Goal: Task Accomplishment & Management: Manage account settings

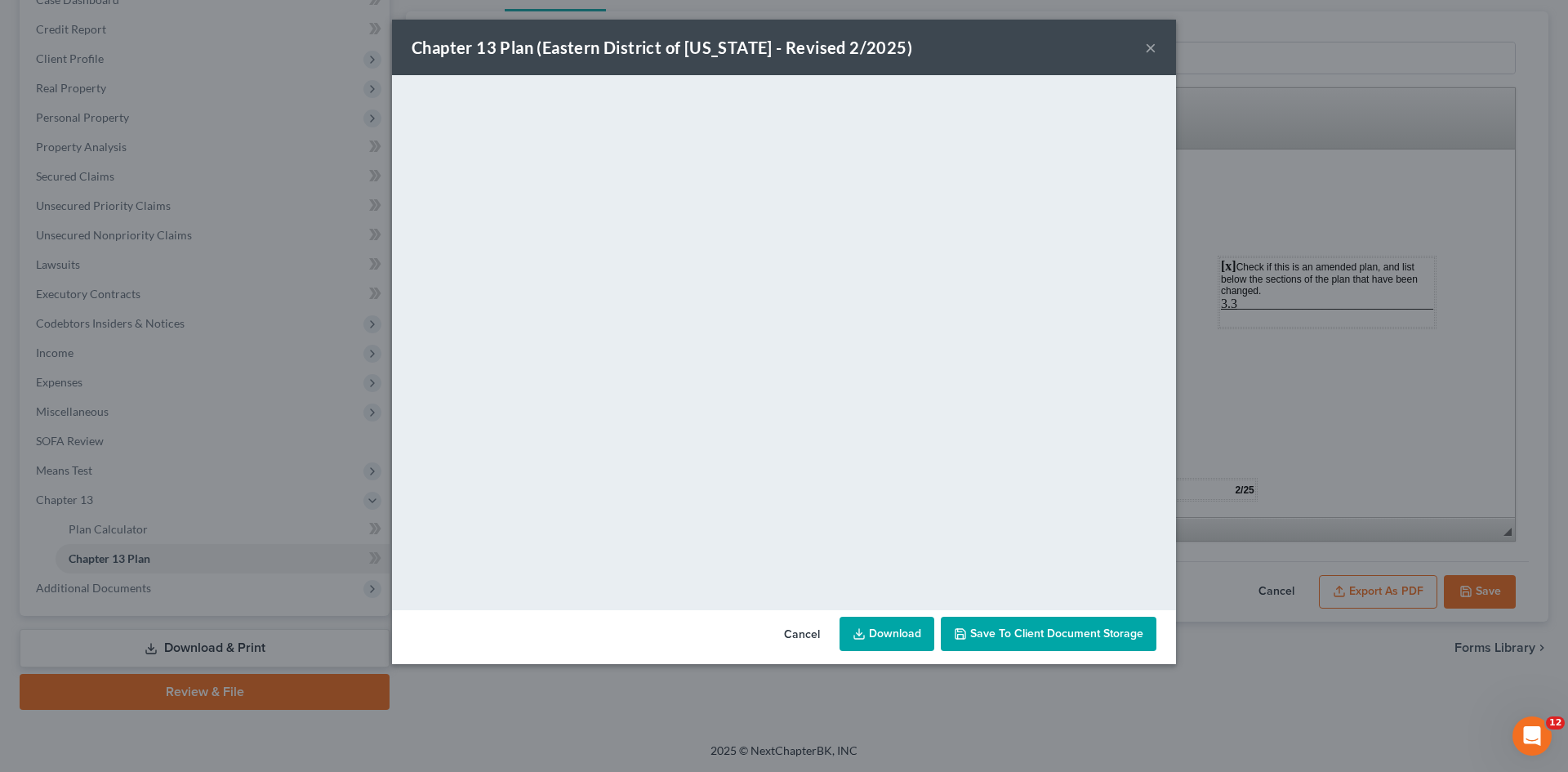
click at [1149, 44] on button "×" at bounding box center [1151, 47] width 12 height 19
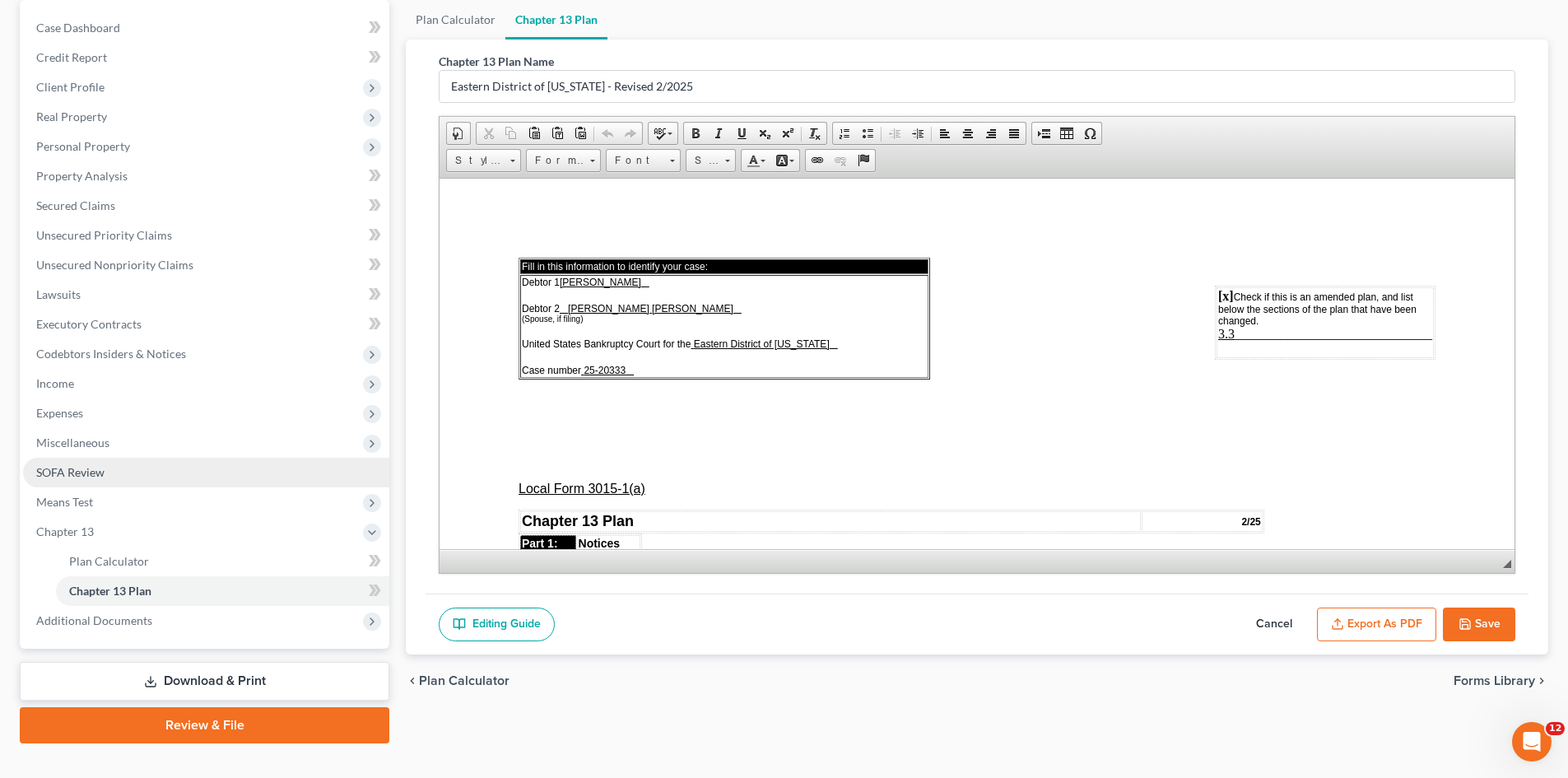
scroll to position [165, 0]
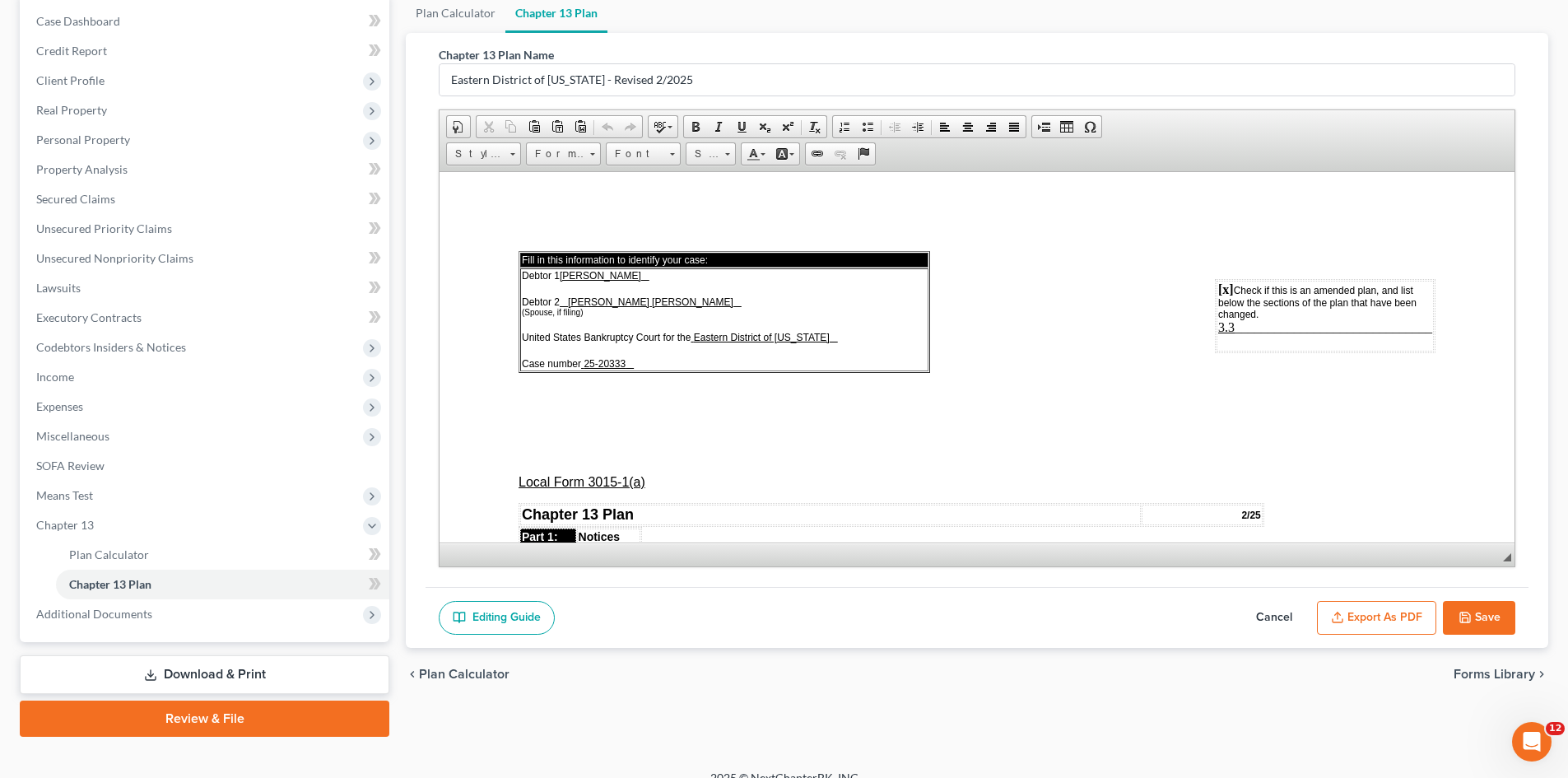
click at [1475, 613] on button "Save" at bounding box center [1479, 618] width 73 height 35
select select "3"
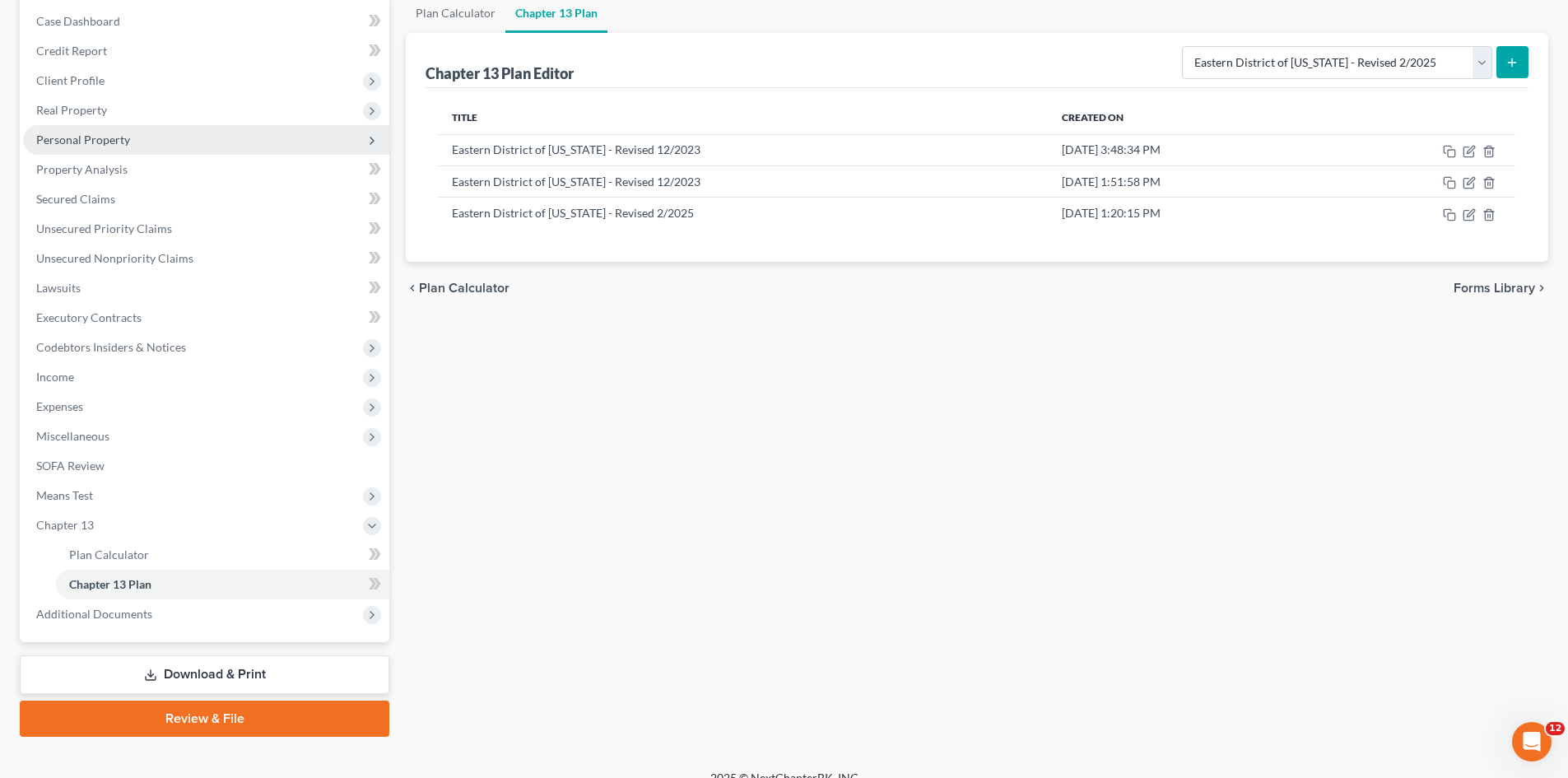
click at [83, 139] on span "Personal Property" at bounding box center [83, 139] width 94 height 14
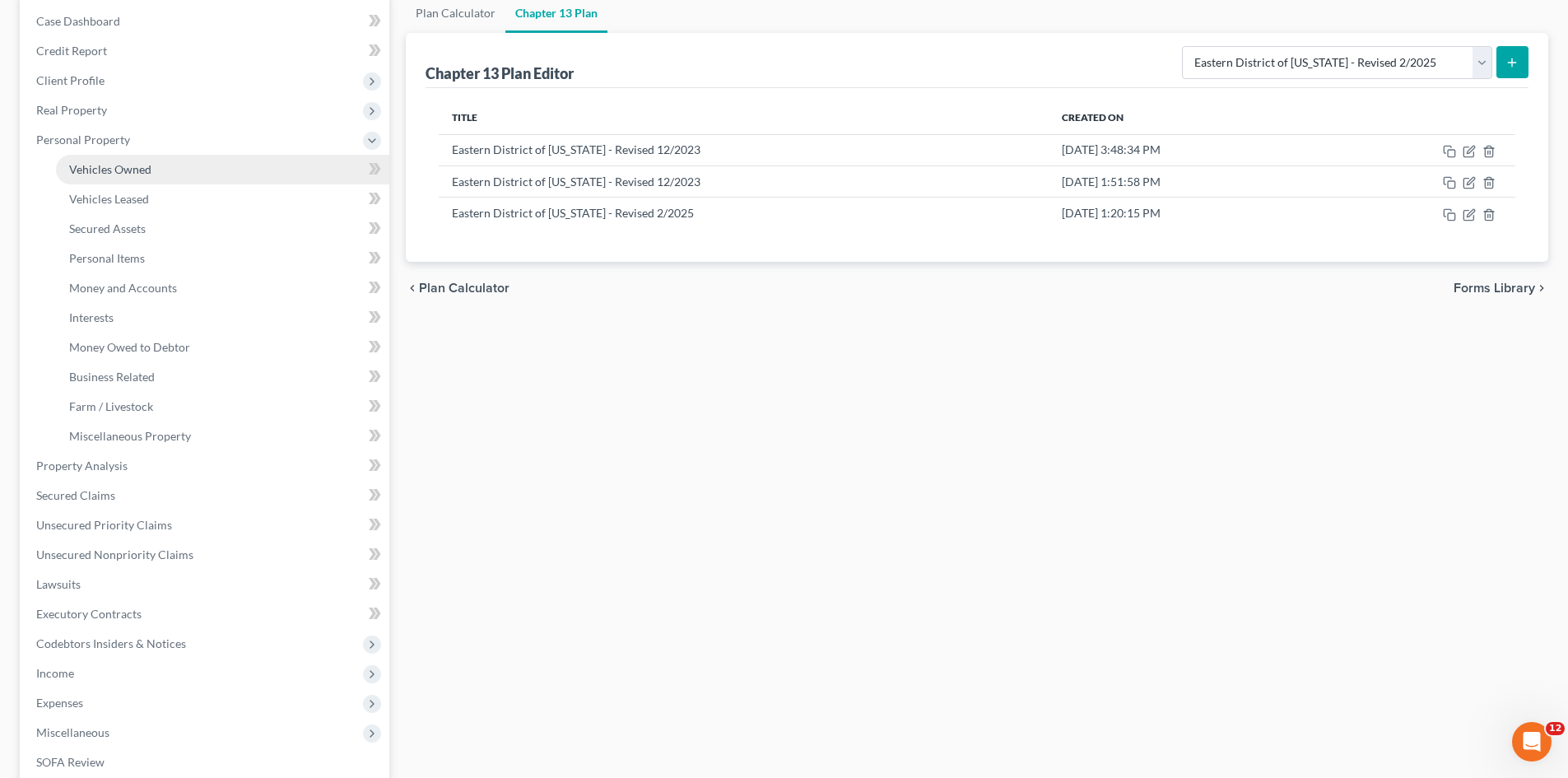
click at [96, 174] on span "Vehicles Owned" at bounding box center [110, 169] width 82 height 14
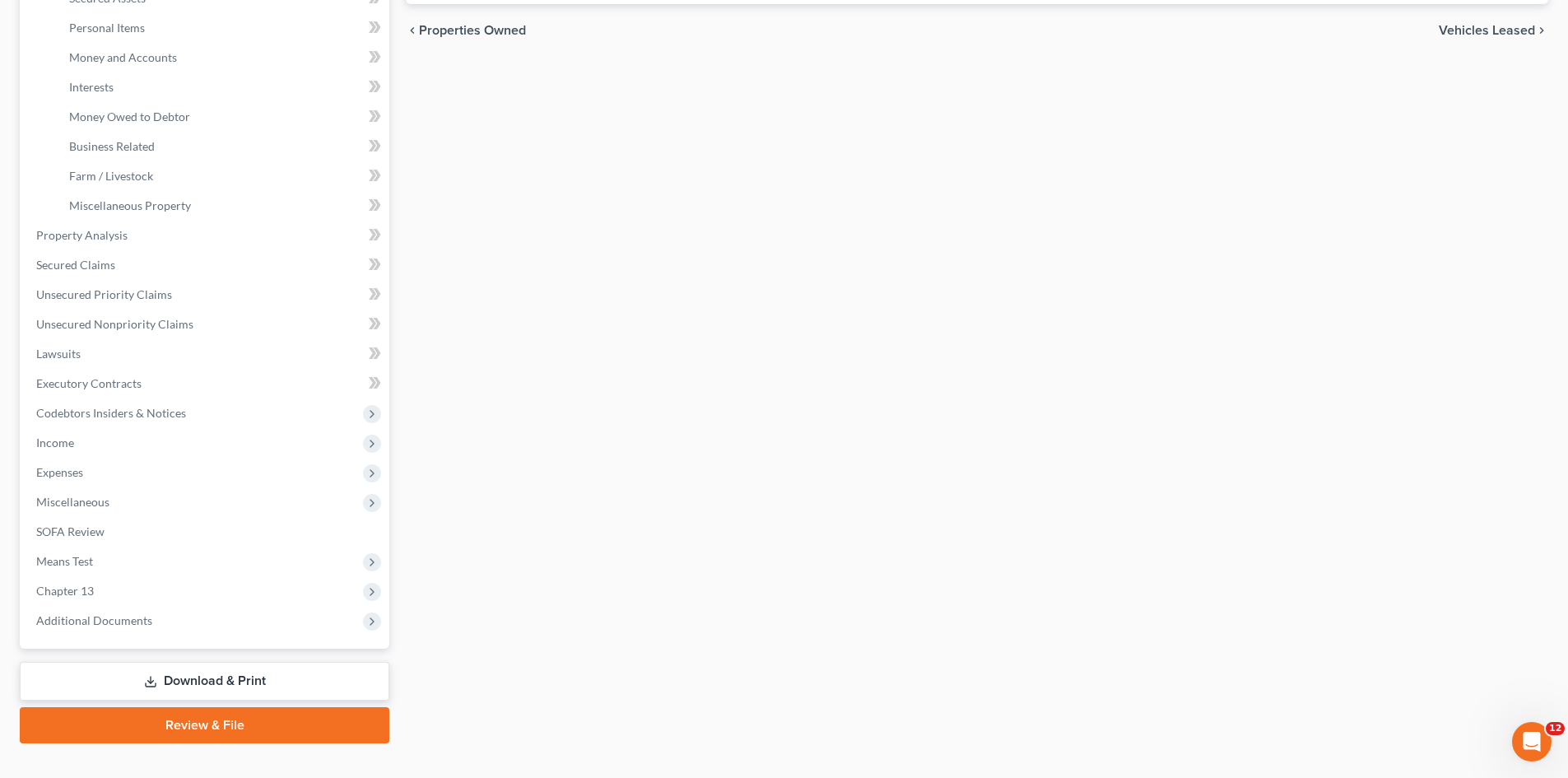
scroll to position [411, 0]
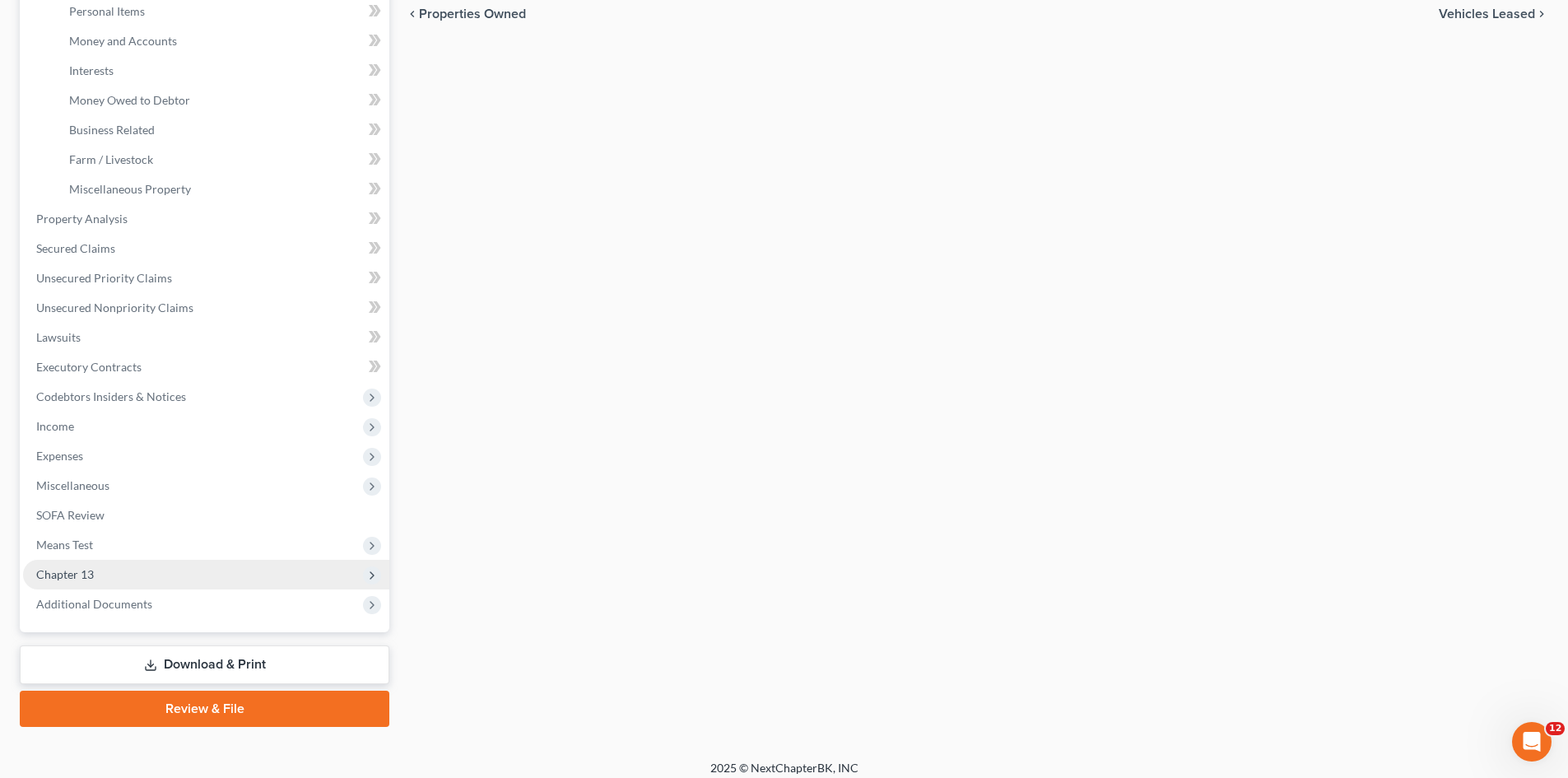
click at [76, 574] on span "Chapter 13" at bounding box center [65, 574] width 57 height 14
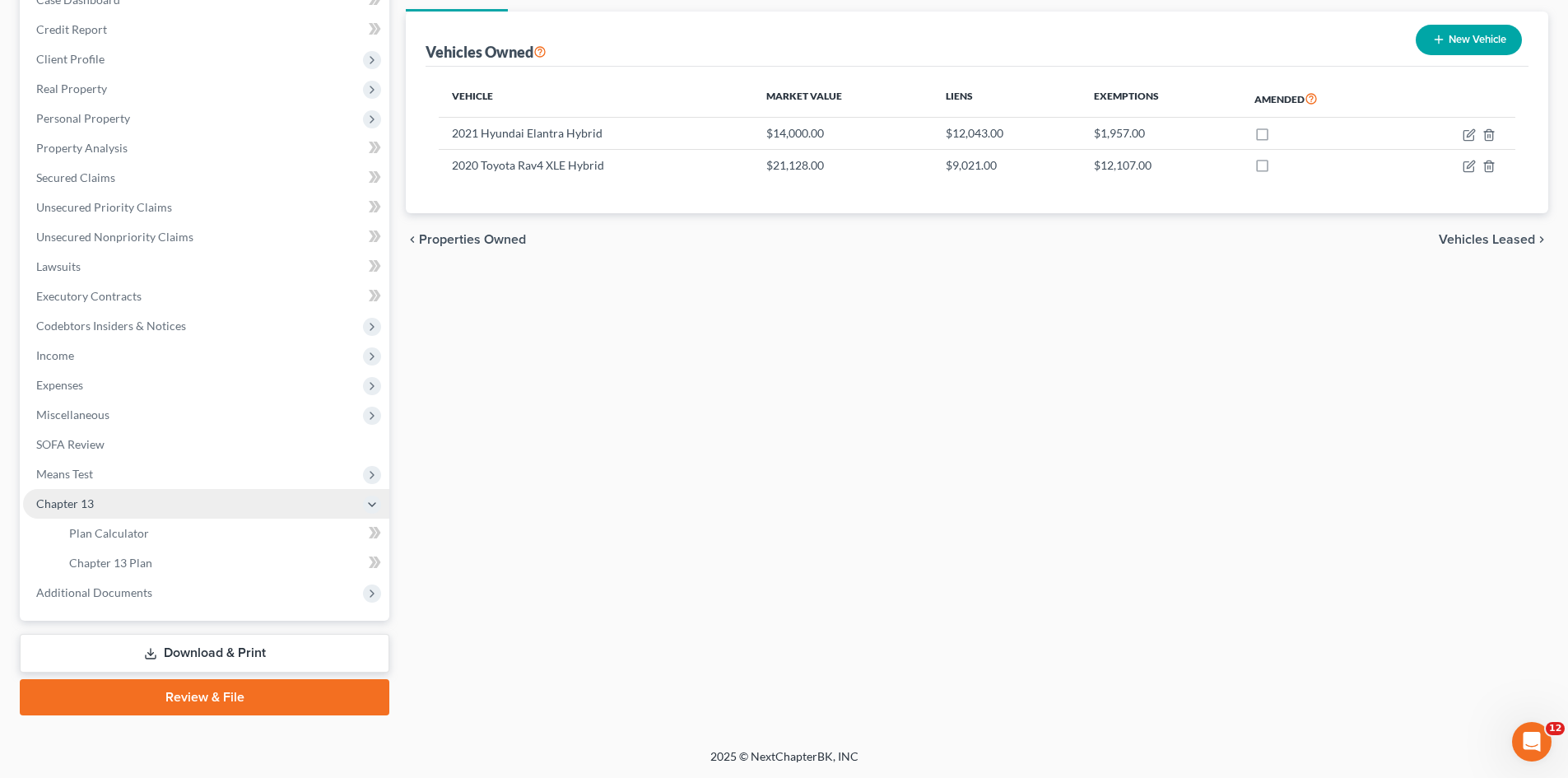
scroll to position [186, 0]
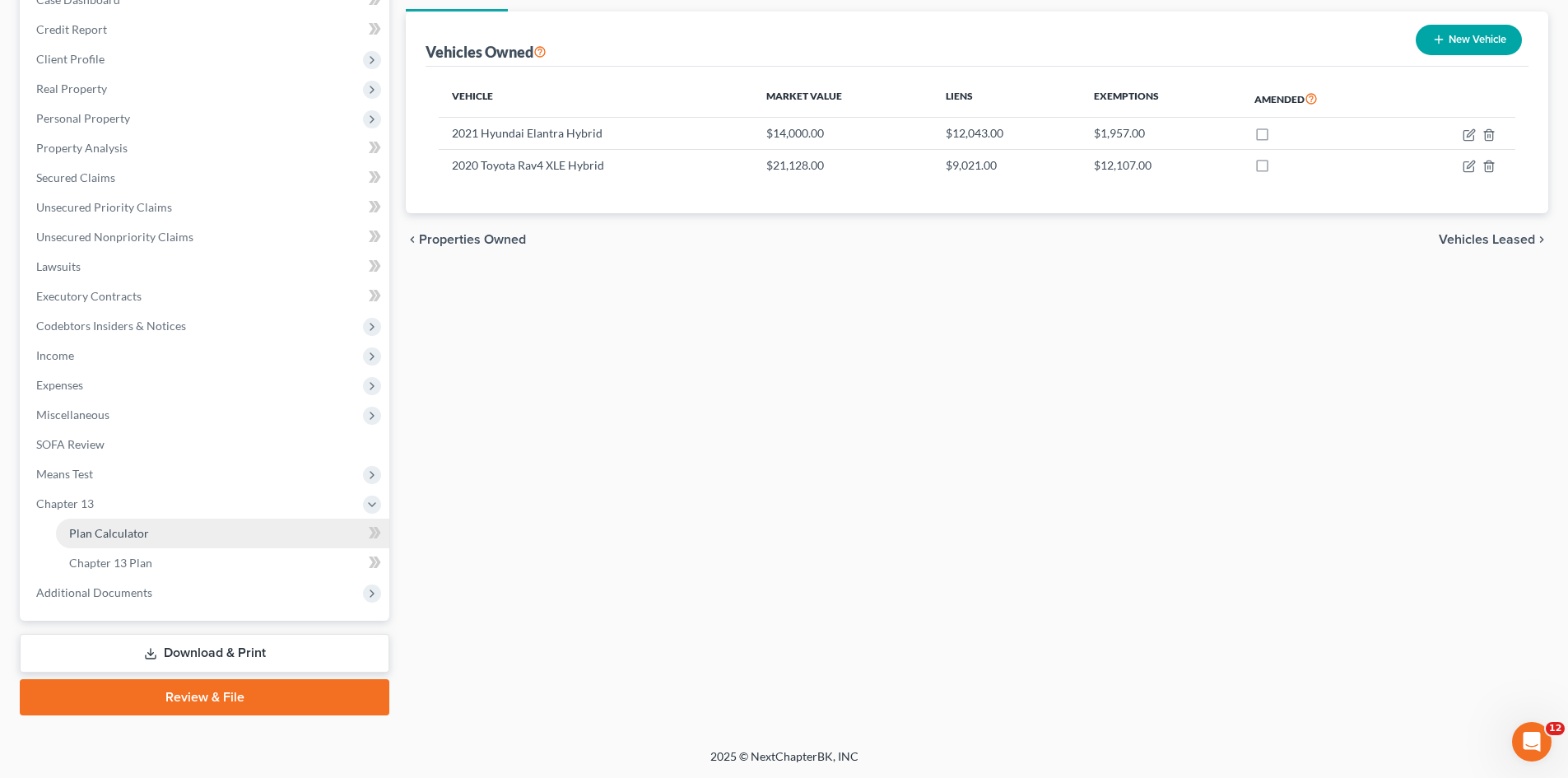
click at [118, 536] on span "Plan Calculator" at bounding box center [109, 533] width 80 height 14
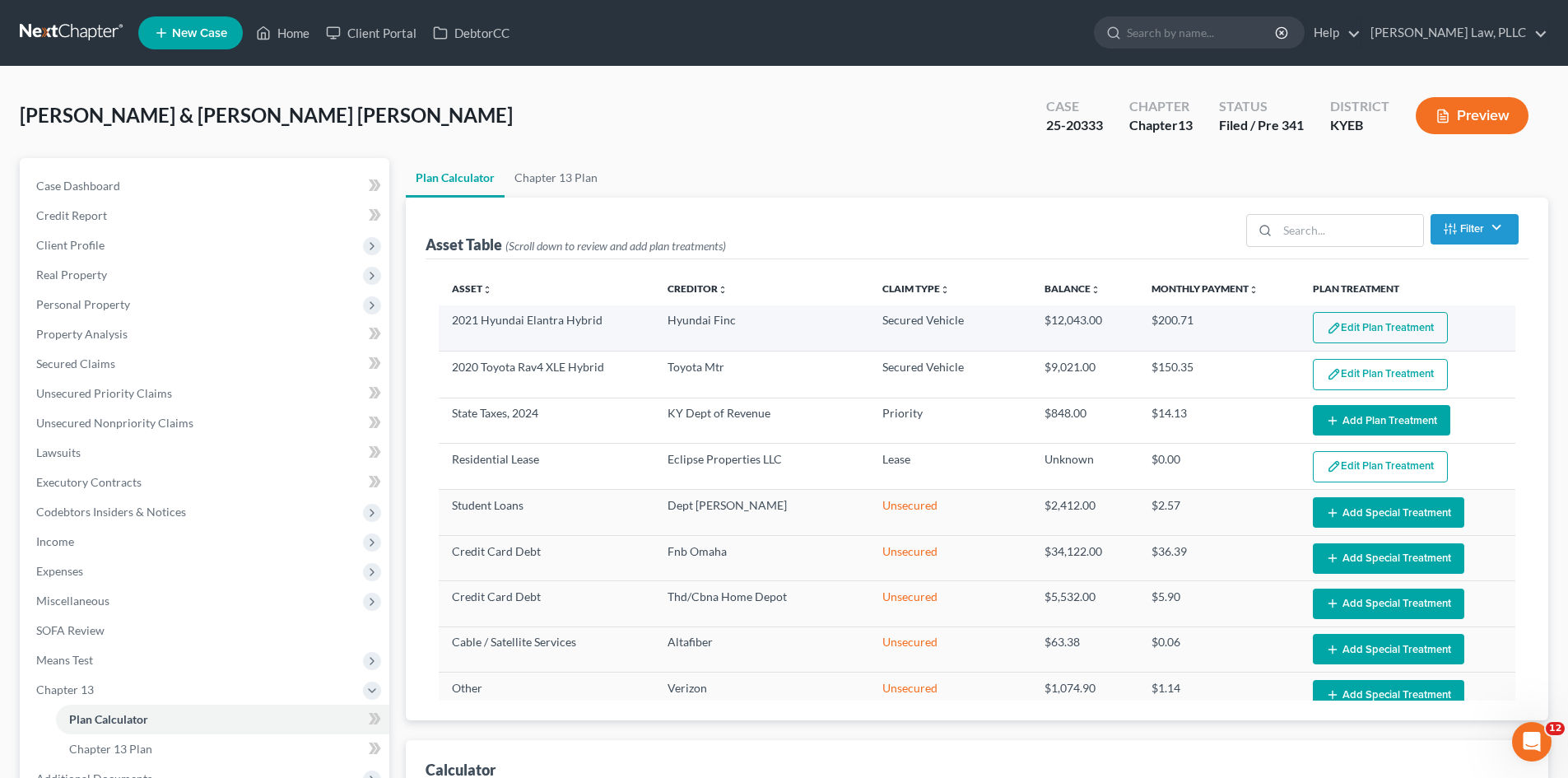
select select "59"
click at [1348, 326] on button "Edit Plan Treatment" at bounding box center [1381, 327] width 135 height 31
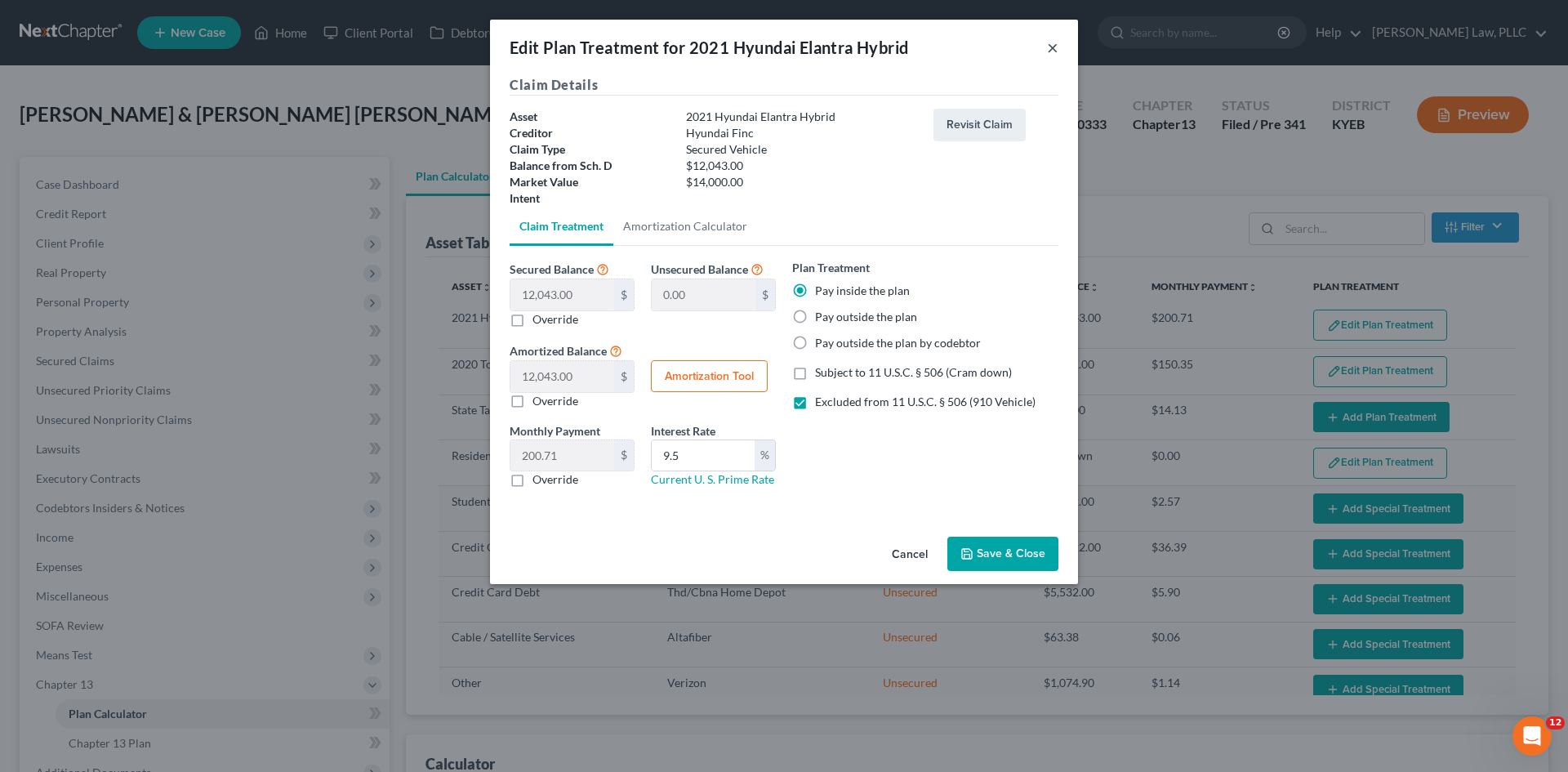
click at [1053, 47] on button "×" at bounding box center [1053, 47] width 12 height 19
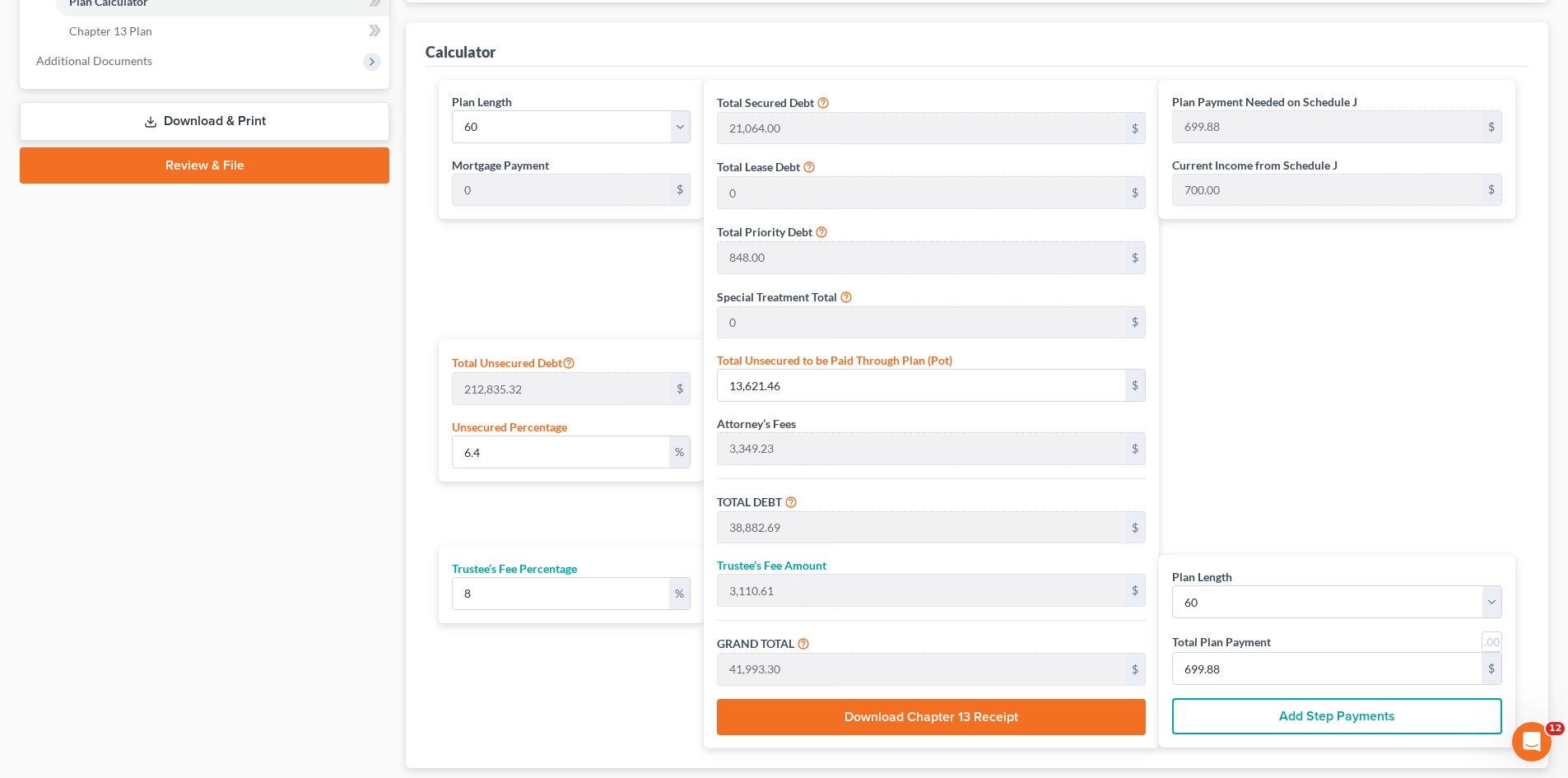
scroll to position [824, 0]
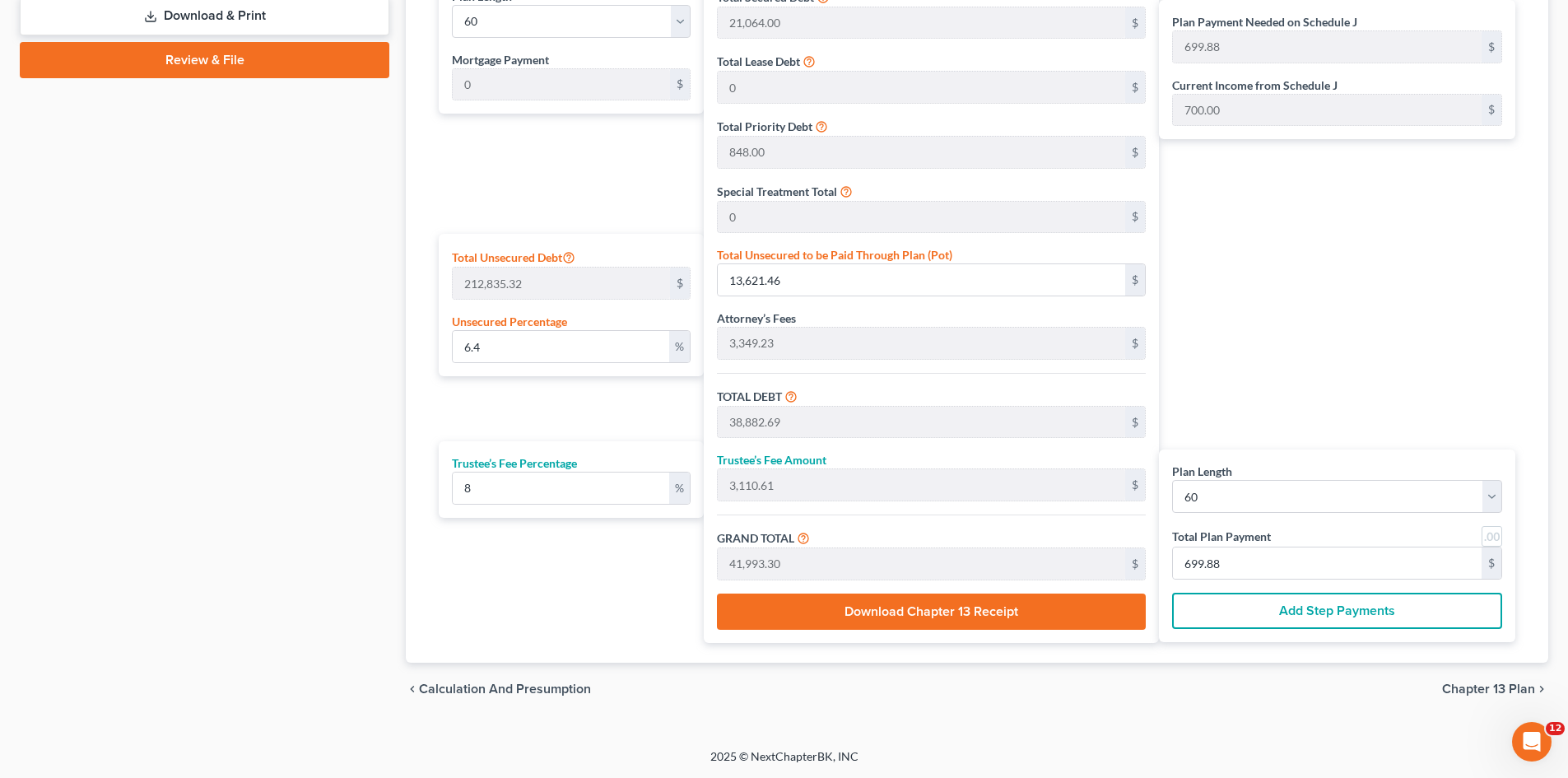
click at [1324, 308] on div "Plan Payment Needed on Schedule J 699.88 $ Current Income from Schedule J 700.0…" at bounding box center [1341, 308] width 365 height 668
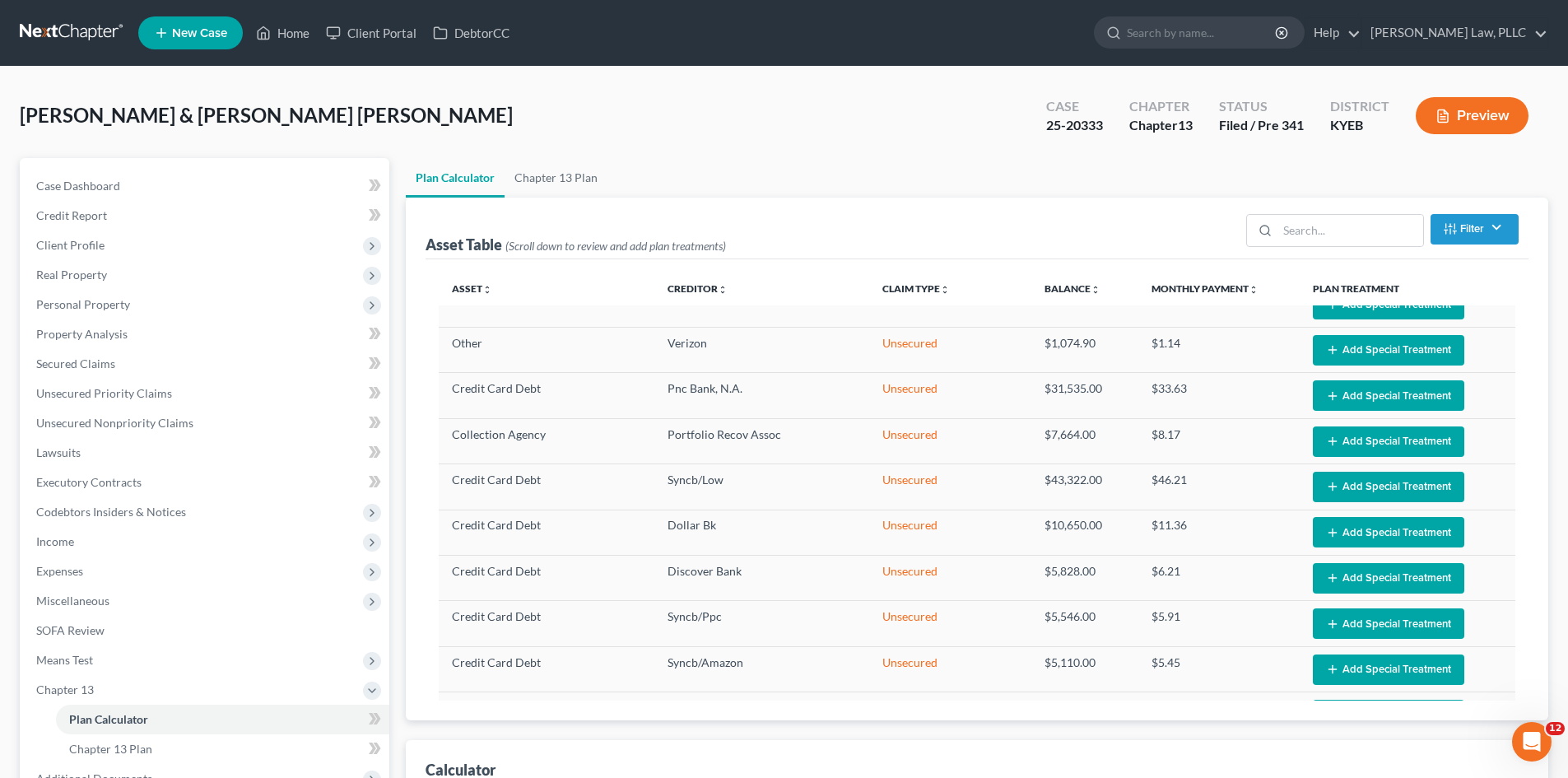
scroll to position [329, 0]
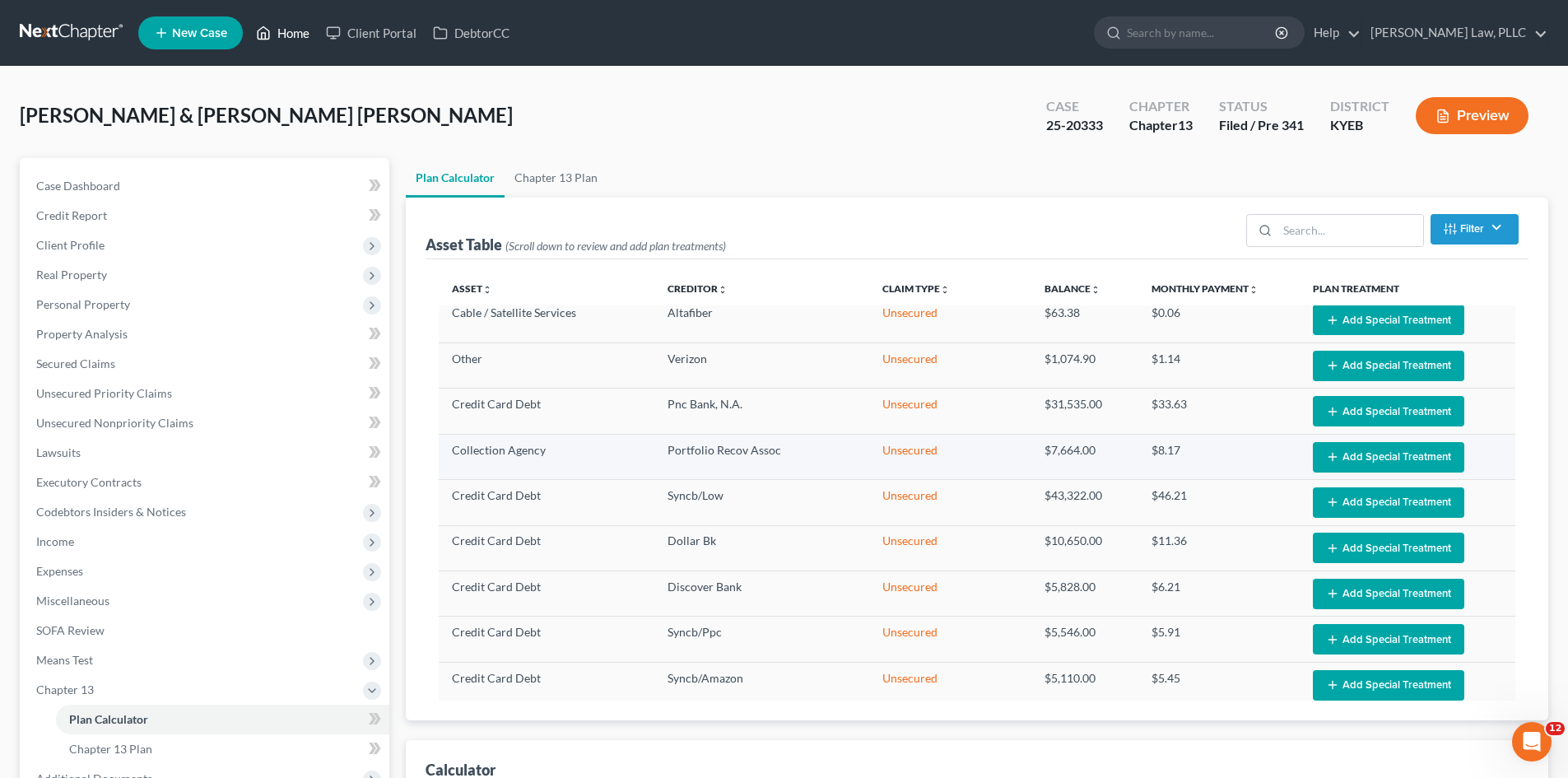
drag, startPoint x: 277, startPoint y: 32, endPoint x: 764, endPoint y: 471, distance: 655.7
click at [277, 32] on link "Home" at bounding box center [282, 32] width 70 height 30
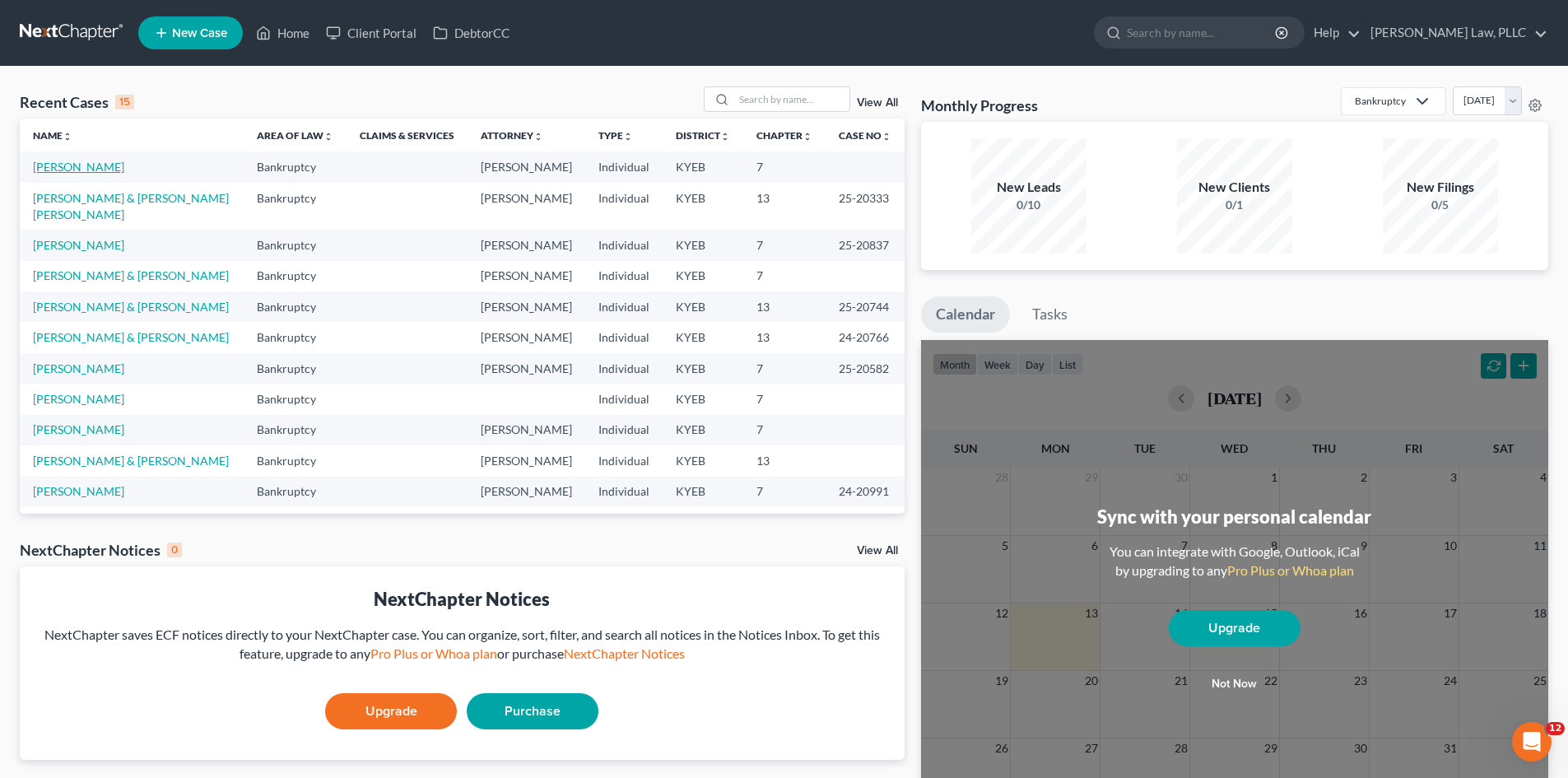
click at [59, 163] on link "[PERSON_NAME]" at bounding box center [79, 166] width 91 height 14
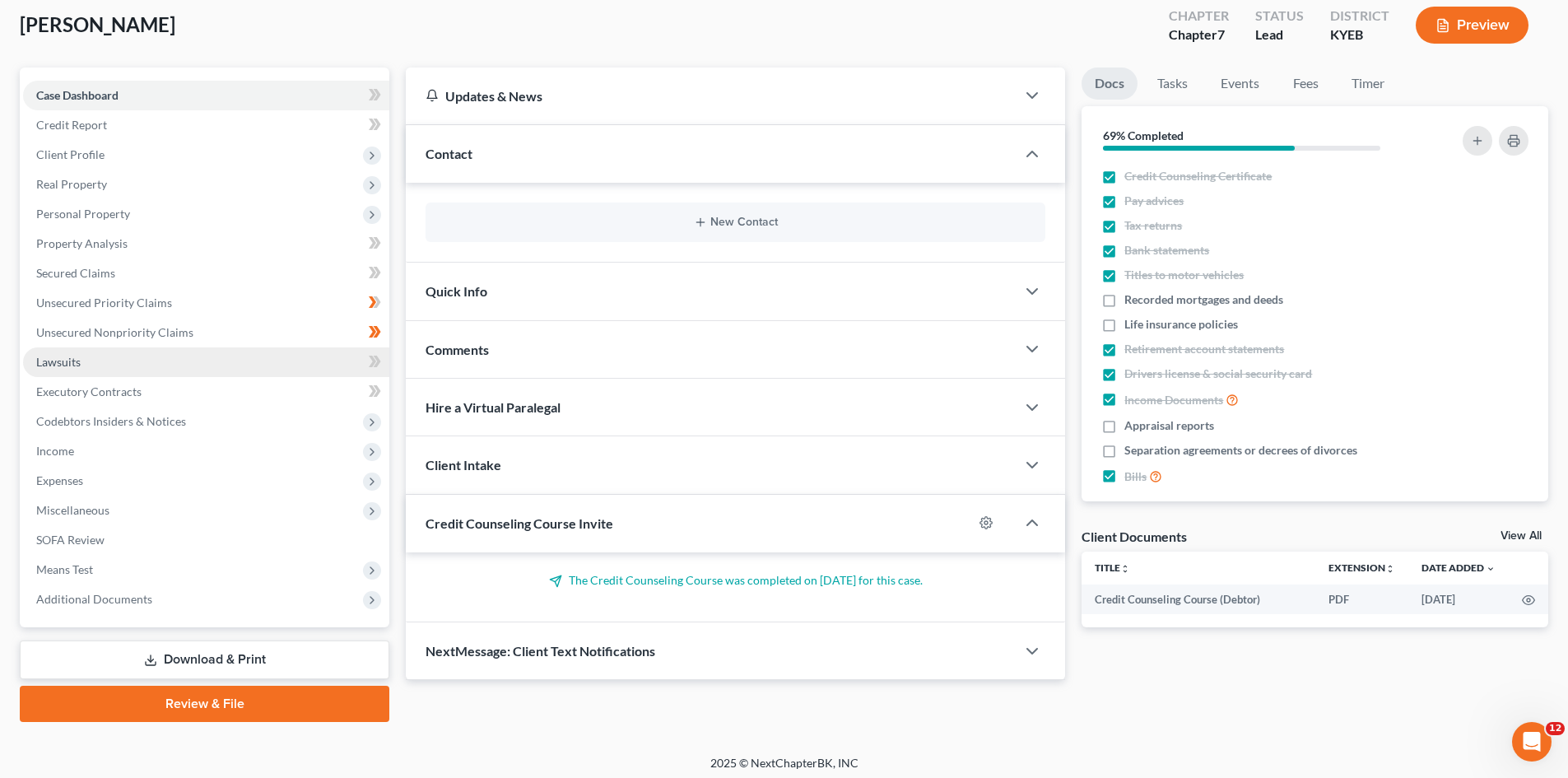
scroll to position [97, 0]
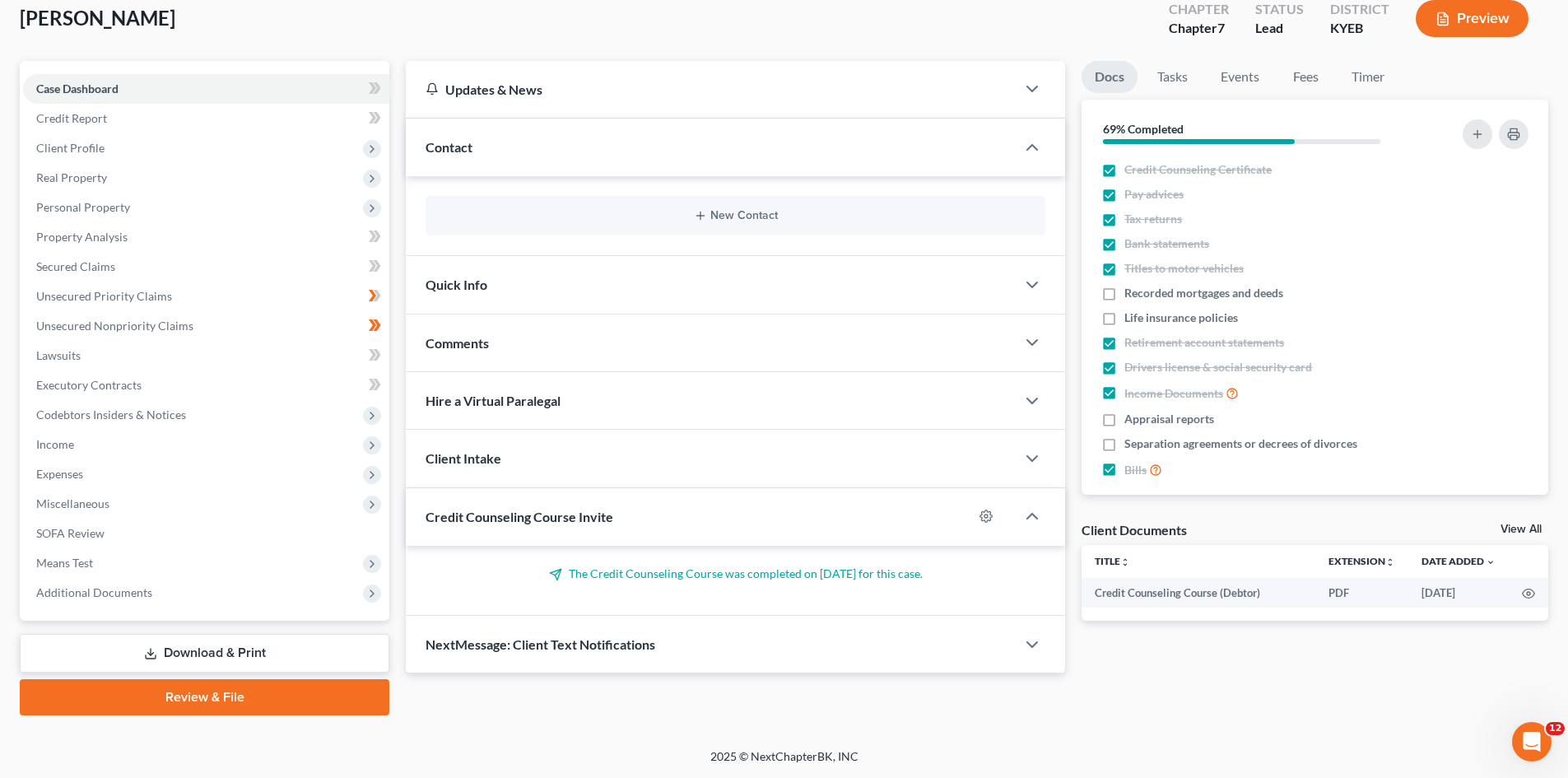
click at [196, 644] on link "Download & Print" at bounding box center [204, 654] width 370 height 39
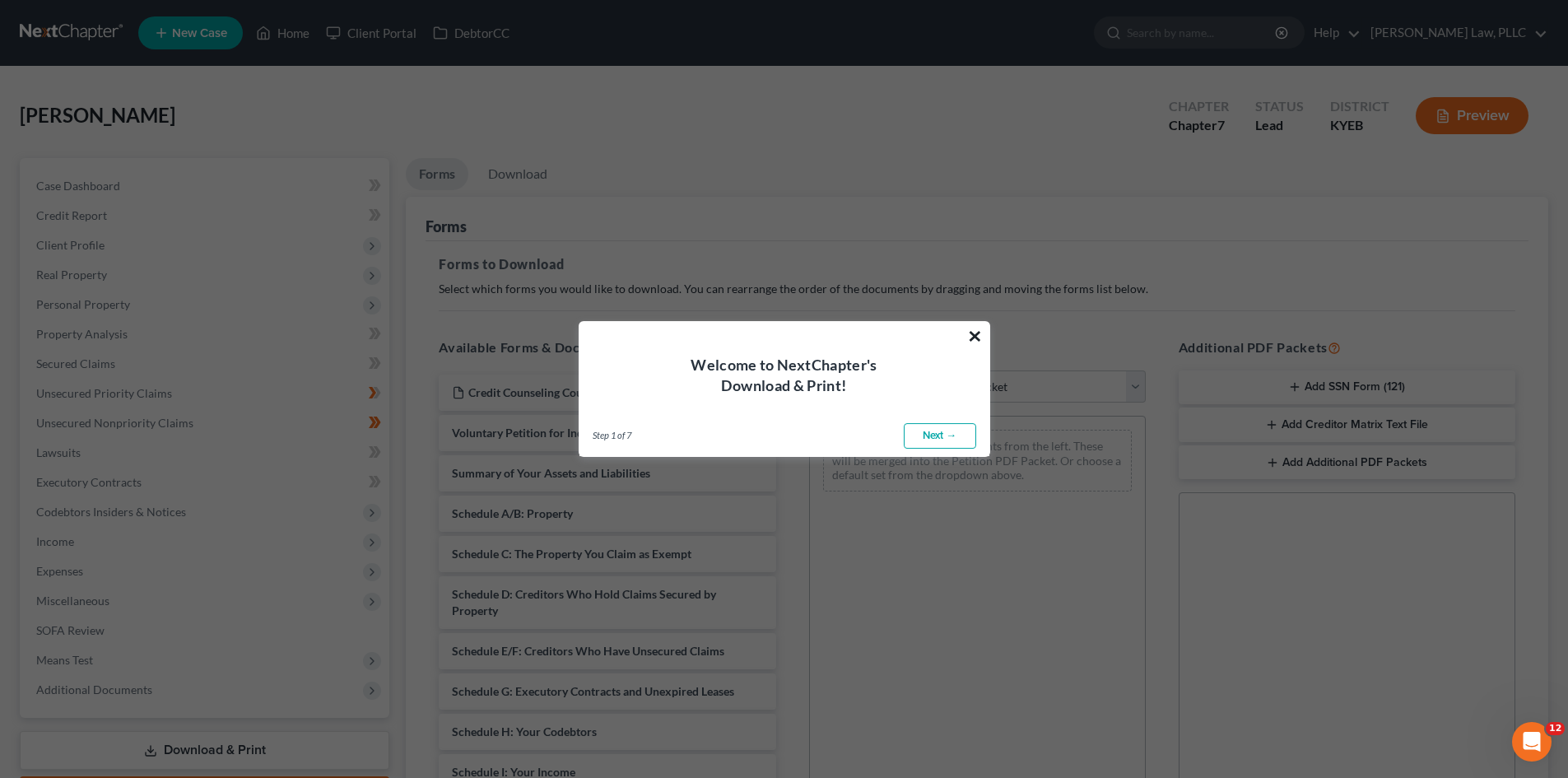
click at [974, 327] on button "×" at bounding box center [974, 335] width 16 height 26
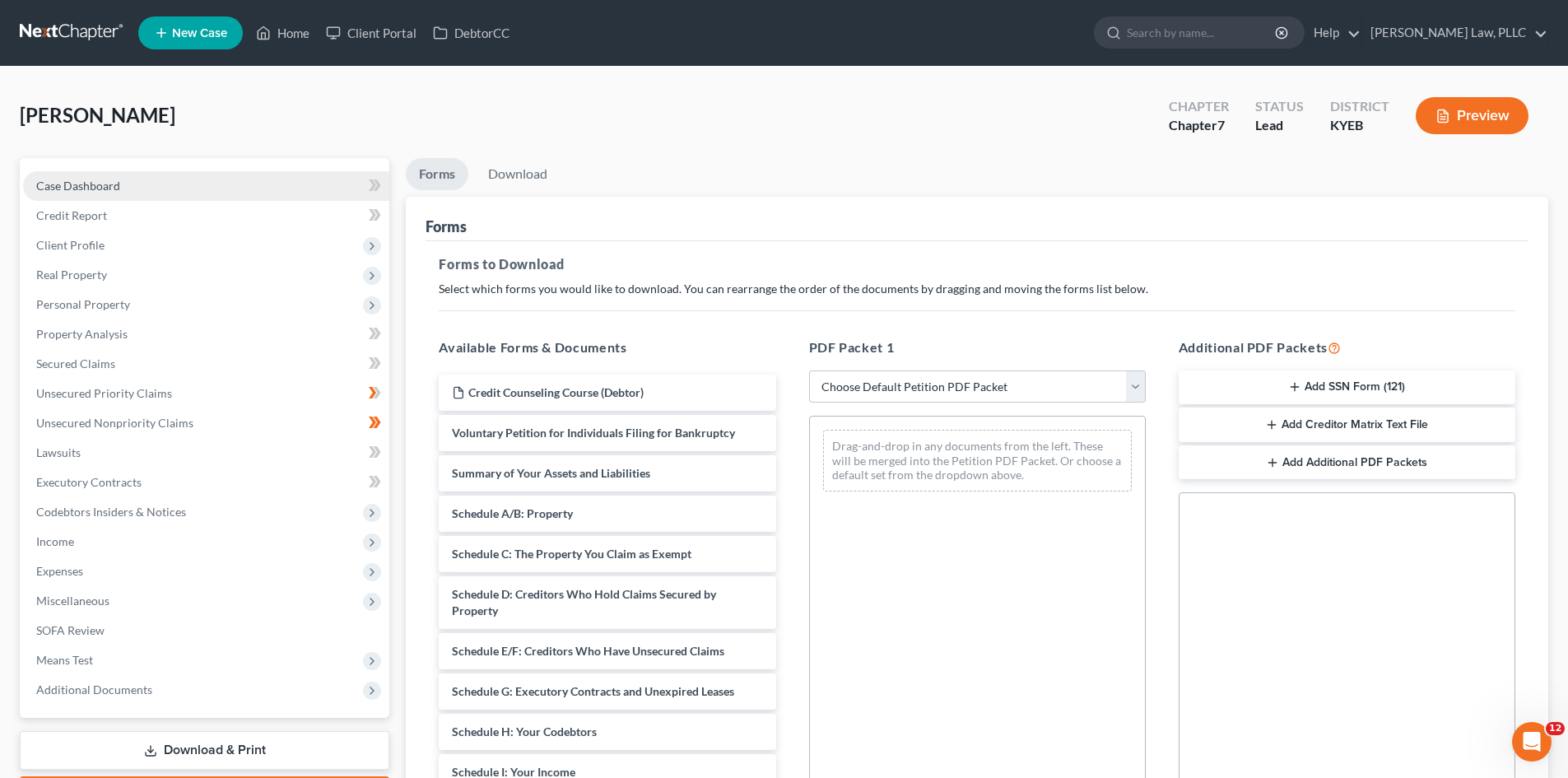
click at [91, 187] on span "Case Dashboard" at bounding box center [78, 186] width 84 height 14
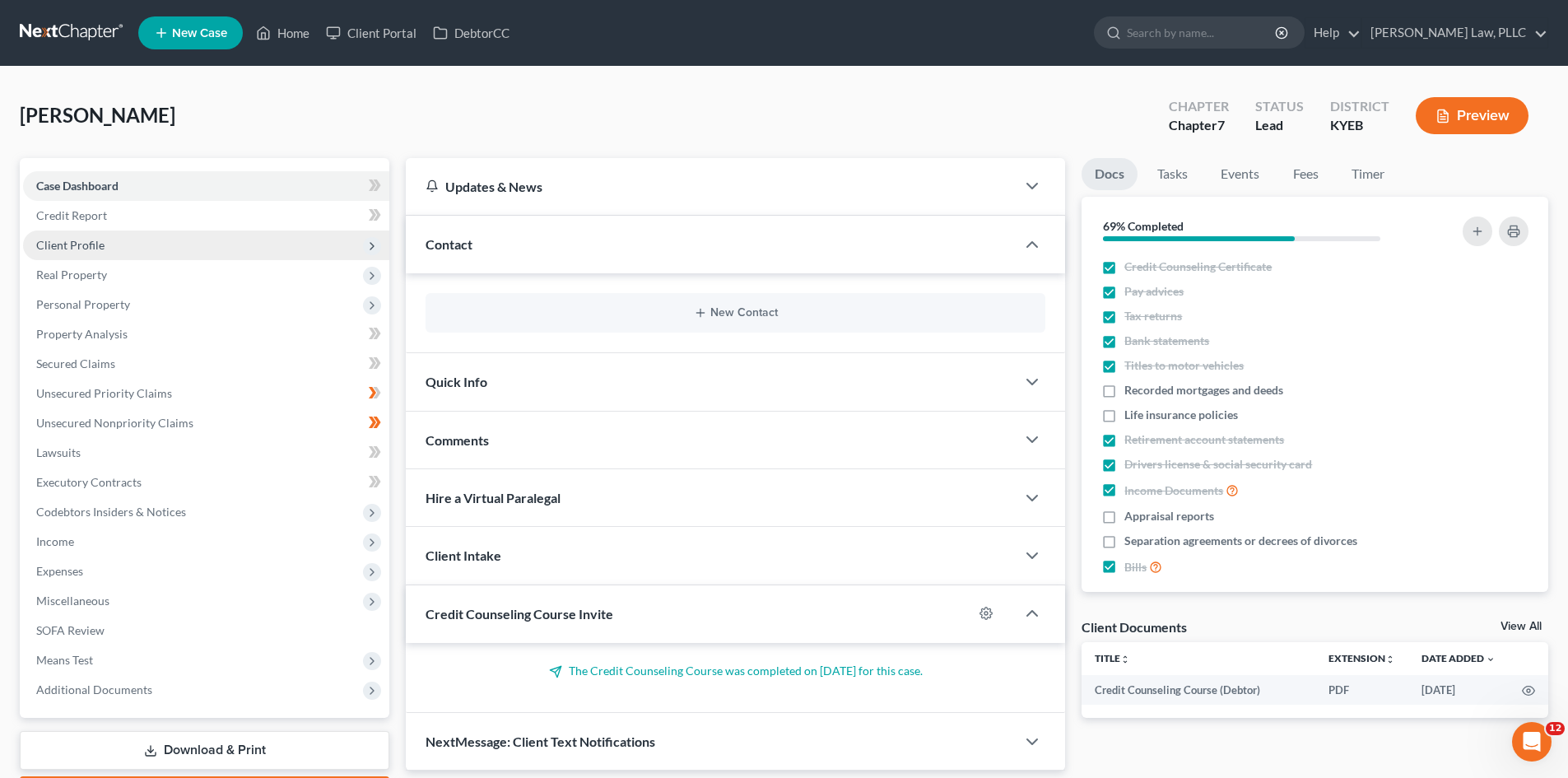
click at [79, 244] on span "Client Profile" at bounding box center [70, 245] width 68 height 14
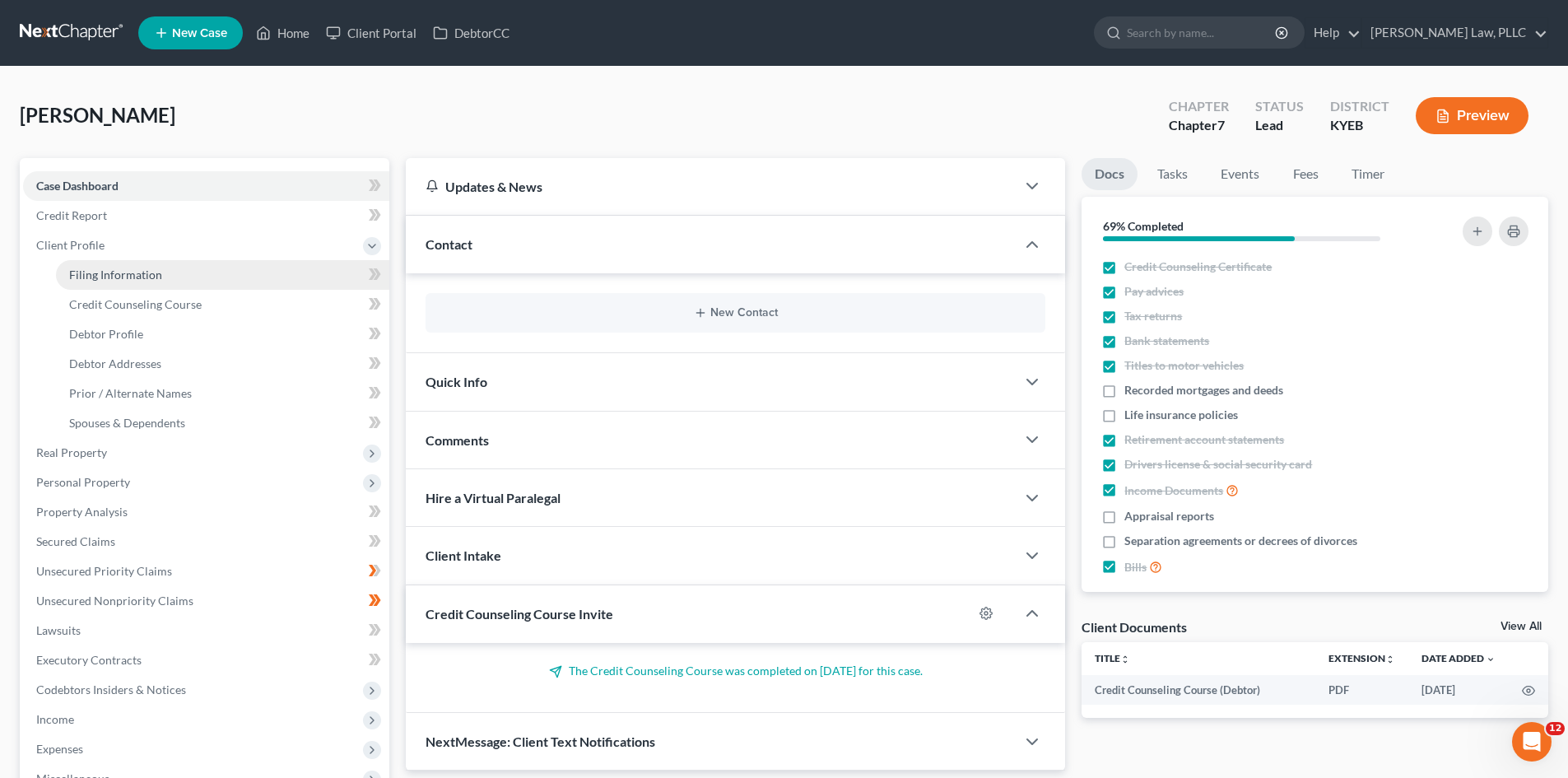
click at [122, 271] on span "Filing Information" at bounding box center [116, 275] width 93 height 14
select select "1"
select select "0"
select select "32"
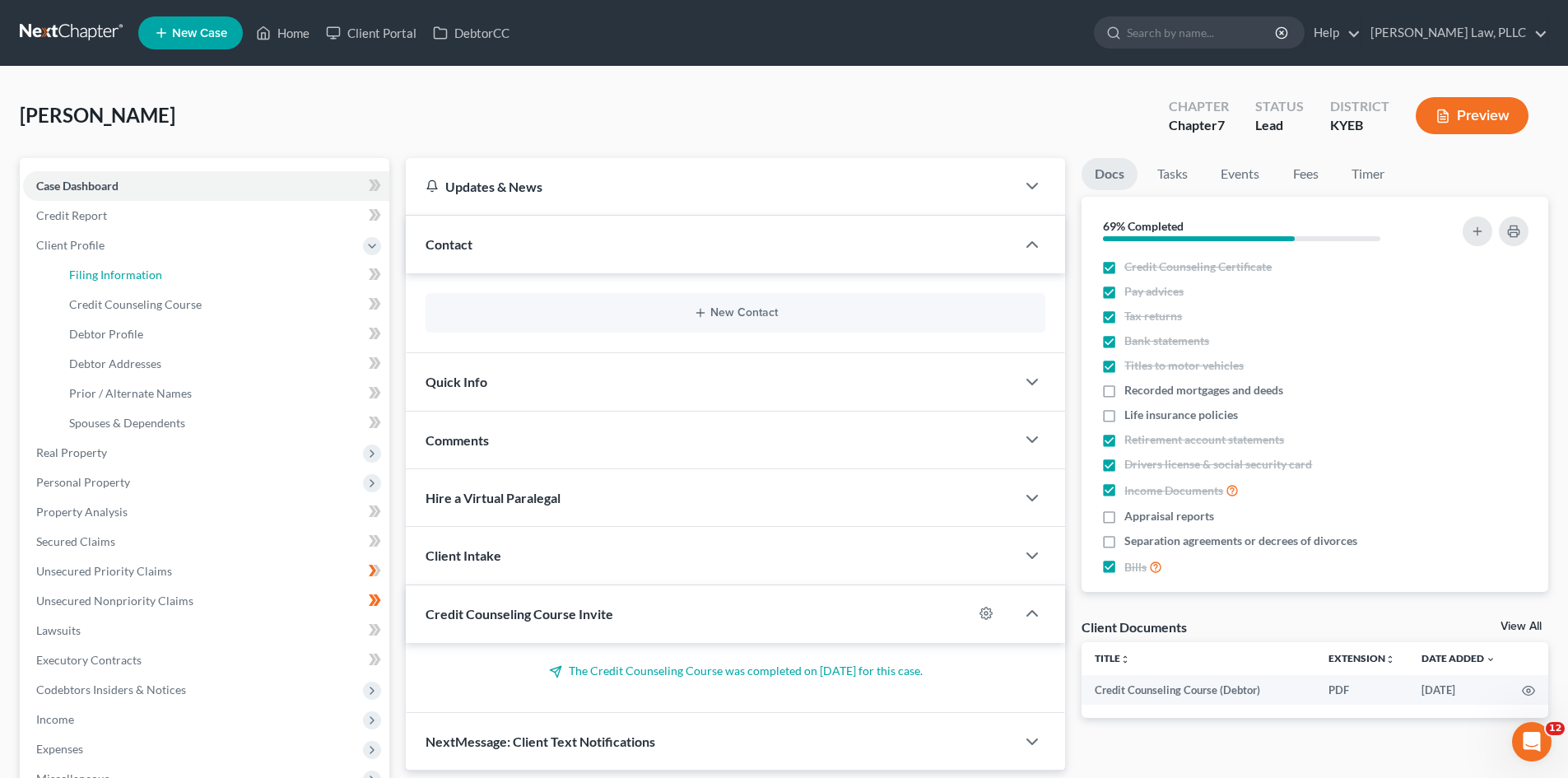
select select "0"
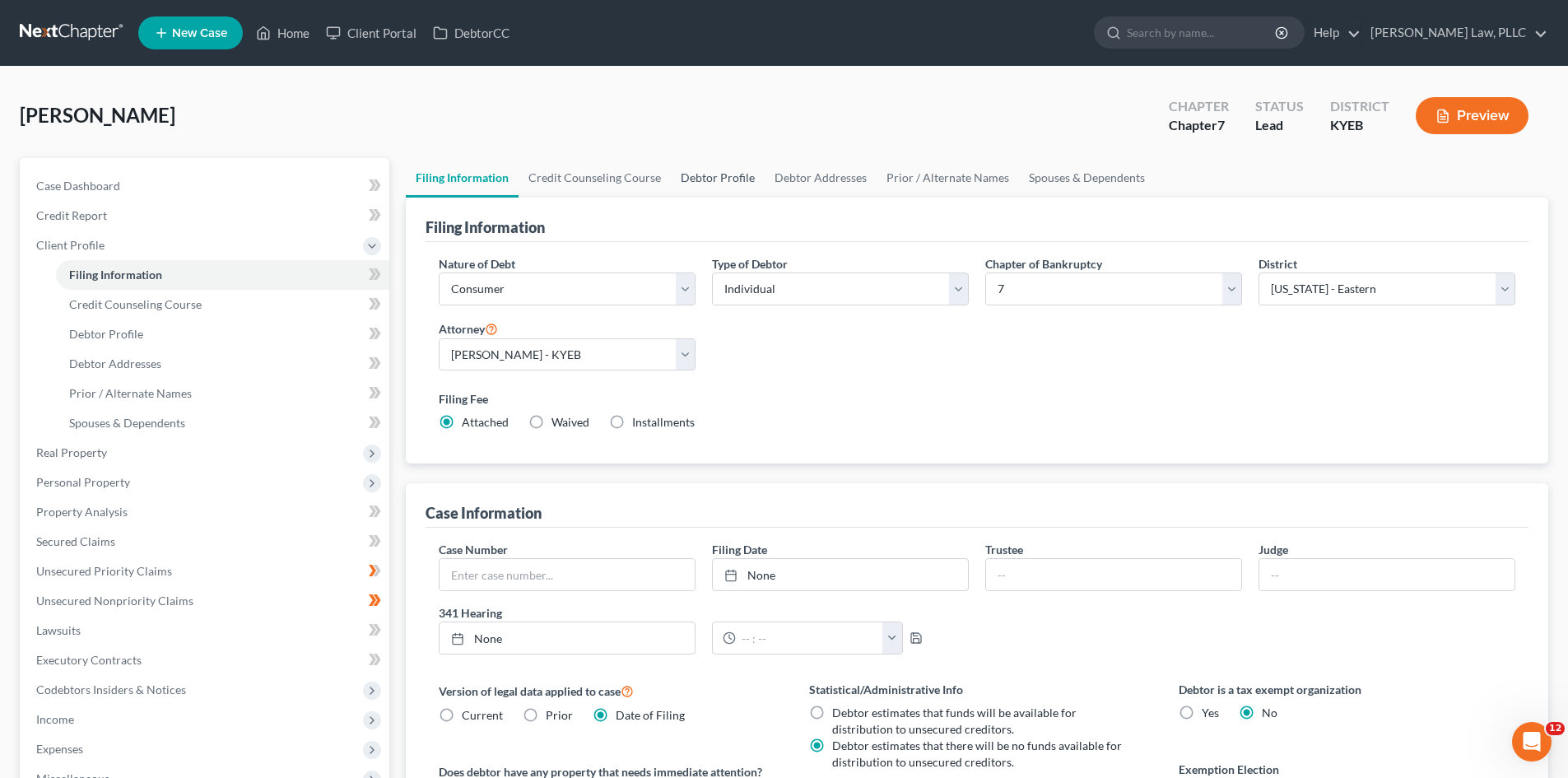
click at [694, 182] on link "Debtor Profile" at bounding box center [717, 177] width 94 height 40
select select "0"
select select "3"
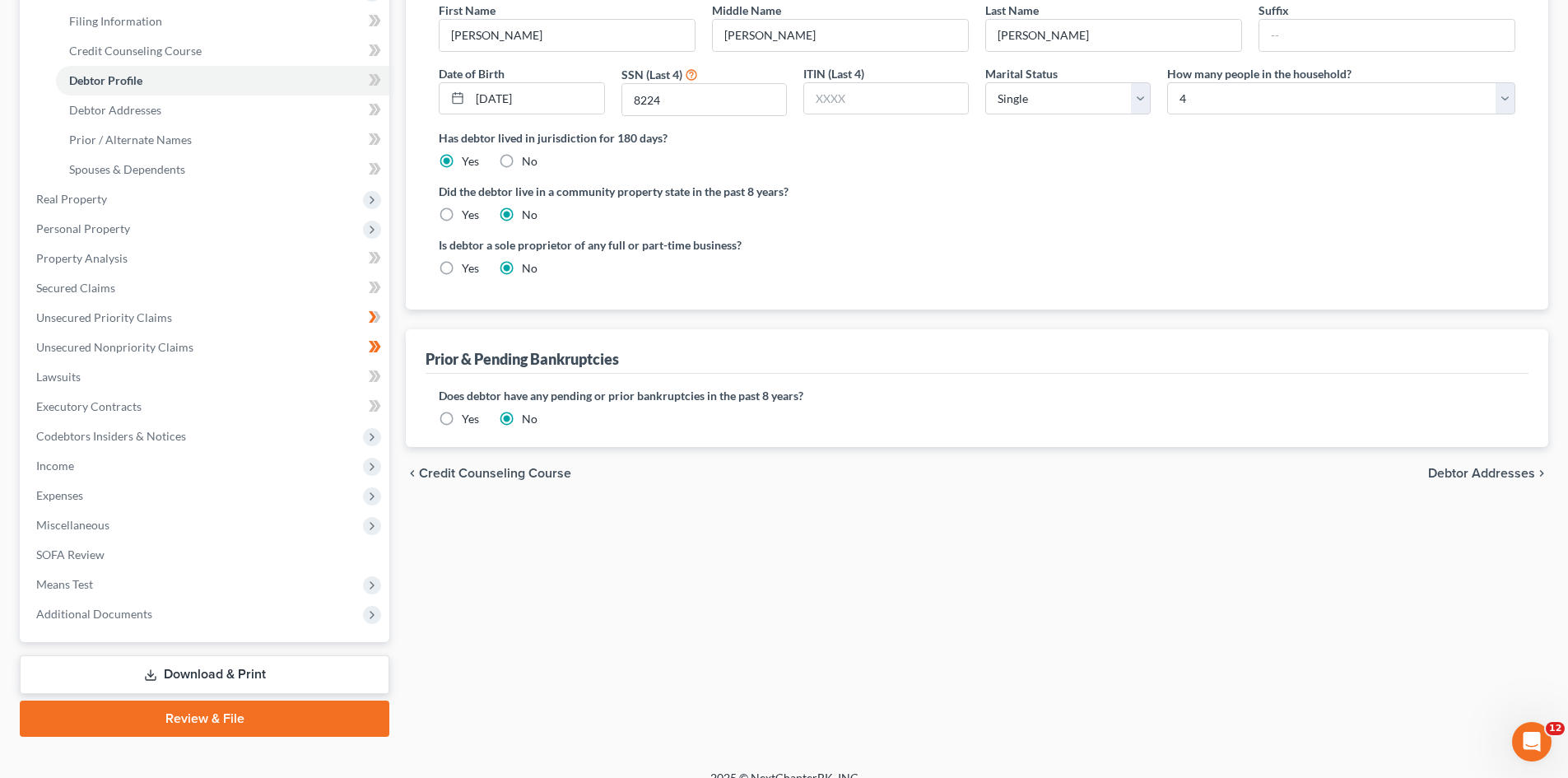
scroll to position [275, 0]
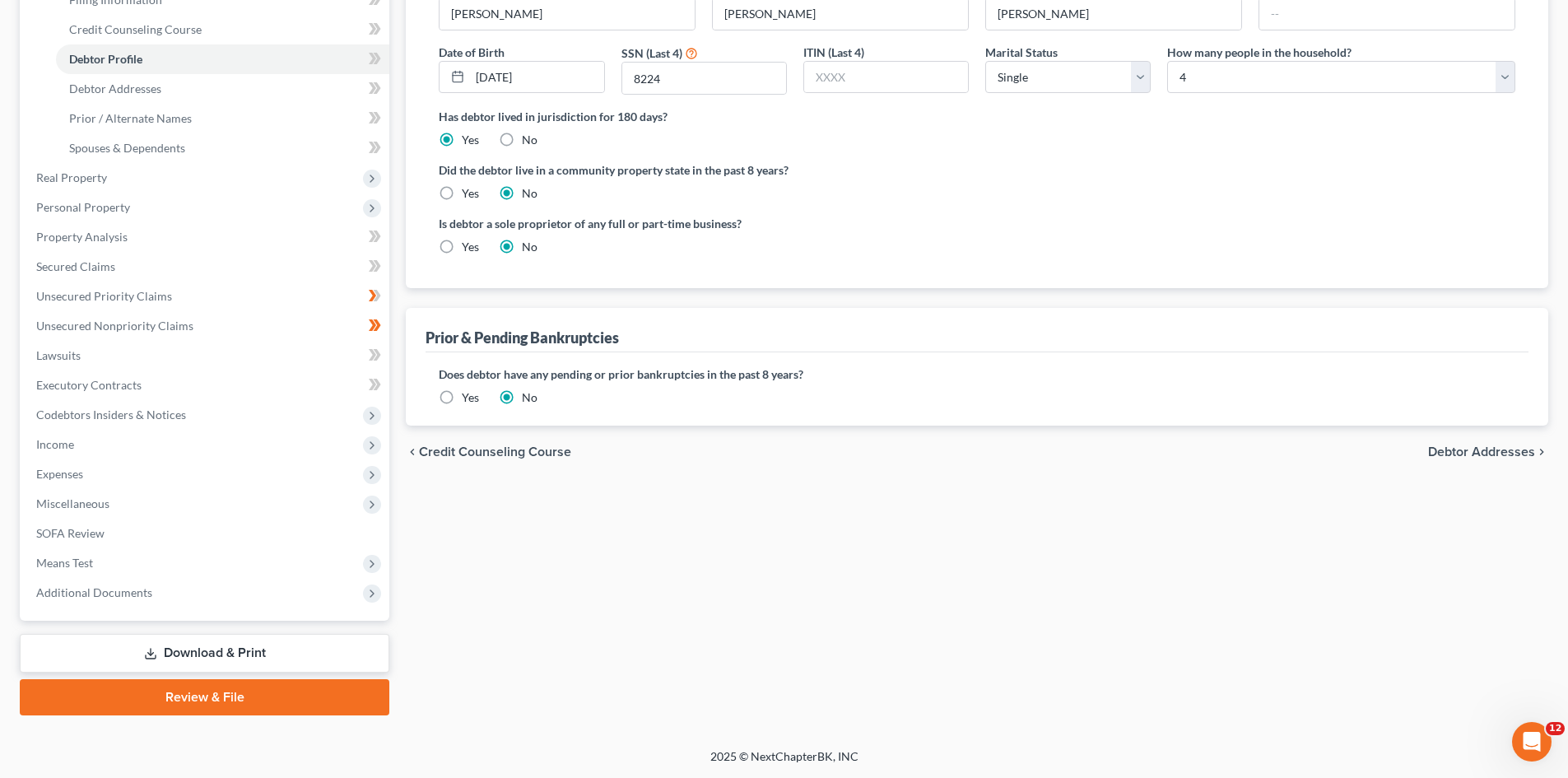
drag, startPoint x: 216, startPoint y: 657, endPoint x: 742, endPoint y: 324, distance: 622.5
click at [216, 657] on link "Download & Print" at bounding box center [204, 654] width 370 height 39
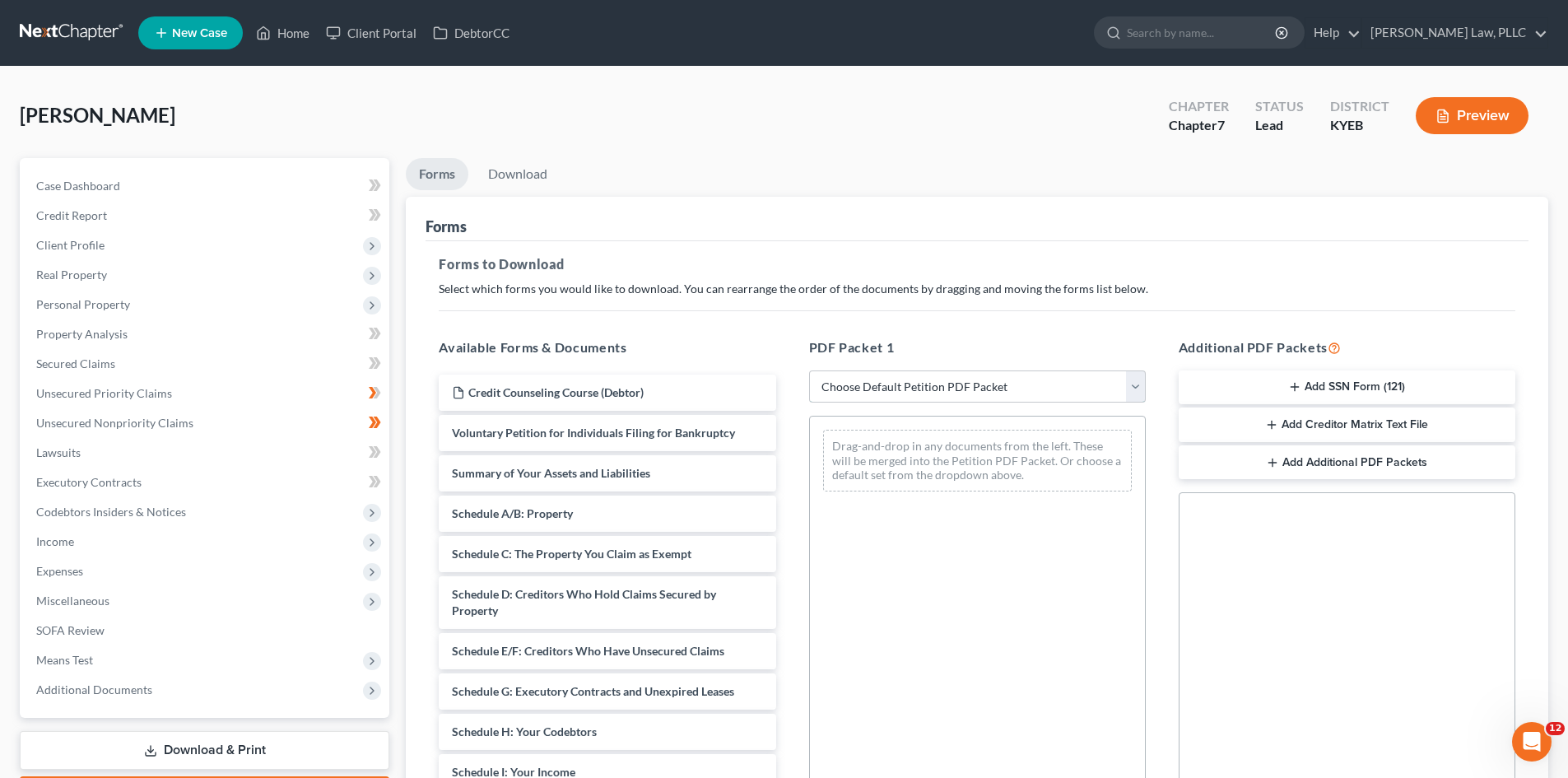
click at [1038, 383] on select "Choose Default Petition PDF Packet Complete Bankruptcy Petition (all forms and …" at bounding box center [977, 387] width 337 height 33
select select "0"
click at [809, 371] on select "Choose Default Petition PDF Packet Complete Bankruptcy Petition (all forms and …" at bounding box center [977, 387] width 337 height 33
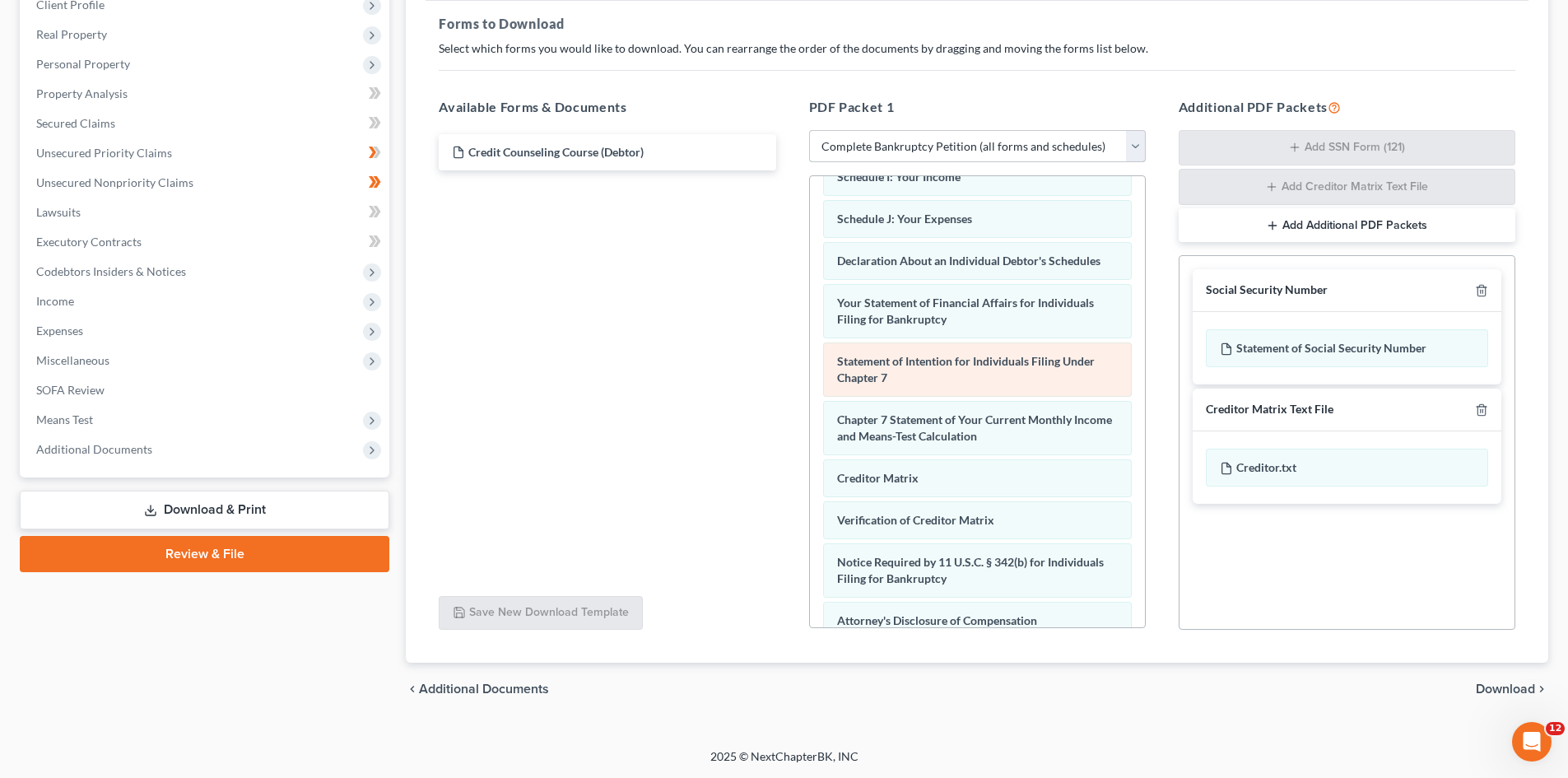
scroll to position [525, 0]
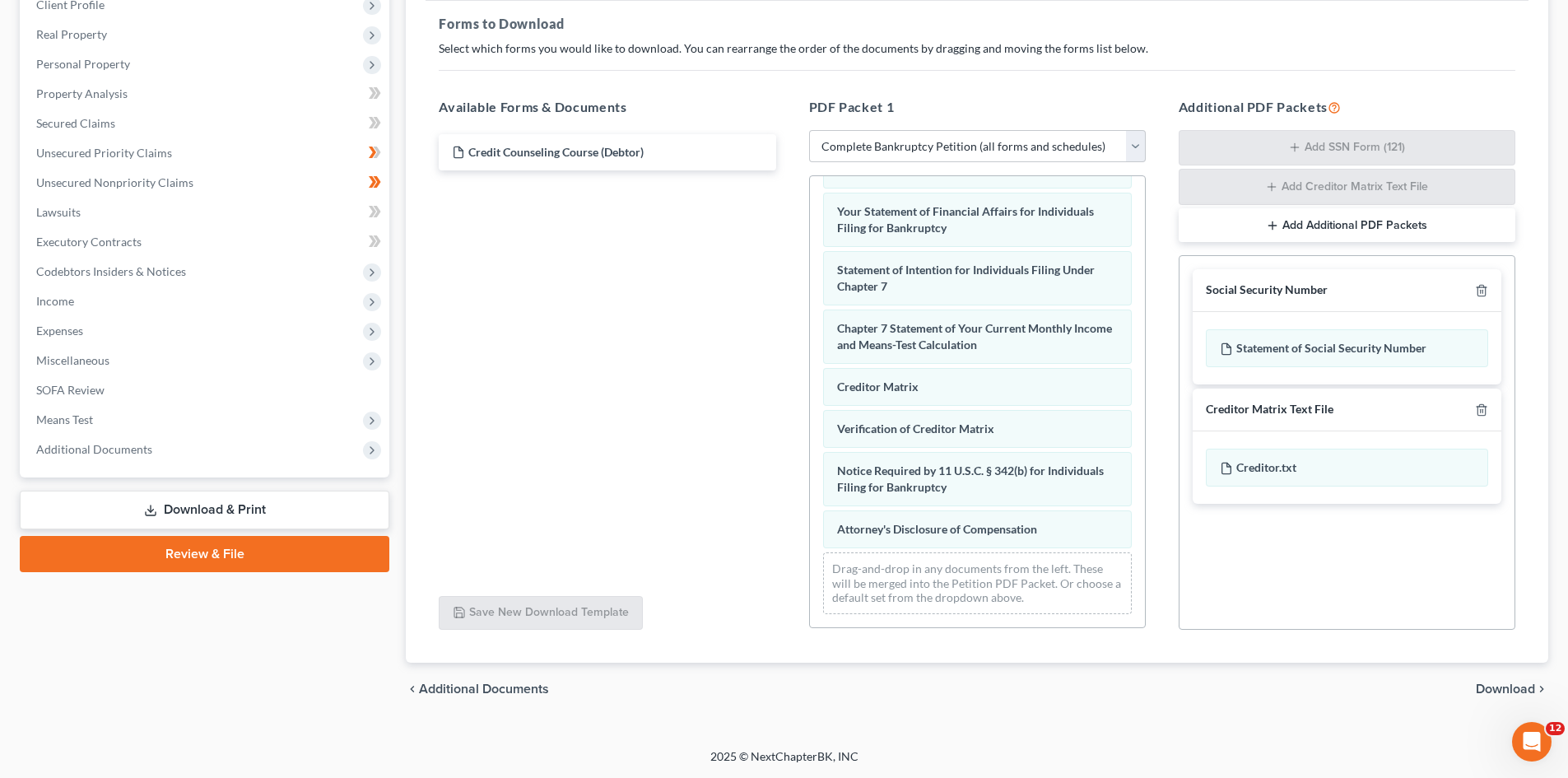
click at [1506, 691] on span "Download" at bounding box center [1506, 689] width 59 height 14
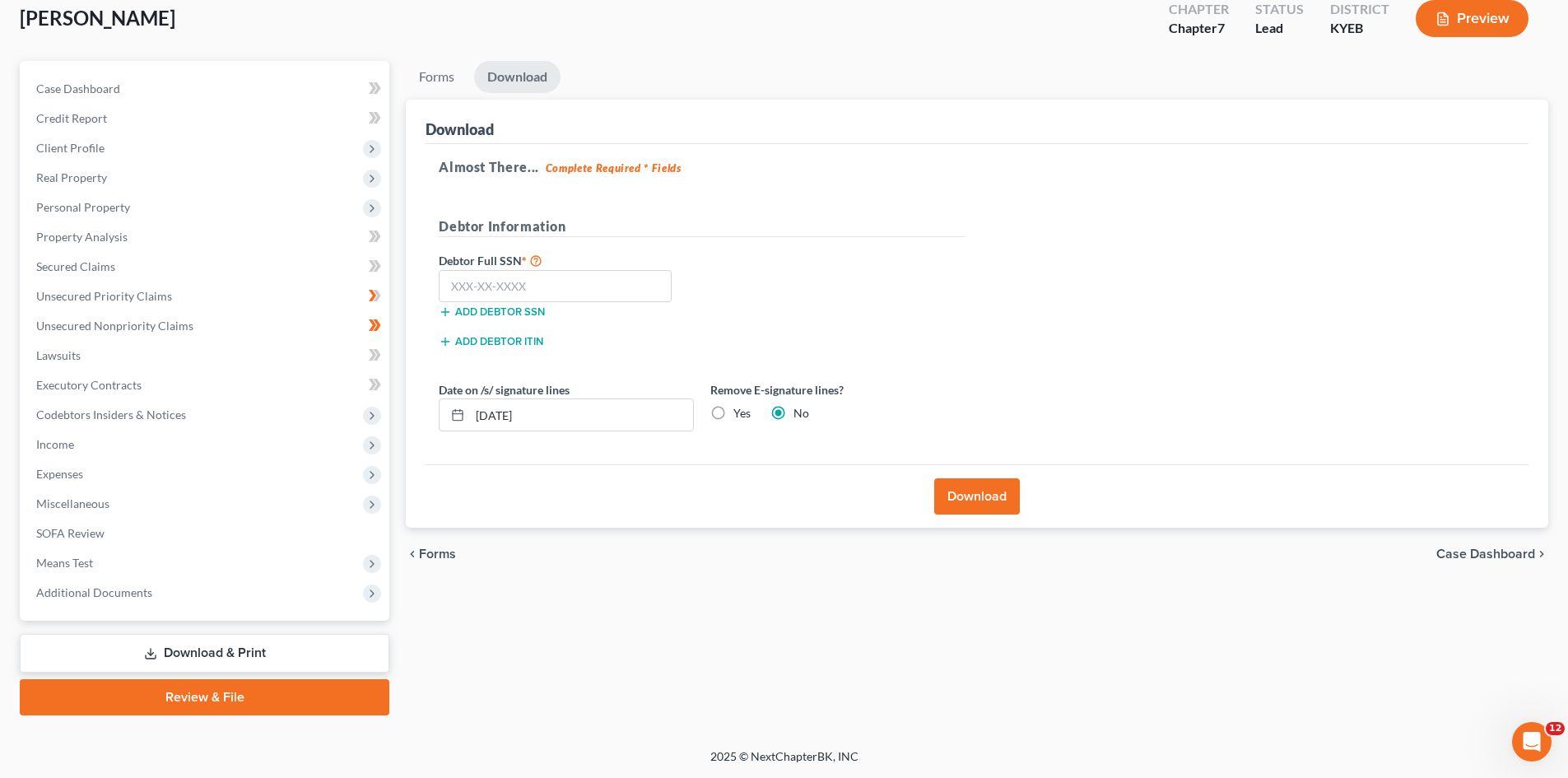
scroll to position [97, 0]
click at [540, 415] on input "[DATE]" at bounding box center [582, 415] width 223 height 31
drag, startPoint x: 496, startPoint y: 415, endPoint x: 505, endPoint y: 415, distance: 9.0
click at [505, 415] on input "[DATE]" at bounding box center [582, 415] width 223 height 31
type input "[DATE]"
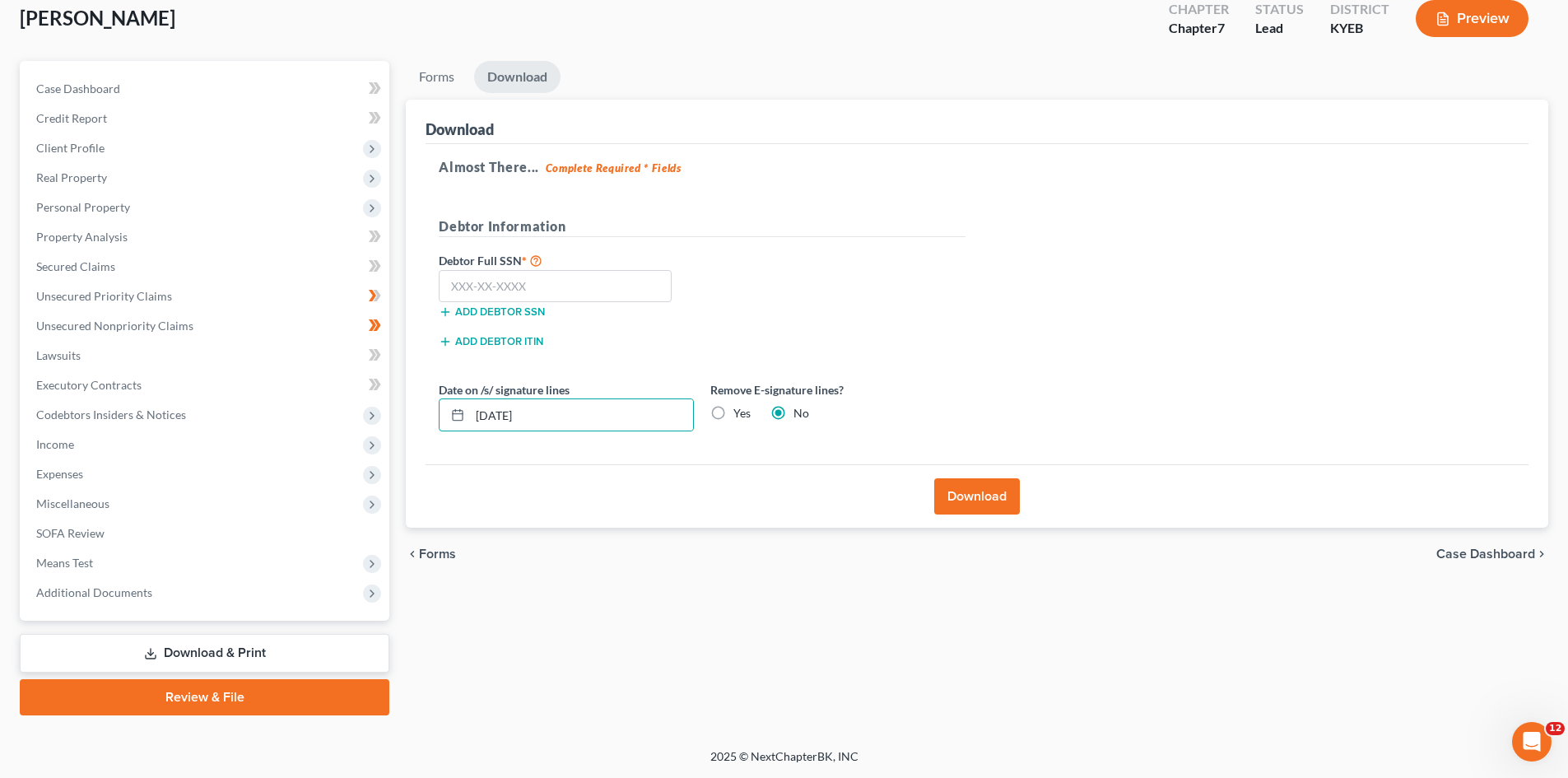
click at [822, 458] on div "Almost There... Complete Required * Fields Debtor Information Debtor Full SSN *…" at bounding box center [977, 305] width 1103 height 321
click at [571, 294] on input "text" at bounding box center [556, 286] width 233 height 33
click at [503, 290] on input "text" at bounding box center [556, 286] width 233 height 33
paste input "404-41-8224"
type input "404-41-8224"
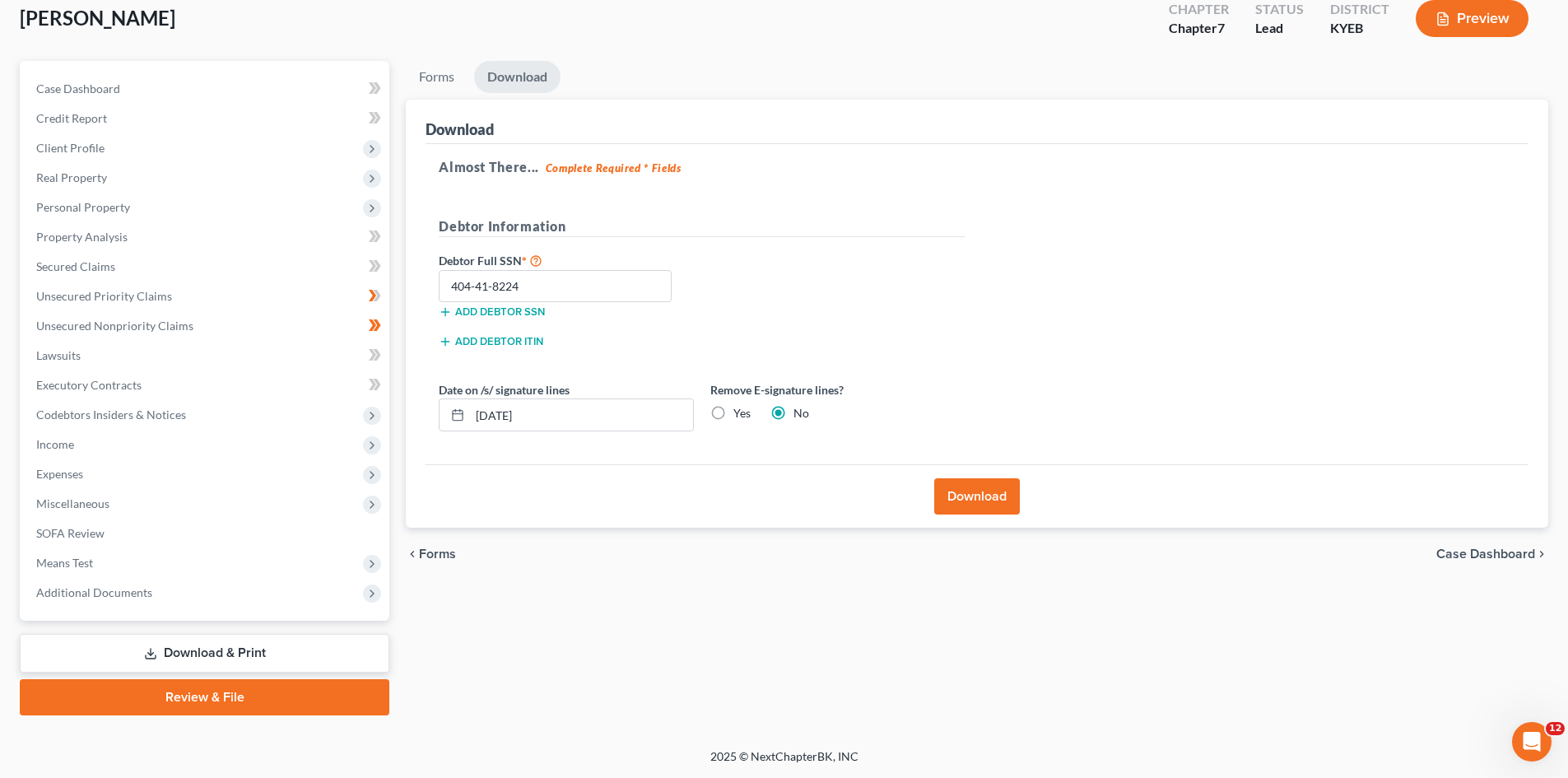
click at [983, 494] on button "Download" at bounding box center [976, 496] width 85 height 36
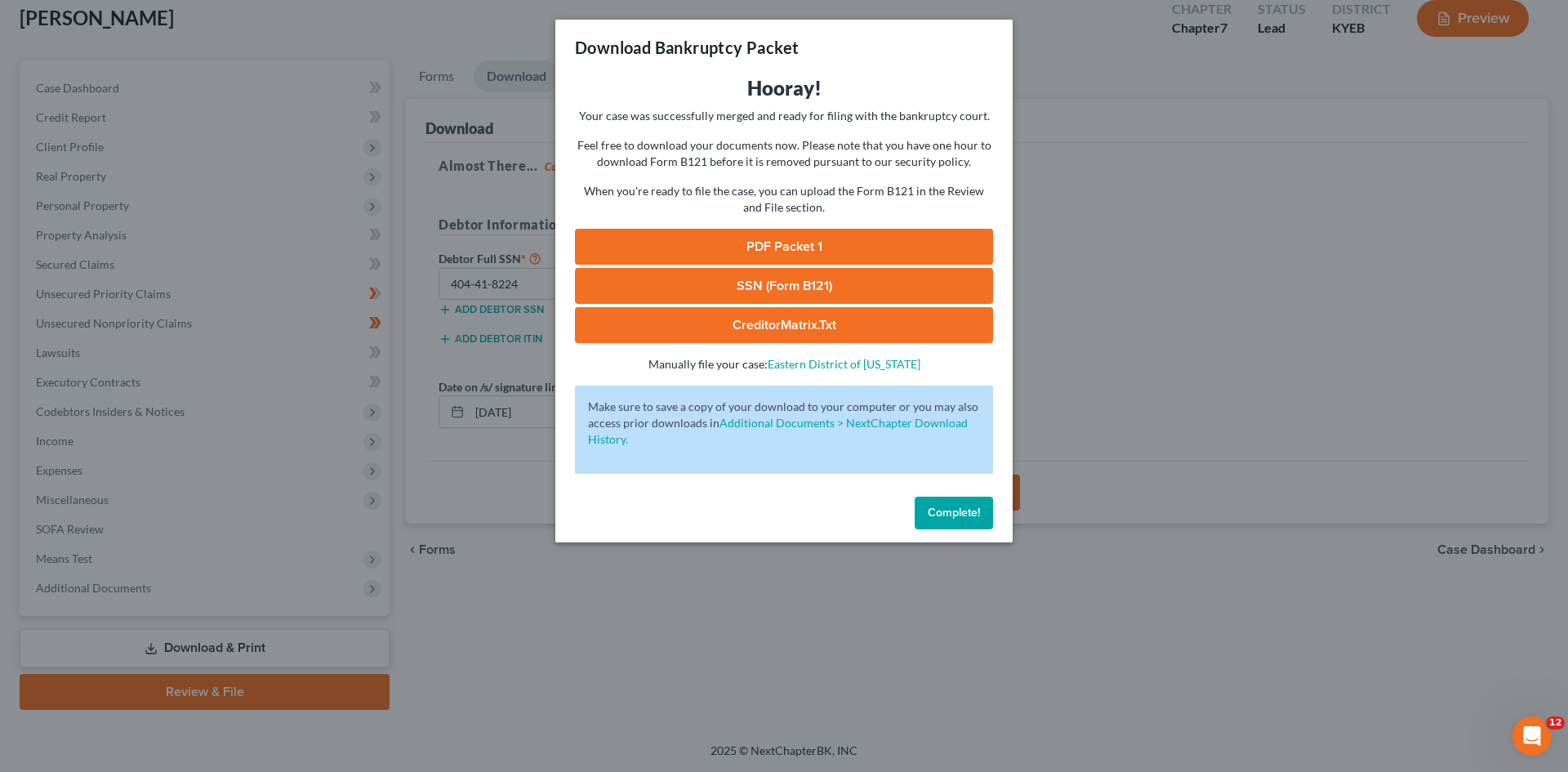
drag, startPoint x: 785, startPoint y: 245, endPoint x: 1497, endPoint y: 370, distance: 722.9
click at [785, 245] on link "PDF Packet 1" at bounding box center [784, 246] width 418 height 36
click at [1224, 189] on div "Download Bankruptcy Packet Hooray! Your case was successfully merged and ready …" at bounding box center [784, 386] width 1568 height 772
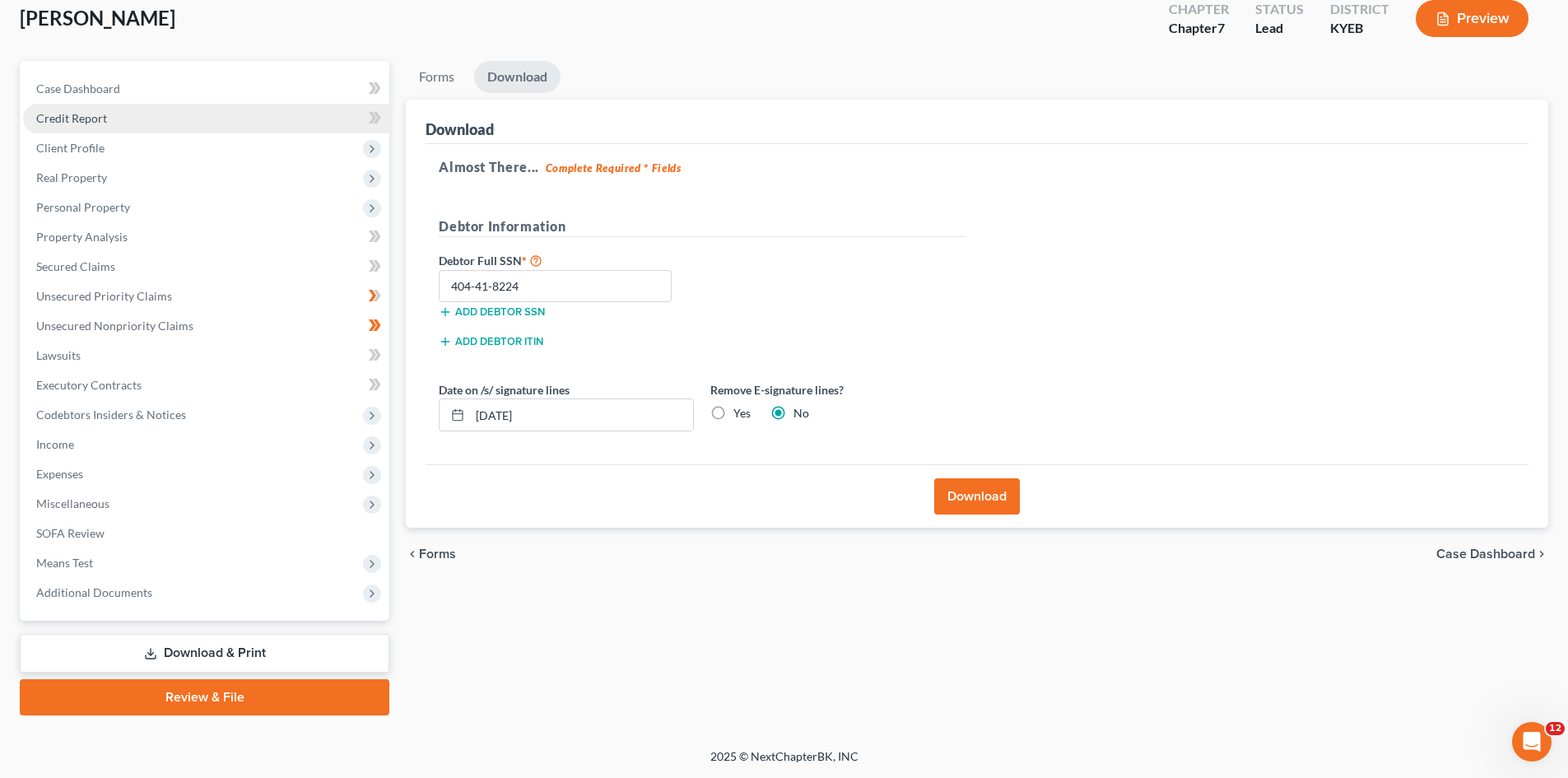
click at [73, 115] on span "Credit Report" at bounding box center [72, 118] width 71 height 14
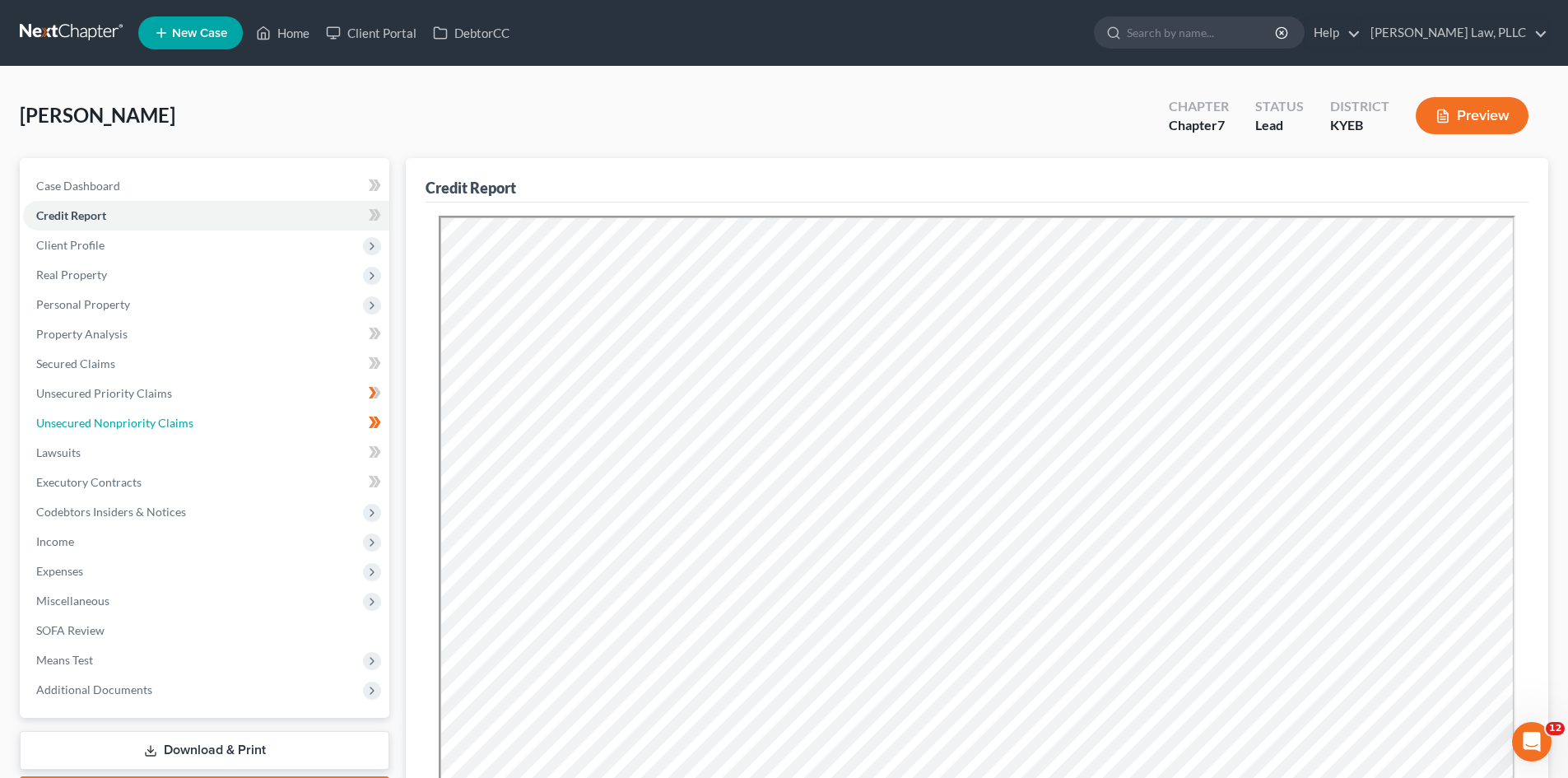
drag, startPoint x: 86, startPoint y: 427, endPoint x: 968, endPoint y: 419, distance: 882.0
click at [86, 427] on span "Unsecured Nonpriority Claims" at bounding box center [115, 422] width 157 height 14
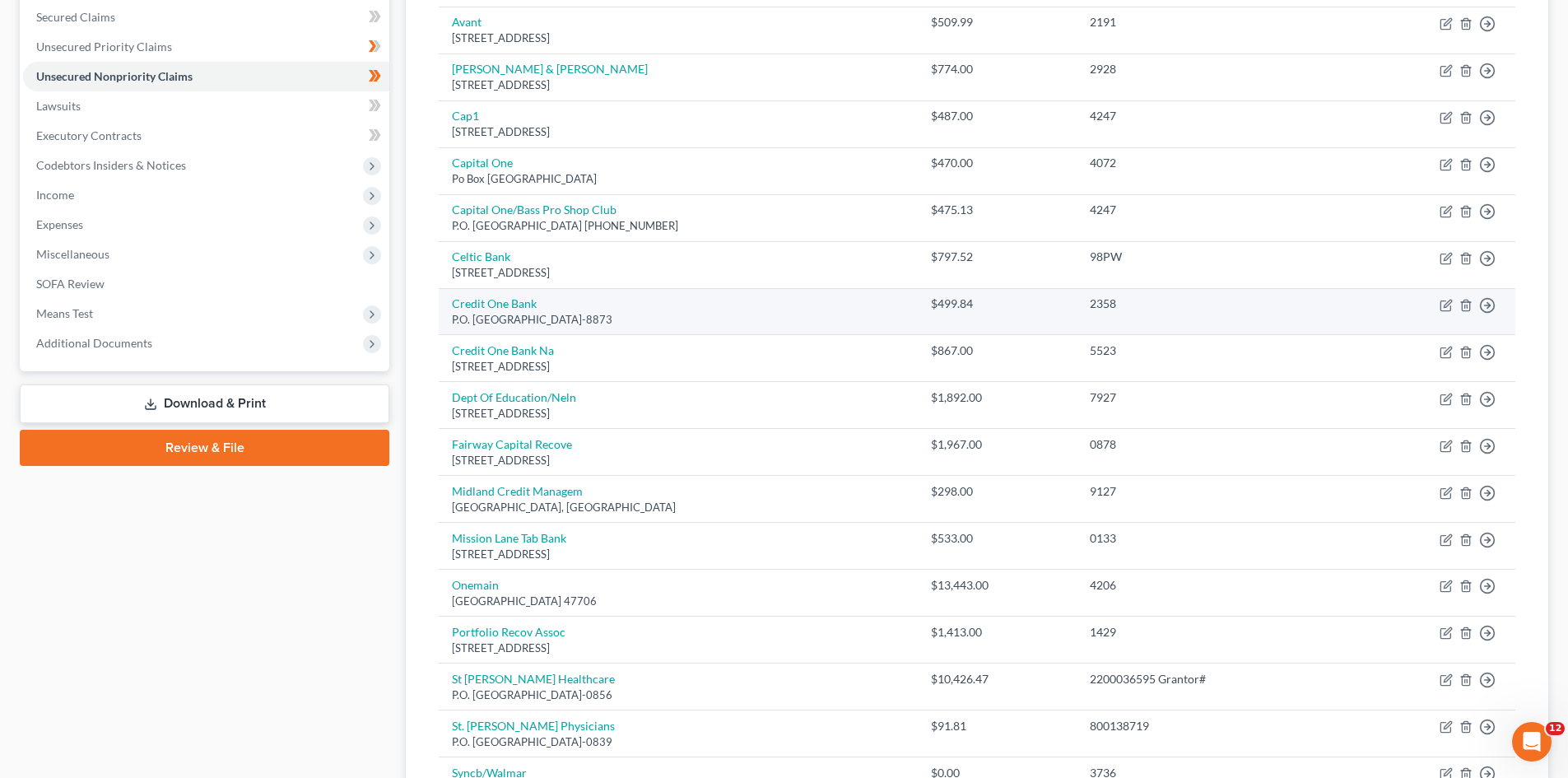
scroll to position [329, 0]
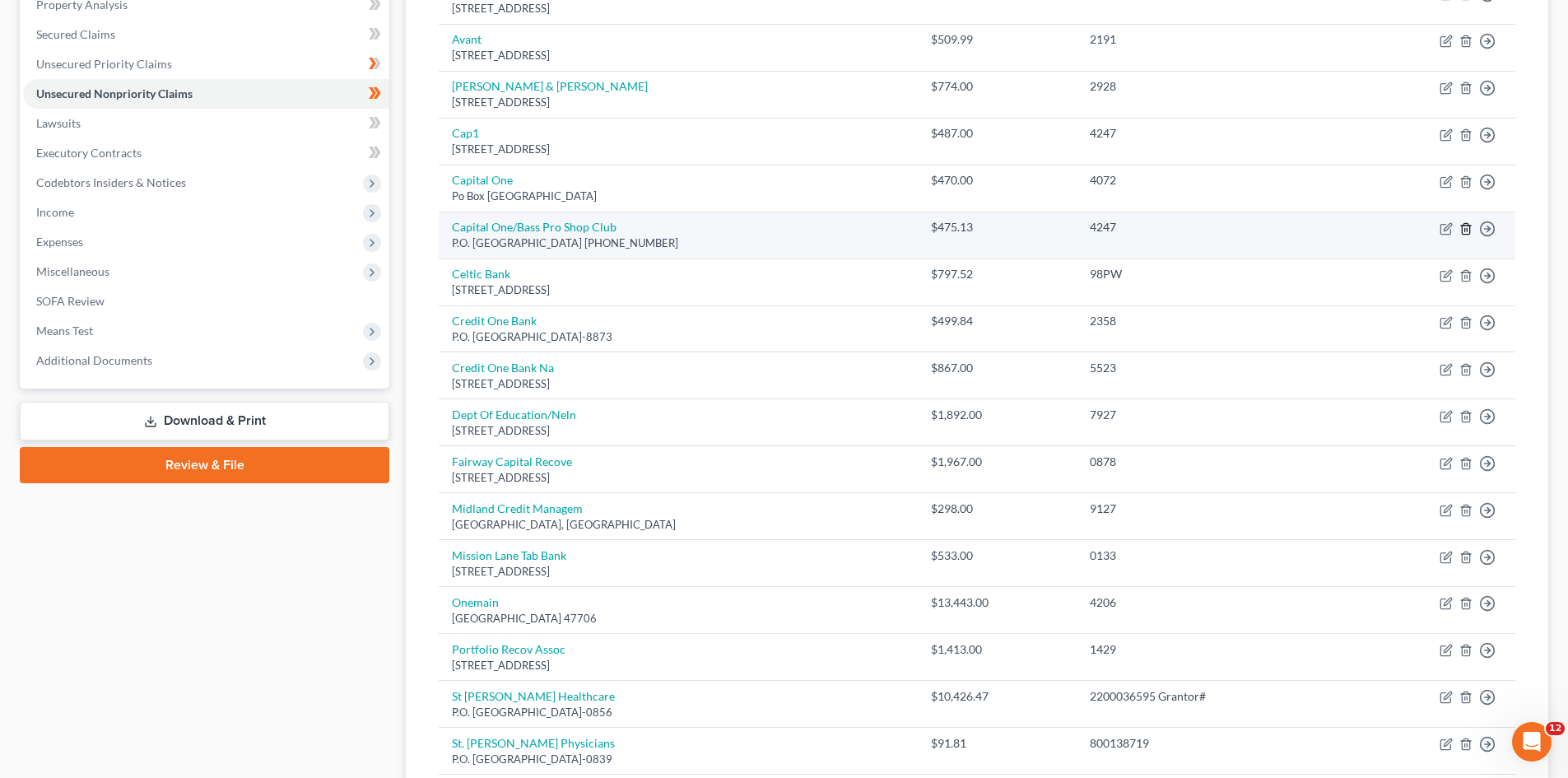
click at [1469, 232] on icon "button" at bounding box center [1465, 228] width 8 height 11
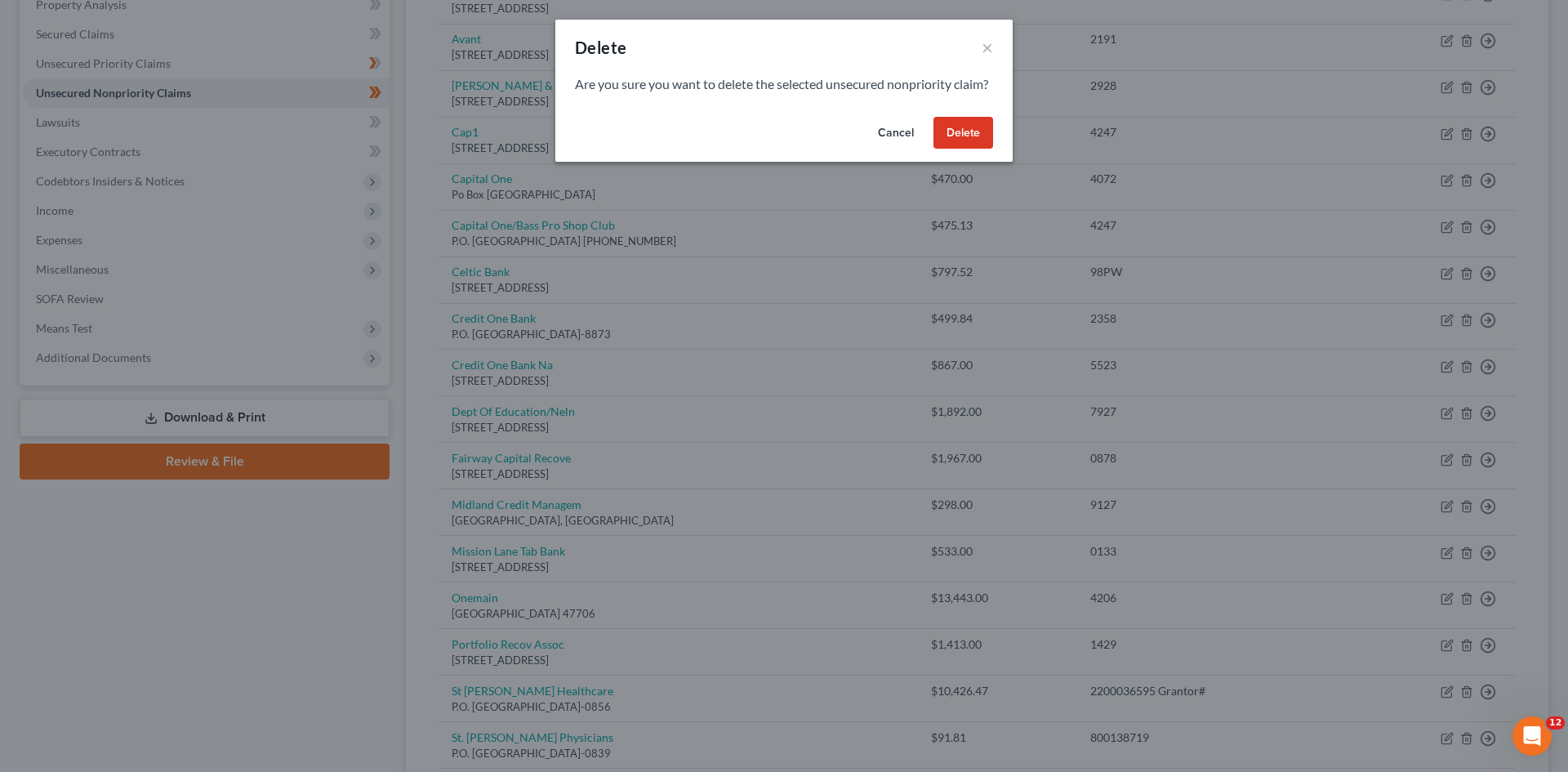
click at [951, 148] on button "Delete" at bounding box center [963, 132] width 60 height 33
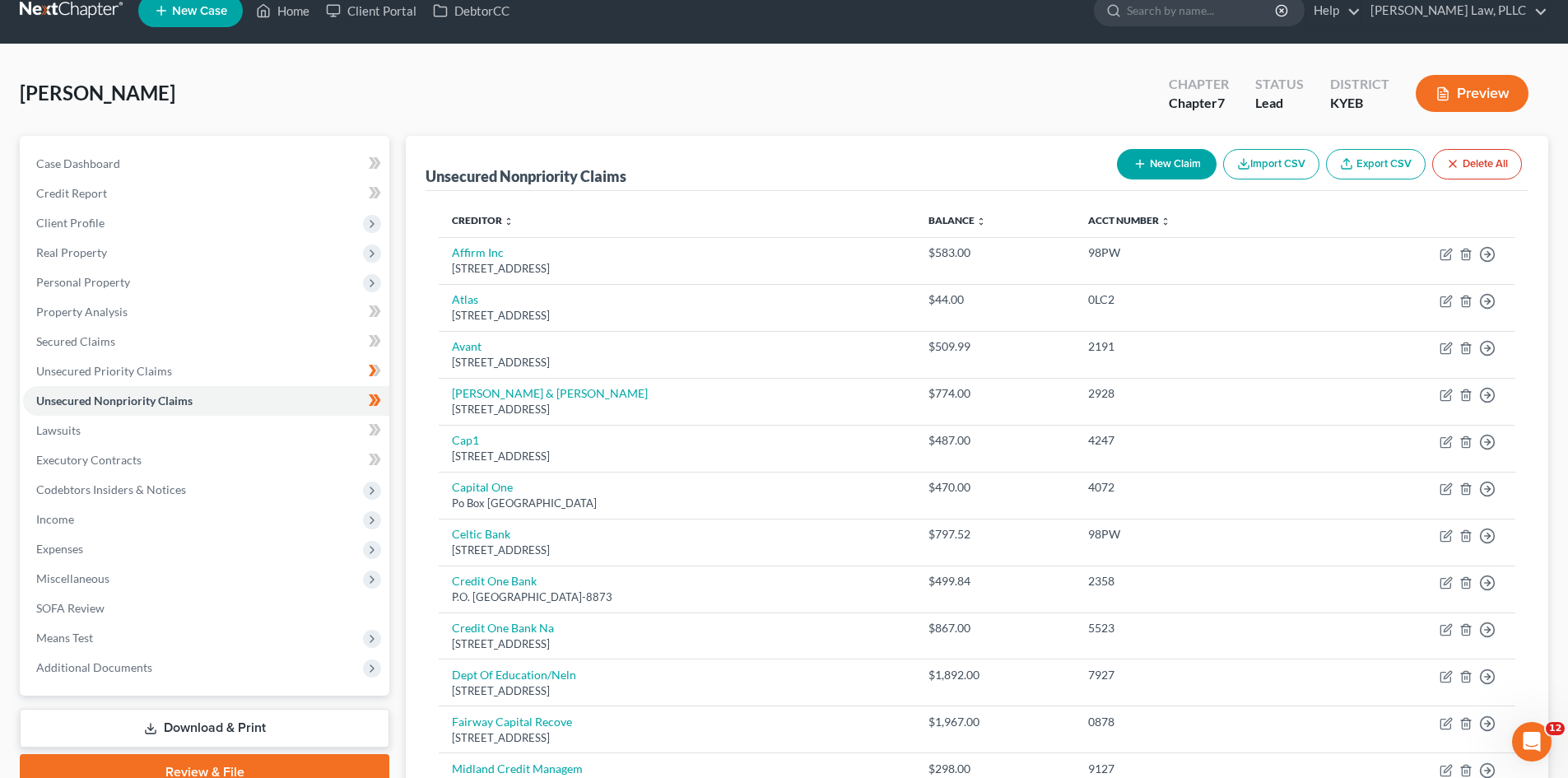
scroll to position [0, 0]
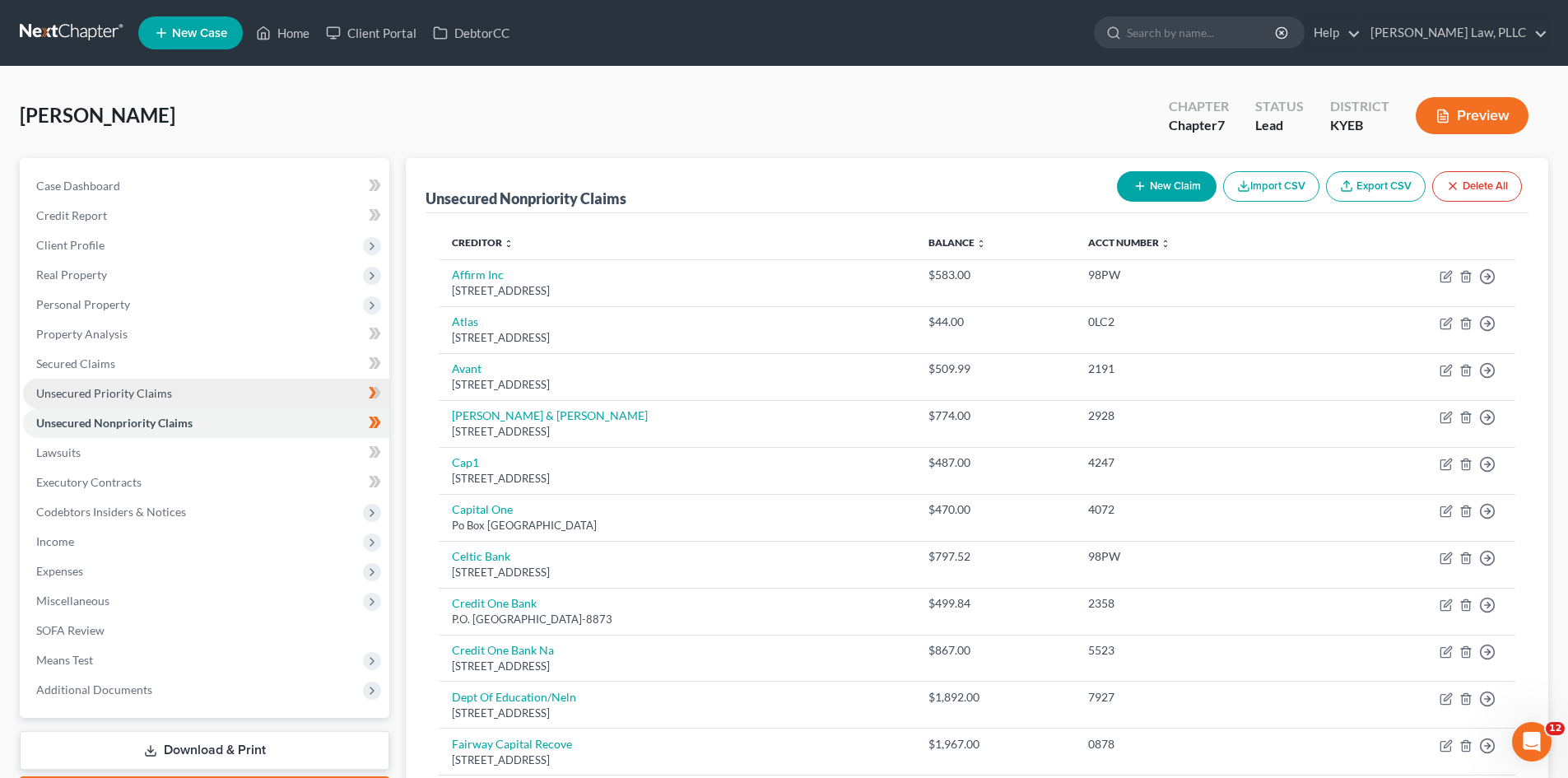
click at [90, 393] on span "Unsecured Priority Claims" at bounding box center [104, 393] width 136 height 14
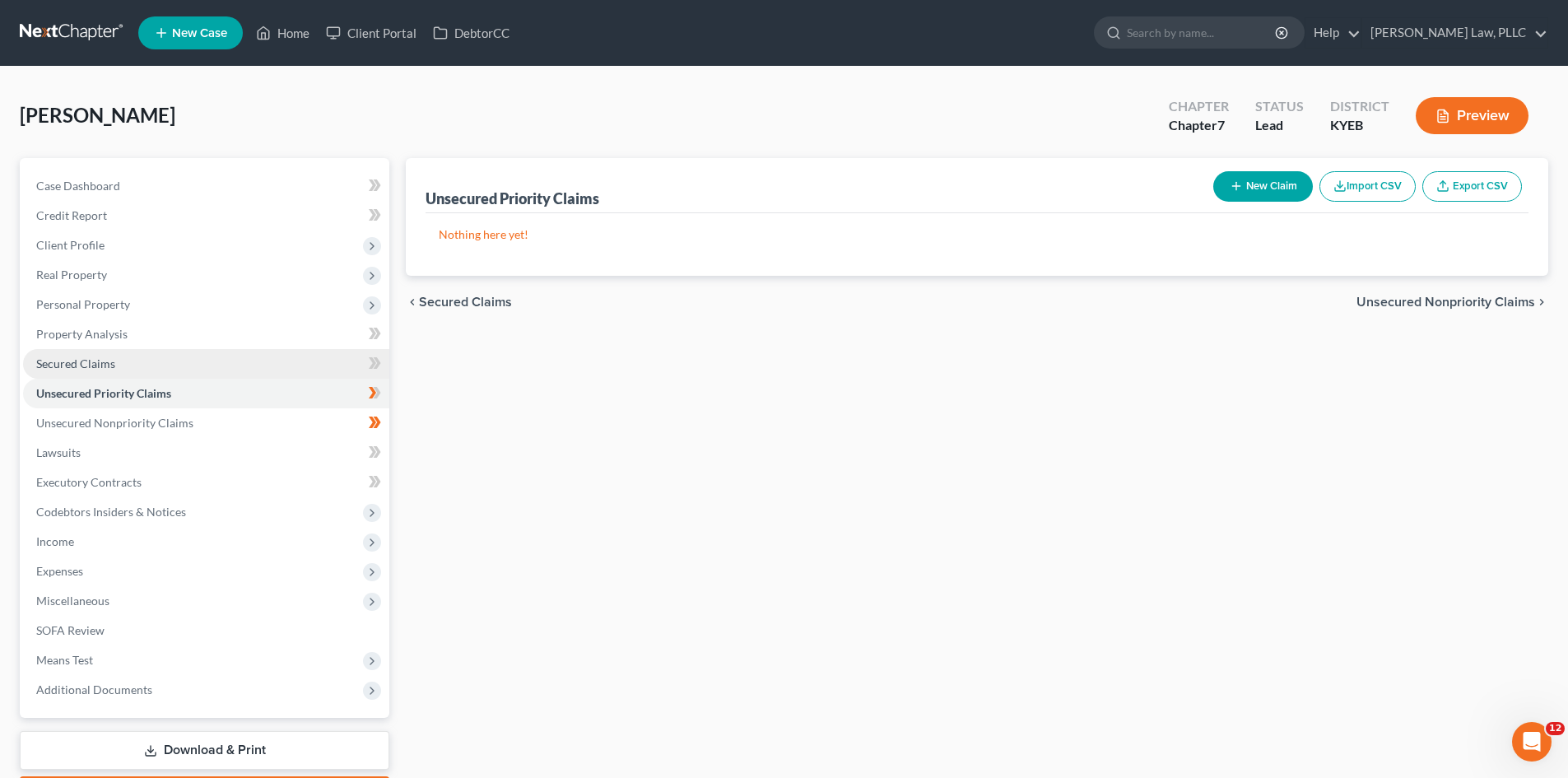
click at [89, 359] on span "Secured Claims" at bounding box center [76, 363] width 79 height 14
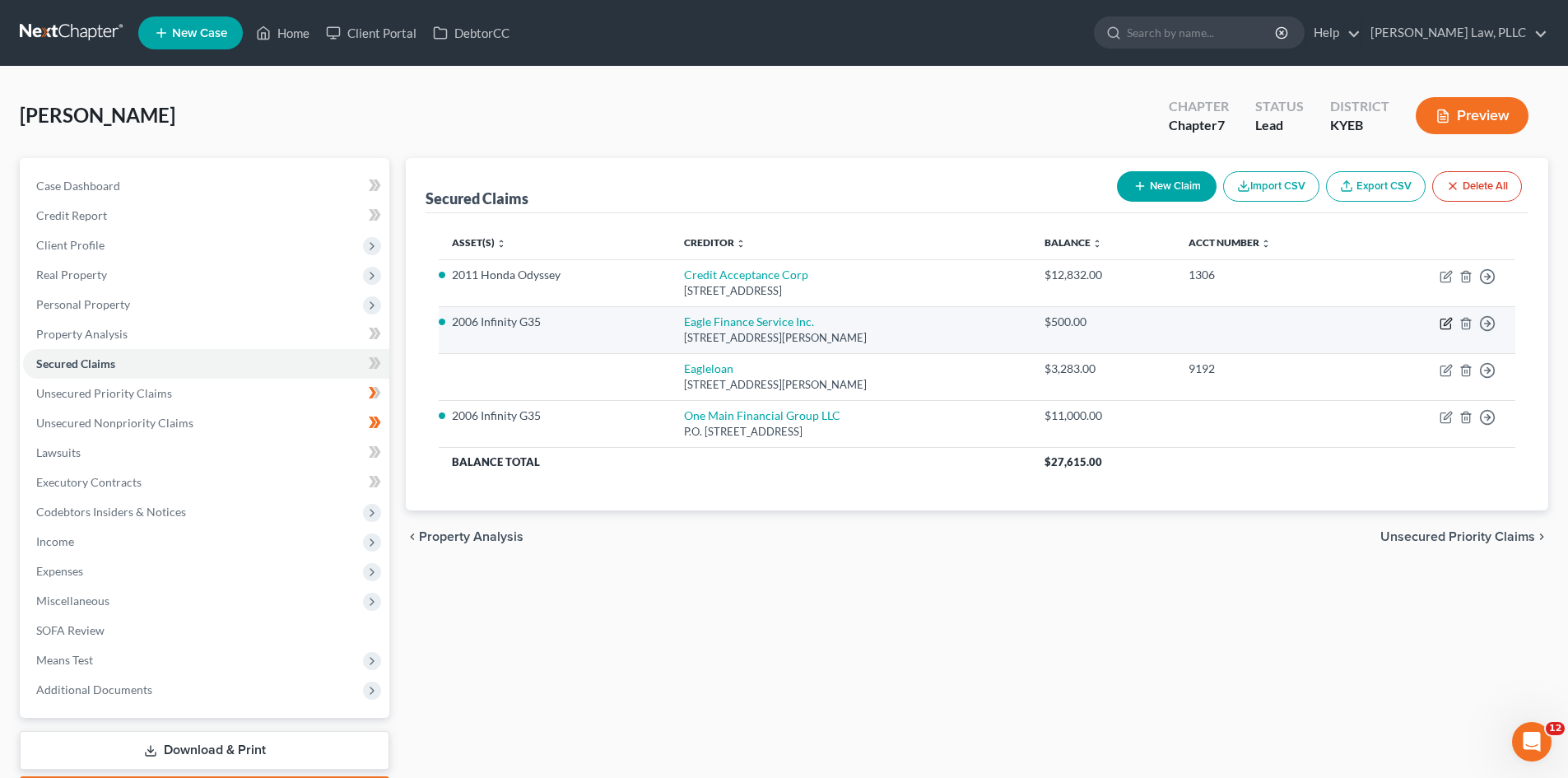
click at [1446, 326] on icon "button" at bounding box center [1446, 324] width 14 height 14
select select "18"
select select "8"
select select "0"
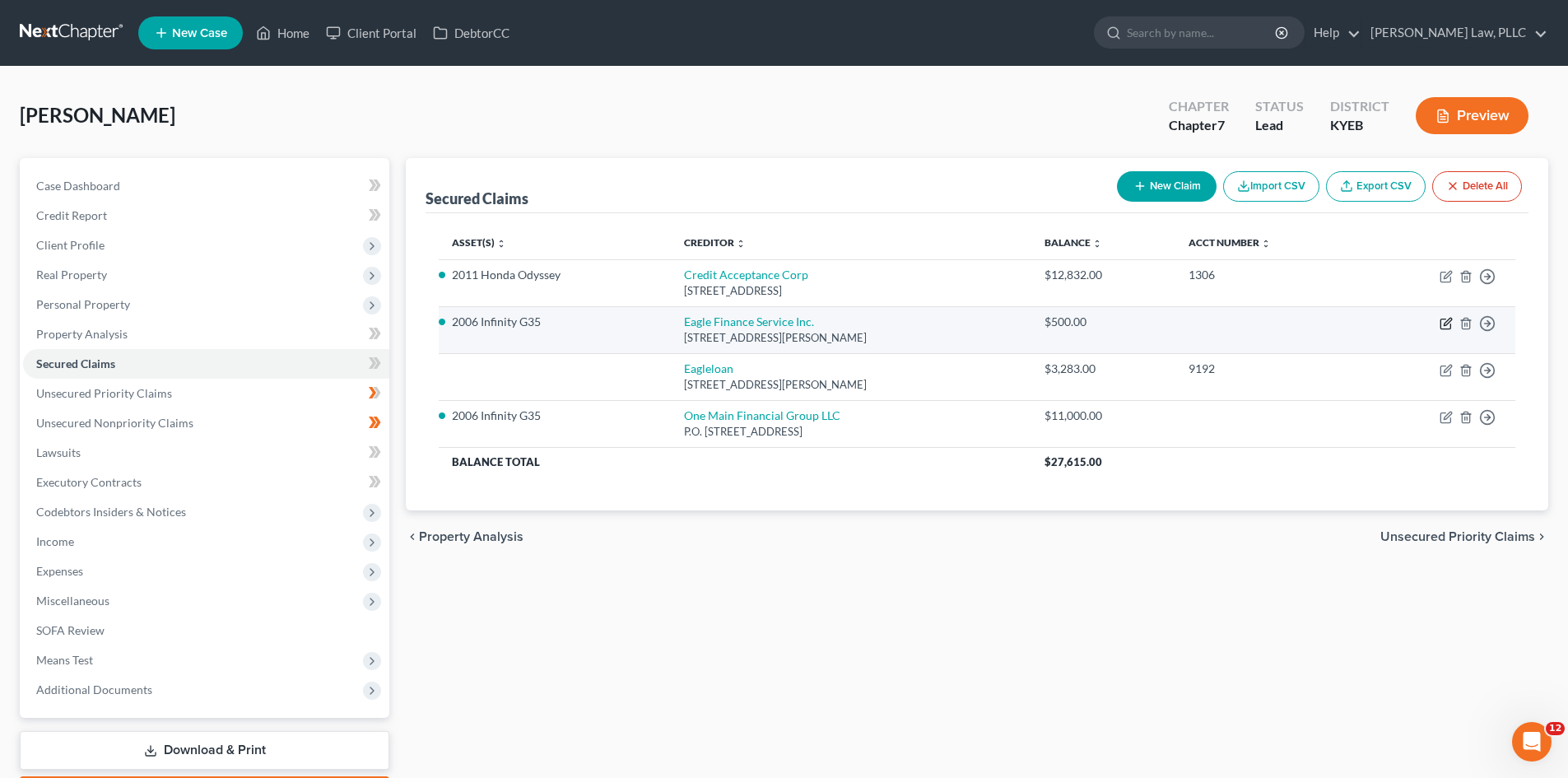
select select "0"
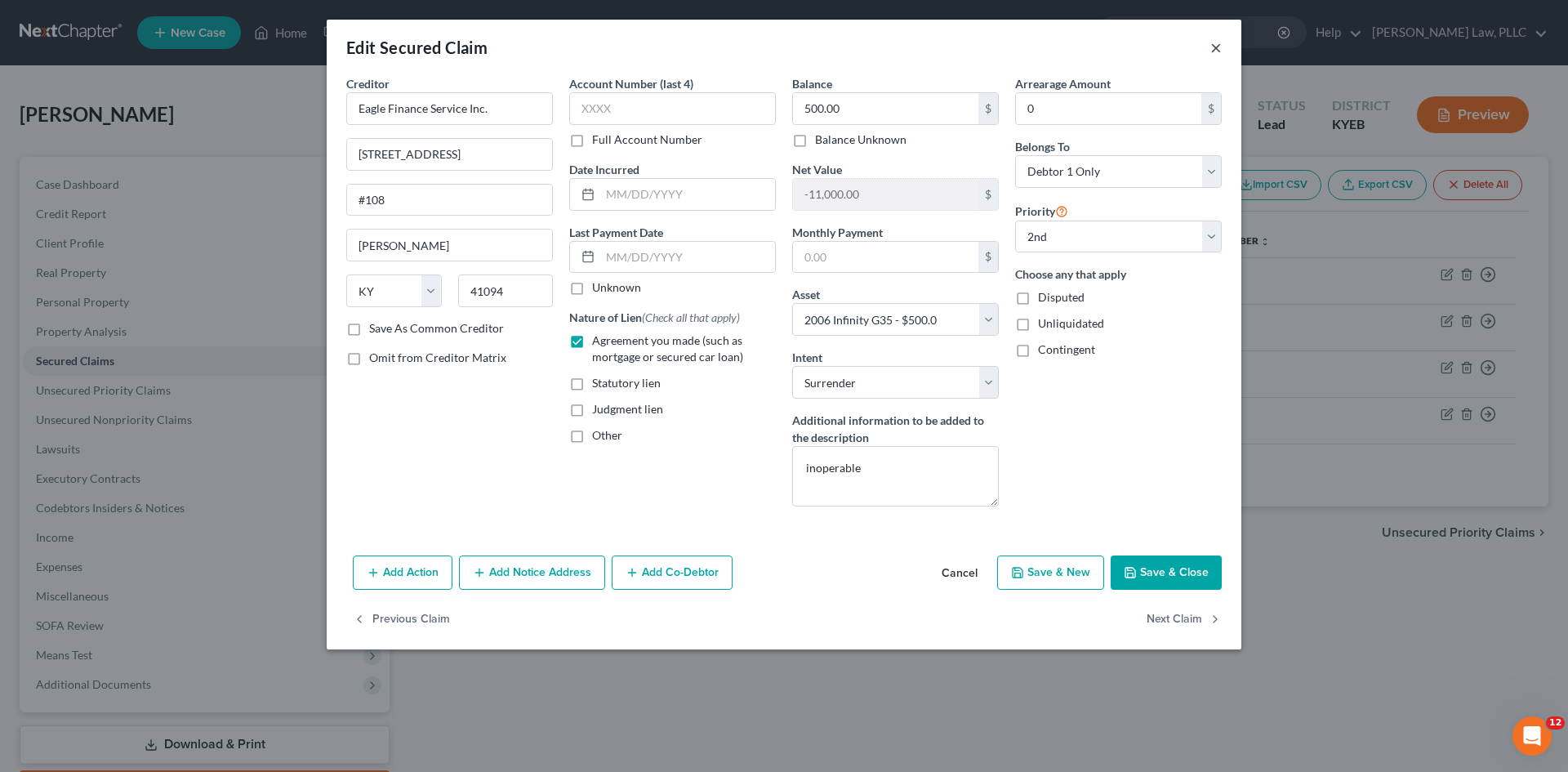
click at [1216, 42] on button "×" at bounding box center [1216, 47] width 12 height 19
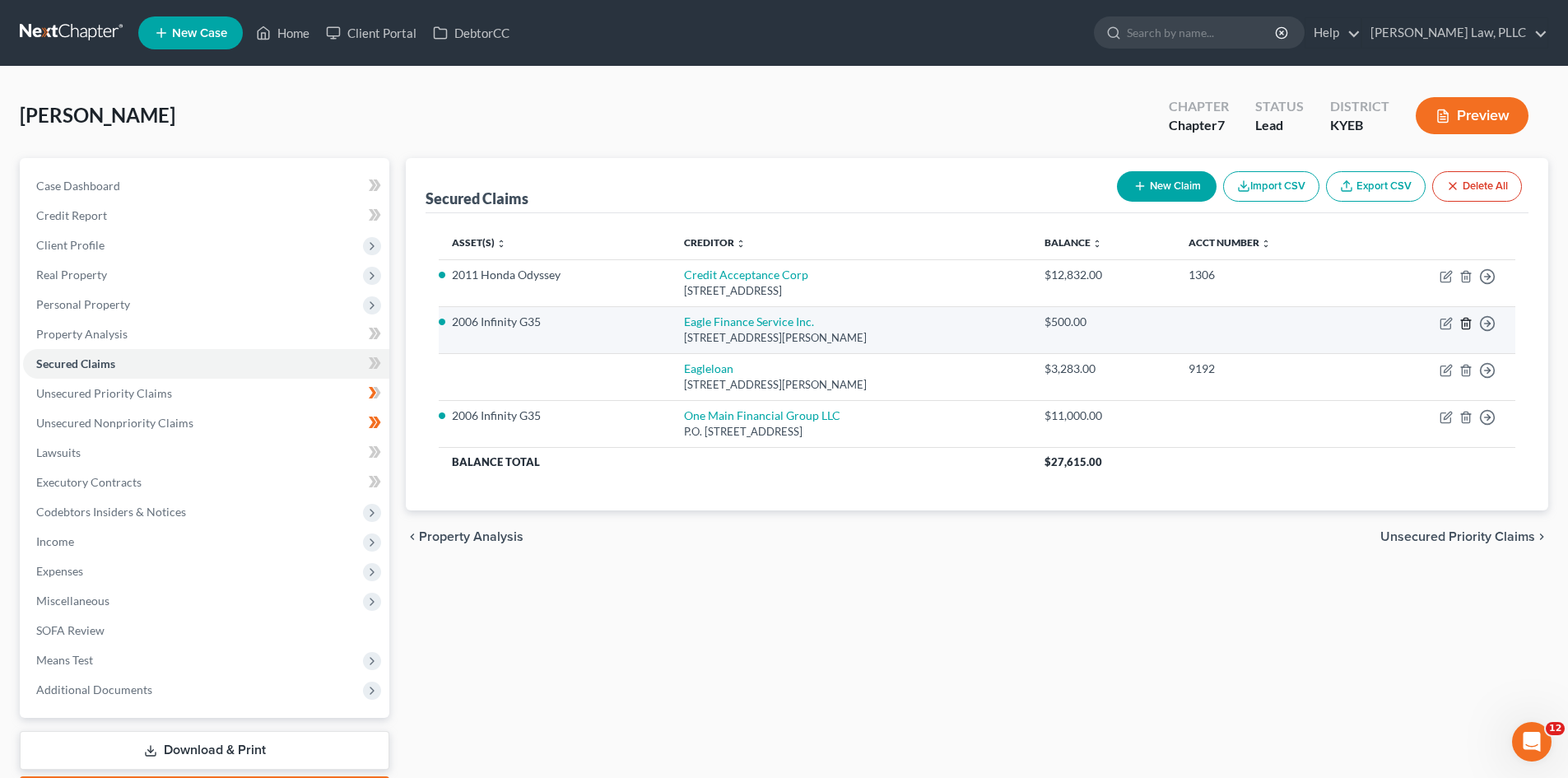
click at [1463, 321] on icon "button" at bounding box center [1466, 324] width 14 height 14
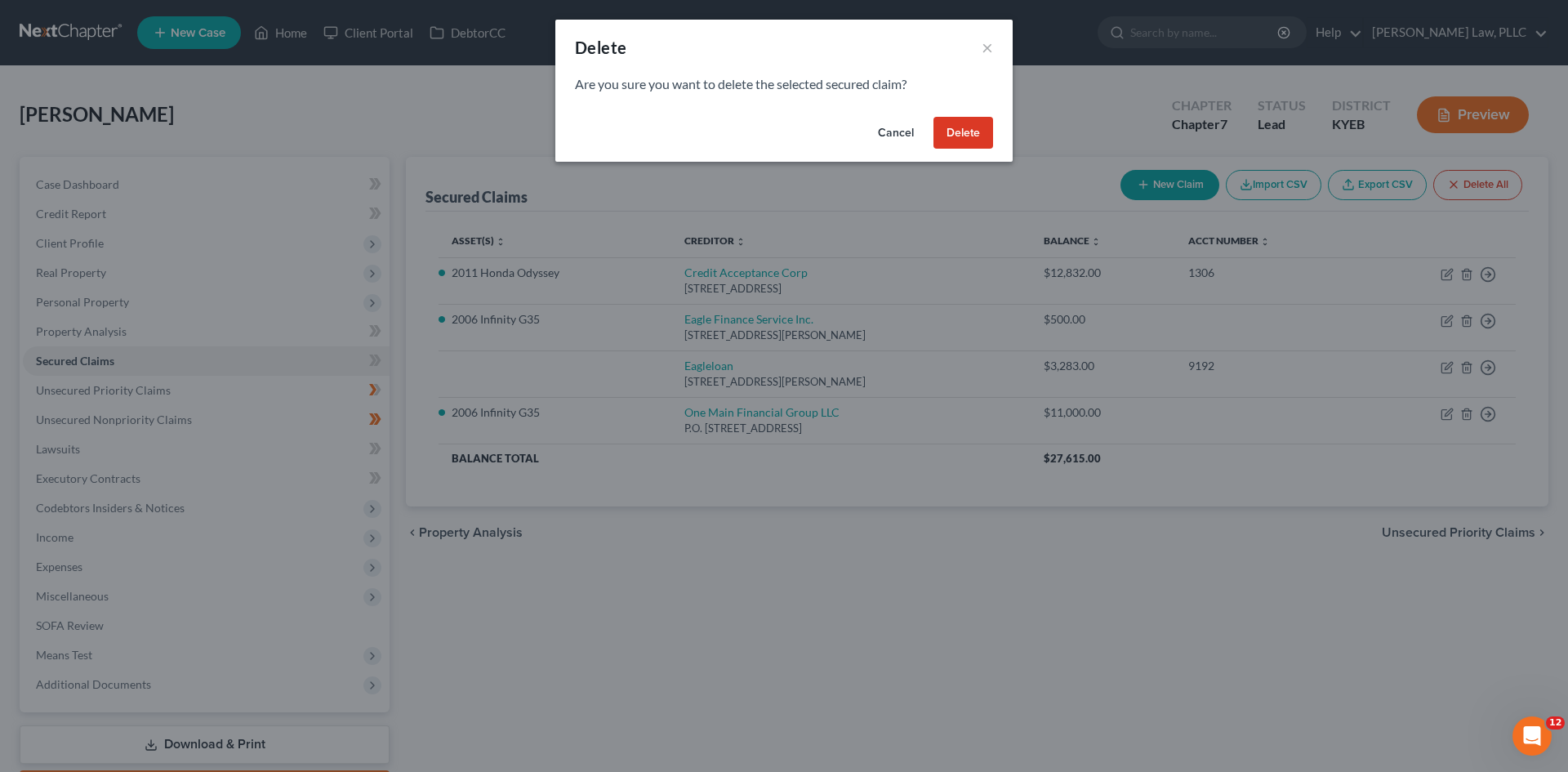
click at [975, 130] on button "Delete" at bounding box center [963, 132] width 60 height 33
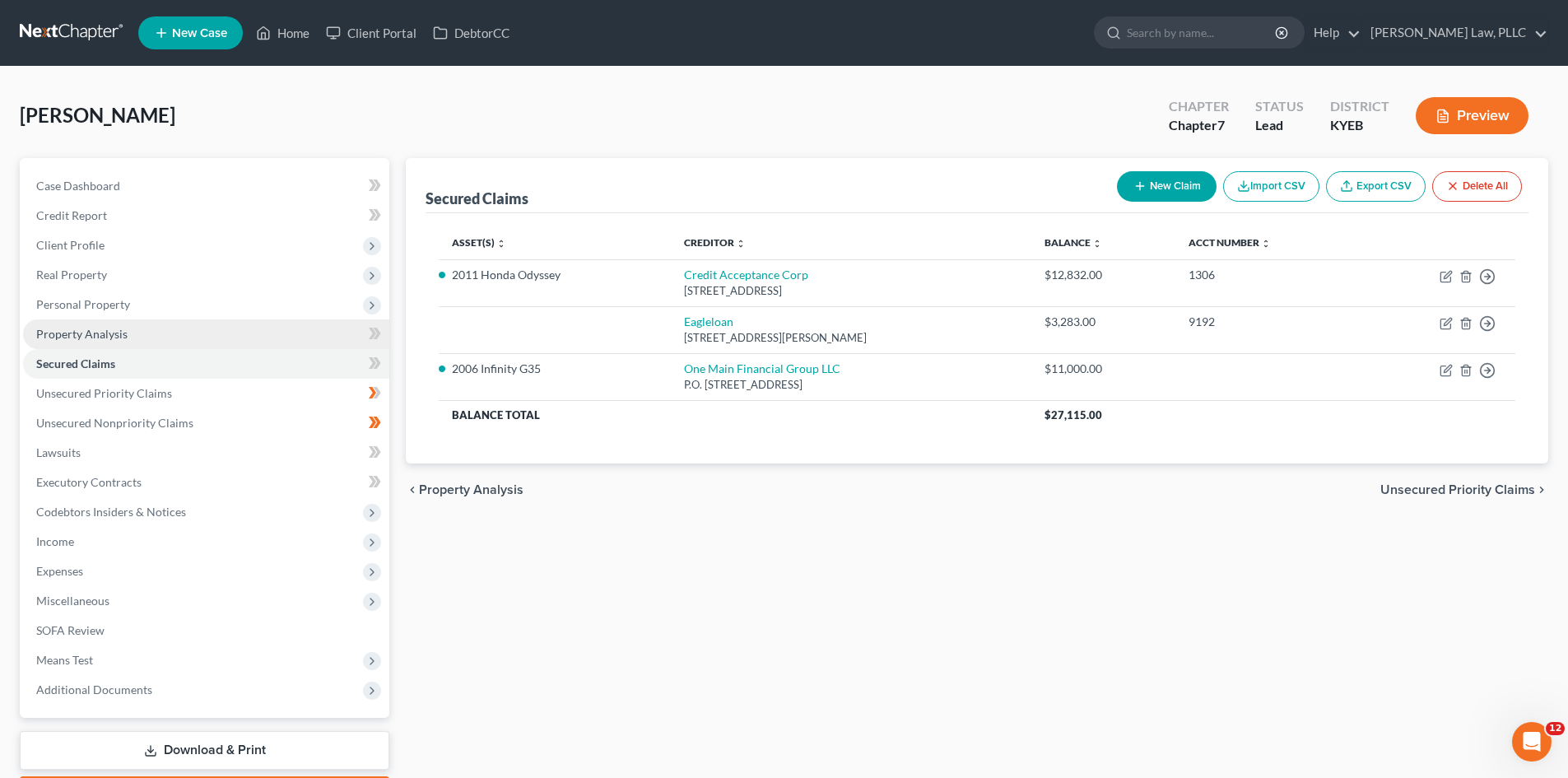
click at [98, 328] on span "Property Analysis" at bounding box center [82, 334] width 91 height 14
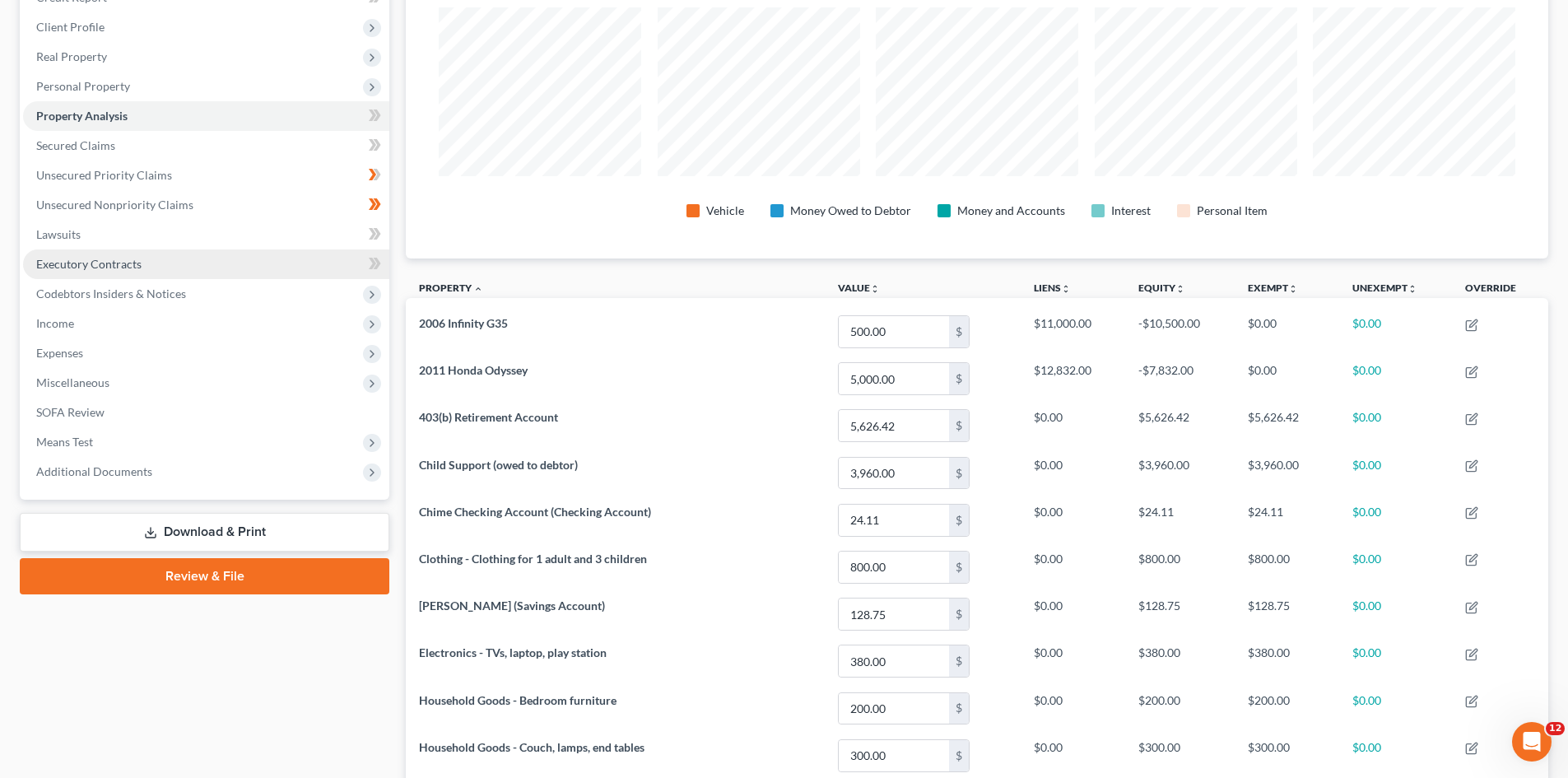
scroll to position [216, 0]
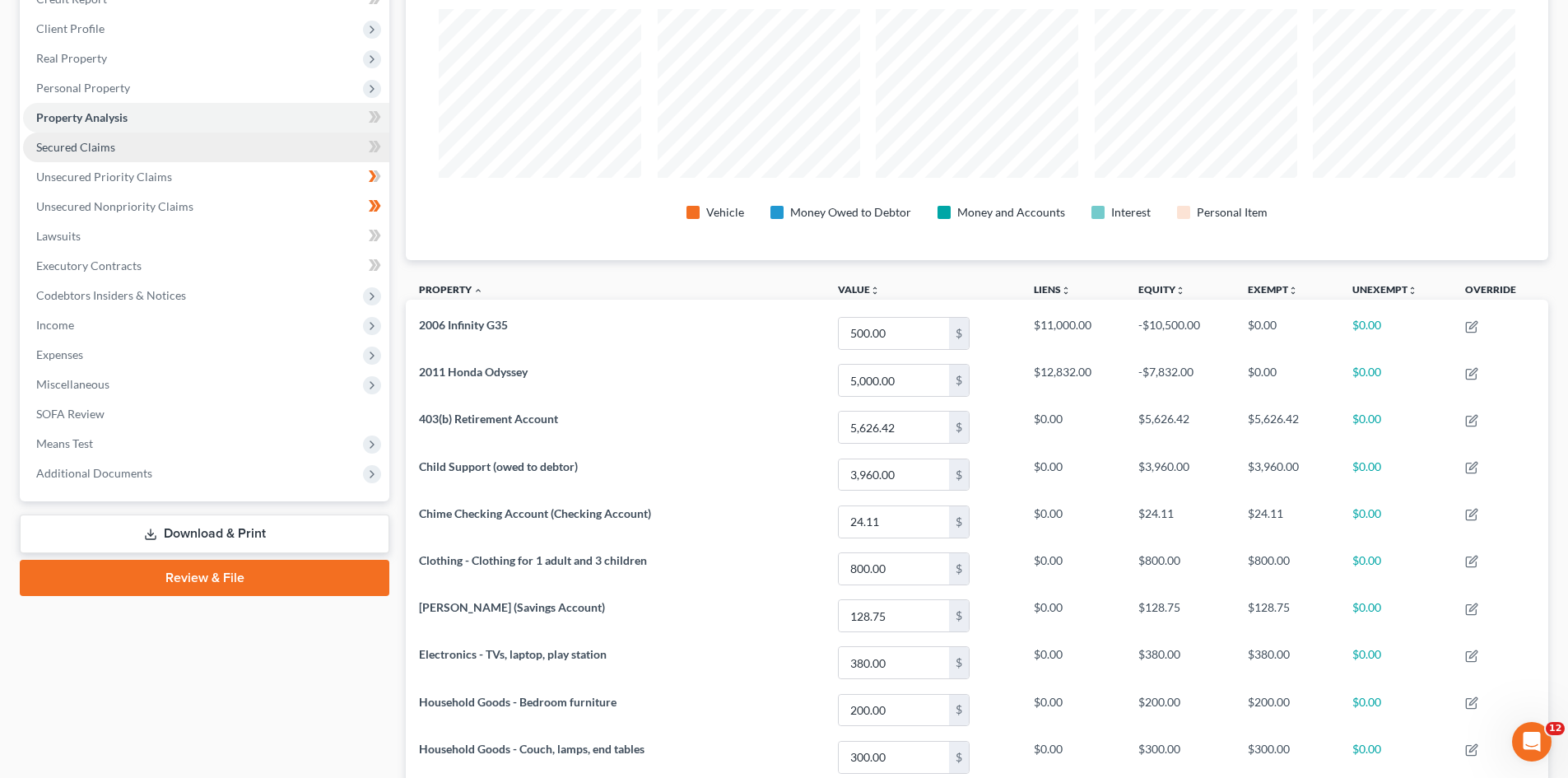
click at [52, 149] on span "Secured Claims" at bounding box center [76, 147] width 79 height 14
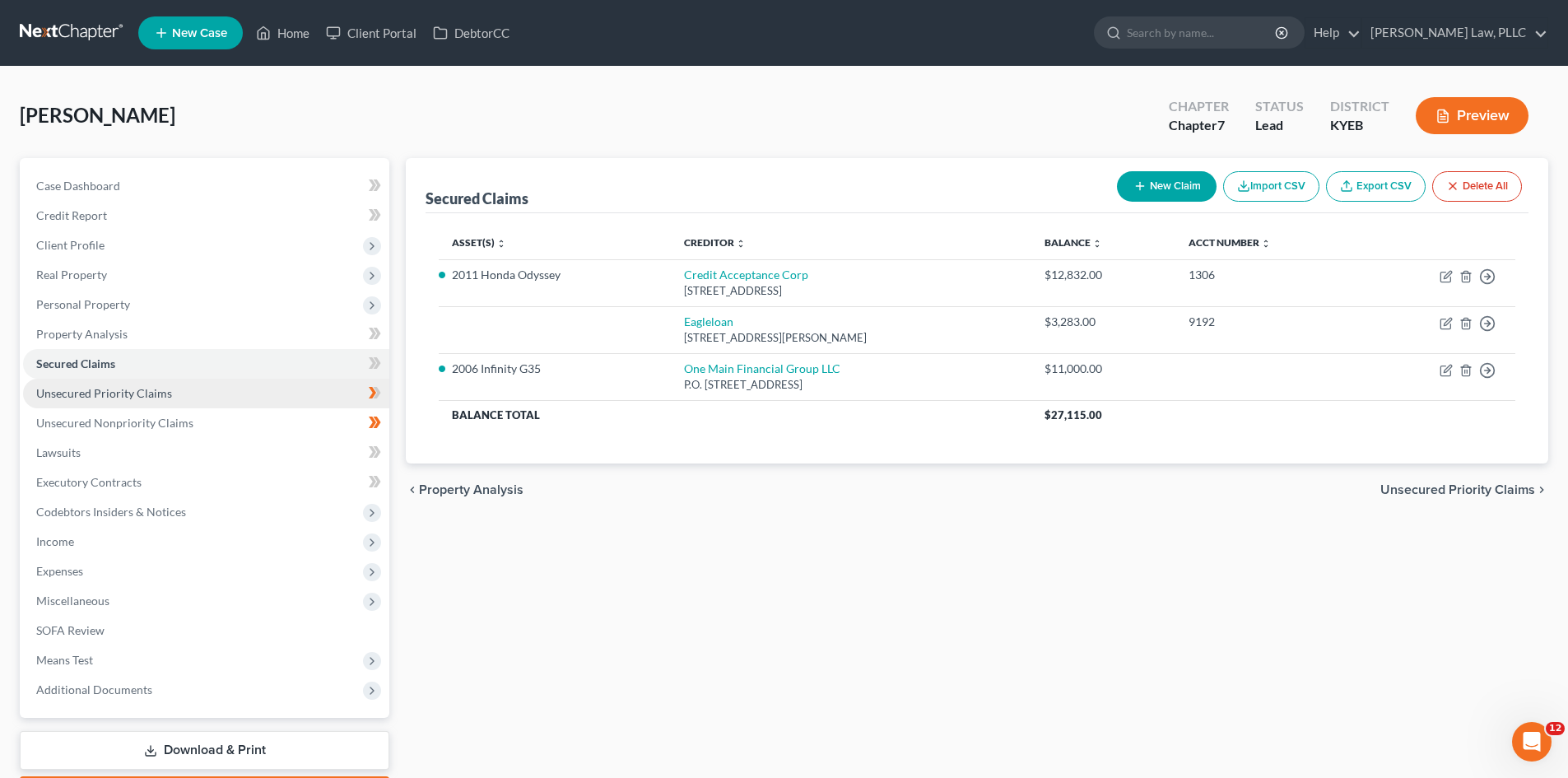
click at [55, 389] on span "Unsecured Priority Claims" at bounding box center [104, 393] width 136 height 14
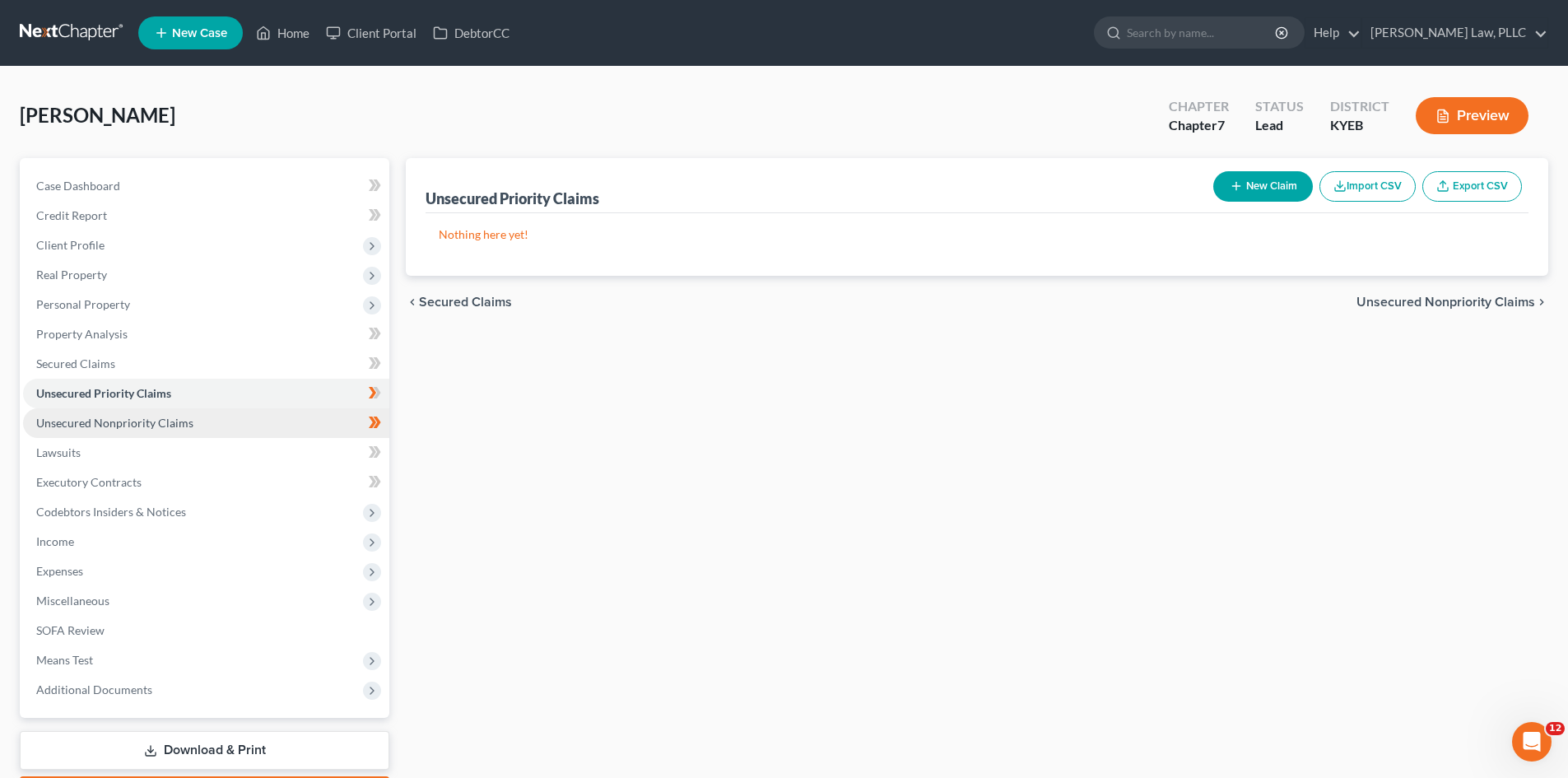
click at [98, 426] on span "Unsecured Nonpriority Claims" at bounding box center [115, 422] width 157 height 14
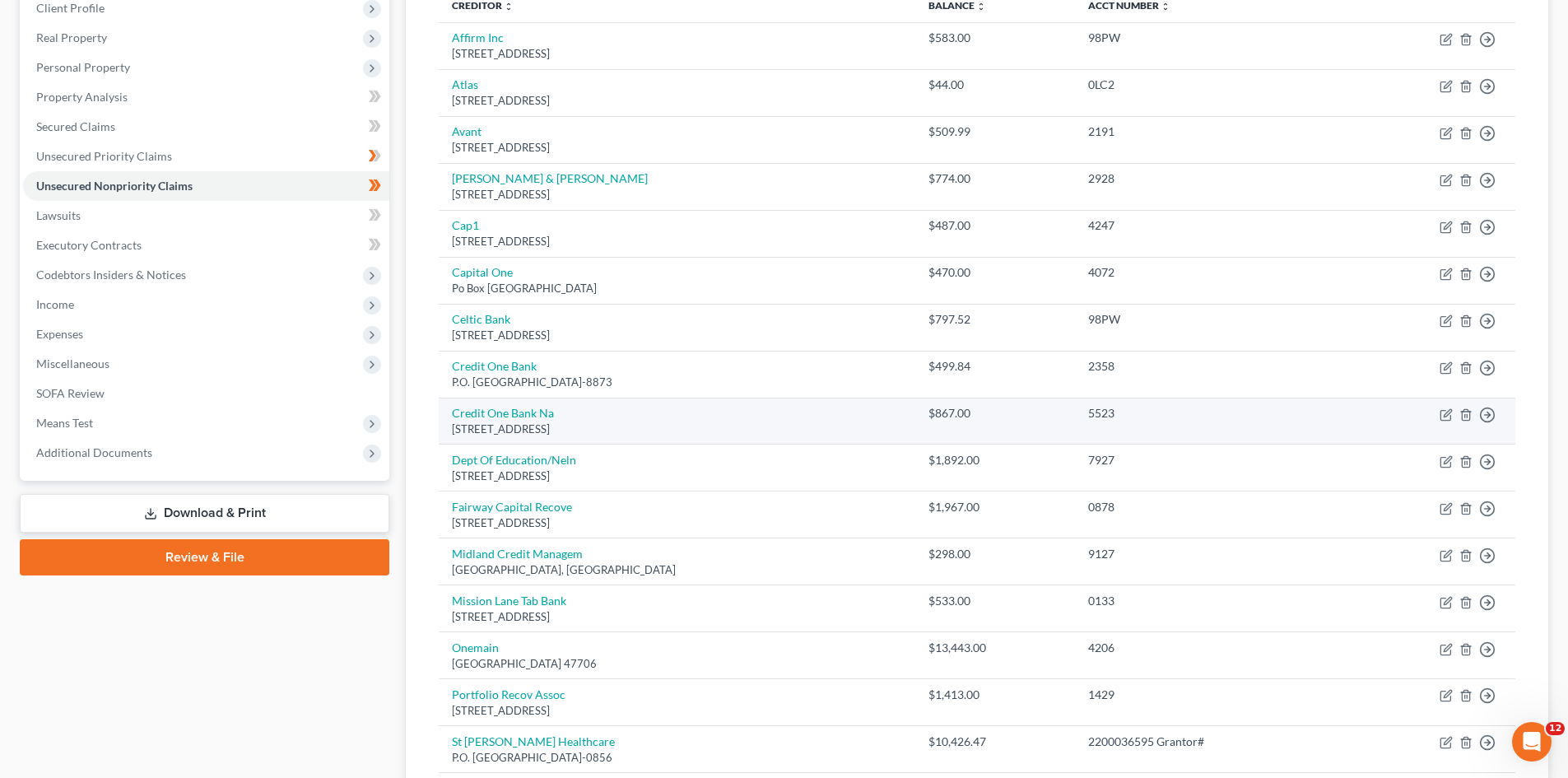
scroll to position [247, 0]
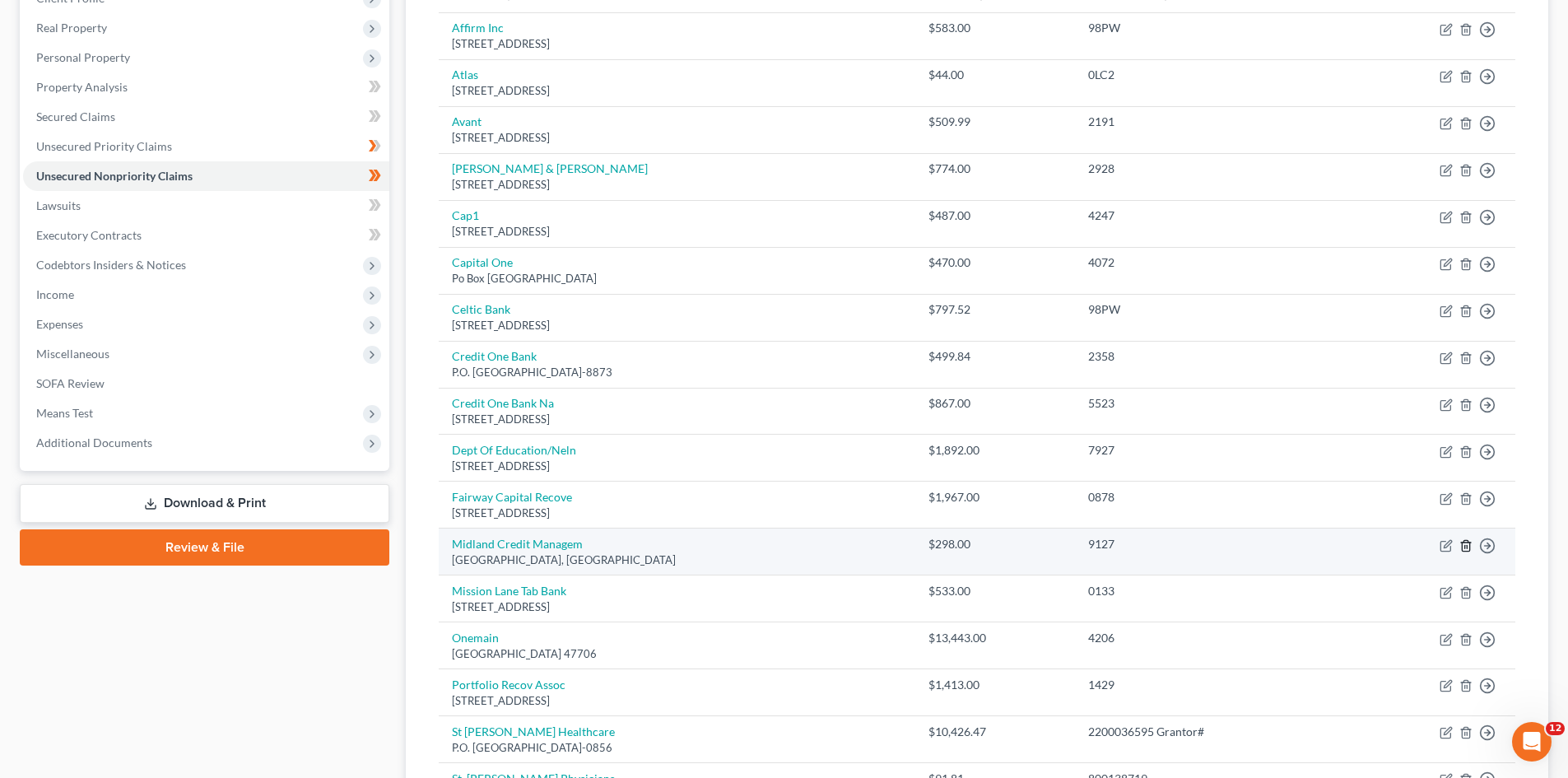
click at [1468, 549] on icon "button" at bounding box center [1466, 546] width 14 height 14
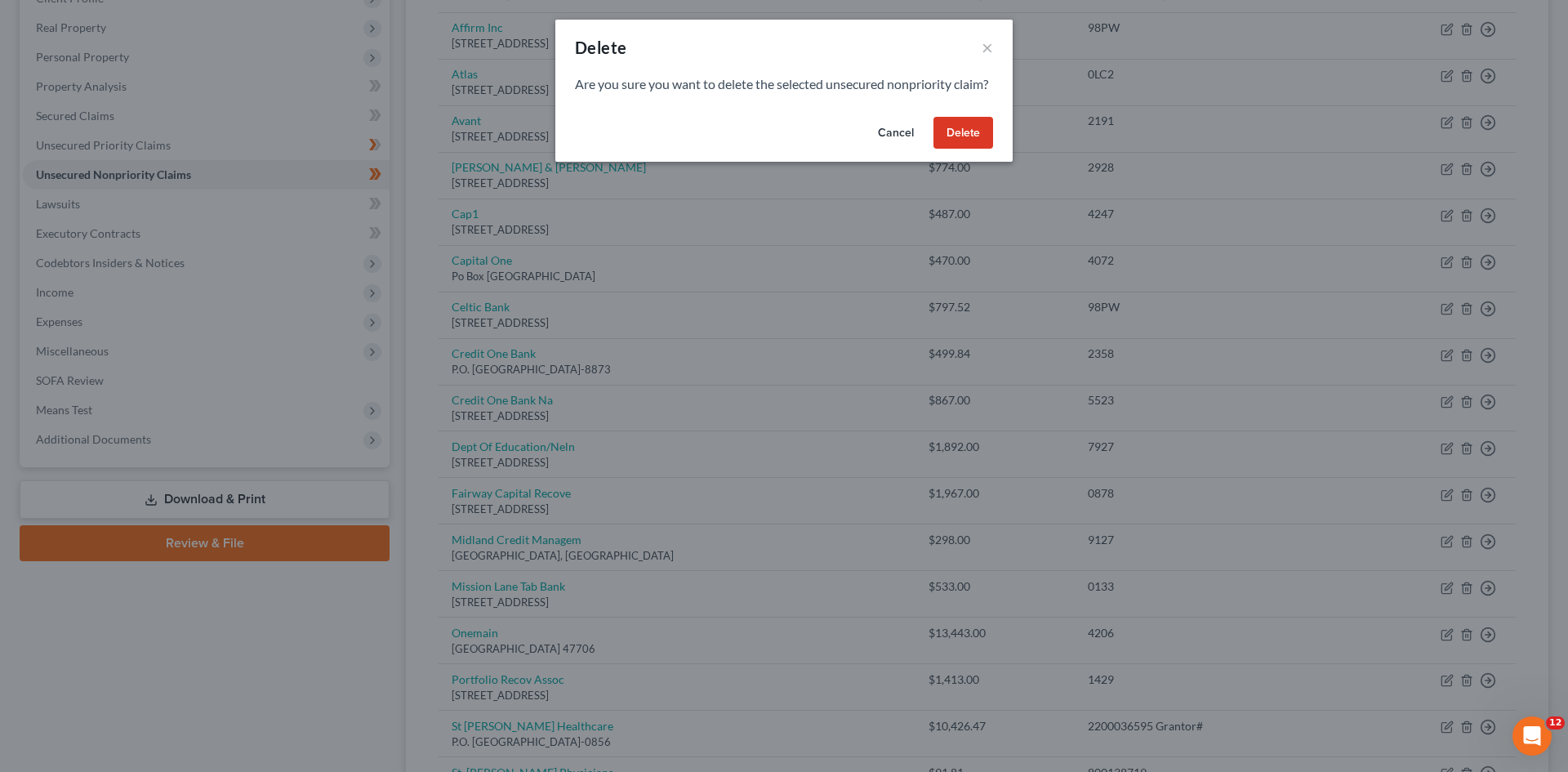
click at [978, 147] on button "Delete" at bounding box center [963, 132] width 60 height 33
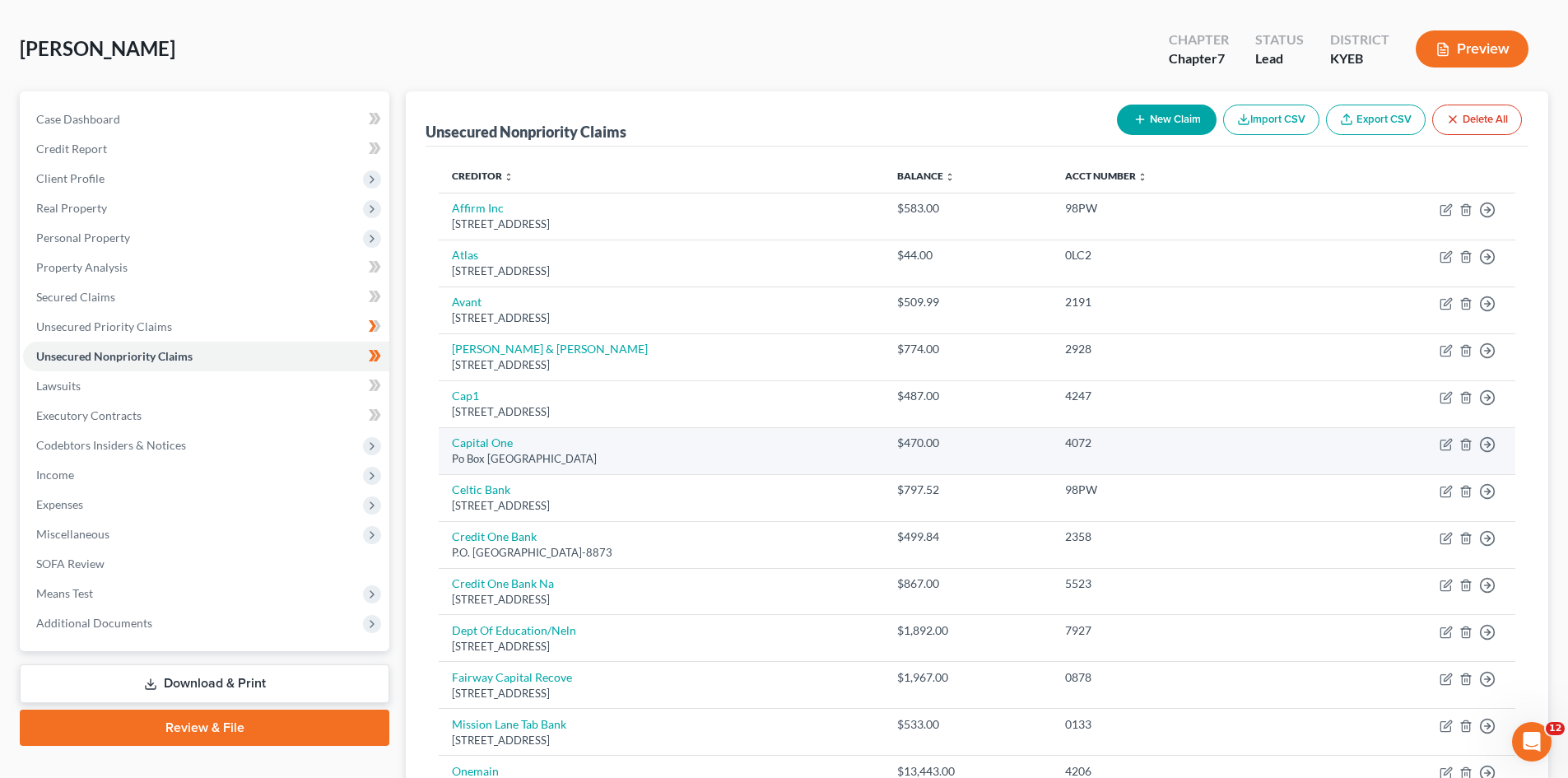
scroll to position [57, 0]
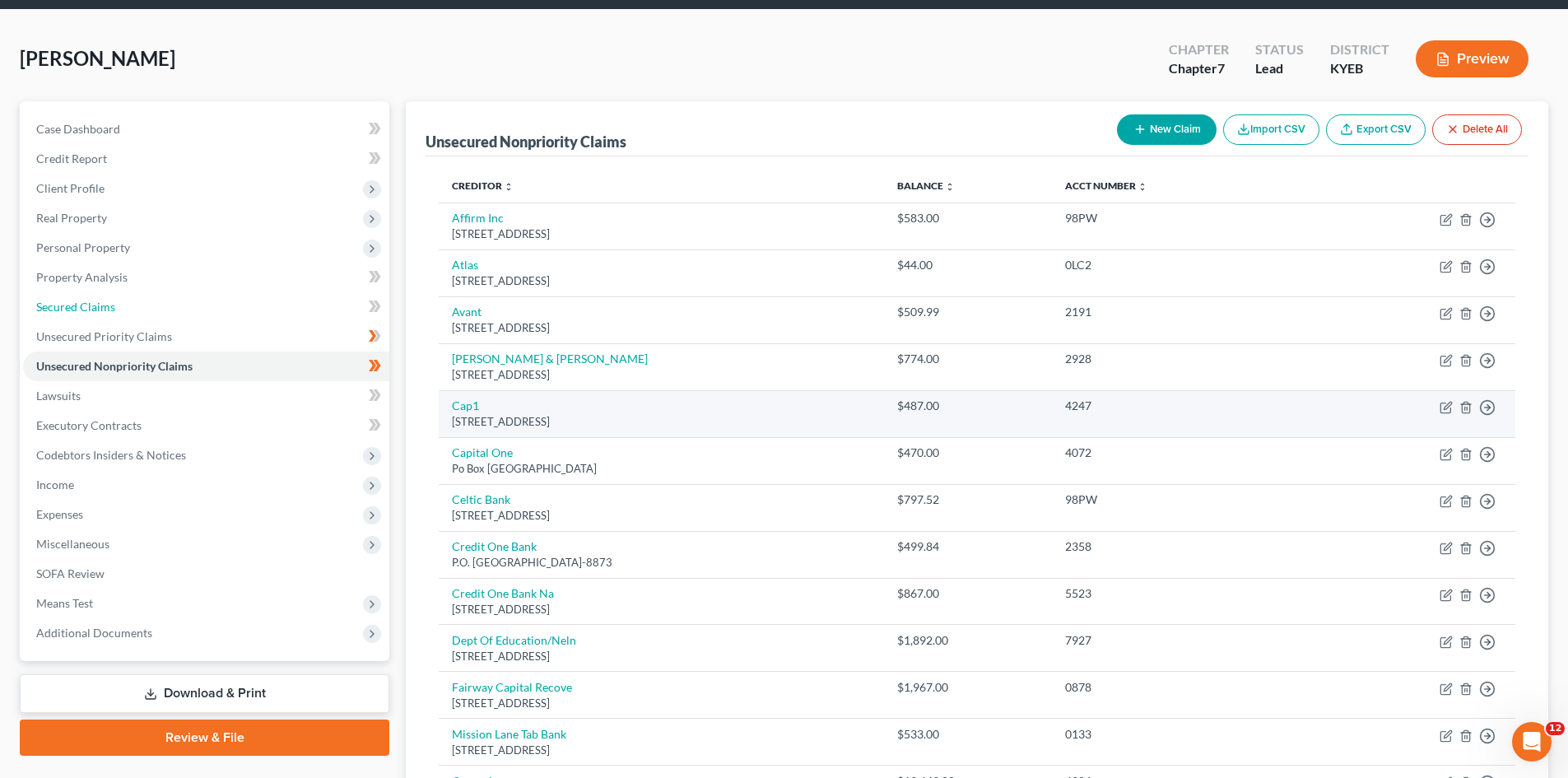
drag, startPoint x: 91, startPoint y: 302, endPoint x: 1291, endPoint y: 416, distance: 1205.4
click at [91, 302] on span "Secured Claims" at bounding box center [76, 307] width 79 height 14
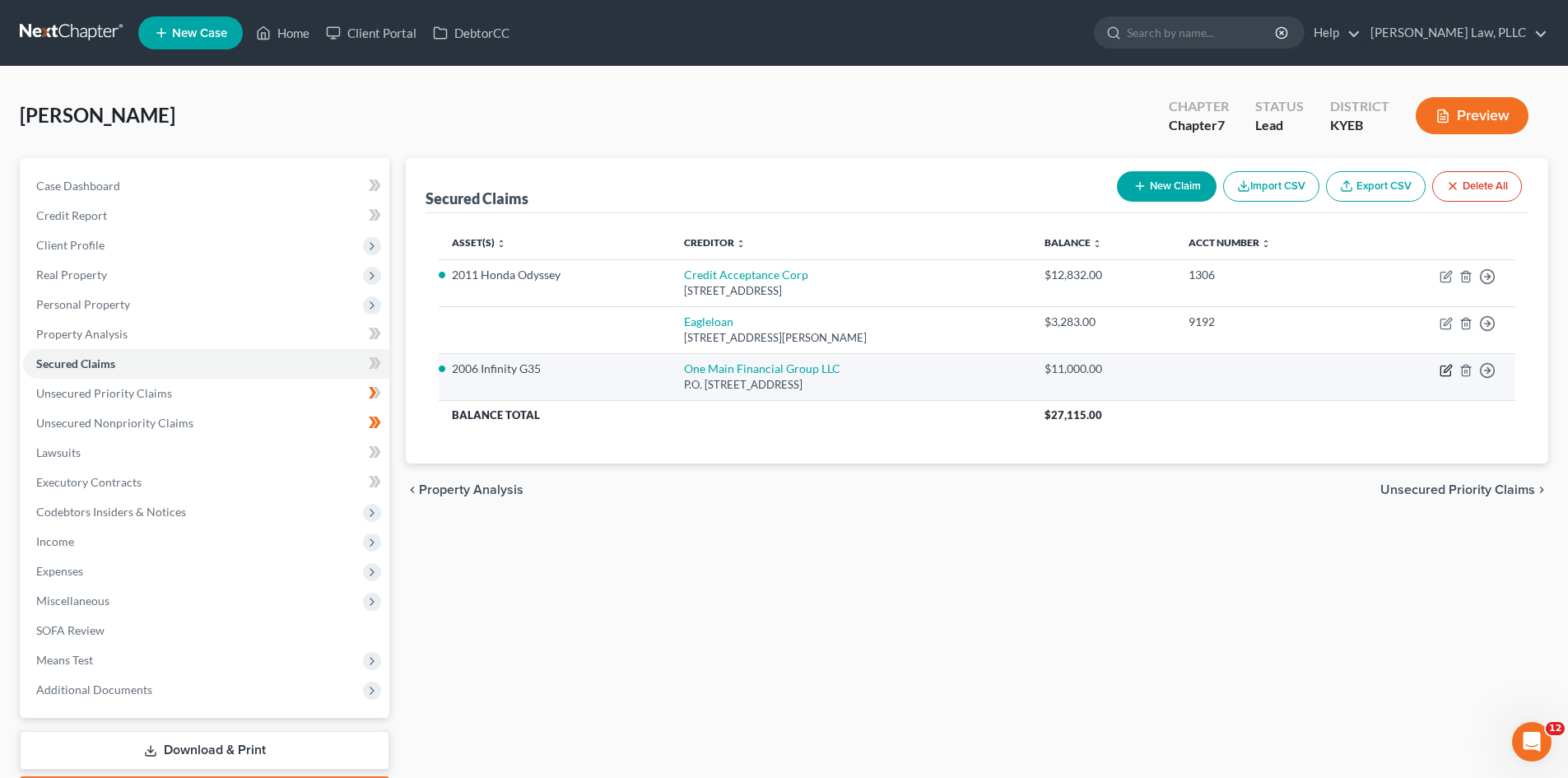
click at [1441, 370] on icon "button" at bounding box center [1446, 372] width 10 height 10
select select "36"
select select "8"
select select "0"
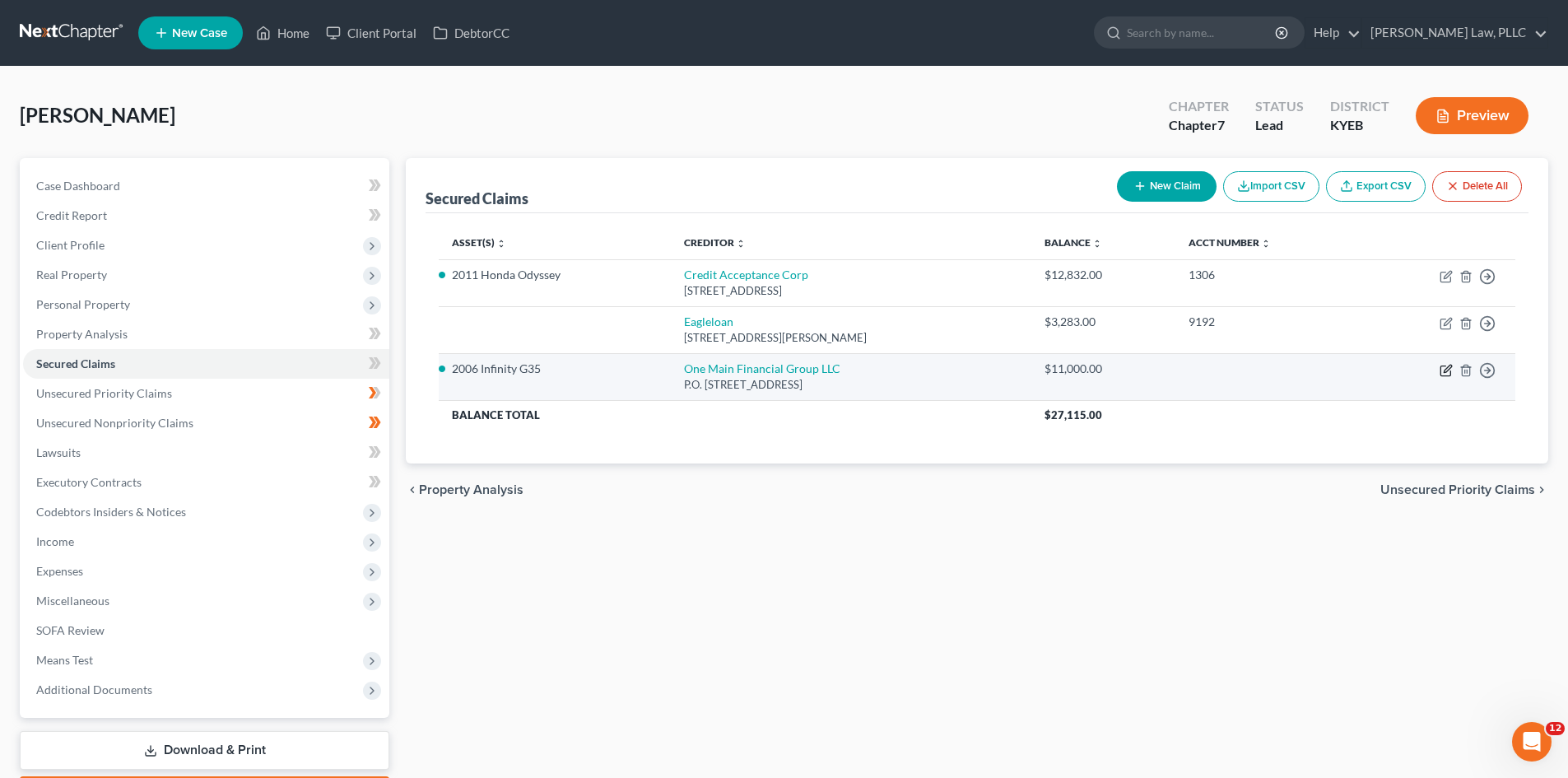
select select "0"
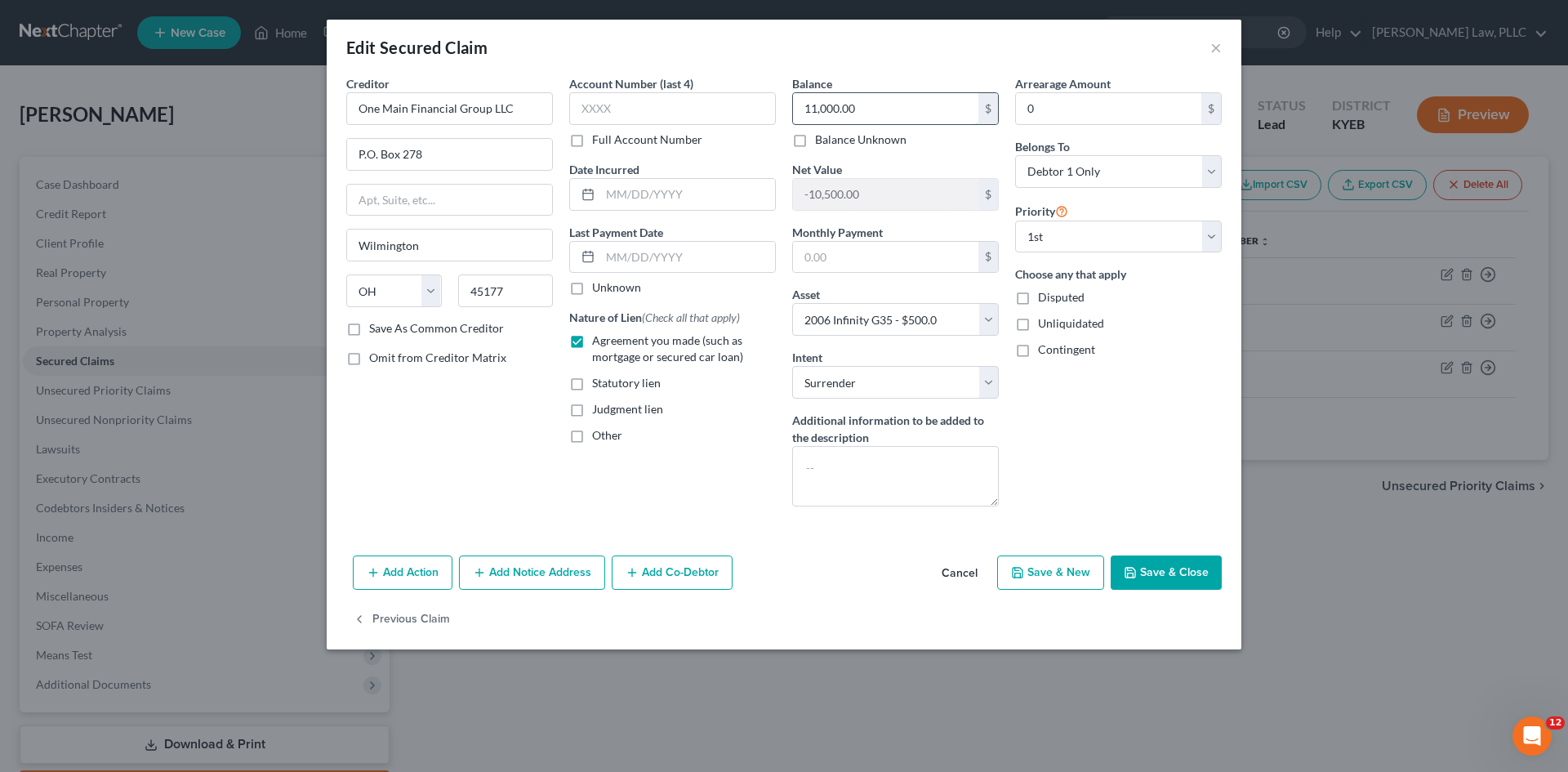
click at [875, 106] on input "11,000.00" at bounding box center [885, 108] width 185 height 31
type input "13,443"
click at [1081, 485] on div "Arrearage Amount 0 $ Belongs To * Select Debtor 1 Only Debtor 2 Only Debtor 1 A…" at bounding box center [1119, 298] width 223 height 444
click at [1162, 577] on button "Save & Close" at bounding box center [1167, 573] width 111 height 34
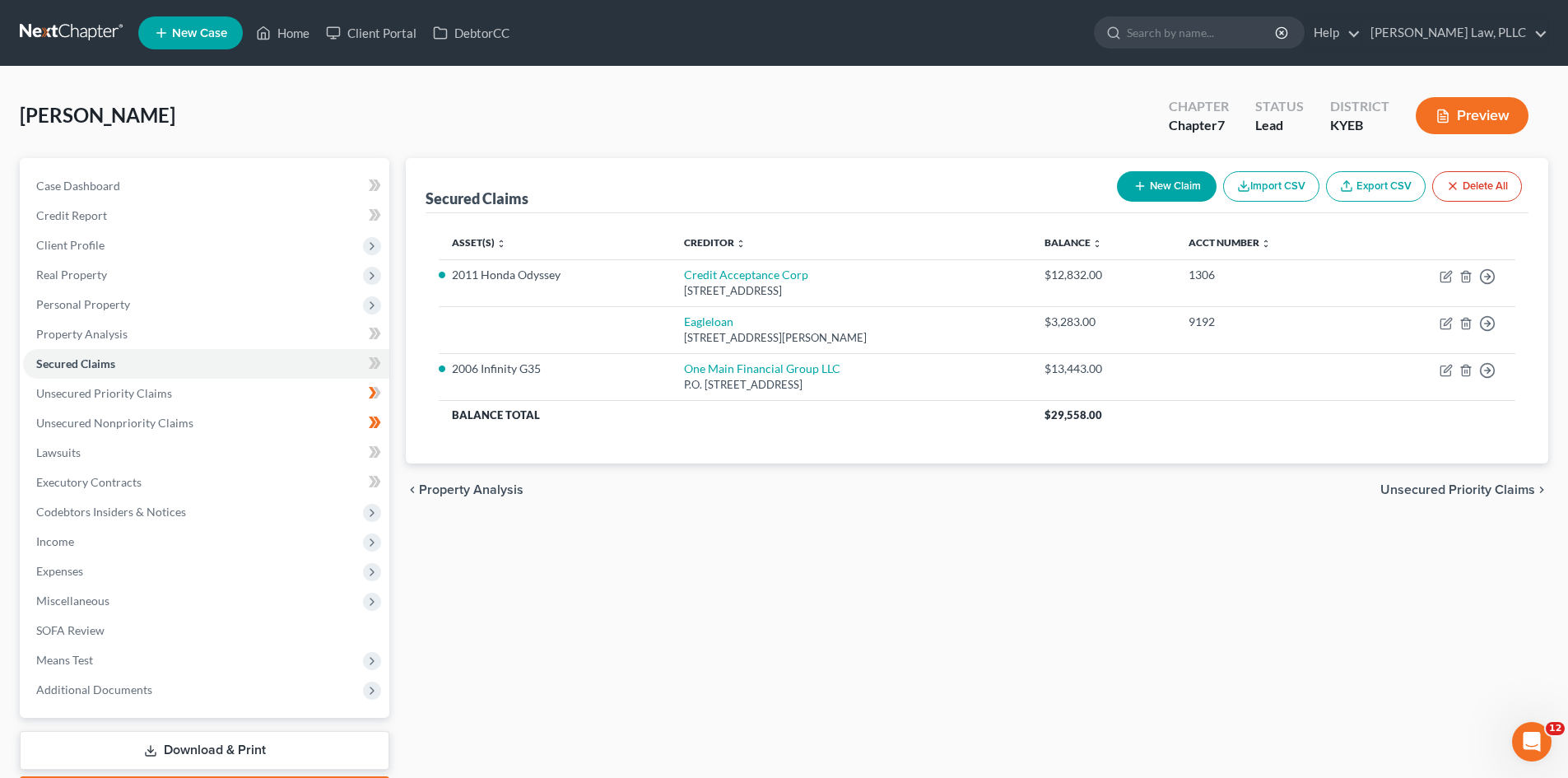
click at [929, 649] on div "Secured Claims New Claim Import CSV Export CSV Delete All Asset(s) expand_more …" at bounding box center [977, 485] width 1158 height 655
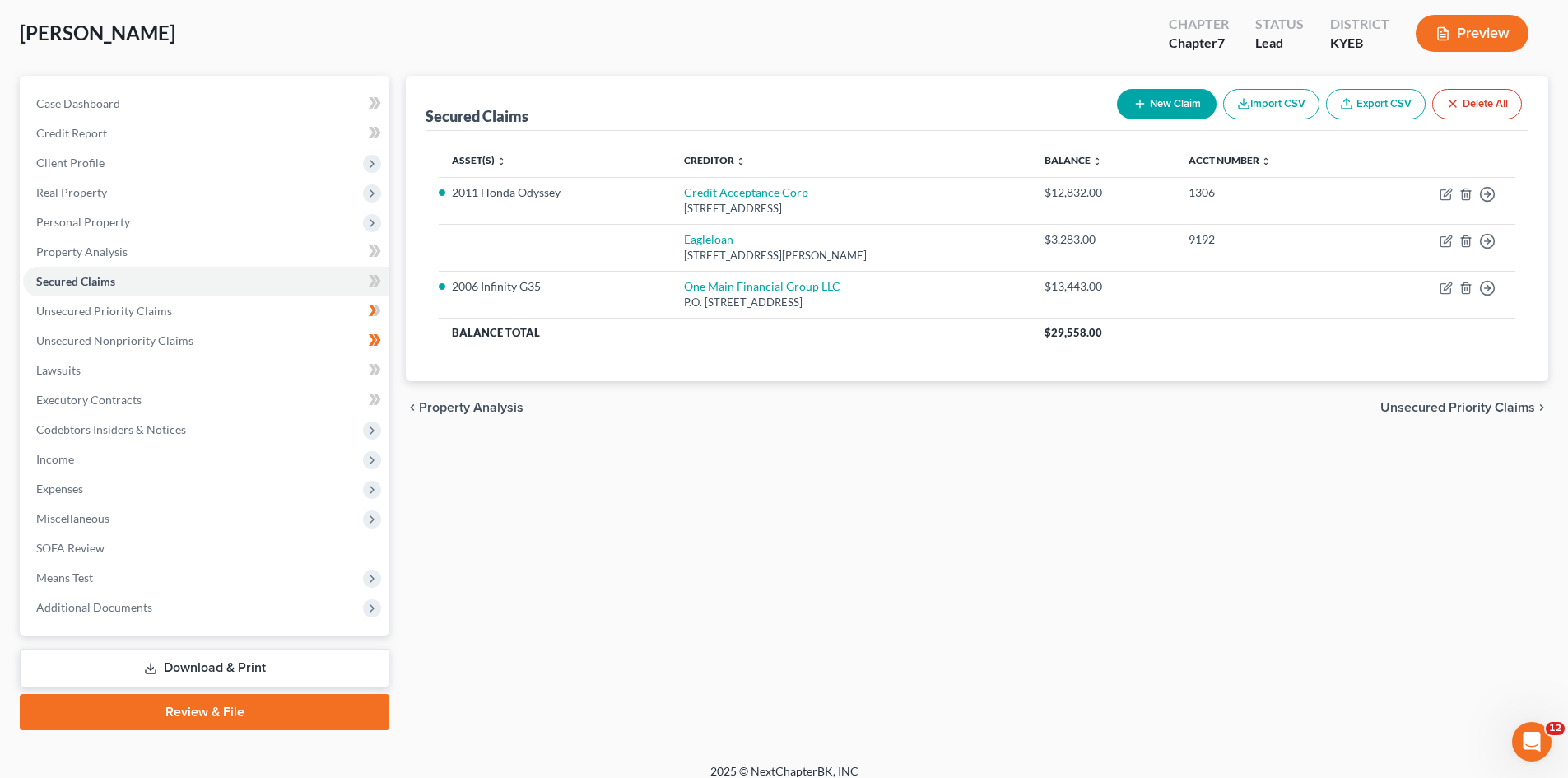
click at [711, 558] on div "Secured Claims New Claim Import CSV Export CSV Delete All Asset(s) expand_more …" at bounding box center [977, 403] width 1158 height 655
click at [727, 530] on div "Secured Claims New Claim Import CSV Export CSV Delete All Asset(s) expand_more …" at bounding box center [977, 403] width 1158 height 655
drag, startPoint x: 104, startPoint y: 335, endPoint x: 1200, endPoint y: 636, distance: 1136.6
click at [104, 335] on span "Unsecured Nonpriority Claims" at bounding box center [115, 340] width 157 height 14
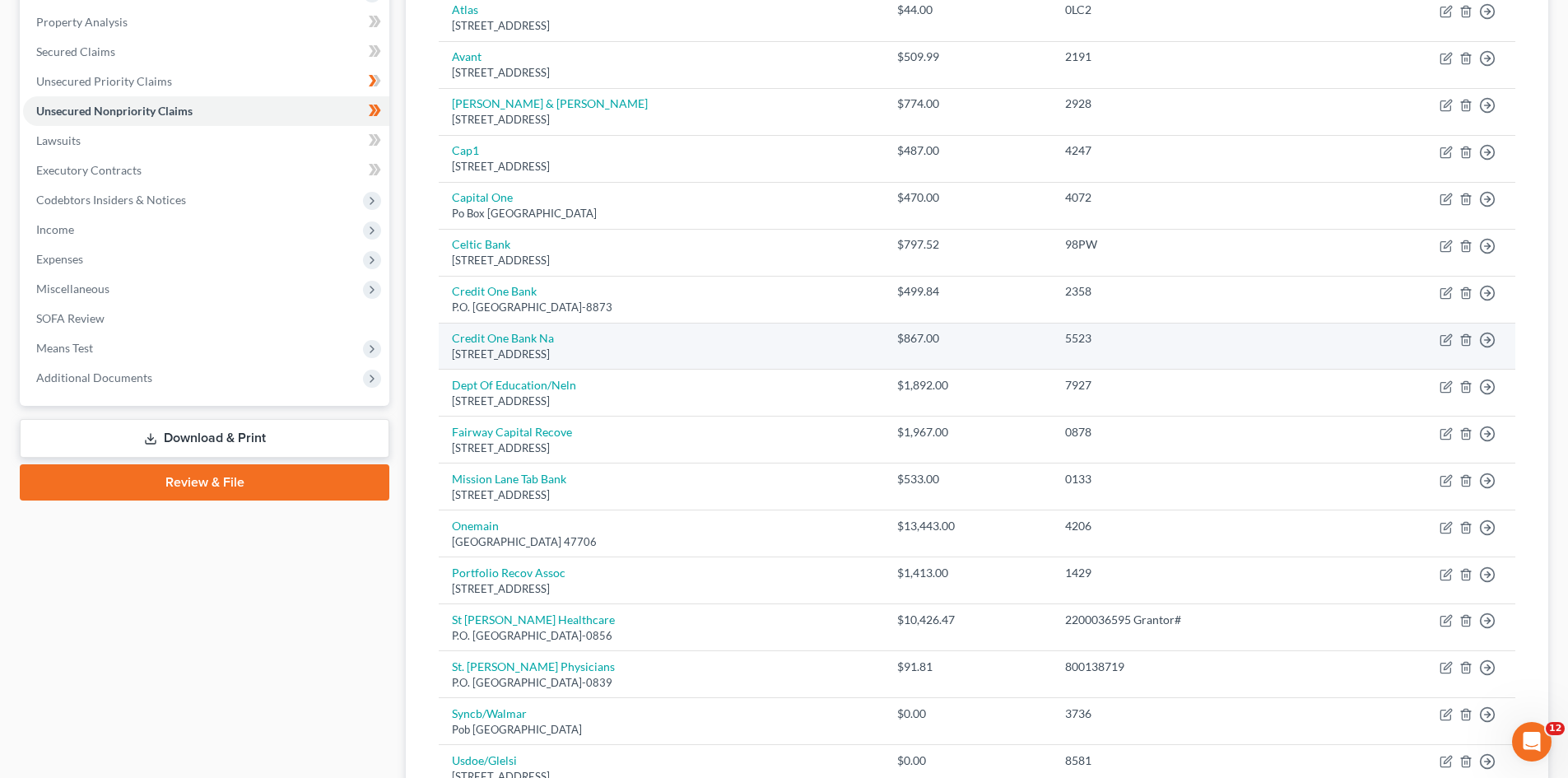
scroll to position [329, 0]
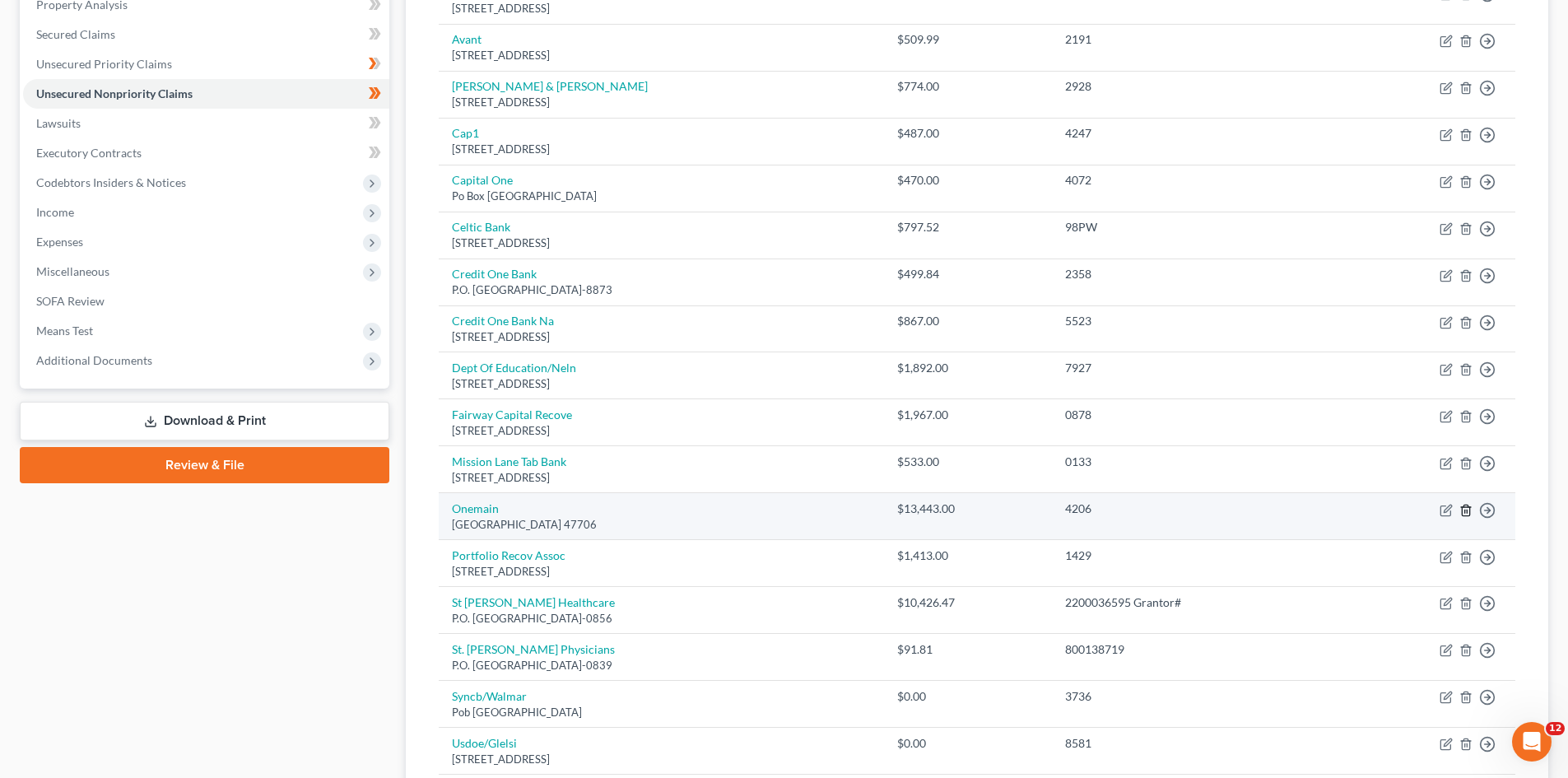
click at [1467, 509] on icon "button" at bounding box center [1466, 511] width 14 height 14
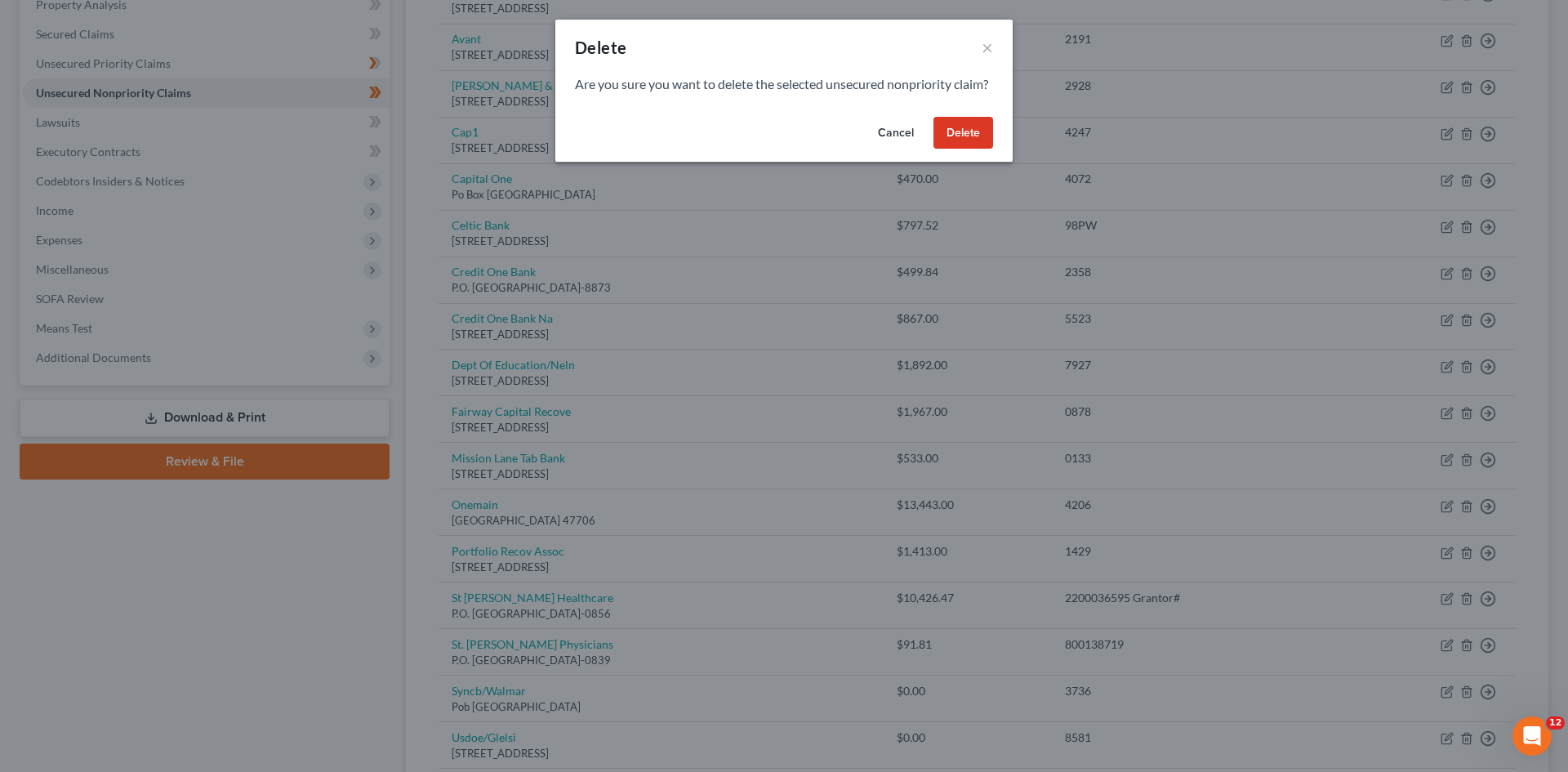
click at [975, 147] on button "Delete" at bounding box center [963, 132] width 60 height 33
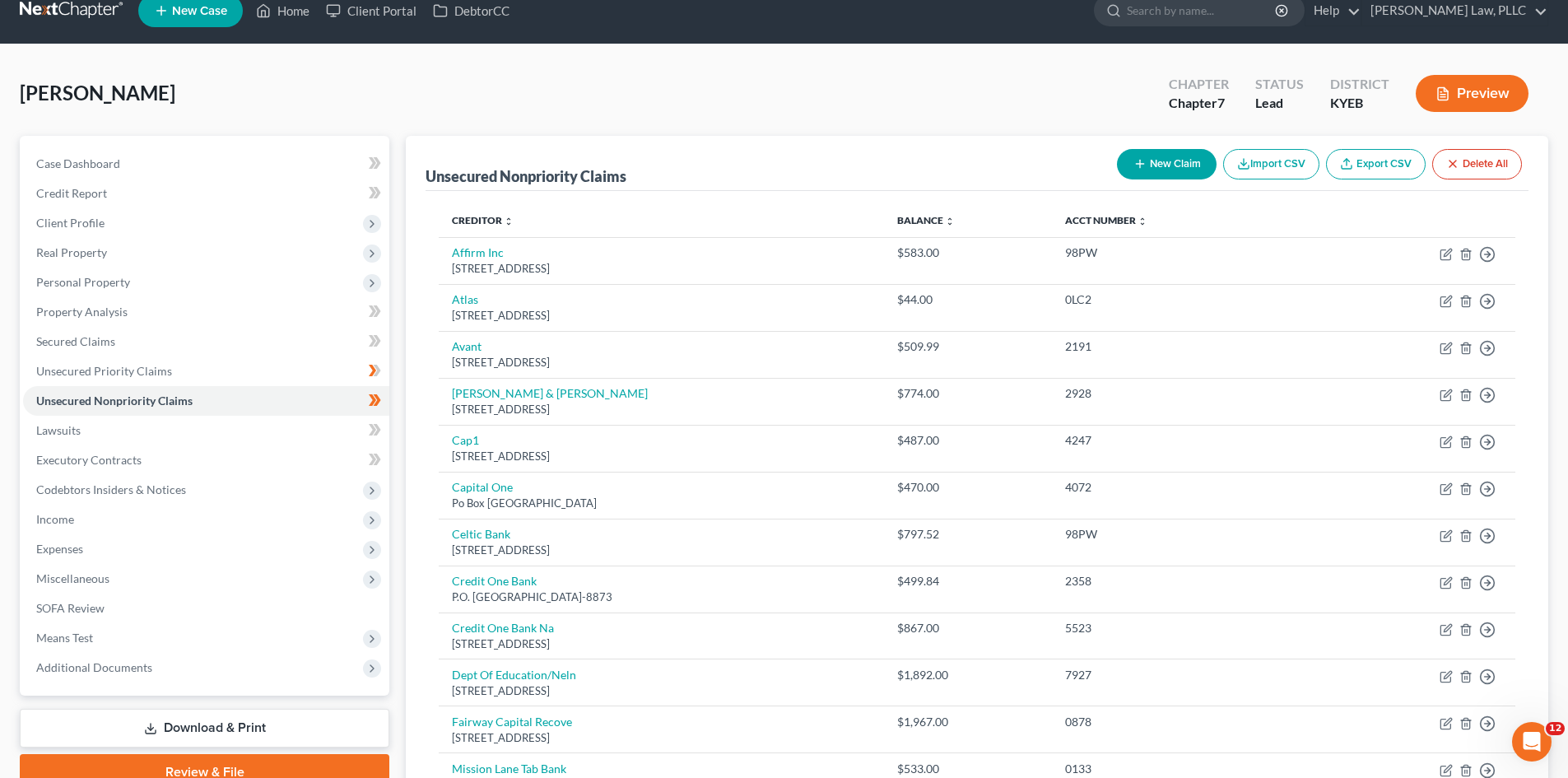
scroll to position [0, 0]
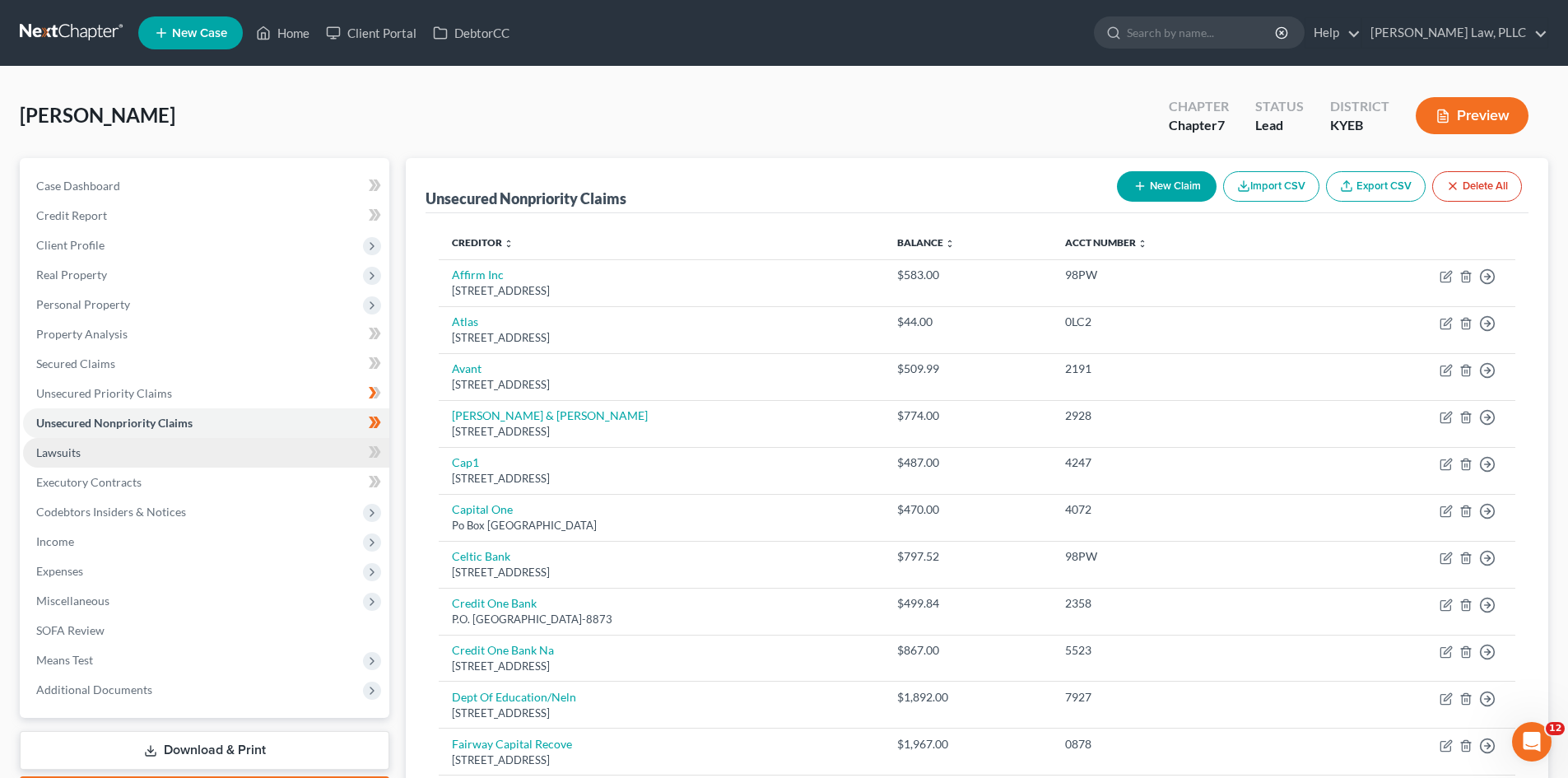
click at [51, 449] on span "Lawsuits" at bounding box center [58, 452] width 45 height 14
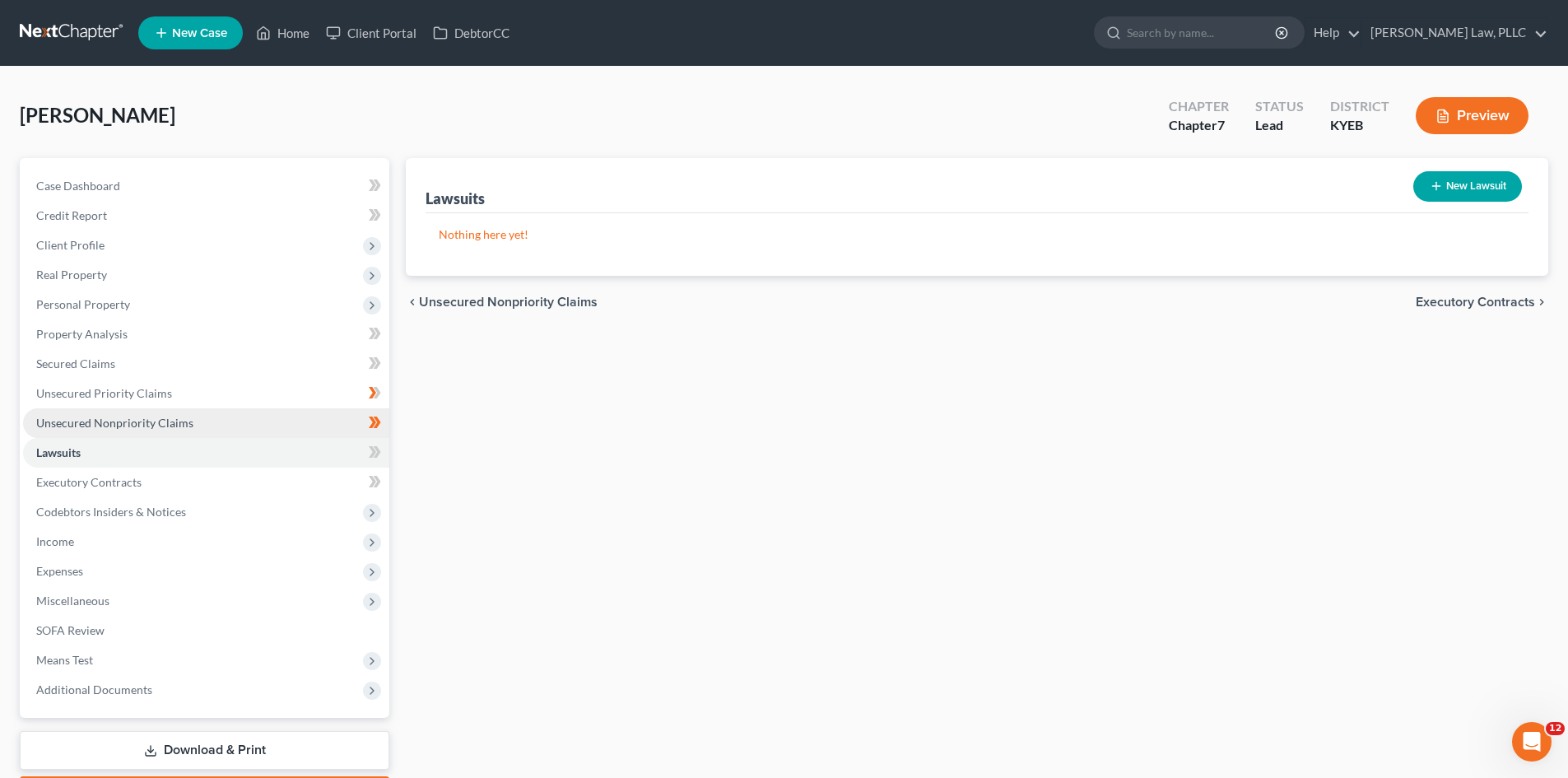
click at [60, 418] on span "Unsecured Nonpriority Claims" at bounding box center [115, 422] width 157 height 14
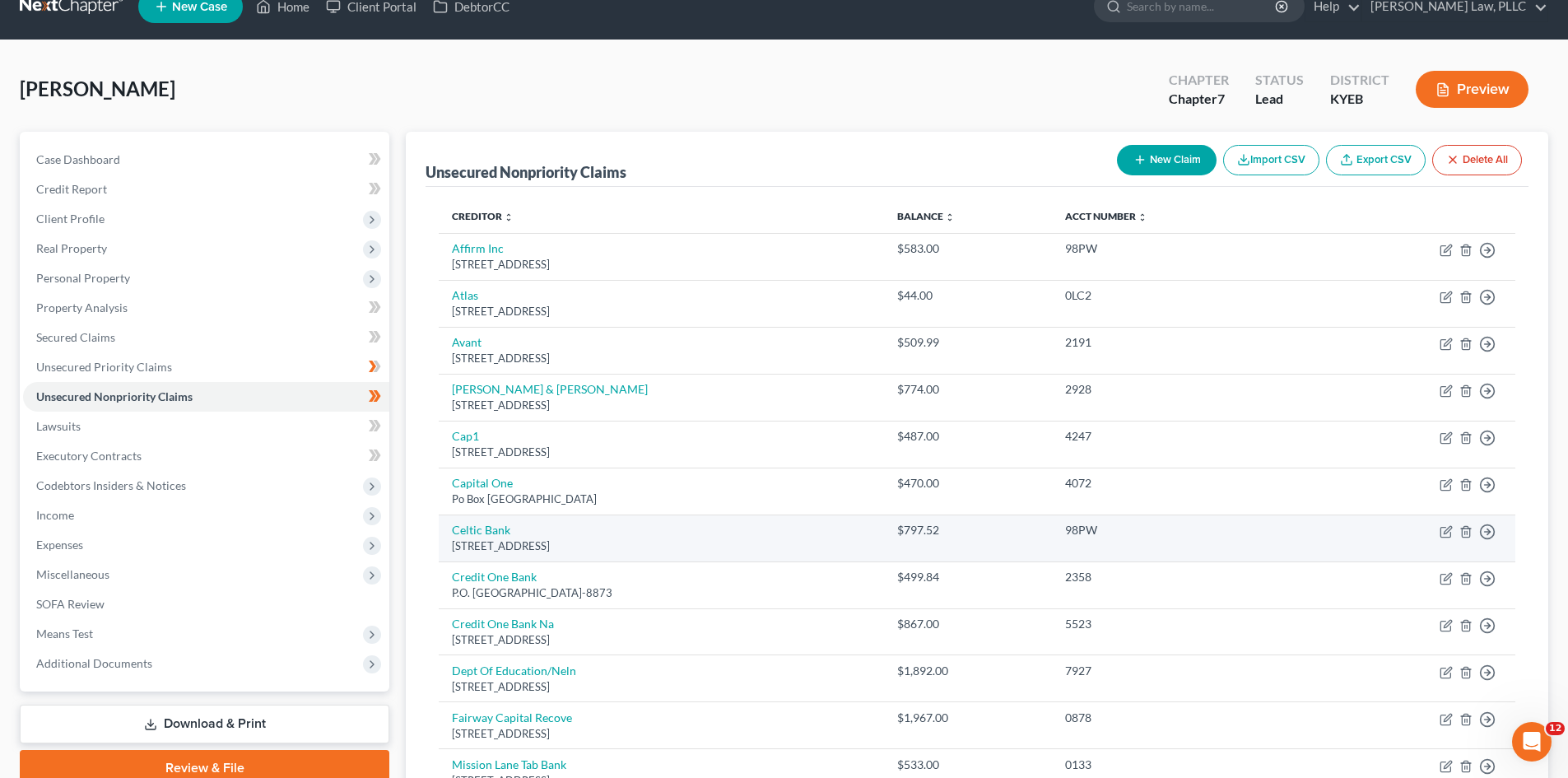
scroll to position [10, 0]
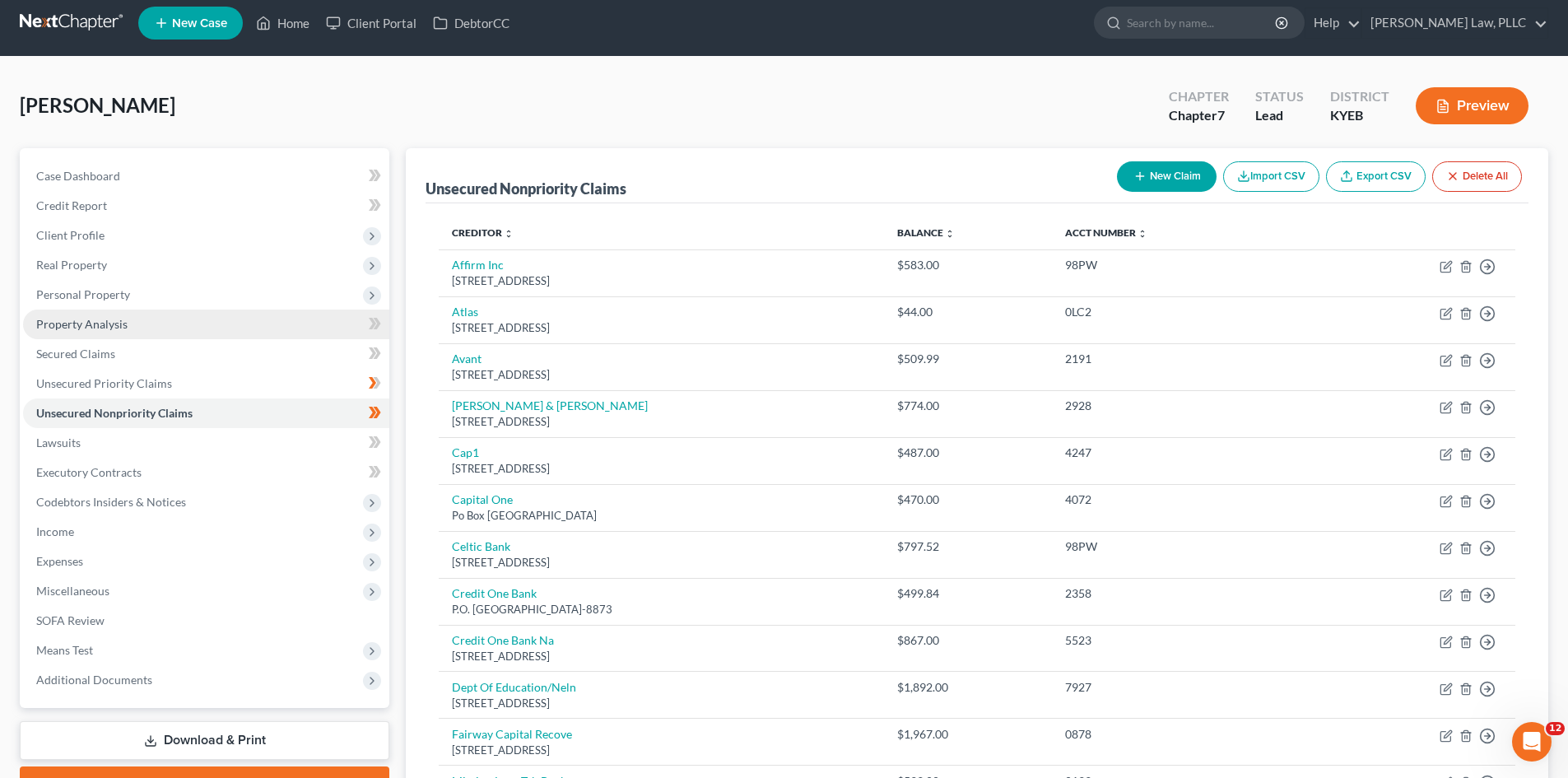
click at [84, 324] on span "Property Analysis" at bounding box center [82, 324] width 91 height 14
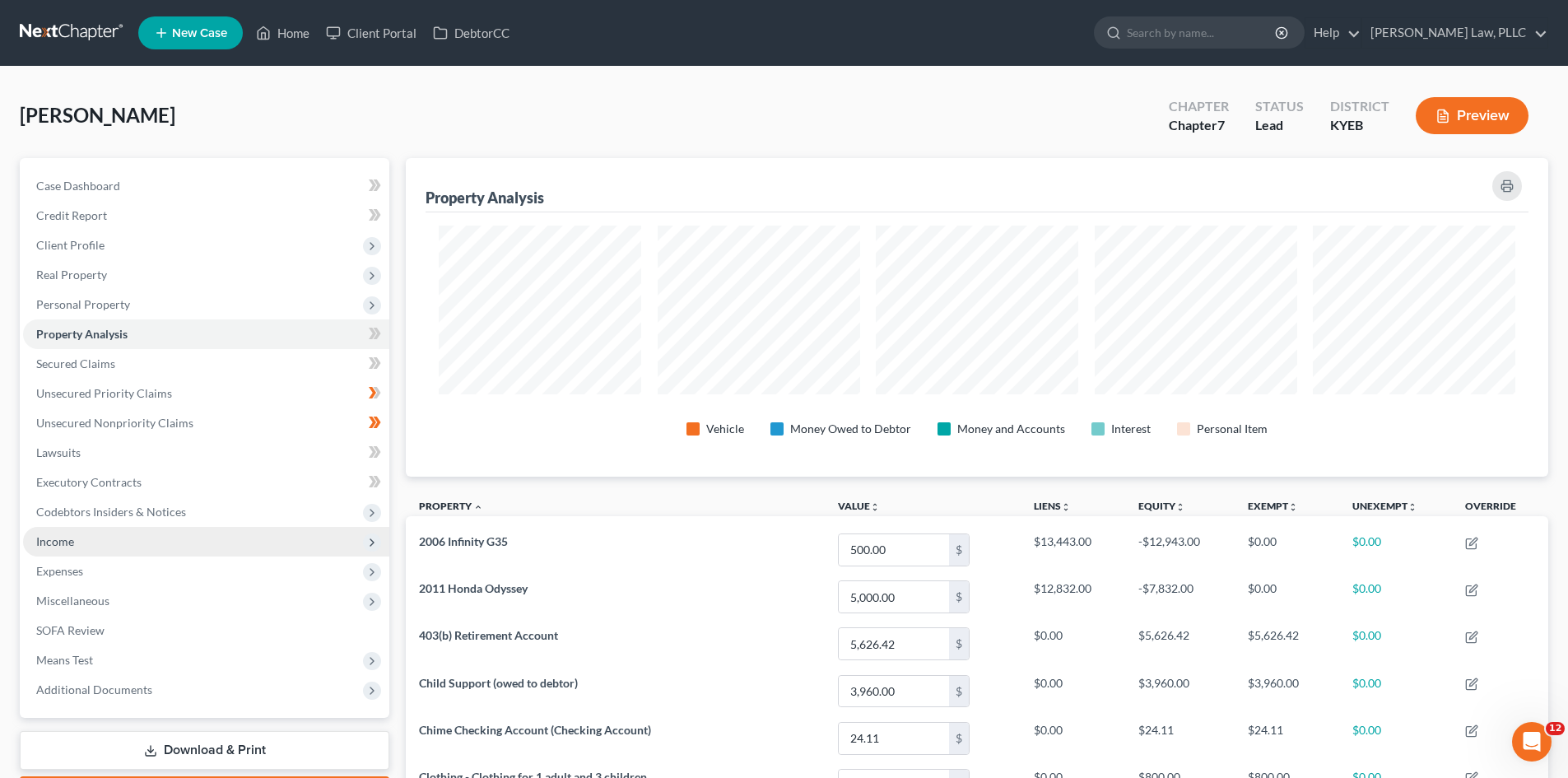
click at [68, 545] on span "Income" at bounding box center [55, 541] width 38 height 14
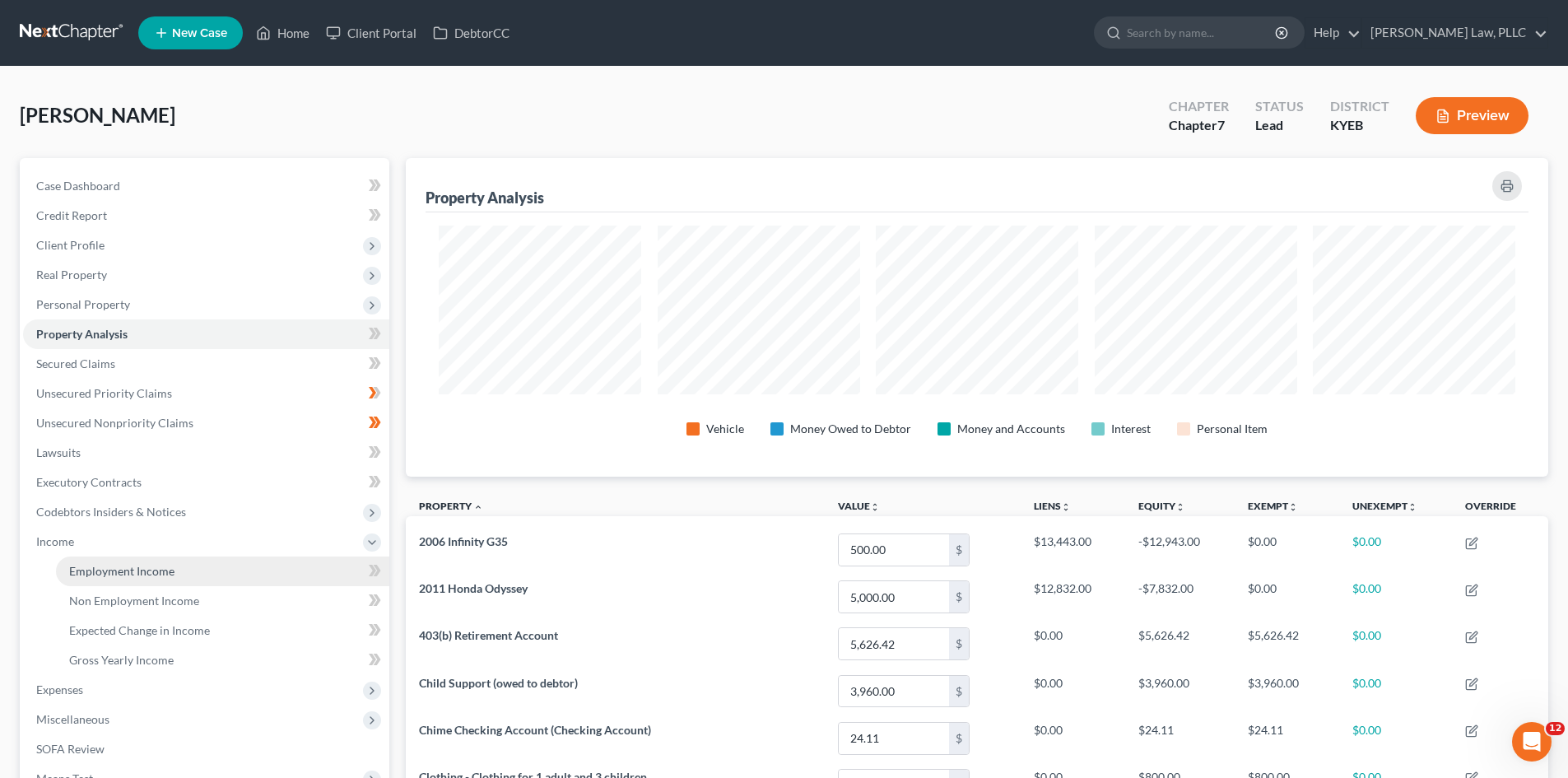
click at [100, 569] on span "Employment Income" at bounding box center [122, 571] width 106 height 14
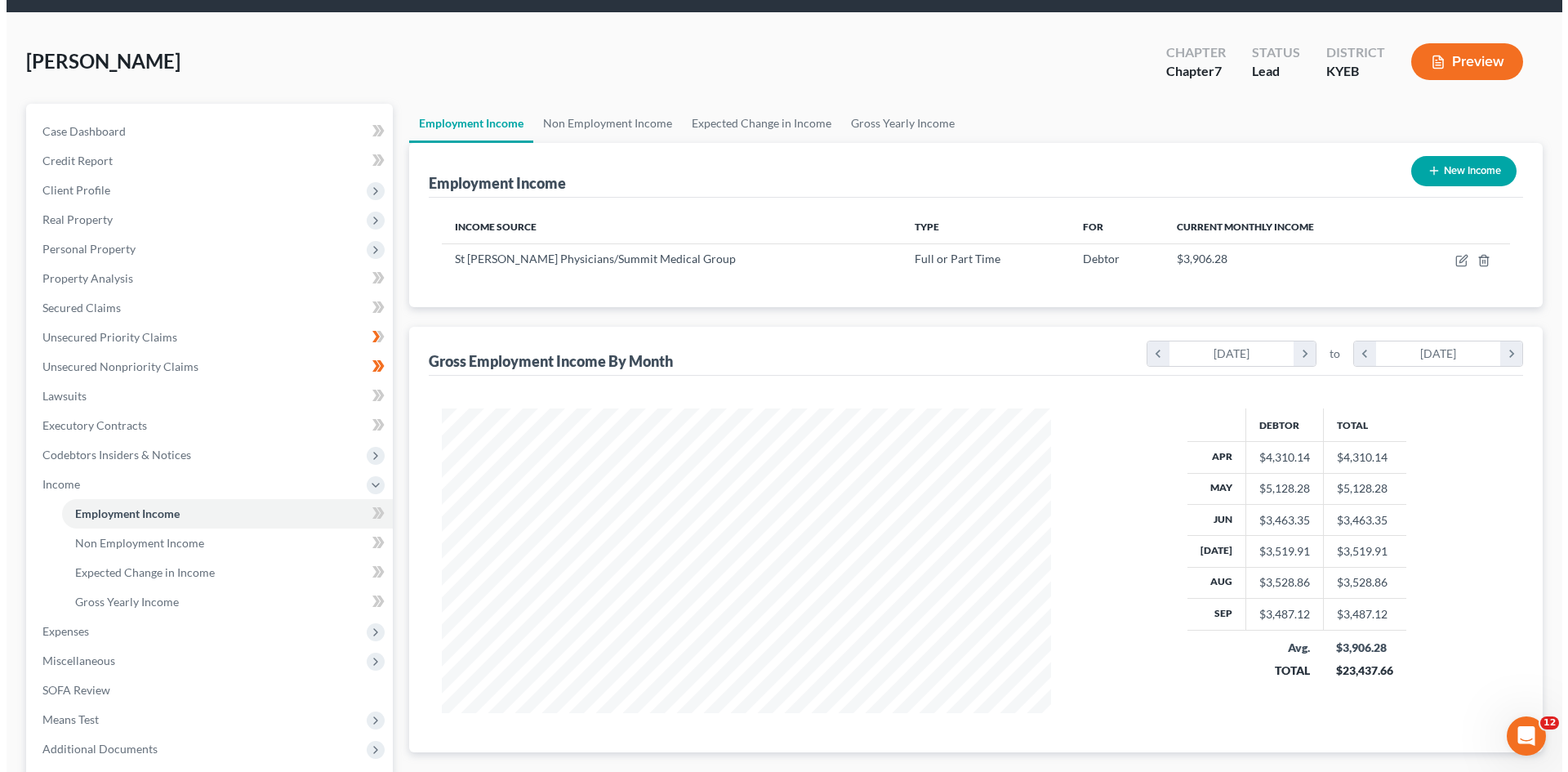
scroll to position [81, 0]
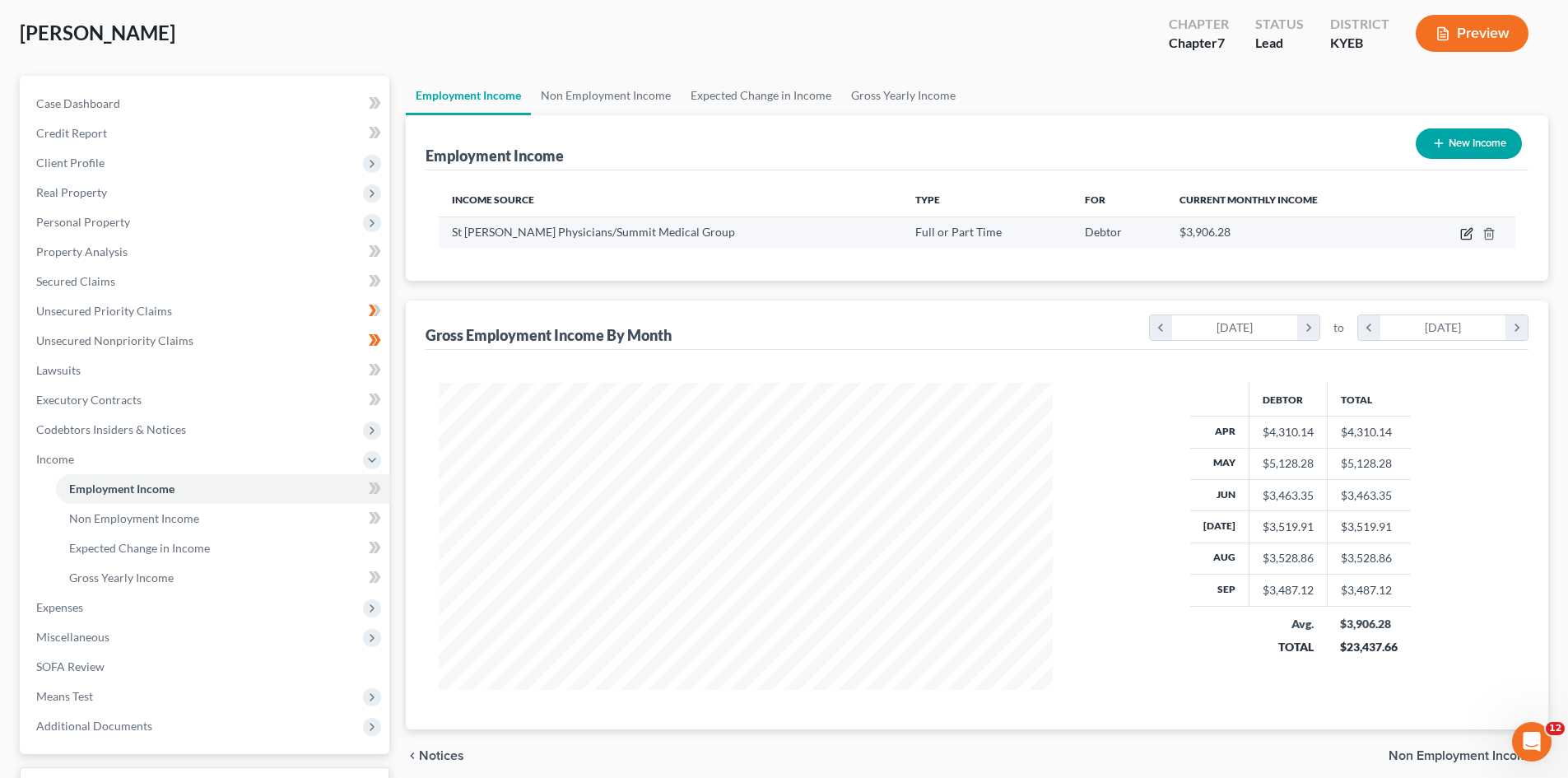
click at [1460, 236] on icon "button" at bounding box center [1467, 234] width 14 height 14
select select "0"
select select "18"
select select "2"
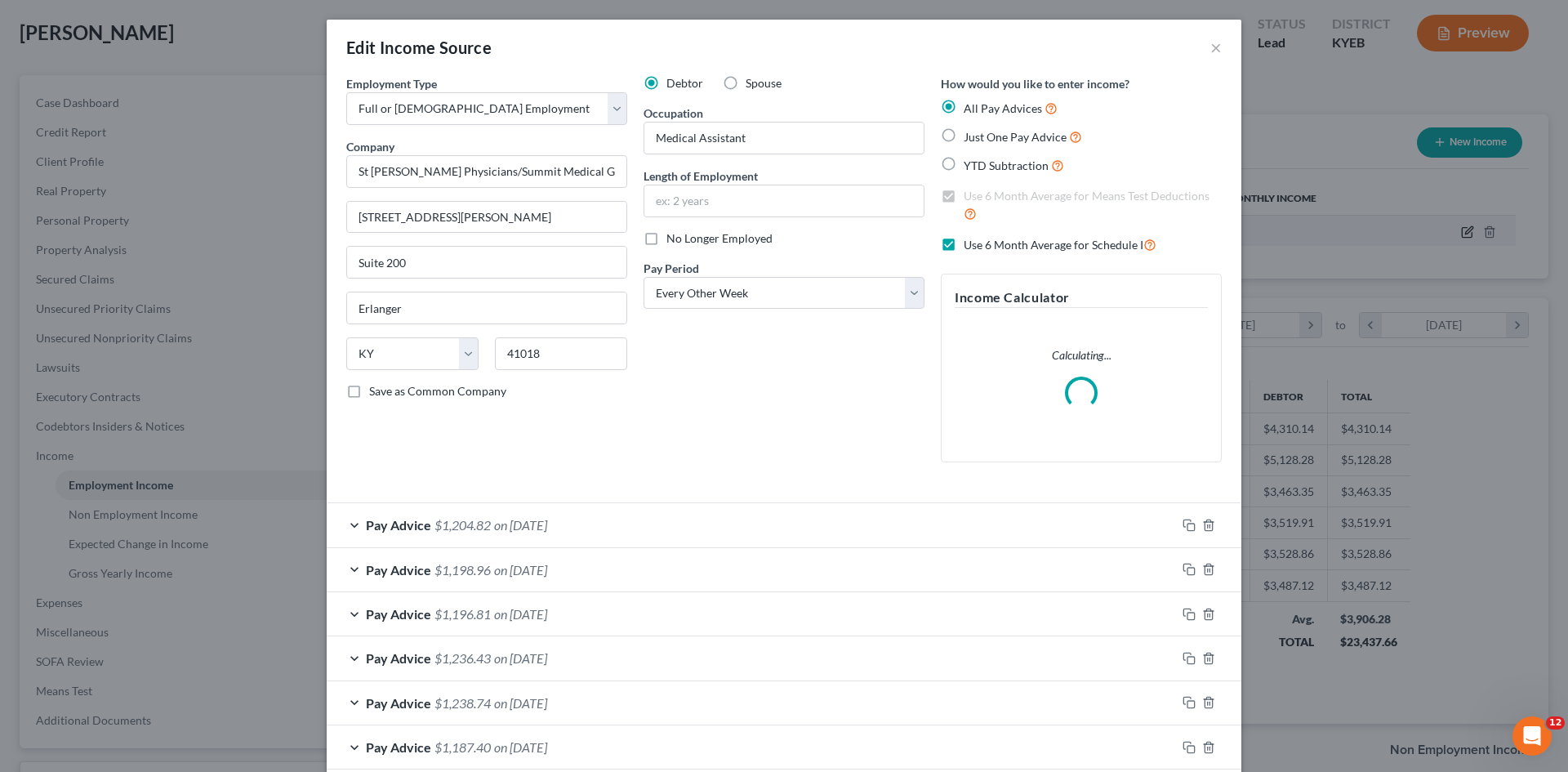
scroll to position [307, 648]
click at [380, 516] on div "Pay Advice $1,204.82 on [DATE]" at bounding box center [752, 525] width 850 height 44
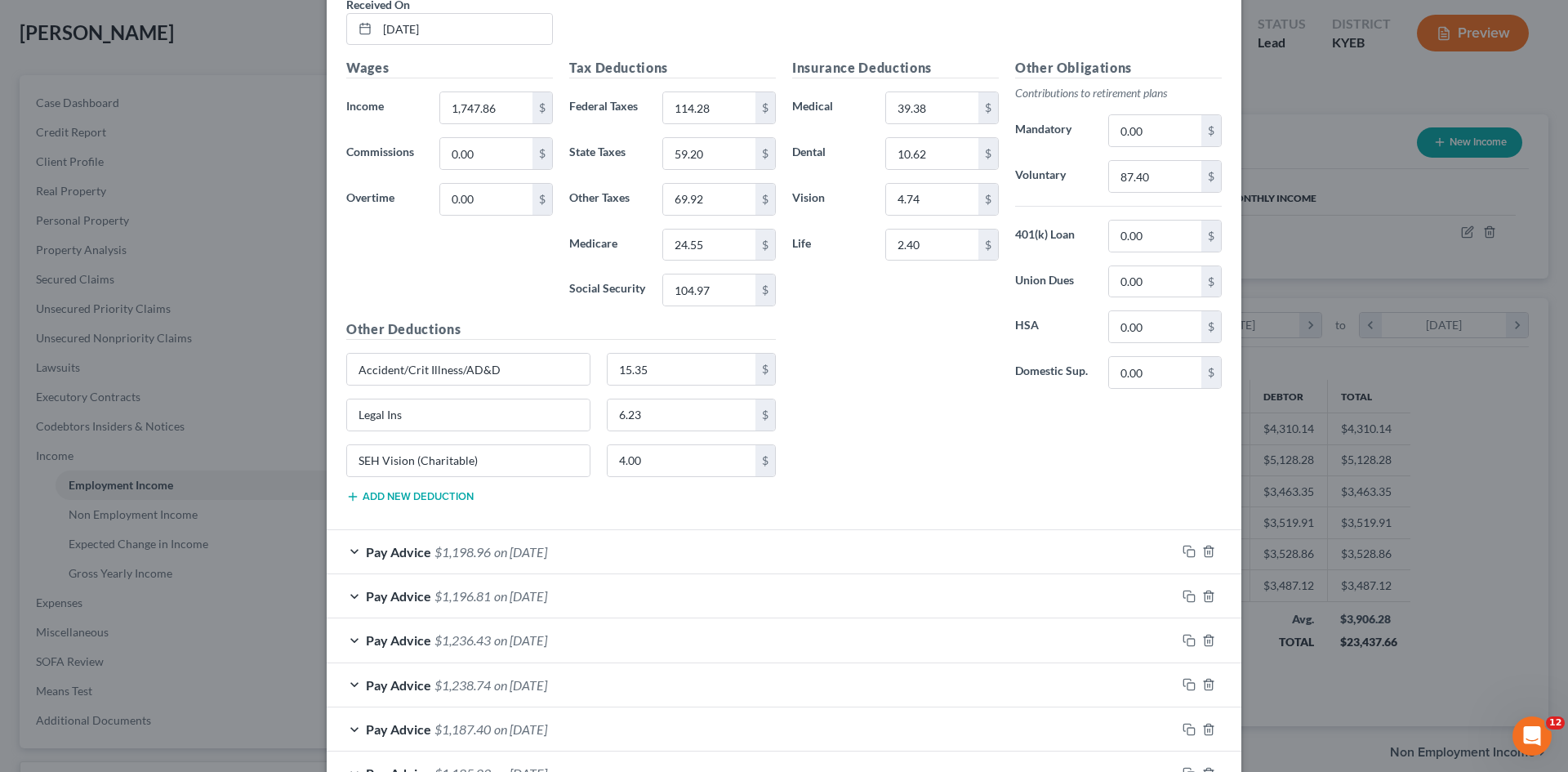
scroll to position [621, 0]
click at [468, 555] on span "$1,198.96" at bounding box center [463, 552] width 56 height 16
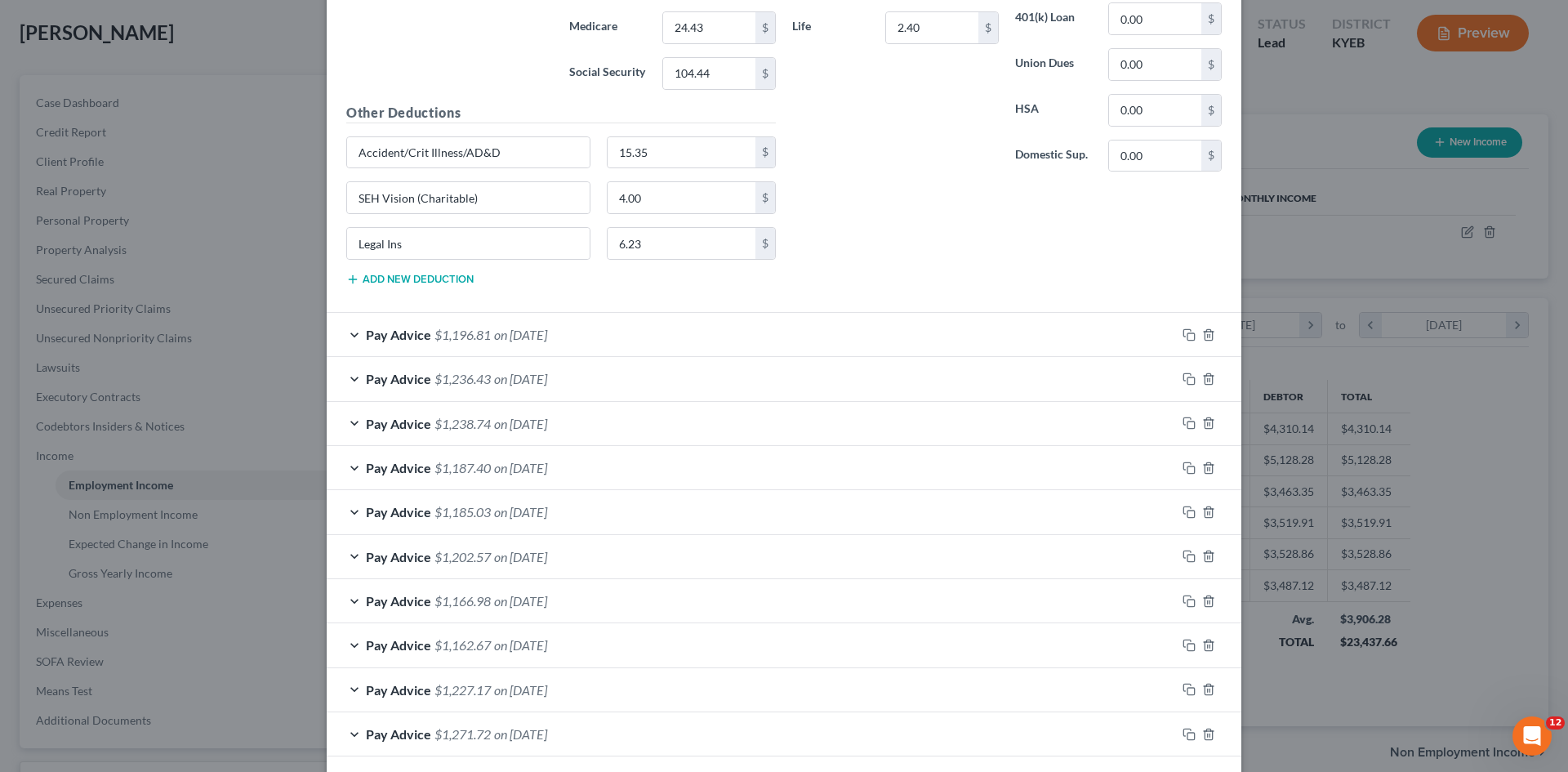
scroll to position [1438, 0]
click at [455, 327] on span "$1,196.81" at bounding box center [463, 333] width 56 height 16
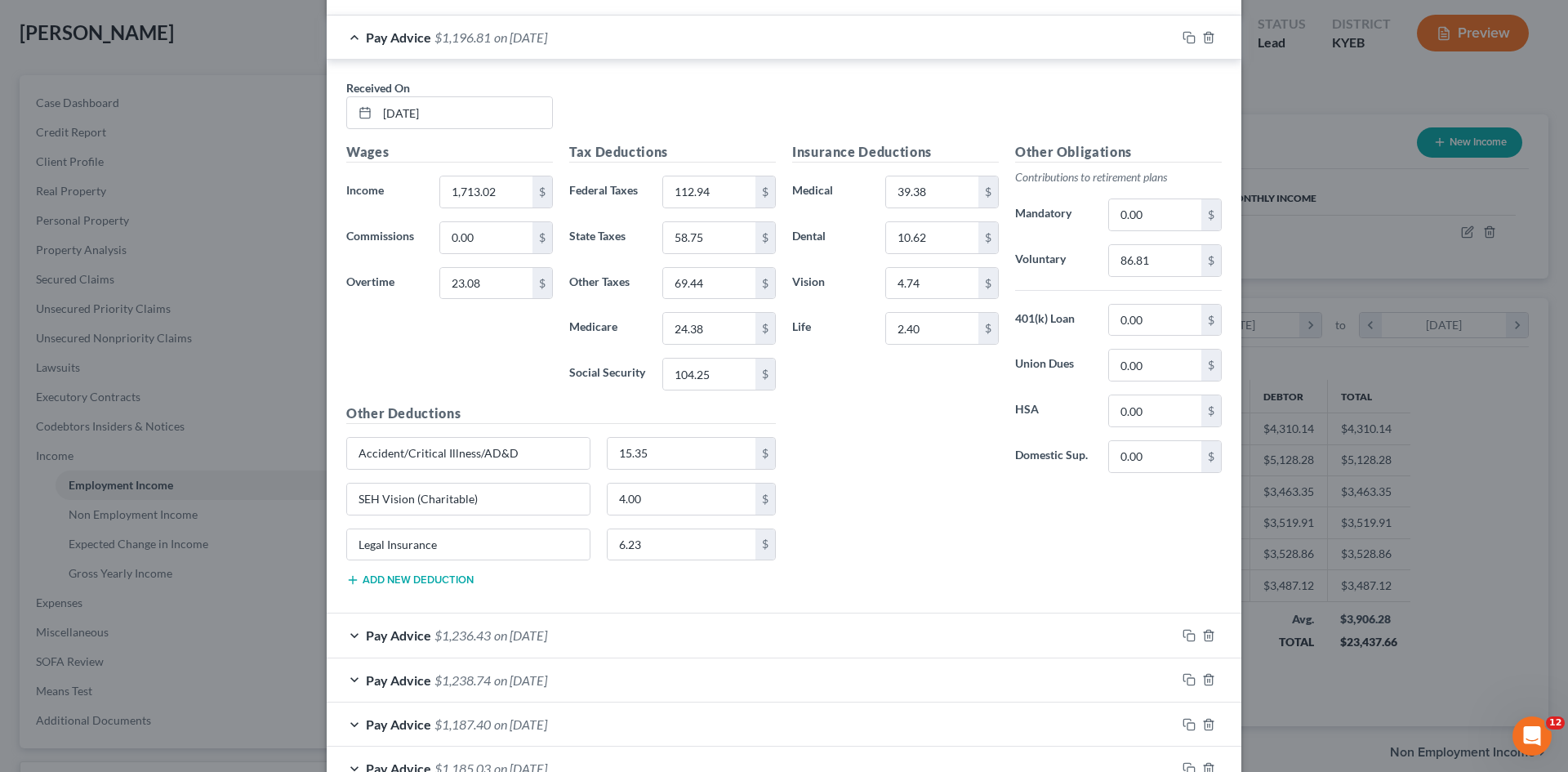
scroll to position [1764, 0]
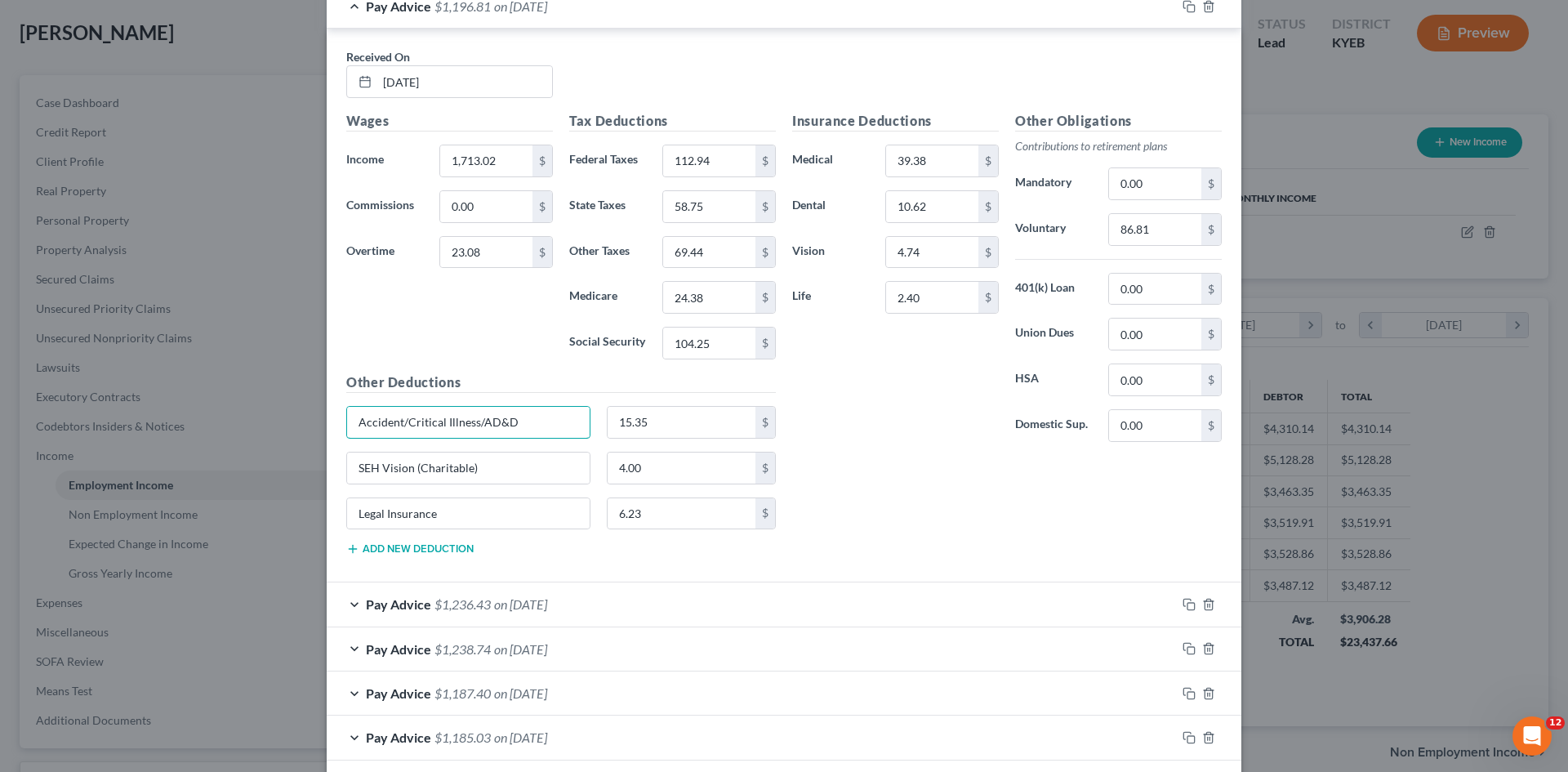
drag, startPoint x: 545, startPoint y: 422, endPoint x: 141, endPoint y: 417, distance: 404.0
click at [141, 417] on div "Edit Income Source × Employment Type * Select Full or [DEMOGRAPHIC_DATA] Employ…" at bounding box center [784, 386] width 1568 height 772
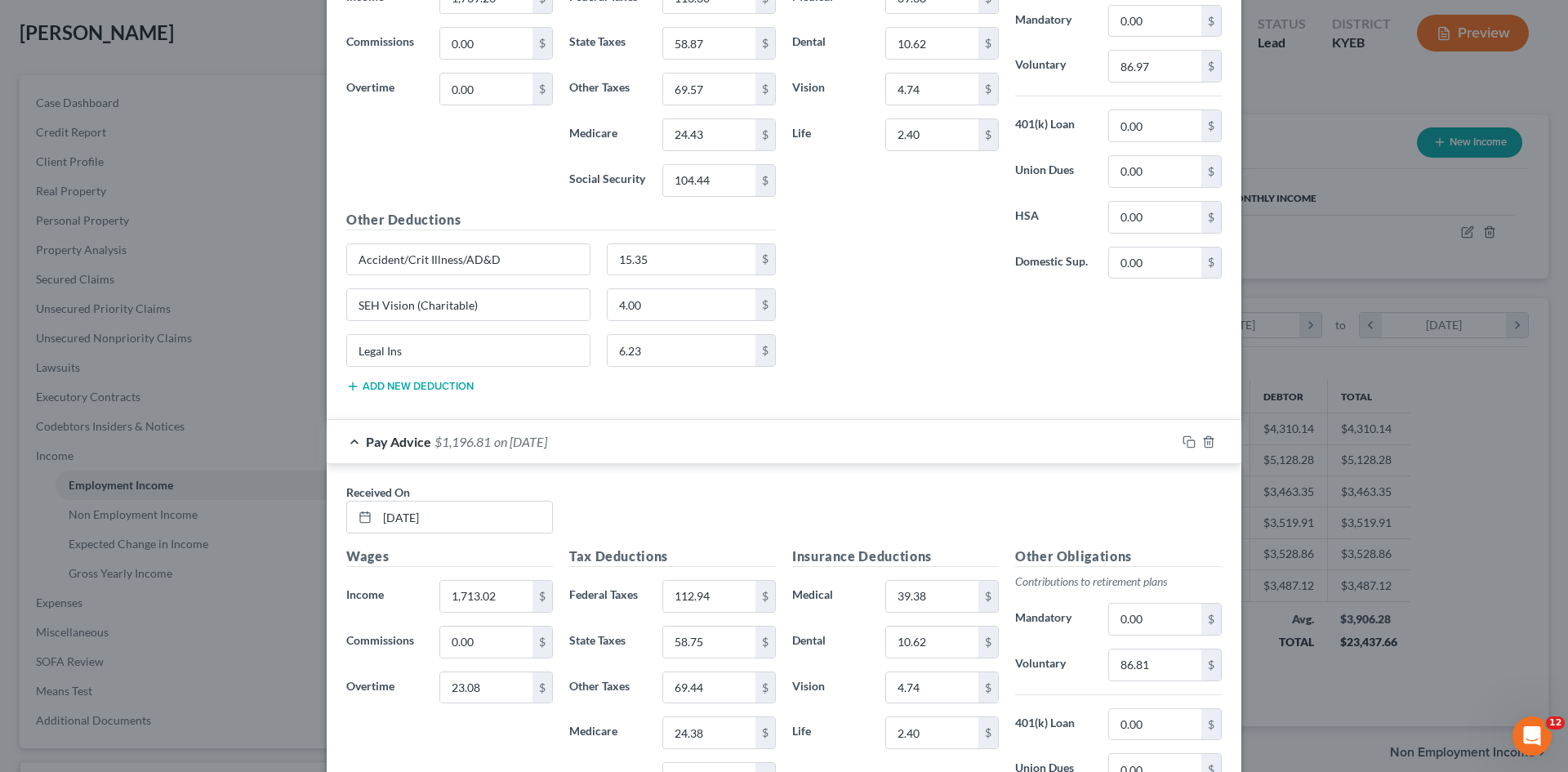
scroll to position [1275, 0]
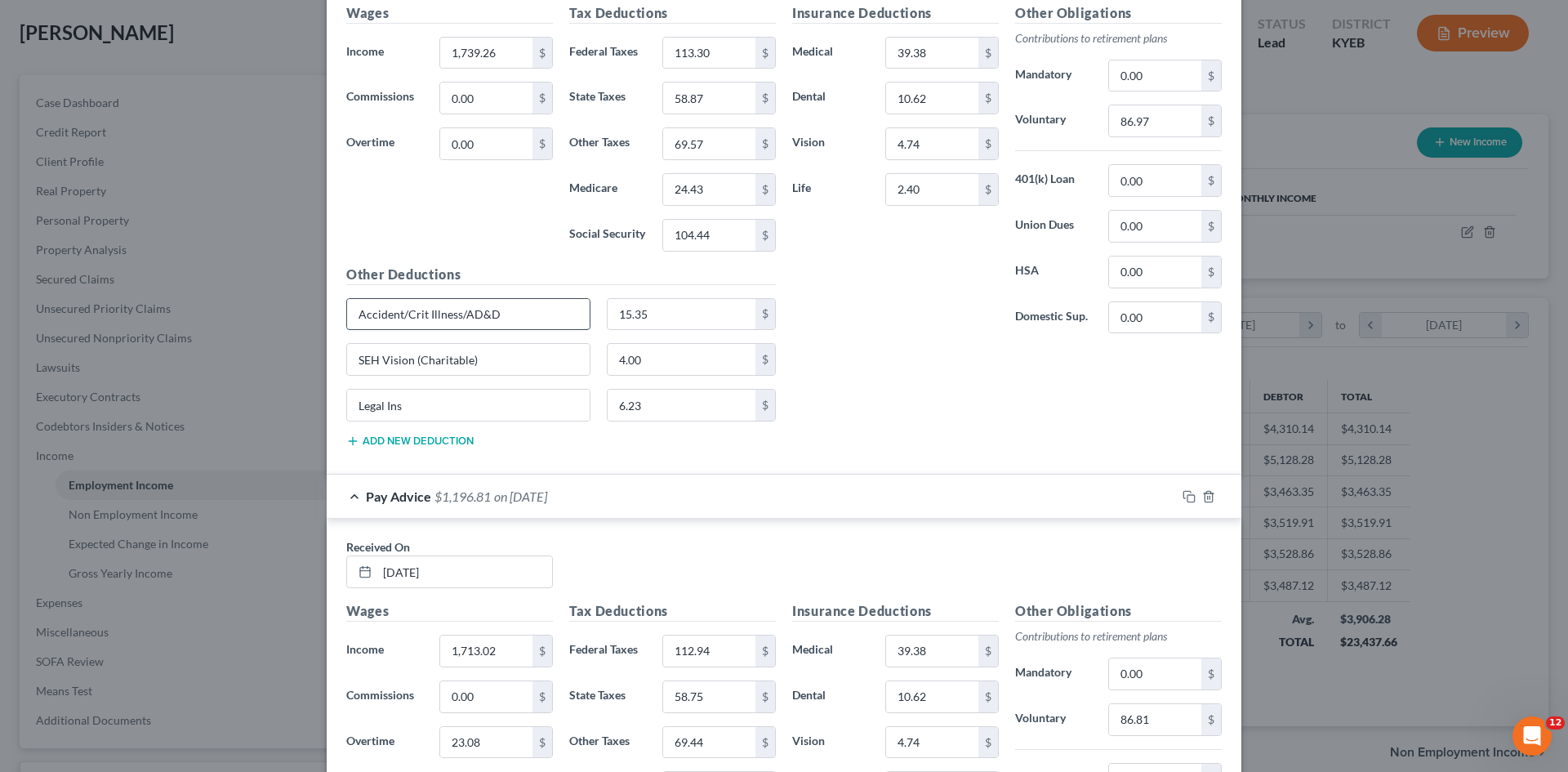
click at [507, 314] on input "Accident/Crit Illness/AD&D" at bounding box center [468, 314] width 242 height 31
drag, startPoint x: 507, startPoint y: 314, endPoint x: -6, endPoint y: 324, distance: 513.1
click at [0, 324] on html "Home New Case Client Portal DebtorCC [PERSON_NAME] Law, PLLC [EMAIL_ADDRESS][DO…" at bounding box center [784, 412] width 1568 height 986
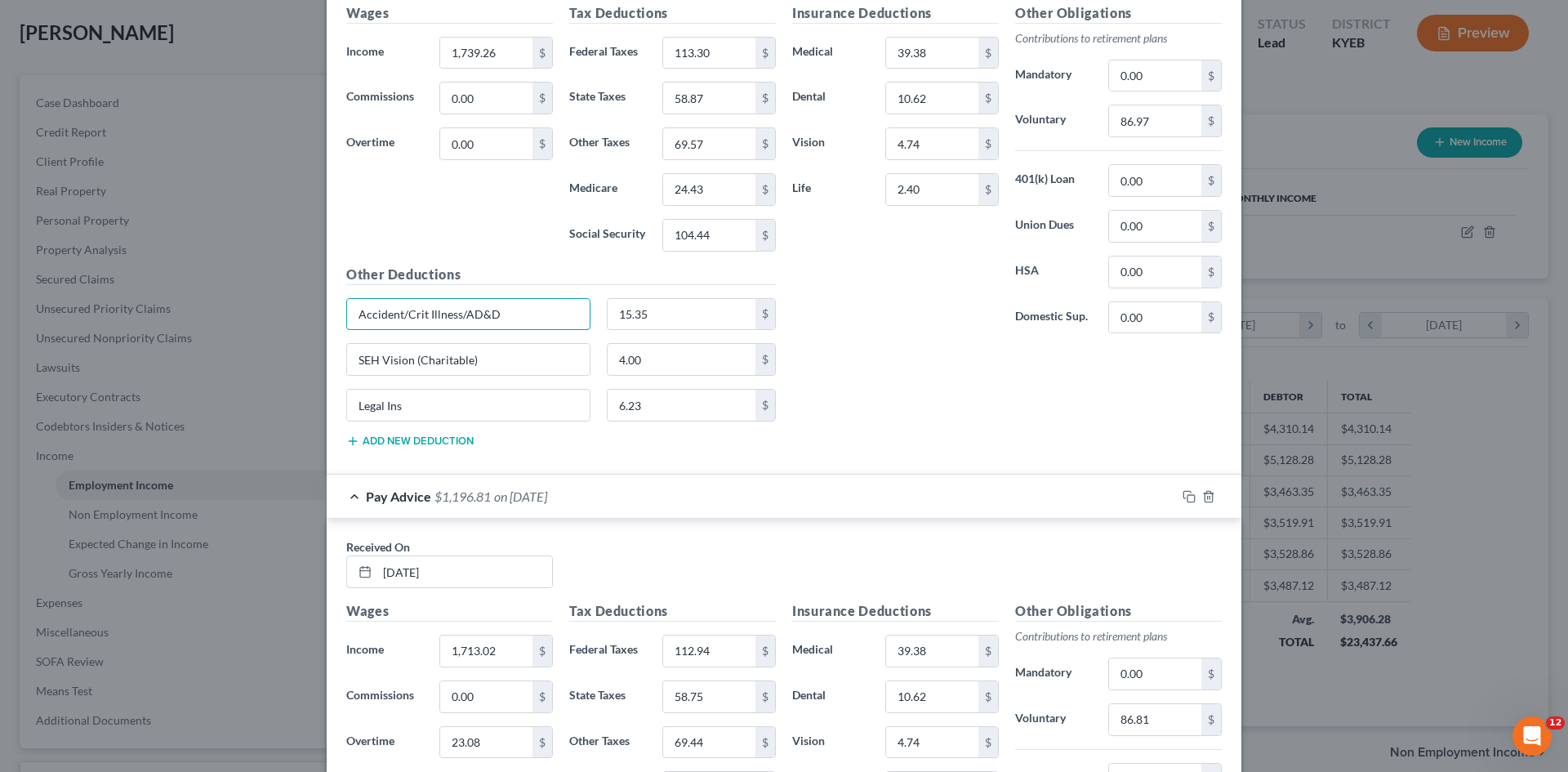
paste input "ical"
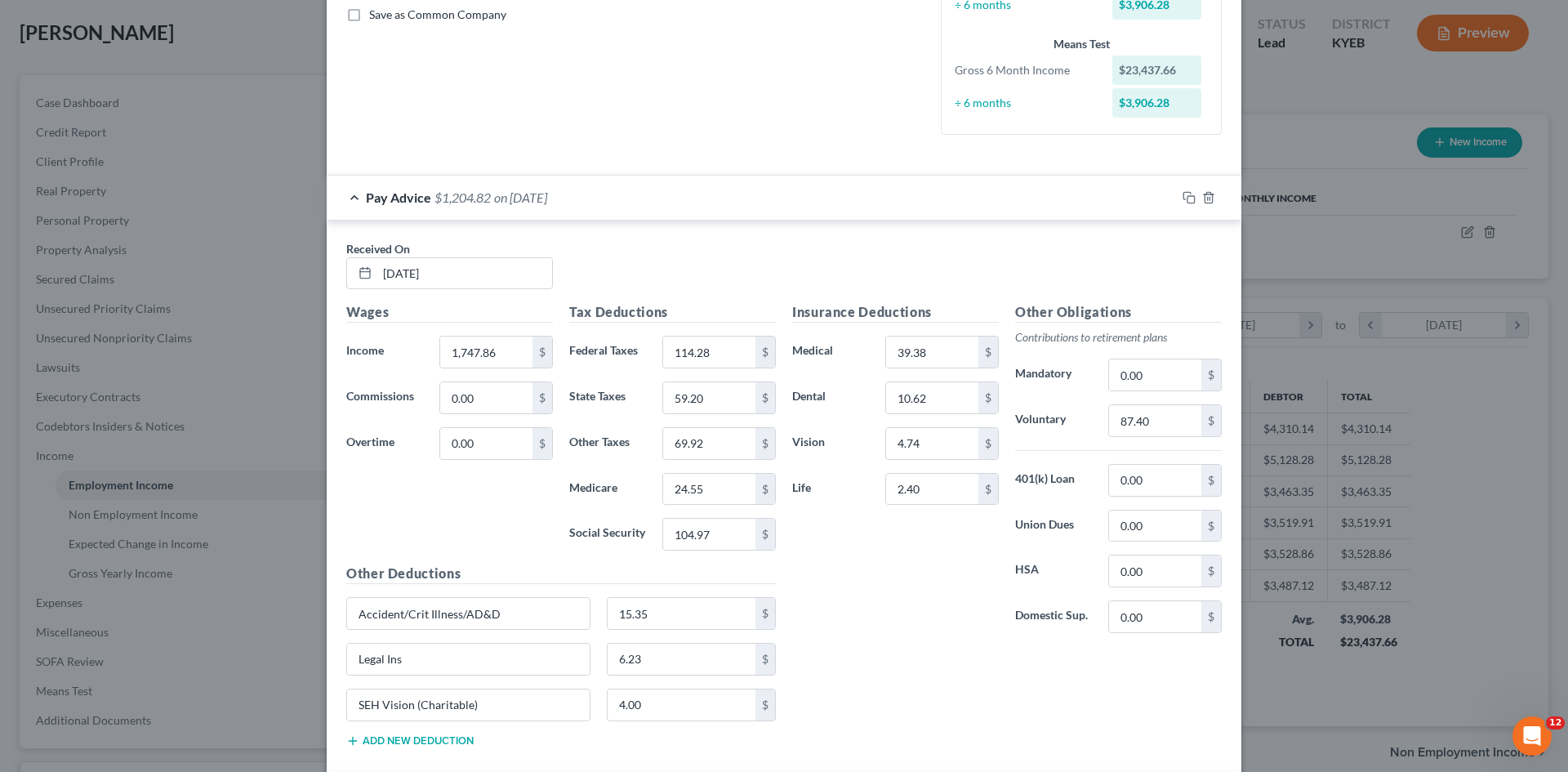
scroll to position [376, 0]
type input "Accident/Critical Illness/AD&D"
drag, startPoint x: 526, startPoint y: 612, endPoint x: 173, endPoint y: 609, distance: 353.0
click at [173, 609] on div "Edit Income Source × Employment Type * Select Full or [DEMOGRAPHIC_DATA] Employ…" at bounding box center [784, 386] width 1568 height 772
paste input "ical"
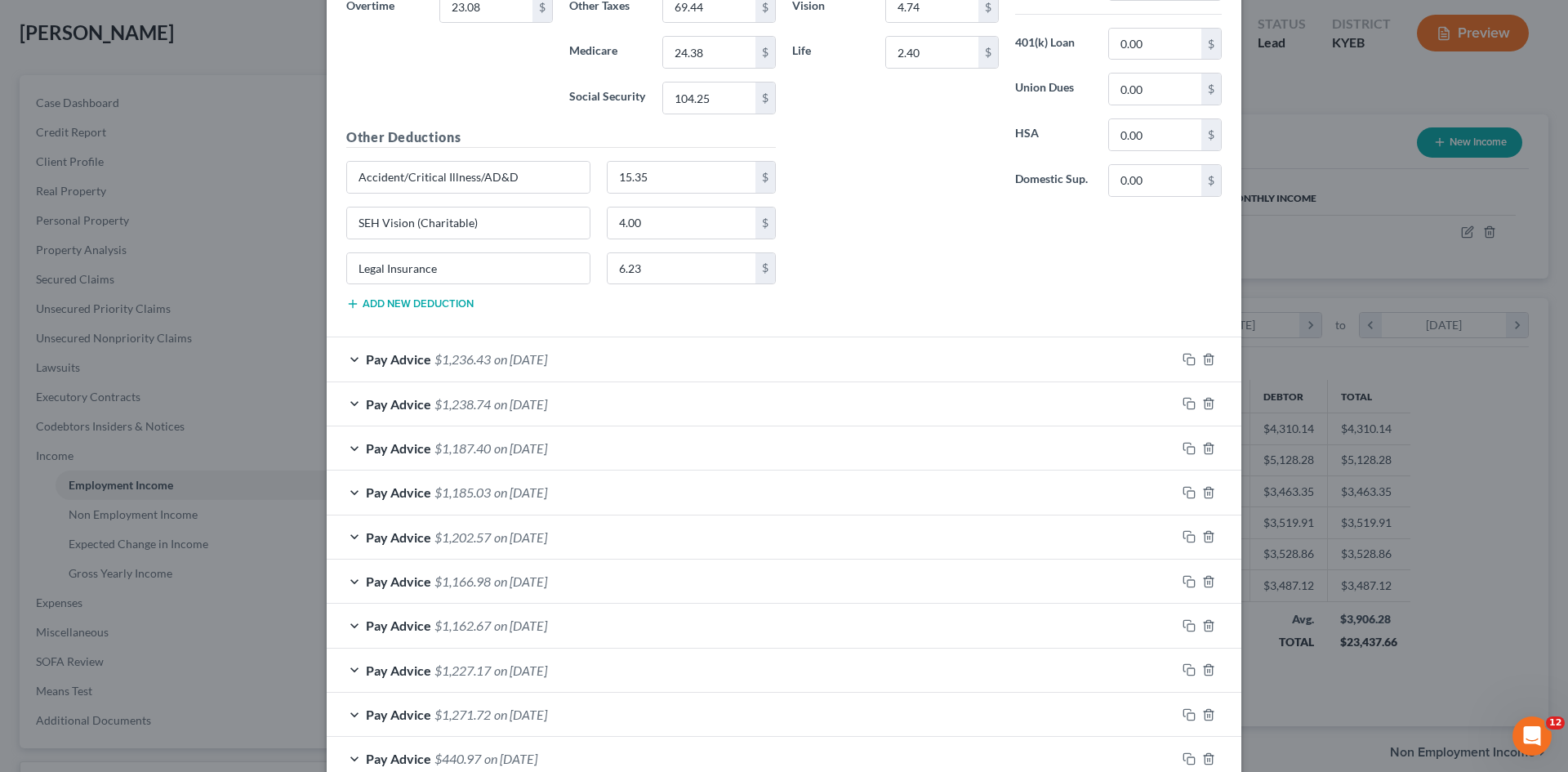
scroll to position [1928, 0]
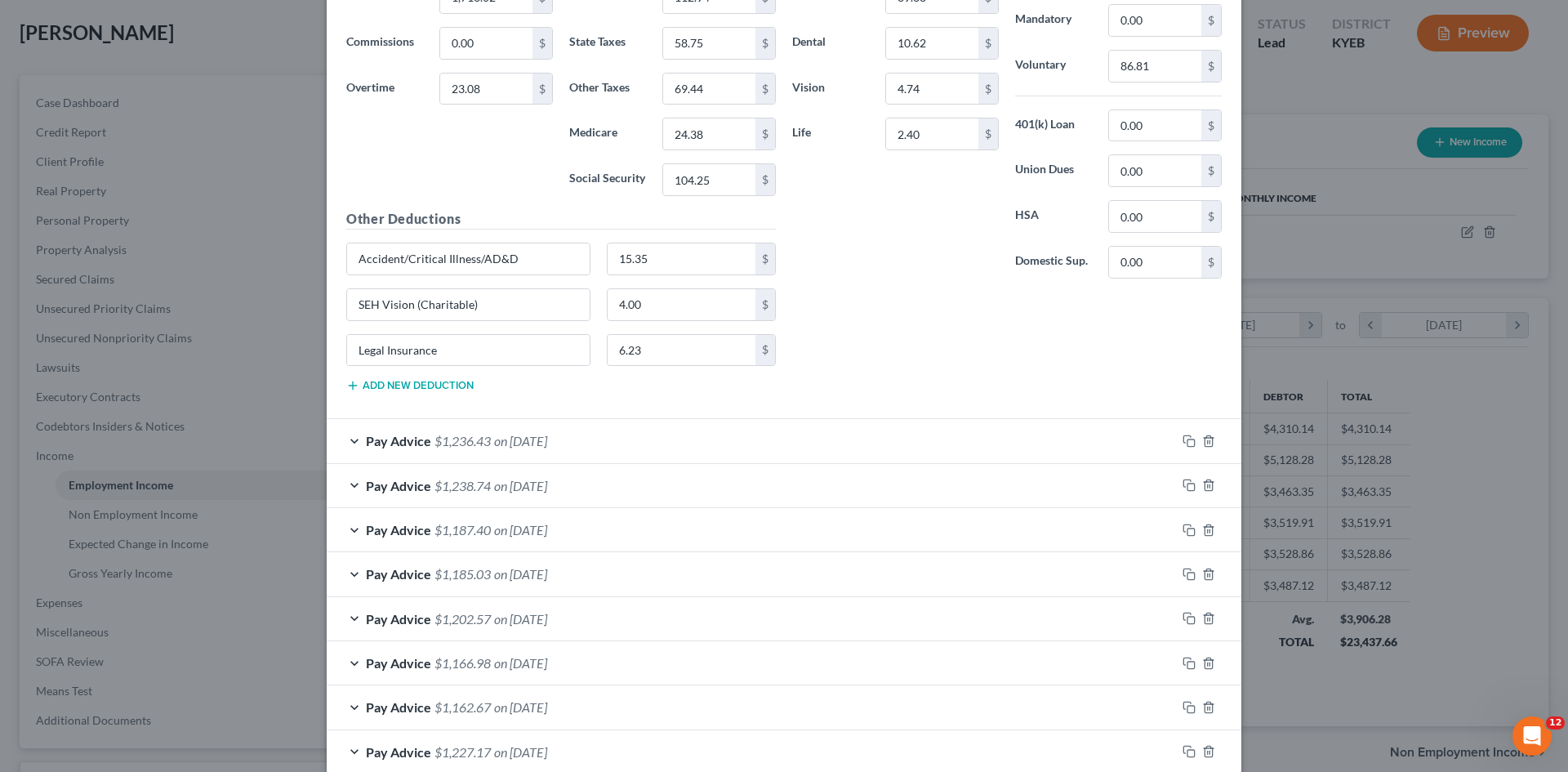
type input "Accident/Critical Illness/AD&D"
click at [487, 436] on div "Pay Advice $1,236.43 on [DATE]" at bounding box center [752, 441] width 850 height 44
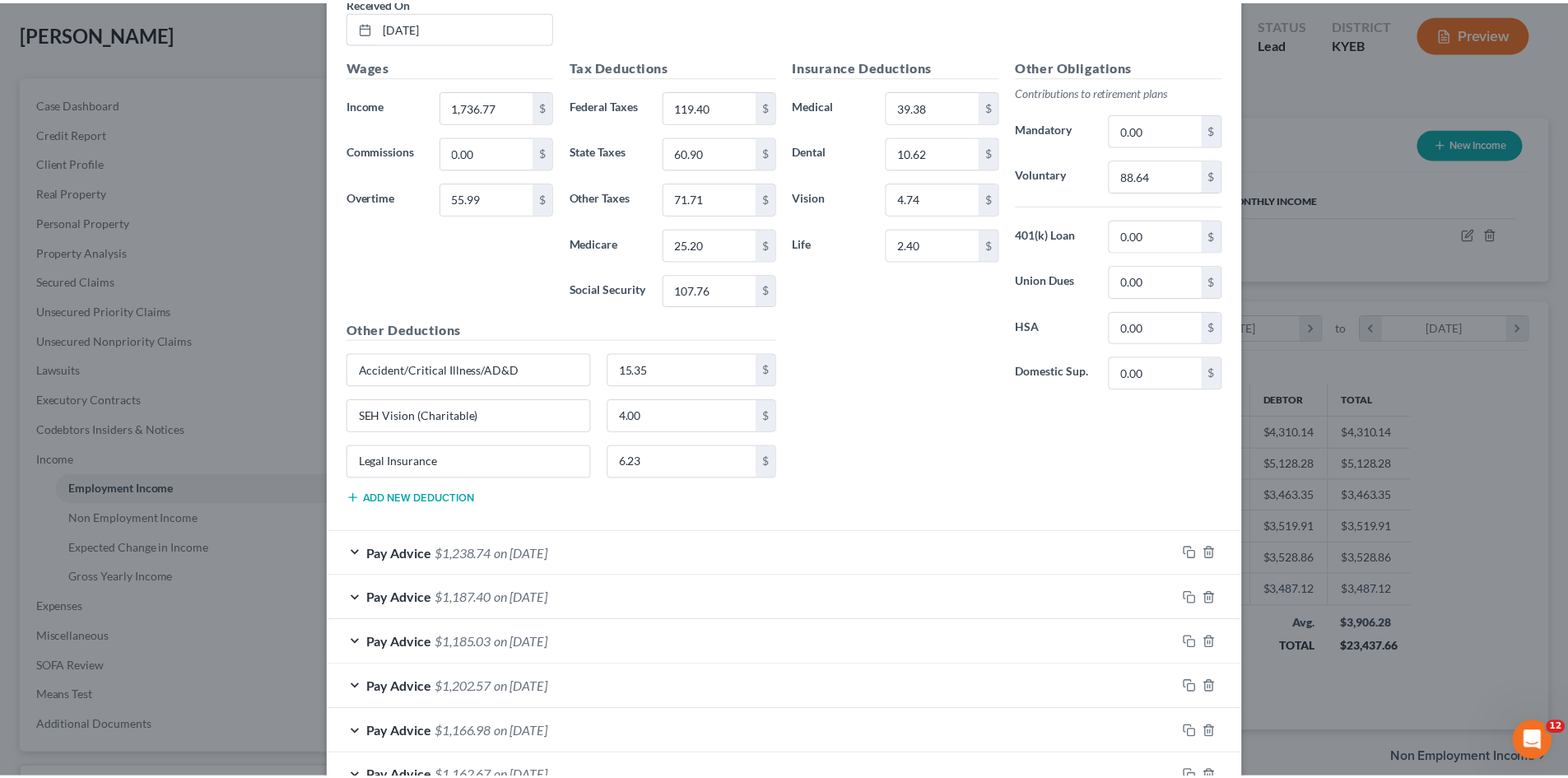
scroll to position [2728, 0]
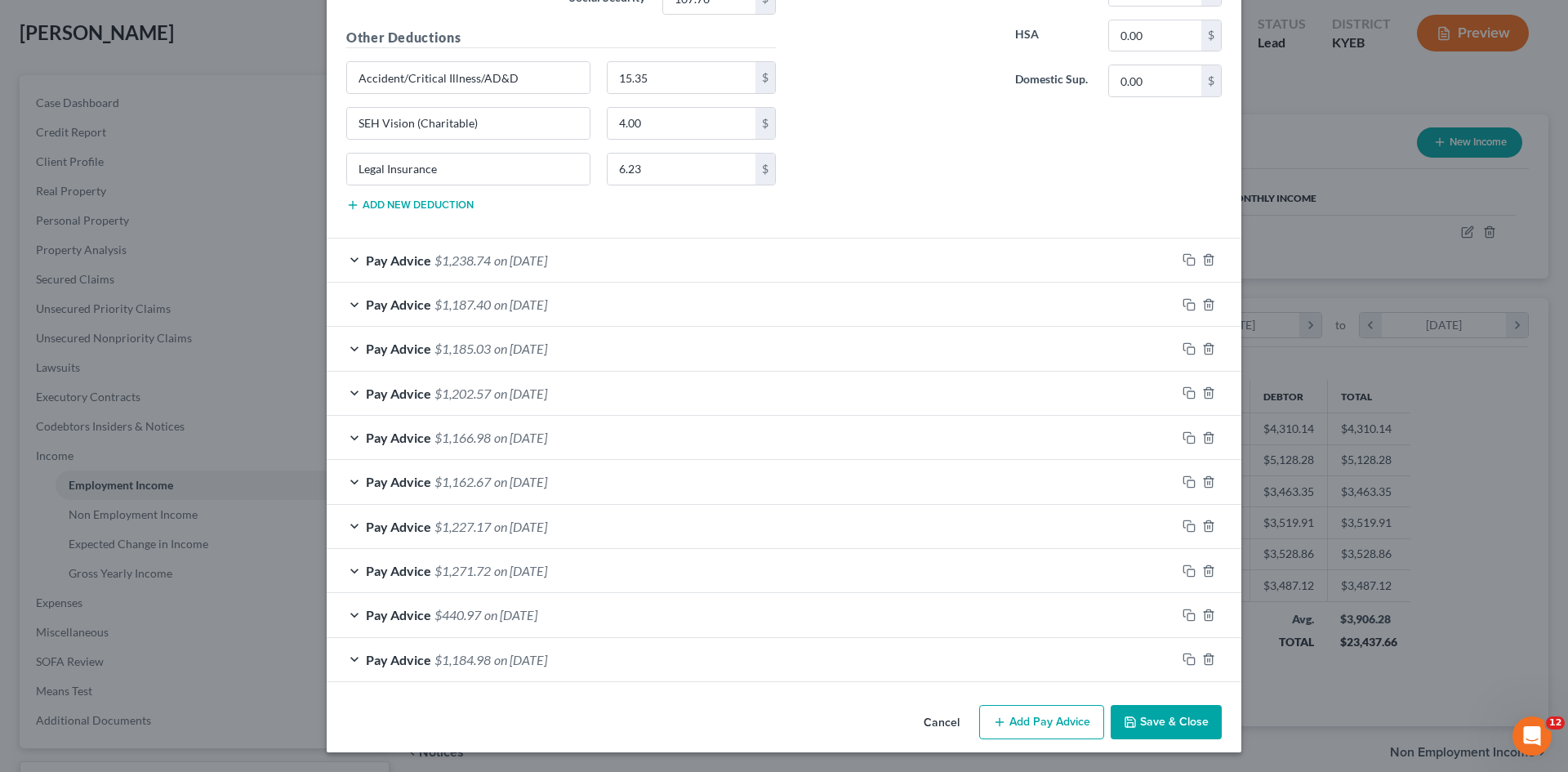
click at [1162, 717] on button "Save & Close" at bounding box center [1167, 722] width 111 height 34
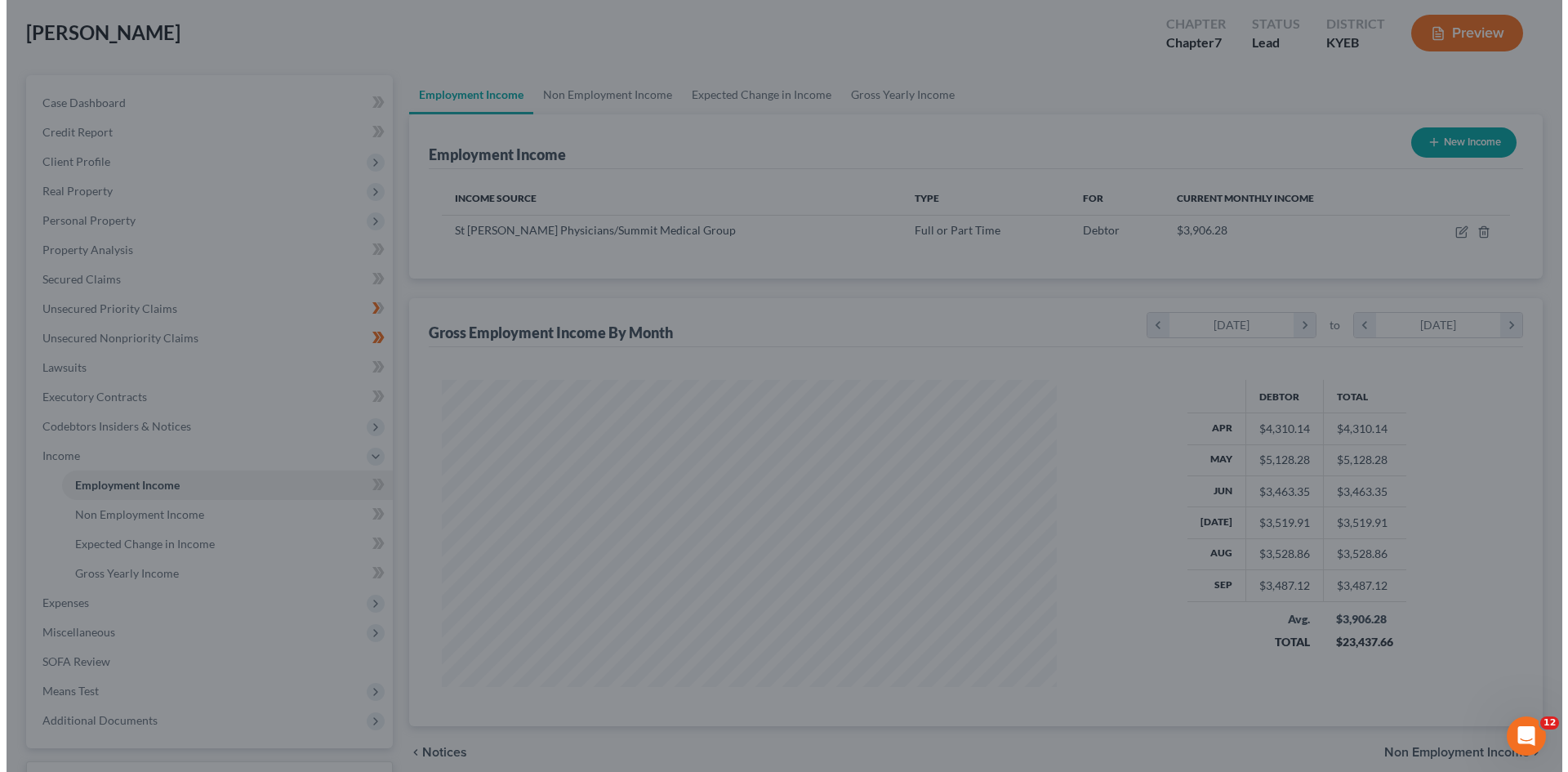
scroll to position [816691, 816194]
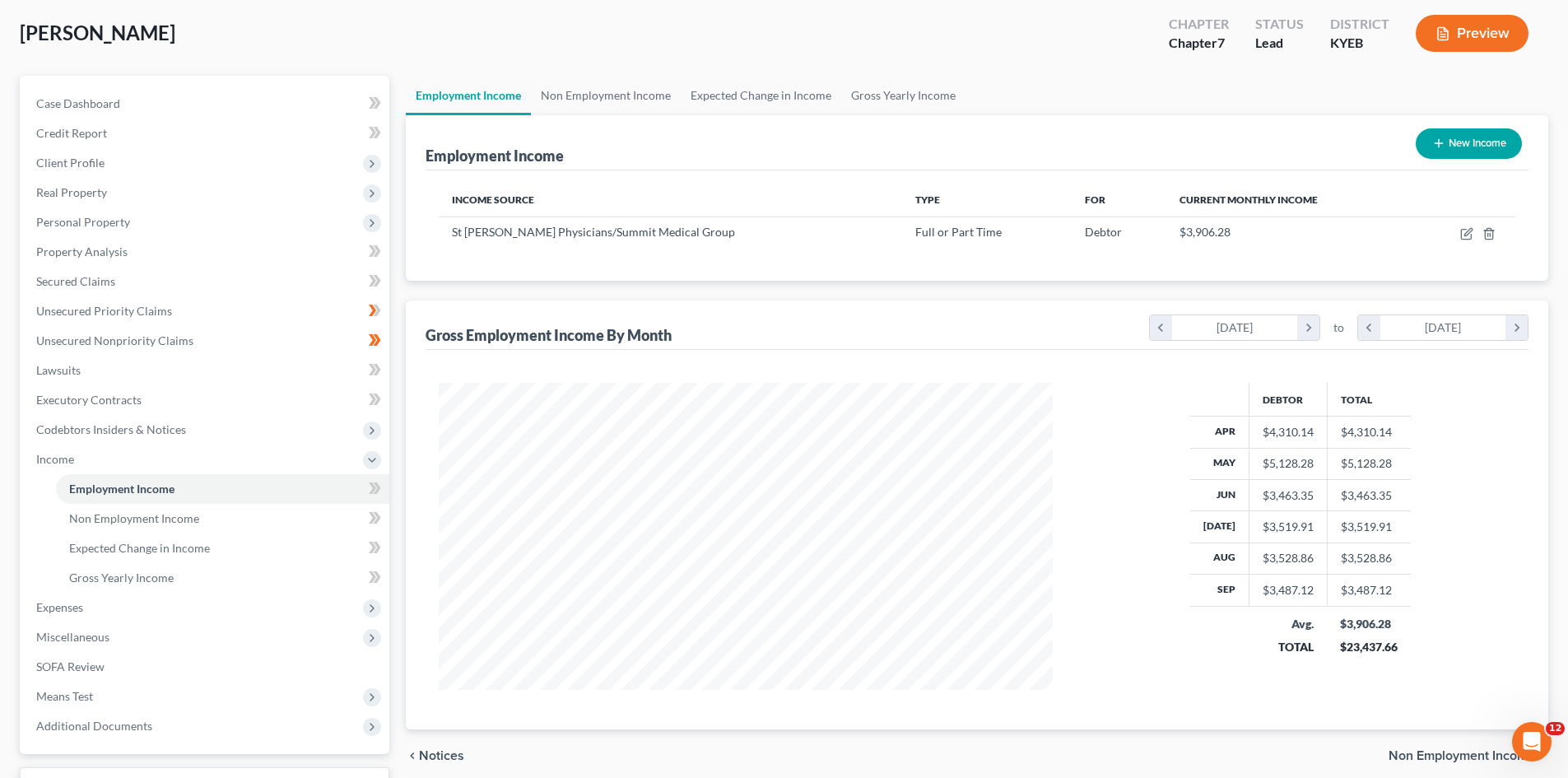
click at [1472, 30] on button "Preview" at bounding box center [1472, 34] width 113 height 37
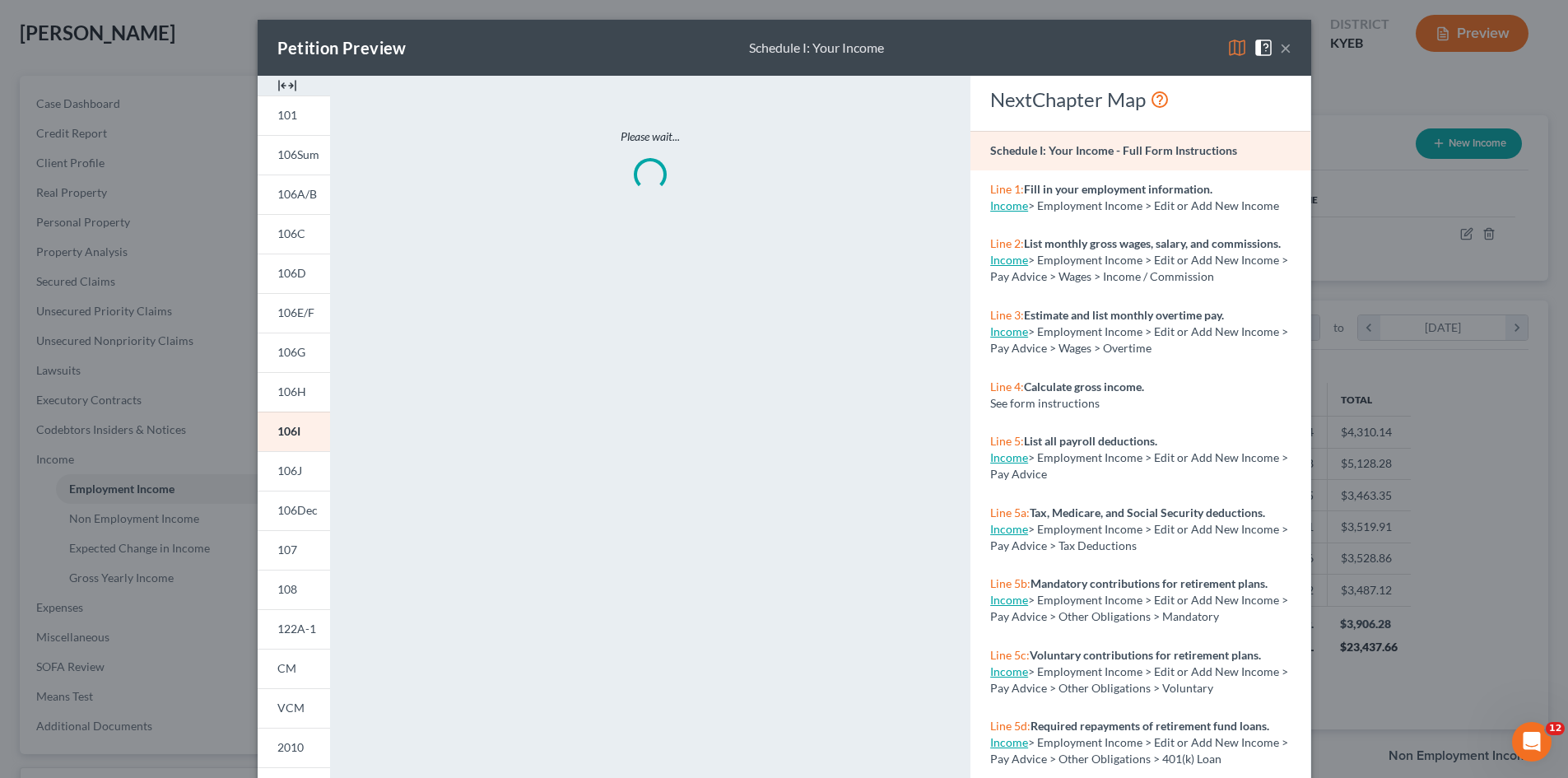
scroll to position [309, 653]
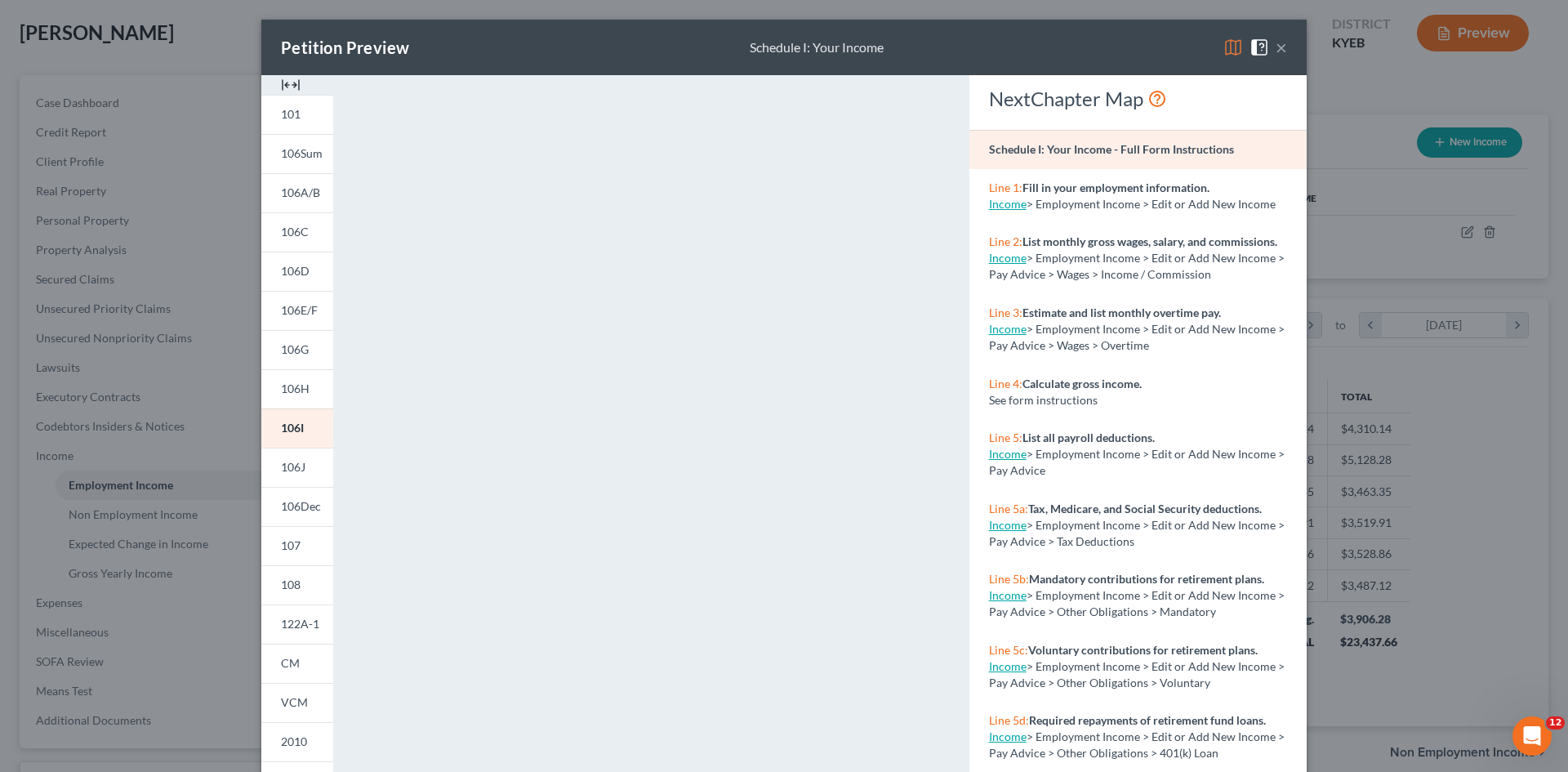
click at [1276, 47] on button "×" at bounding box center [1281, 47] width 12 height 19
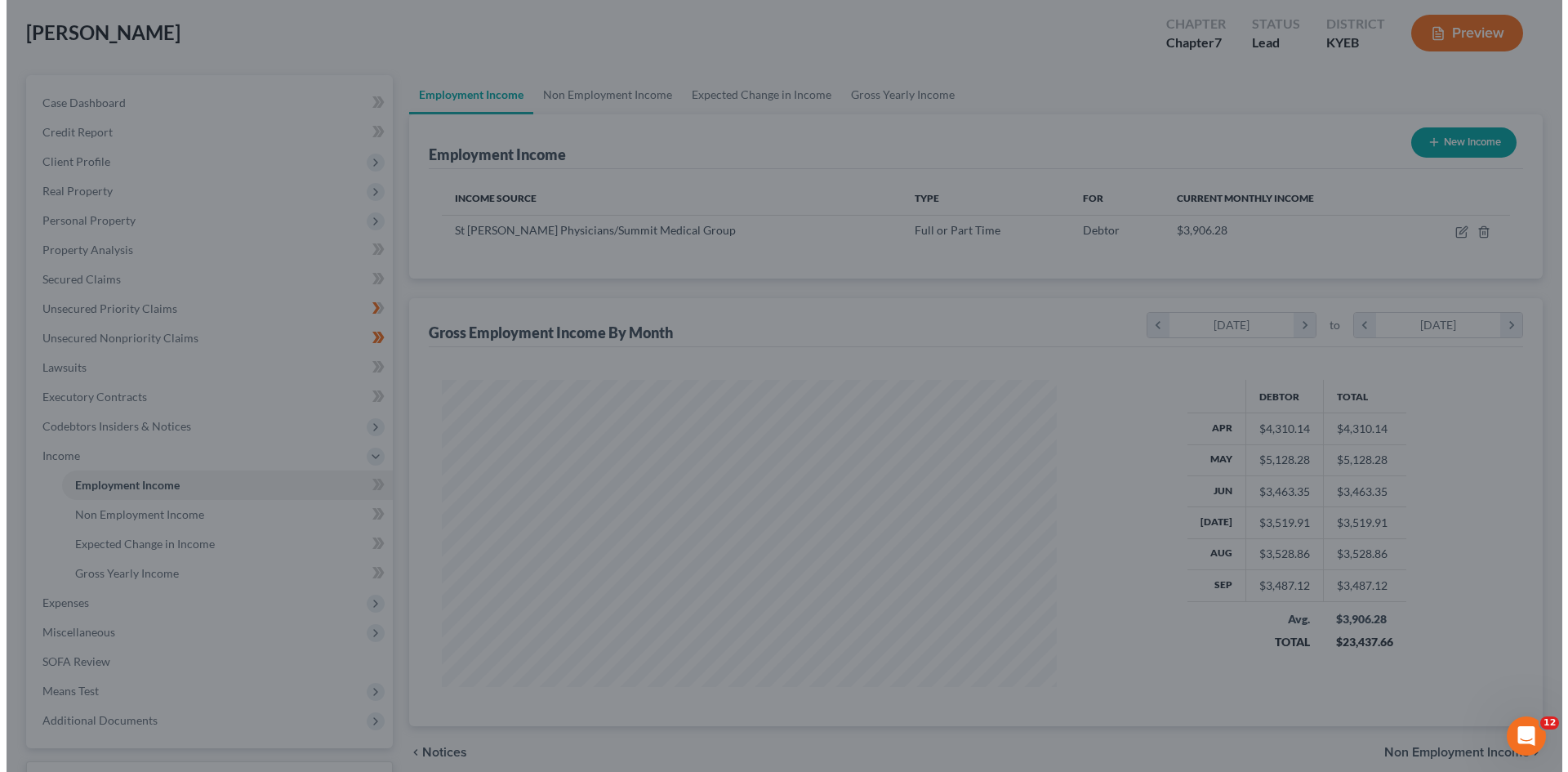
scroll to position [816691, 816194]
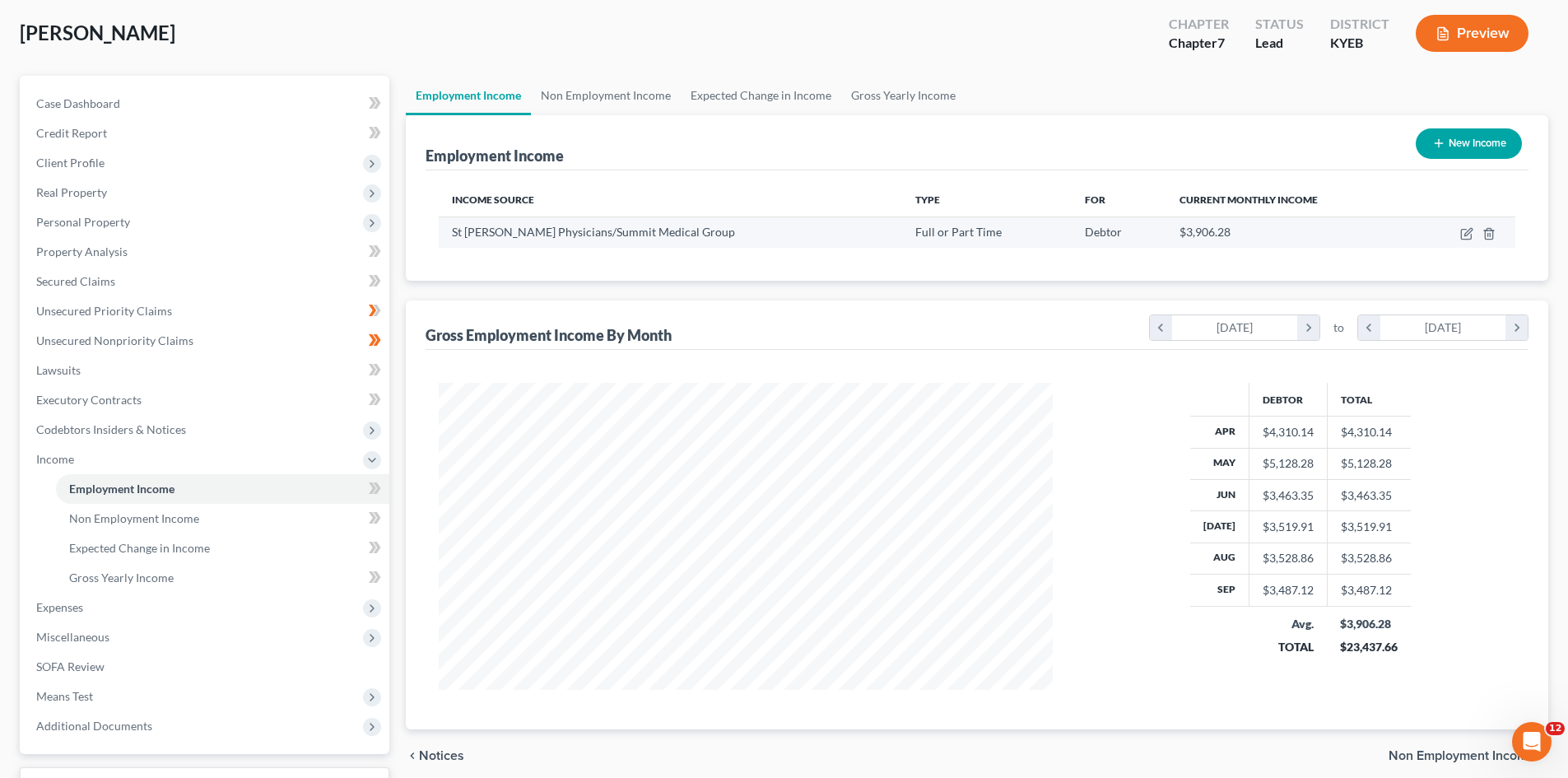
click at [1459, 232] on td at bounding box center [1464, 231] width 102 height 31
click at [1469, 232] on icon "button" at bounding box center [1467, 234] width 14 height 14
select select "0"
select select "18"
select select "2"
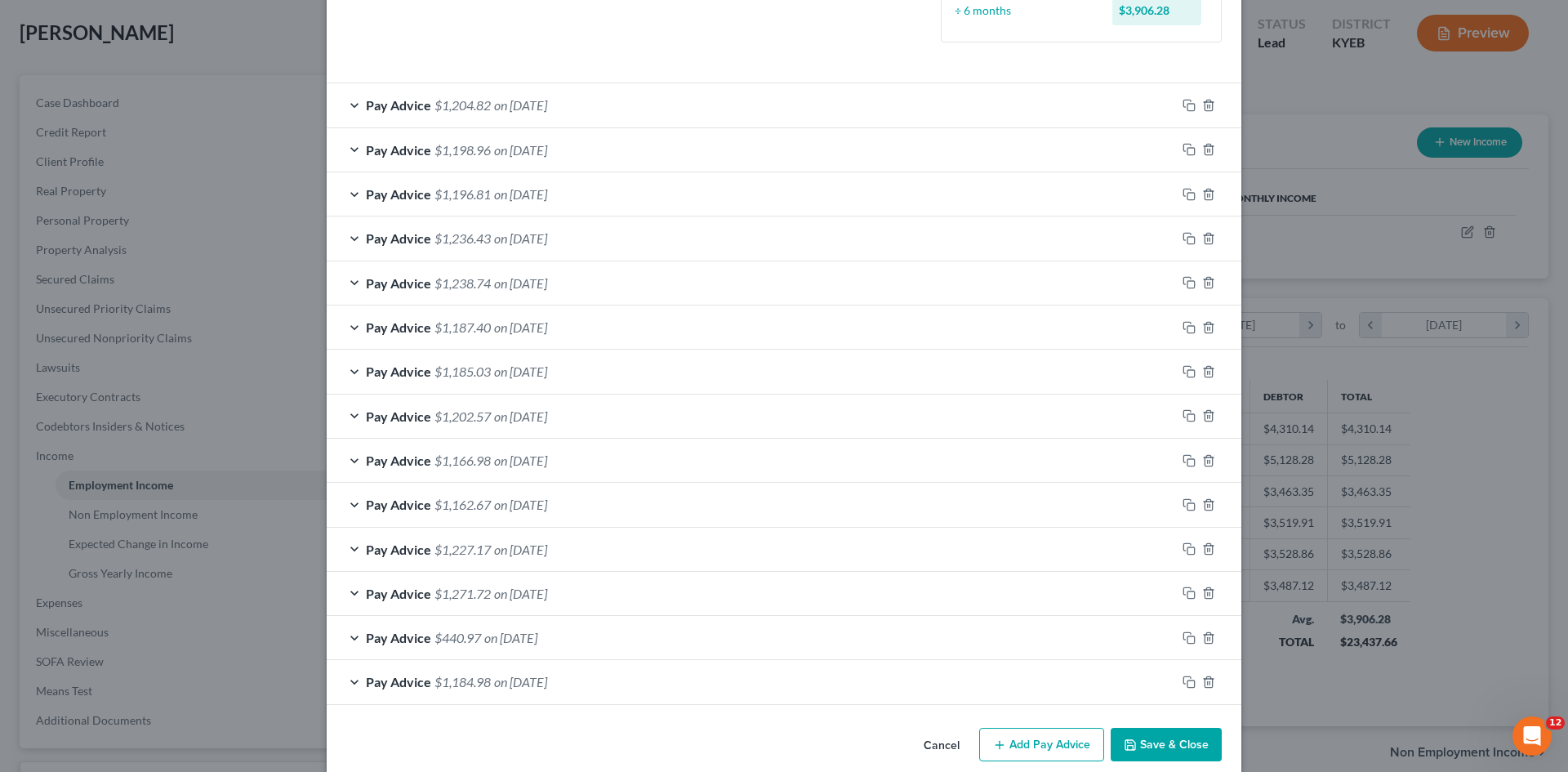
scroll to position [491, 0]
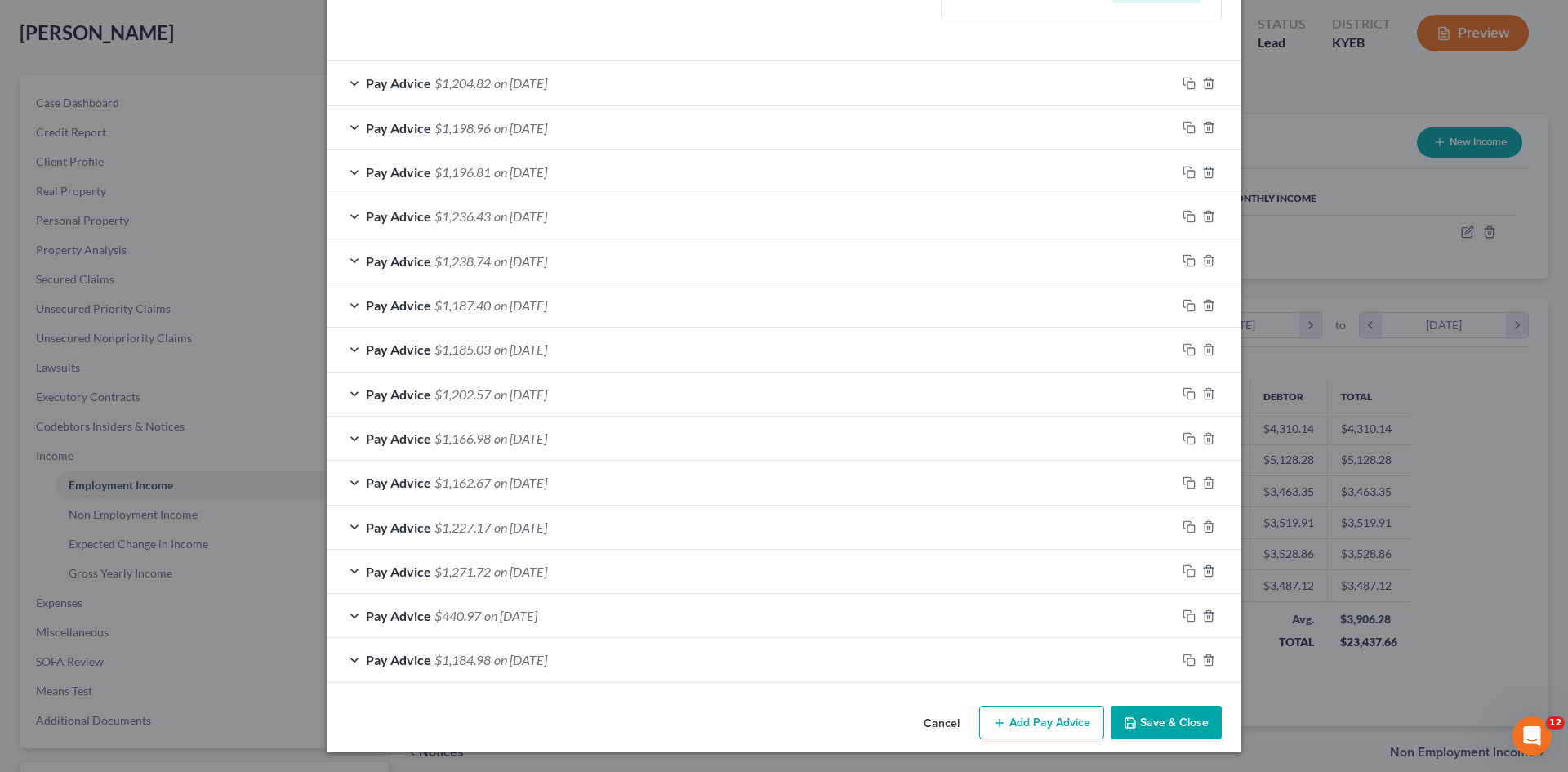
click at [448, 656] on span "$1,184.98" at bounding box center [463, 660] width 56 height 16
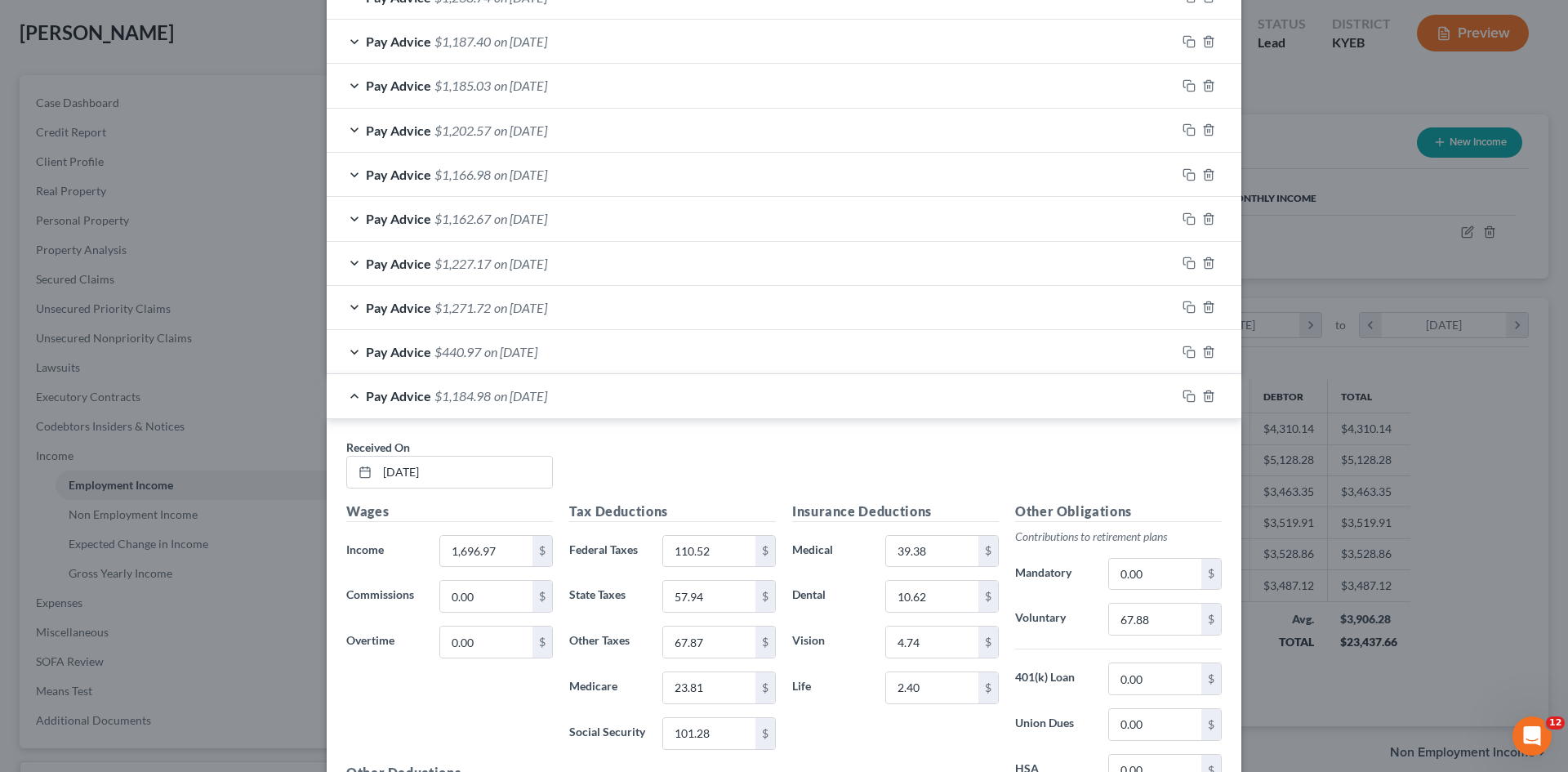
scroll to position [718, 0]
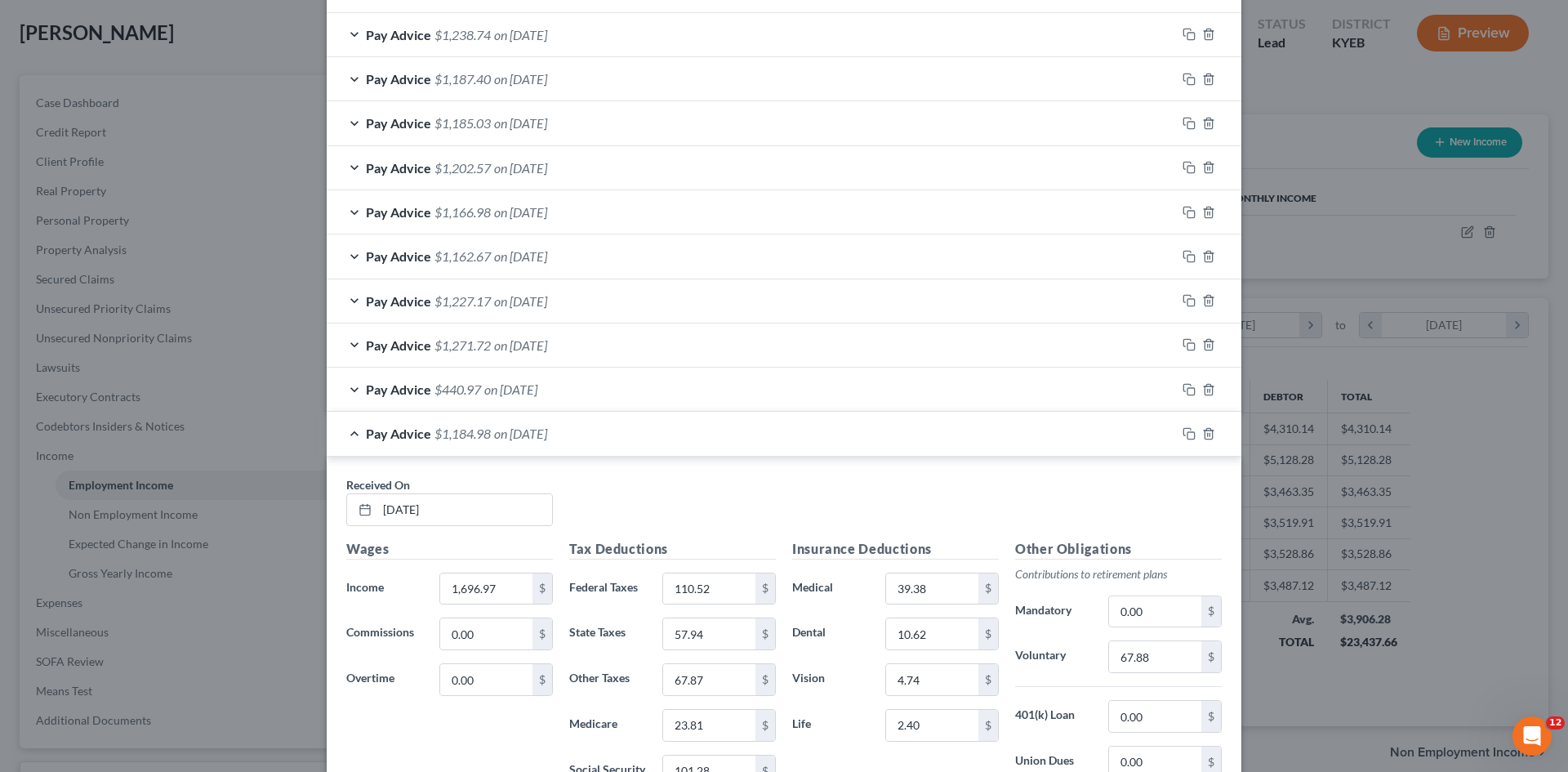
click at [447, 398] on div "Pay Advice $440.97 on [DATE]" at bounding box center [752, 390] width 850 height 44
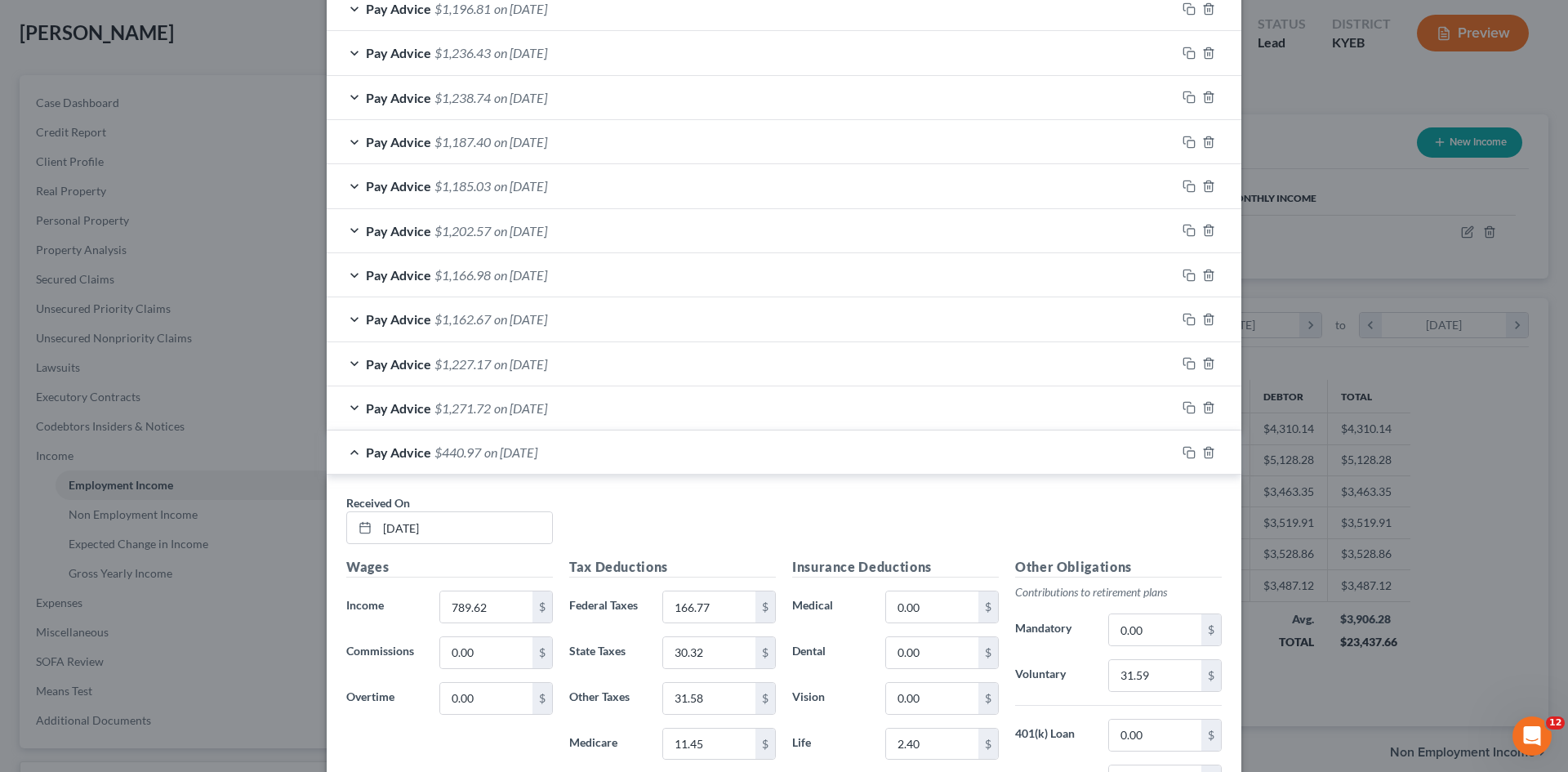
scroll to position [635, 0]
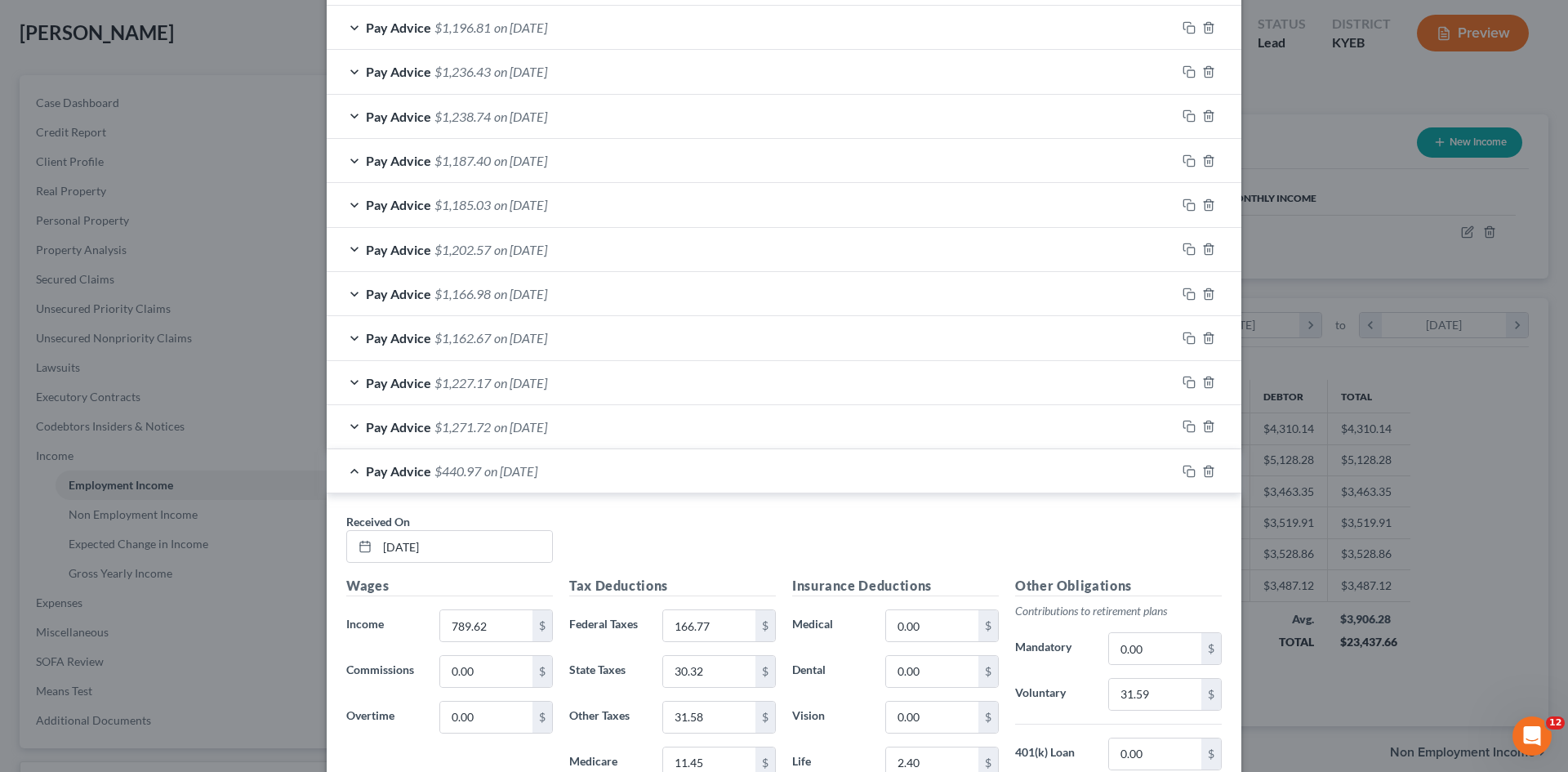
click at [415, 428] on span "Pay Advice" at bounding box center [399, 427] width 65 height 16
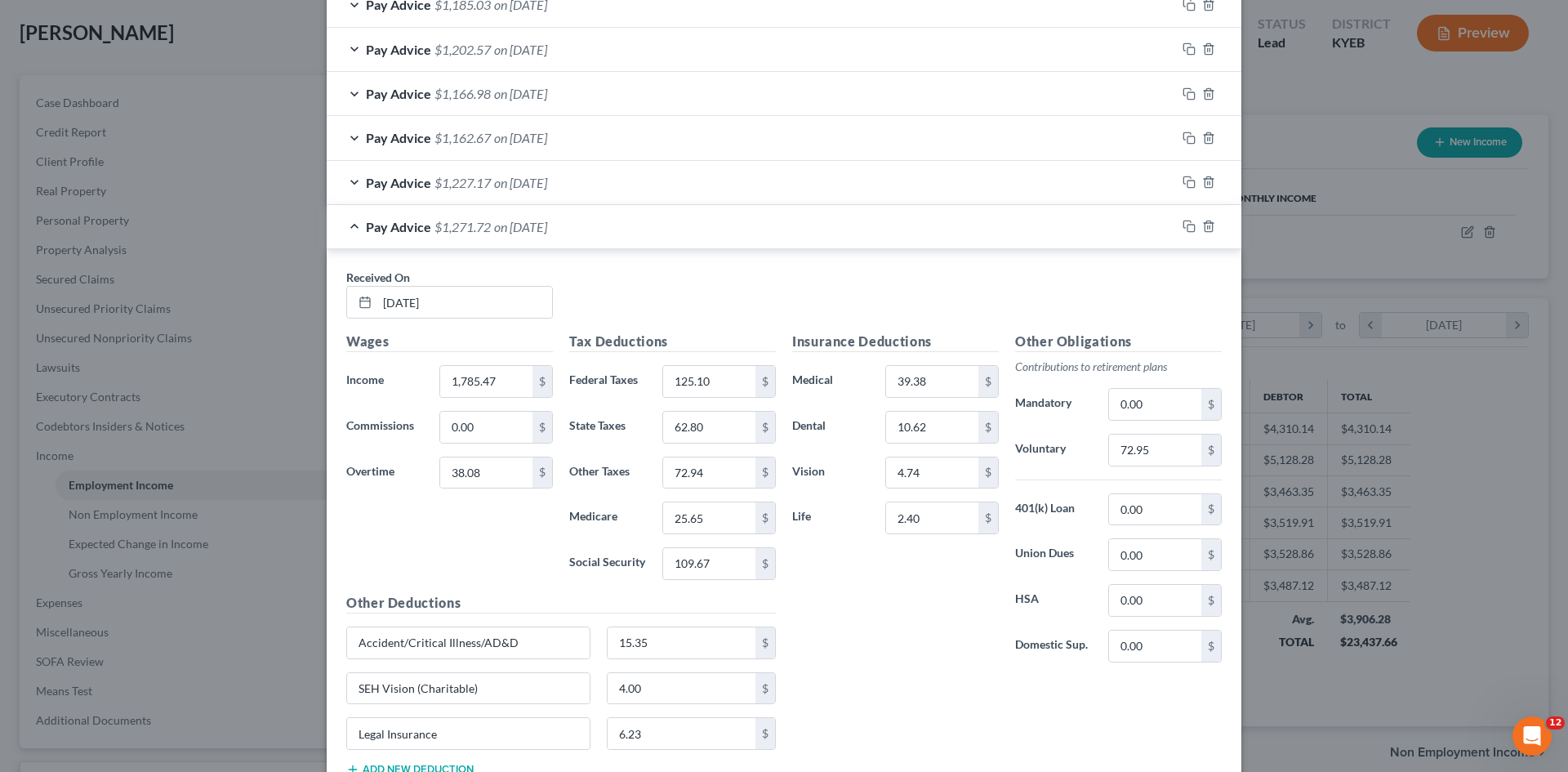
scroll to position [881, 0]
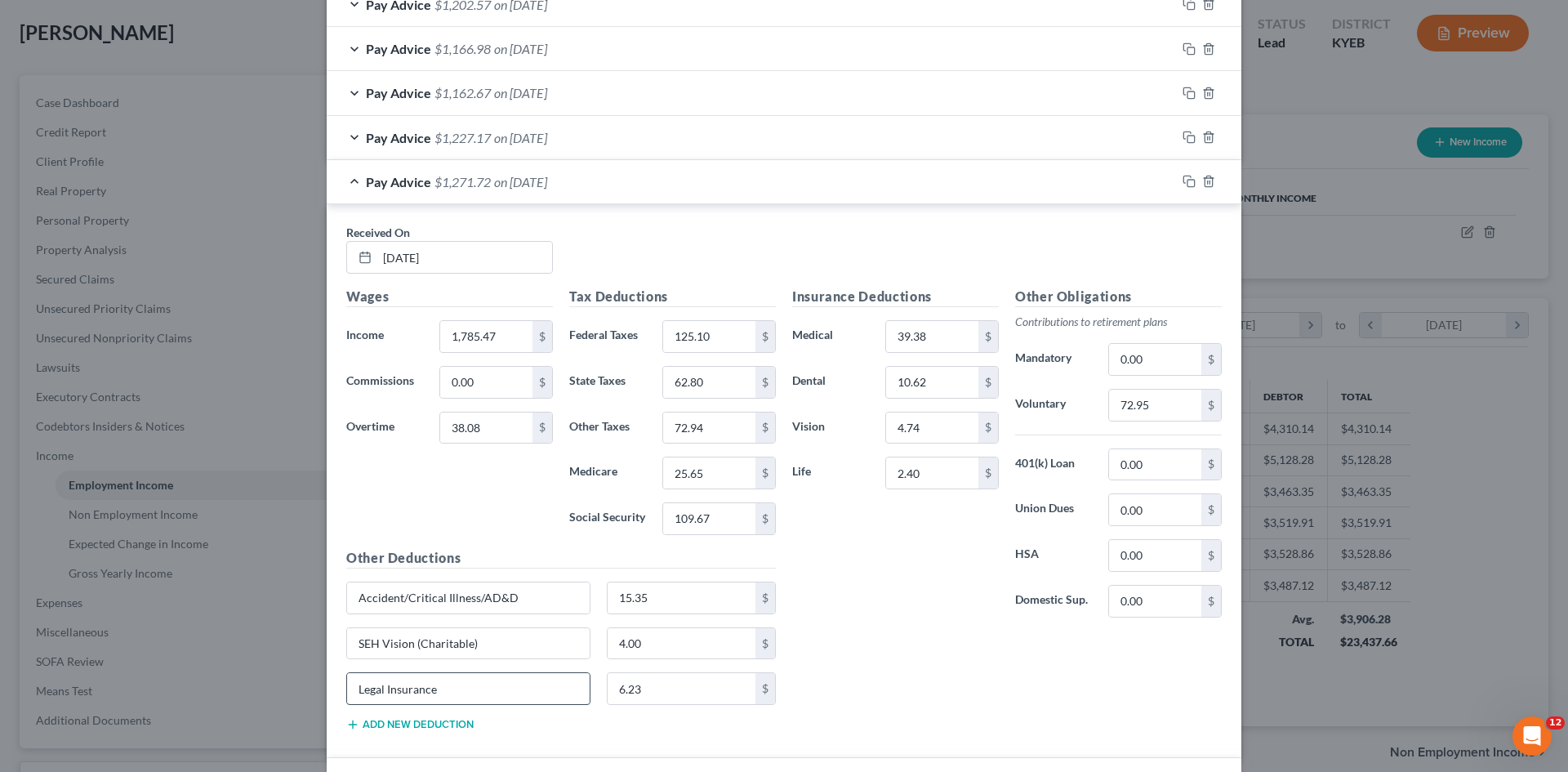
click at [458, 696] on input "Legal Insurance" at bounding box center [468, 688] width 242 height 31
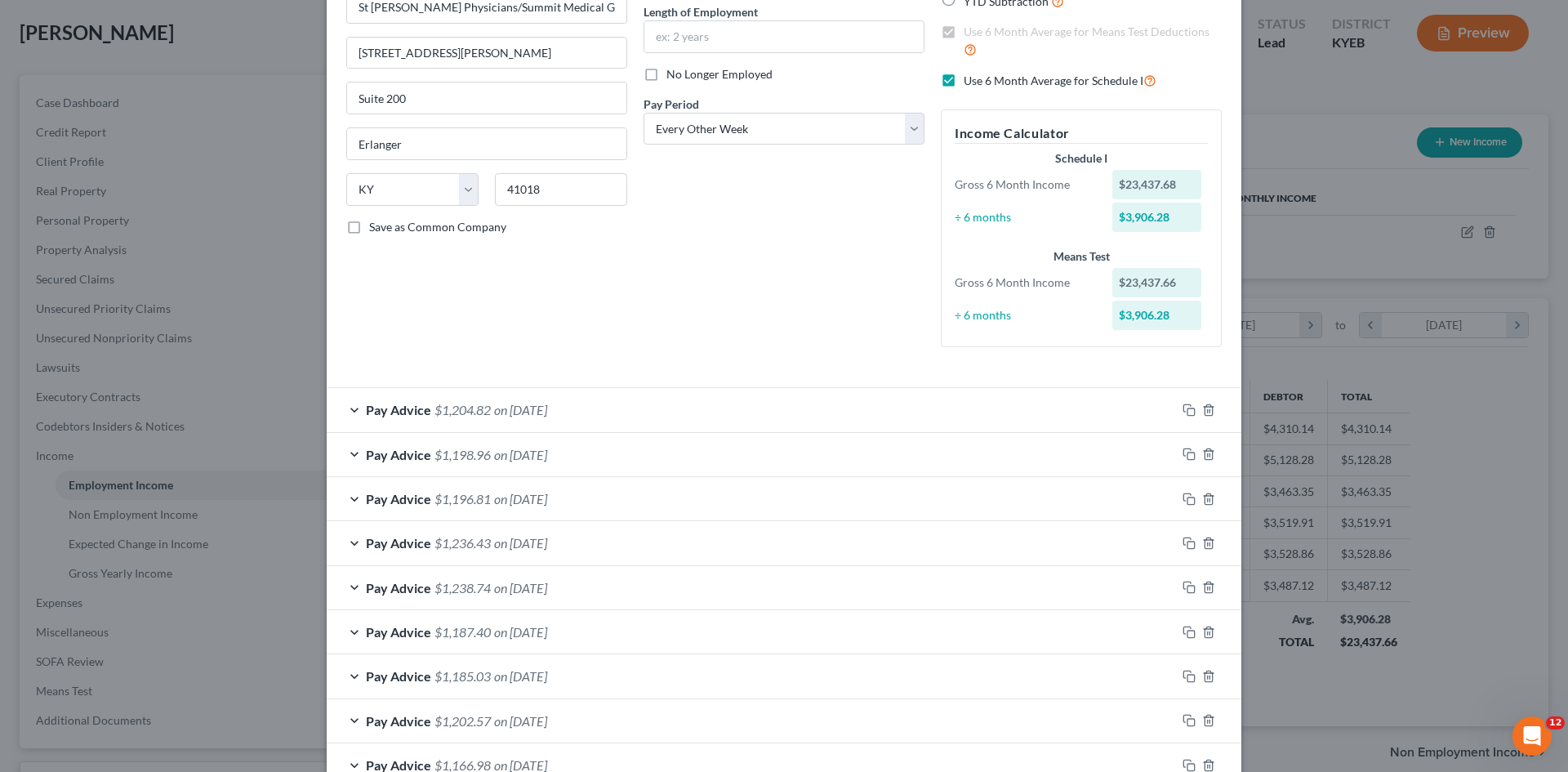
scroll to position [145, 0]
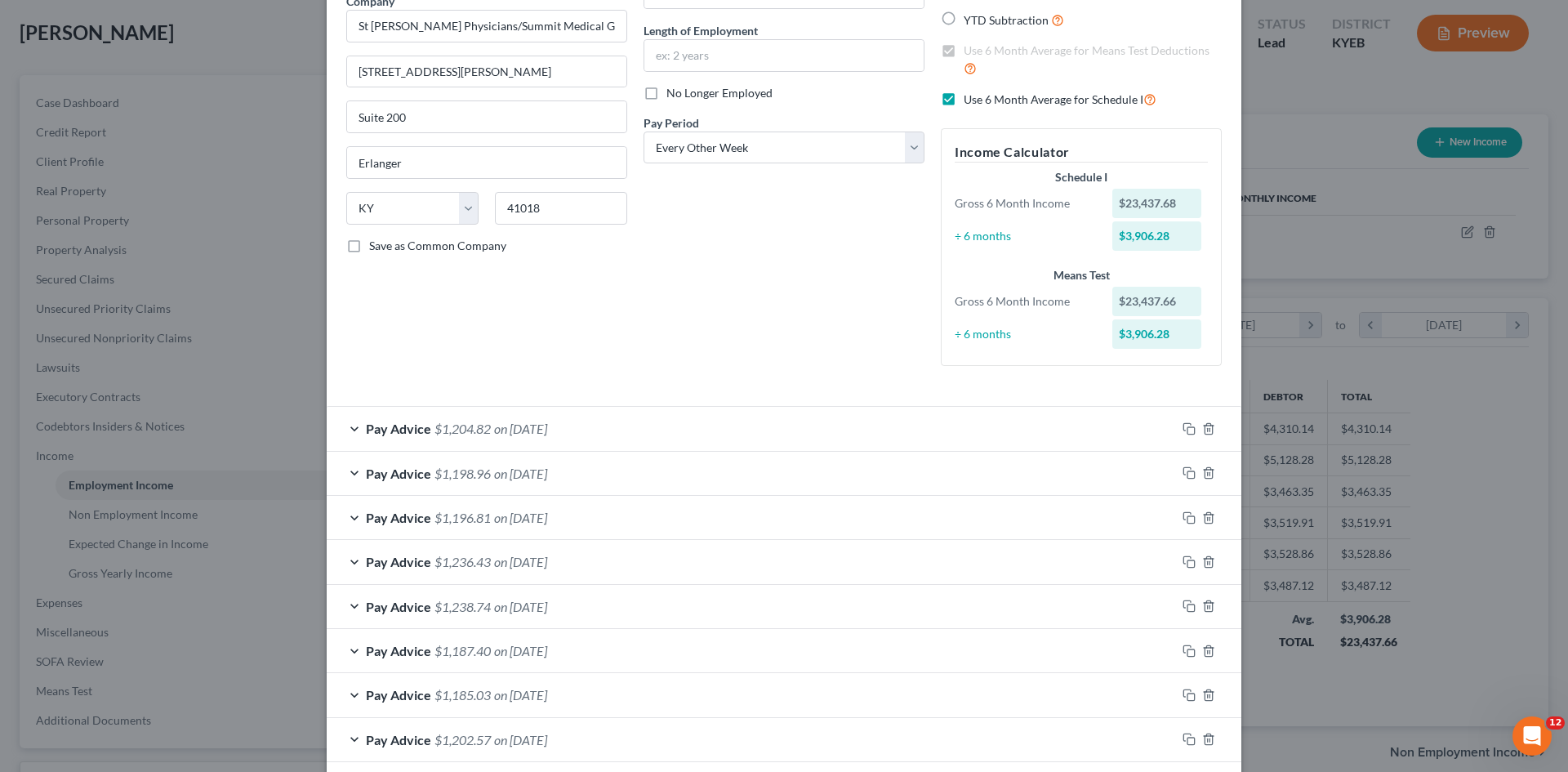
click at [480, 433] on span "$1,204.82" at bounding box center [463, 428] width 56 height 16
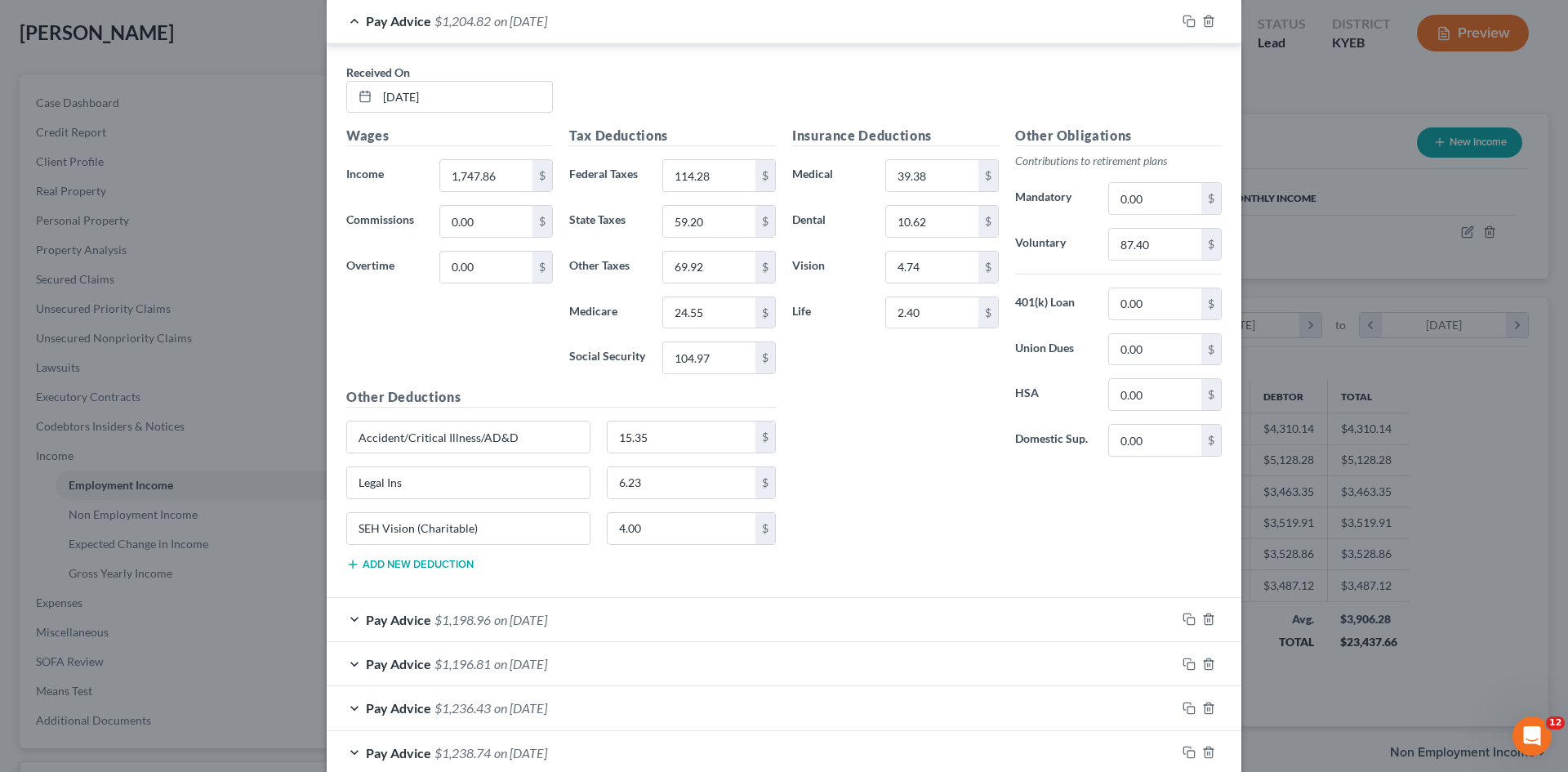
scroll to position [554, 0]
click at [472, 493] on input "Legal Ins" at bounding box center [468, 482] width 242 height 31
click at [472, 487] on input "Legal Ins" at bounding box center [468, 482] width 242 height 31
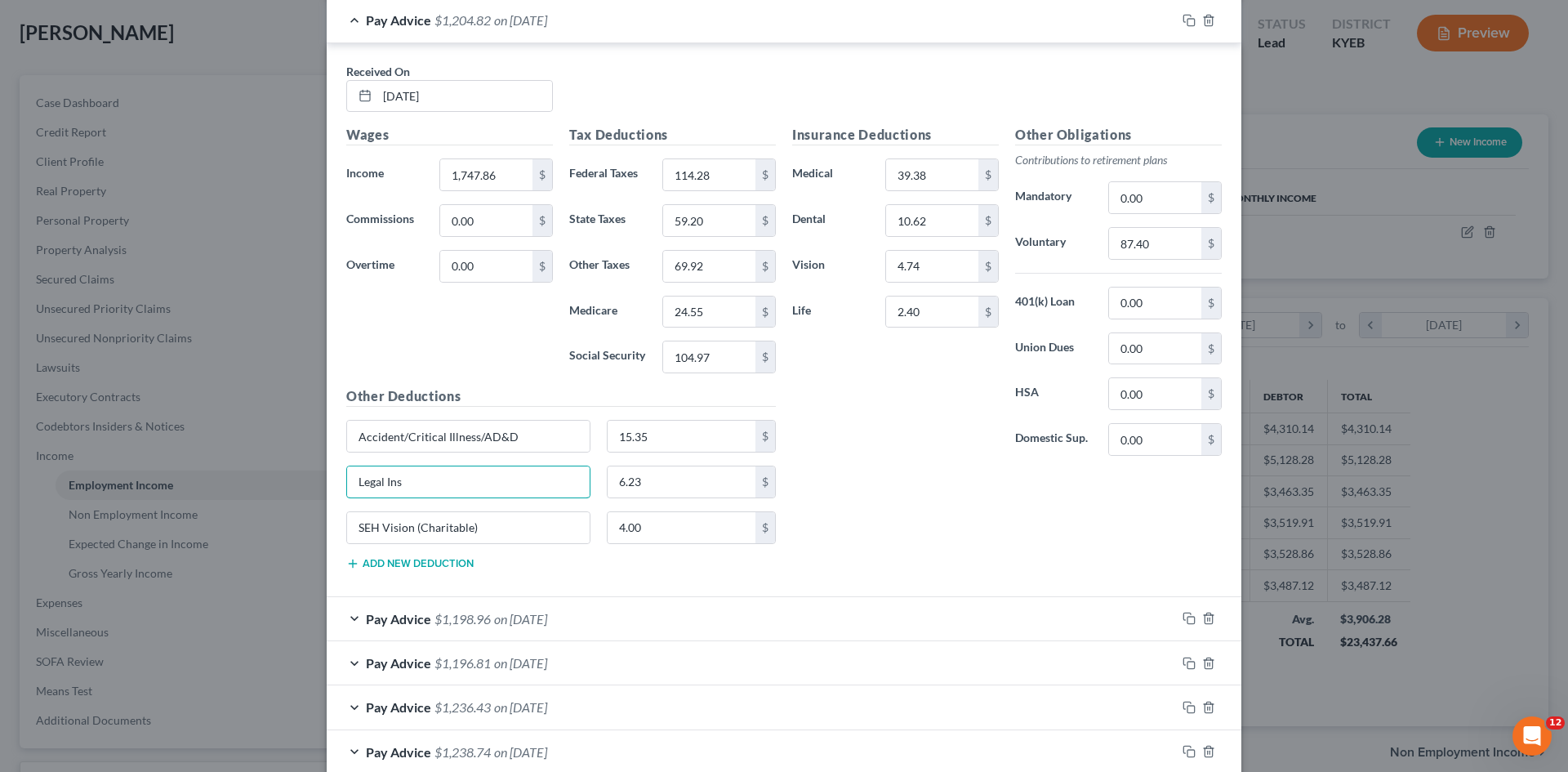
paste input "urance"
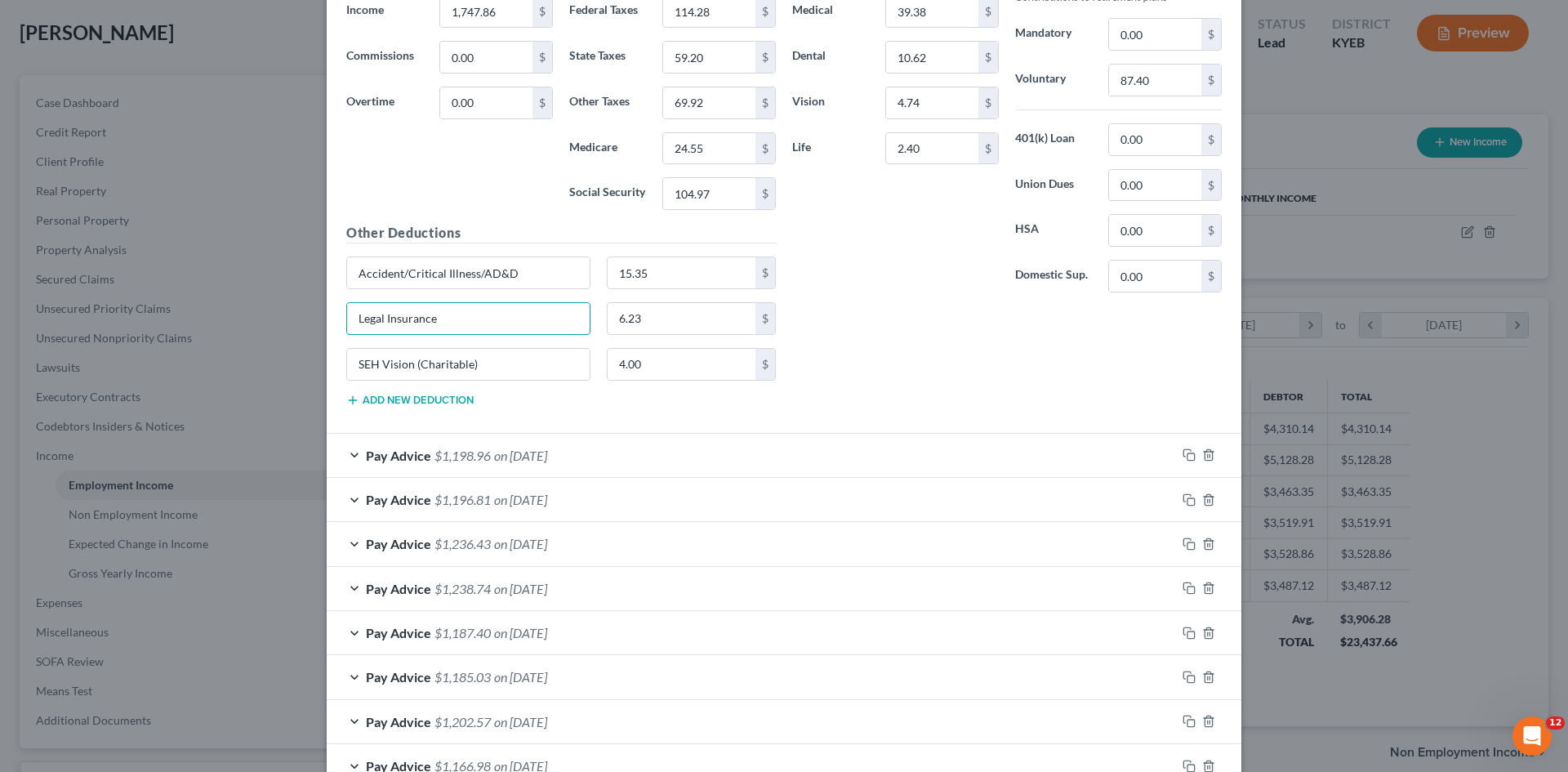
type input "Legal Insurance"
click at [546, 458] on span "on [DATE]" at bounding box center [520, 455] width 53 height 16
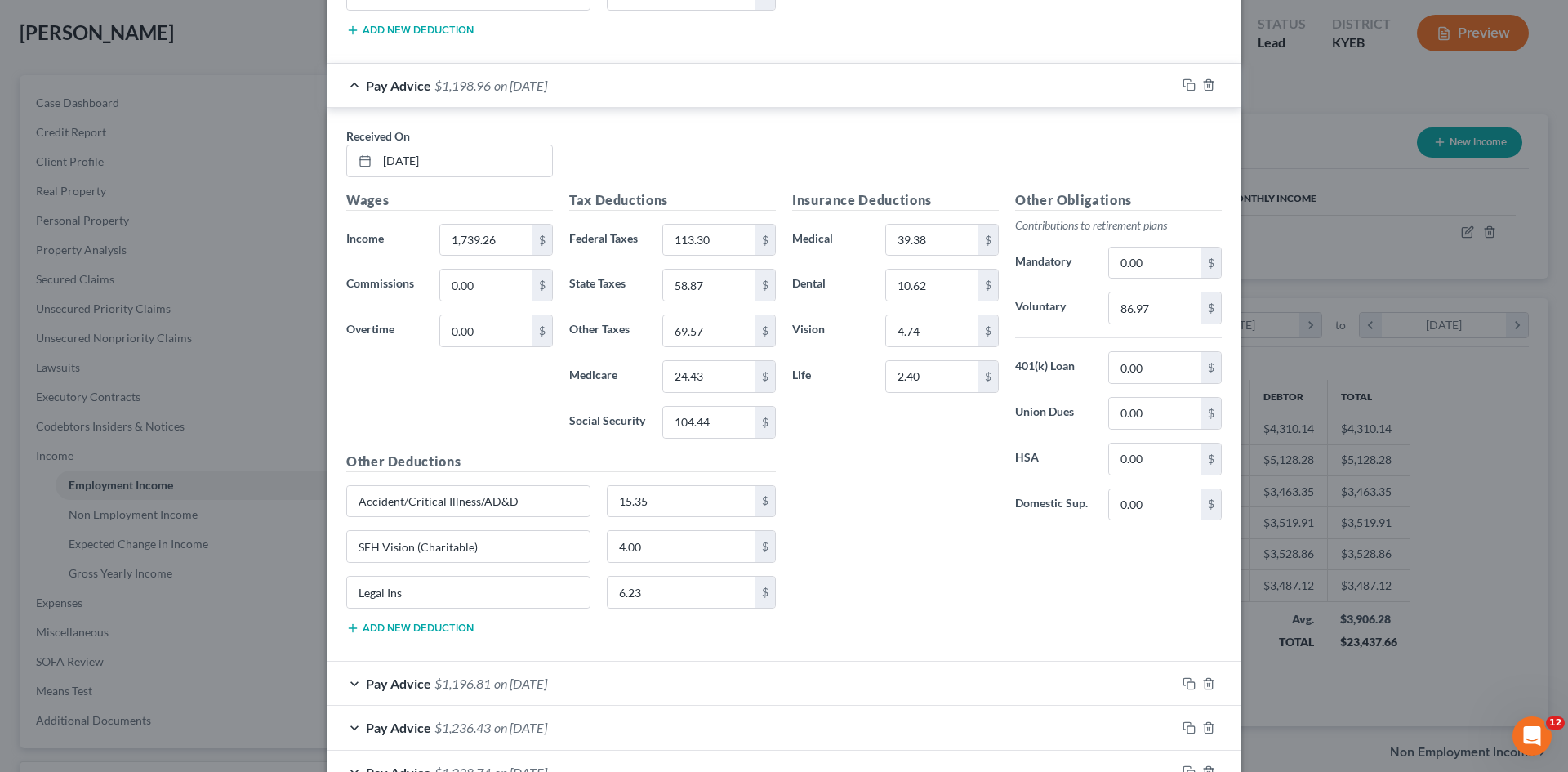
scroll to position [1208, 0]
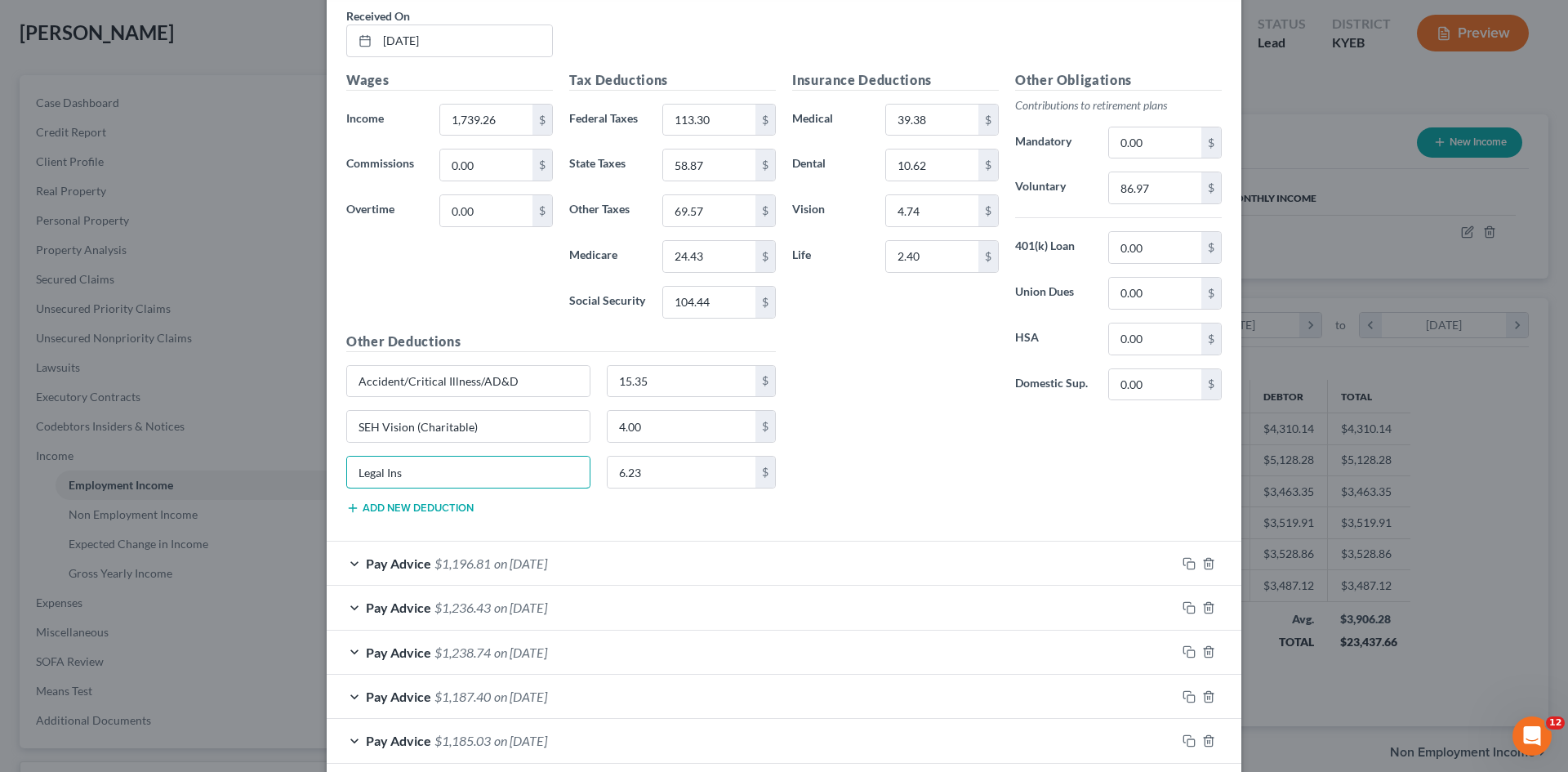
drag, startPoint x: 457, startPoint y: 477, endPoint x: 297, endPoint y: 473, distance: 160.0
click at [297, 473] on div "Edit Income Source × Employment Type * Select Full or [DEMOGRAPHIC_DATA] Employ…" at bounding box center [784, 386] width 1568 height 772
paste input "urance"
type input "Legal Insurance"
click at [530, 567] on span "on [DATE]" at bounding box center [520, 563] width 53 height 16
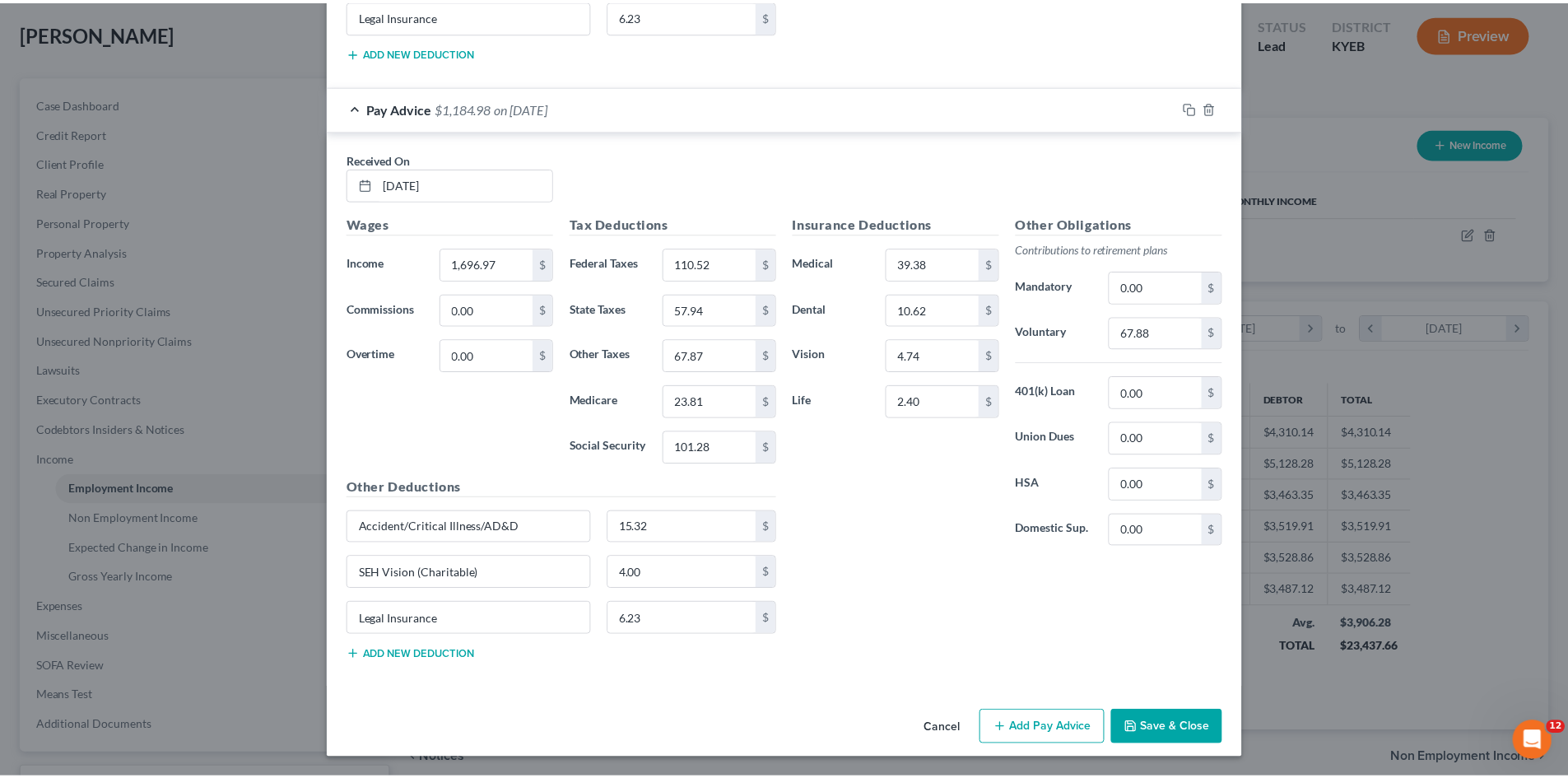
scroll to position [3844, 0]
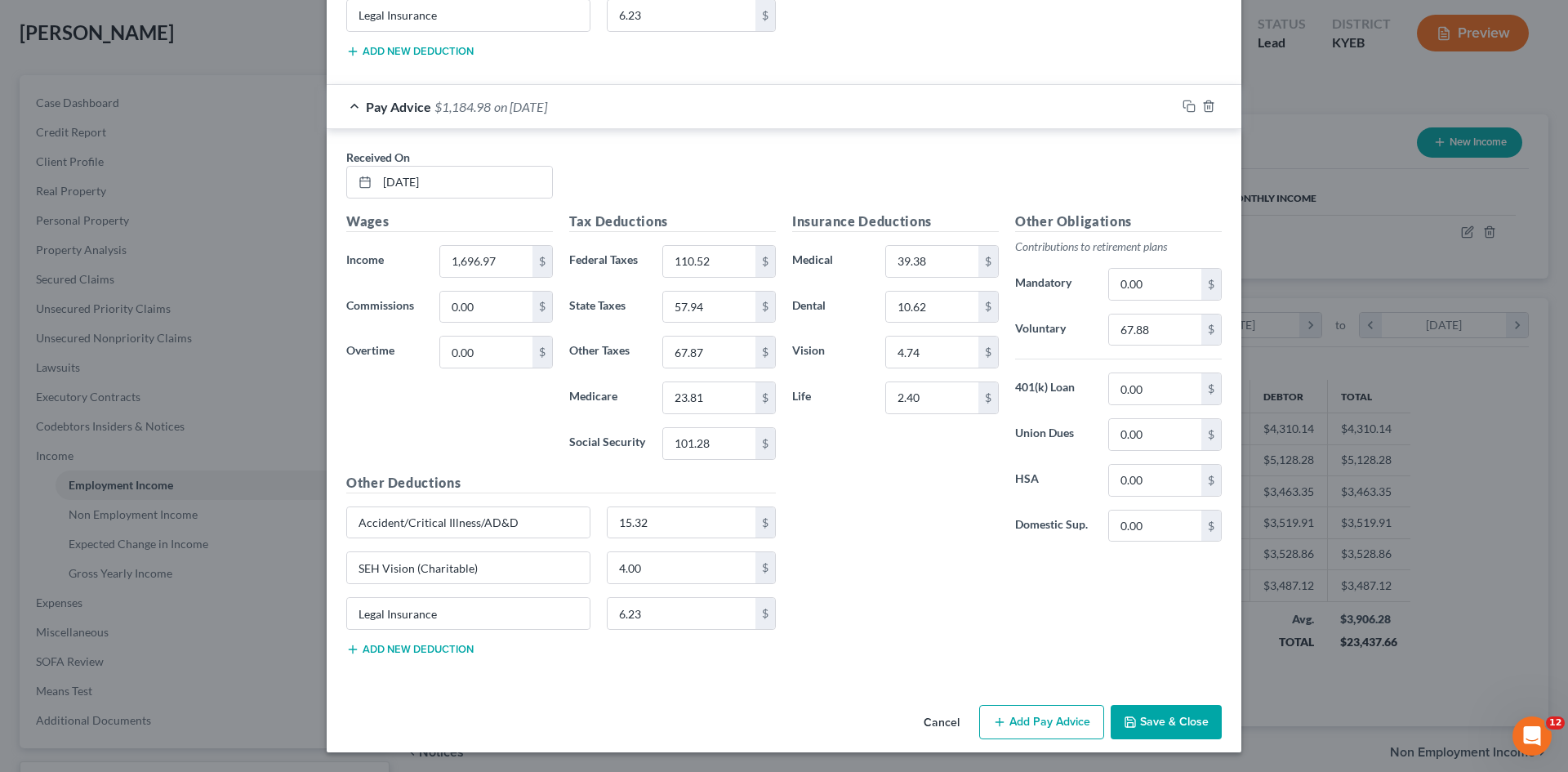
click at [1157, 722] on button "Save & Close" at bounding box center [1167, 722] width 111 height 34
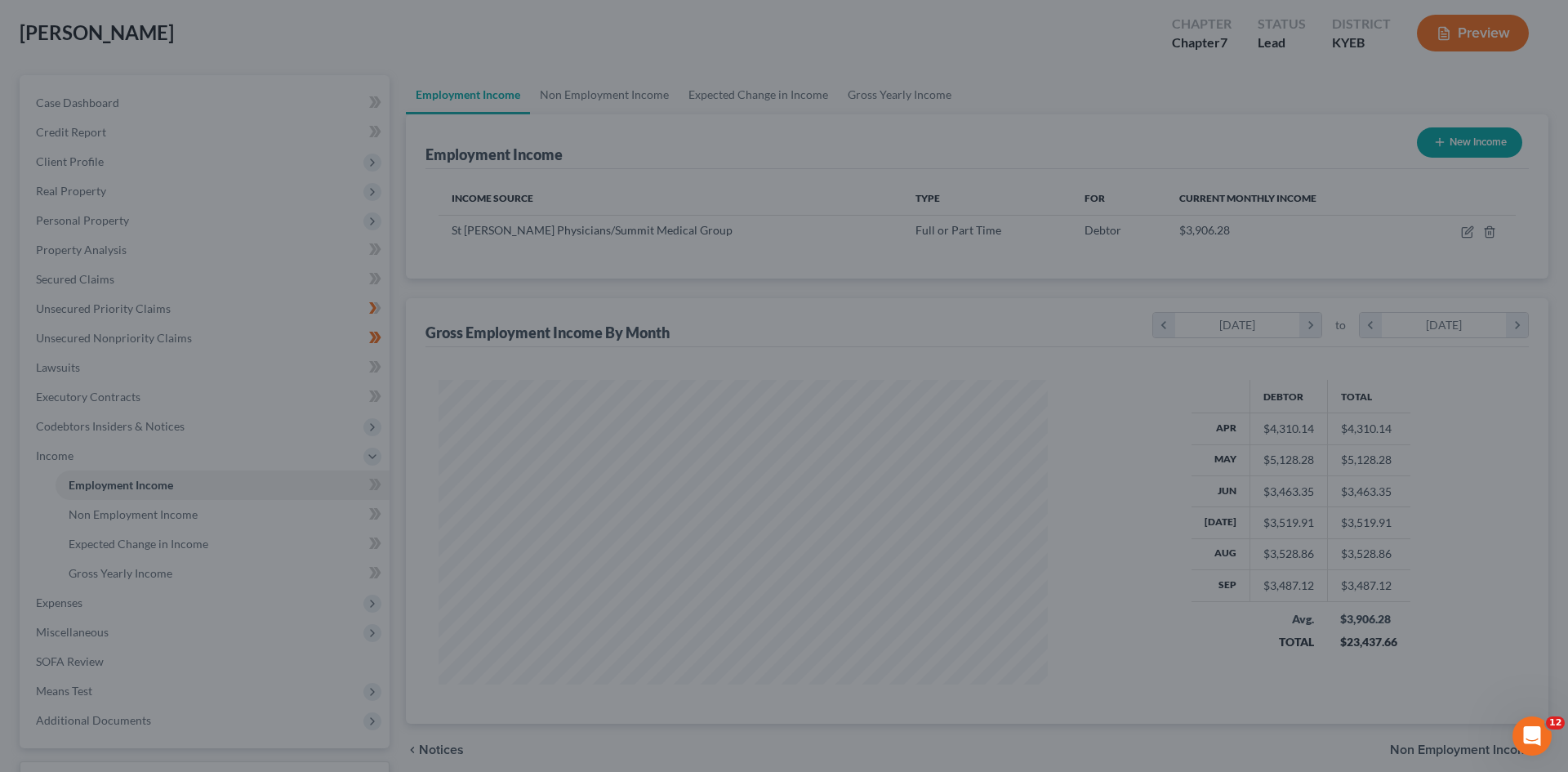
scroll to position [816691, 816194]
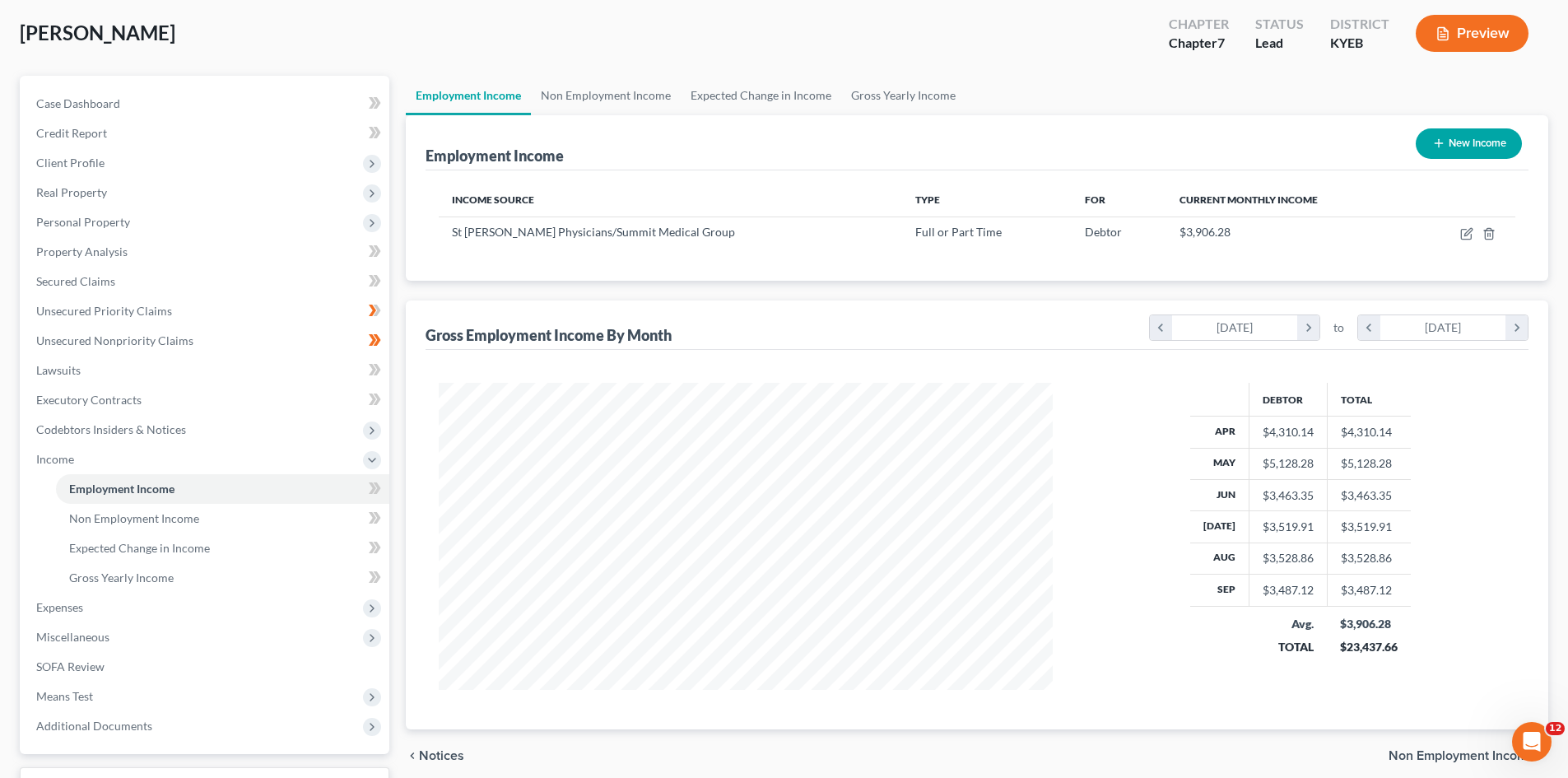
click at [1469, 25] on button "Preview" at bounding box center [1472, 34] width 113 height 37
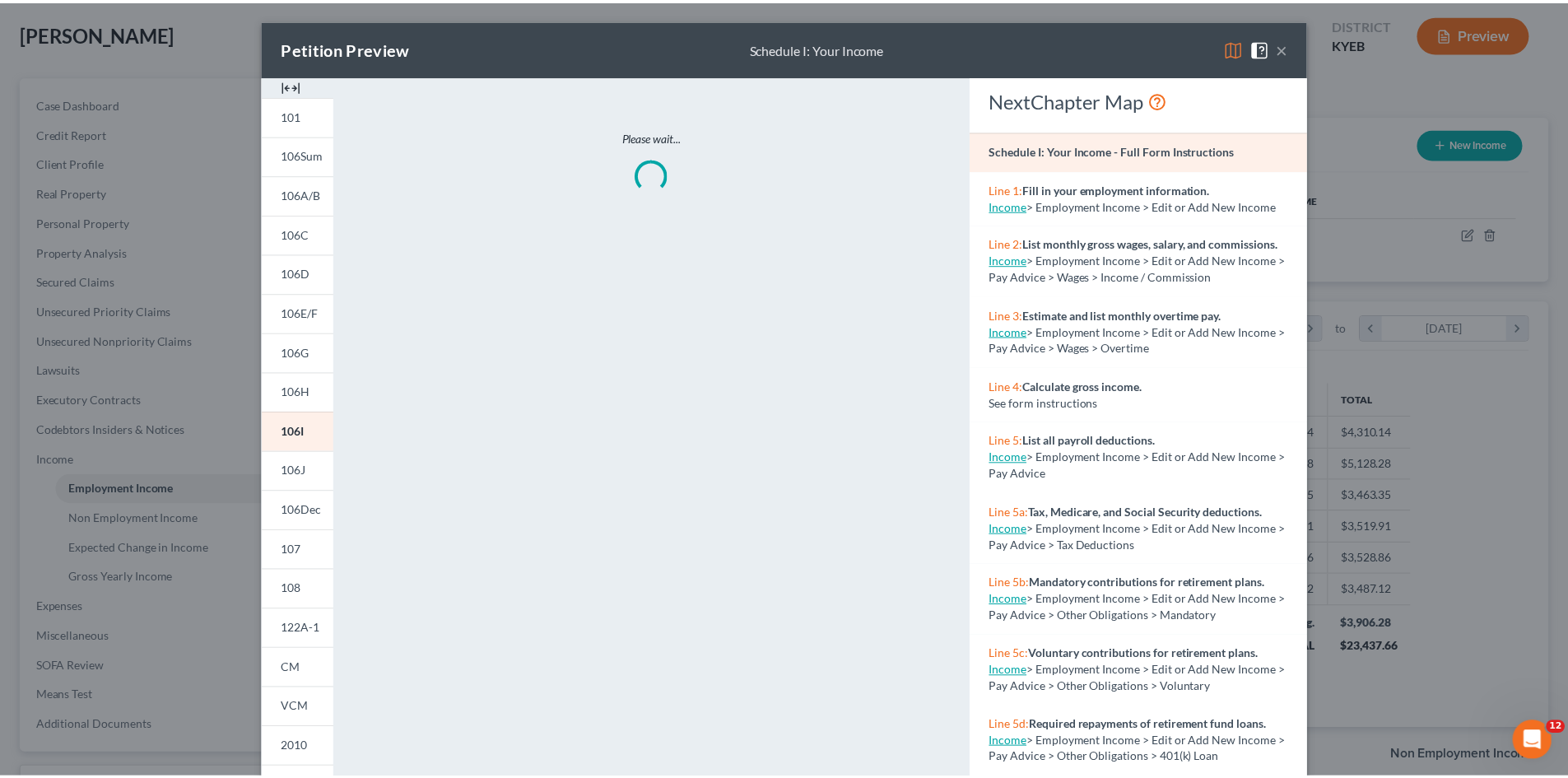
scroll to position [309, 653]
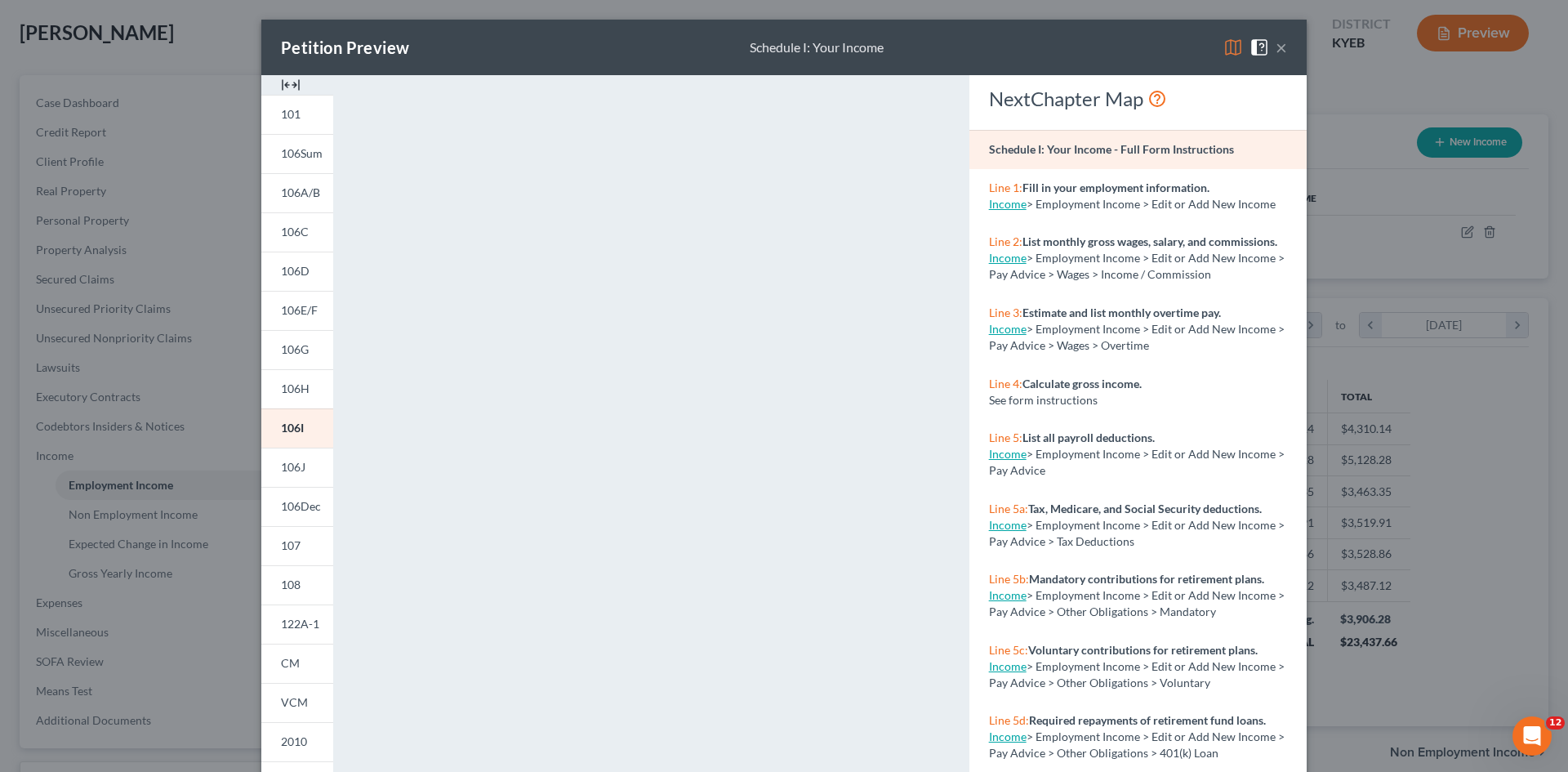
click at [1277, 45] on button "×" at bounding box center [1281, 47] width 12 height 19
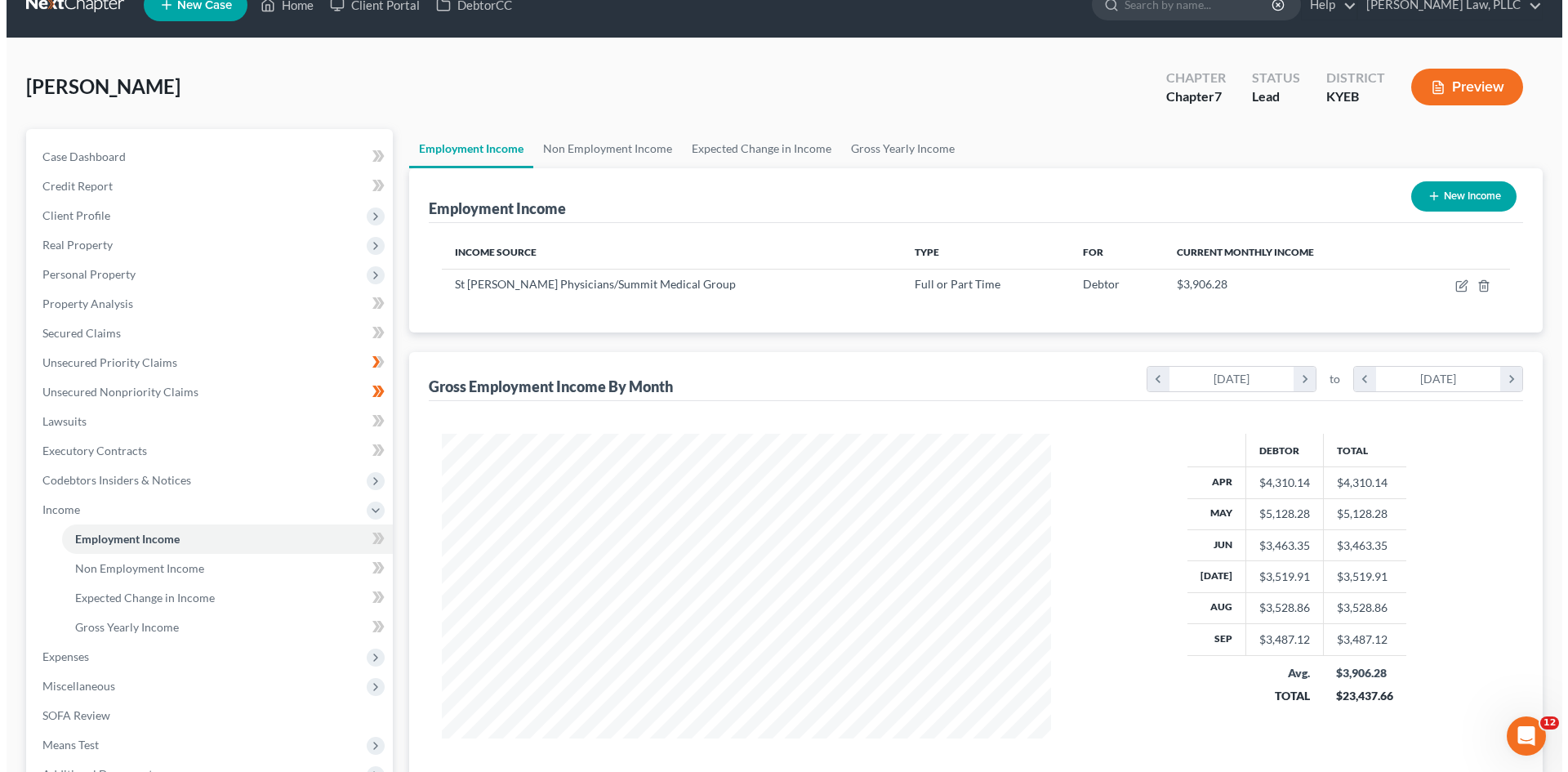
scroll to position [0, 0]
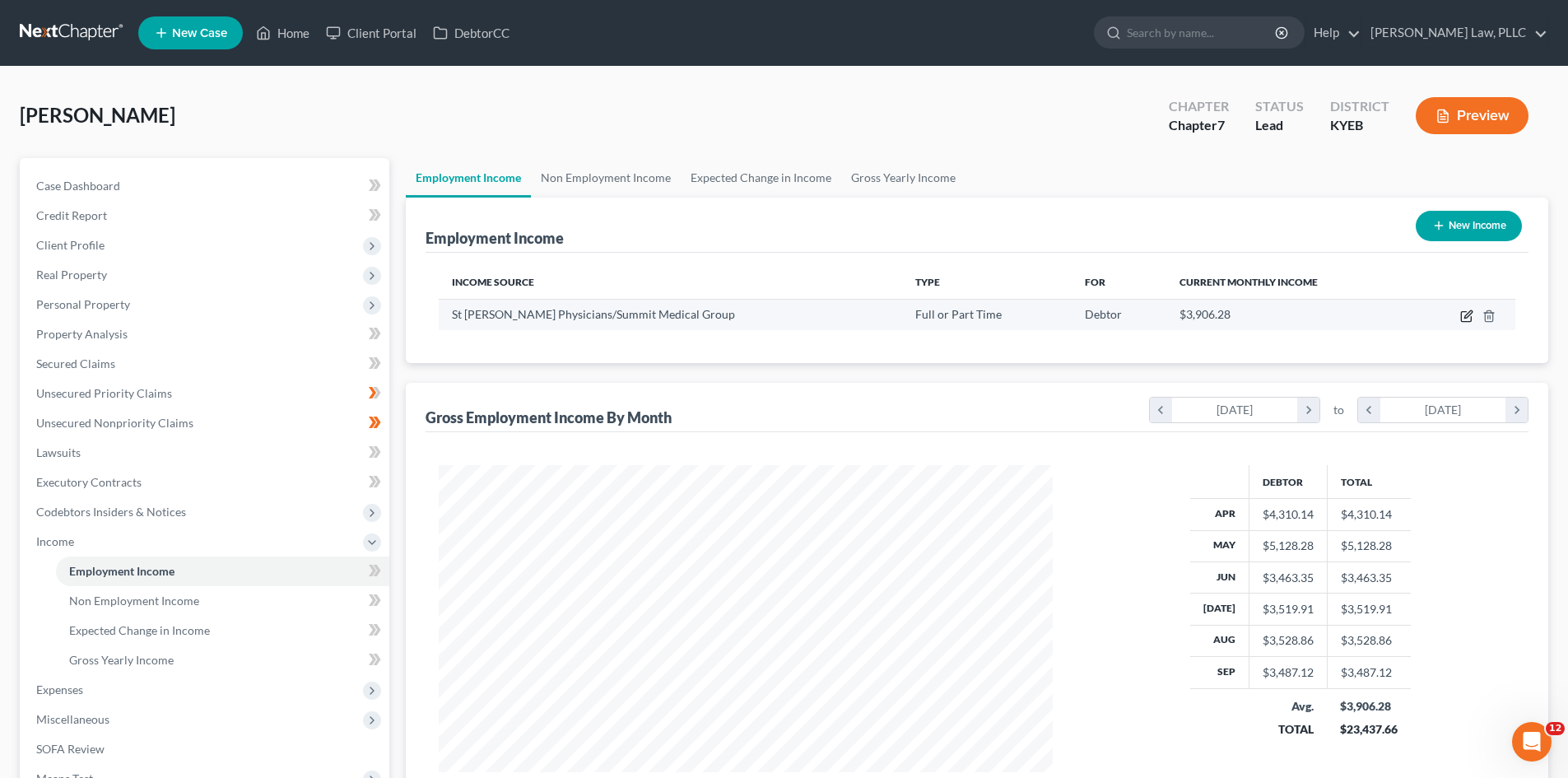
click at [1468, 315] on icon "button" at bounding box center [1467, 316] width 14 height 14
select select "0"
select select "18"
select select "2"
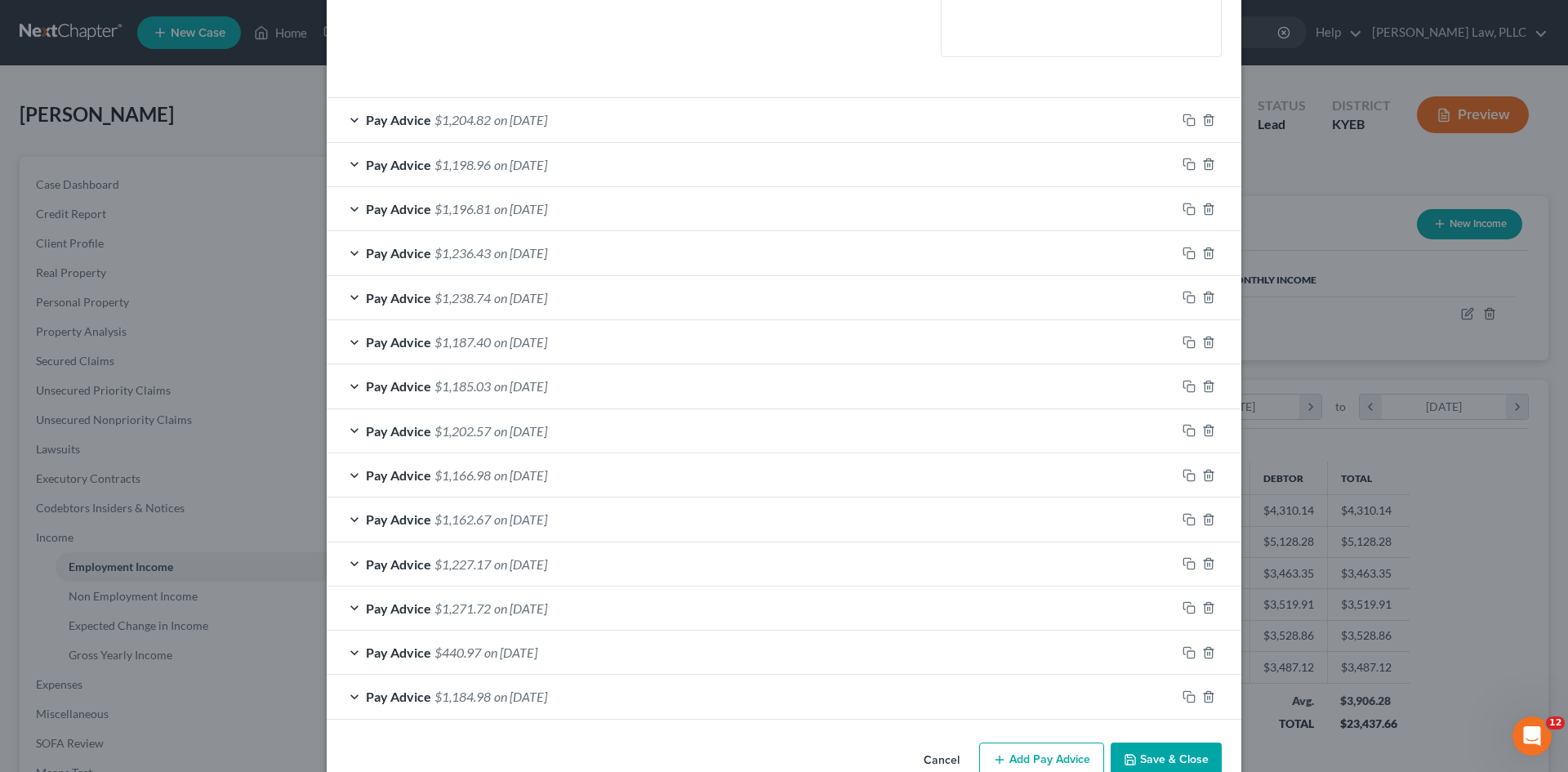
scroll to position [442, 0]
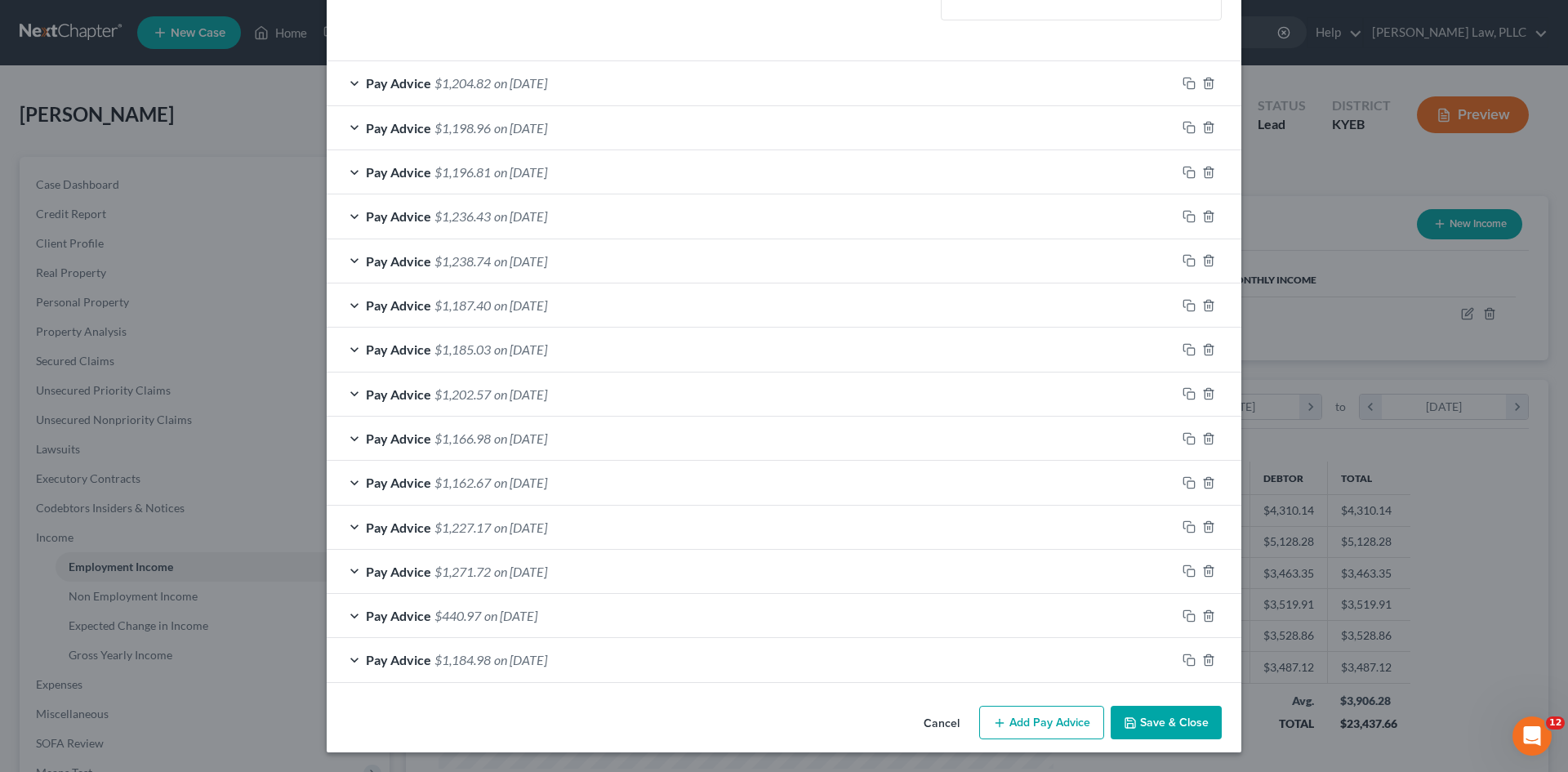
click at [469, 388] on span "$1,202.57" at bounding box center [463, 394] width 56 height 16
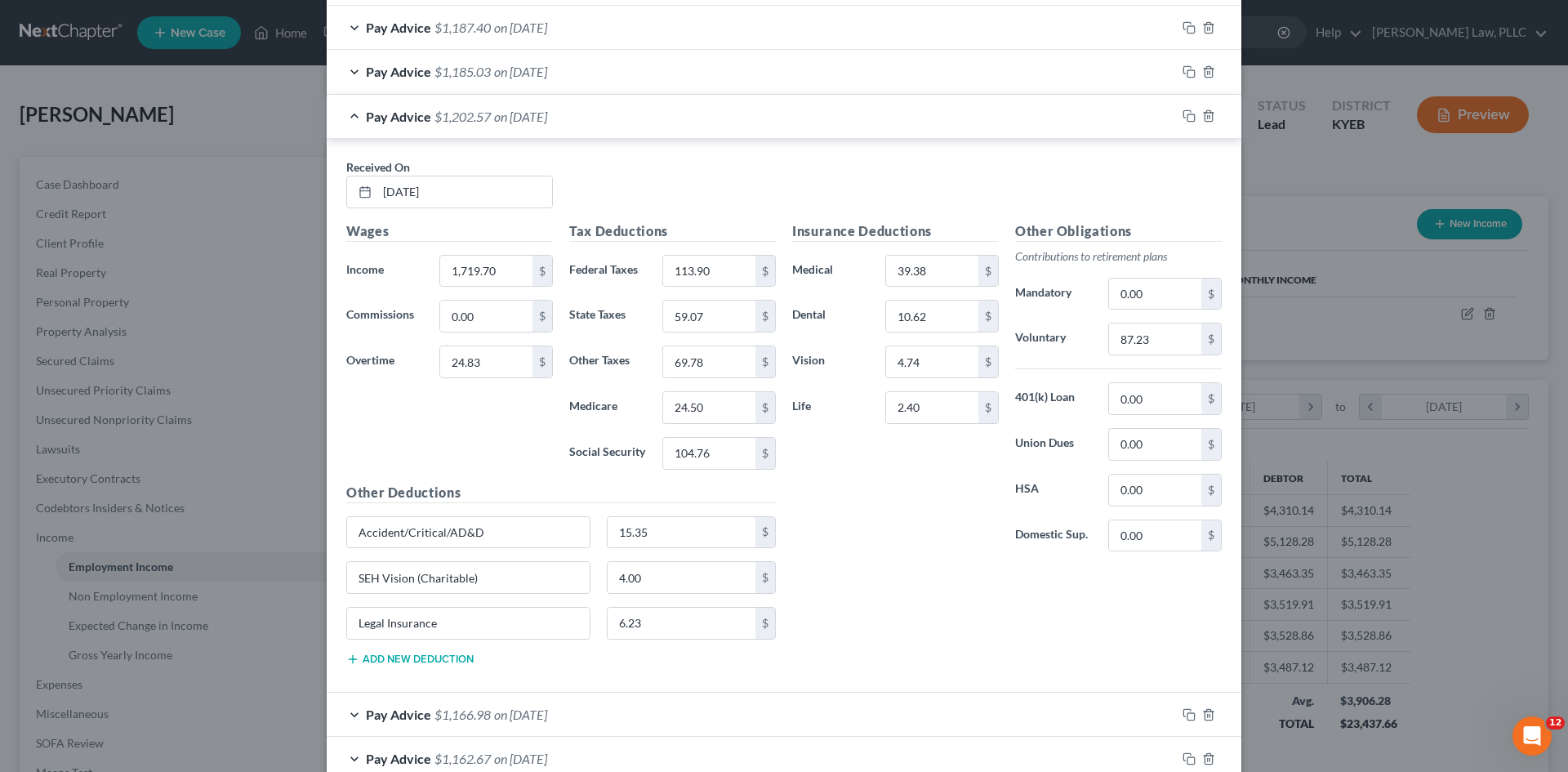
scroll to position [818, 0]
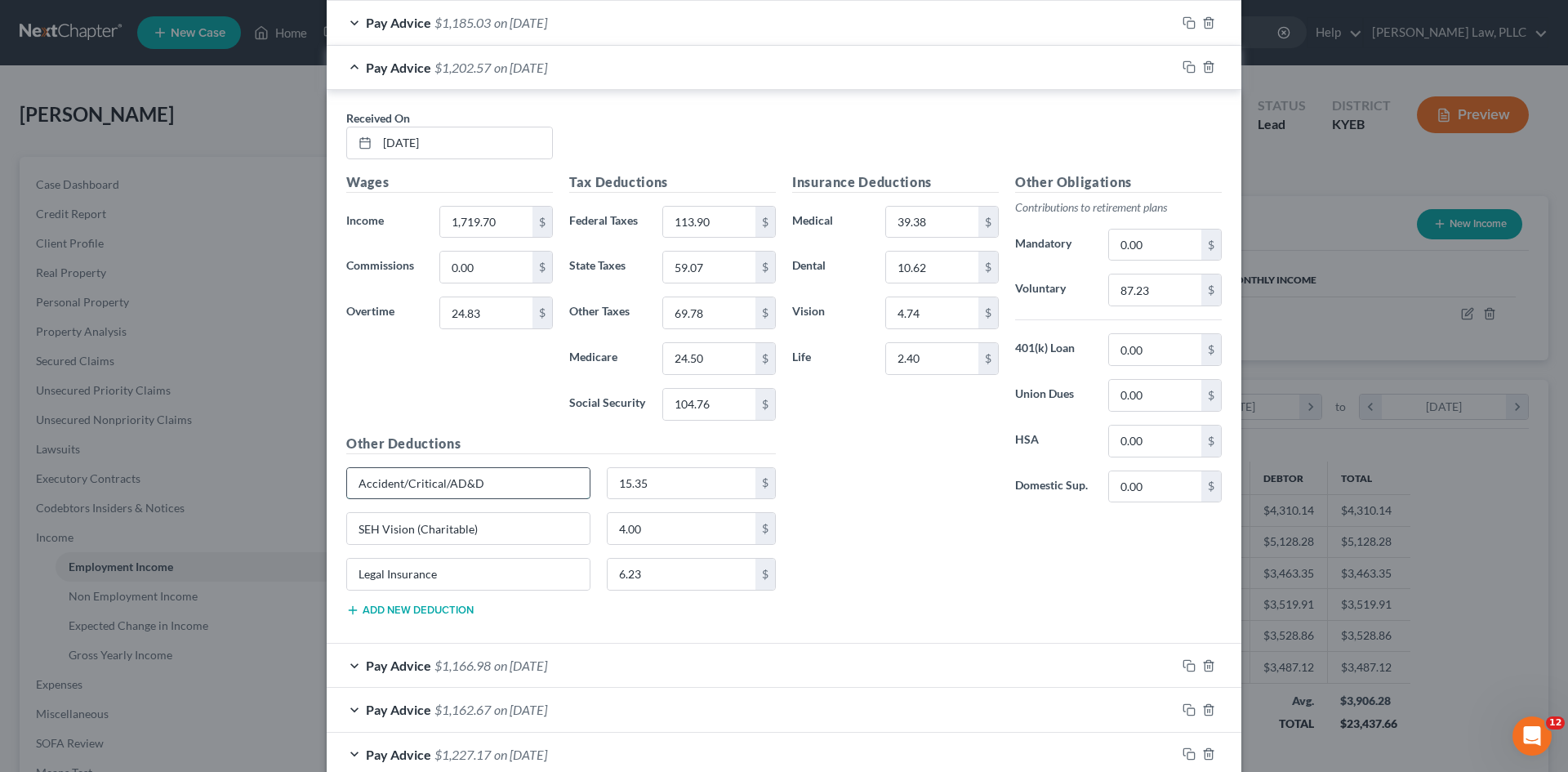
click at [438, 483] on input "Accident/Critical/AD&D" at bounding box center [468, 483] width 242 height 31
type input "Accident/Critical Illness/AD&D"
click at [847, 543] on div "Insurance Deductions Medical 39.38 $ Dental 10.62 $ Vision 4.74 $ Life 2.40 $ O…" at bounding box center [1007, 402] width 446 height 458
click at [442, 674] on div "Pay Advice $1,166.98 on [DATE]" at bounding box center [752, 666] width 850 height 44
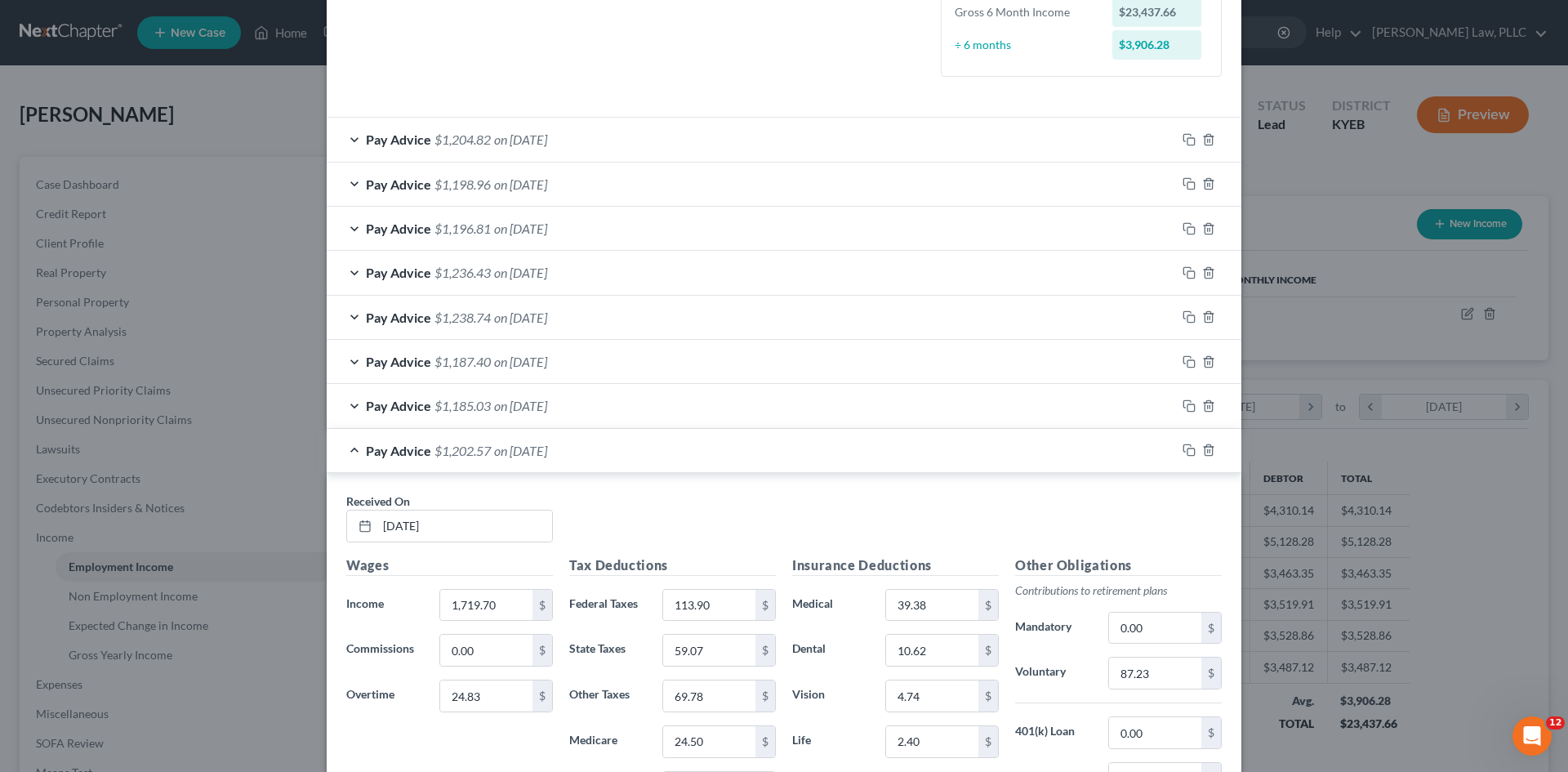
scroll to position [409, 0]
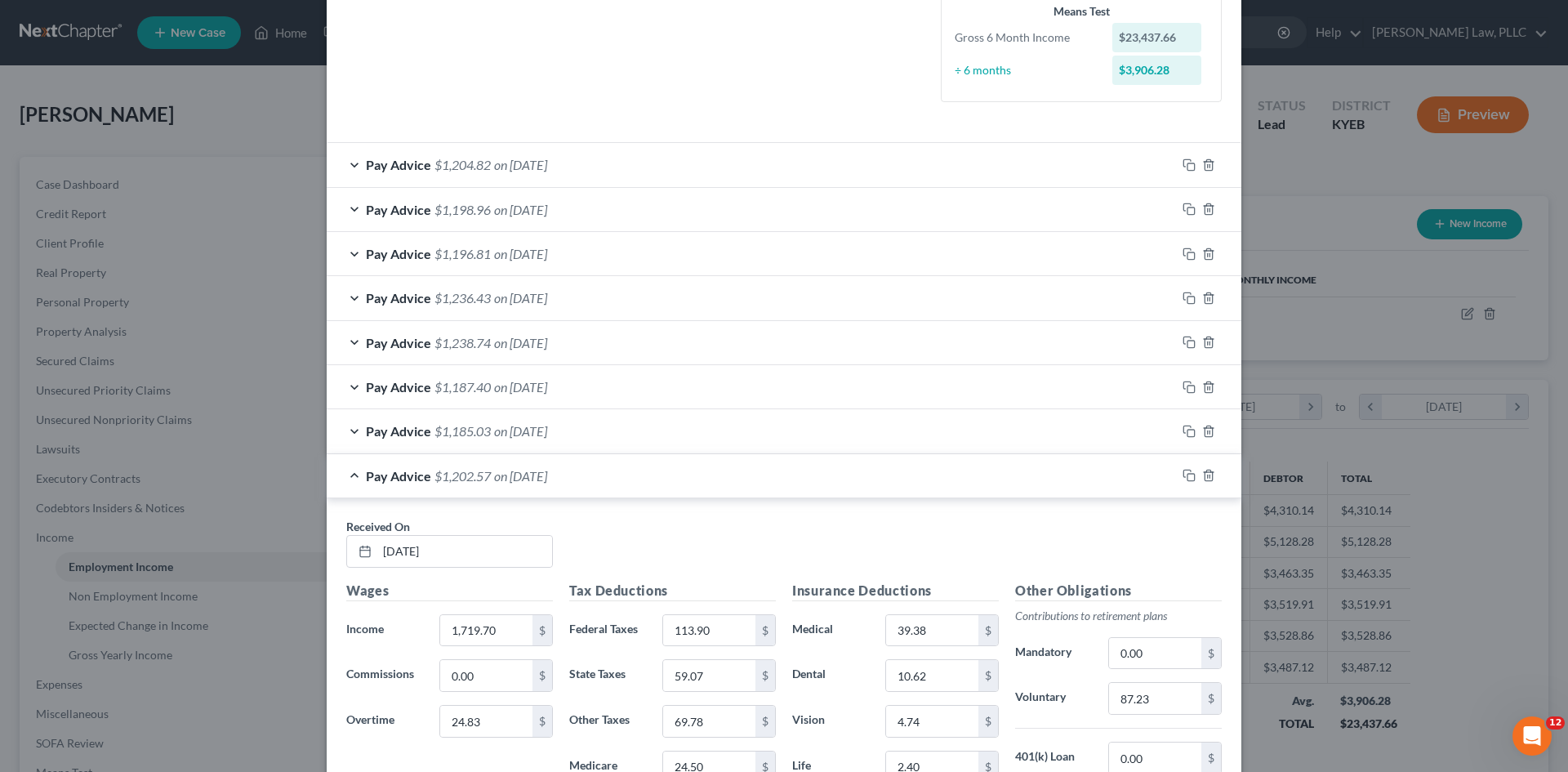
click at [497, 434] on span "on [DATE]" at bounding box center [520, 431] width 53 height 16
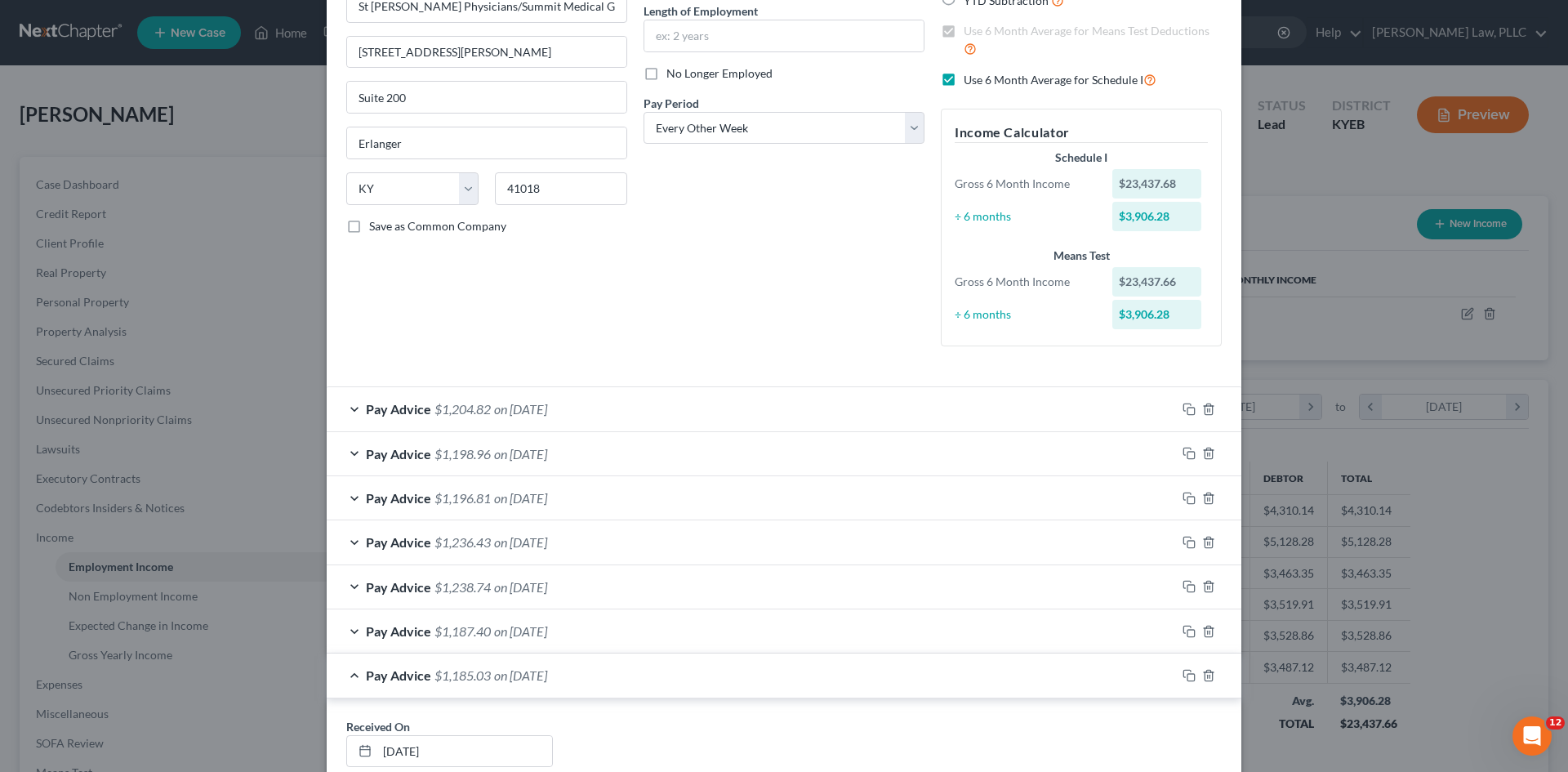
scroll to position [164, 0]
click at [489, 624] on div "Pay Advice $1,187.40 on [DATE]" at bounding box center [752, 632] width 850 height 44
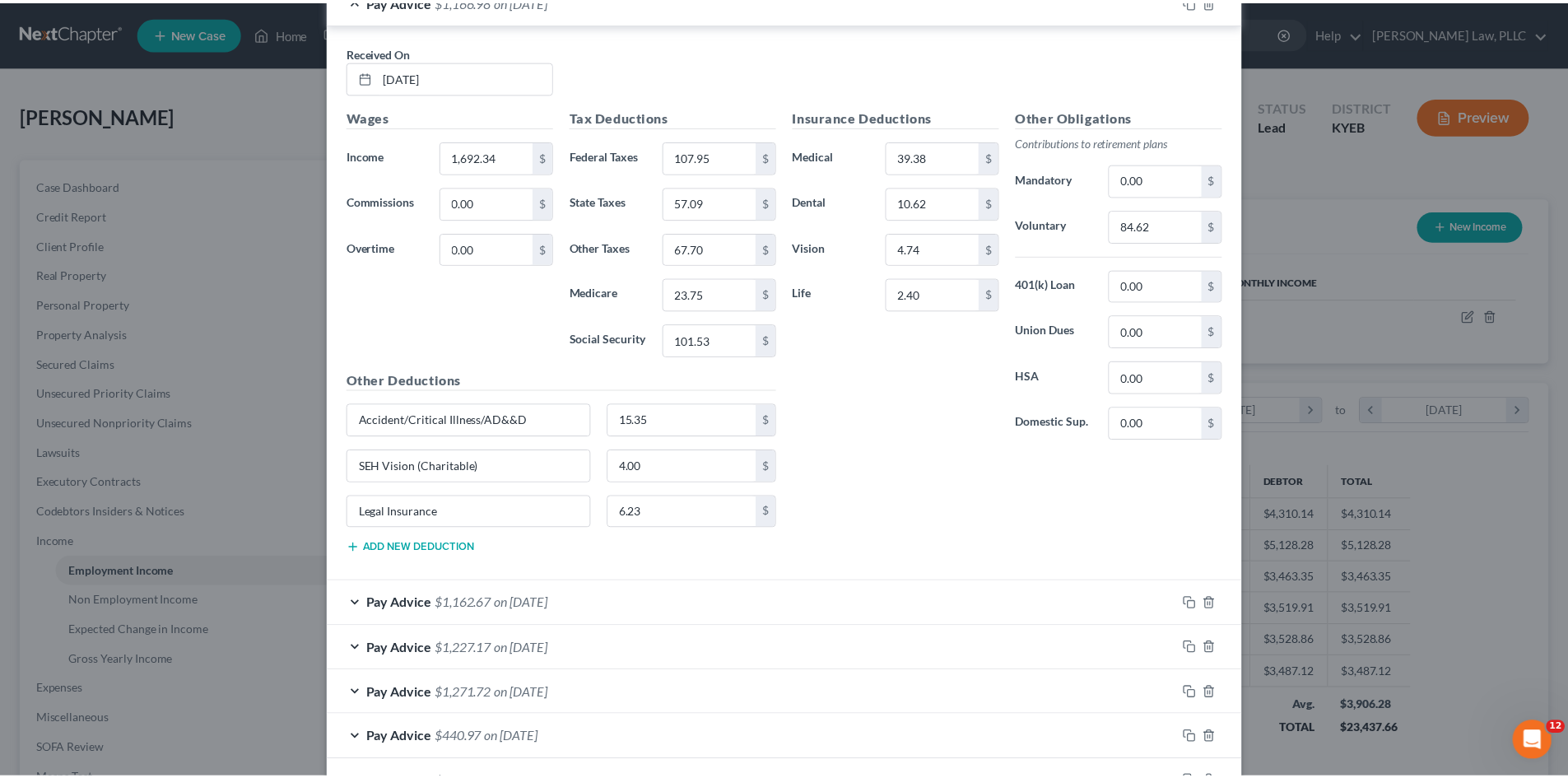
scroll to position [2728, 0]
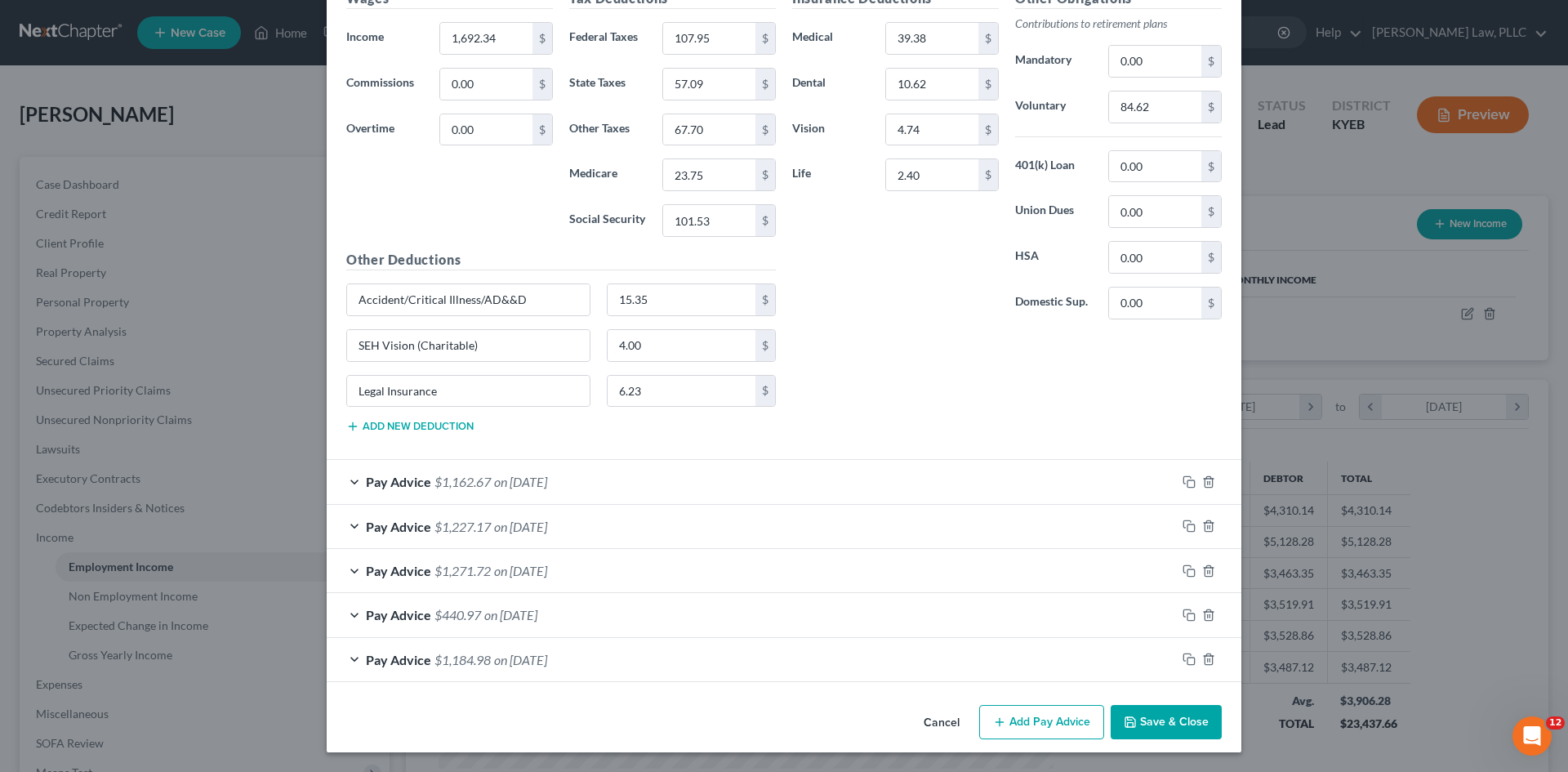
click at [1166, 719] on button "Save & Close" at bounding box center [1167, 722] width 111 height 34
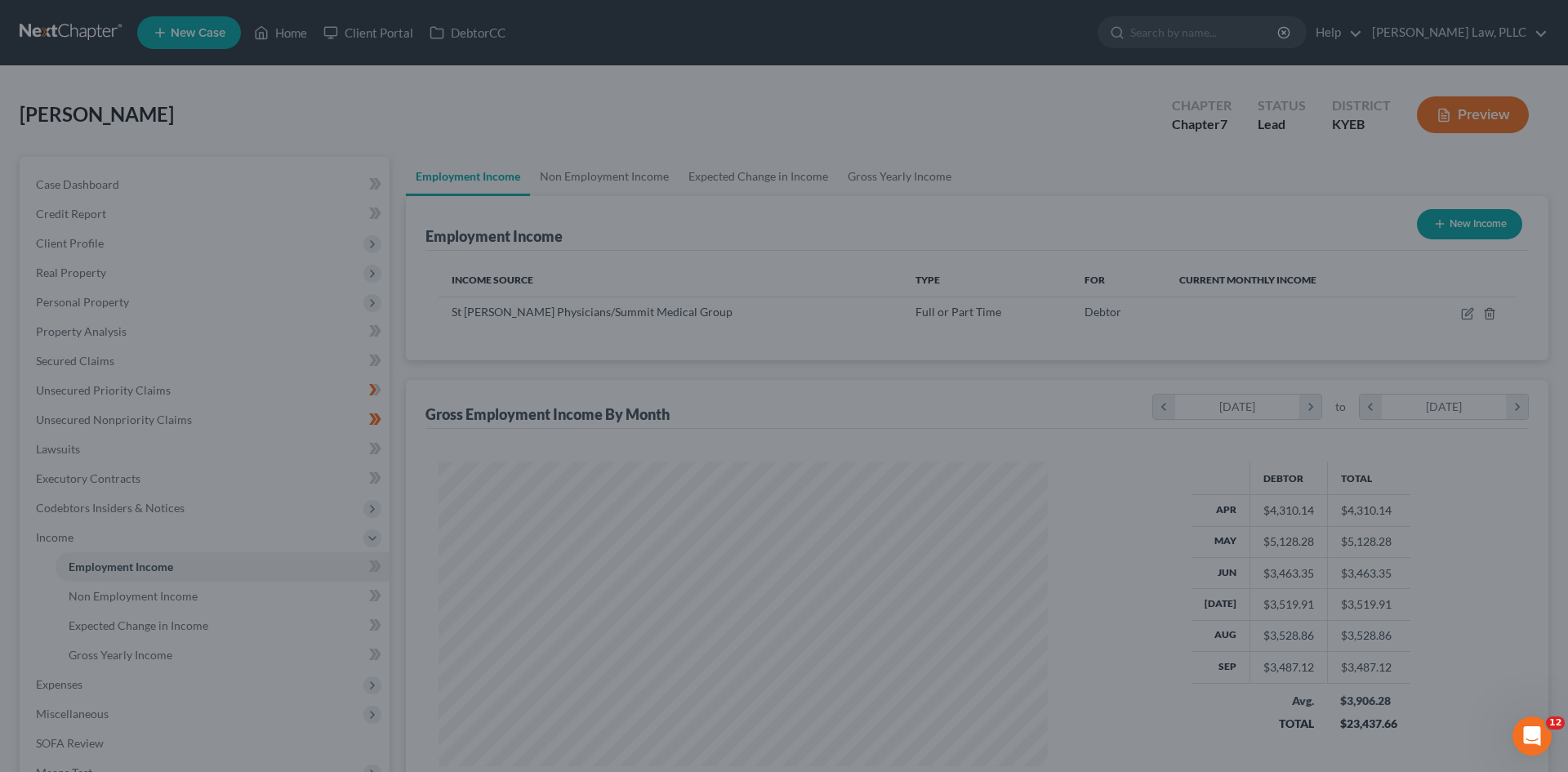
scroll to position [816691, 816194]
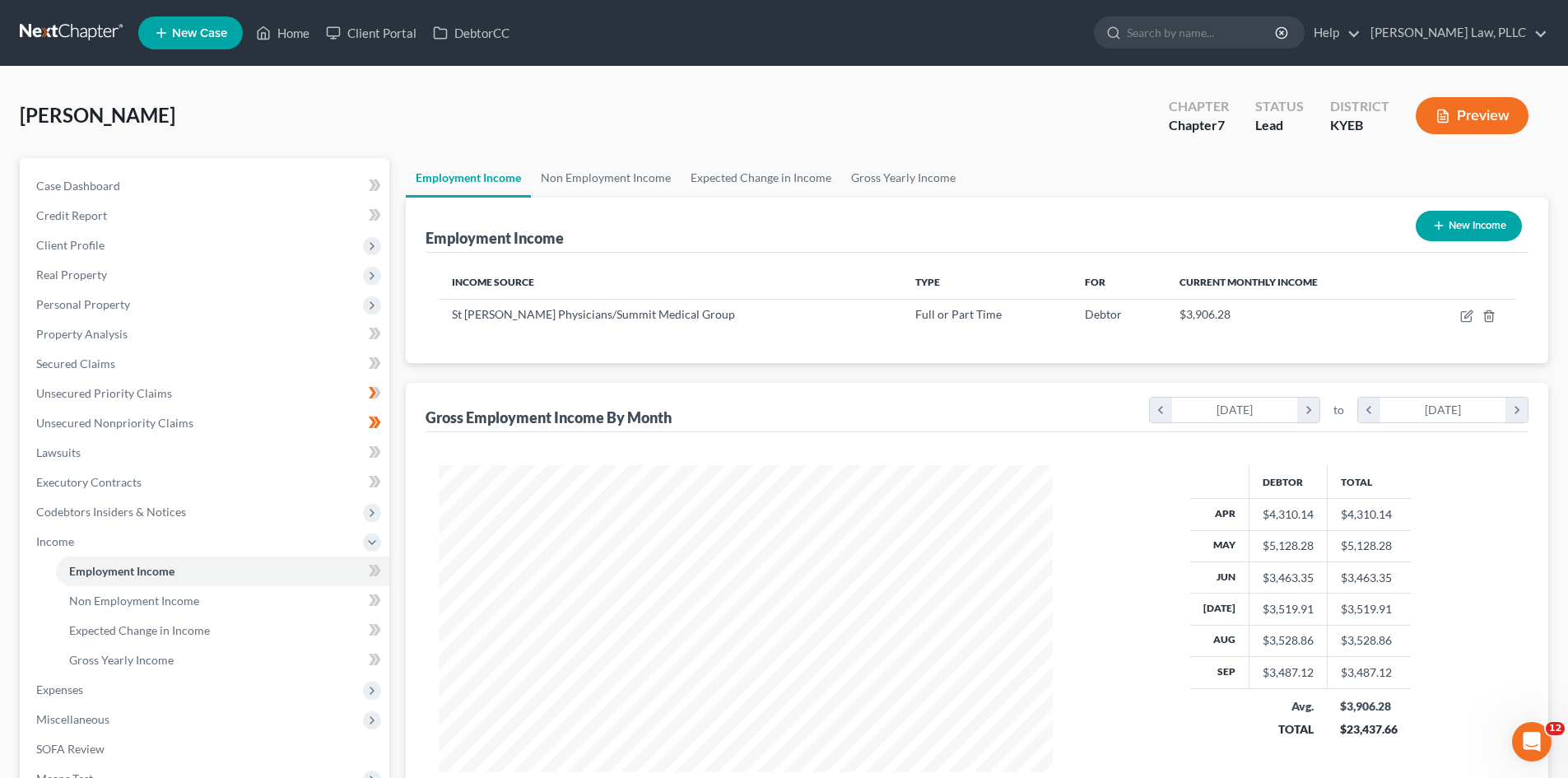
click at [1493, 110] on button "Preview" at bounding box center [1472, 116] width 113 height 37
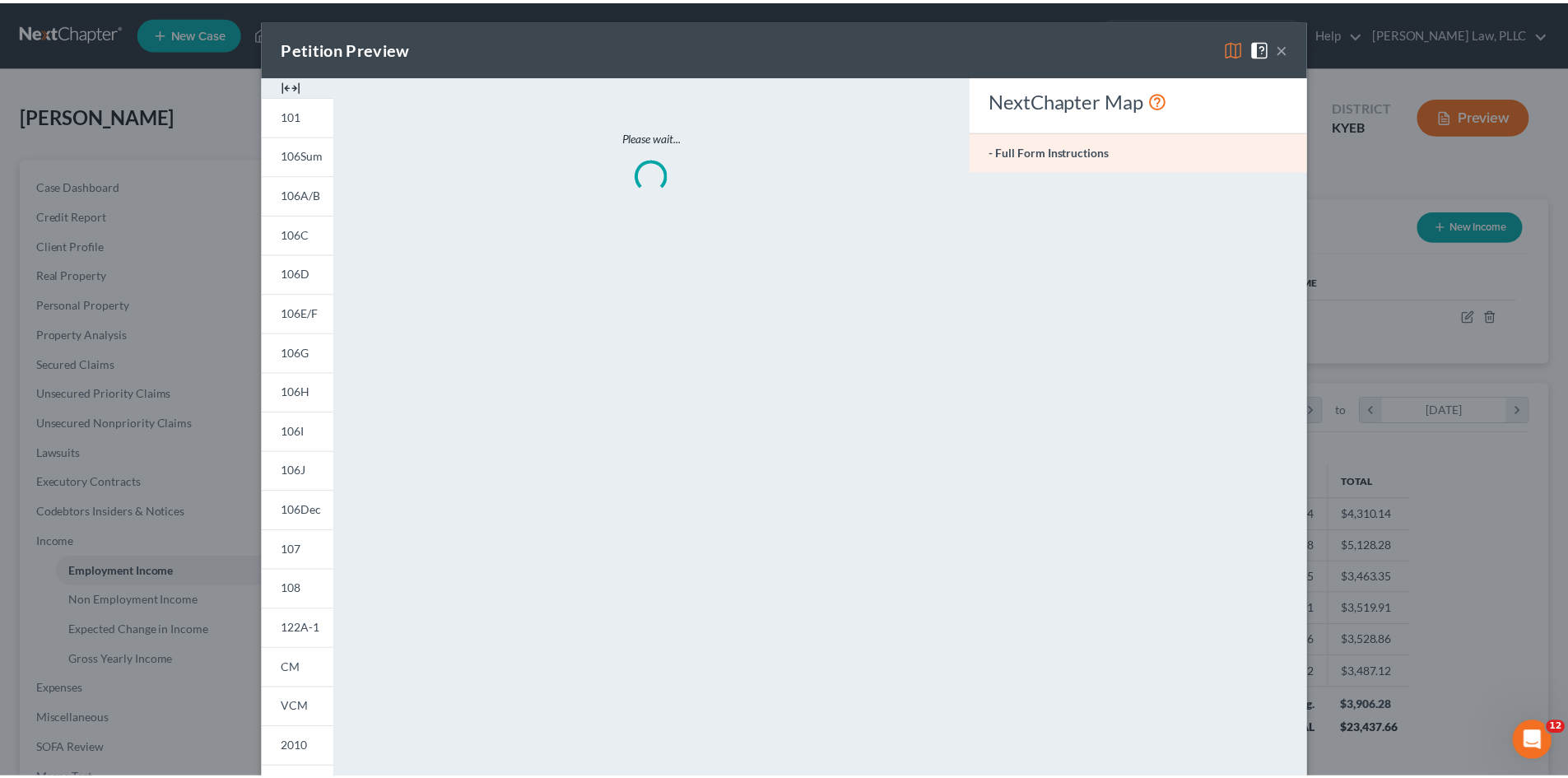
scroll to position [309, 653]
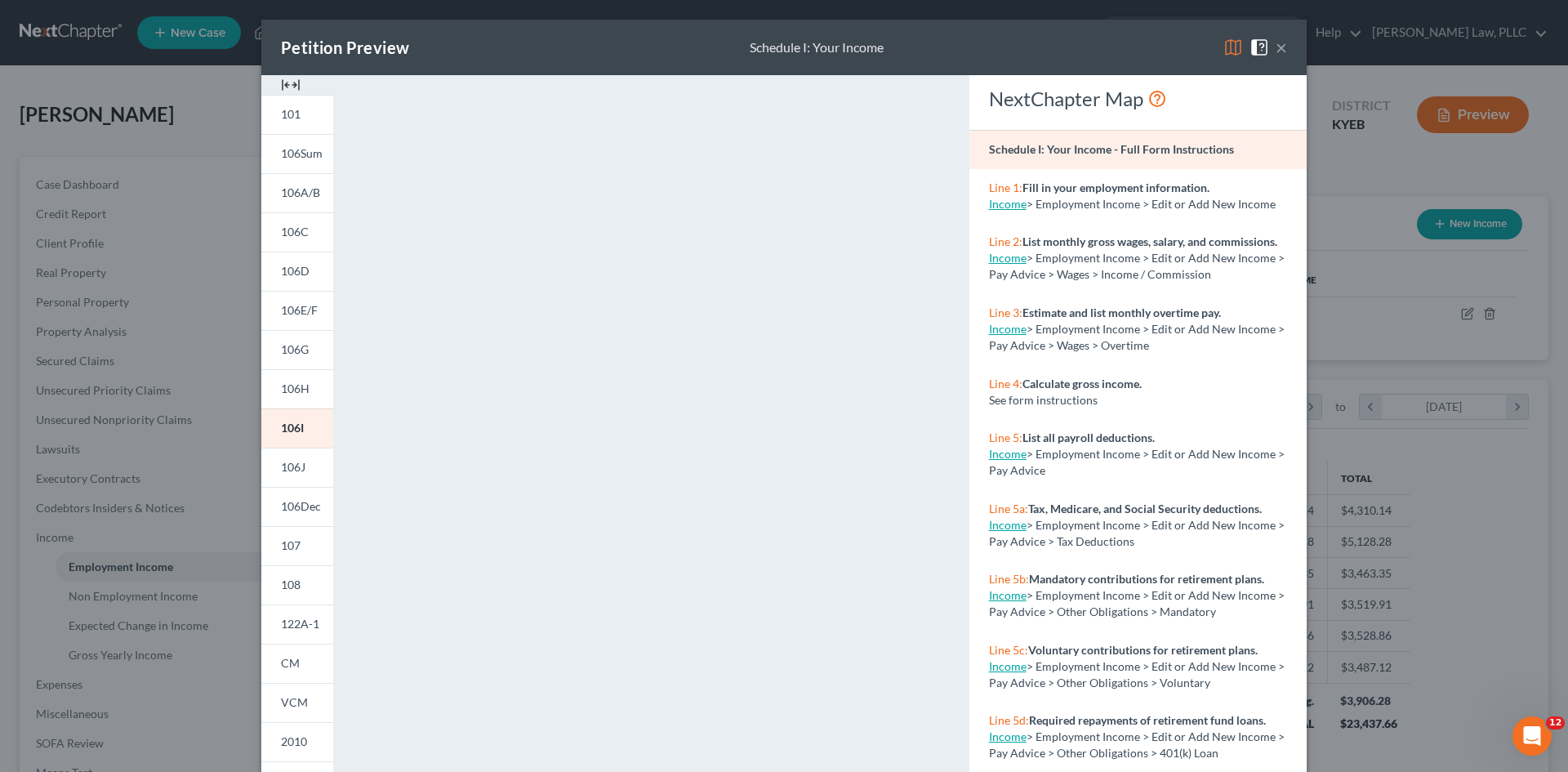
click at [1276, 47] on button "×" at bounding box center [1281, 47] width 12 height 19
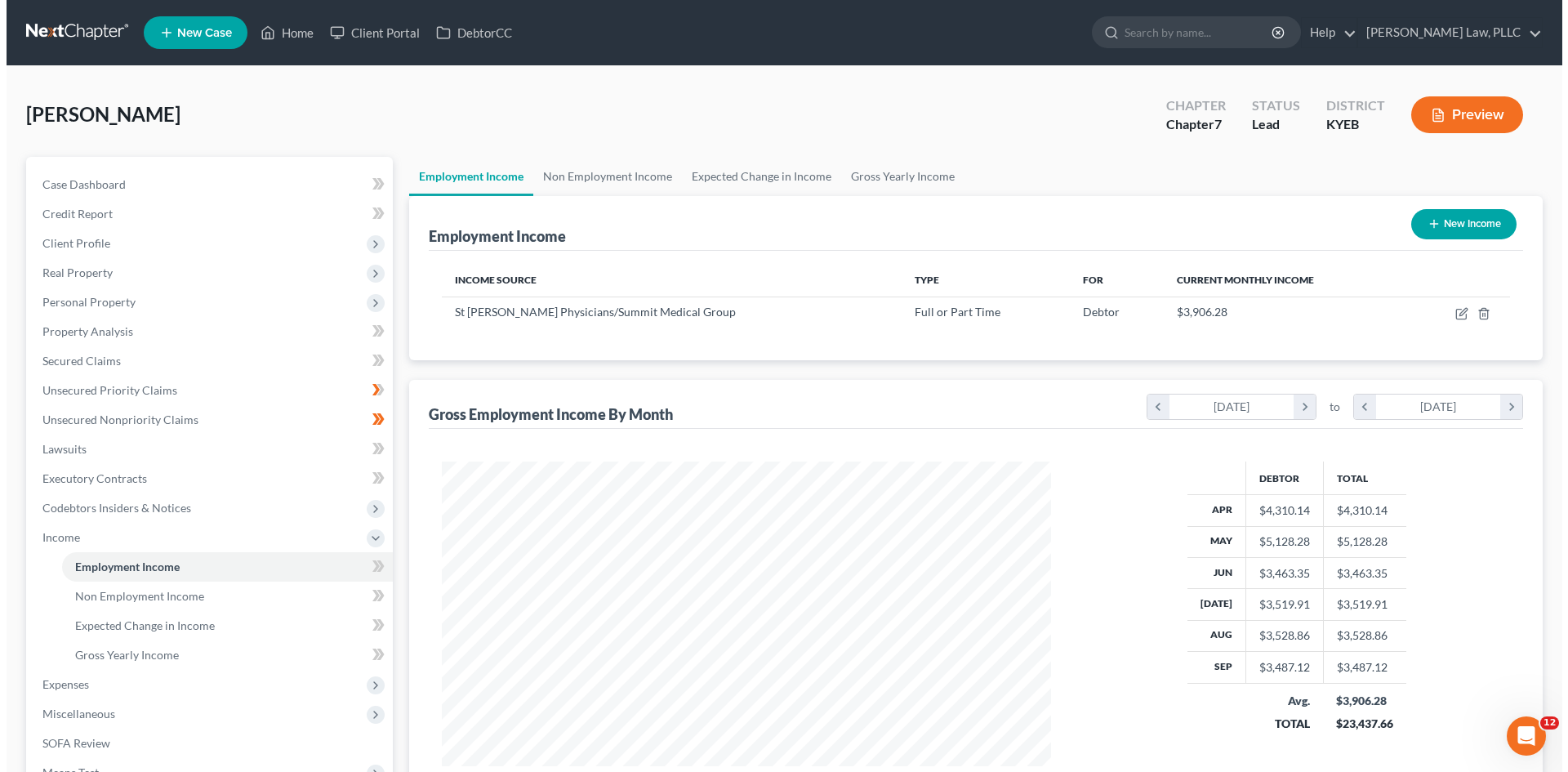
scroll to position [816691, 816194]
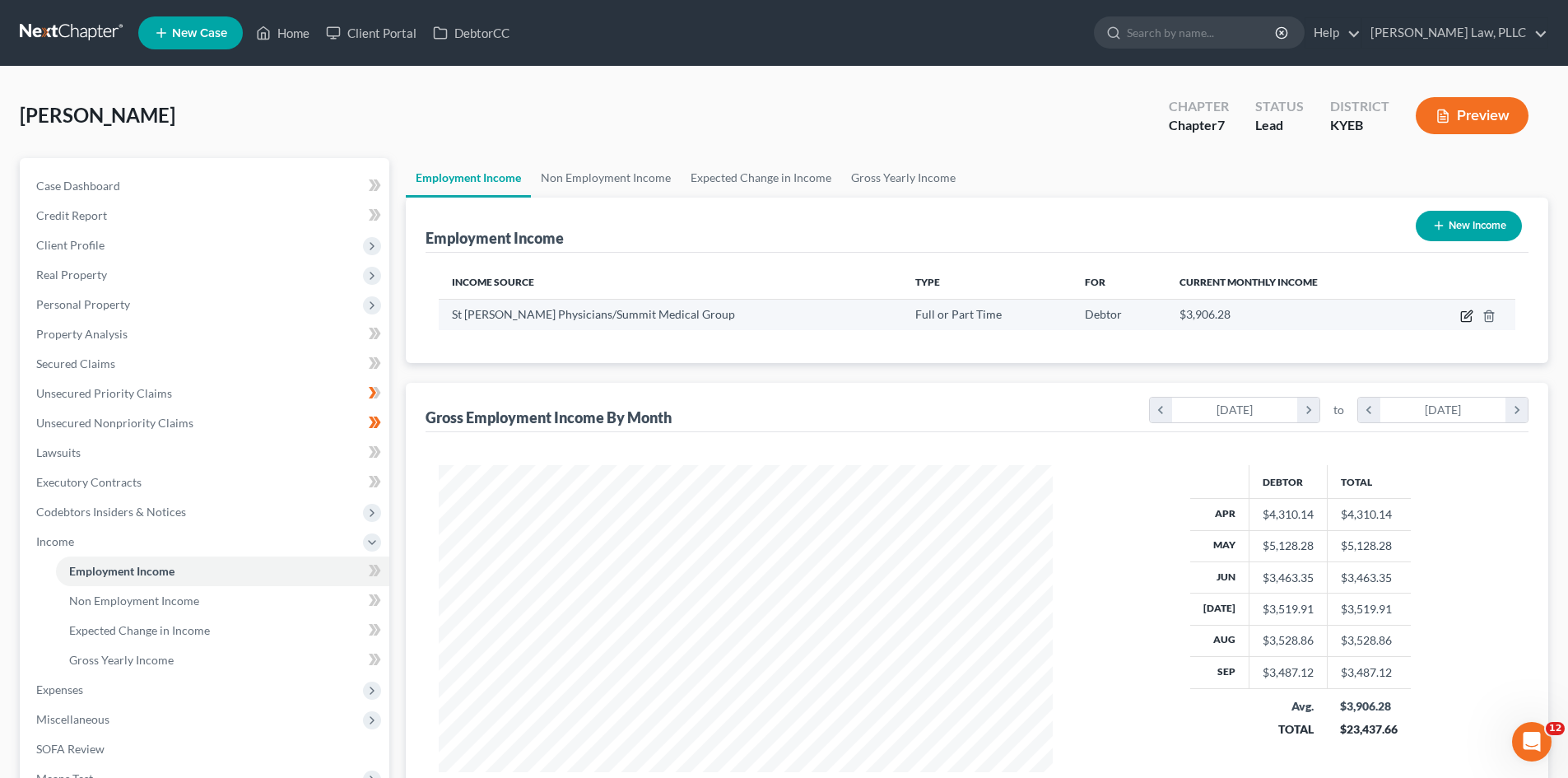
click at [1465, 313] on icon "button" at bounding box center [1467, 316] width 14 height 14
select select "0"
select select "18"
select select "2"
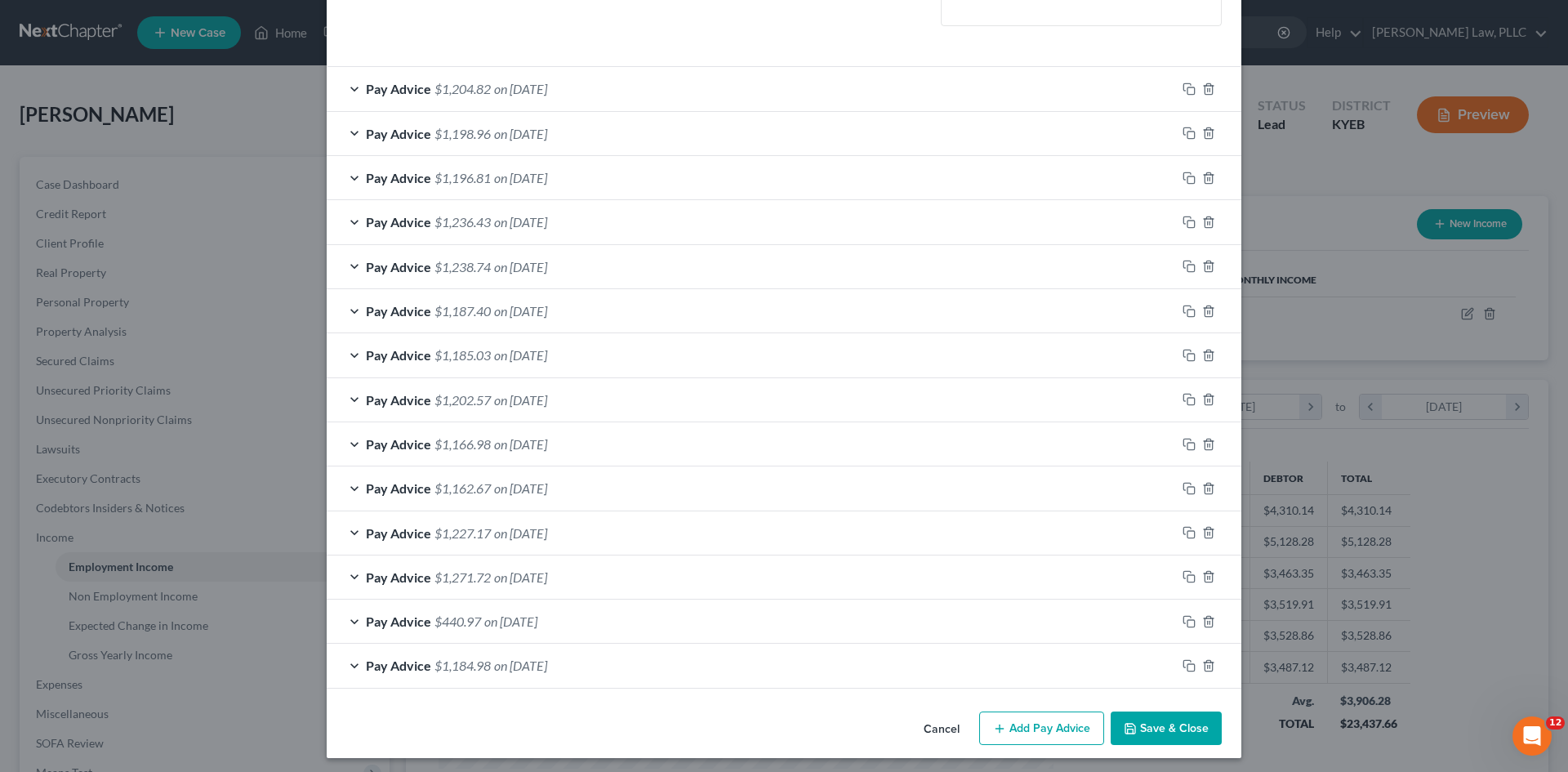
scroll to position [442, 0]
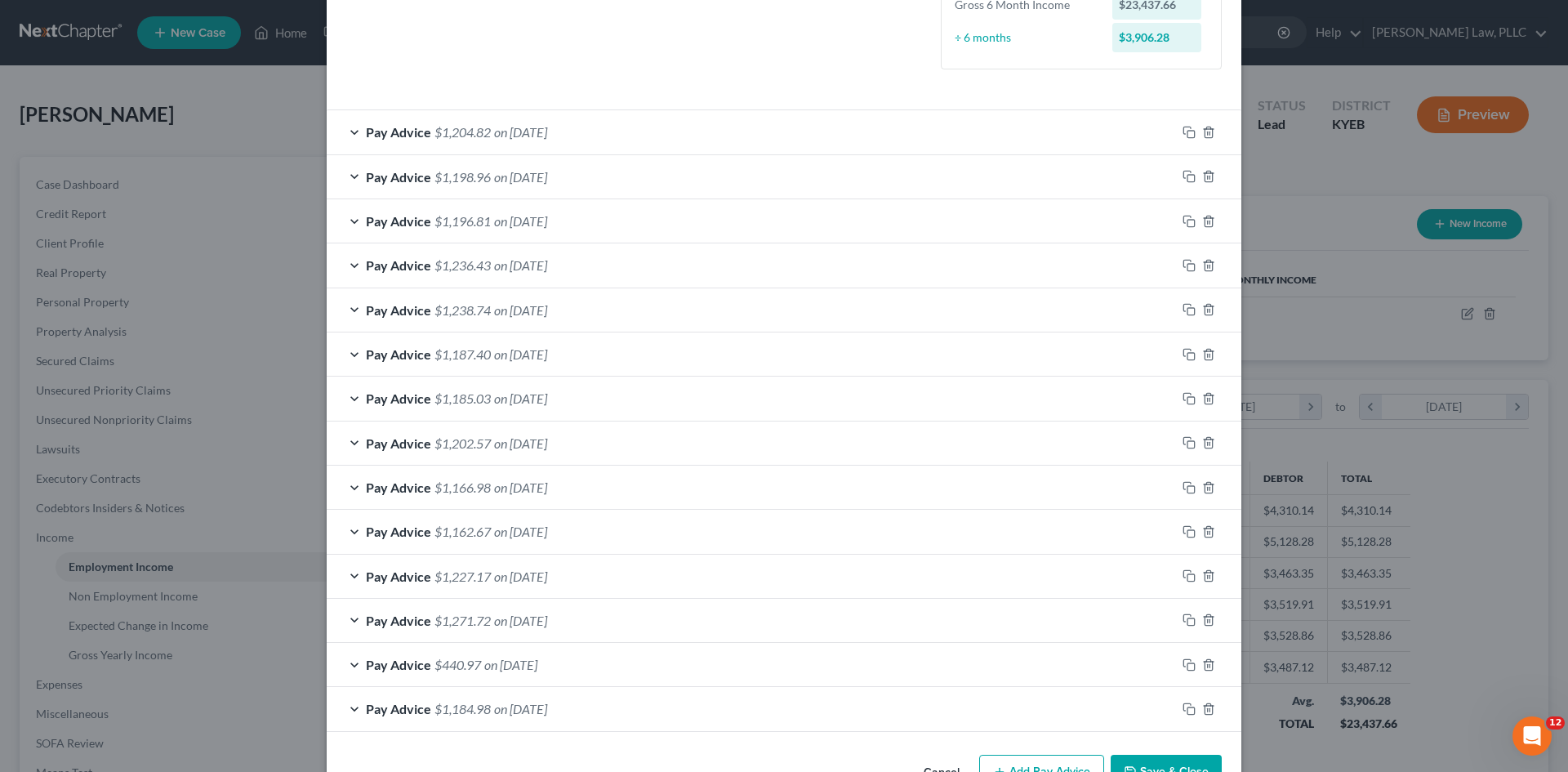
click at [511, 525] on span "on [DATE]" at bounding box center [520, 531] width 53 height 16
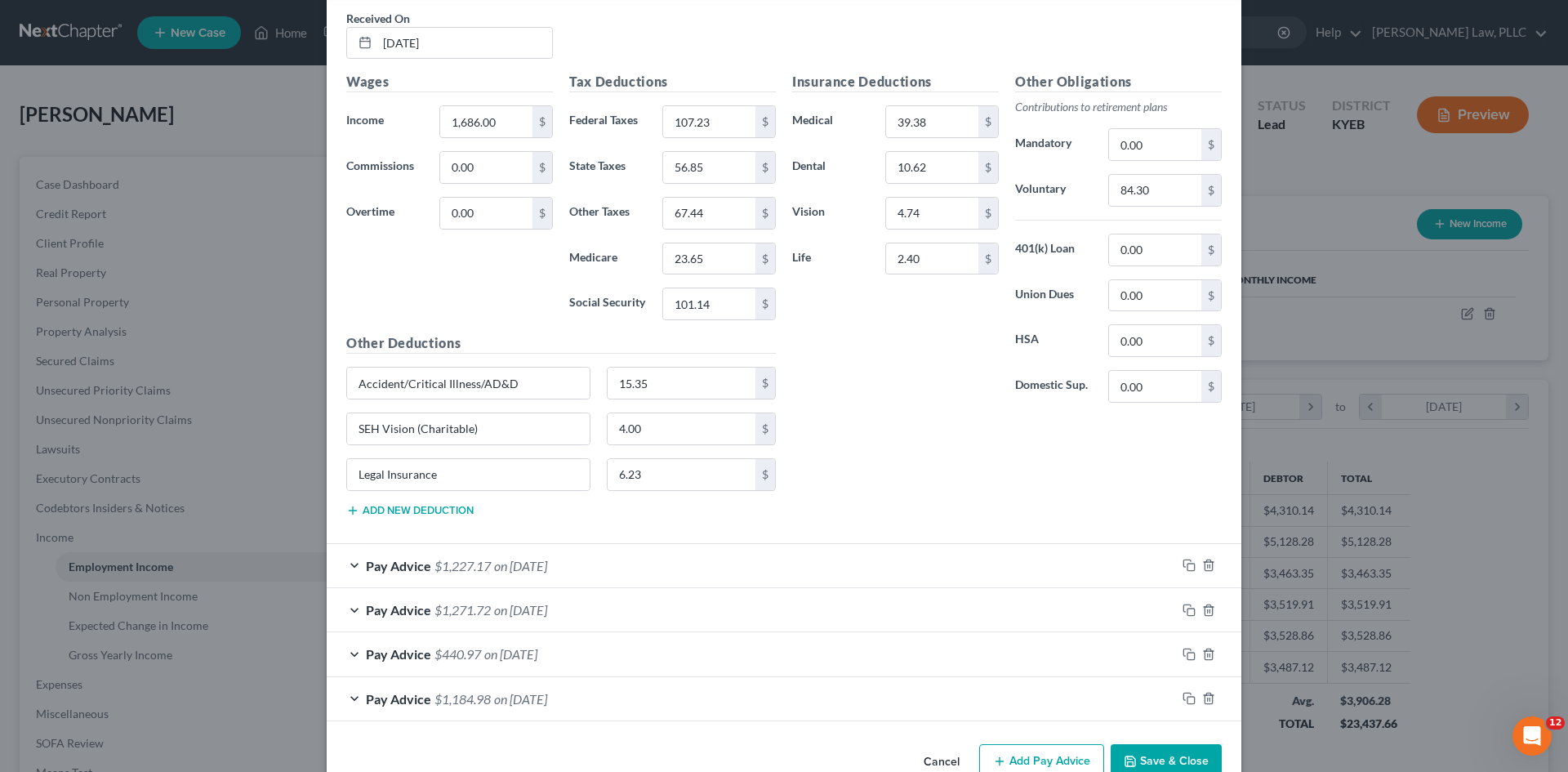
scroll to position [1014, 0]
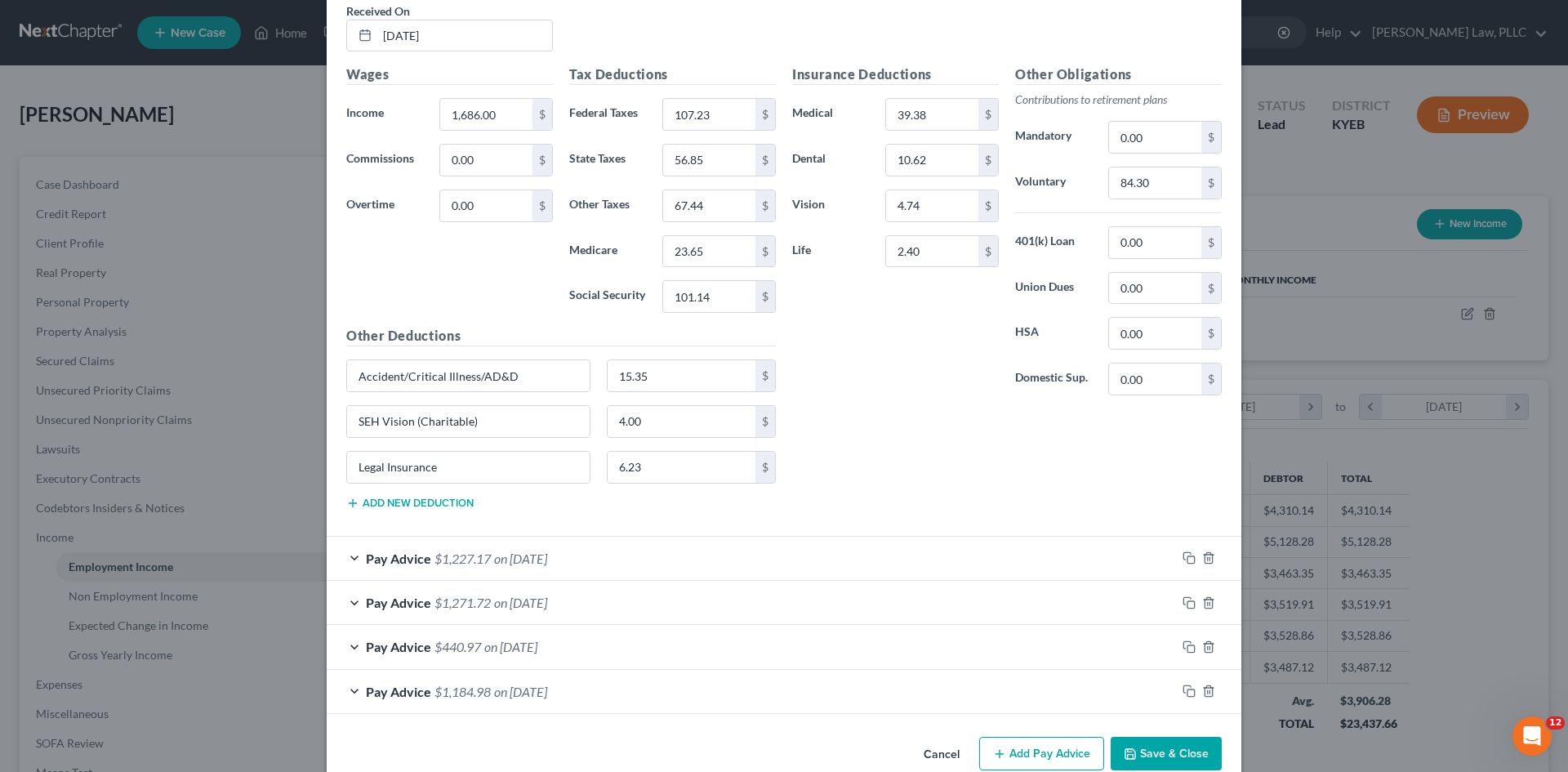
click at [472, 557] on span "$1,227.17" at bounding box center [463, 558] width 56 height 16
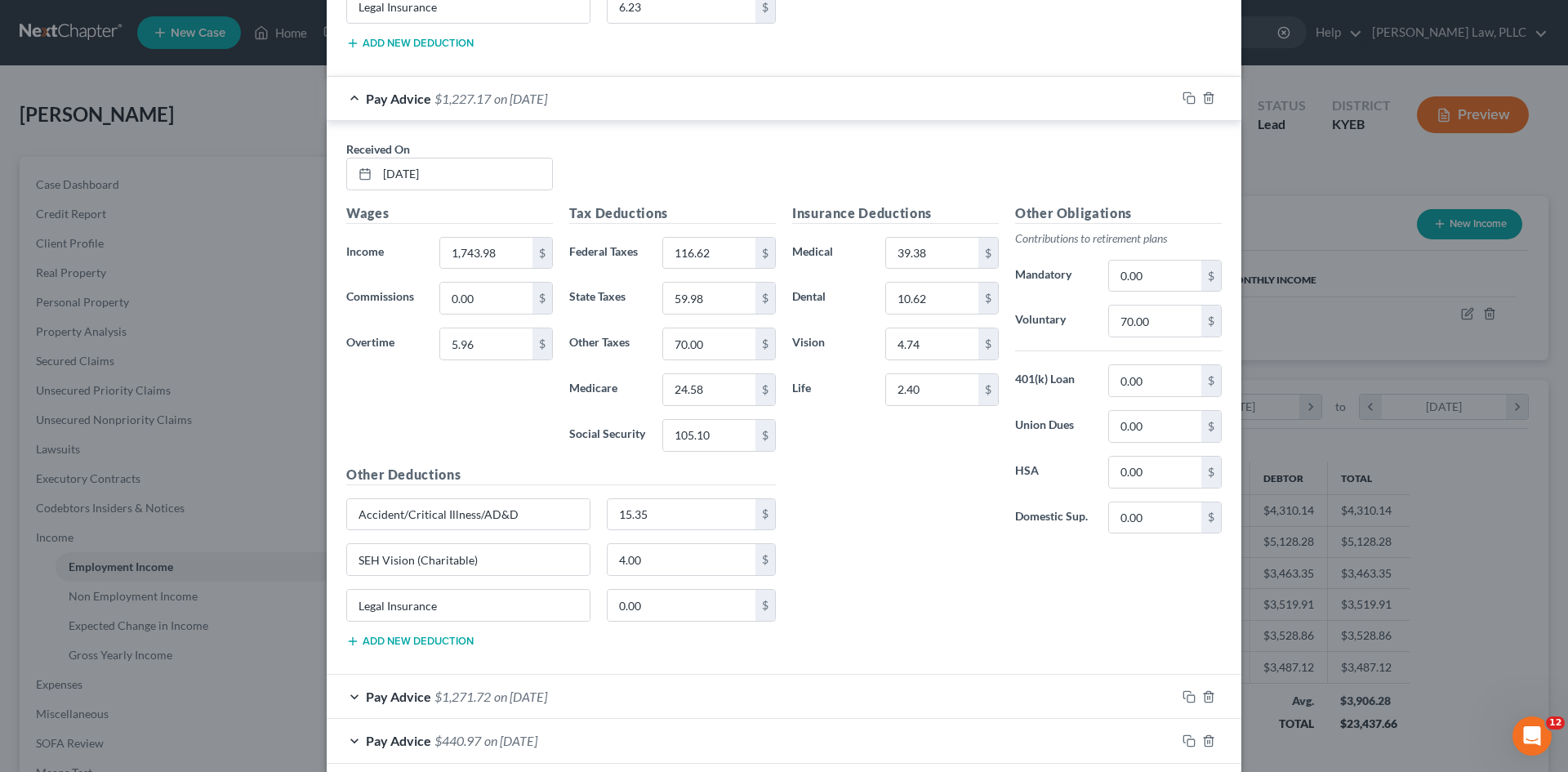
scroll to position [1598, 0]
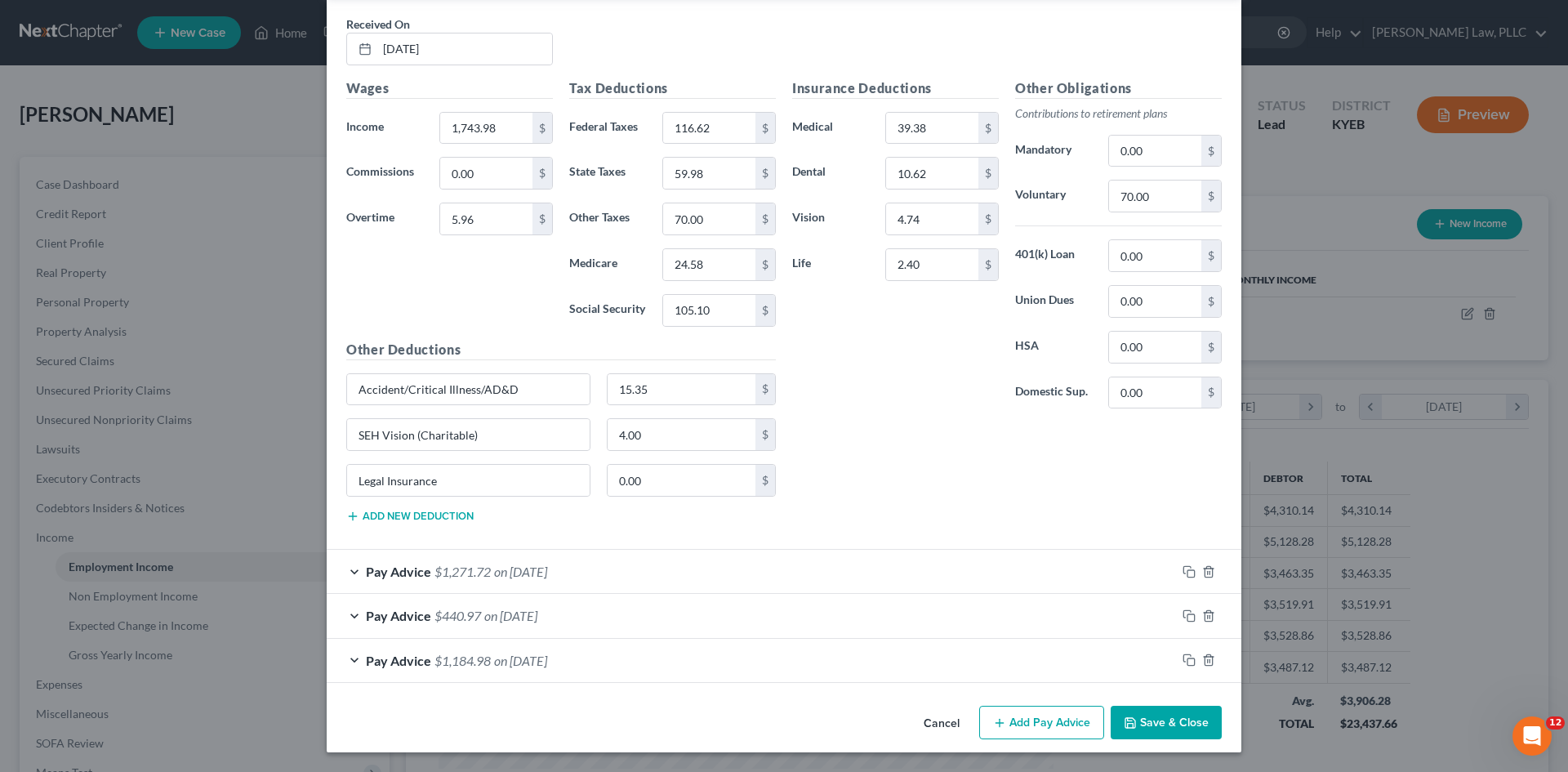
click at [435, 570] on span "$1,271.72" at bounding box center [463, 572] width 56 height 16
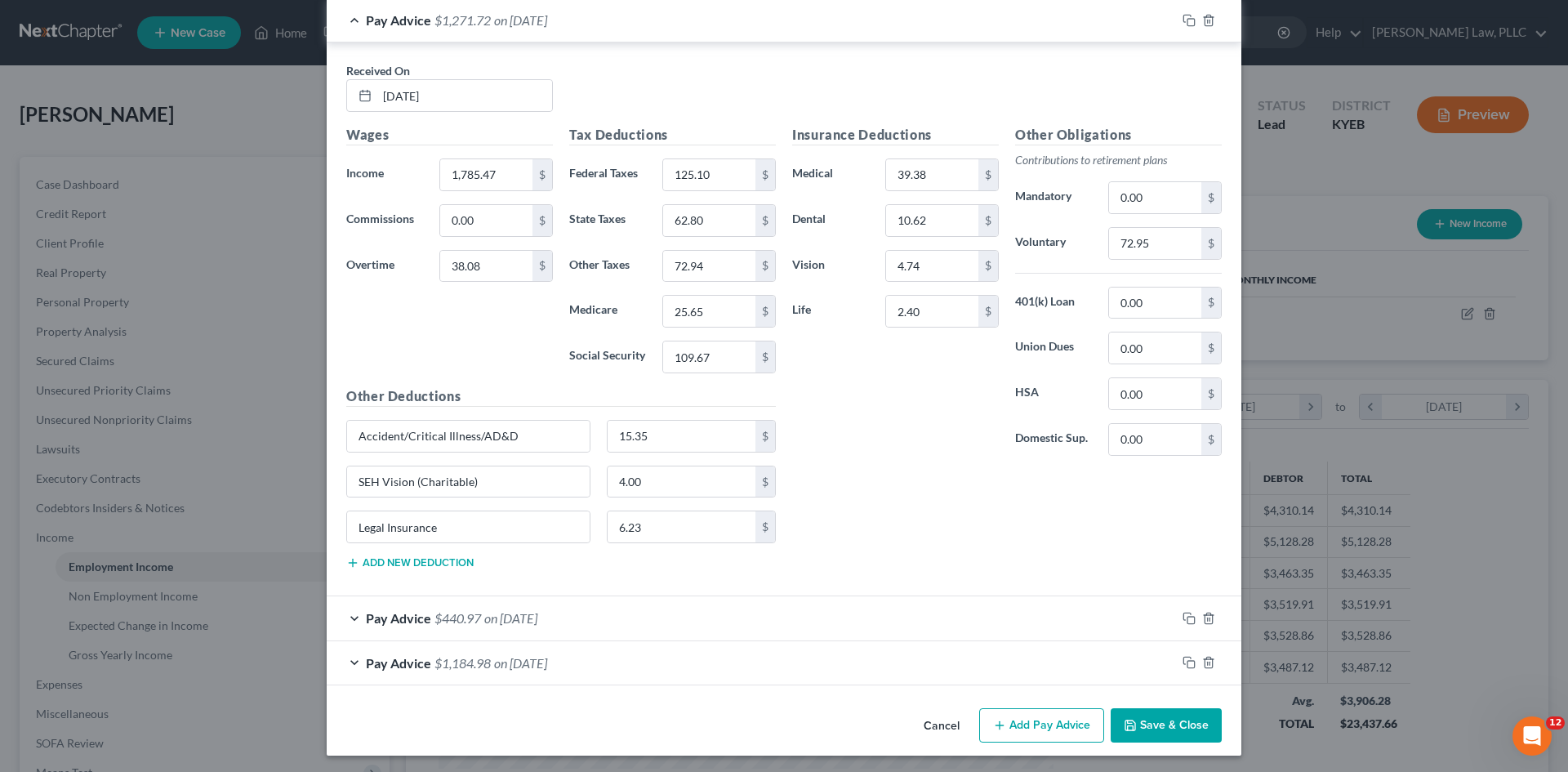
scroll to position [2153, 0]
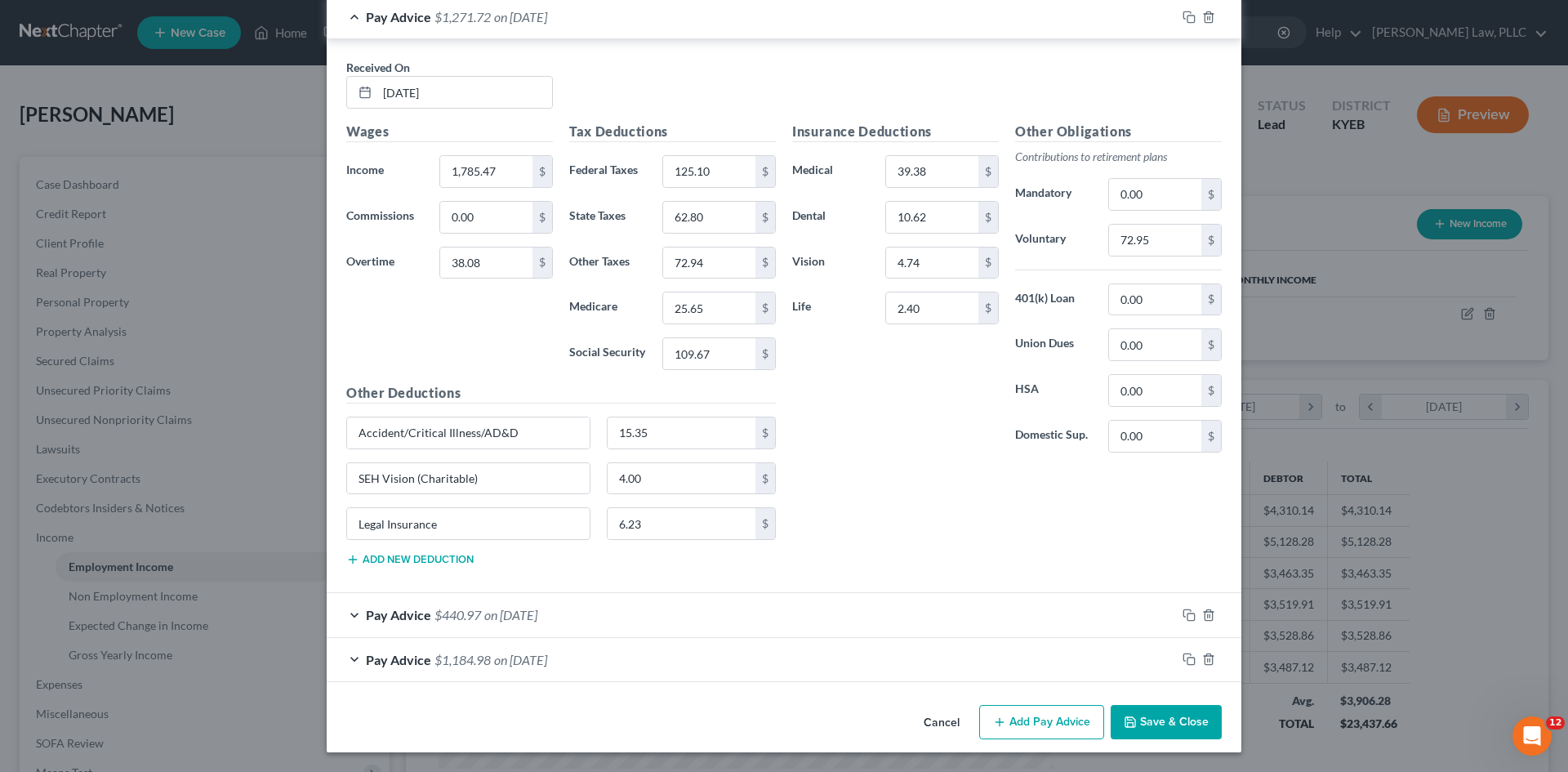
click at [440, 609] on span "$440.97" at bounding box center [458, 614] width 47 height 16
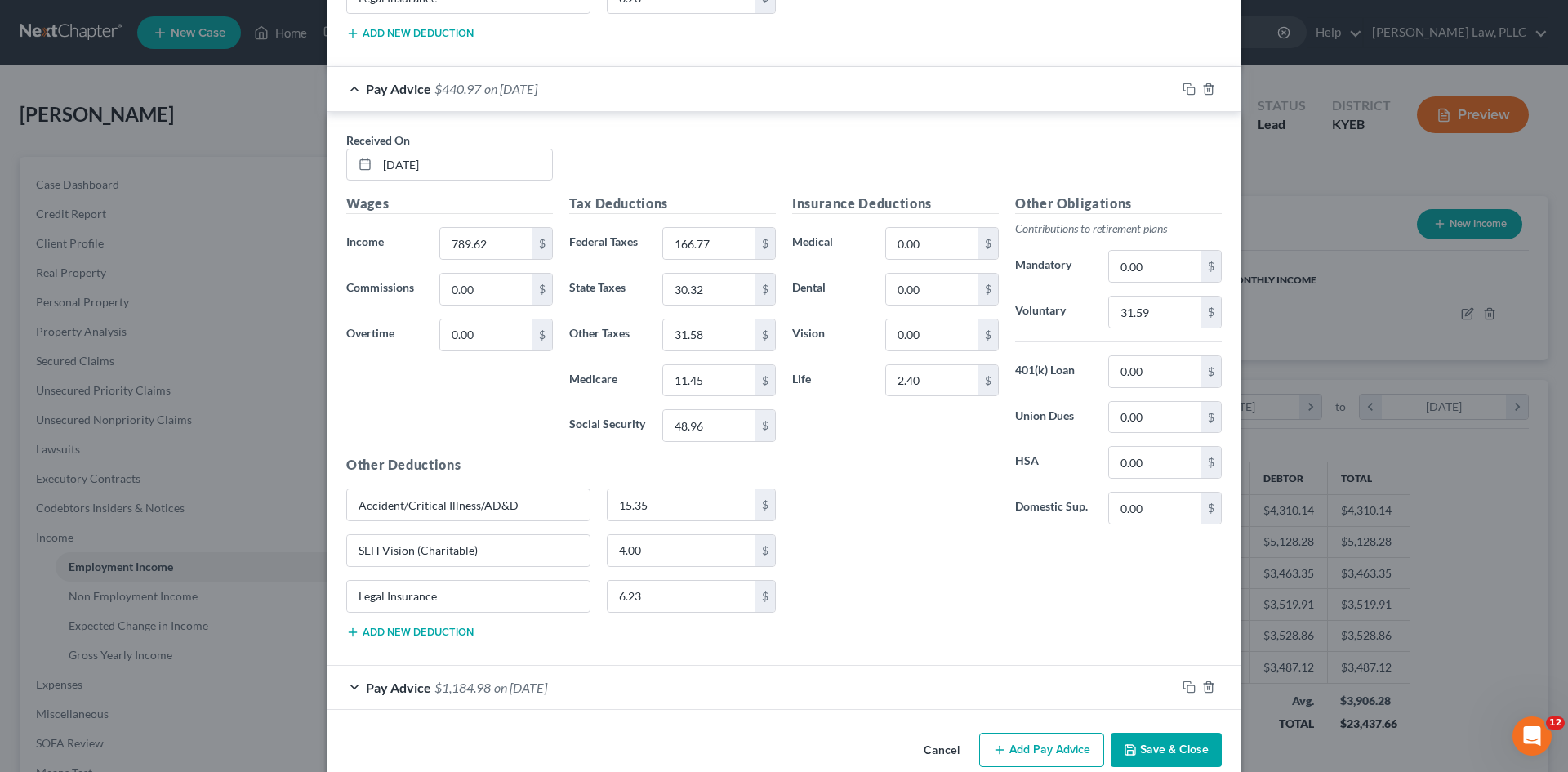
scroll to position [2707, 0]
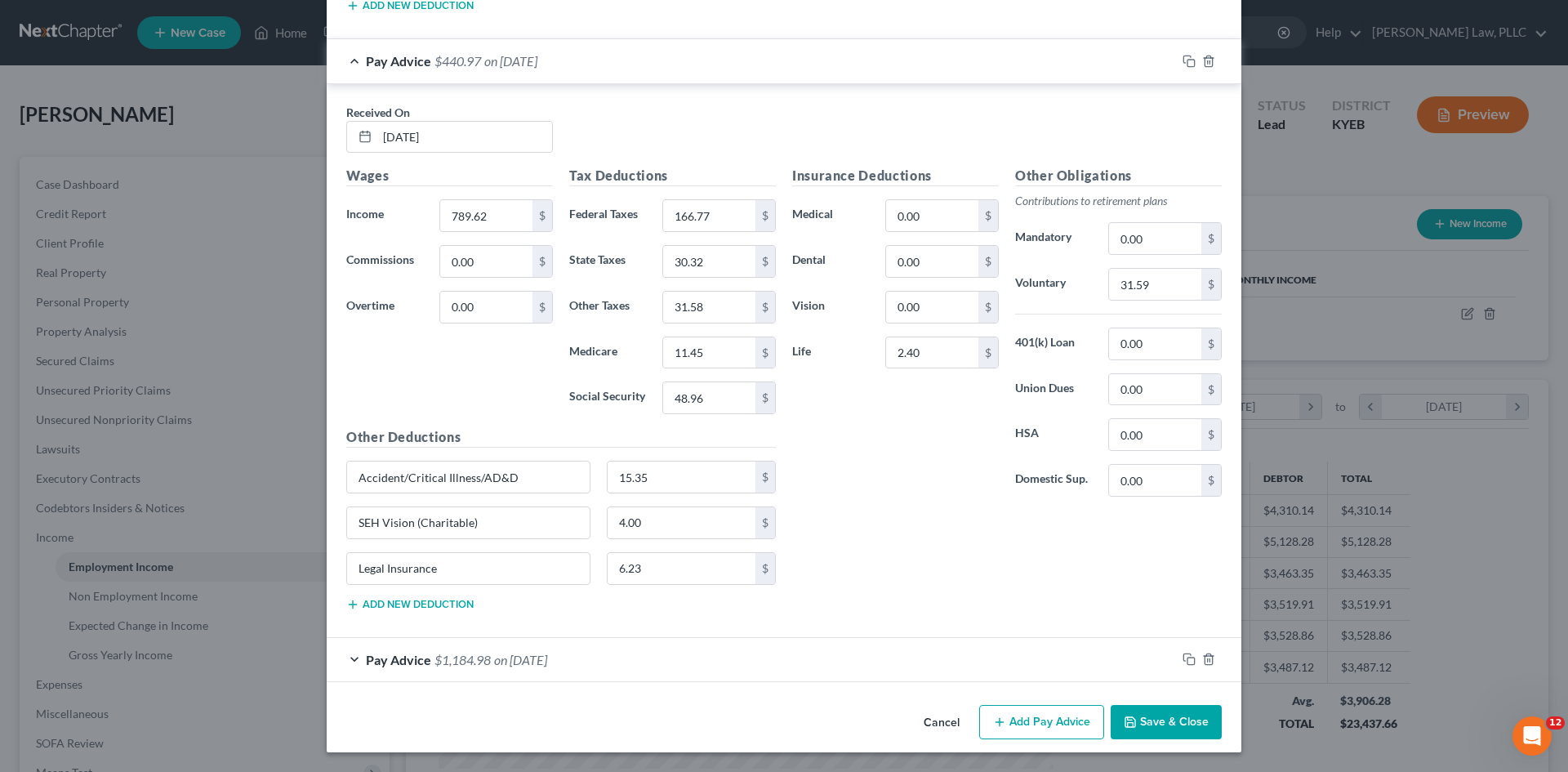
click at [426, 661] on div "Pay Advice $1,184.98 on [DATE]" at bounding box center [752, 660] width 850 height 44
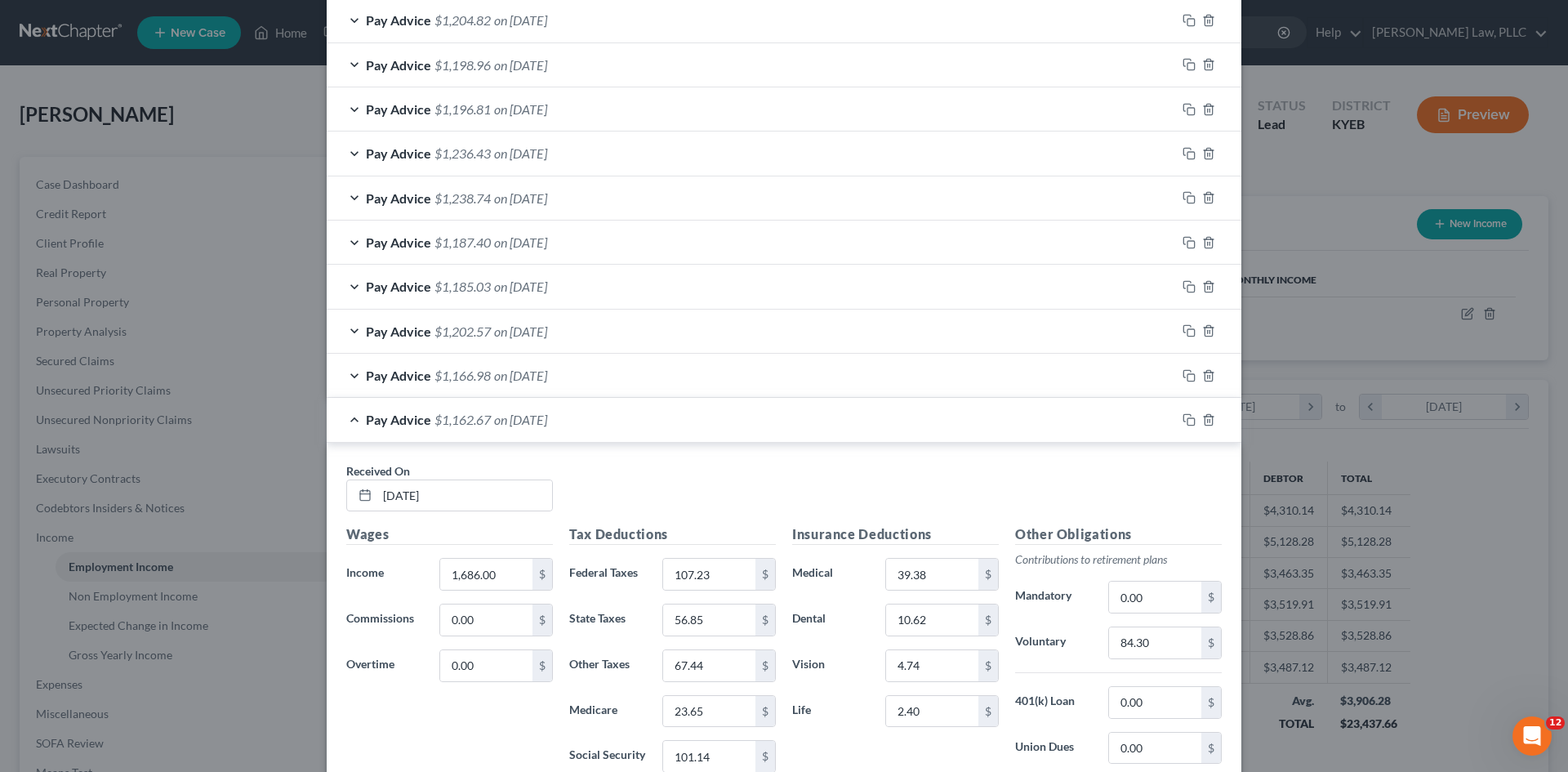
scroll to position [483, 0]
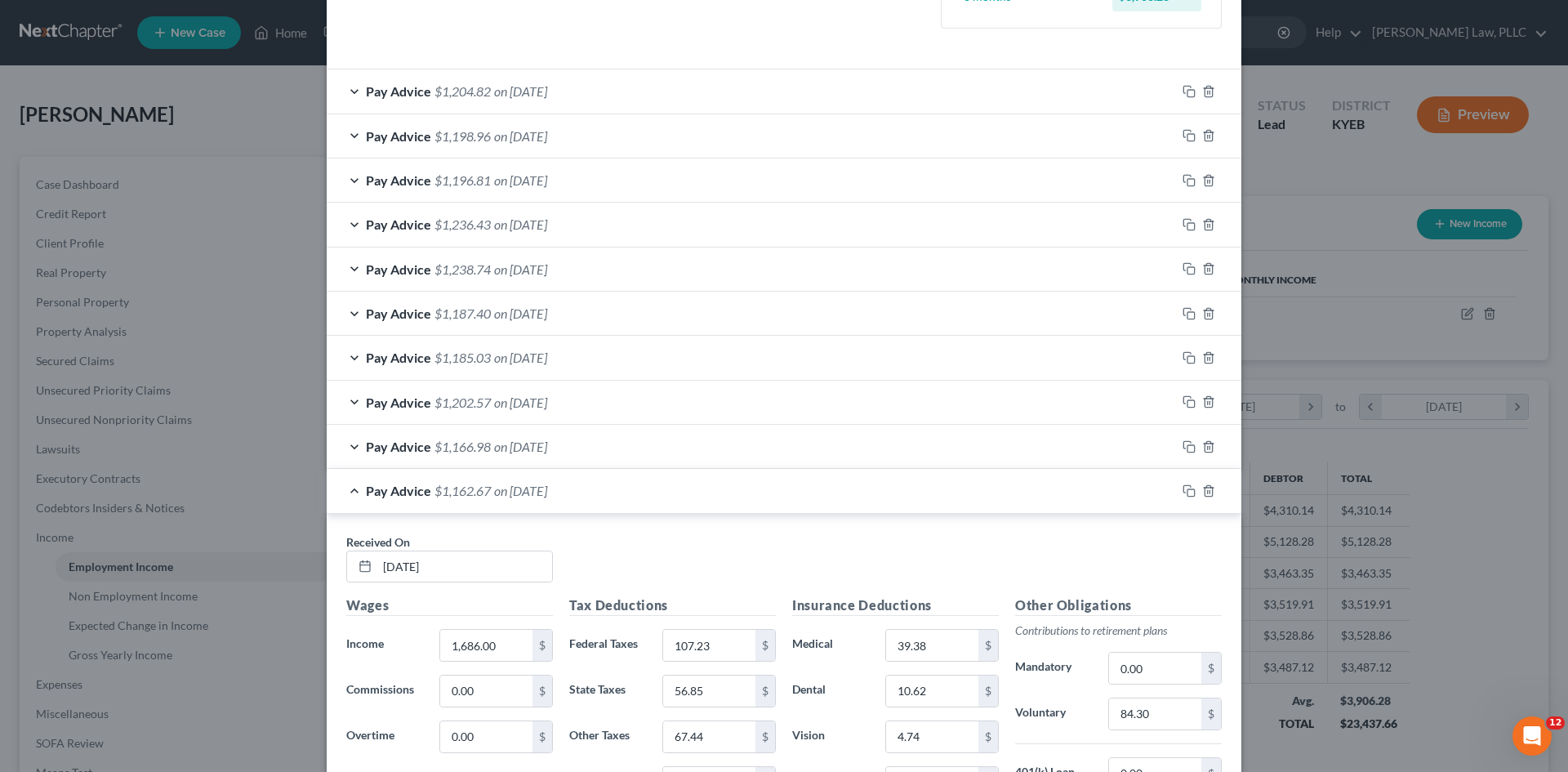
click at [468, 453] on span "$1,166.98" at bounding box center [463, 446] width 56 height 16
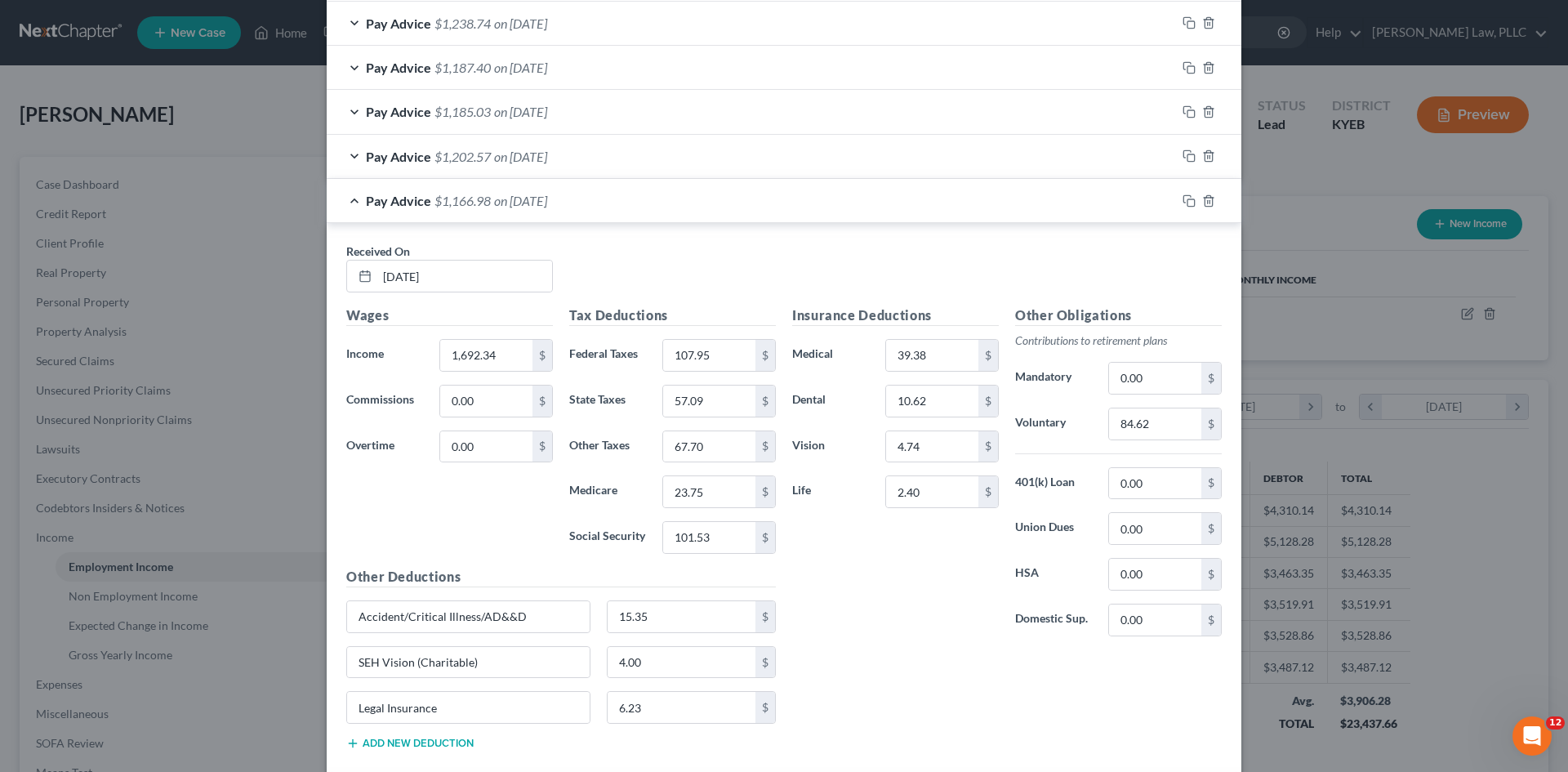
scroll to position [810, 0]
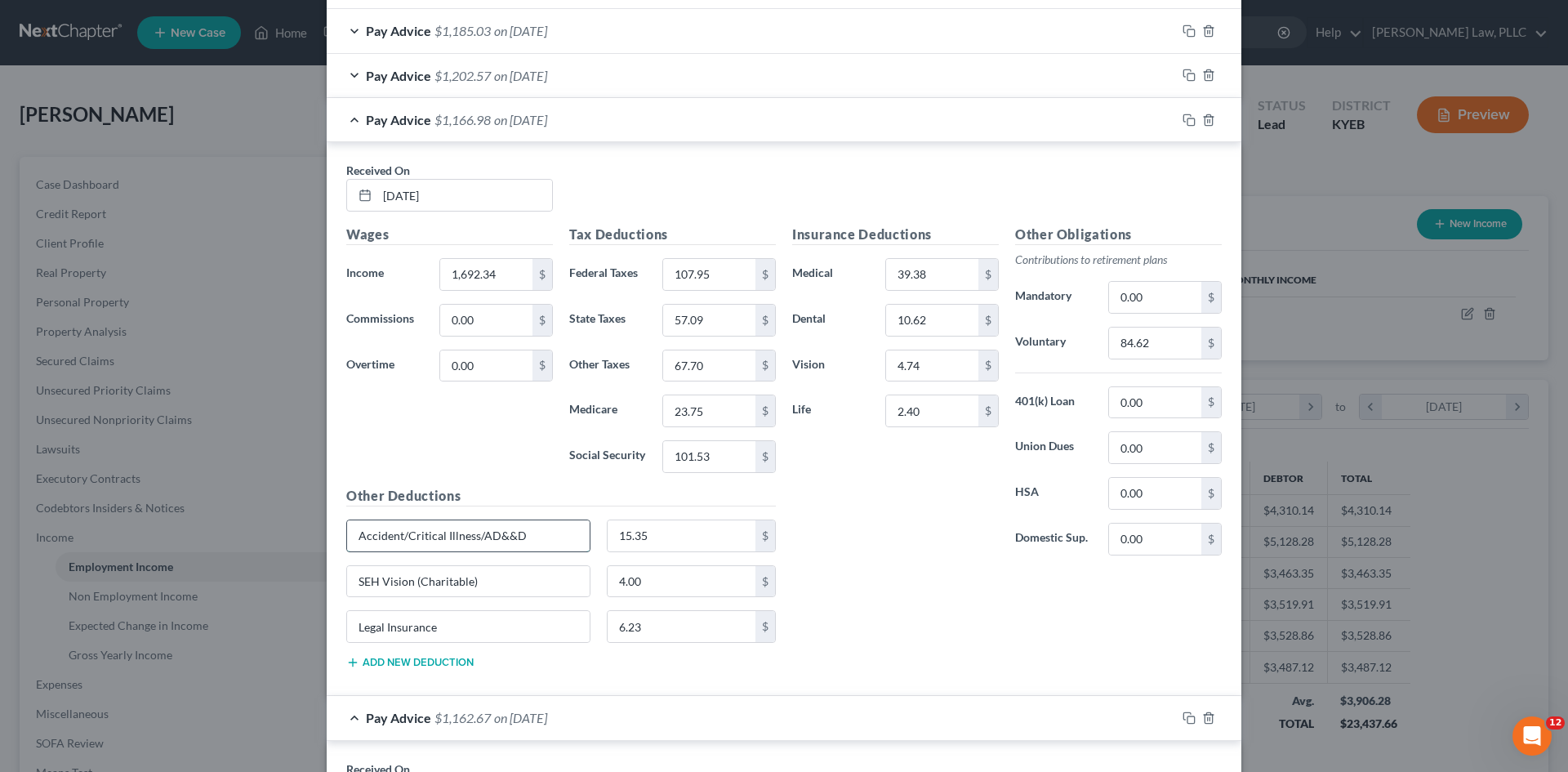
click at [492, 540] on input "Accident/Critical Illness/AD&&D" at bounding box center [468, 536] width 242 height 31
type input "Accident/Critical Illness/AD&D"
click at [893, 574] on div "Insurance Deductions Medical 39.38 $ Dental 10.62 $ Vision 4.74 $ Life 2.40 $ O…" at bounding box center [1007, 453] width 446 height 458
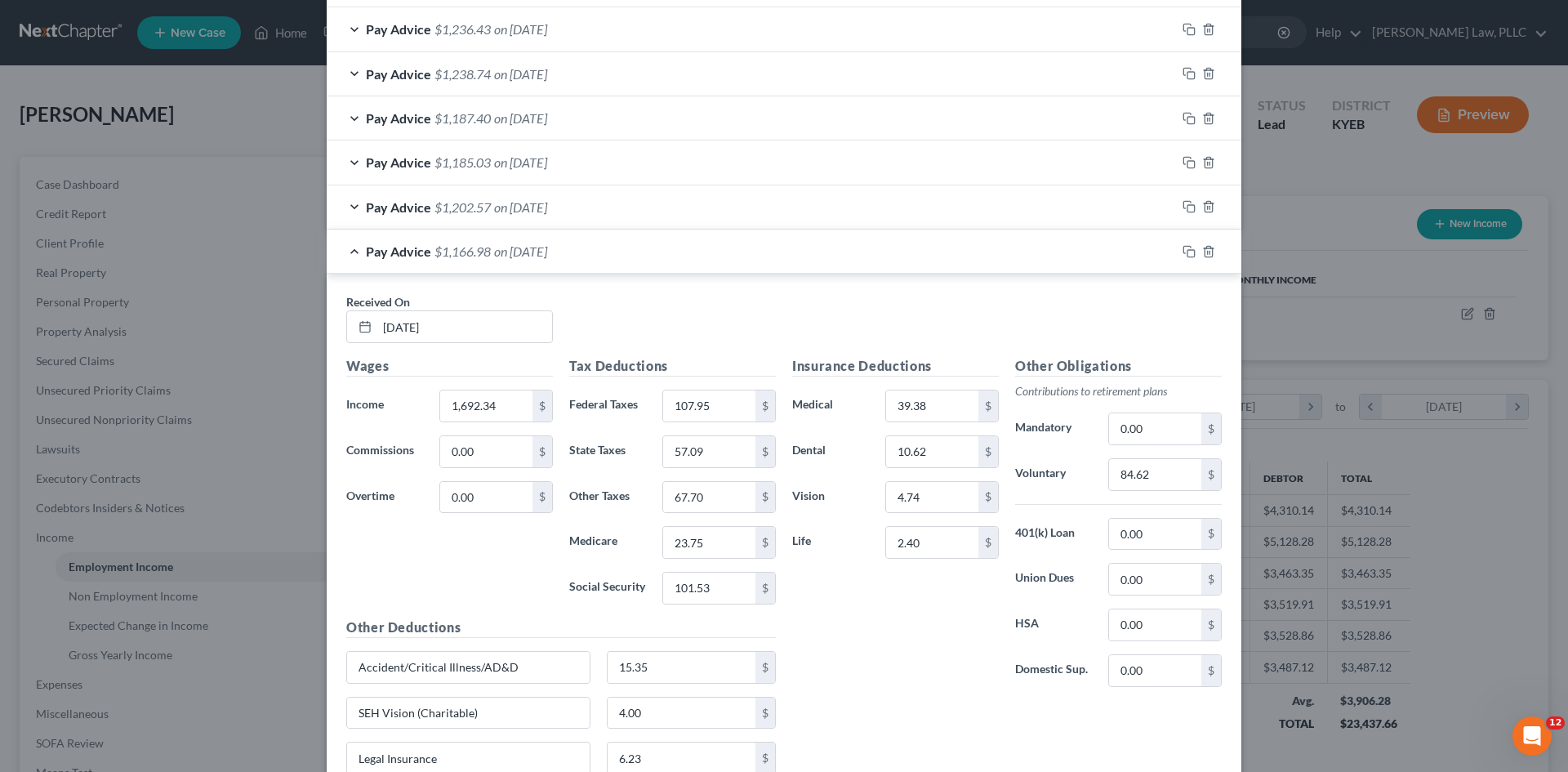
scroll to position [565, 0]
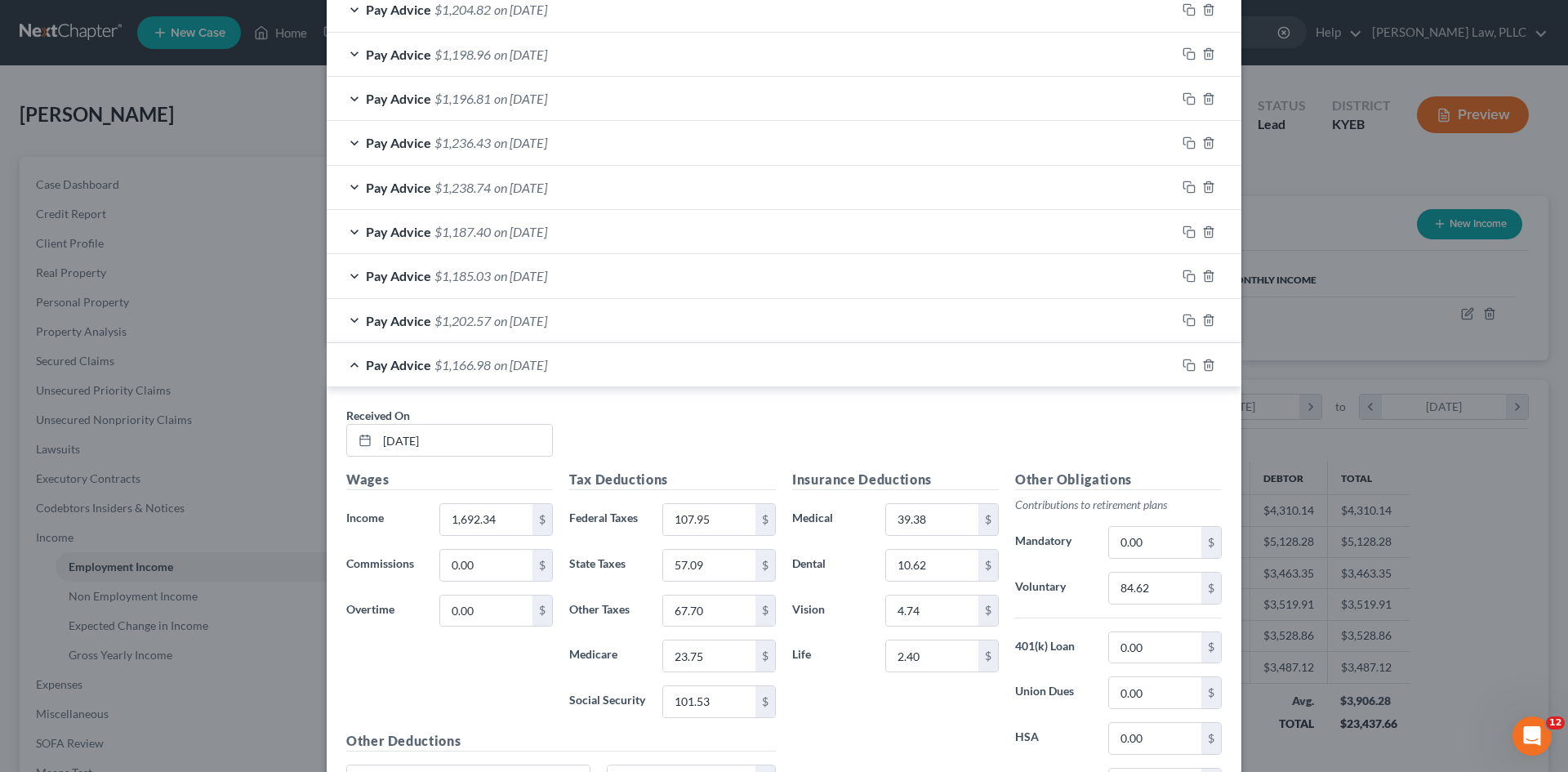
click at [418, 319] on span "Pay Advice" at bounding box center [399, 320] width 65 height 16
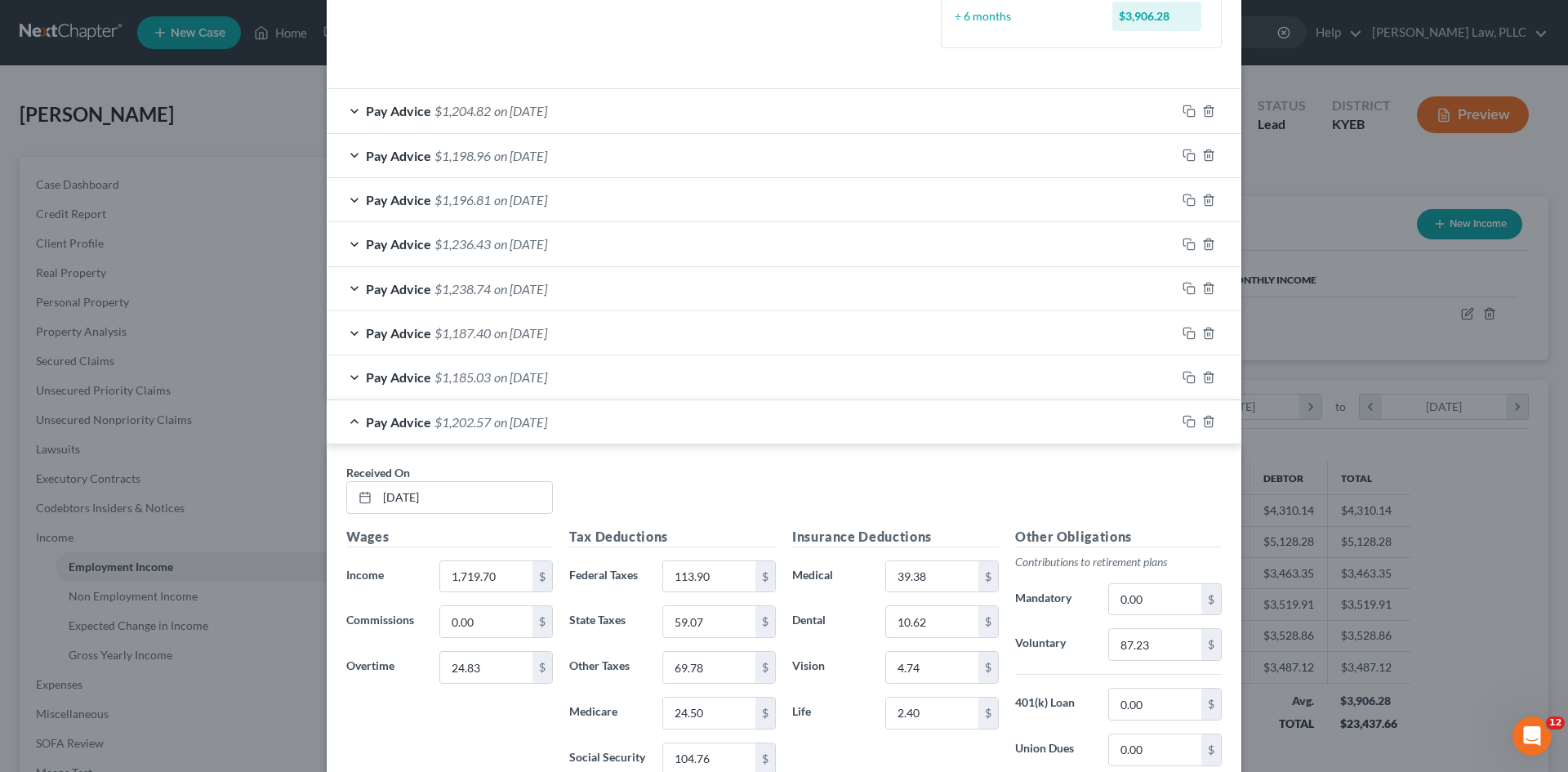
scroll to position [402, 0]
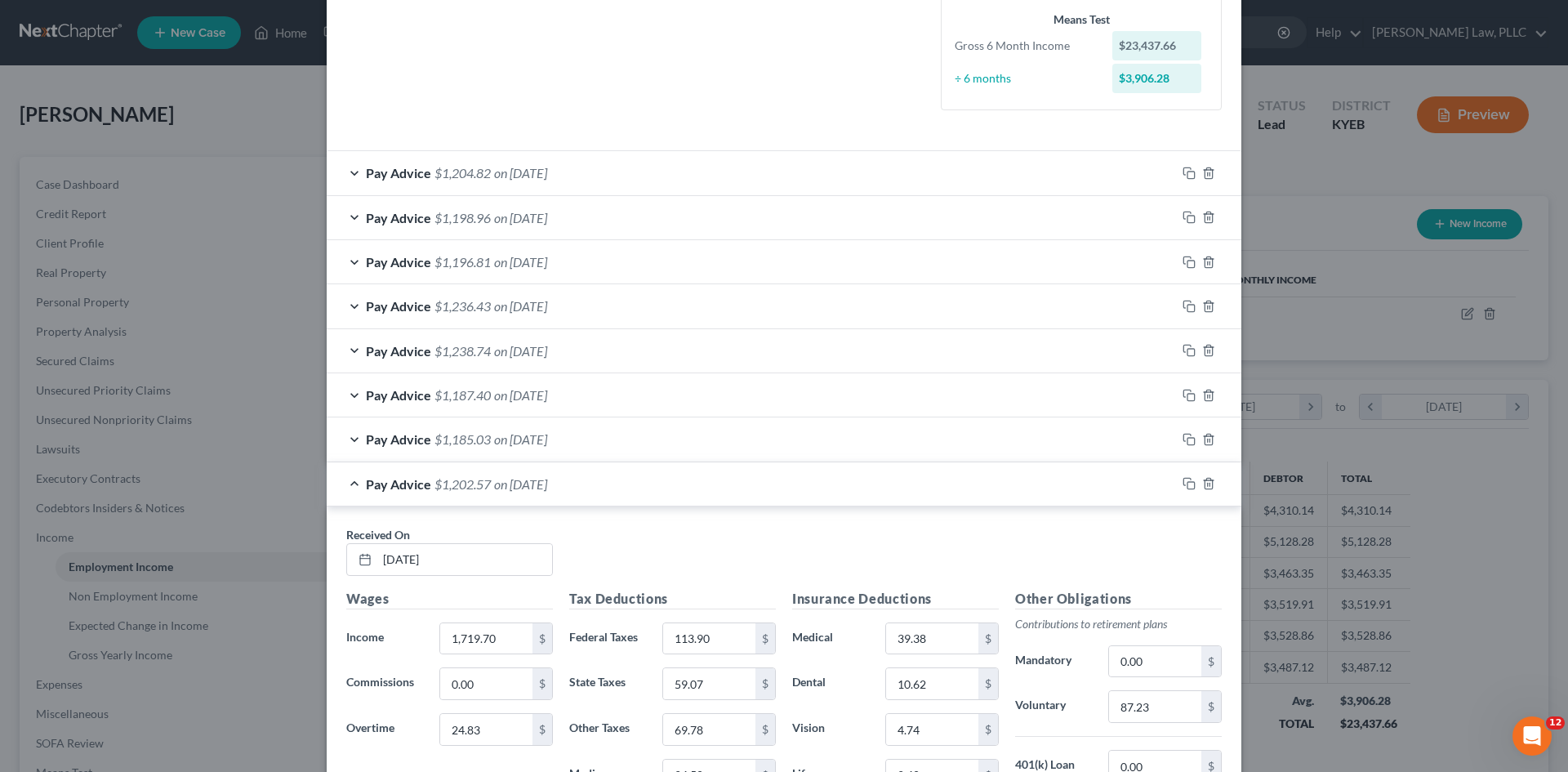
click at [442, 437] on span "$1,185.03" at bounding box center [463, 439] width 56 height 16
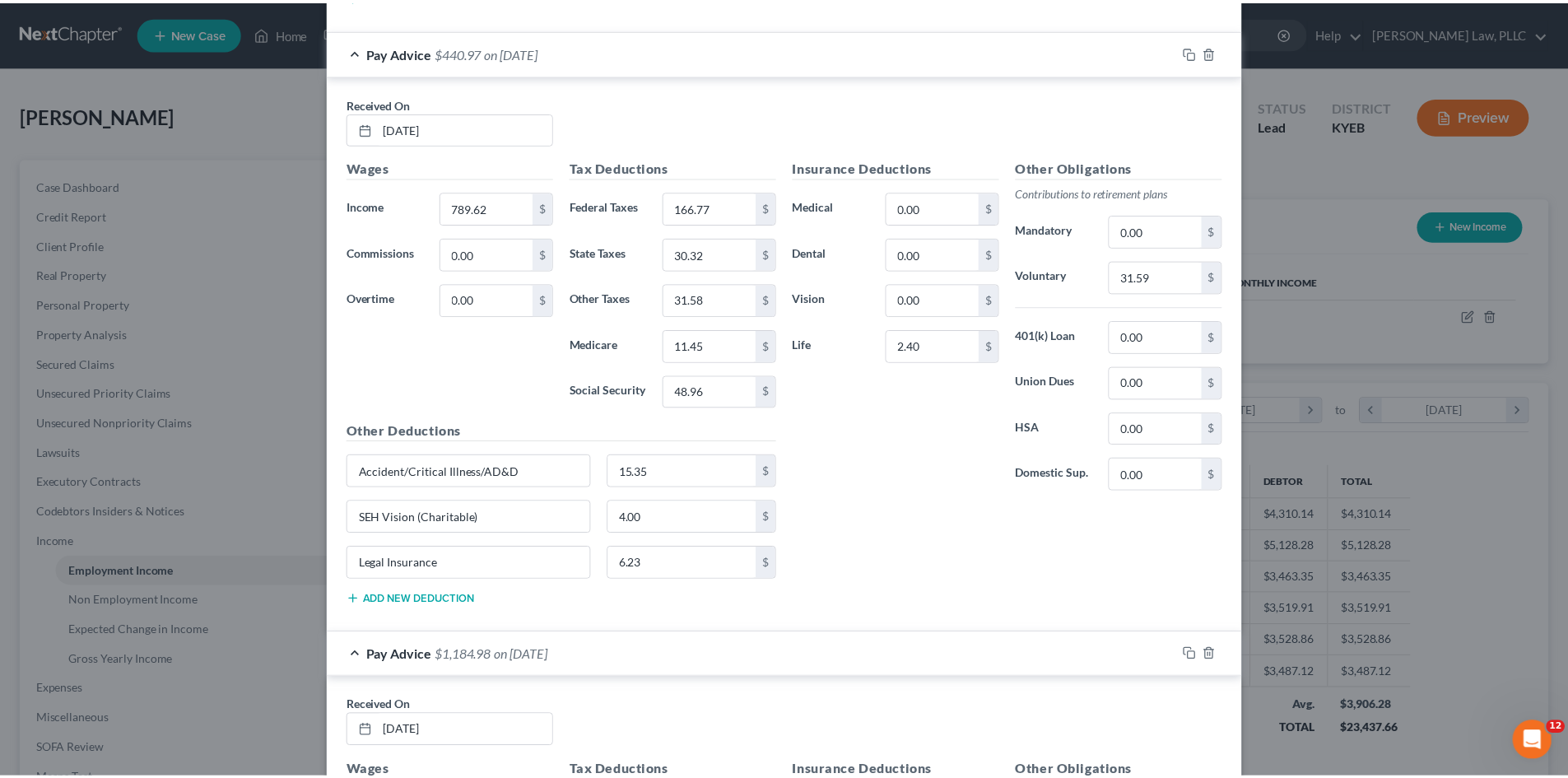
scroll to position [4960, 0]
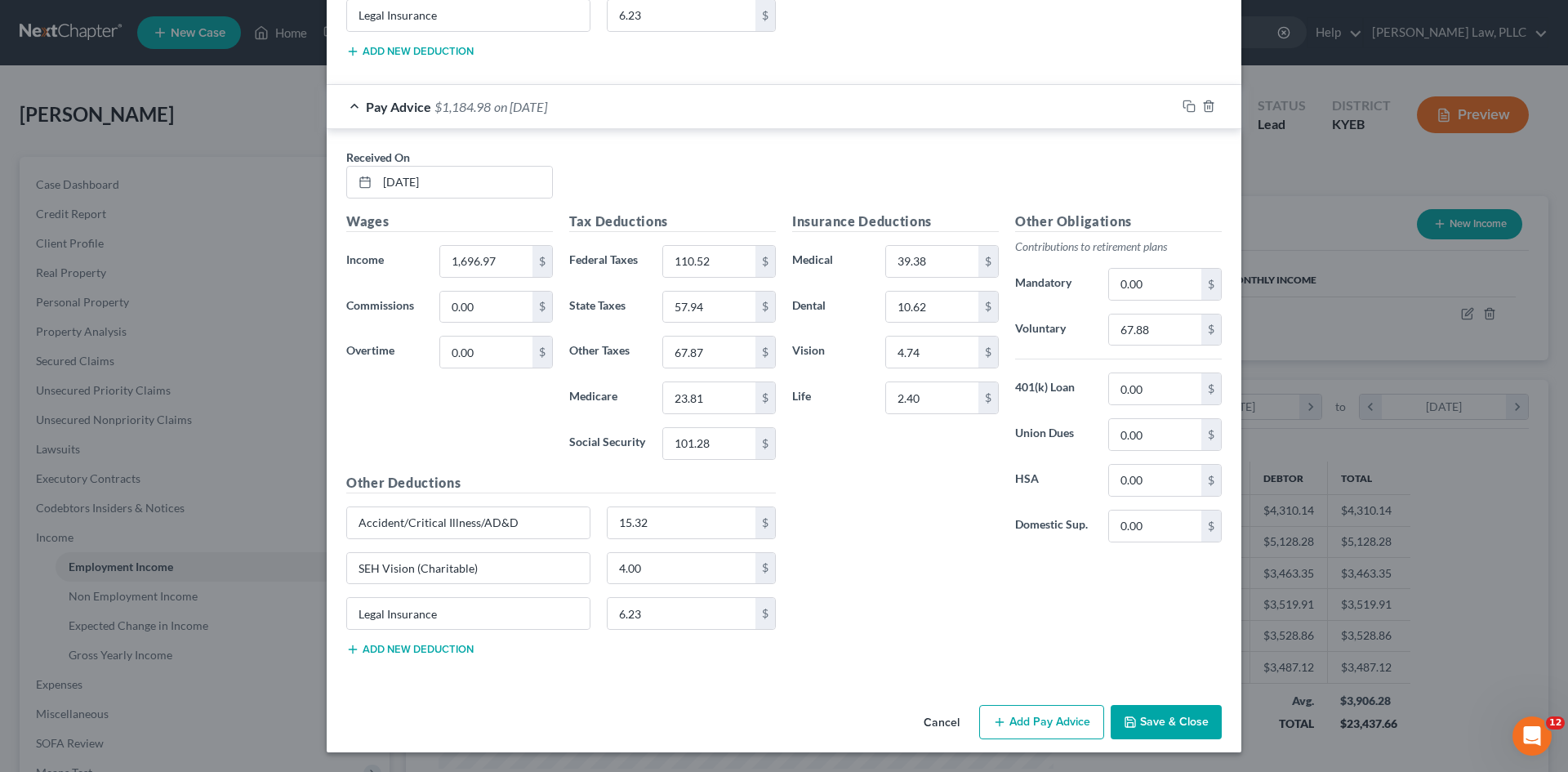
click at [1141, 723] on button "Save & Close" at bounding box center [1167, 722] width 111 height 34
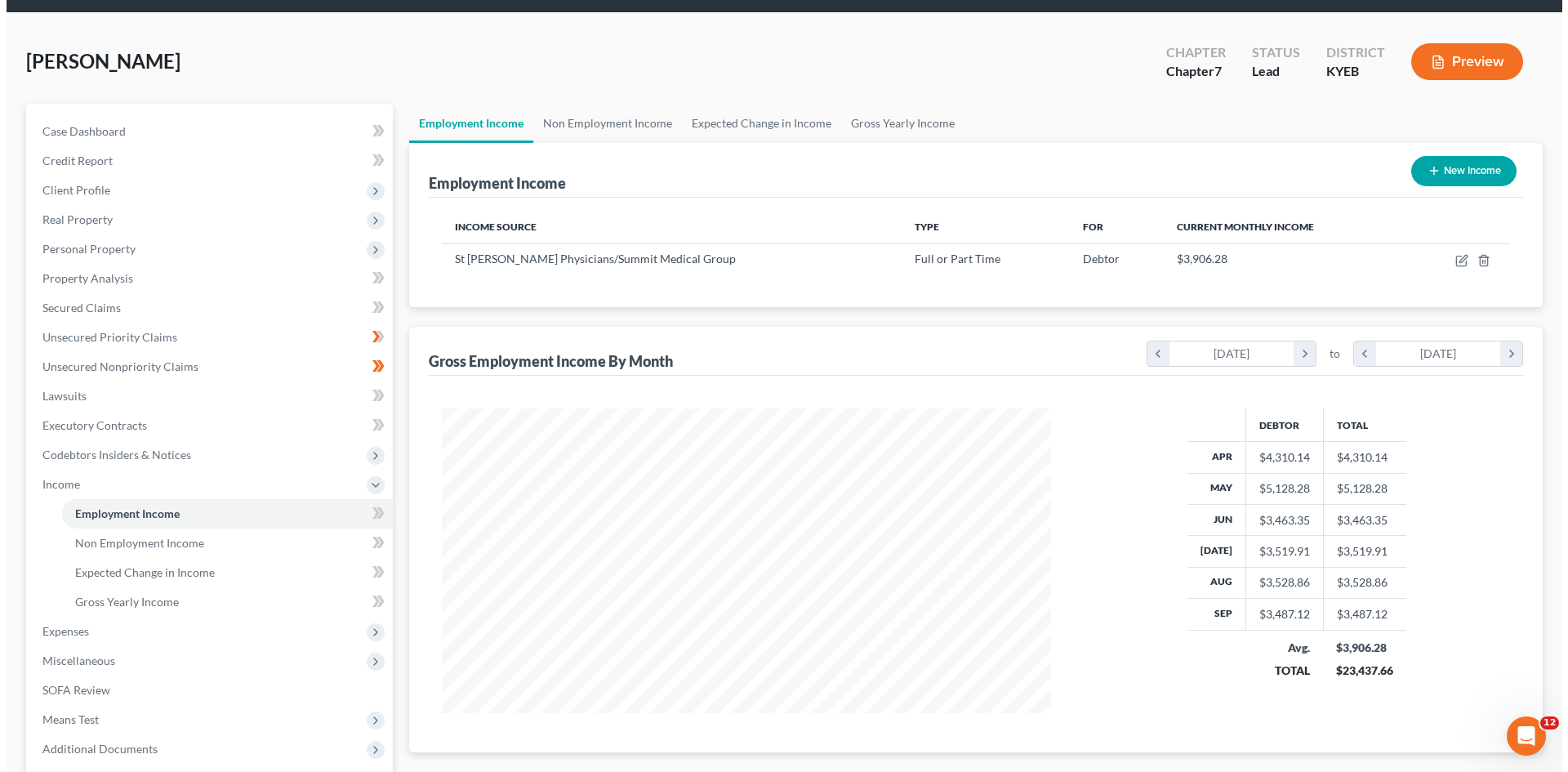
scroll to position [81, 0]
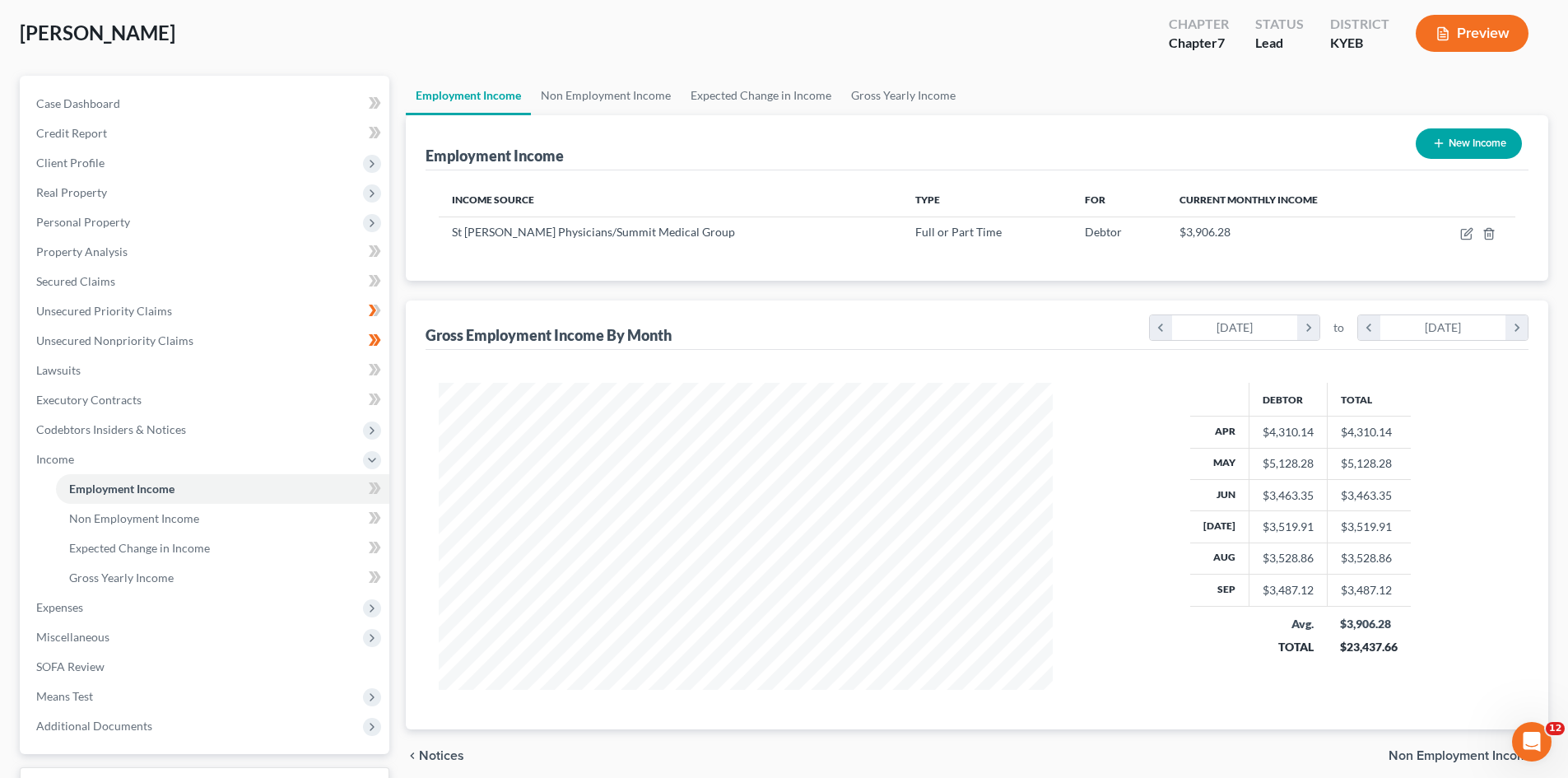
click at [1468, 42] on button "Preview" at bounding box center [1472, 34] width 113 height 37
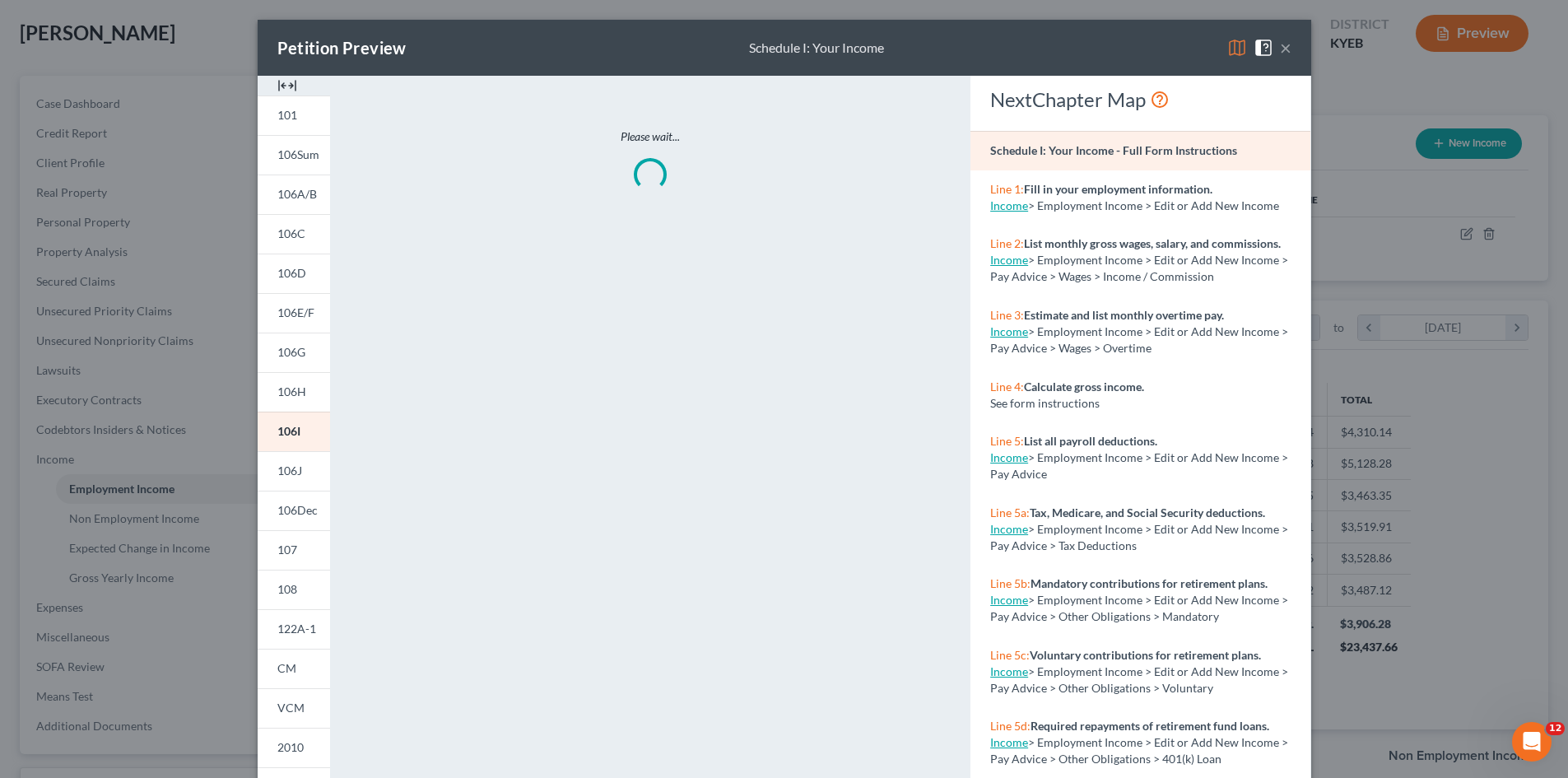
scroll to position [309, 653]
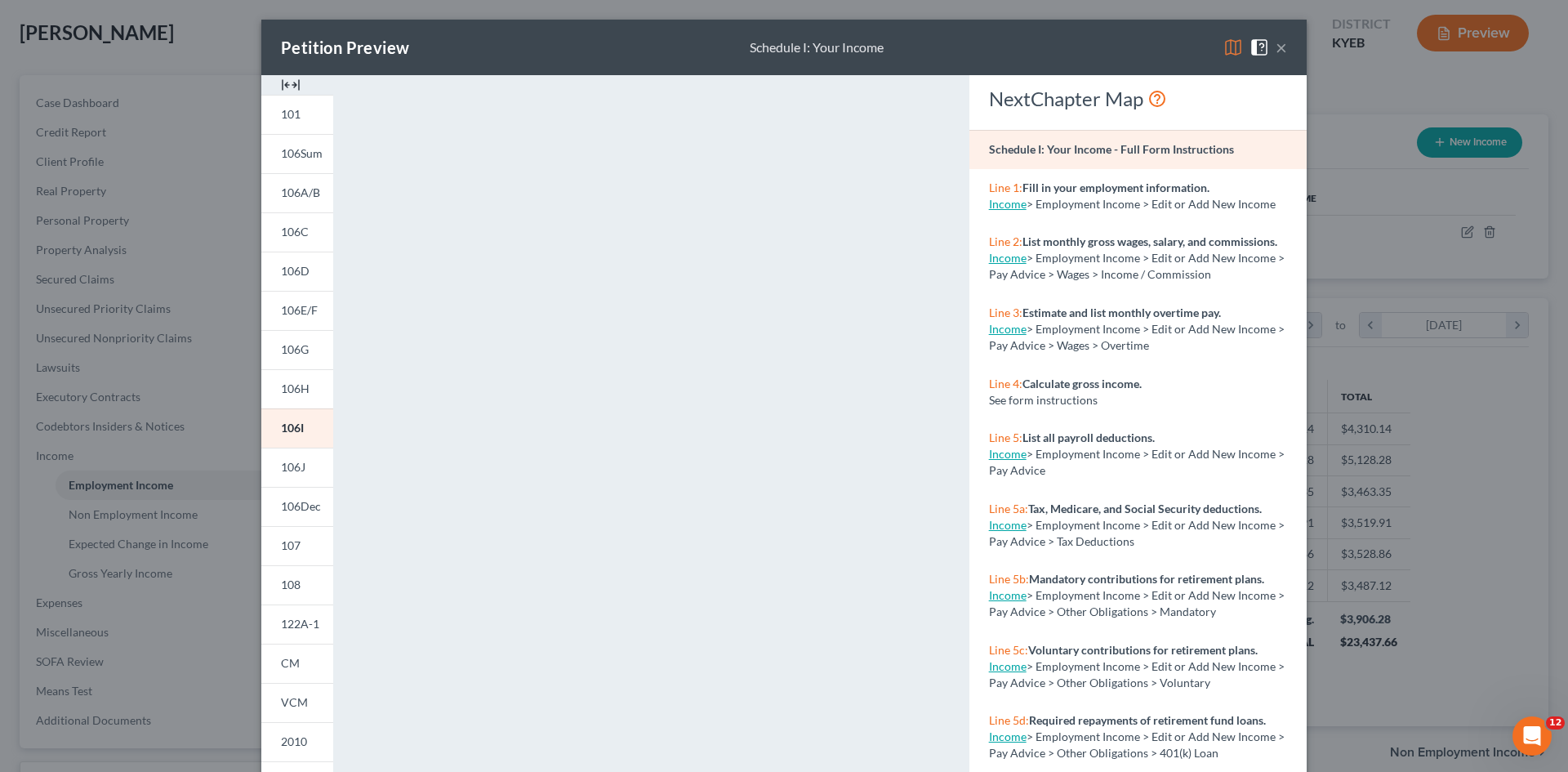
click at [1276, 47] on button "×" at bounding box center [1281, 47] width 12 height 19
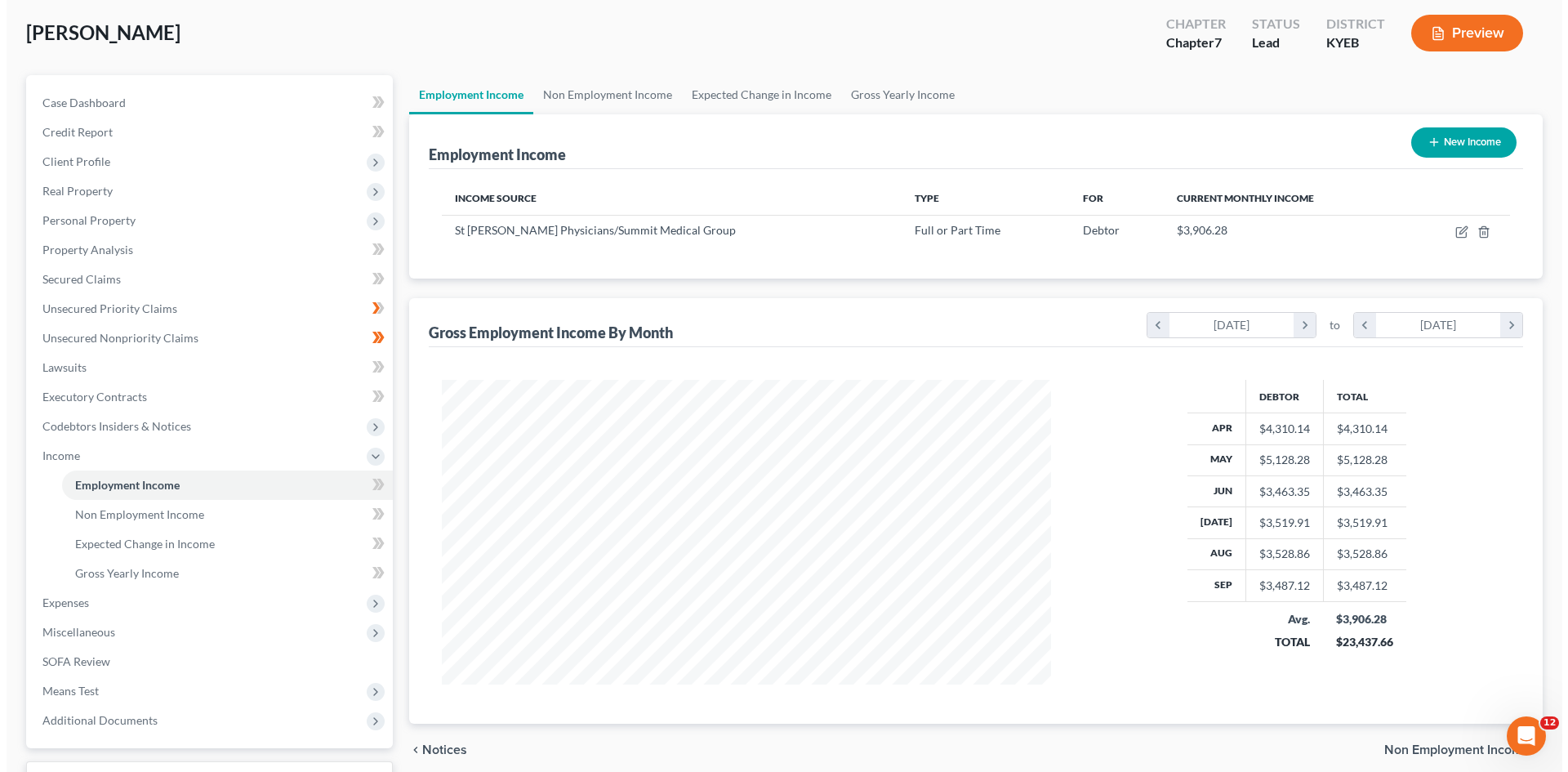
scroll to position [816691, 816194]
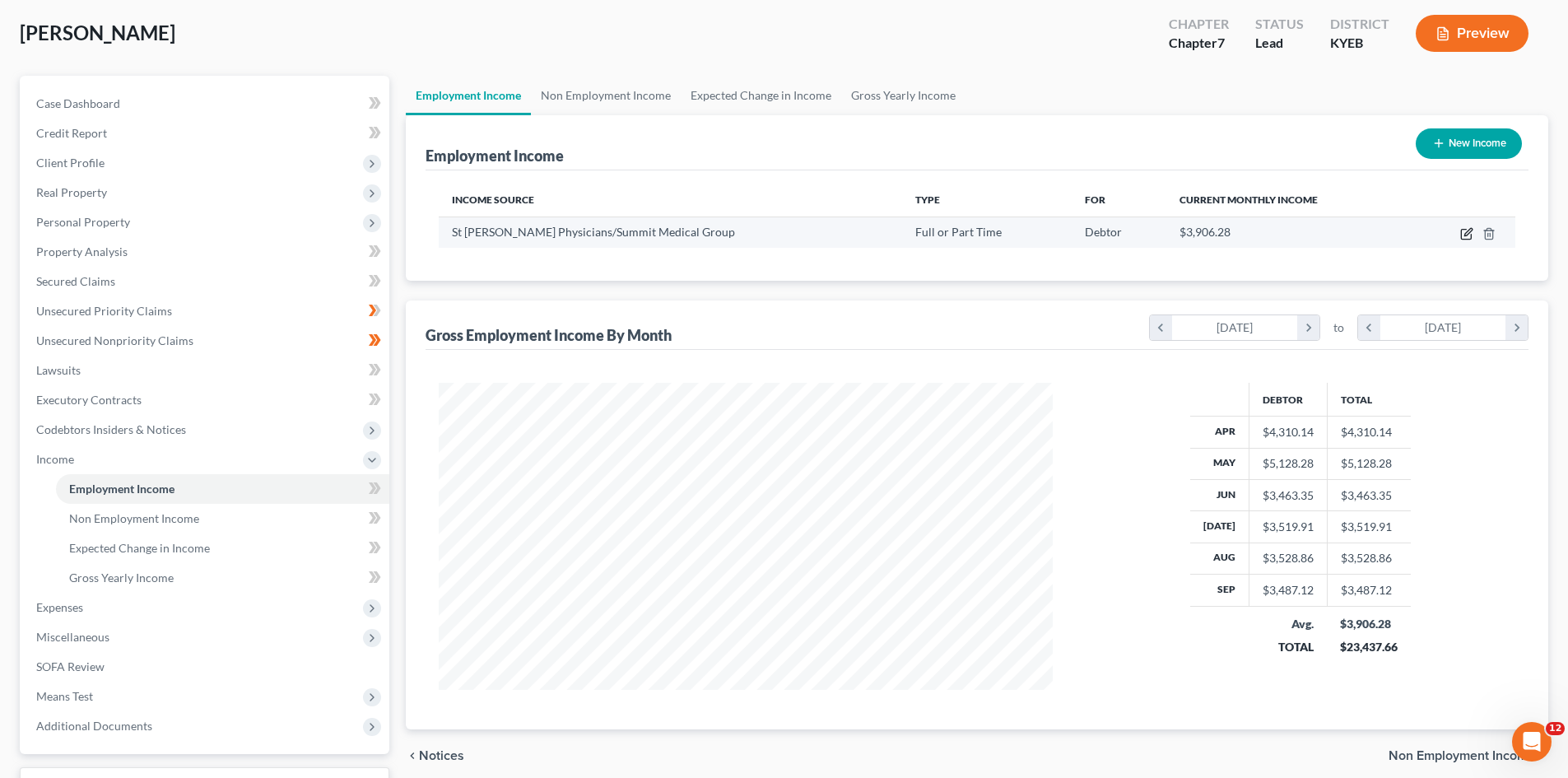
click at [1462, 234] on icon "button" at bounding box center [1467, 234] width 14 height 14
select select "0"
select select "18"
select select "2"
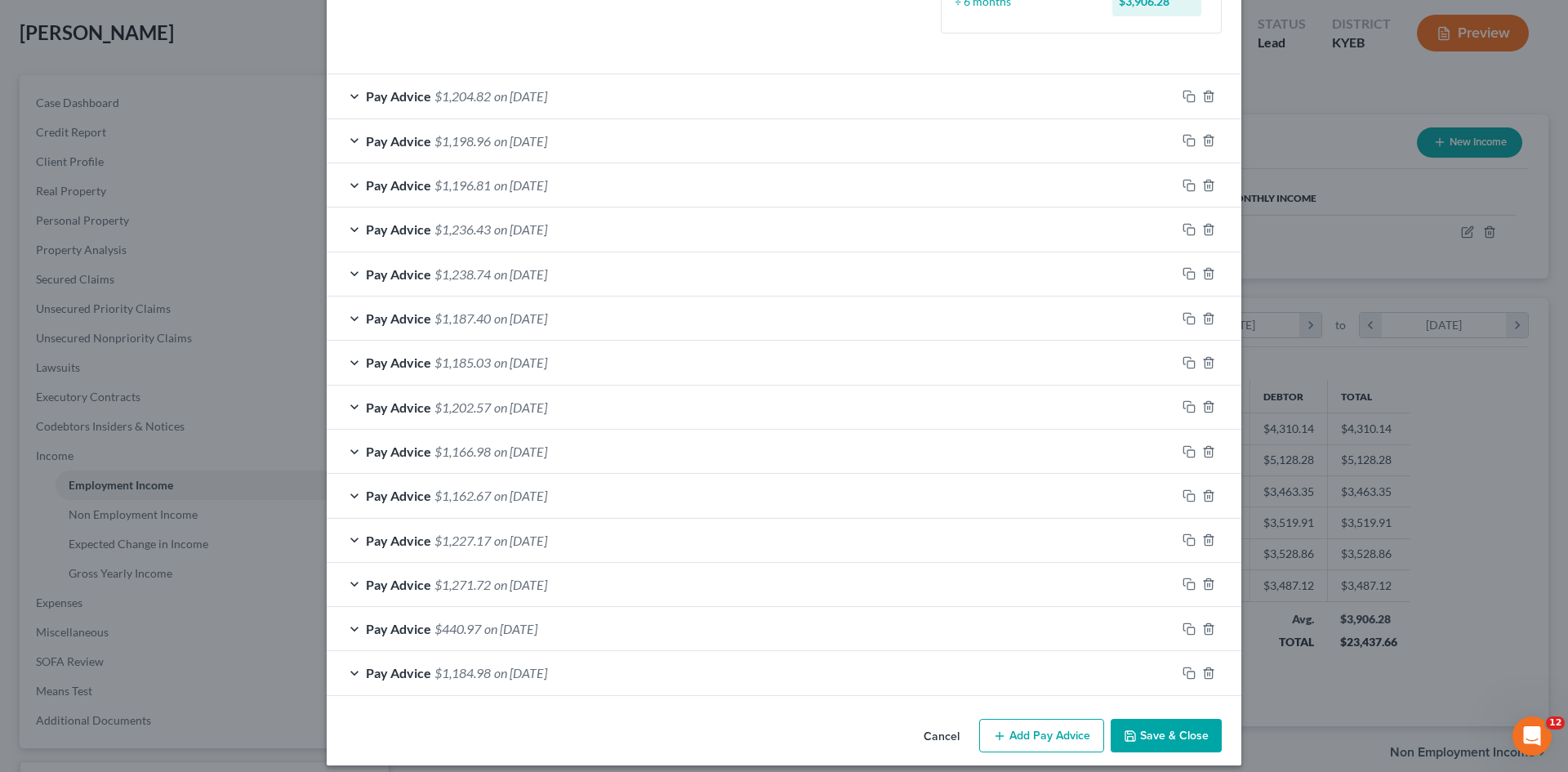
scroll to position [491, 0]
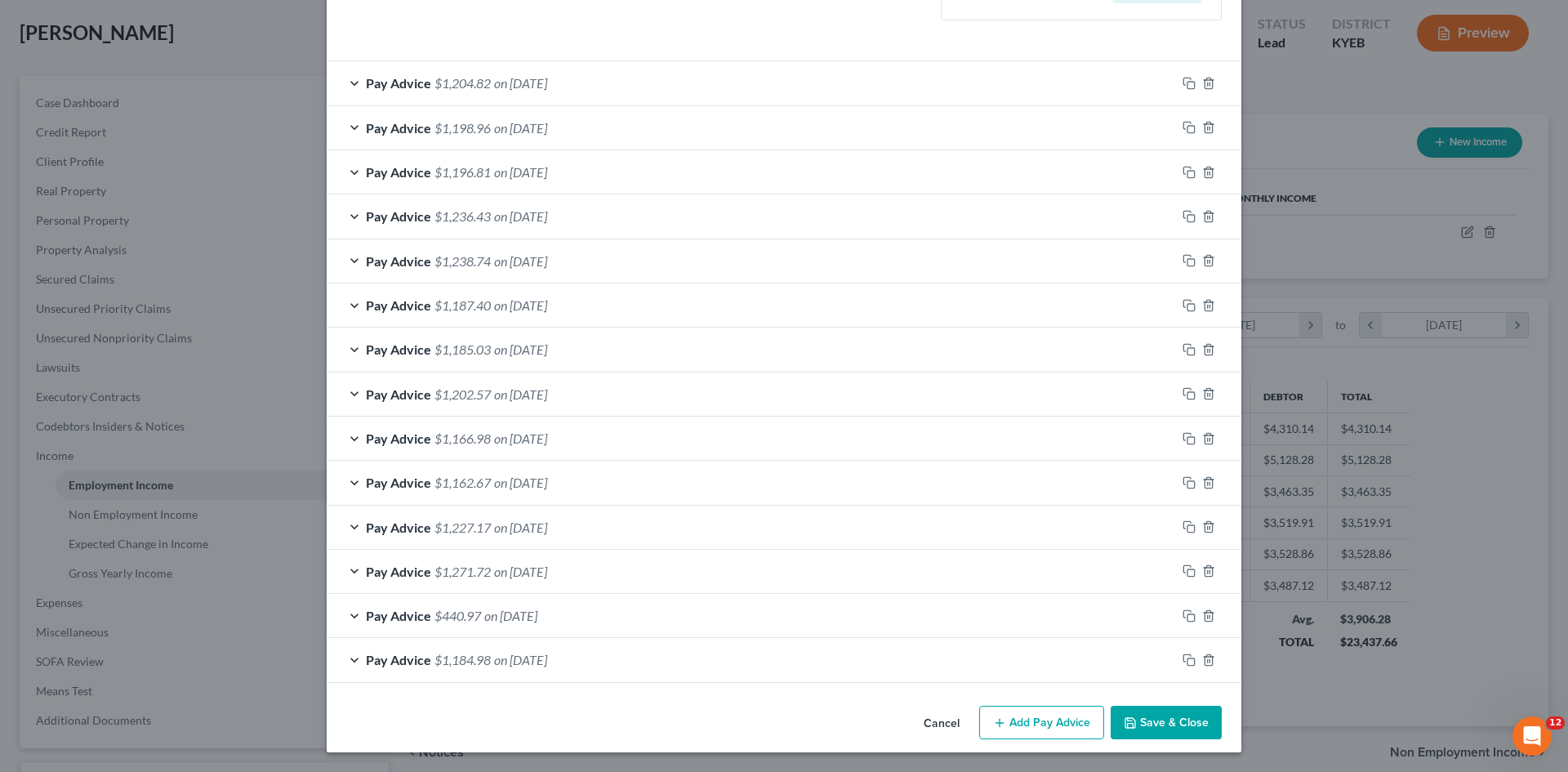
click at [472, 663] on span "$1,184.98" at bounding box center [463, 660] width 56 height 16
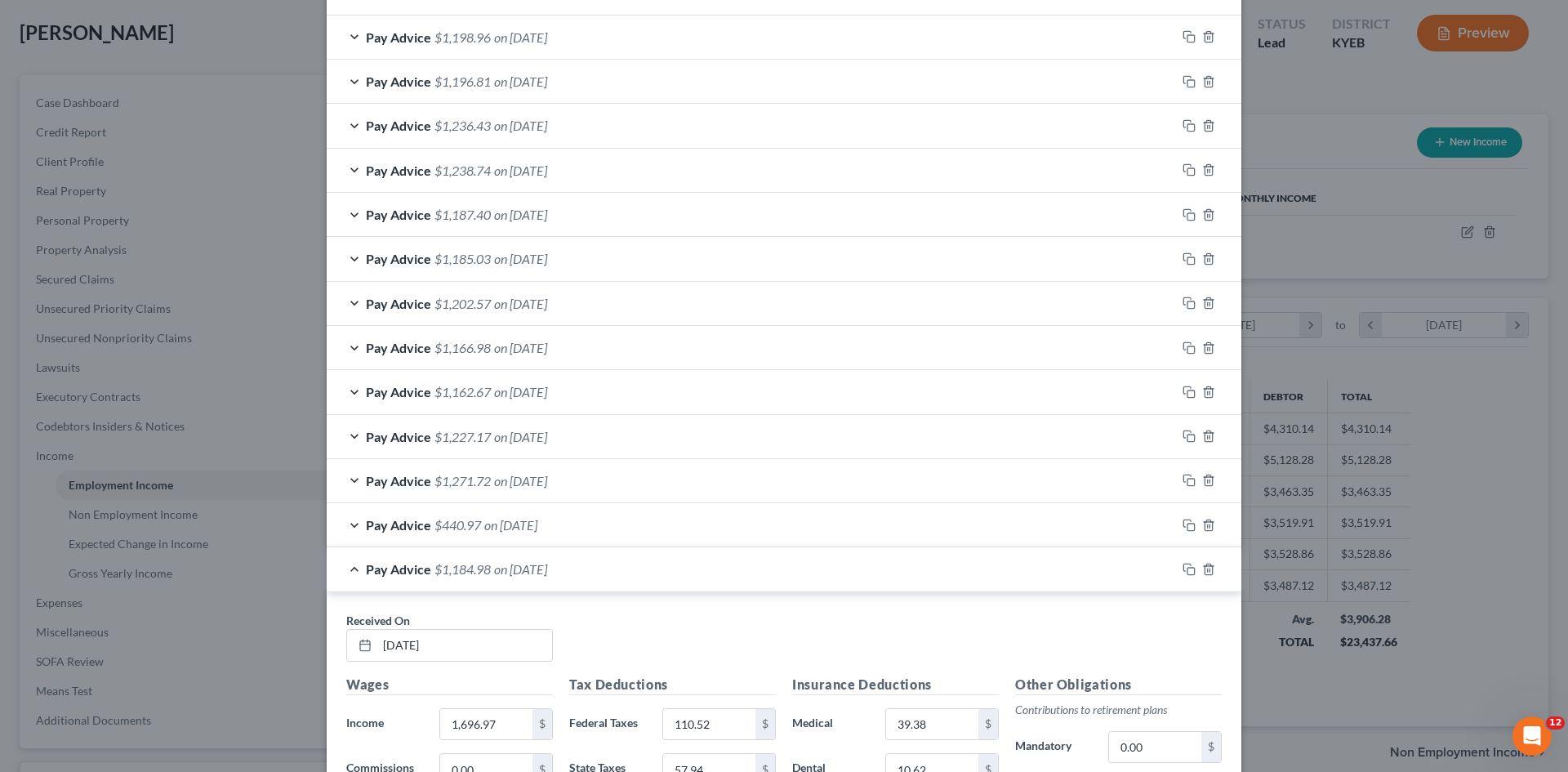
scroll to position [554, 0]
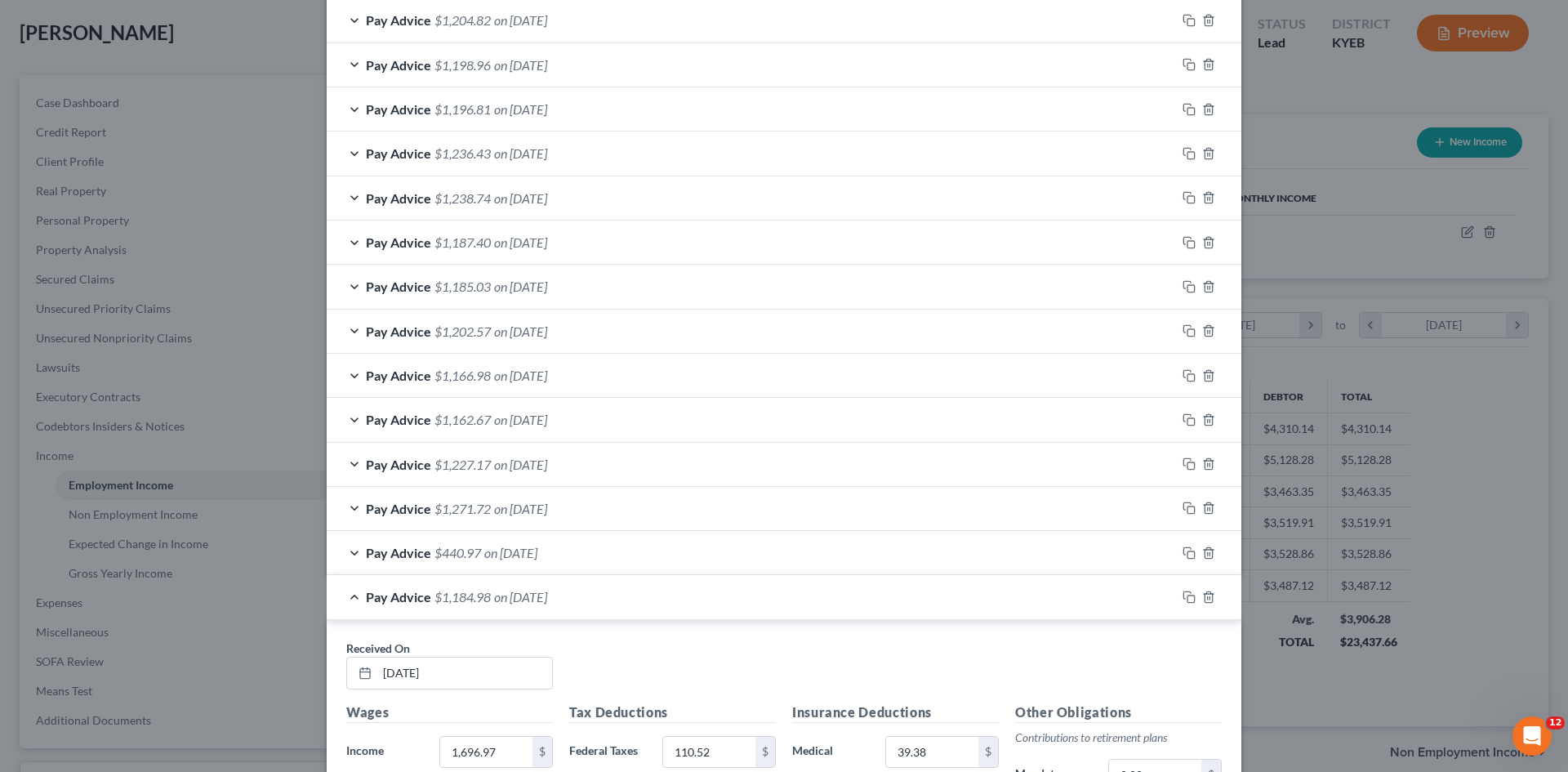
click at [441, 597] on span "$1,184.98" at bounding box center [463, 597] width 56 height 16
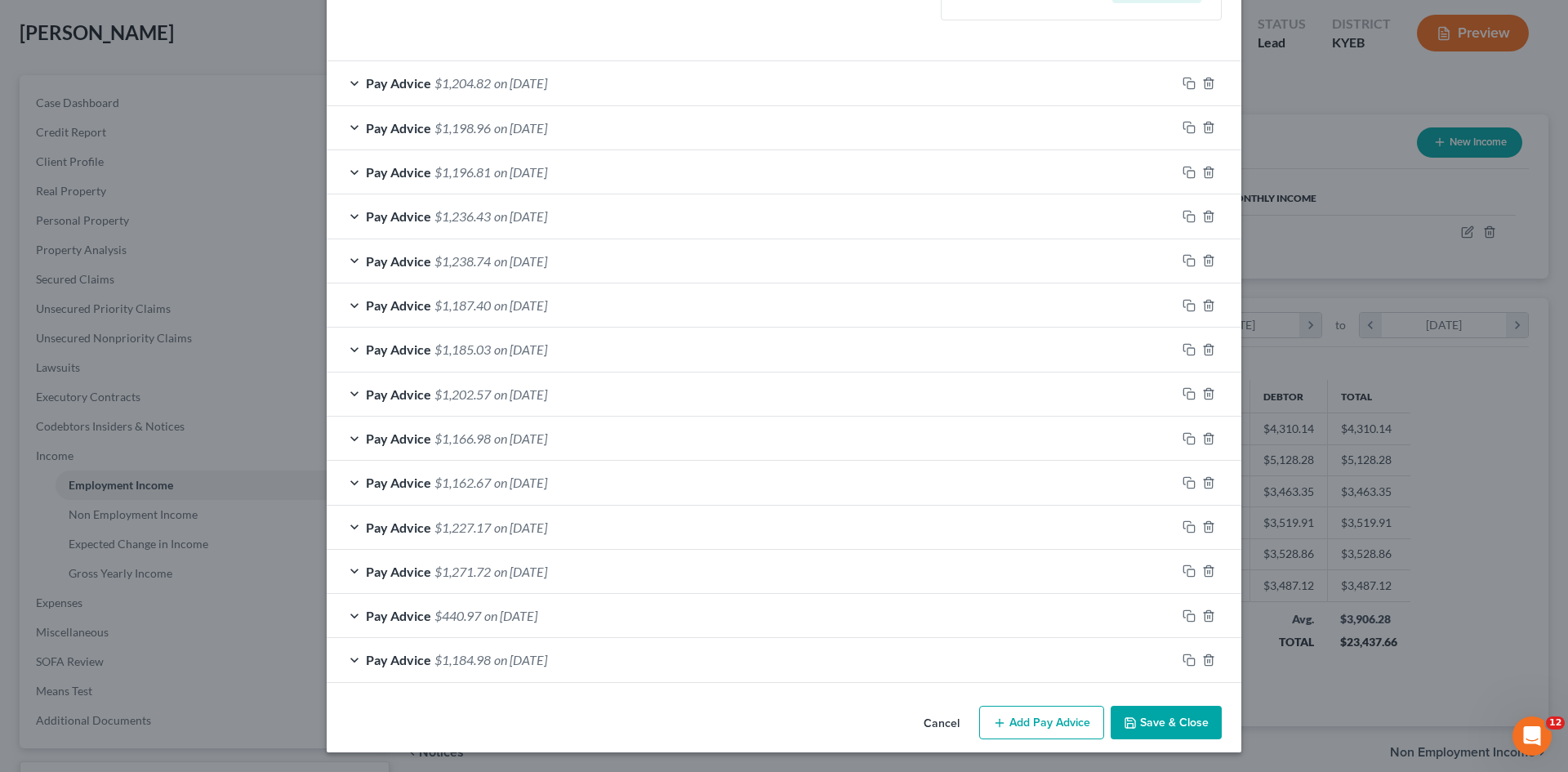
click at [442, 552] on div "Pay Advice $1,271.72 on [DATE]" at bounding box center [752, 572] width 850 height 44
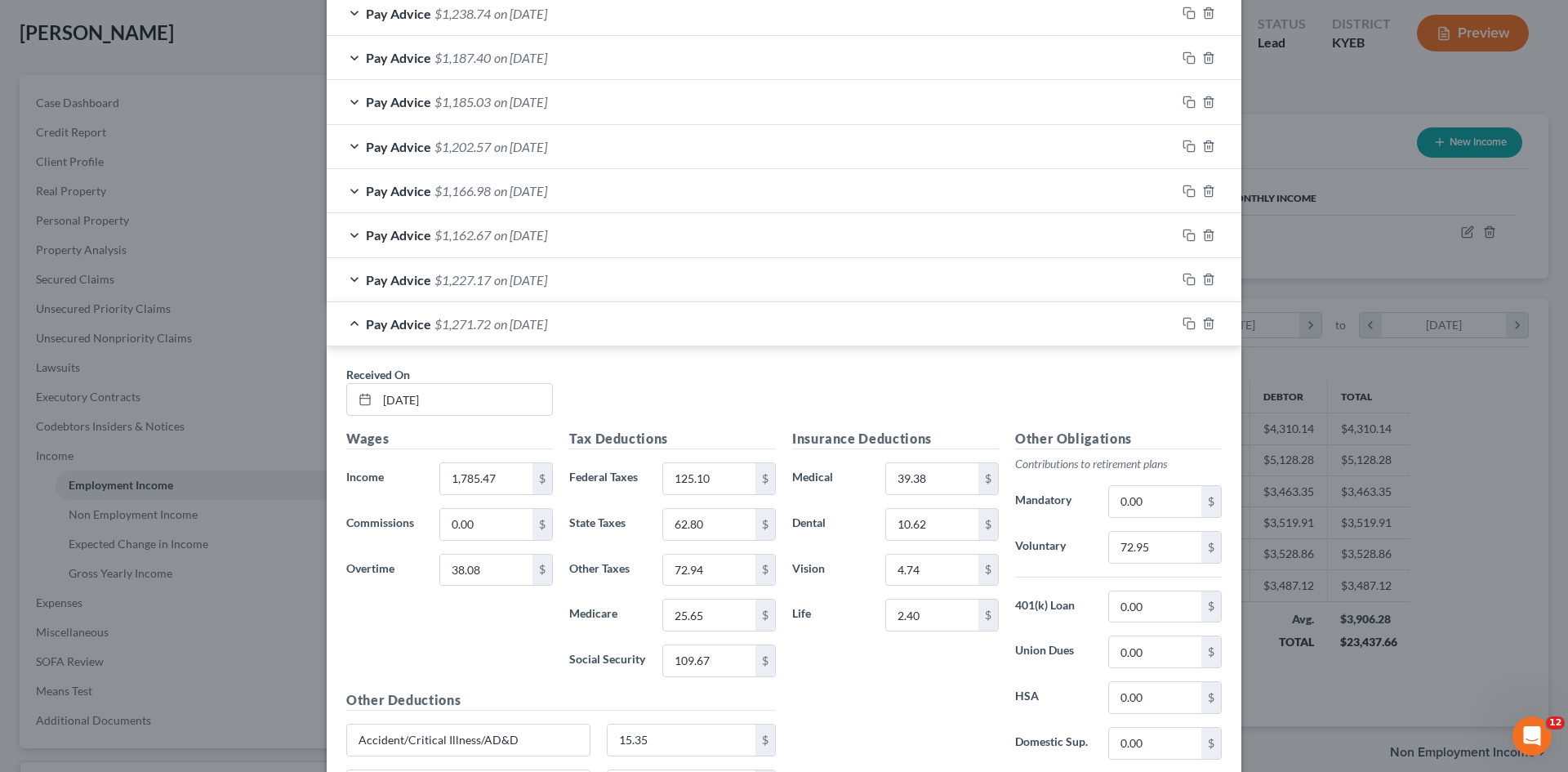
scroll to position [881, 0]
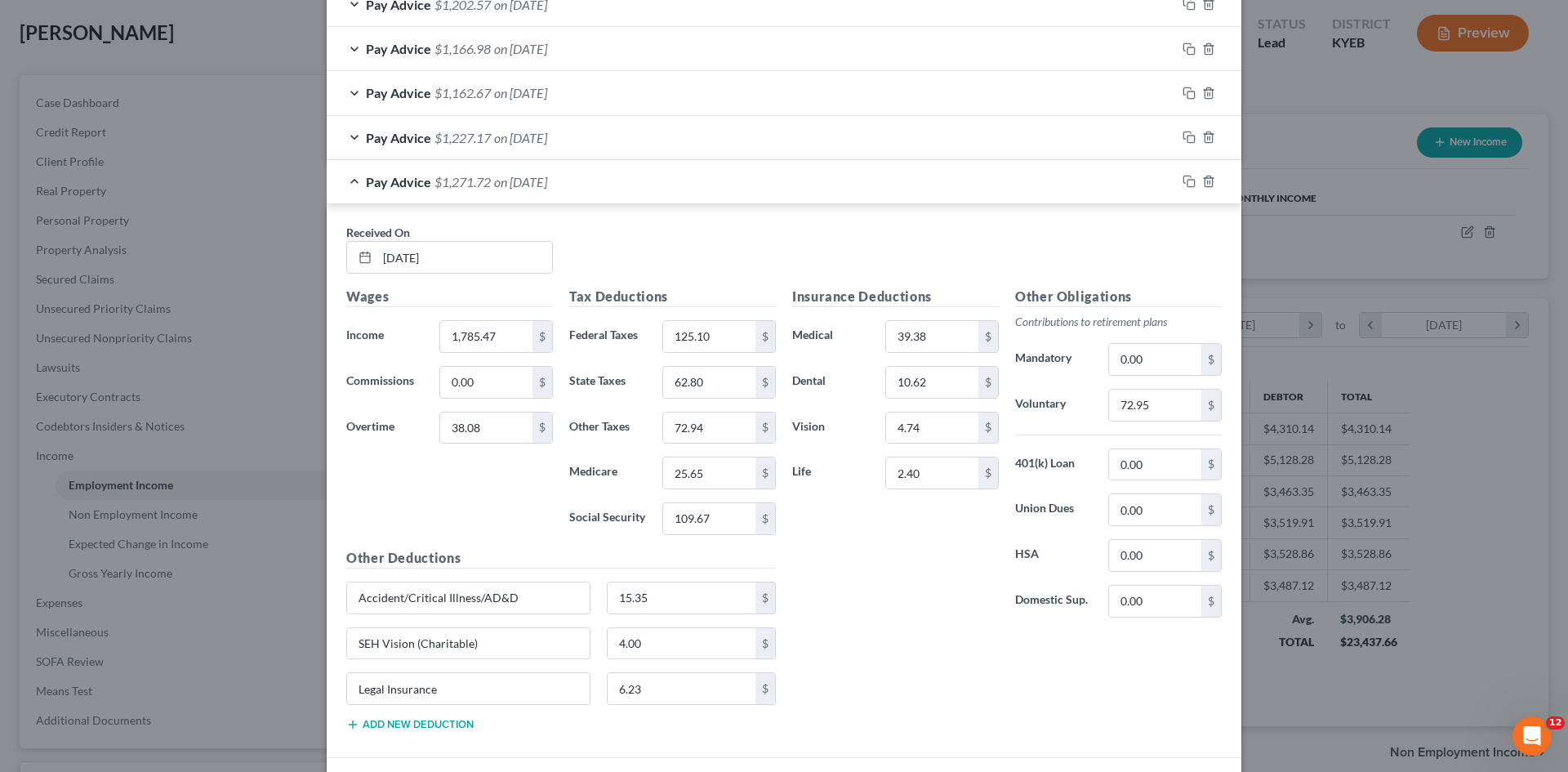
click at [547, 132] on span "on [DATE]" at bounding box center [520, 137] width 53 height 16
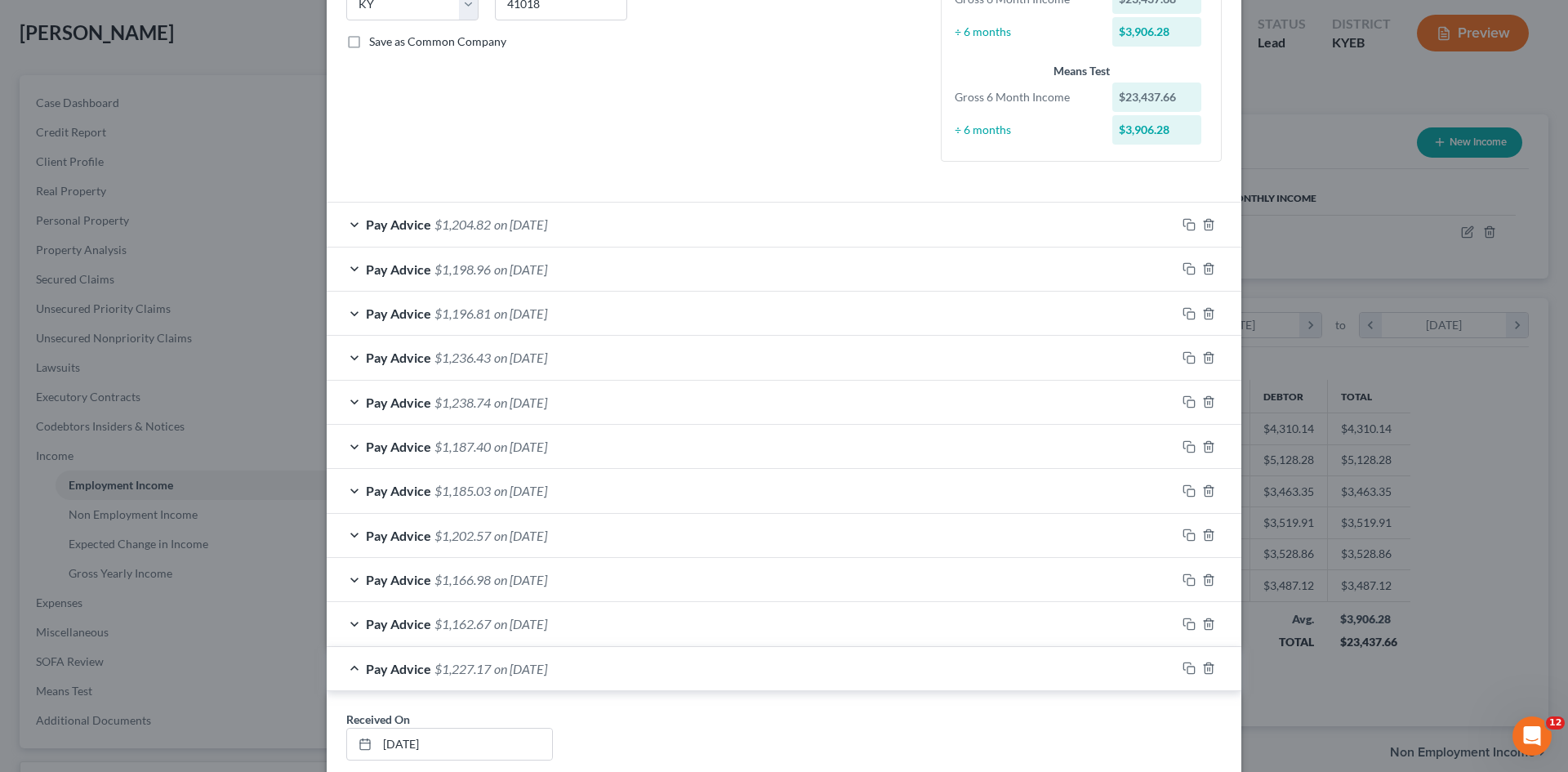
scroll to position [308, 0]
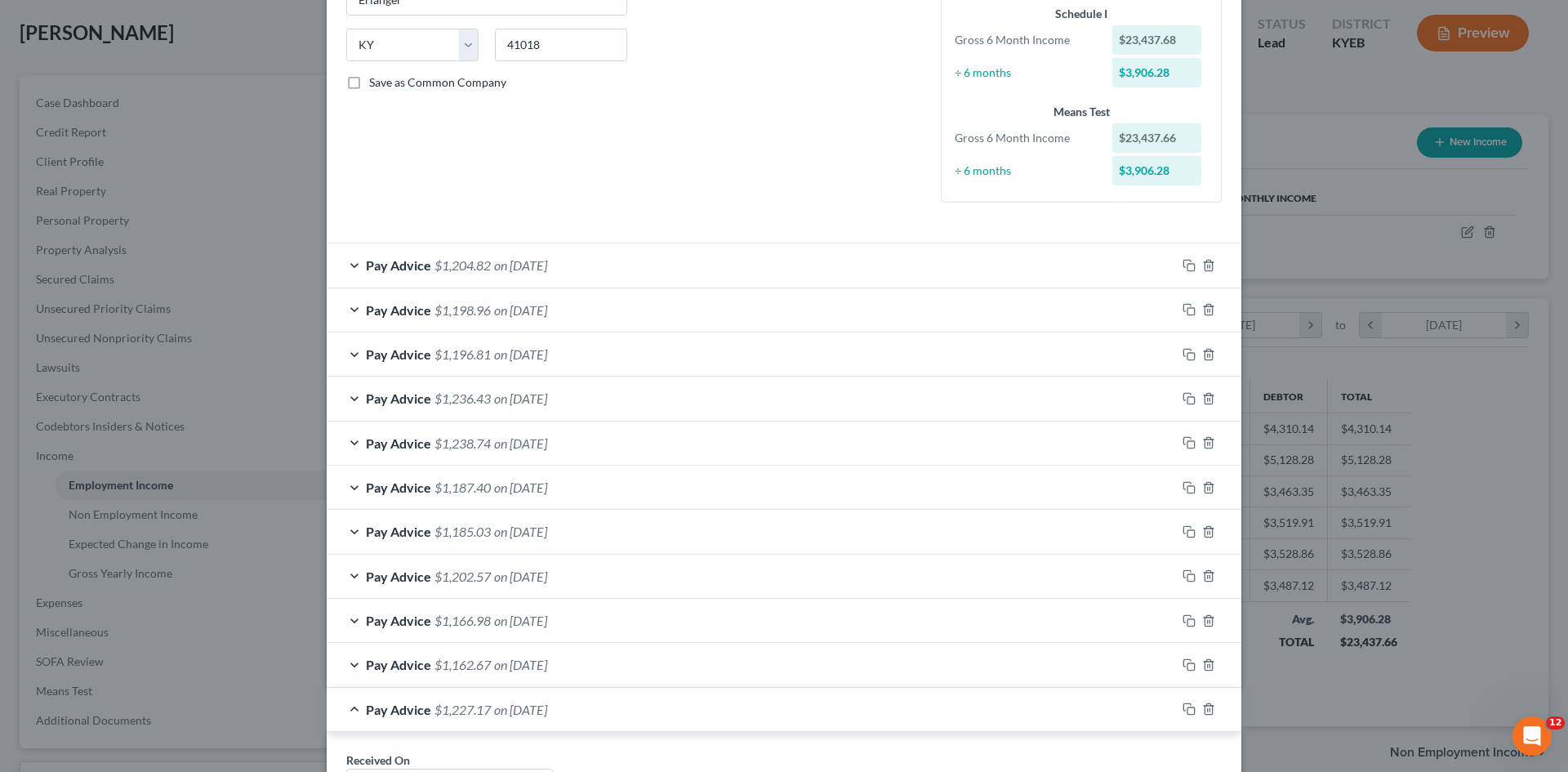
click at [463, 662] on span "$1,162.67" at bounding box center [463, 665] width 56 height 16
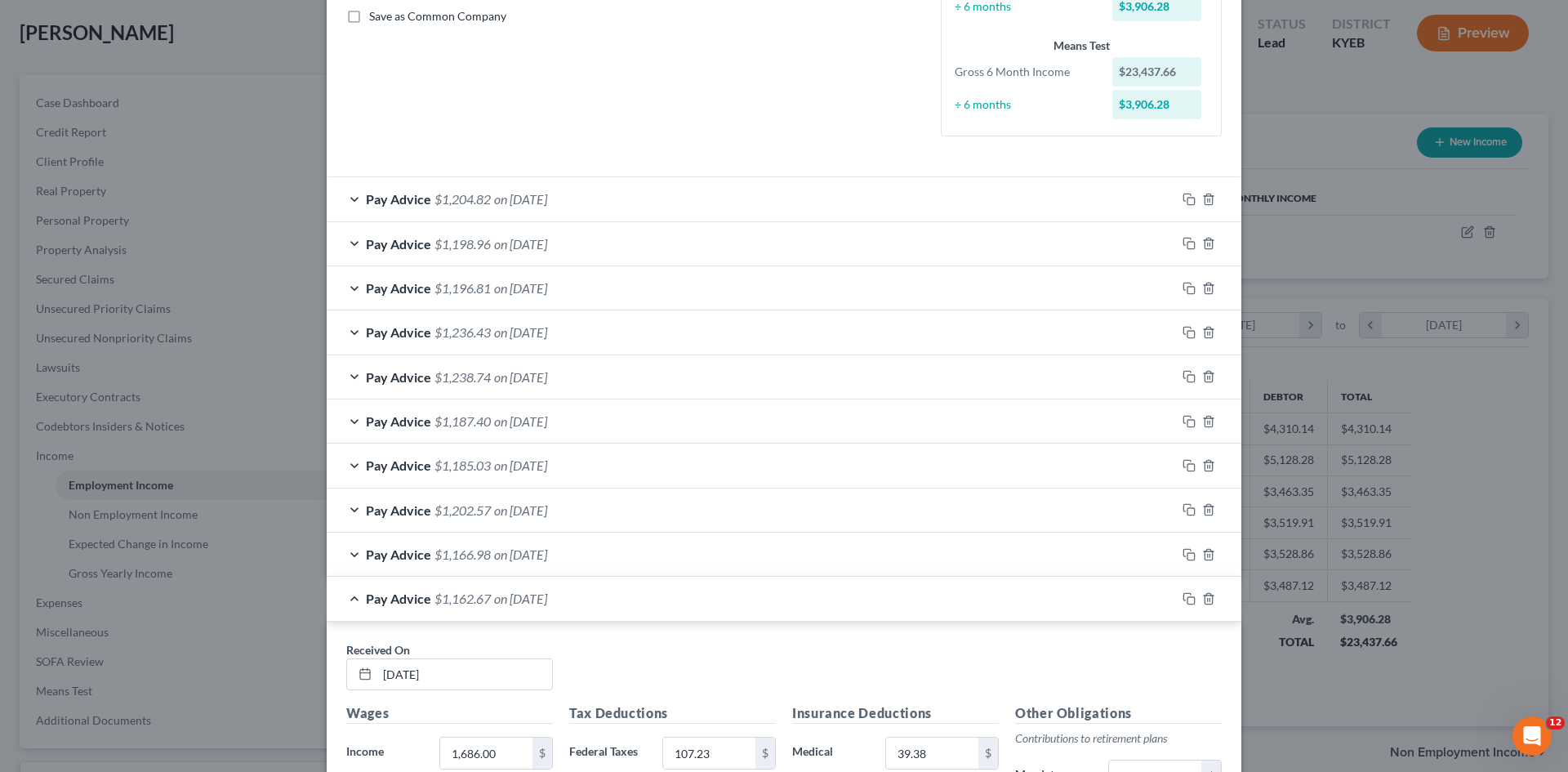
scroll to position [391, 0]
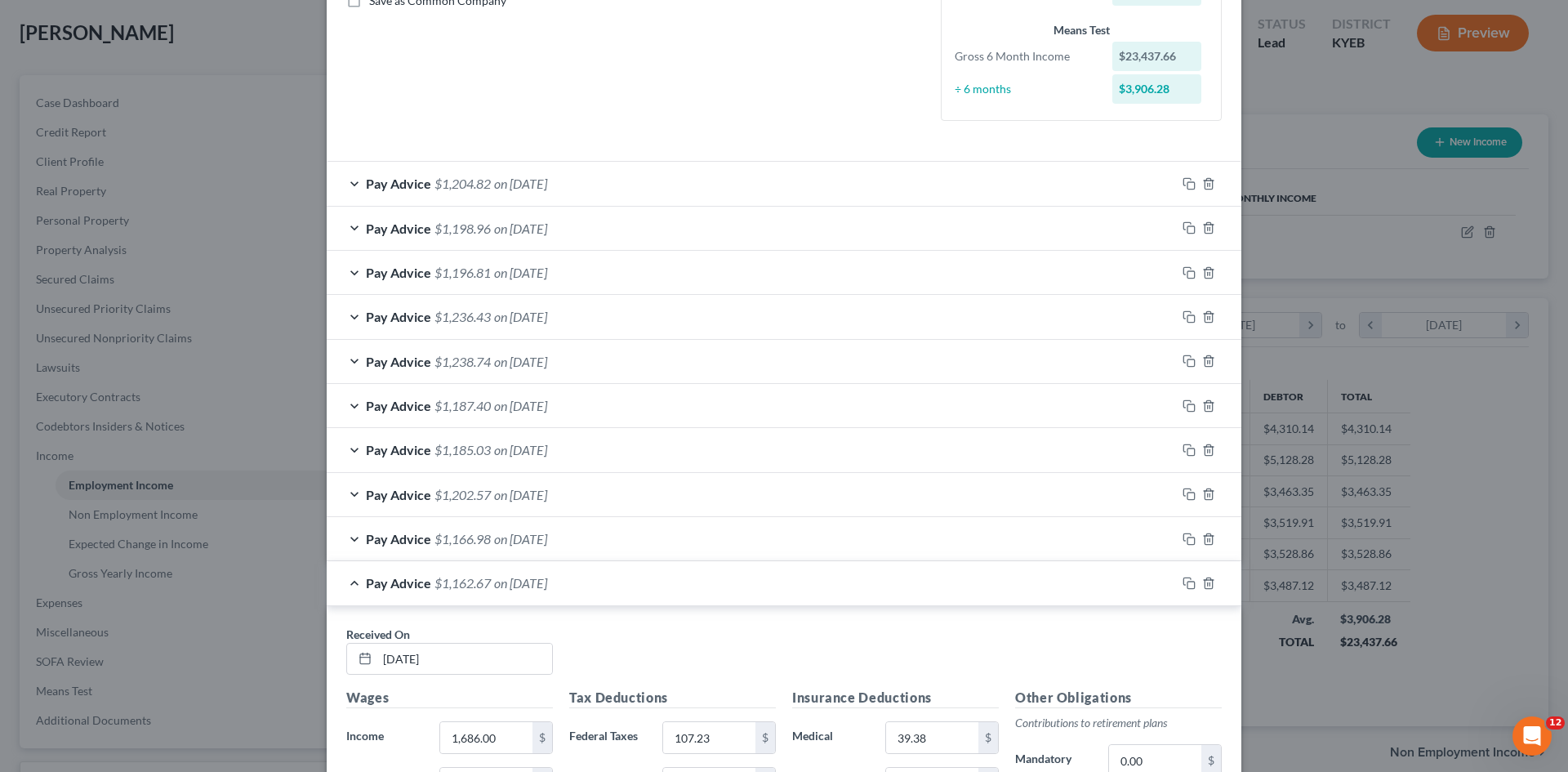
click at [460, 500] on span "$1,202.57" at bounding box center [463, 495] width 56 height 16
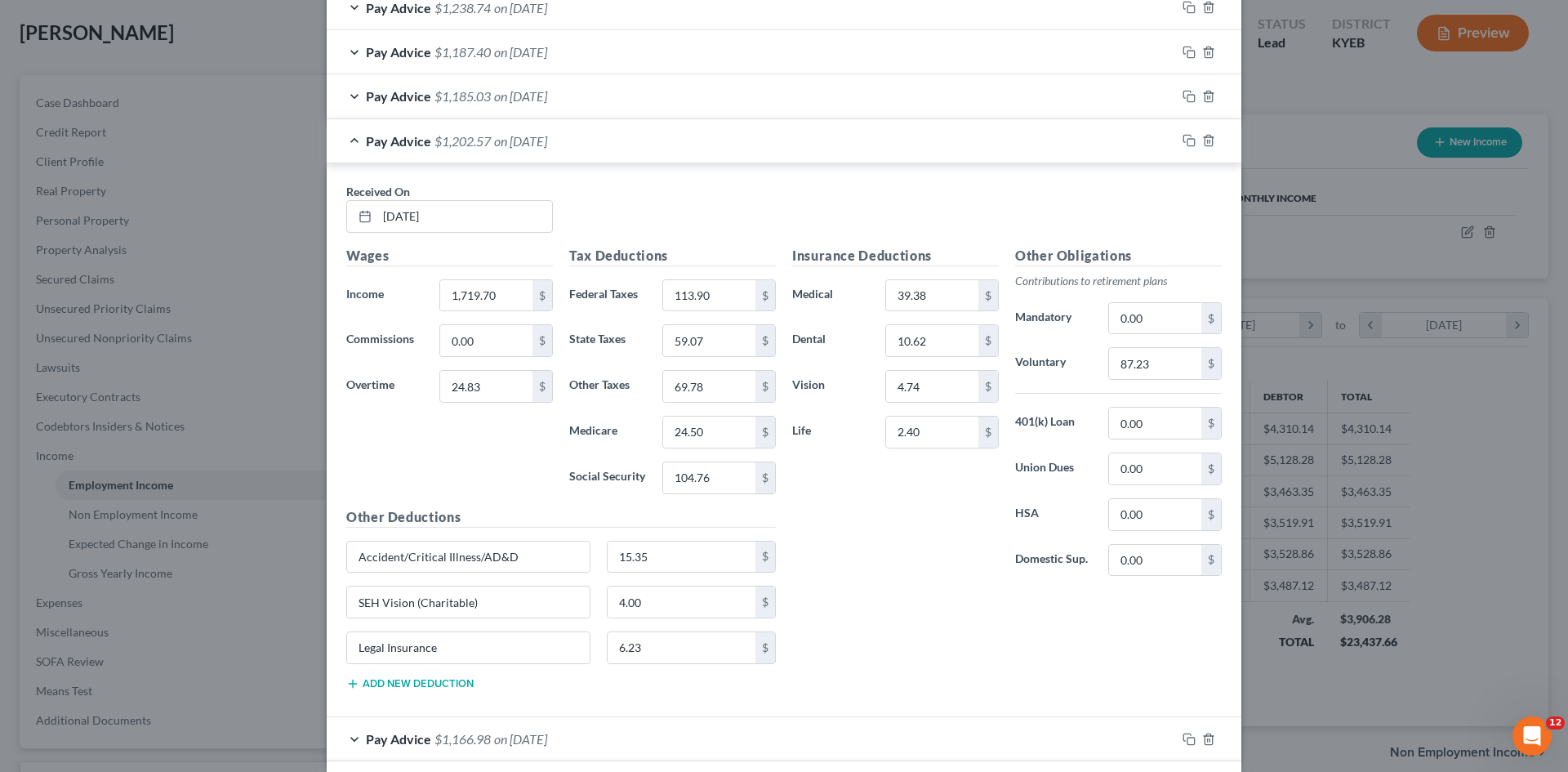
scroll to position [718, 0]
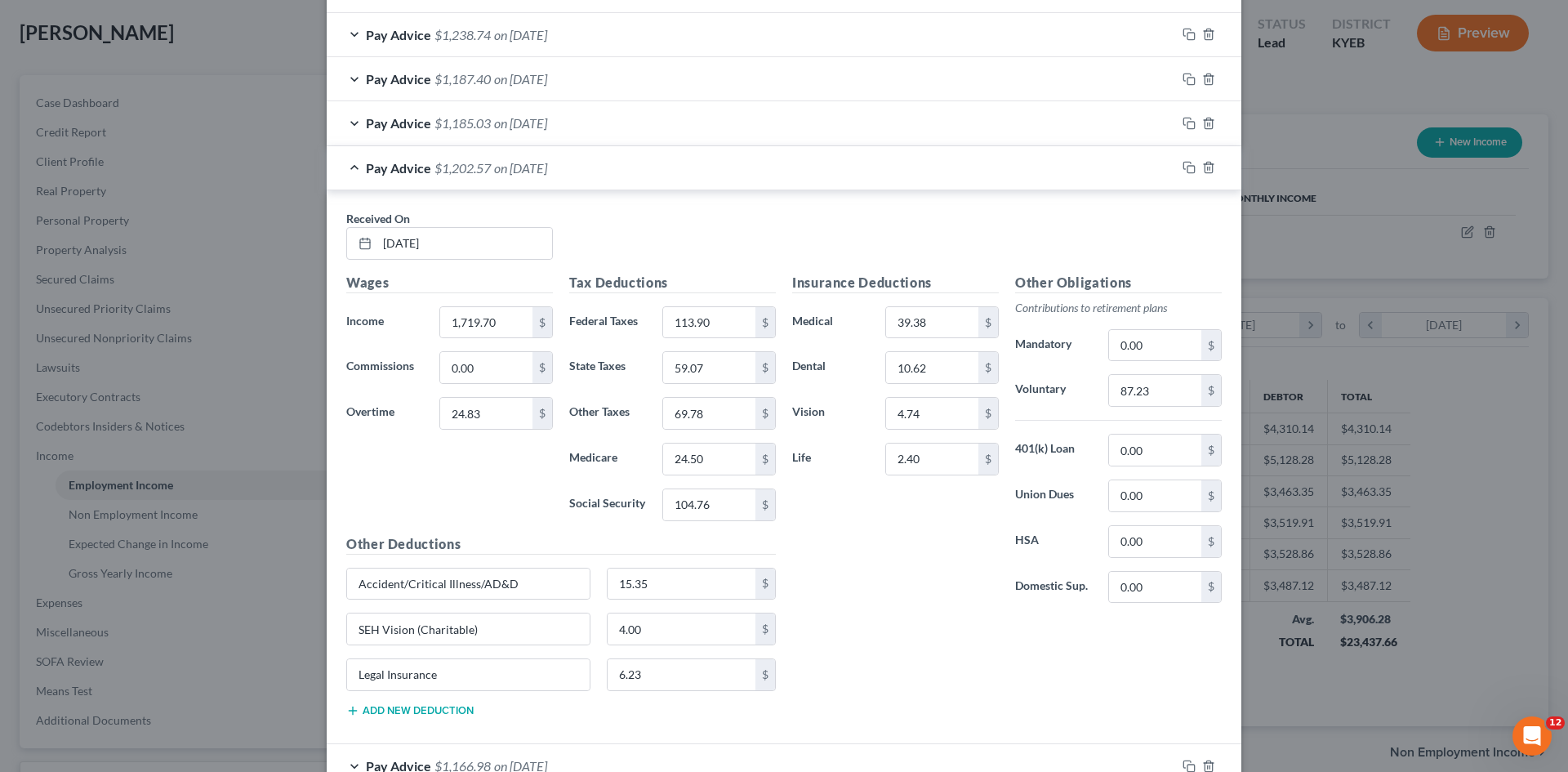
click at [461, 71] on span "$1,187.40" at bounding box center [463, 79] width 56 height 16
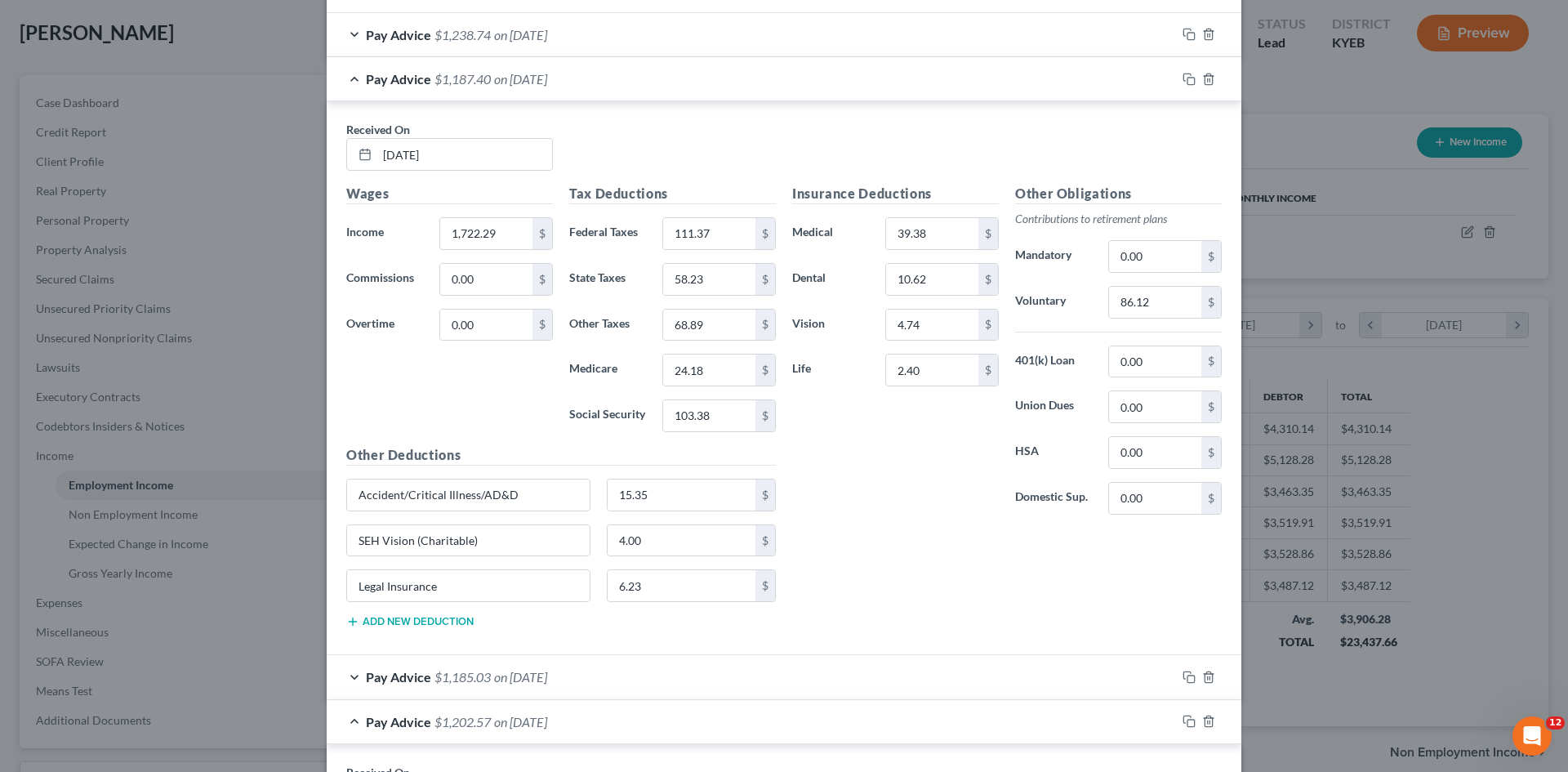
scroll to position [554, 0]
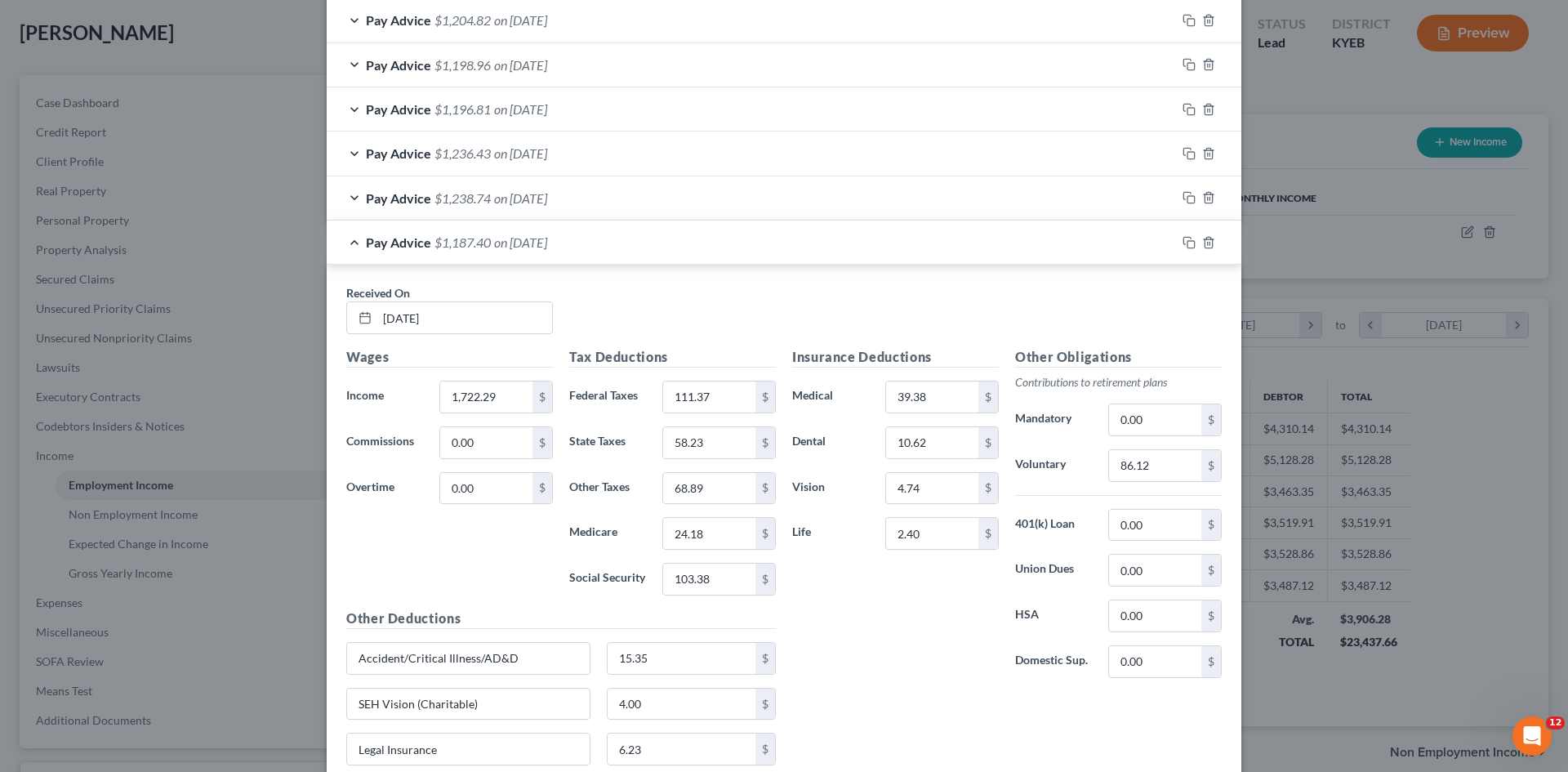
click at [547, 146] on span "on [DATE]" at bounding box center [520, 153] width 53 height 16
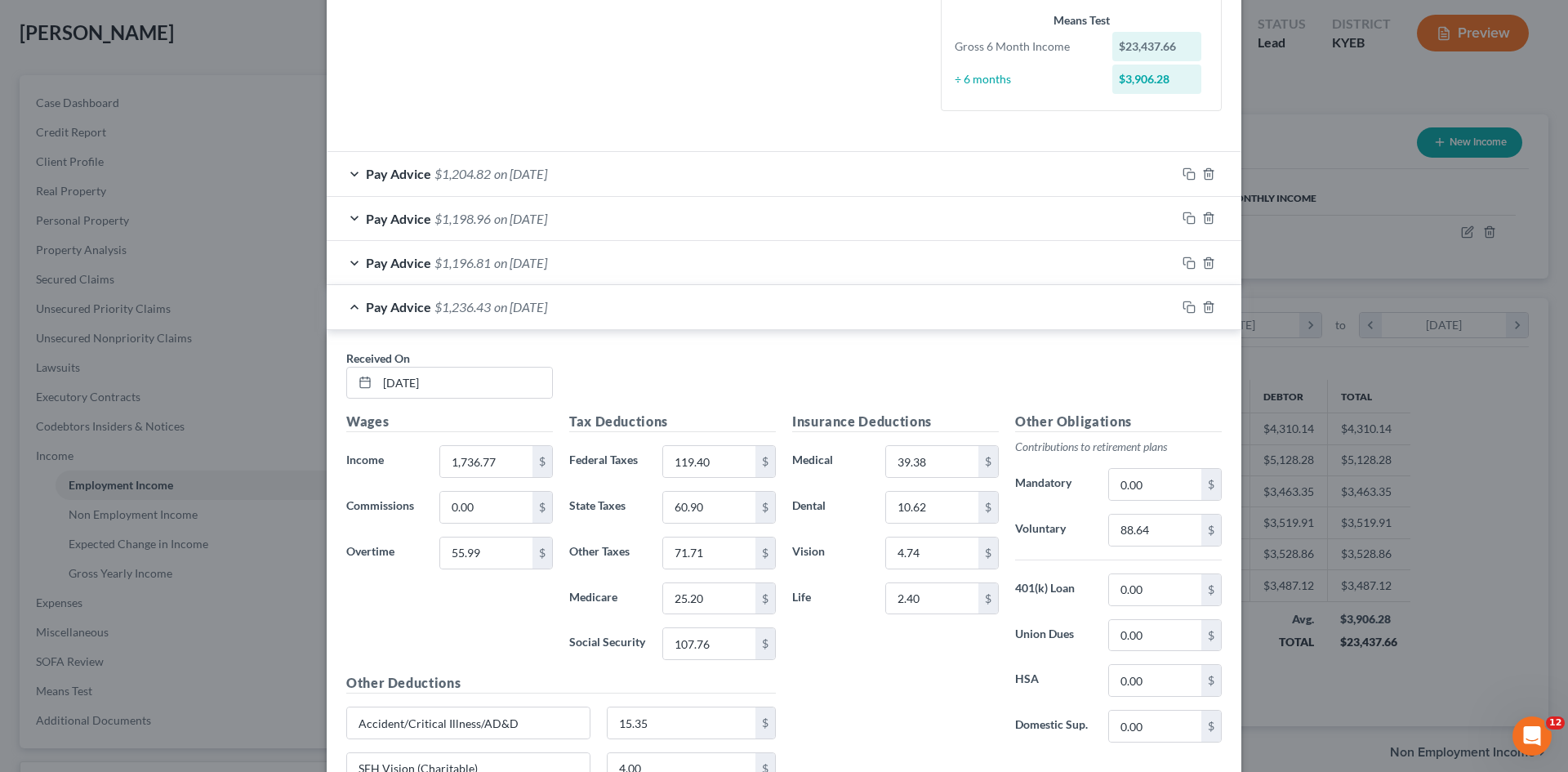
scroll to position [391, 0]
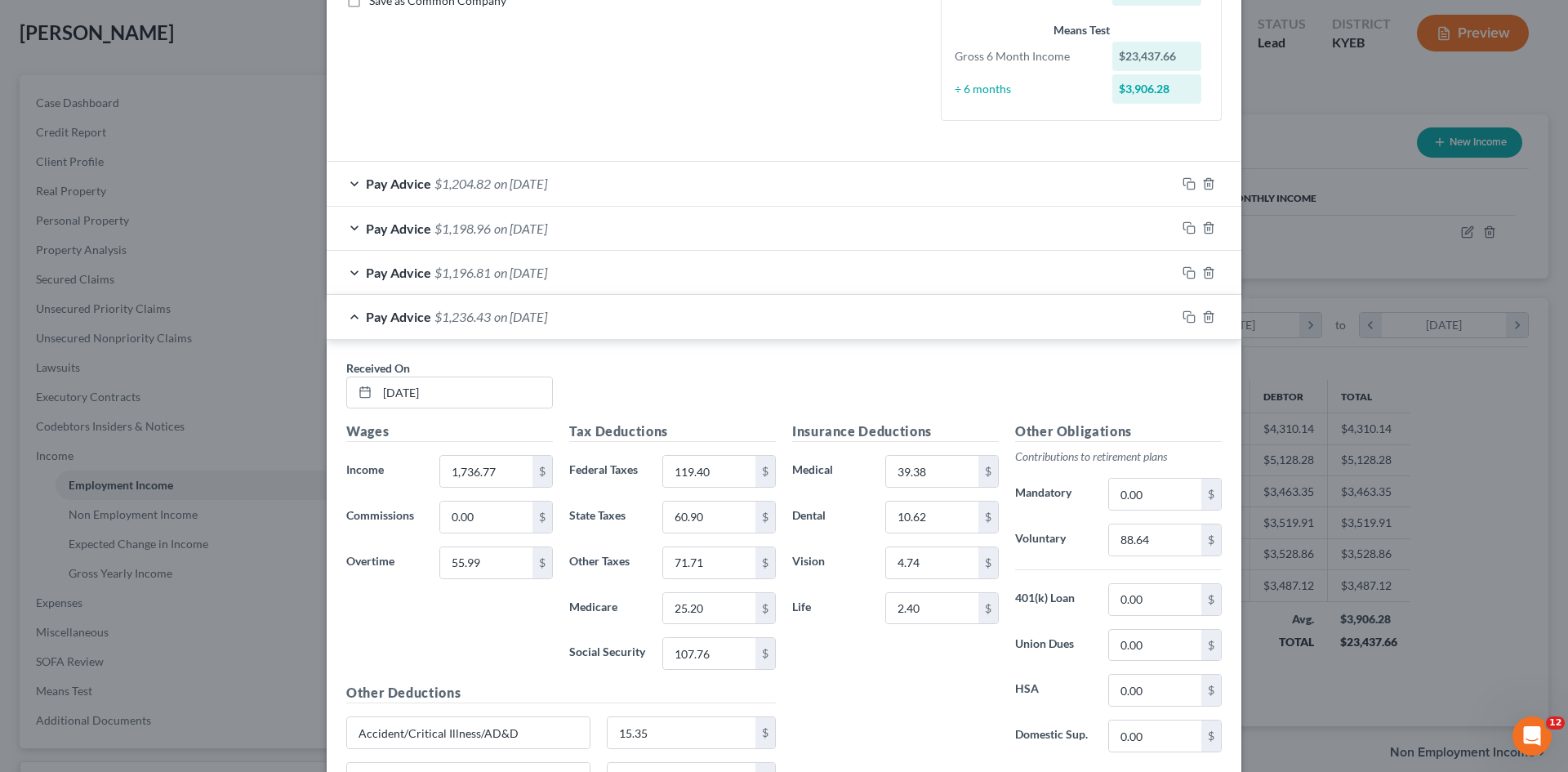
click at [539, 238] on div "Pay Advice $1,198.96 on [DATE]" at bounding box center [752, 229] width 850 height 44
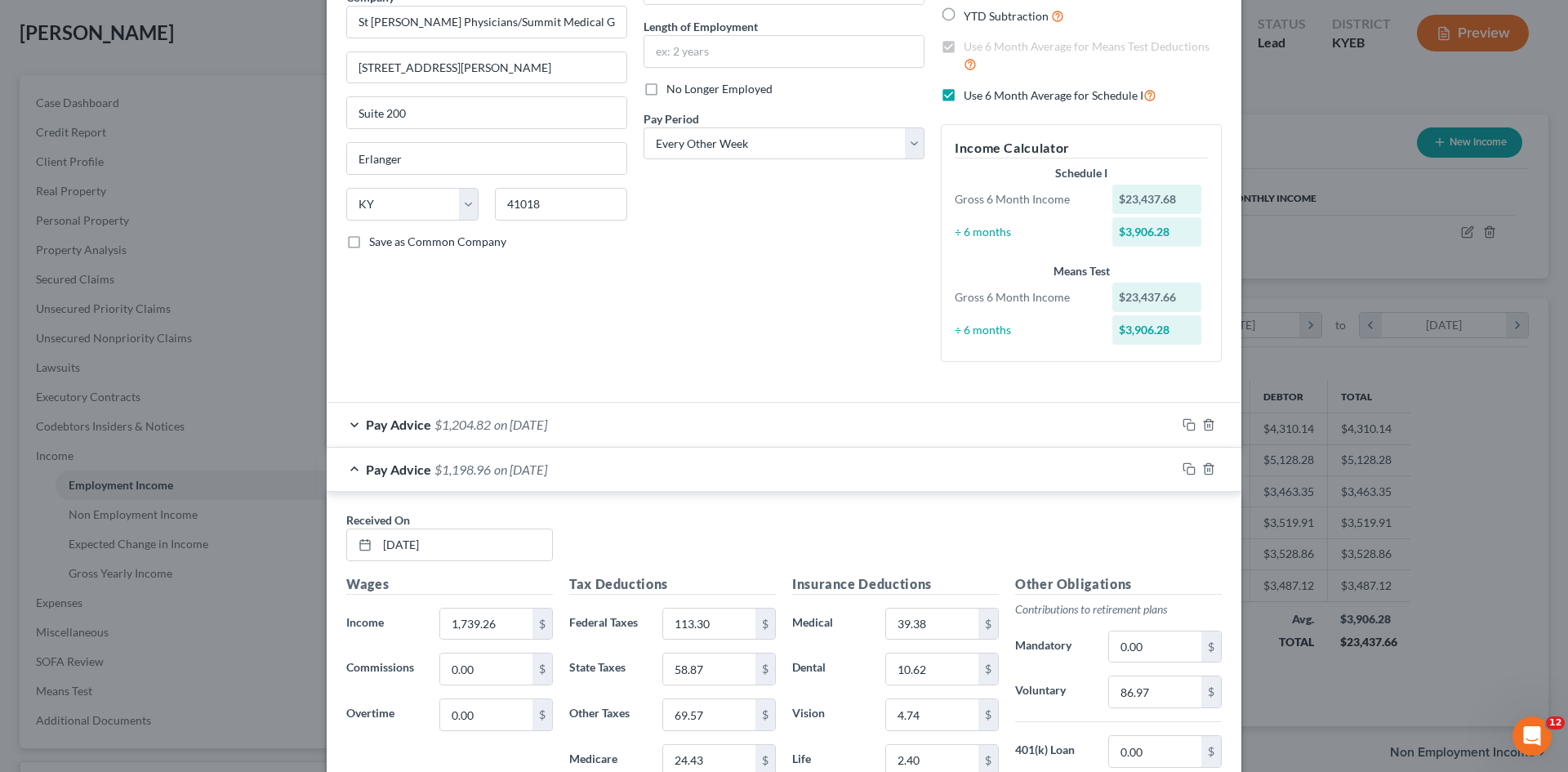
scroll to position [145, 0]
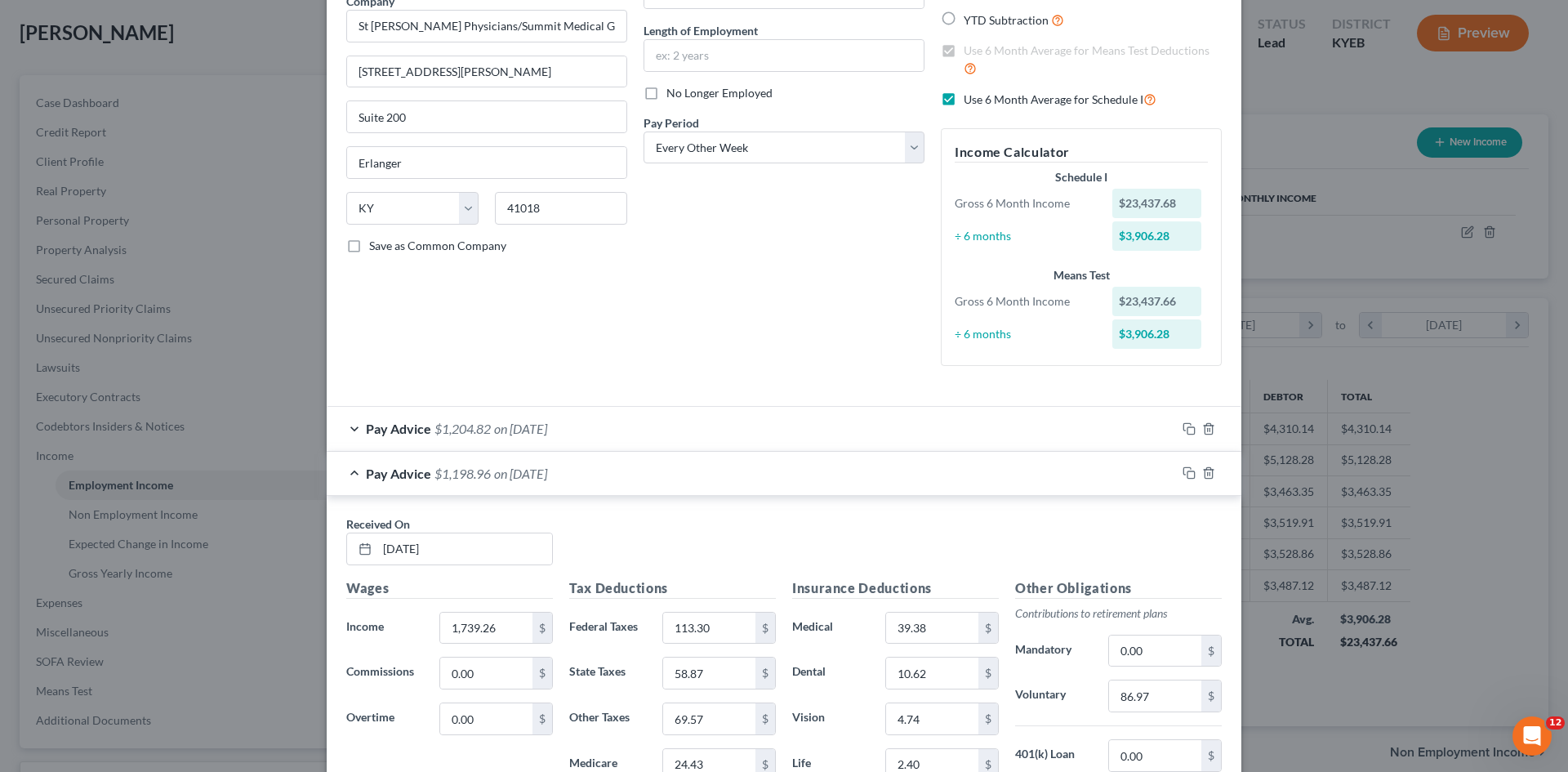
click at [529, 416] on div "Pay Advice $1,204.82 on [DATE]" at bounding box center [752, 428] width 850 height 44
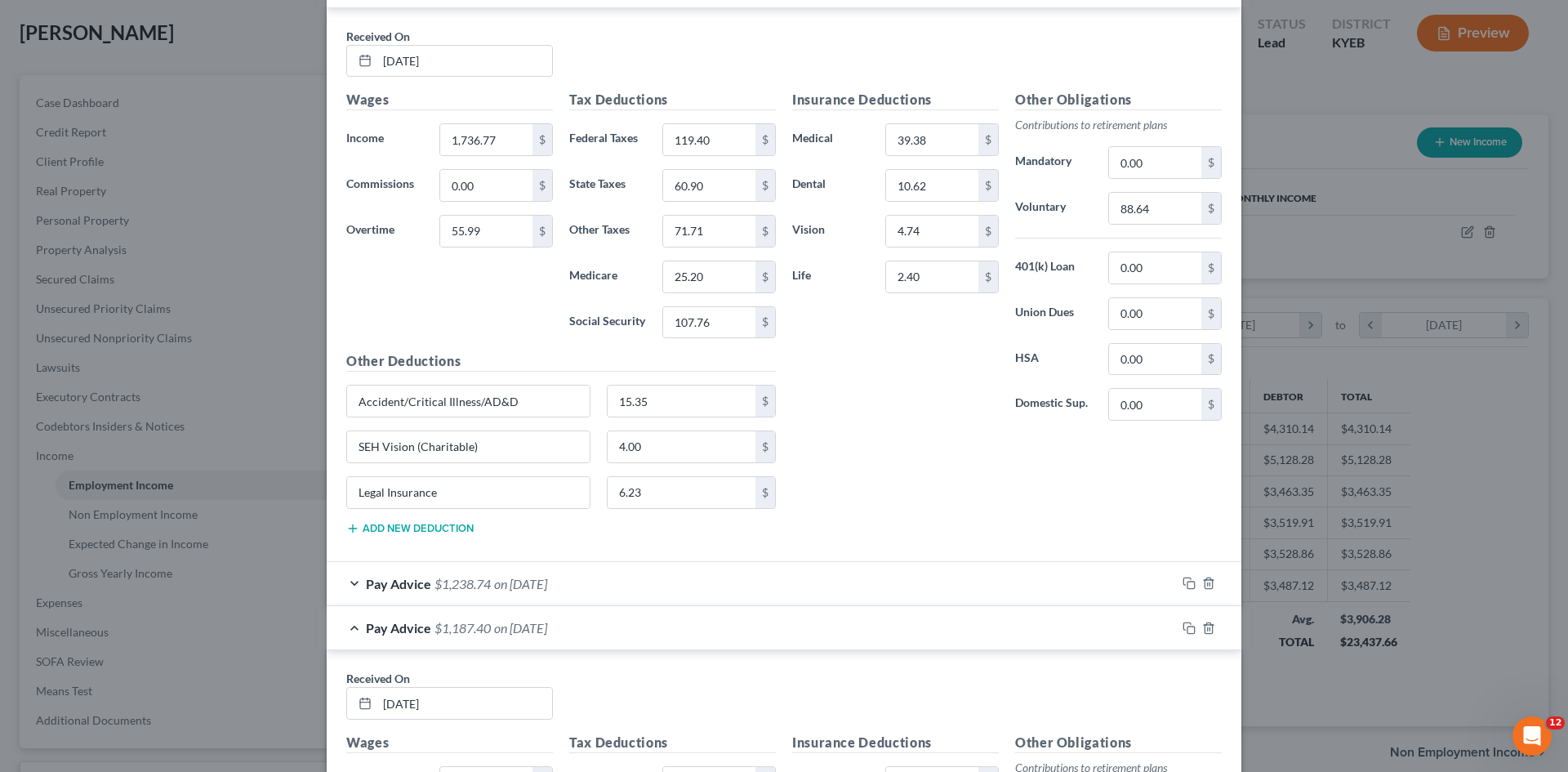
scroll to position [1943, 0]
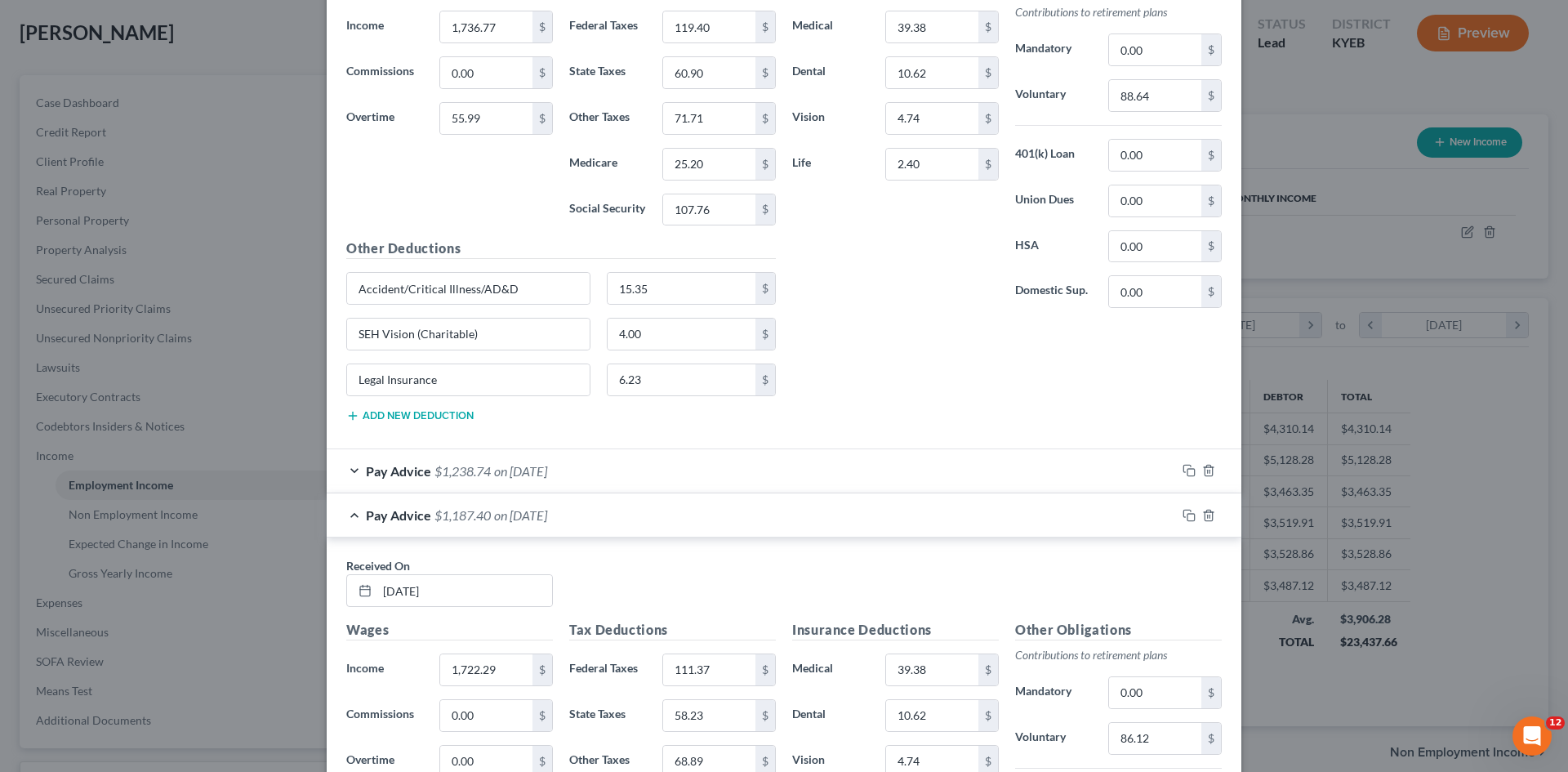
click at [517, 475] on span "on [DATE]" at bounding box center [520, 471] width 53 height 16
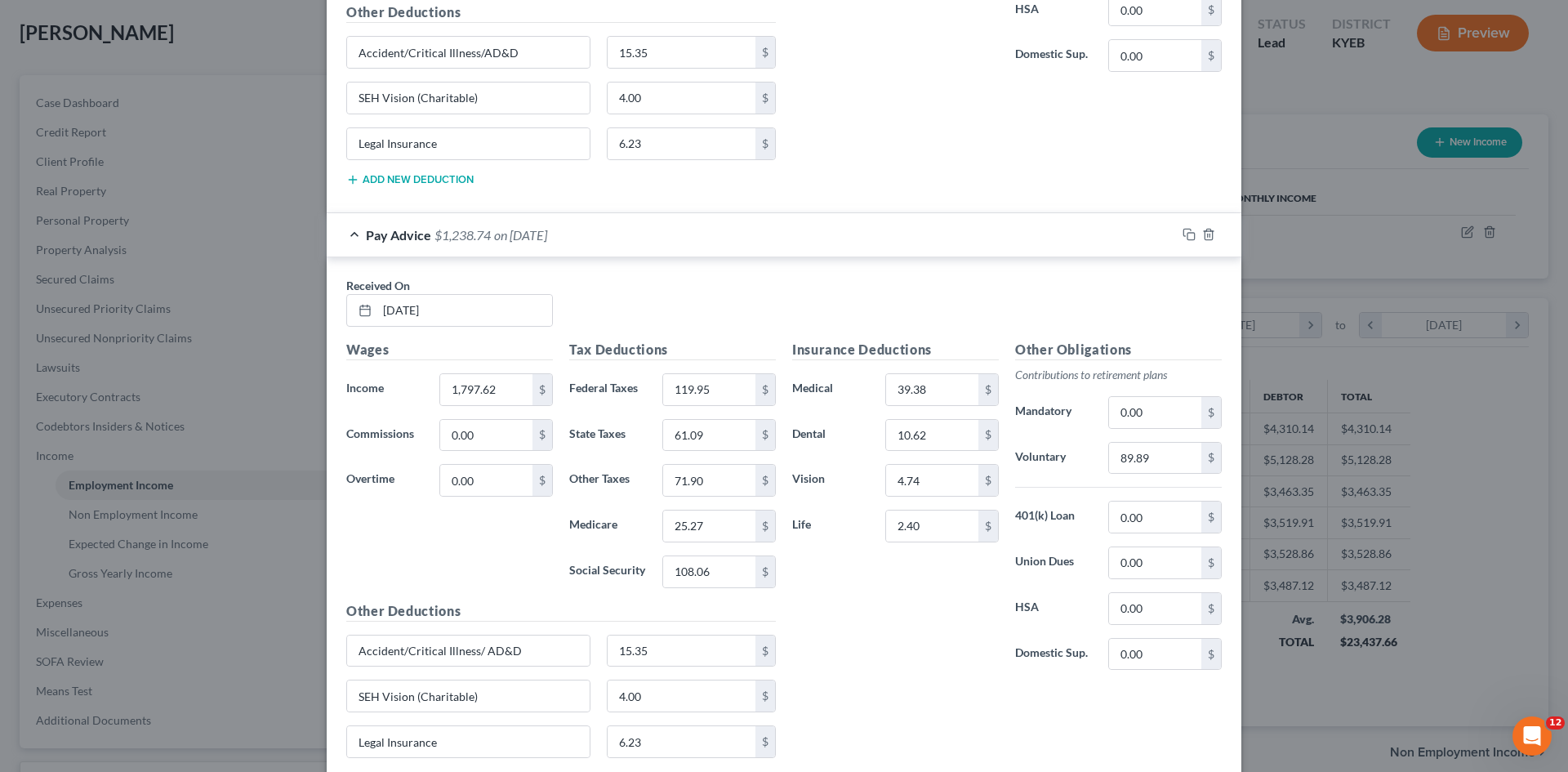
scroll to position [2188, 0]
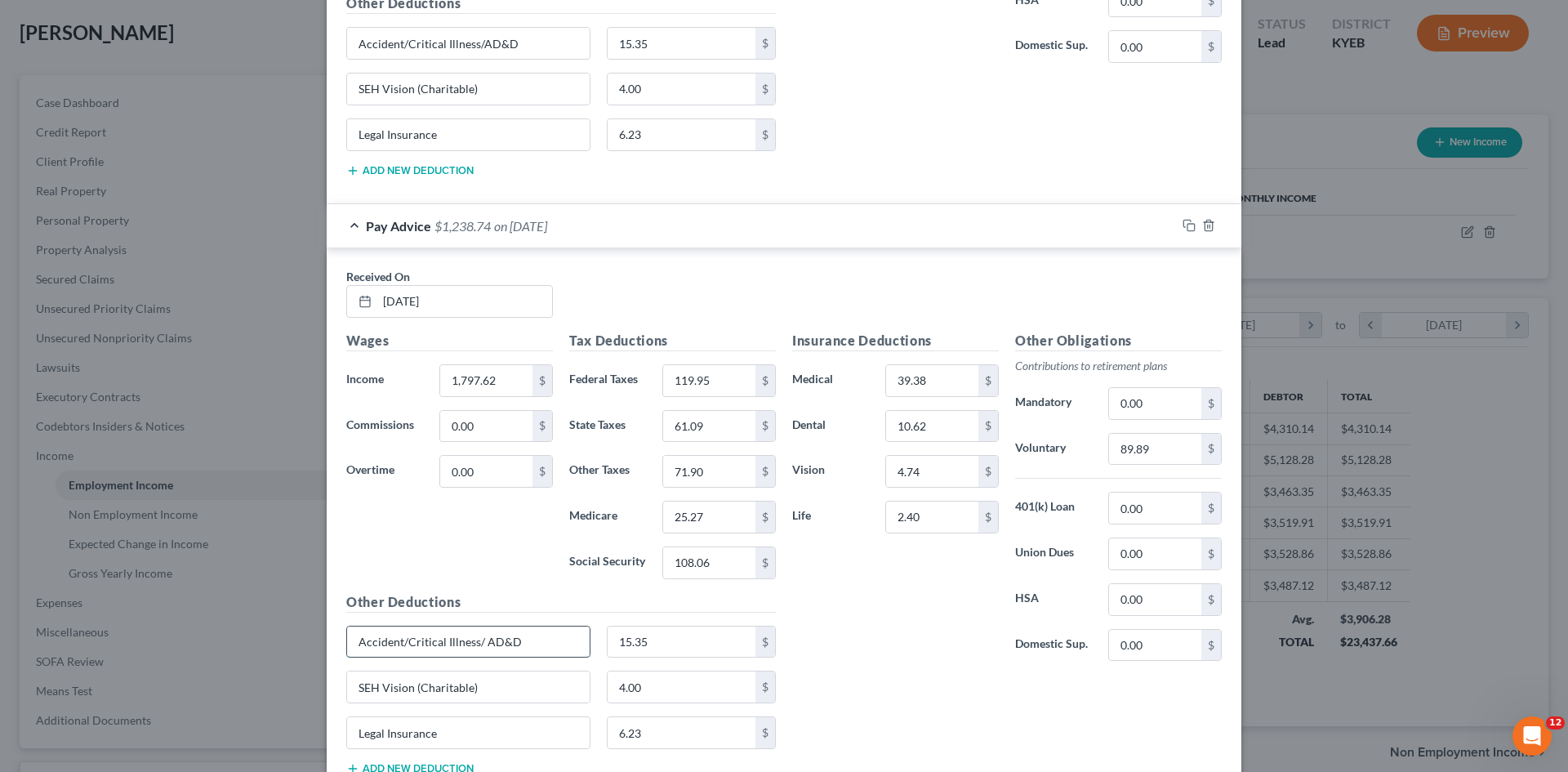
click at [475, 640] on input "Accident/Critical Illness/ AD&D" at bounding box center [468, 642] width 242 height 31
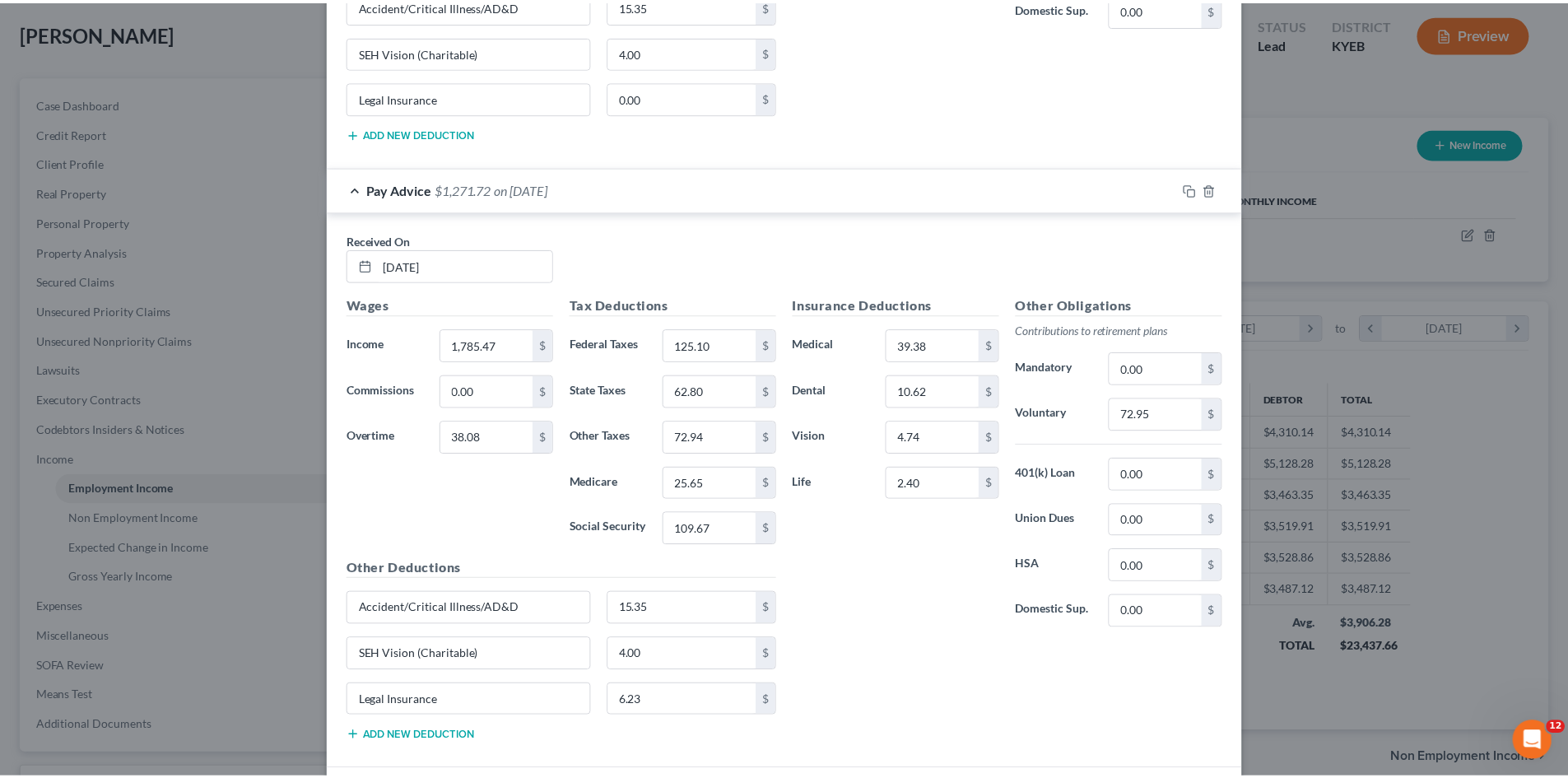
scroll to position [5519, 0]
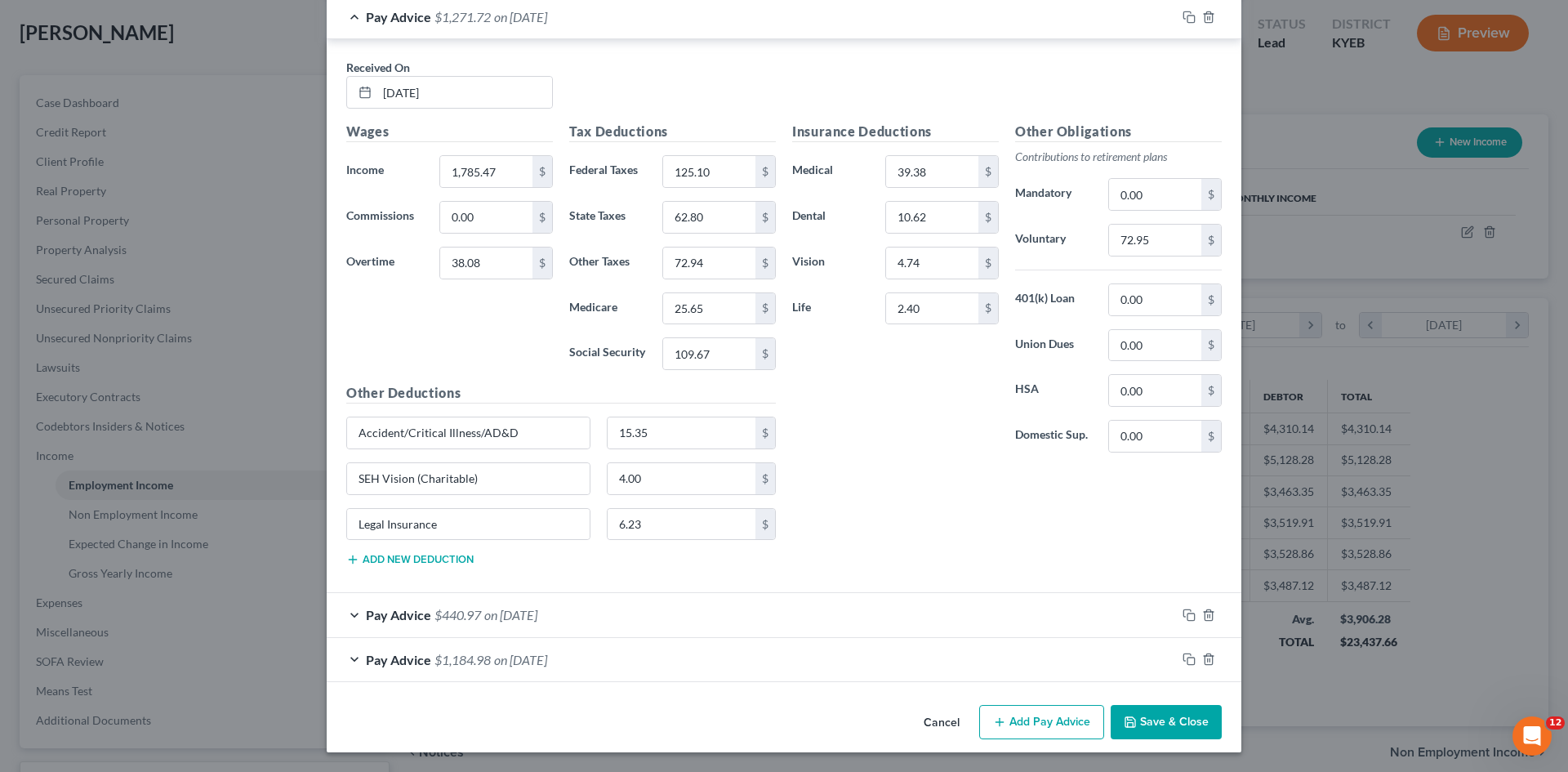
type input "Accident/Critical Illness/AD&D"
click at [1137, 719] on button "Save & Close" at bounding box center [1167, 722] width 111 height 34
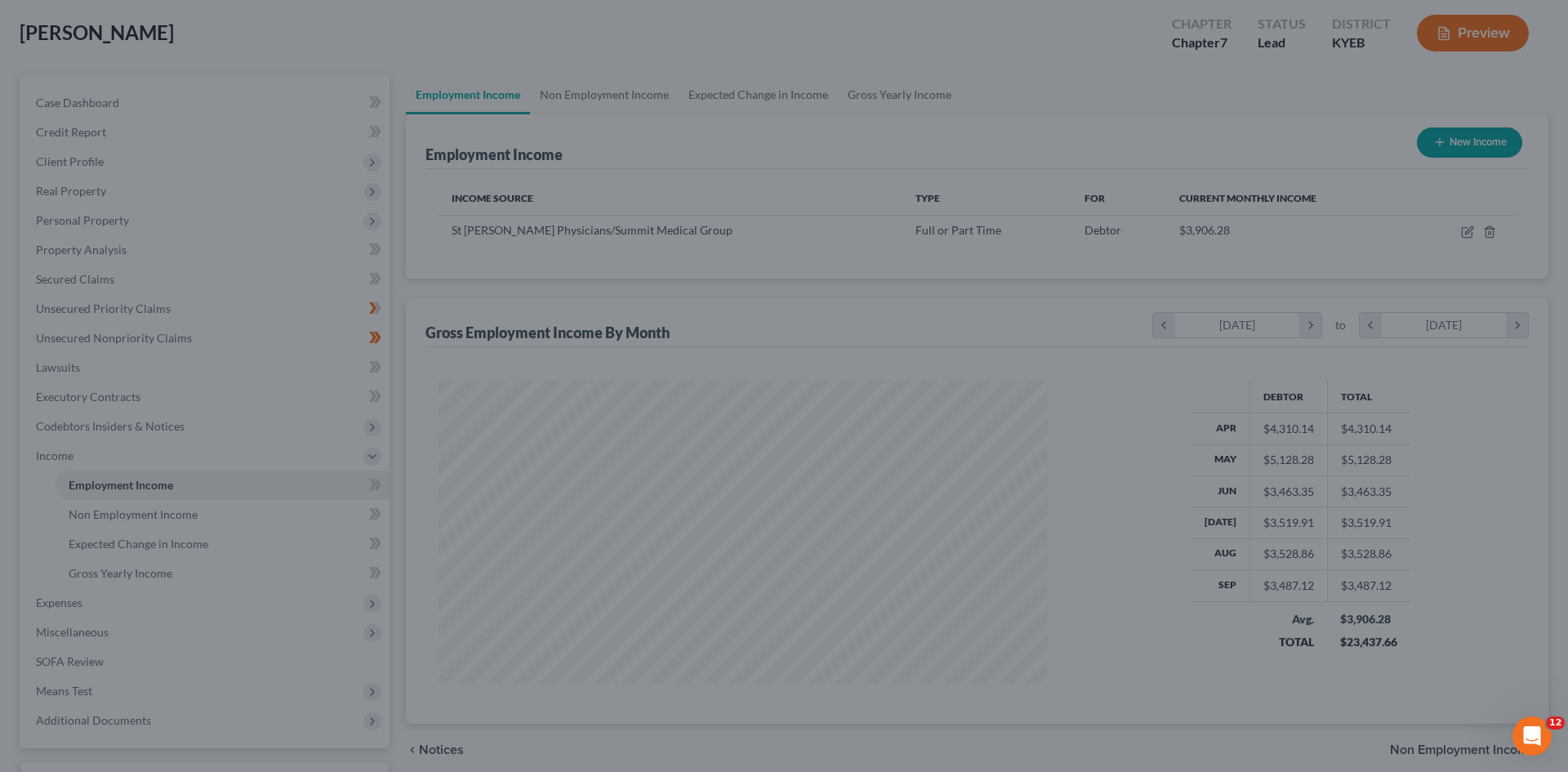
scroll to position [816691, 816194]
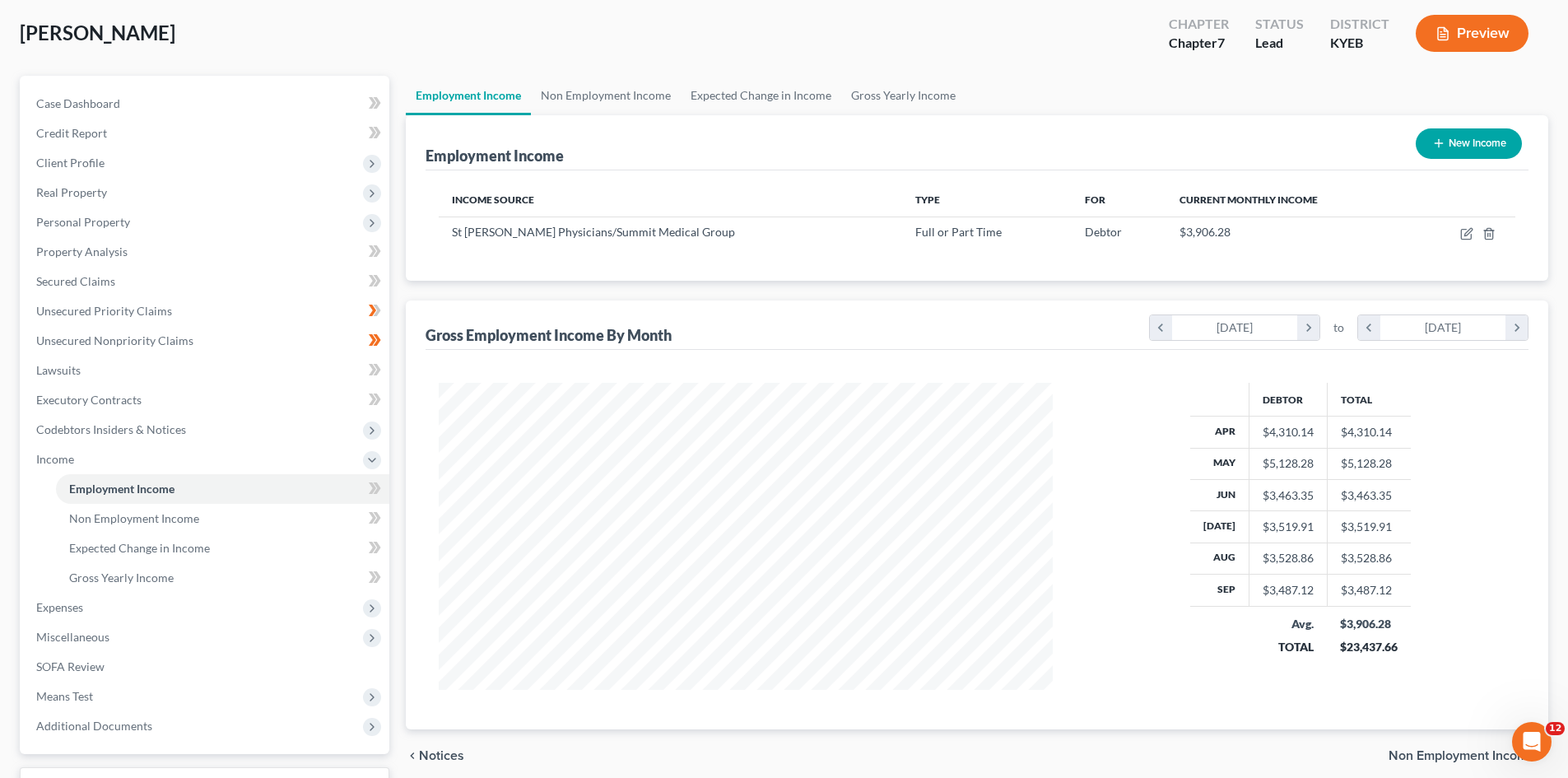
click at [1471, 35] on button "Preview" at bounding box center [1472, 34] width 113 height 37
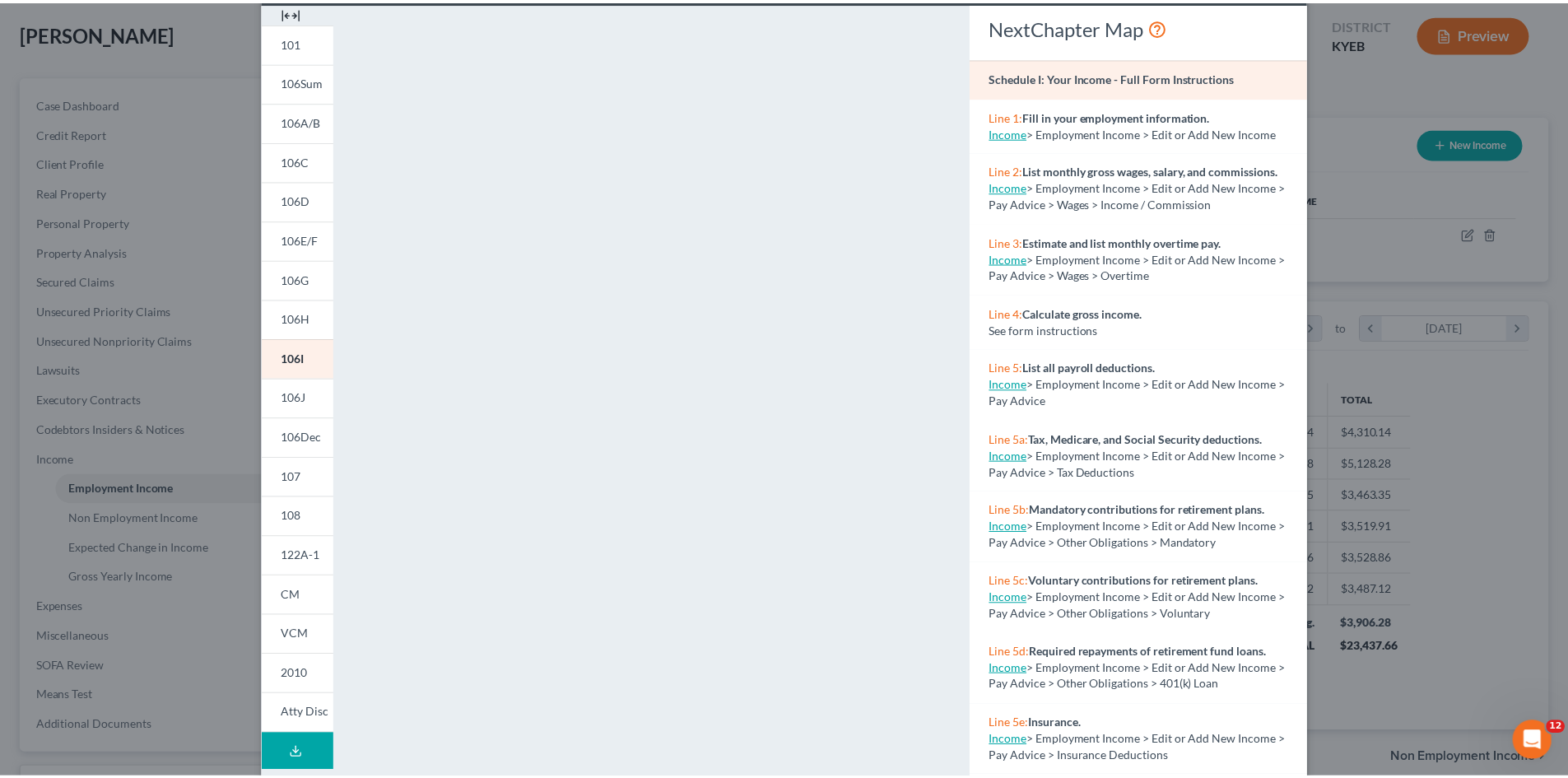
scroll to position [0, 0]
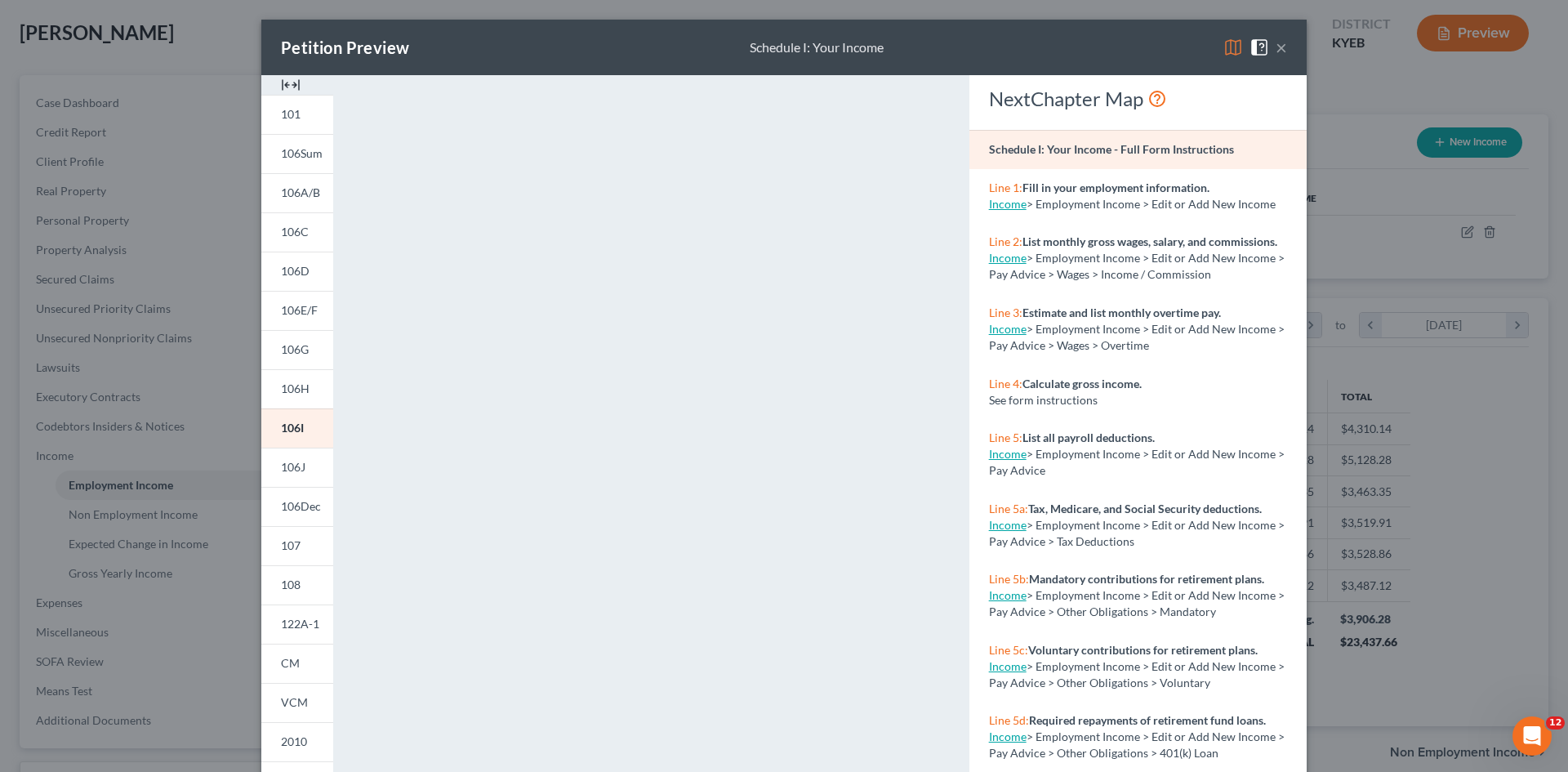
drag, startPoint x: 1275, startPoint y: 49, endPoint x: 1398, endPoint y: 642, distance: 605.6
click at [1276, 49] on button "×" at bounding box center [1281, 47] width 12 height 19
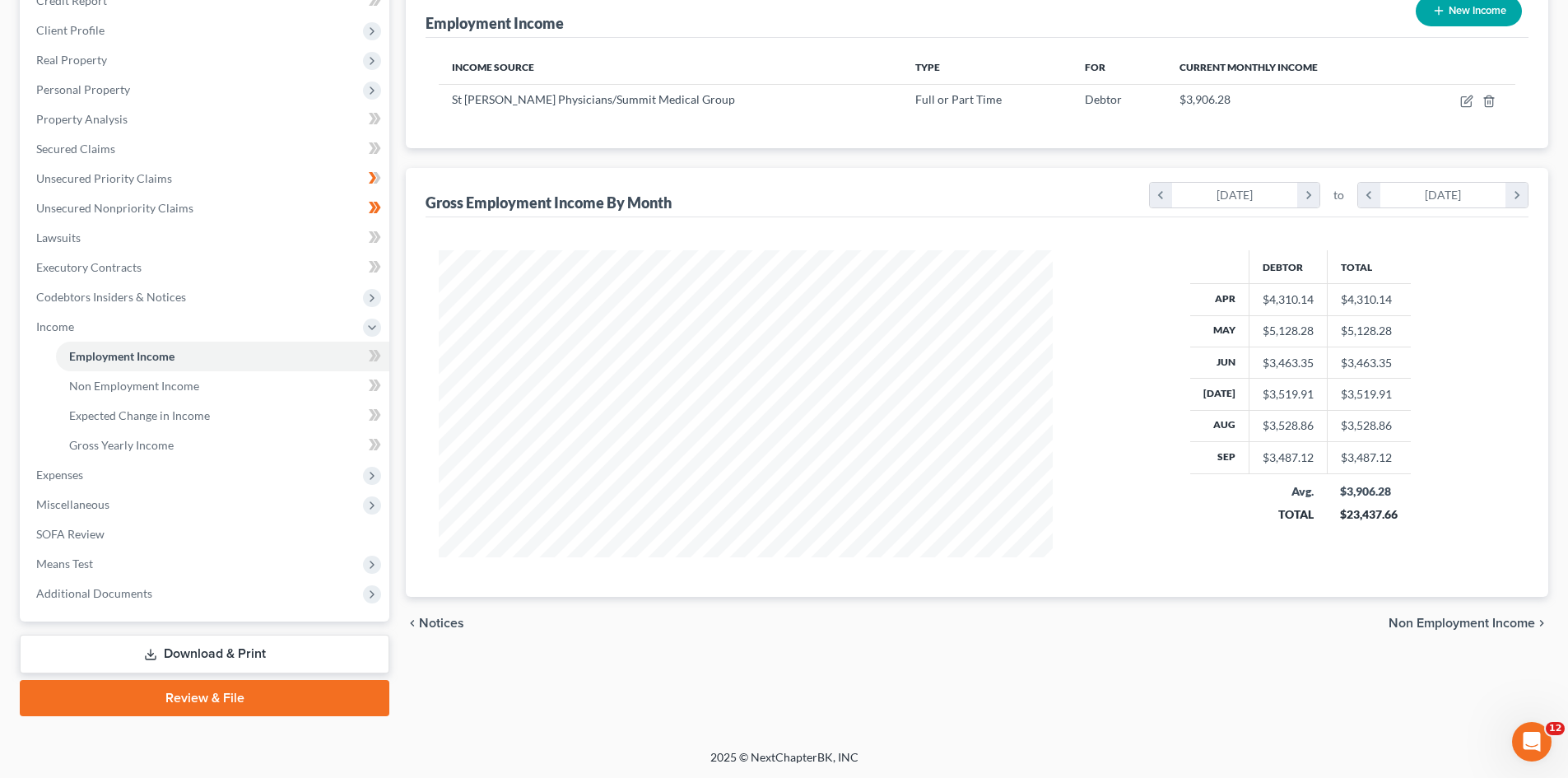
scroll to position [215, 0]
click at [73, 473] on span "Expenses" at bounding box center [60, 474] width 47 height 14
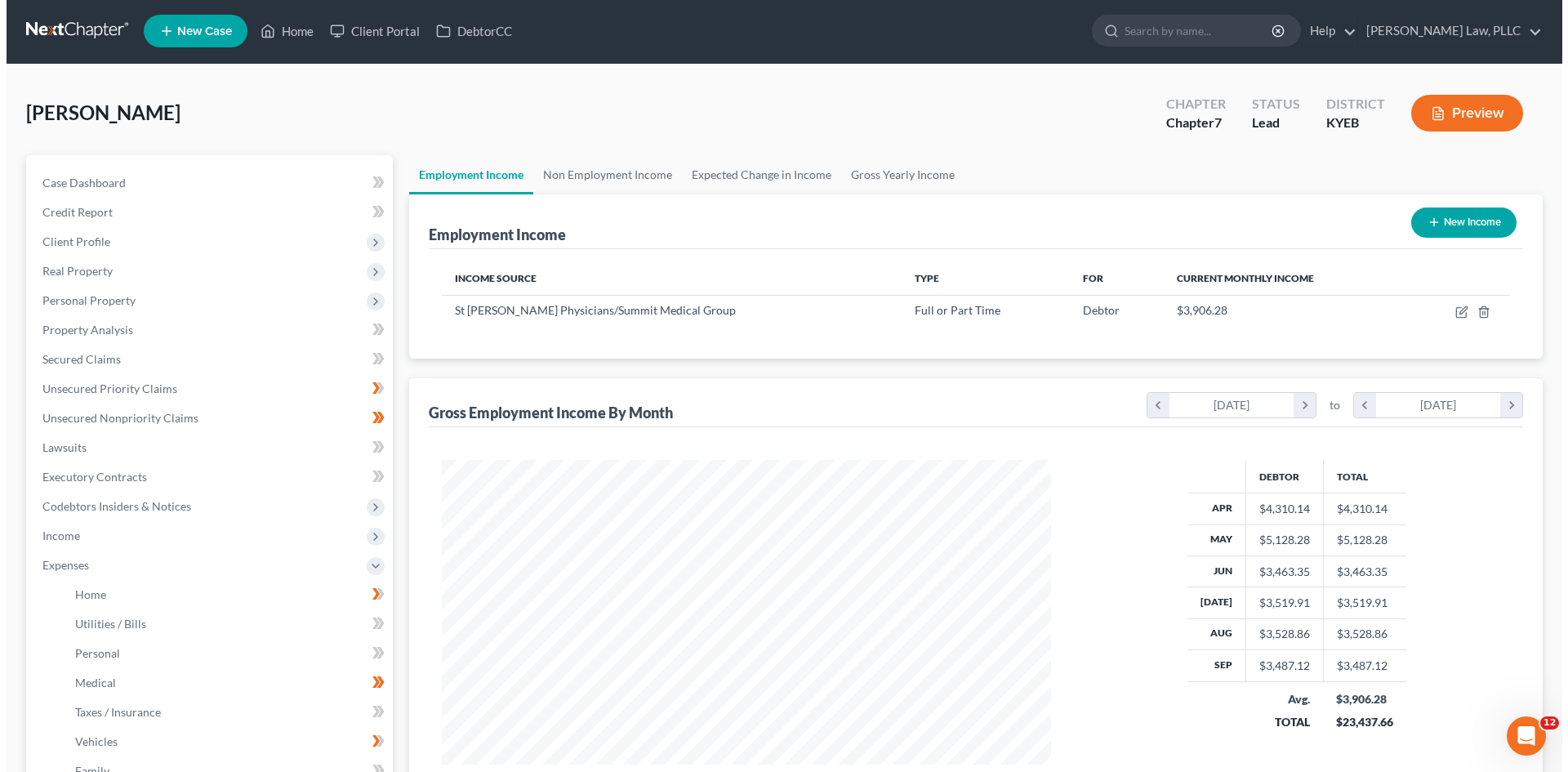
scroll to position [0, 0]
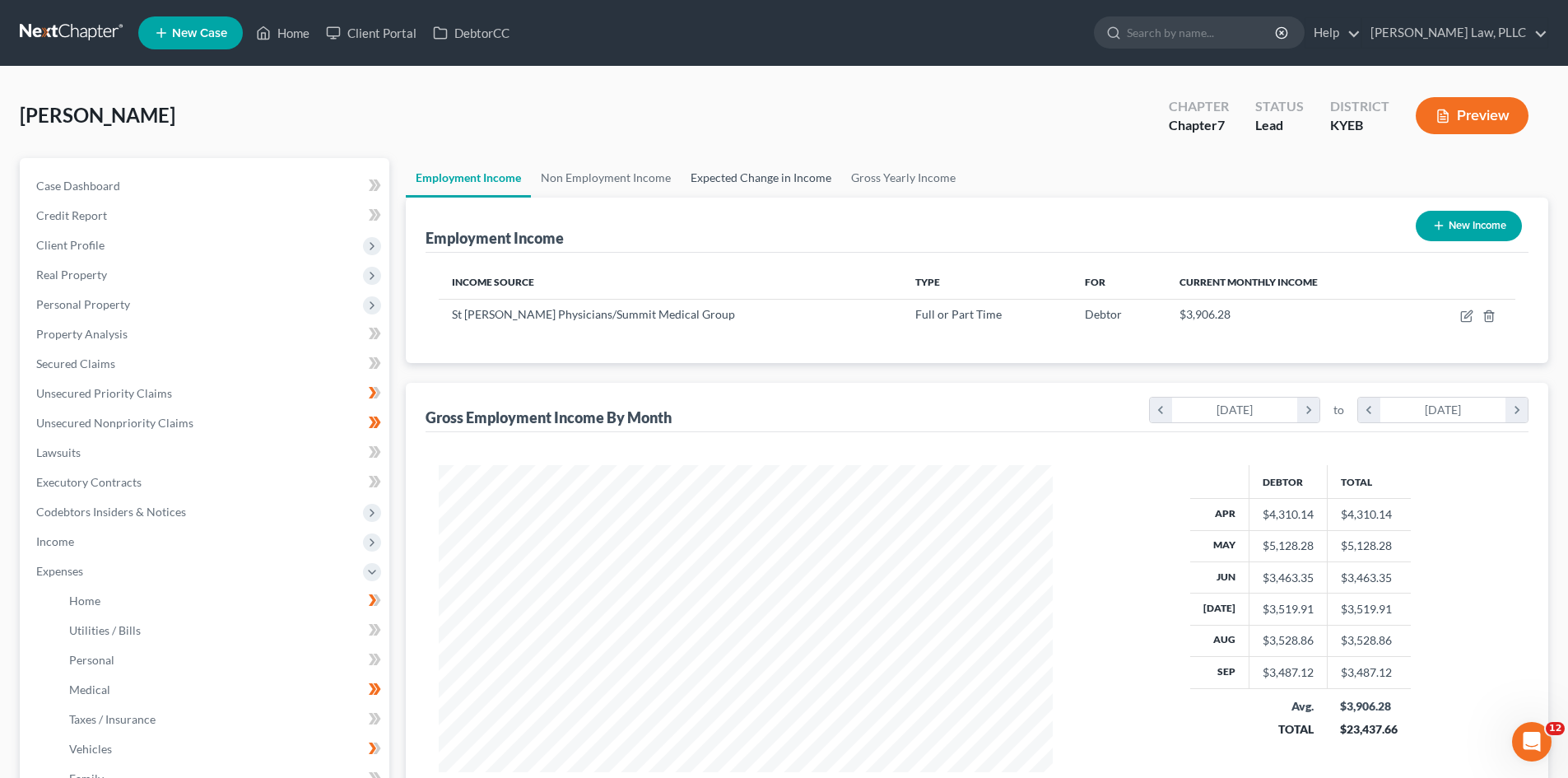
drag, startPoint x: 747, startPoint y: 181, endPoint x: 1022, endPoint y: 372, distance: 334.8
click at [747, 181] on link "Expected Change in Income" at bounding box center [761, 177] width 160 height 40
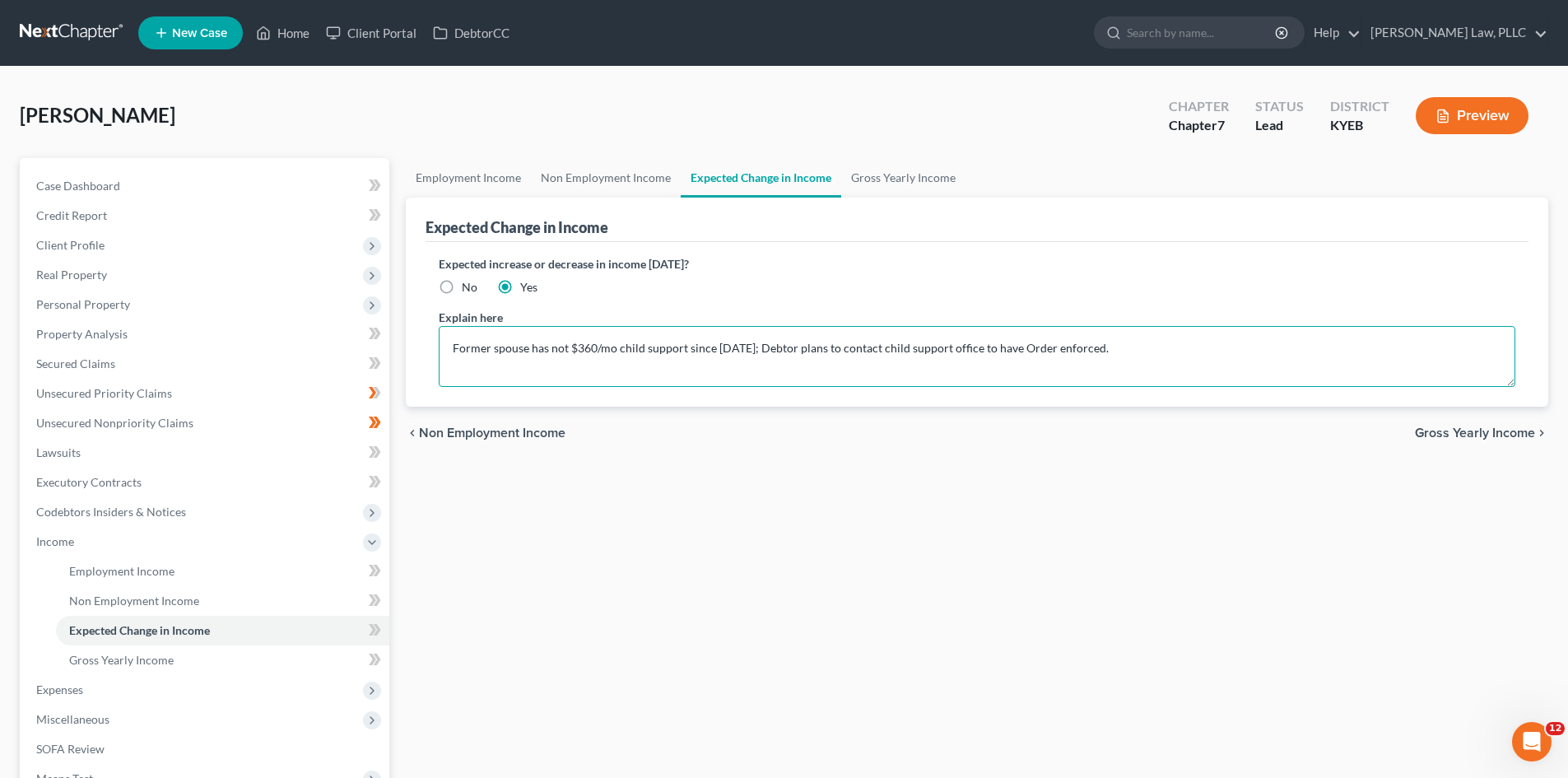
click at [1284, 341] on textarea "Former spouse has not $360/mo child support since [DATE]; Debtor plans to conta…" at bounding box center [977, 356] width 1077 height 61
click at [605, 371] on textarea "Former spouse has not $360/mo child support since [DATE]; Debtor plans to conta…" at bounding box center [977, 356] width 1077 height 61
click at [1496, 433] on span "Gross Yearly Income" at bounding box center [1474, 433] width 120 height 14
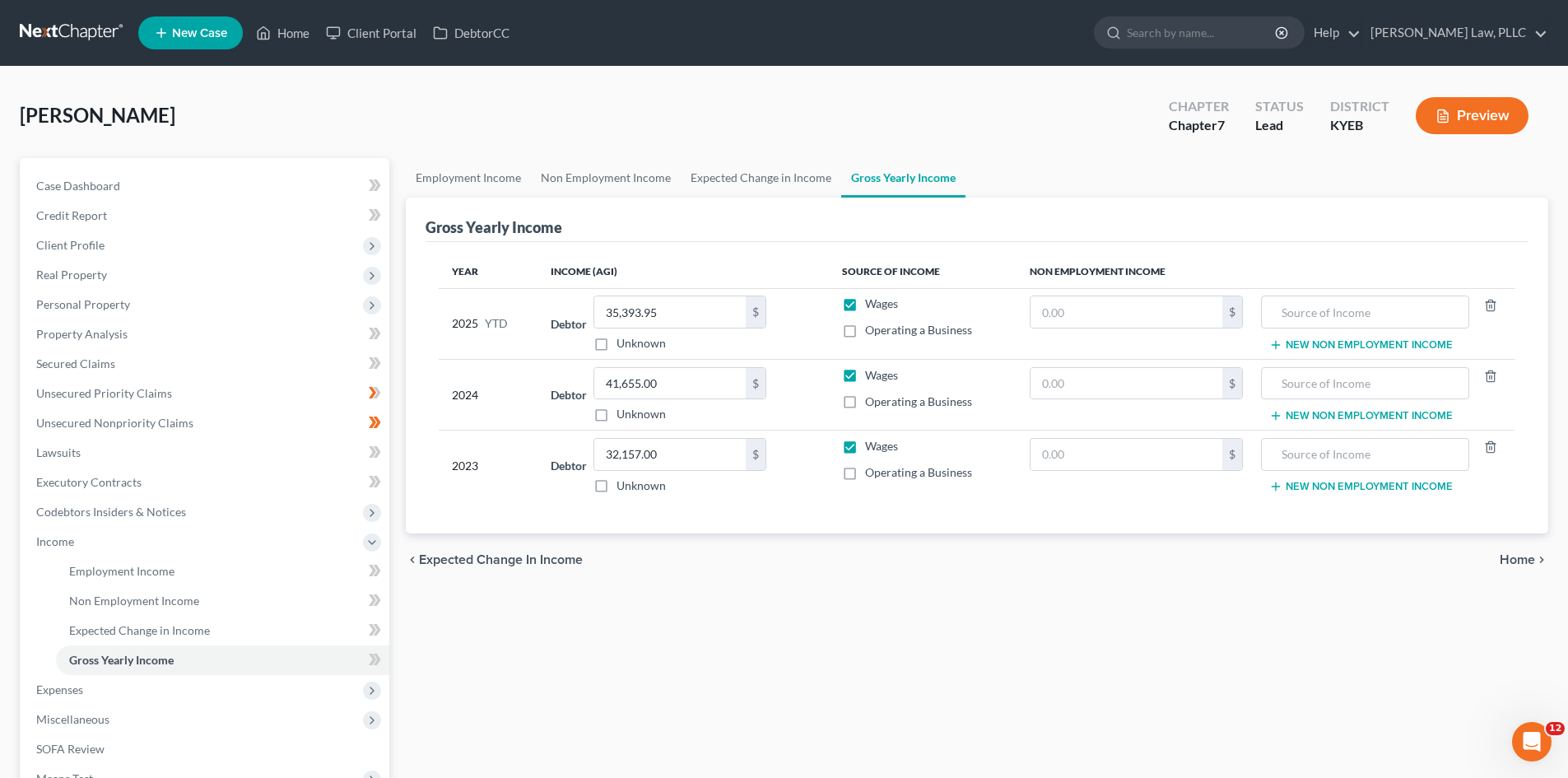
click at [1516, 562] on span "Home" at bounding box center [1517, 560] width 35 height 14
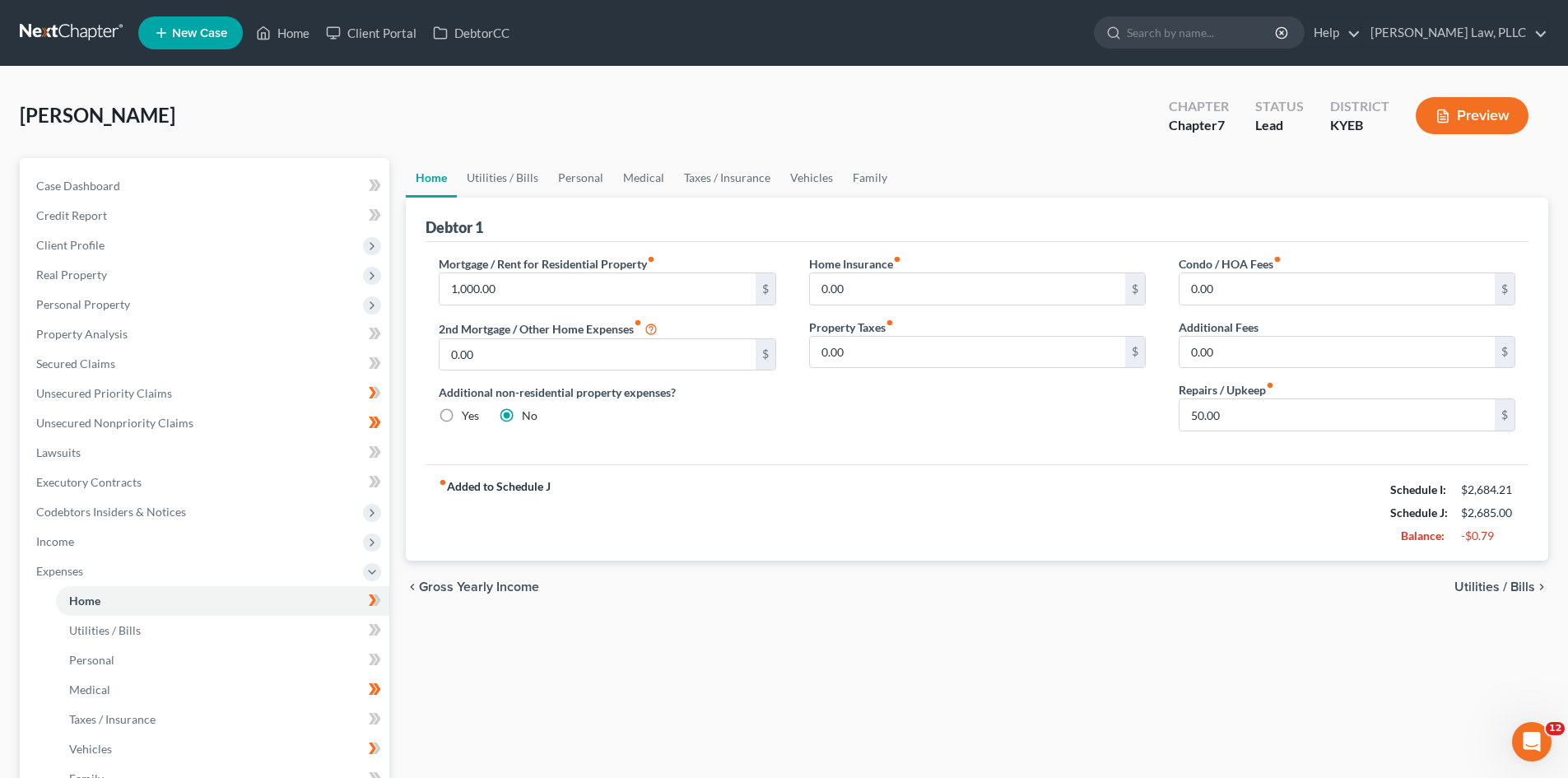
click at [1507, 590] on span "Utilities / Bills" at bounding box center [1495, 587] width 81 height 14
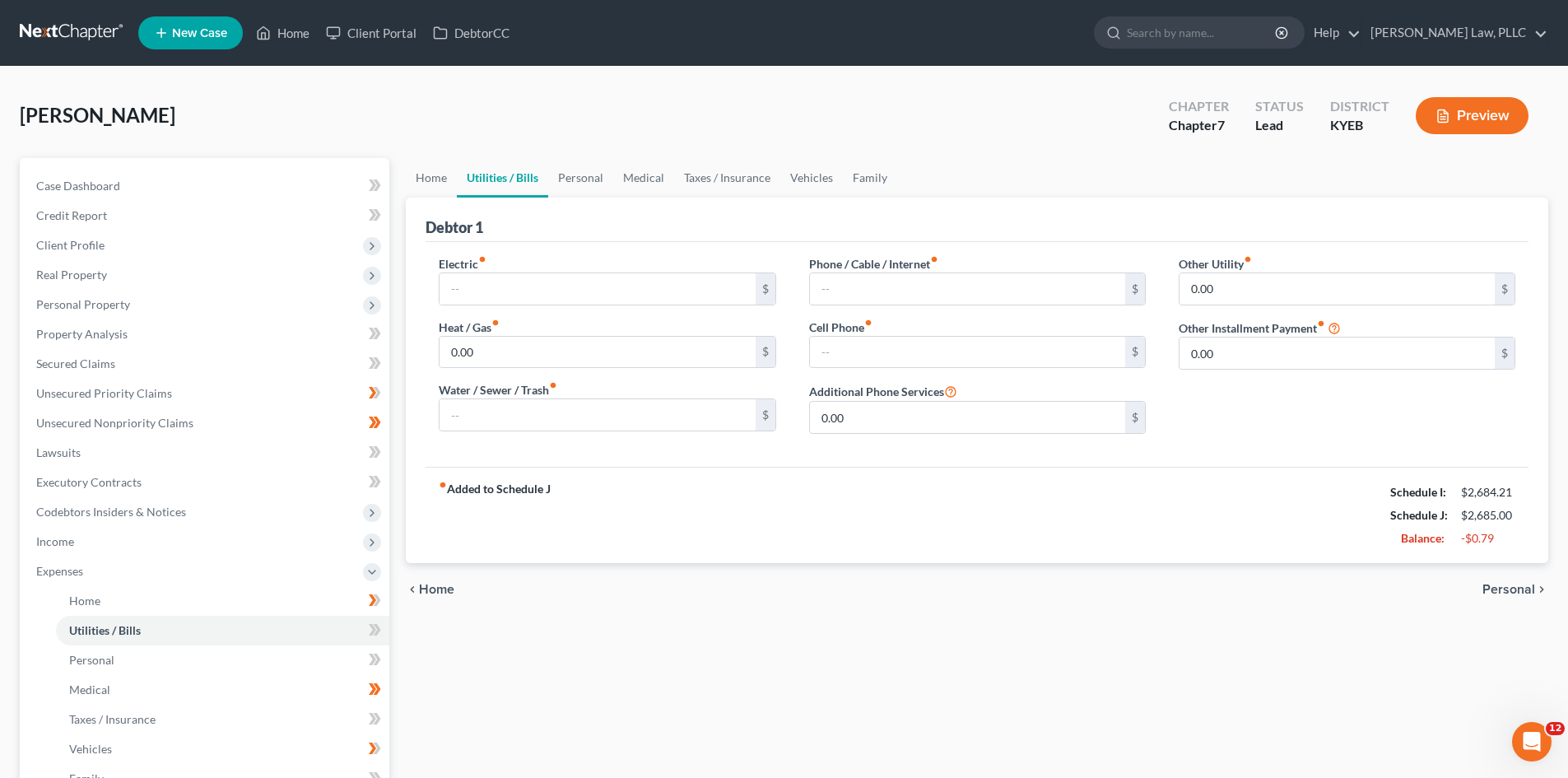
click at [1447, 118] on icon "button" at bounding box center [1443, 117] width 10 height 13
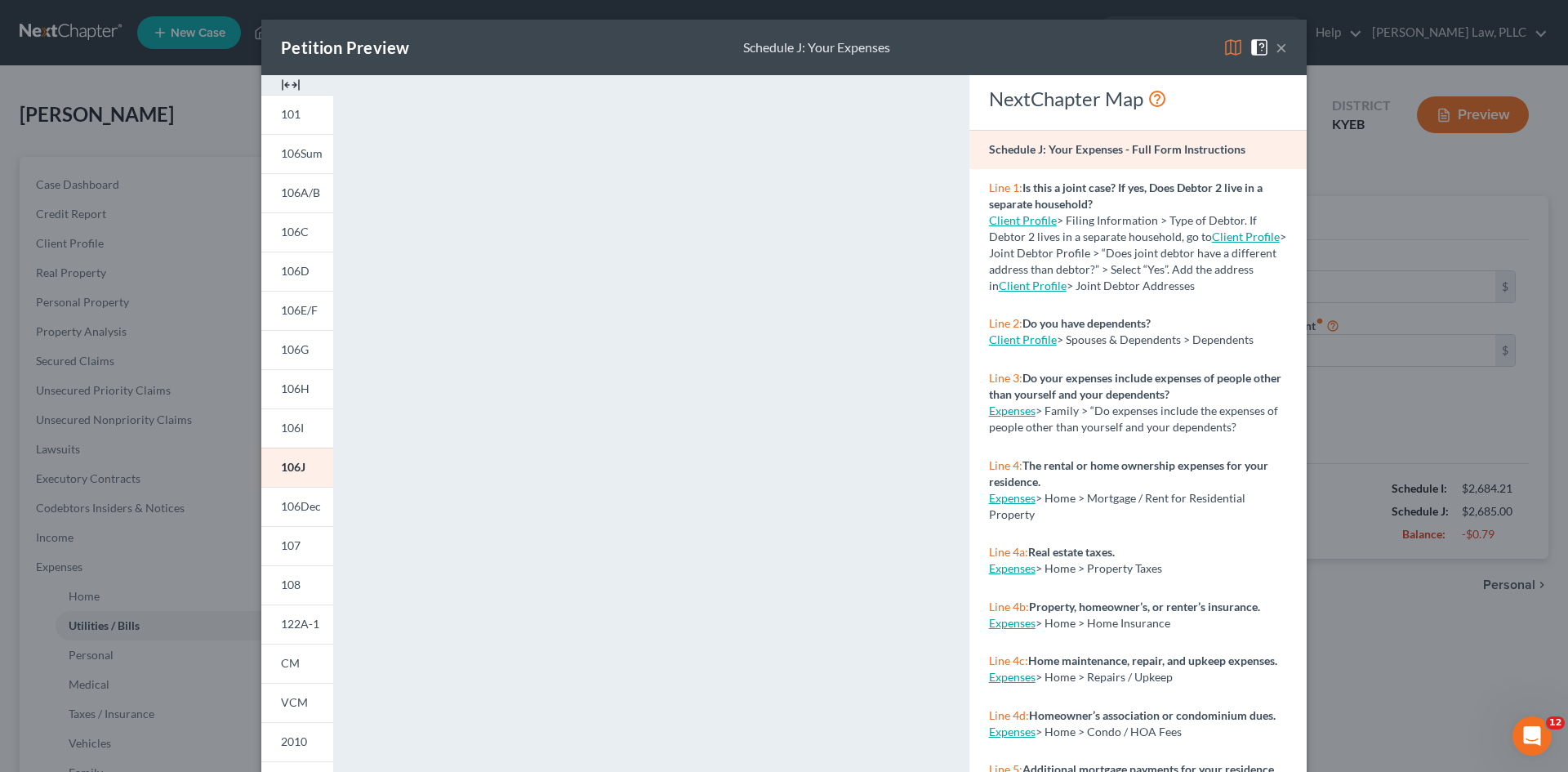
click at [1276, 48] on button "×" at bounding box center [1281, 47] width 12 height 19
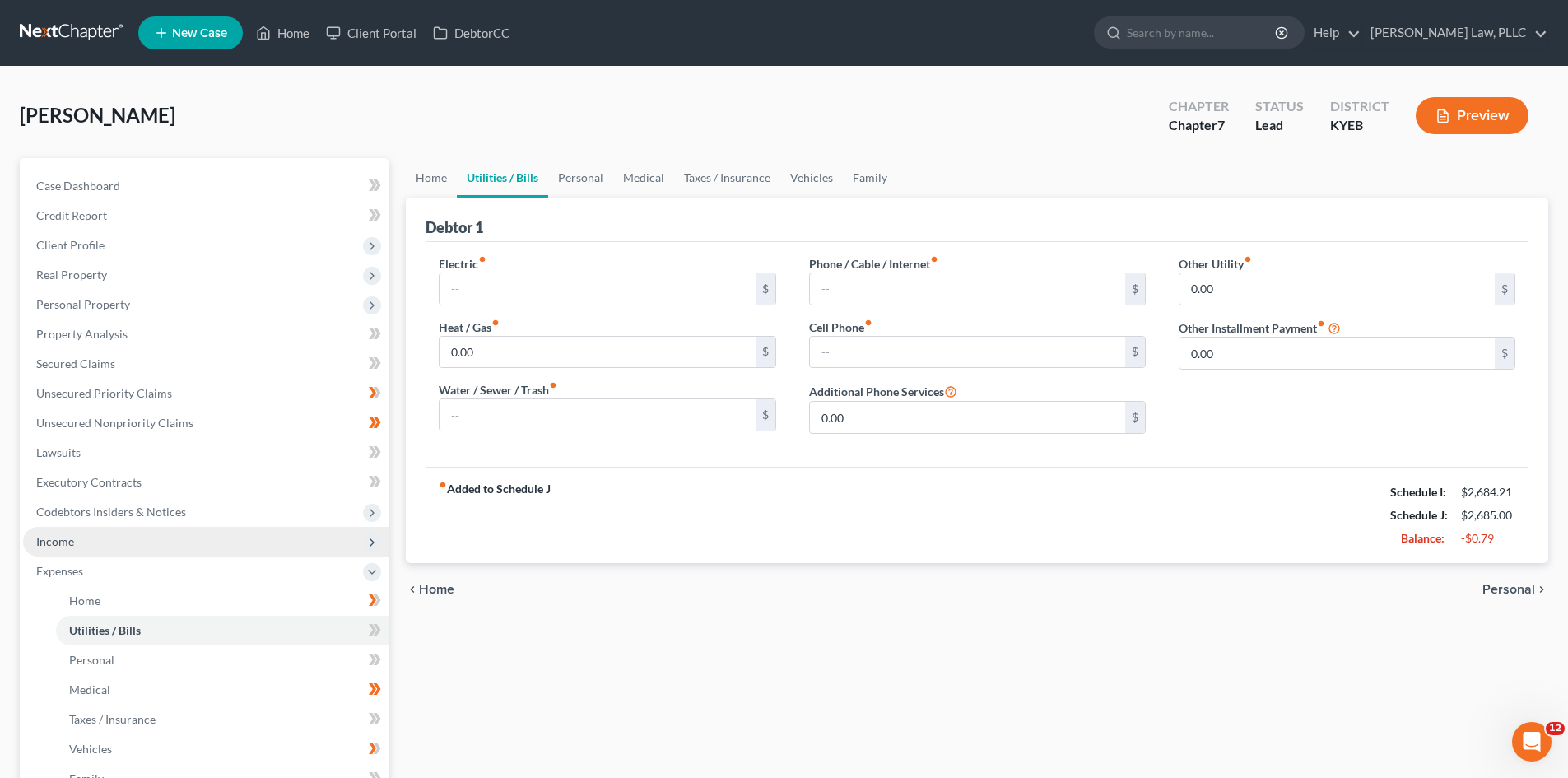
drag, startPoint x: 63, startPoint y: 533, endPoint x: 95, endPoint y: 527, distance: 32.6
click at [63, 533] on span "Income" at bounding box center [206, 541] width 366 height 30
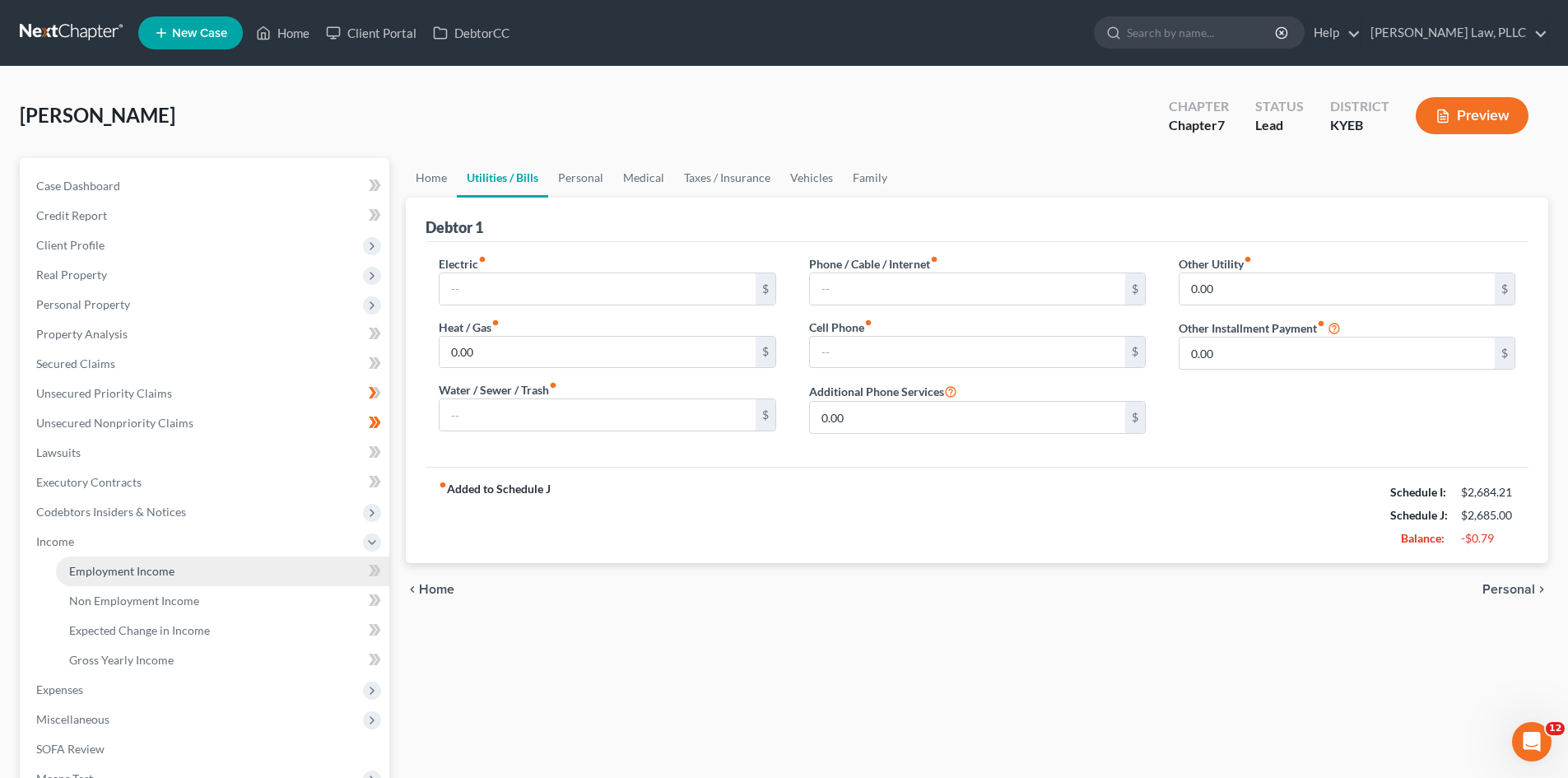
click at [93, 576] on span "Employment Income" at bounding box center [122, 571] width 106 height 14
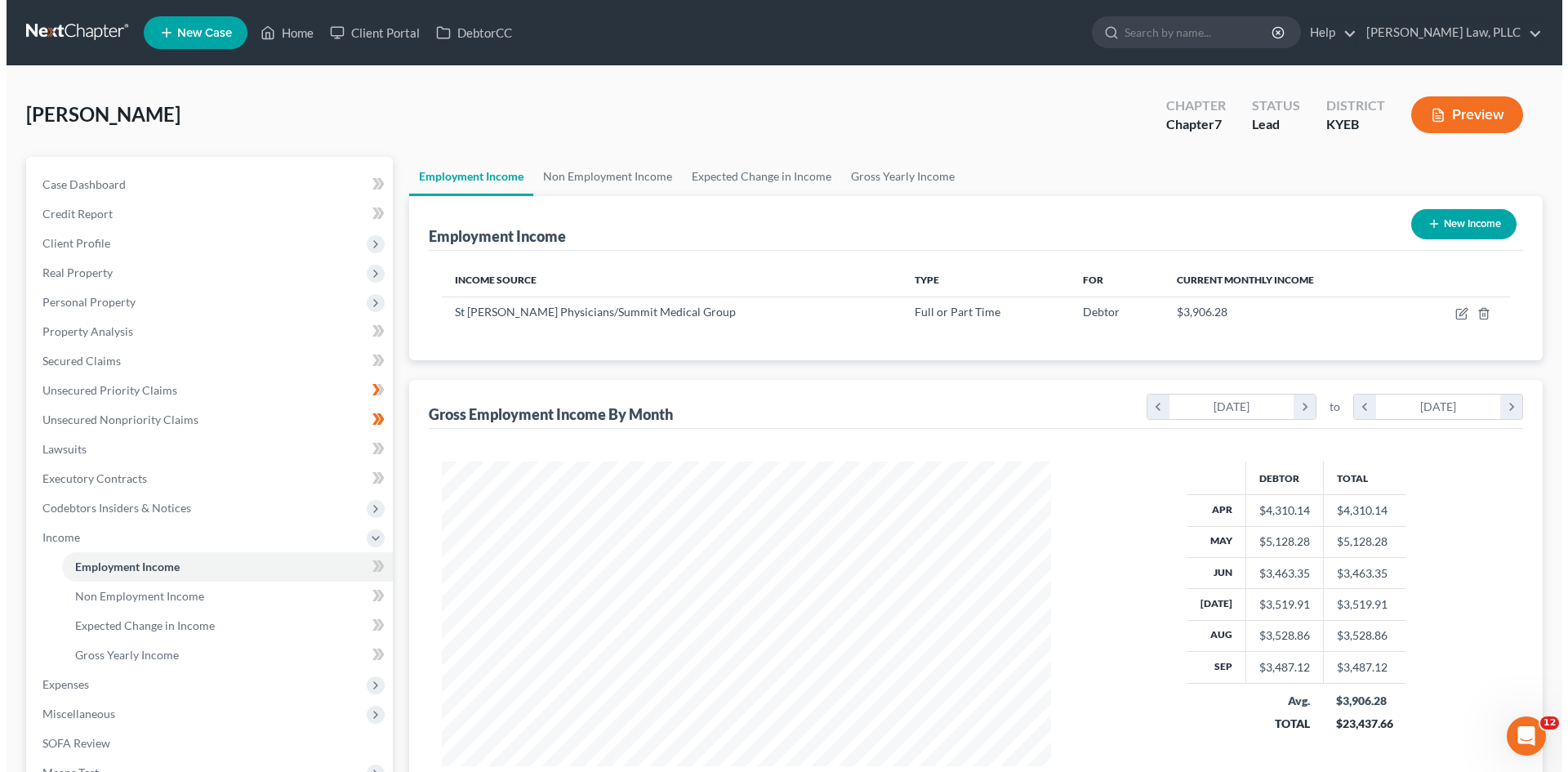
scroll to position [305, 642]
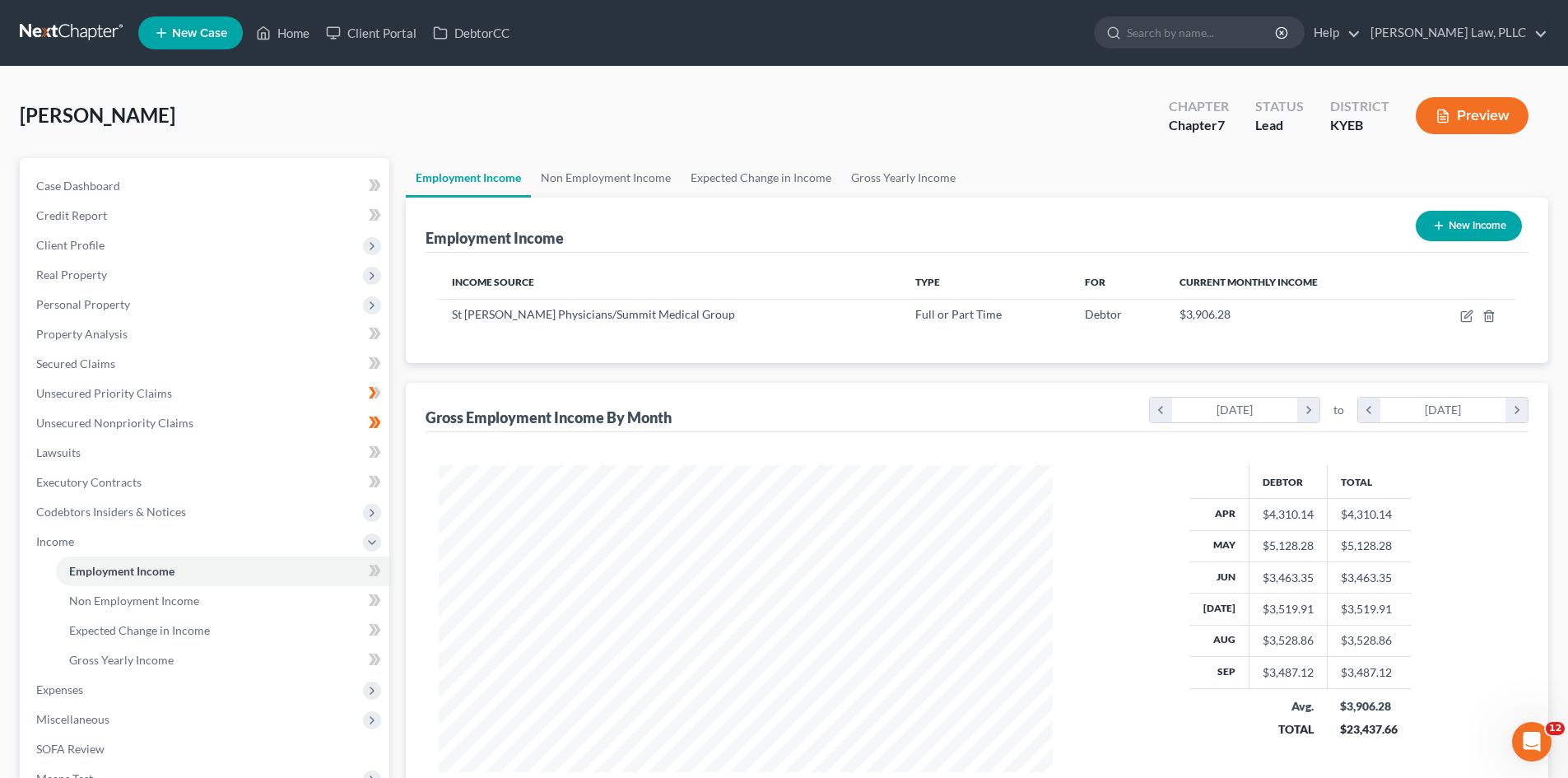
click at [1496, 113] on button "Preview" at bounding box center [1472, 116] width 113 height 37
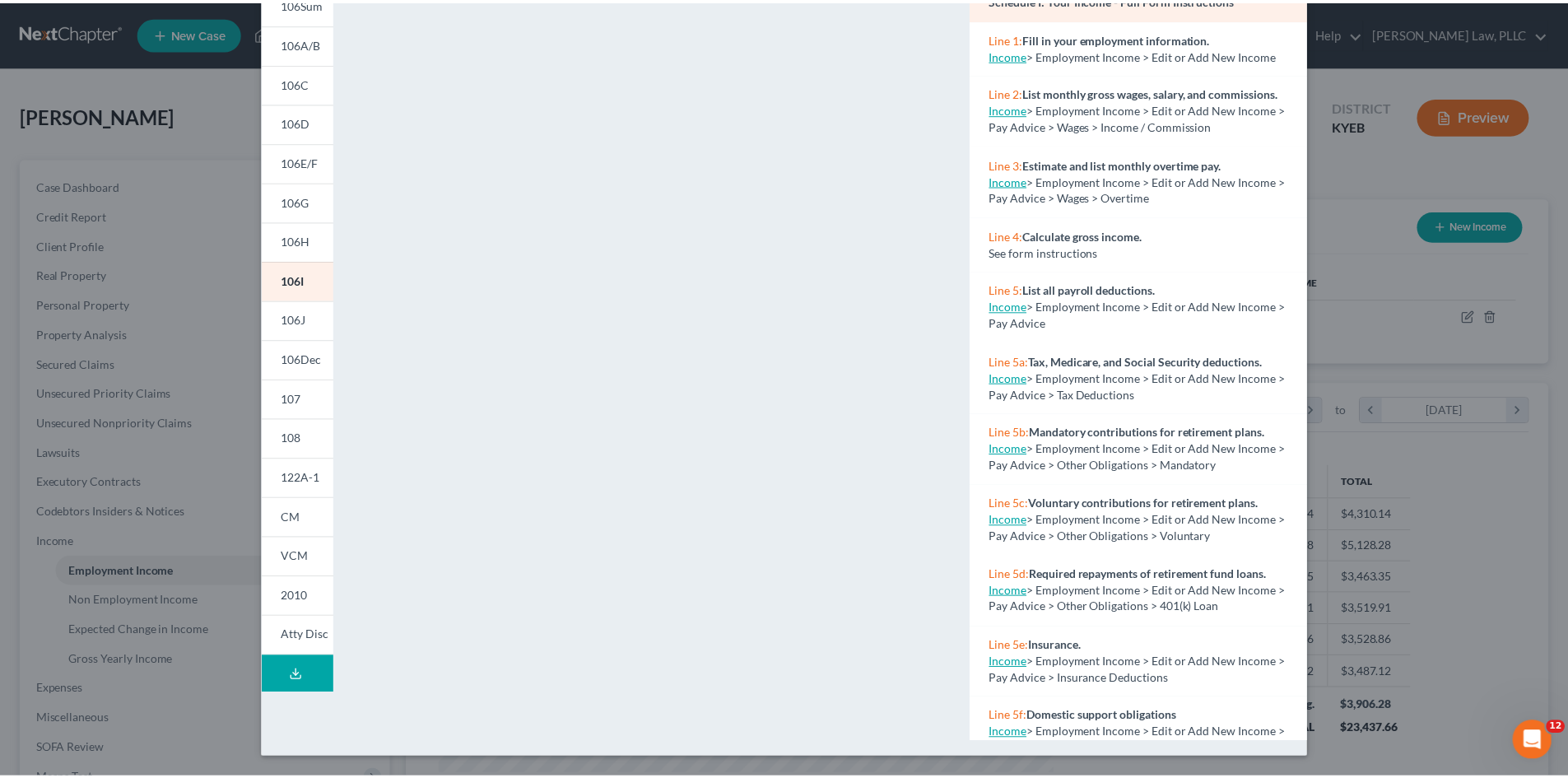
scroll to position [0, 0]
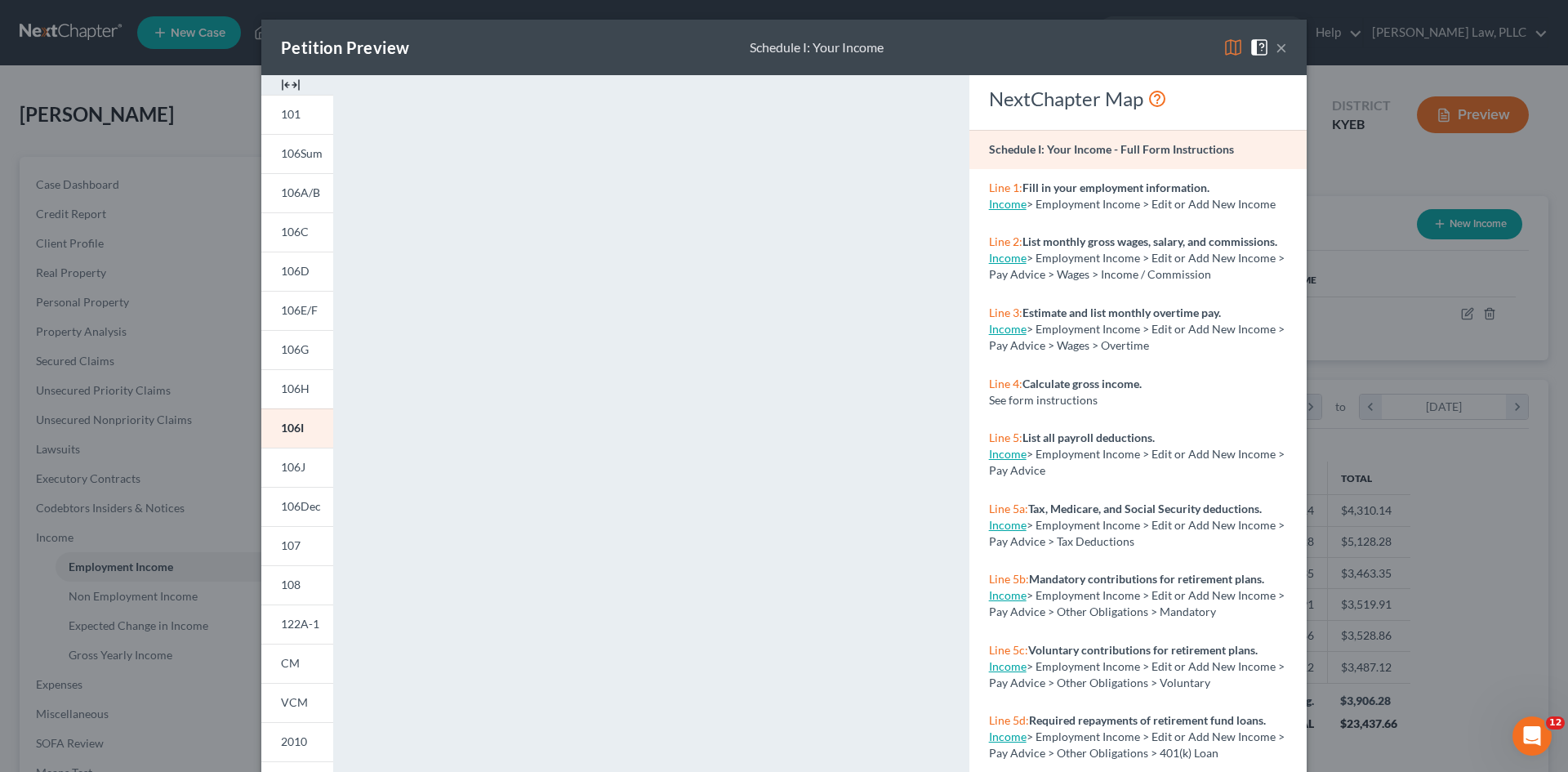
click at [1276, 44] on button "×" at bounding box center [1281, 47] width 12 height 19
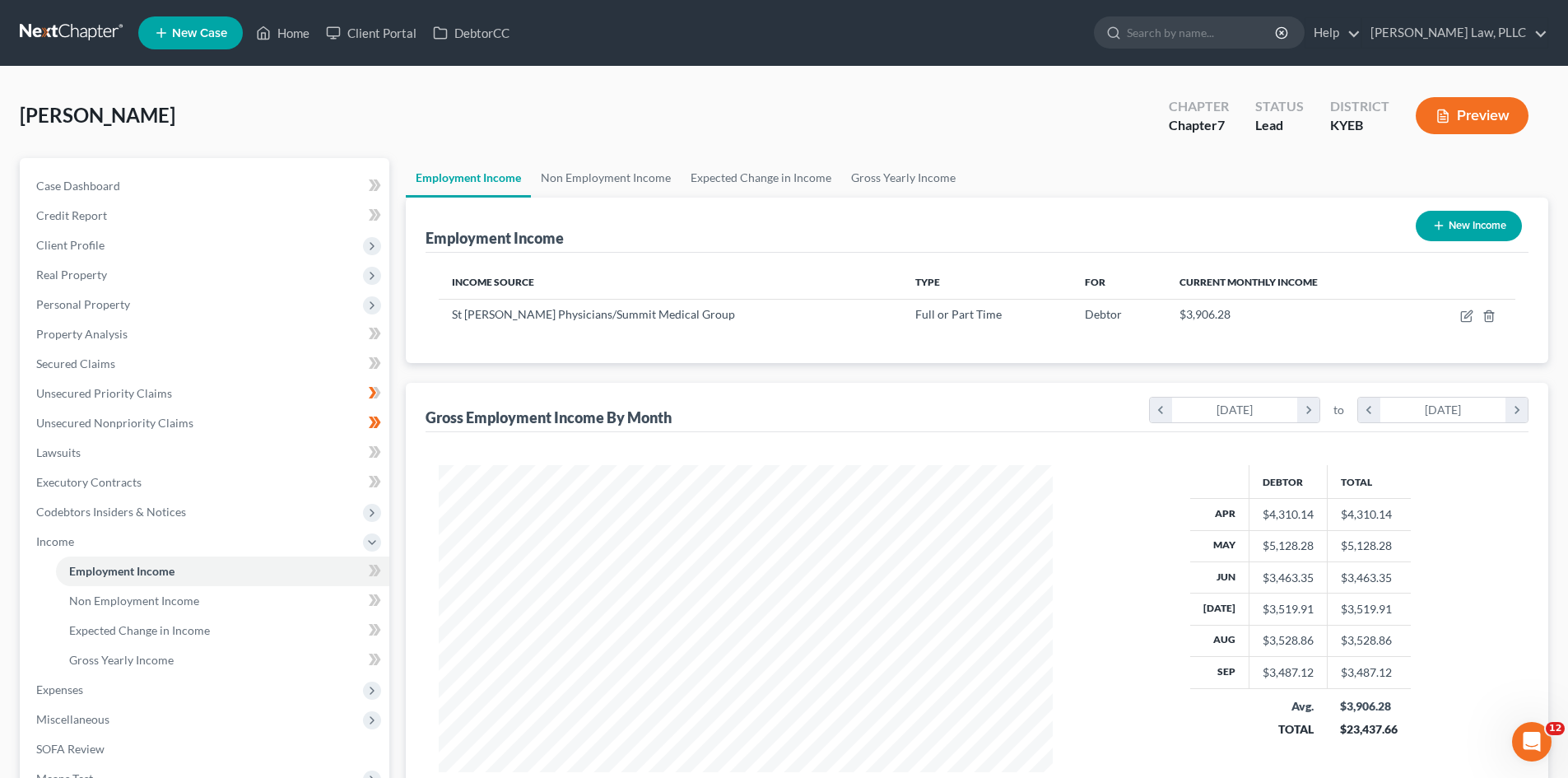
scroll to position [823039, 822347]
click at [765, 171] on link "Expected Change in Income" at bounding box center [761, 177] width 160 height 40
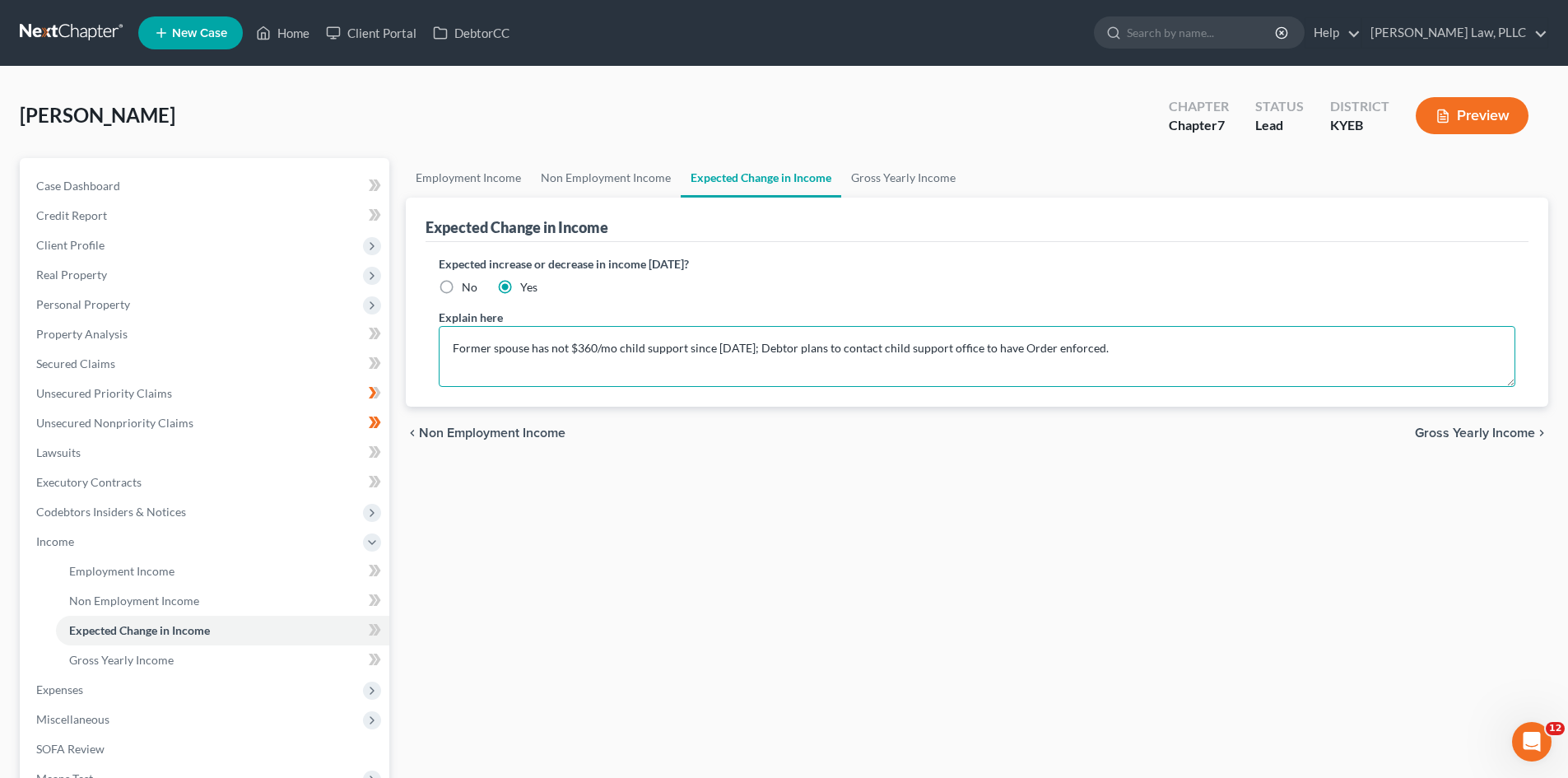
click at [569, 348] on textarea "Former spouse has not $360/mo child support since [DATE]; Debtor plans to conta…" at bounding box center [977, 356] width 1077 height 61
click at [567, 347] on textarea "Former spouse has not paid $360/mo child support since [DATE]; Debtor plans to …" at bounding box center [977, 356] width 1077 height 61
type textarea "Former spouse has not paid $360/mo child support since [DATE]; Debtor plans to …"
click at [1122, 519] on div "Employment Income Non Employment Income Expected Change in Income Gross Yearly …" at bounding box center [977, 544] width 1158 height 773
click at [1480, 427] on span "Gross Yearly Income" at bounding box center [1474, 433] width 120 height 14
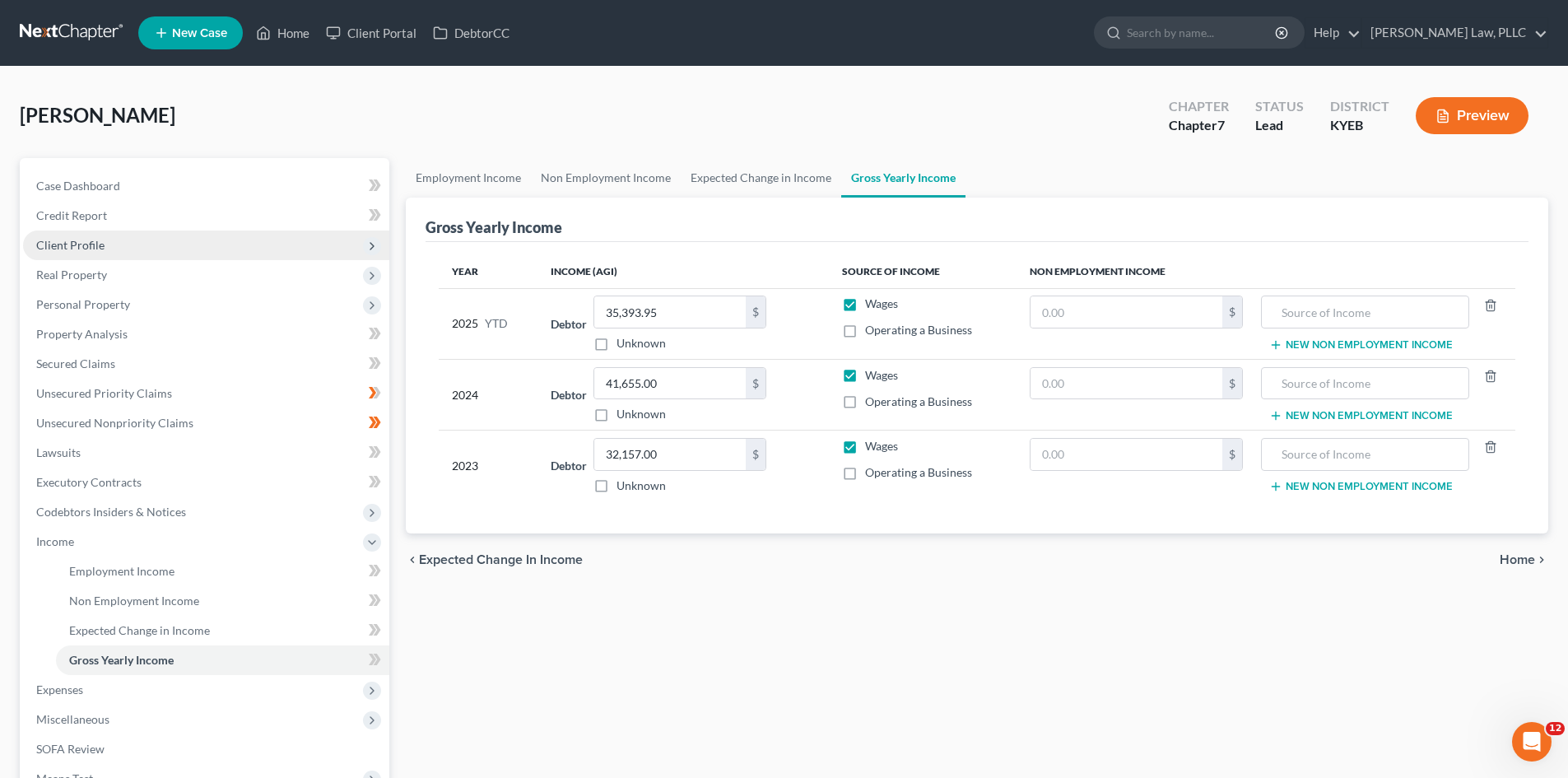
click at [88, 246] on span "Client Profile" at bounding box center [70, 245] width 68 height 14
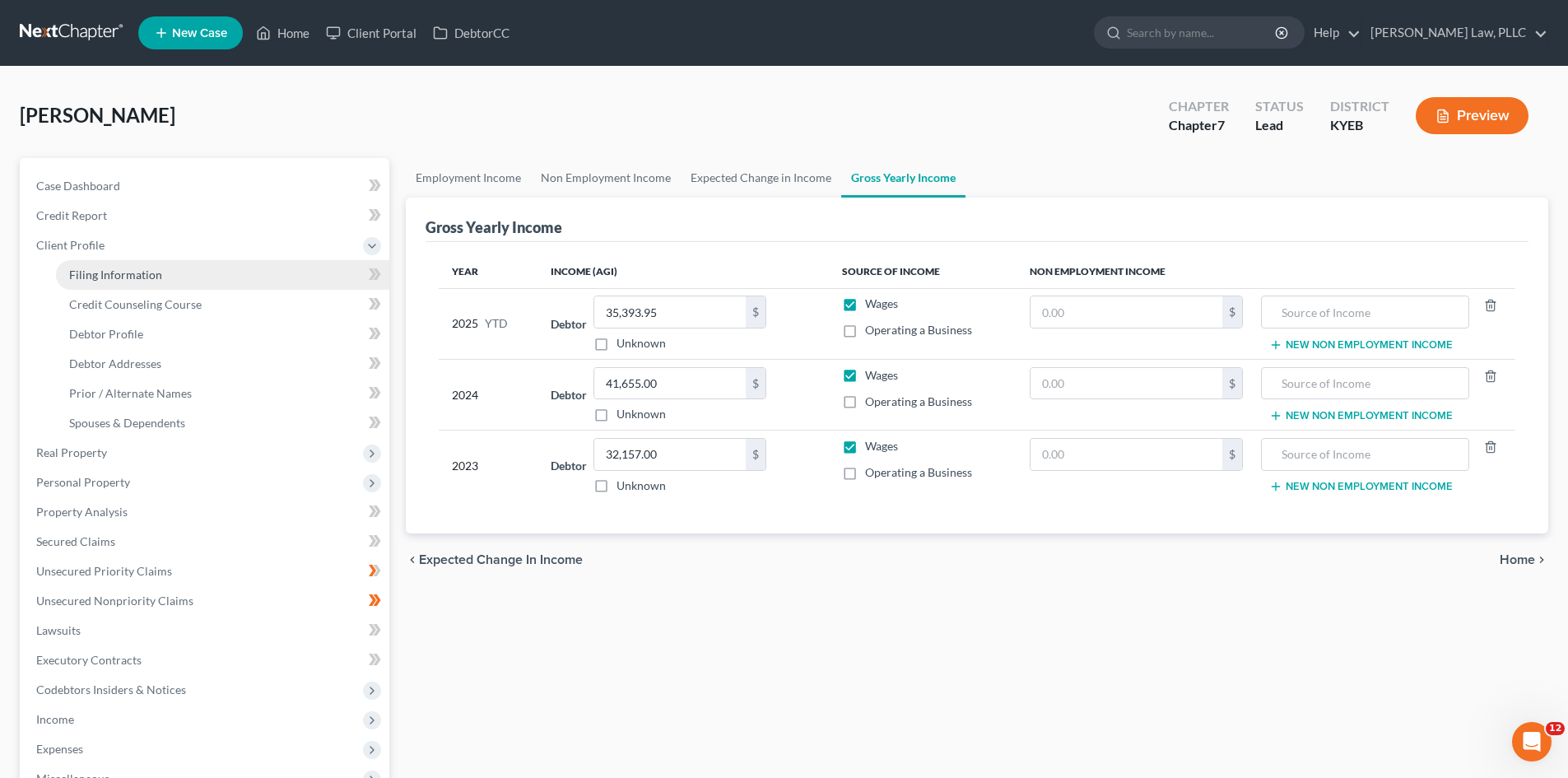
click at [107, 273] on span "Filing Information" at bounding box center [116, 275] width 93 height 14
select select "1"
select select "0"
select select "32"
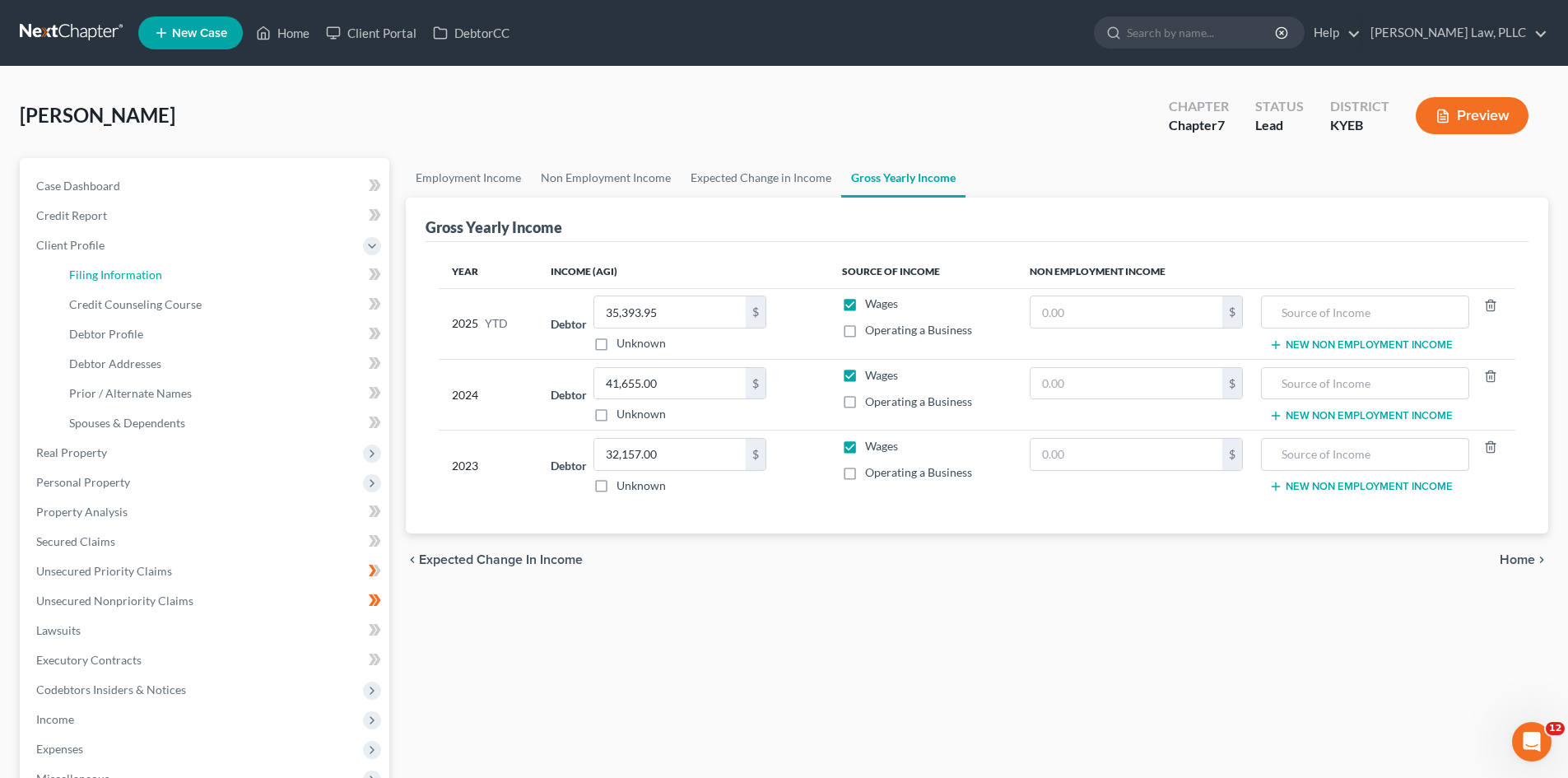
select select "0"
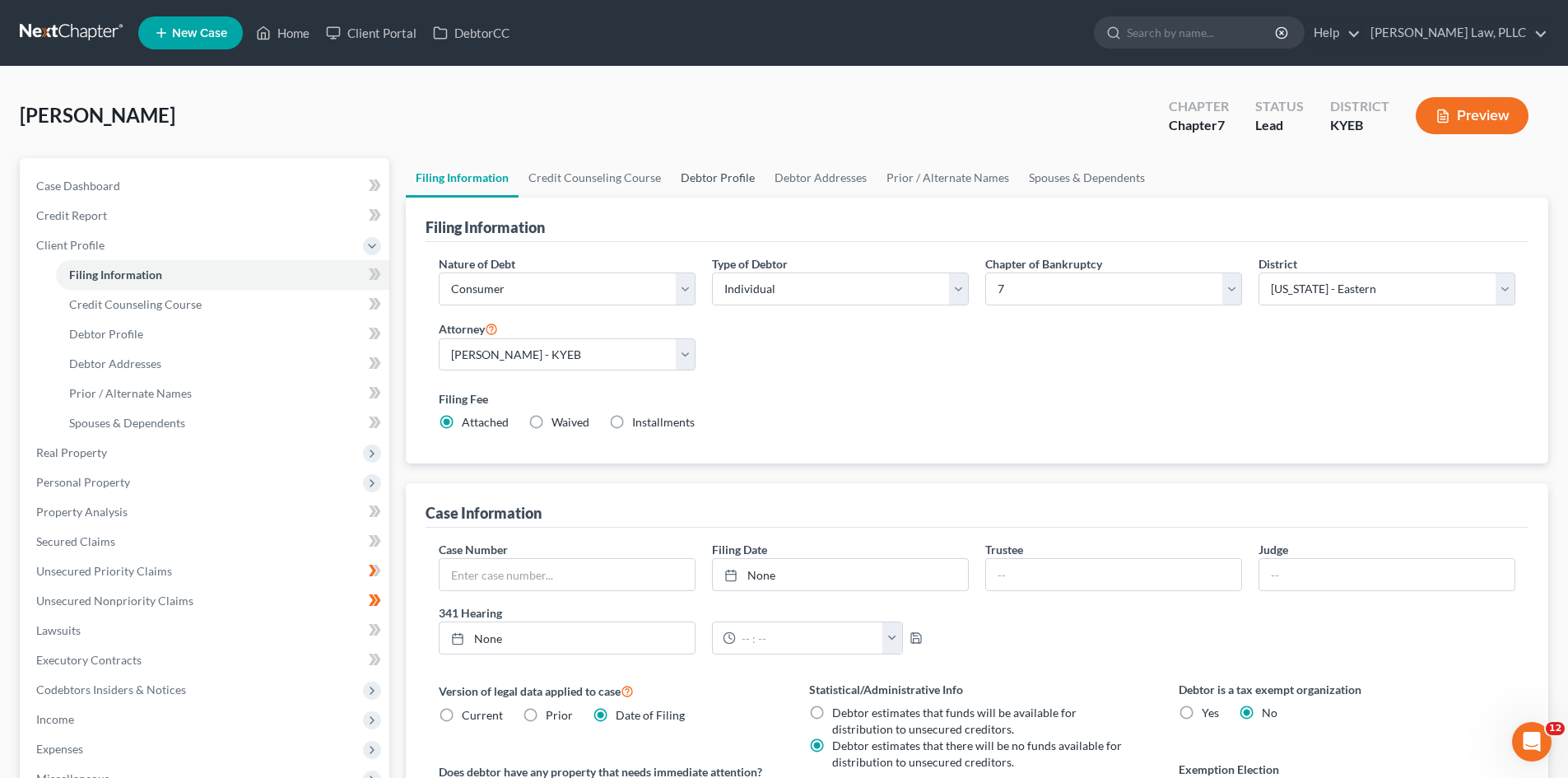
click at [689, 177] on link "Debtor Profile" at bounding box center [717, 177] width 94 height 40
select select "0"
select select "3"
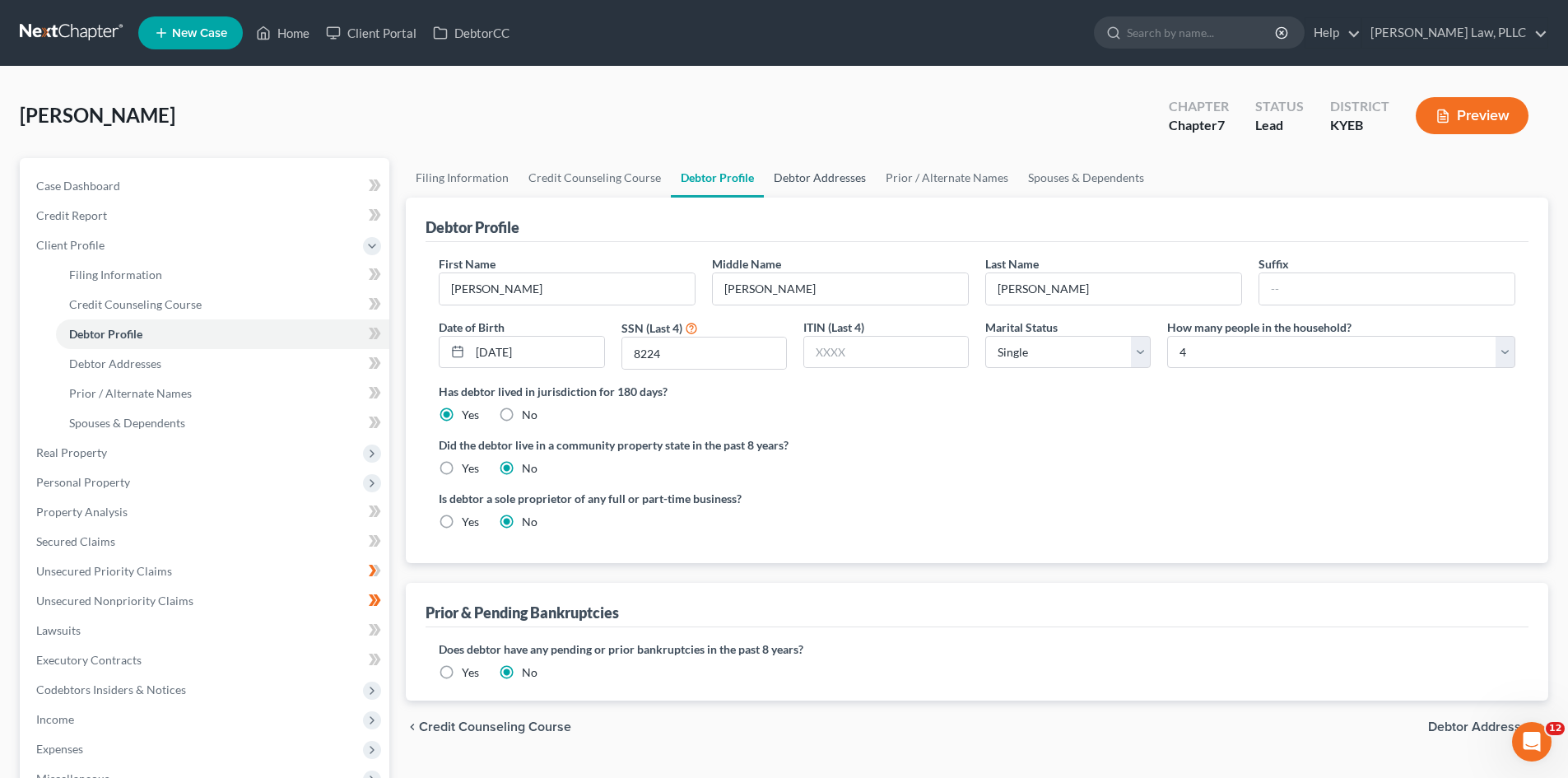
click at [805, 170] on link "Debtor Addresses" at bounding box center [820, 177] width 112 height 40
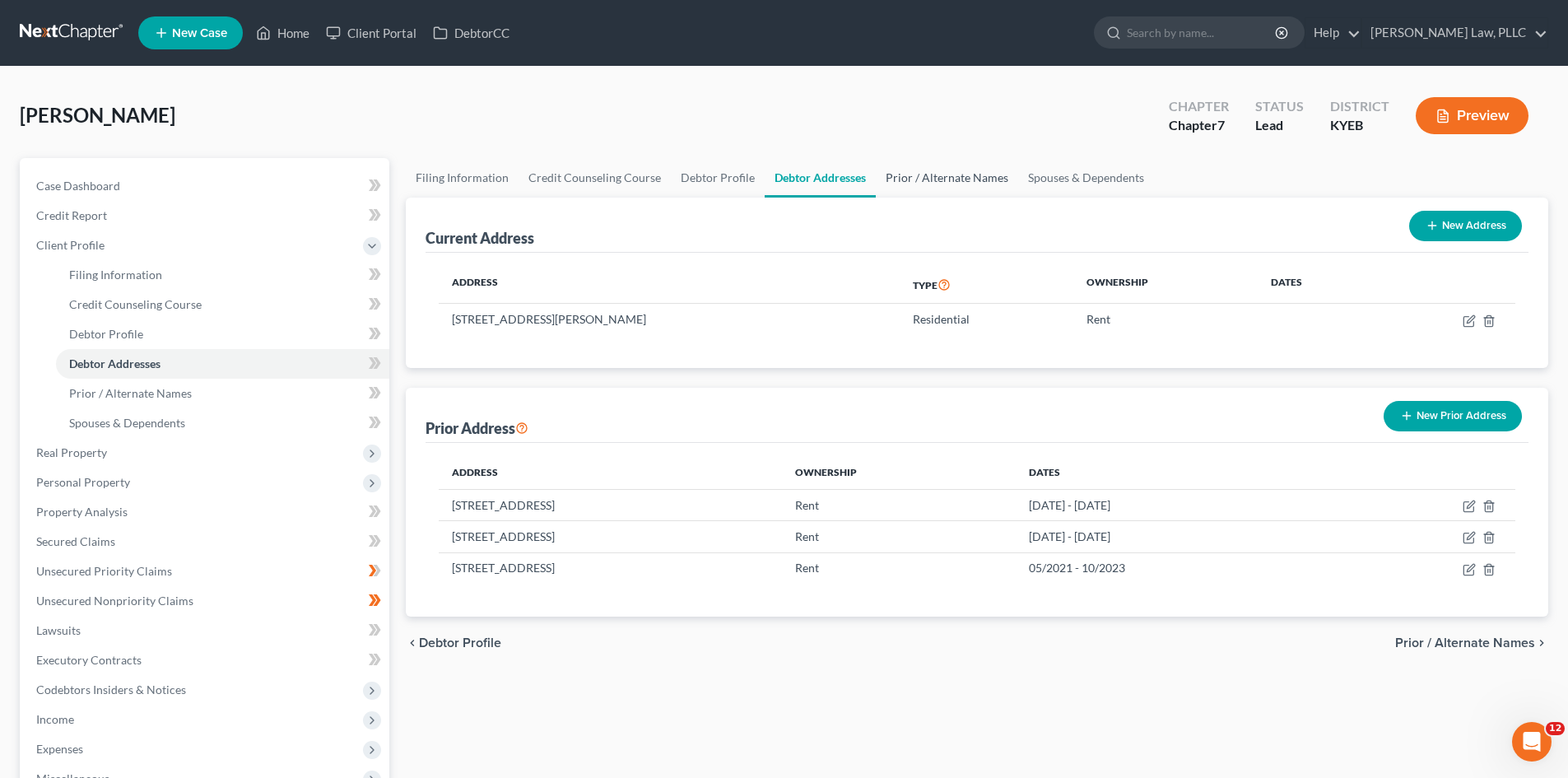
click at [922, 179] on link "Prior / Alternate Names" at bounding box center [947, 177] width 143 height 40
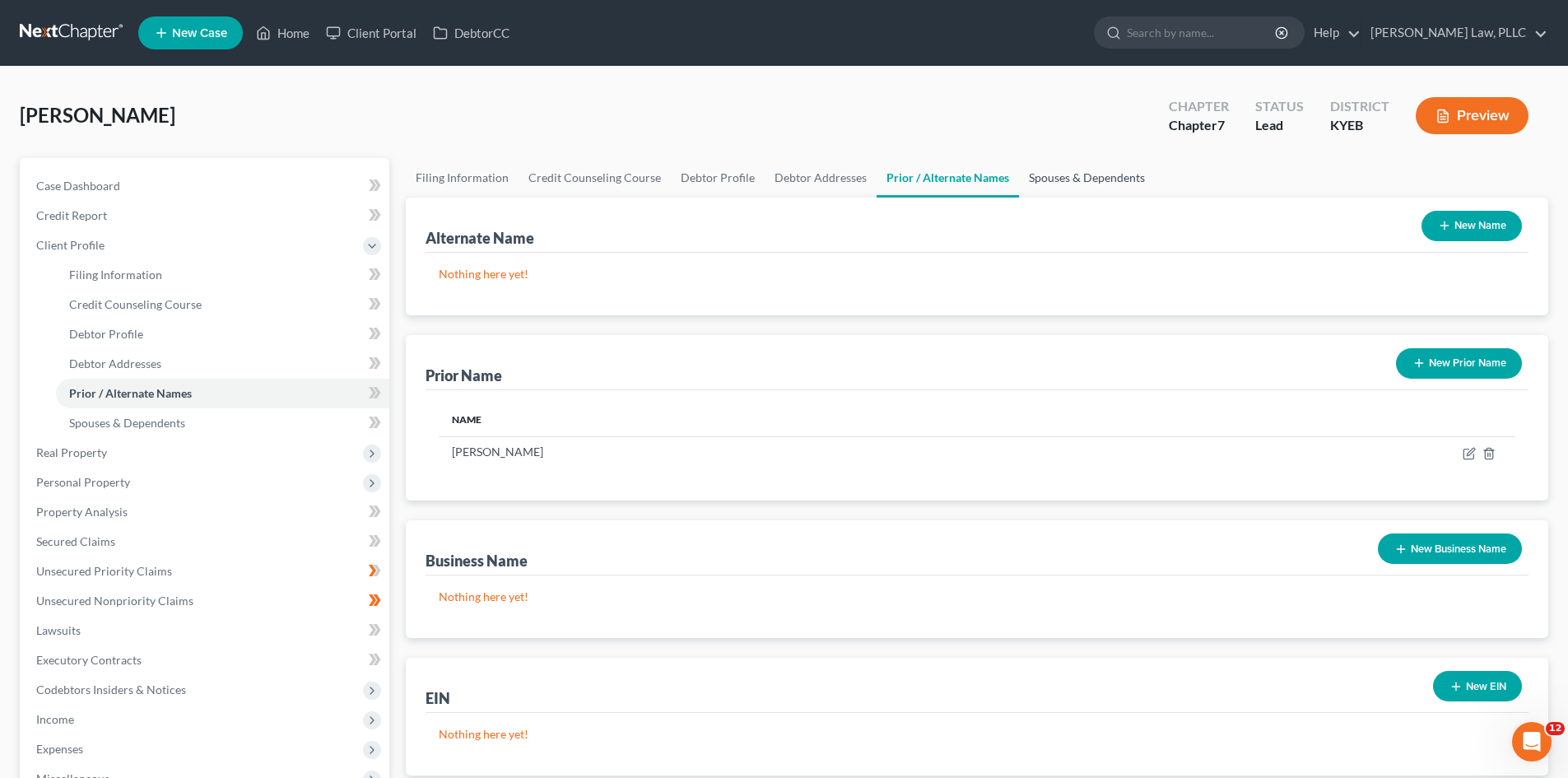
click at [1066, 182] on link "Spouses & Dependents" at bounding box center [1087, 177] width 136 height 40
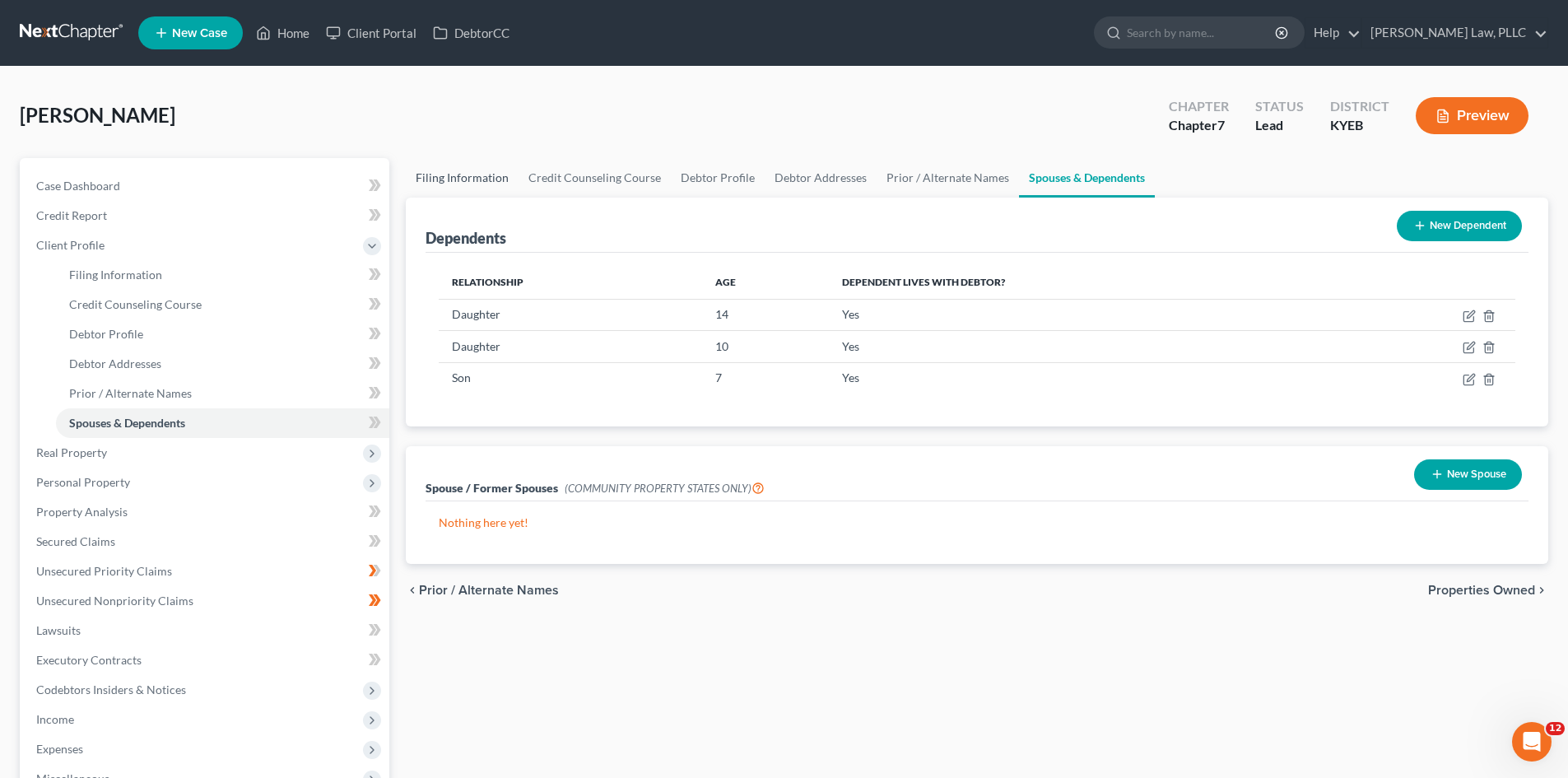
click at [427, 172] on link "Filing Information" at bounding box center [463, 177] width 113 height 40
select select "1"
select select "0"
select select "32"
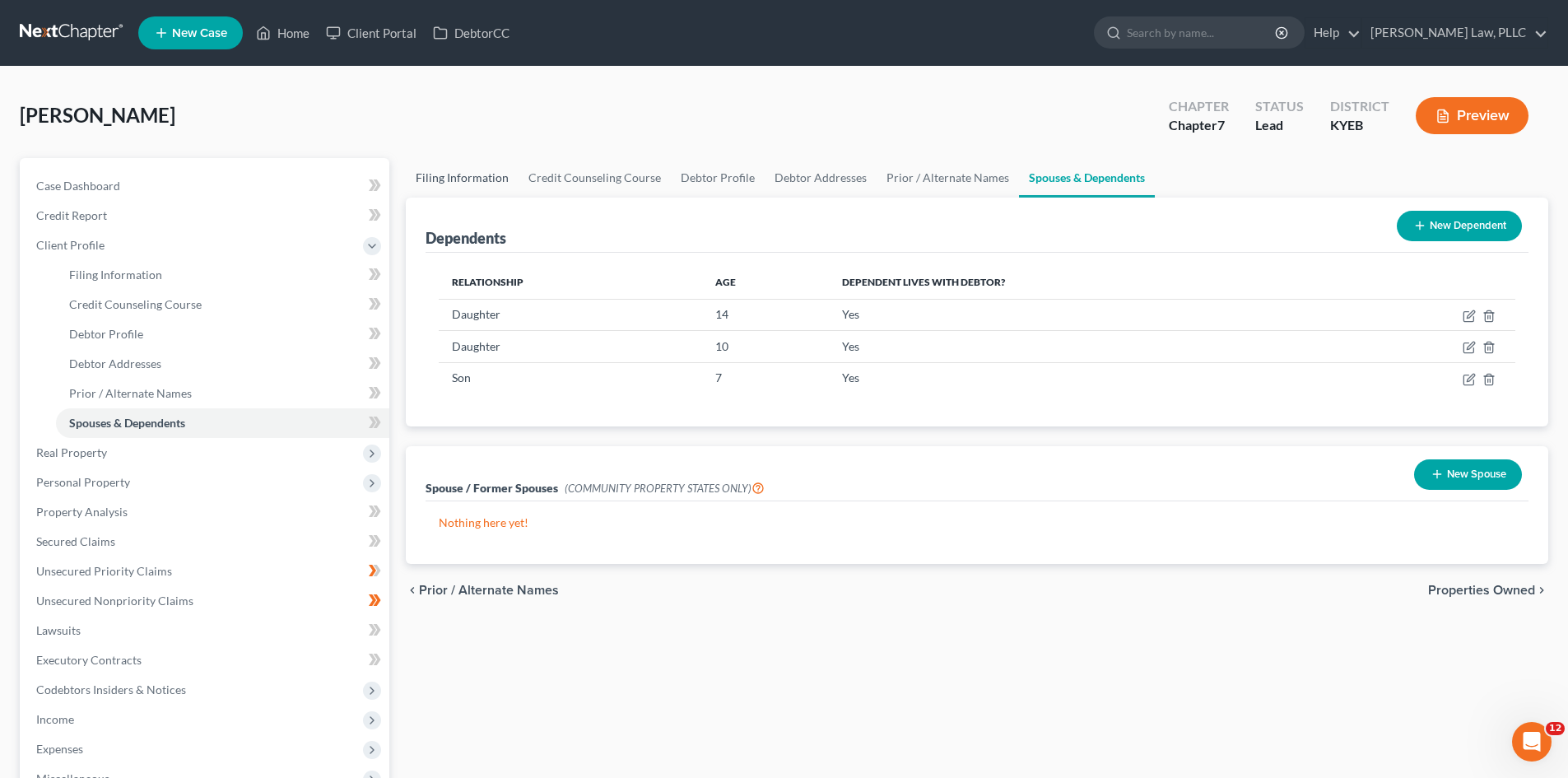
select select "0"
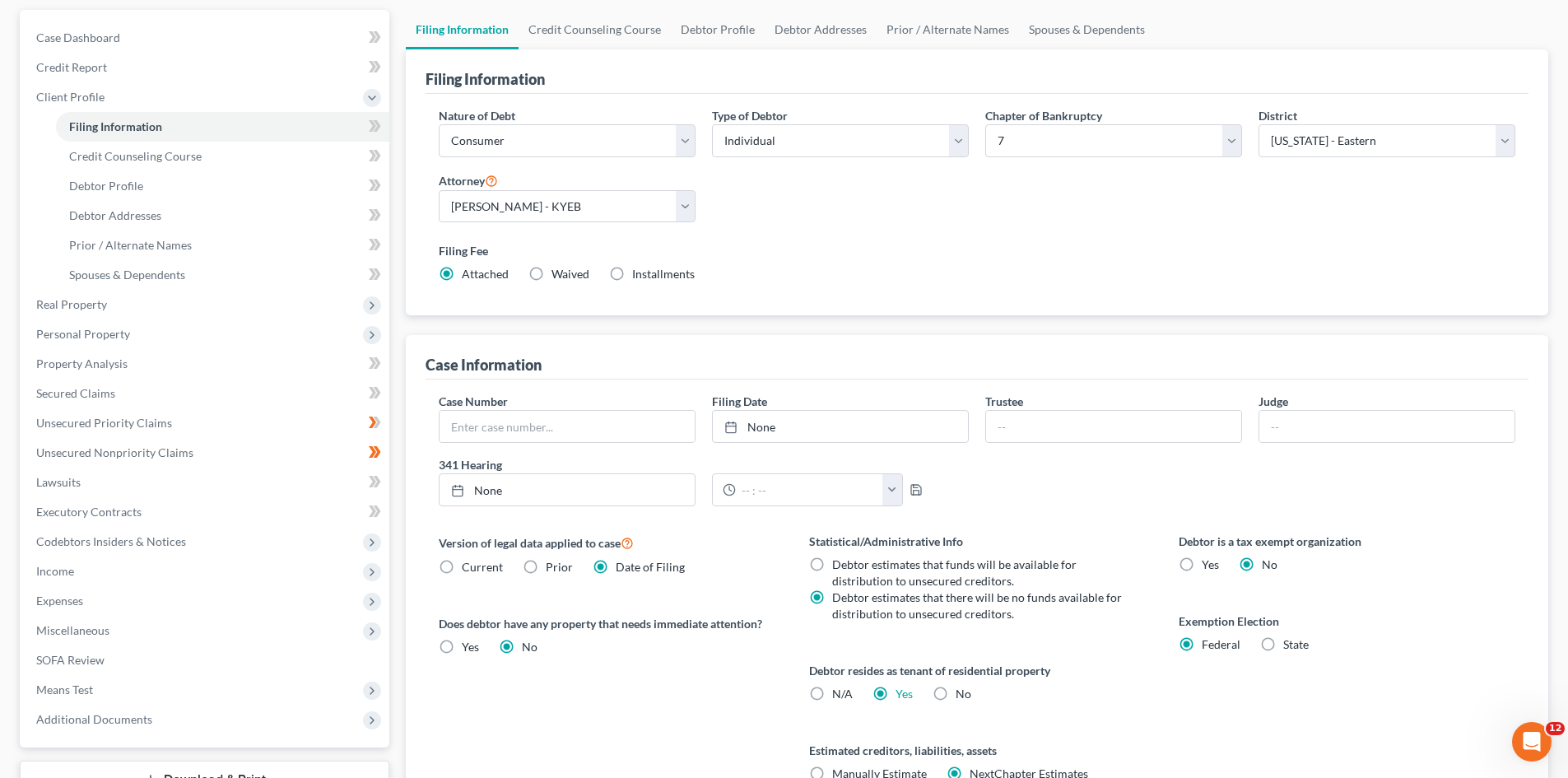
scroll to position [60, 0]
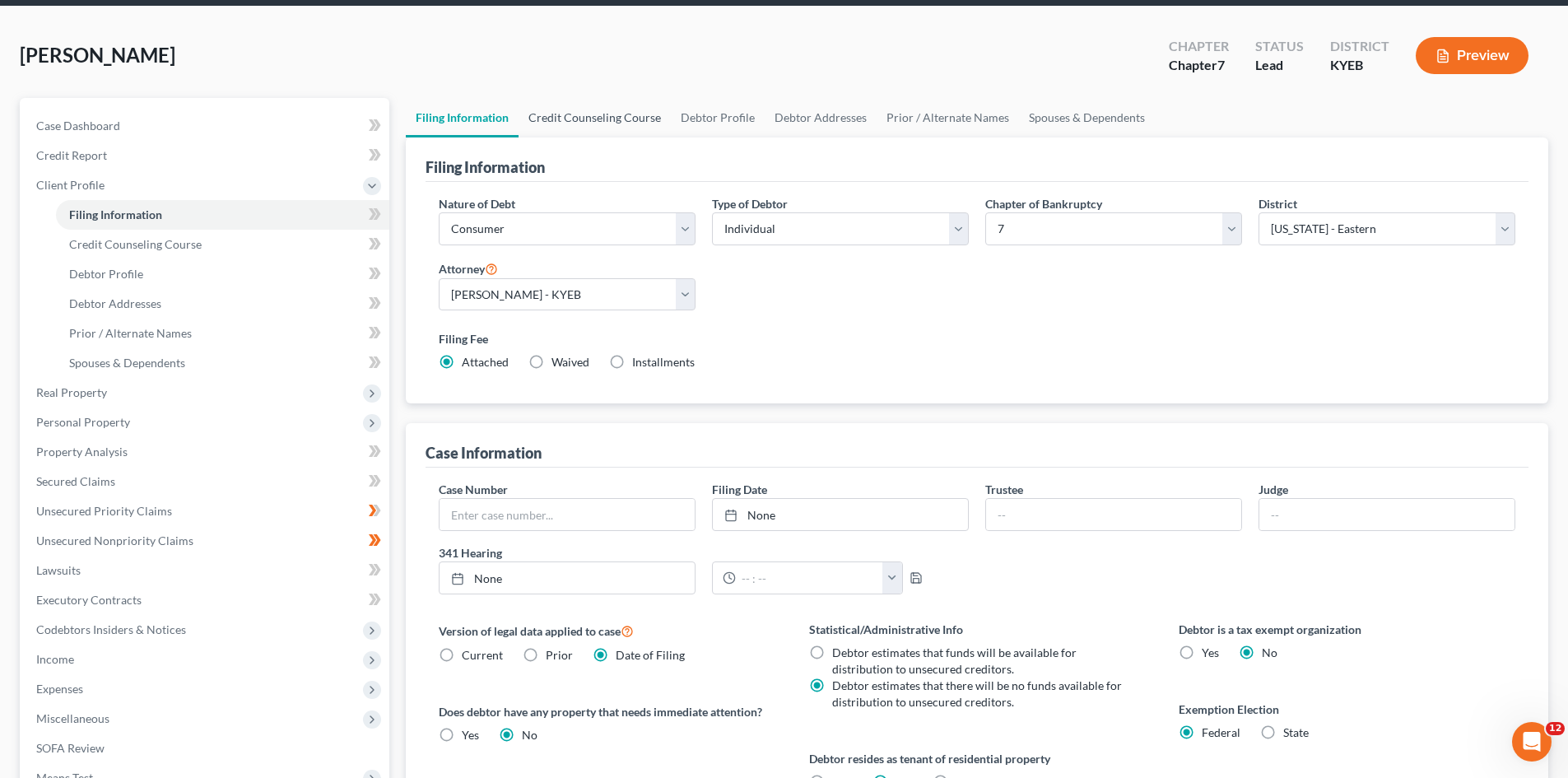
click at [562, 119] on link "Credit Counseling Course" at bounding box center [594, 117] width 152 height 40
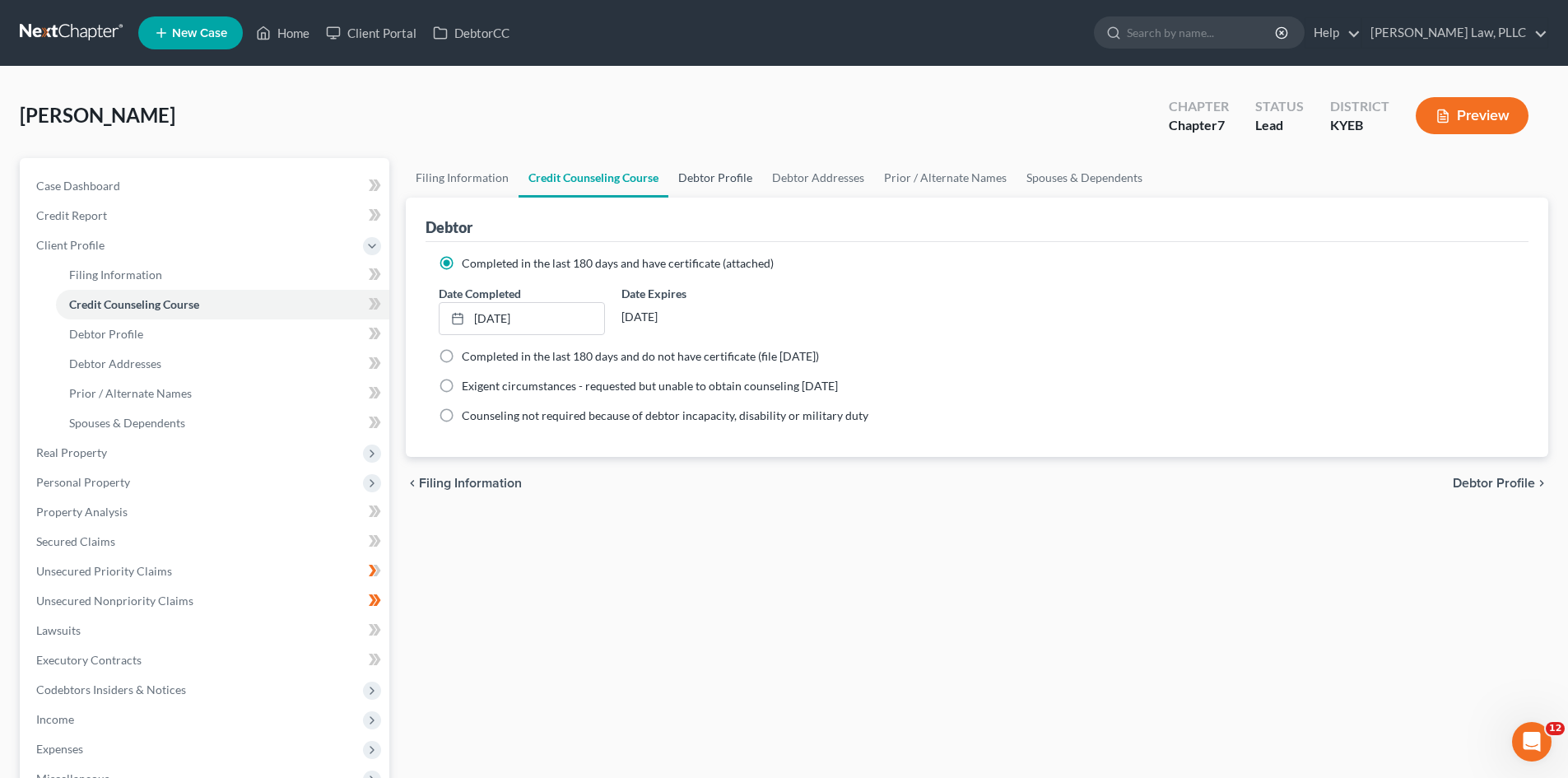
click at [722, 179] on link "Debtor Profile" at bounding box center [714, 177] width 94 height 40
select select "0"
select select "3"
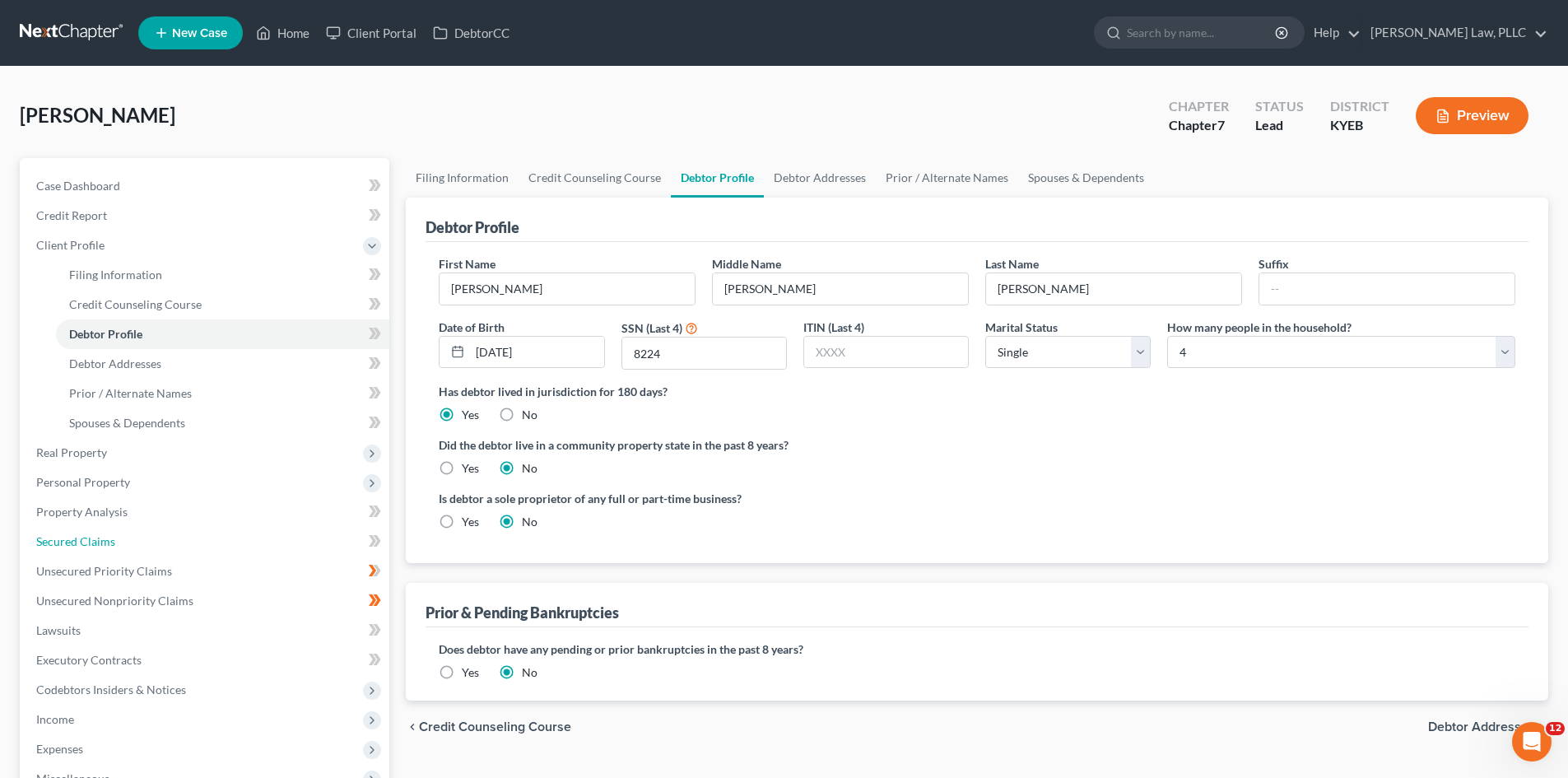
drag, startPoint x: 69, startPoint y: 547, endPoint x: 887, endPoint y: 532, distance: 818.1
click at [69, 547] on span "Secured Claims" at bounding box center [76, 541] width 79 height 14
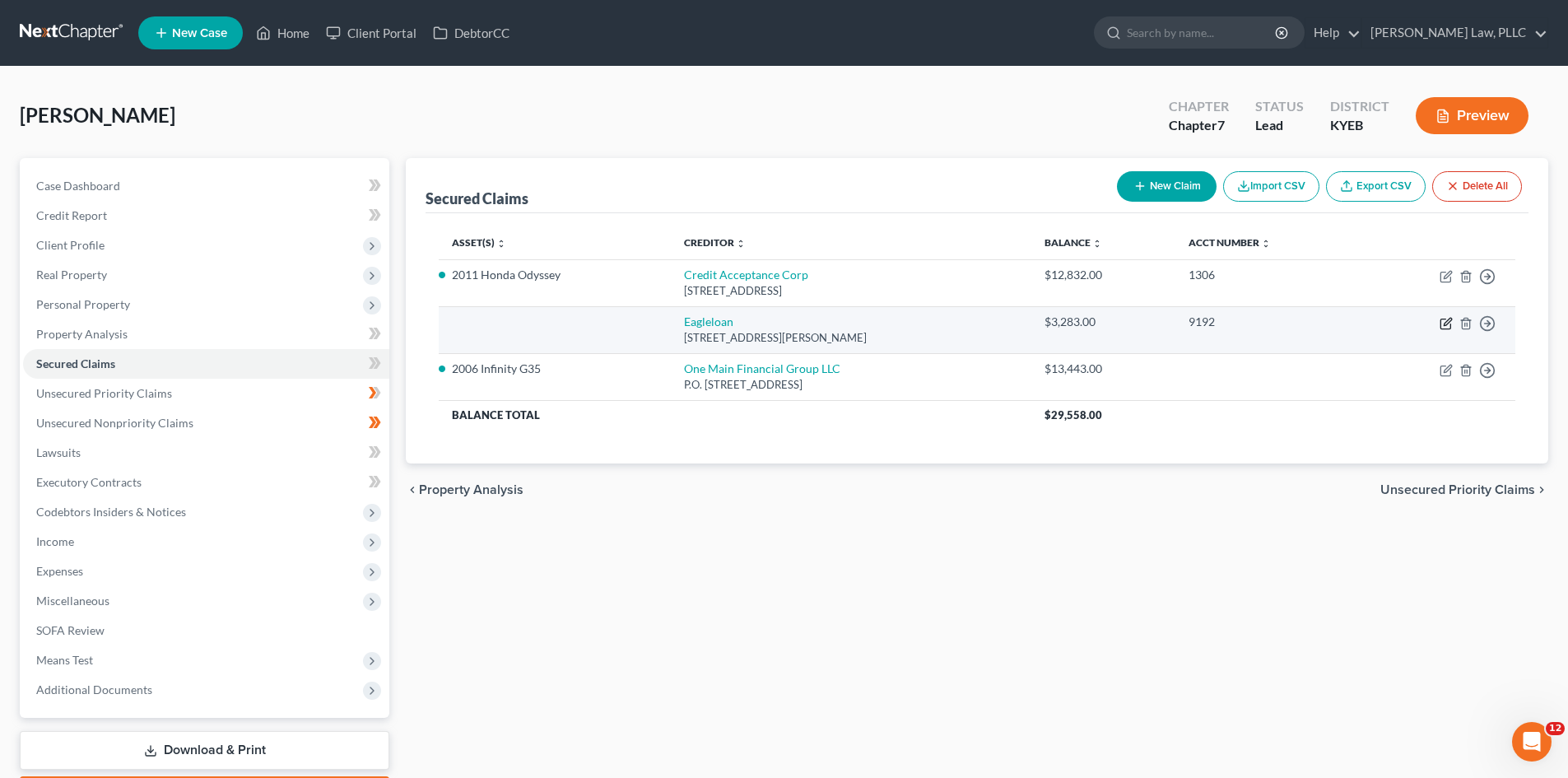
click at [1446, 322] on icon "button" at bounding box center [1447, 321] width 8 height 8
select select "18"
select select "0"
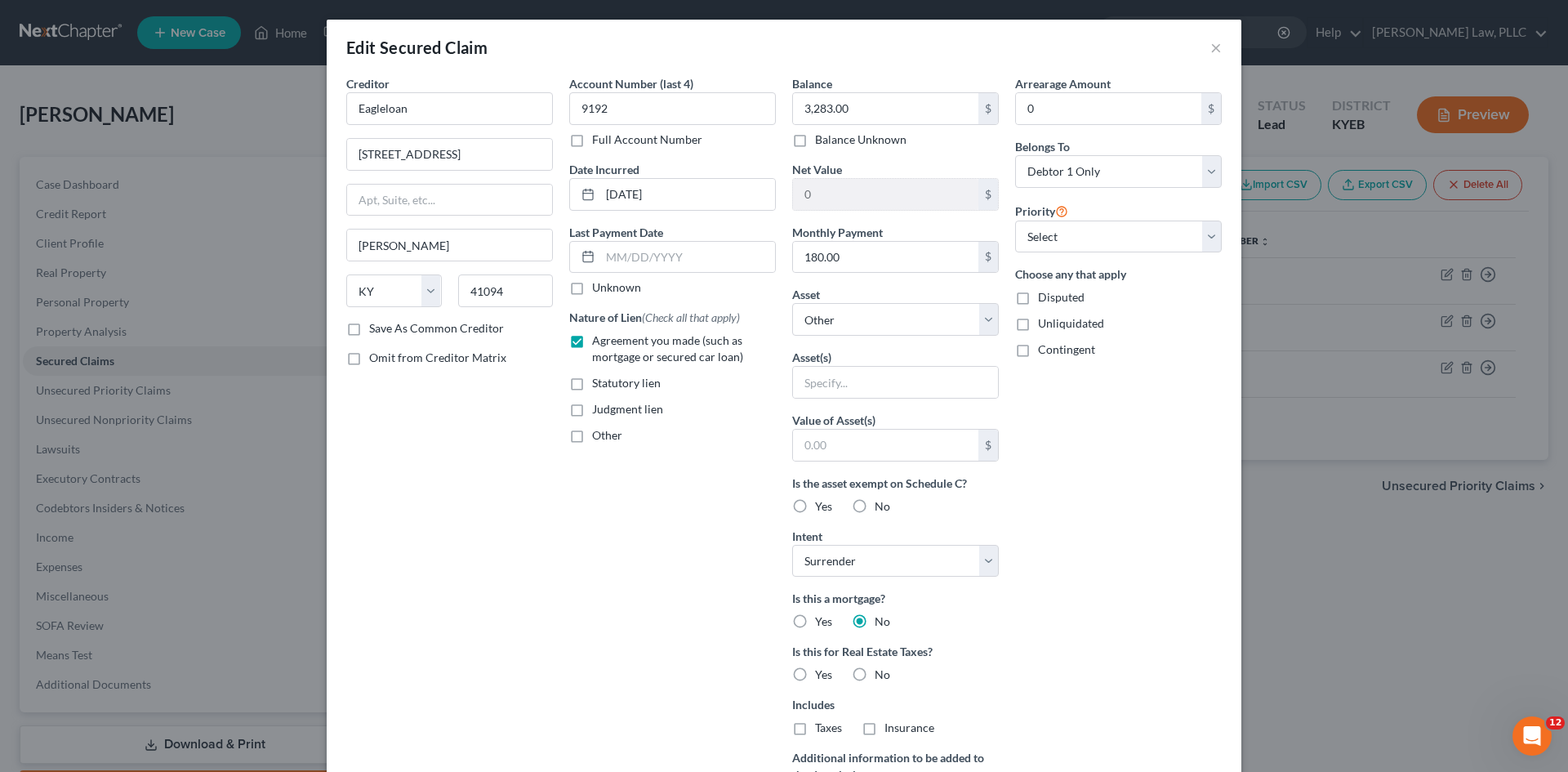
scroll to position [81, 0]
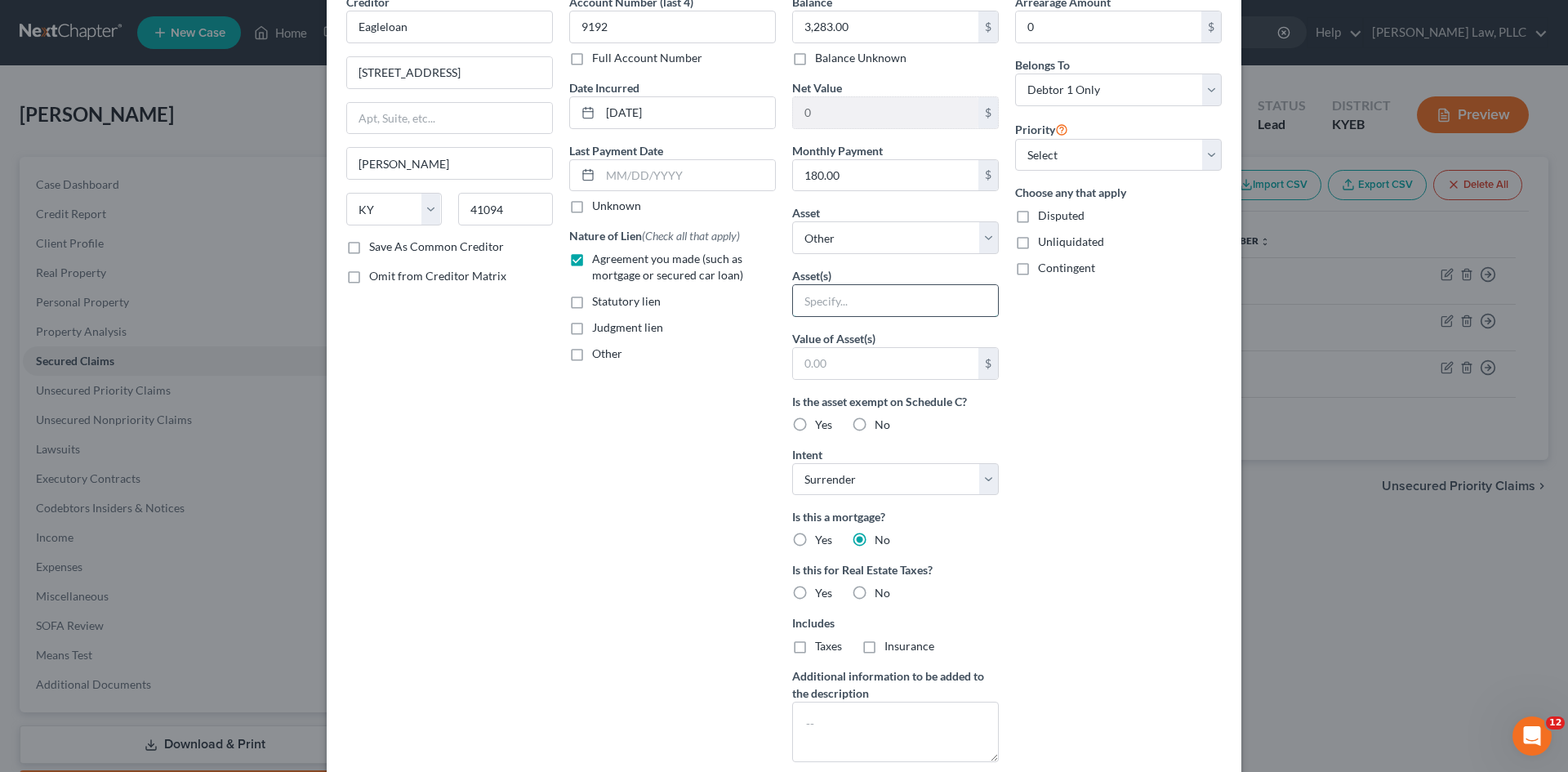
click at [949, 291] on input "text" at bounding box center [895, 300] width 205 height 31
click at [988, 241] on select "Select Other Multiple Assets 2011 Honda Odyssey - $5000.0 Child Support (owed t…" at bounding box center [895, 237] width 207 height 33
select select "8"
click at [792, 246] on select "Select Other Multiple Assets 2011 Honda Odyssey - $5000.0 Child Support (owed t…" at bounding box center [895, 237] width 207 height 33
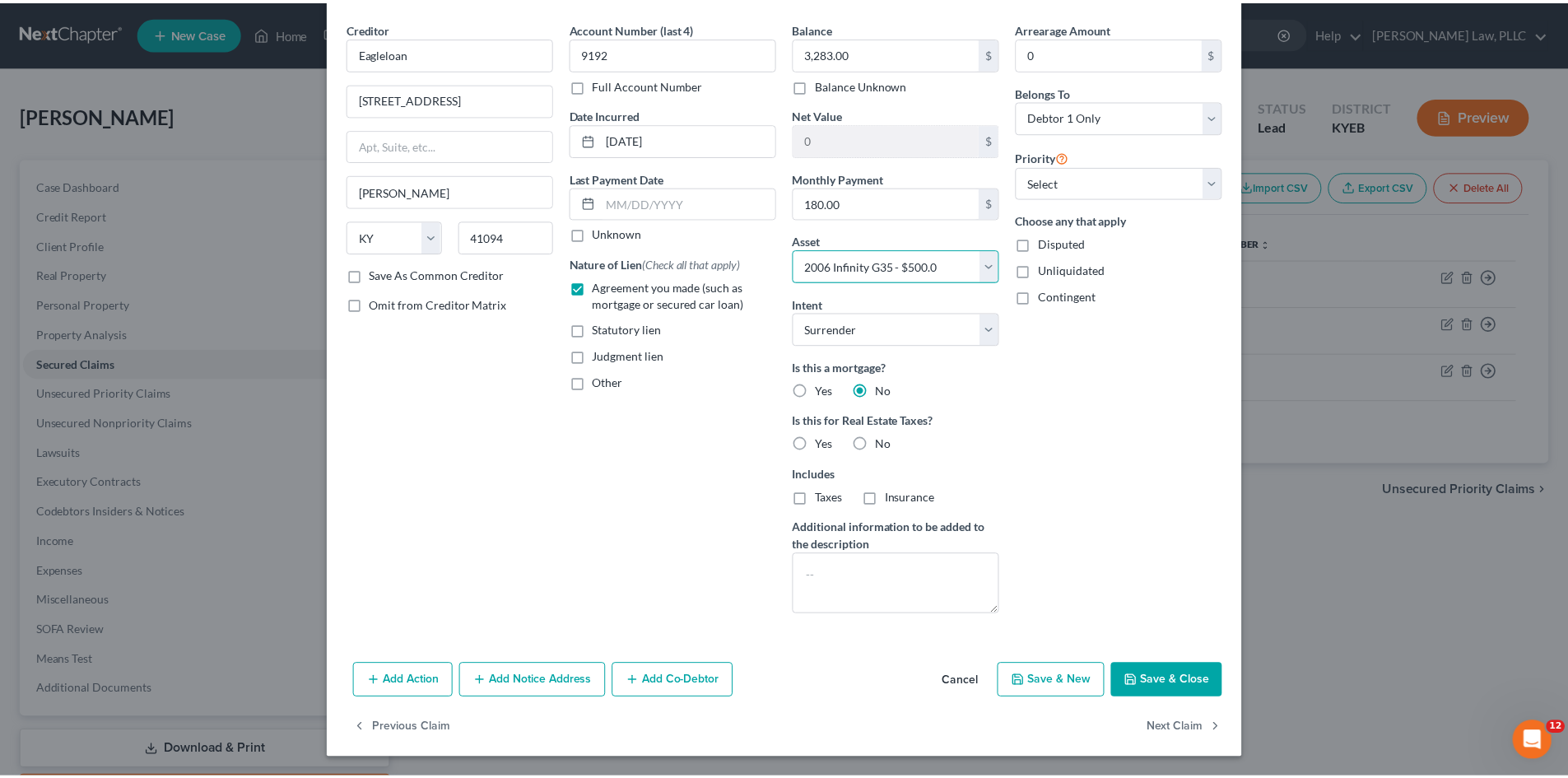
scroll to position [57, 0]
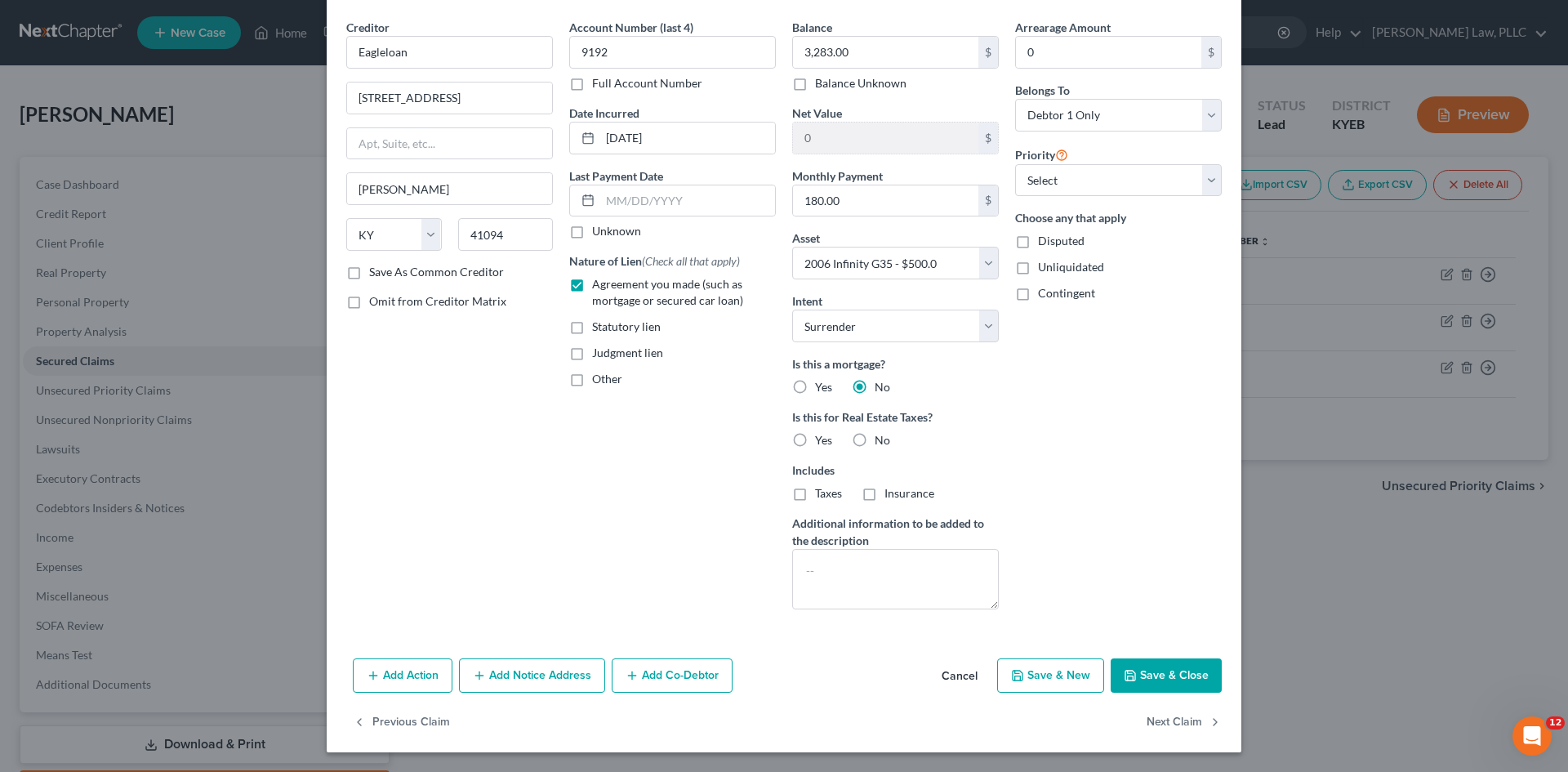
click at [1168, 670] on button "Save & Close" at bounding box center [1167, 676] width 111 height 34
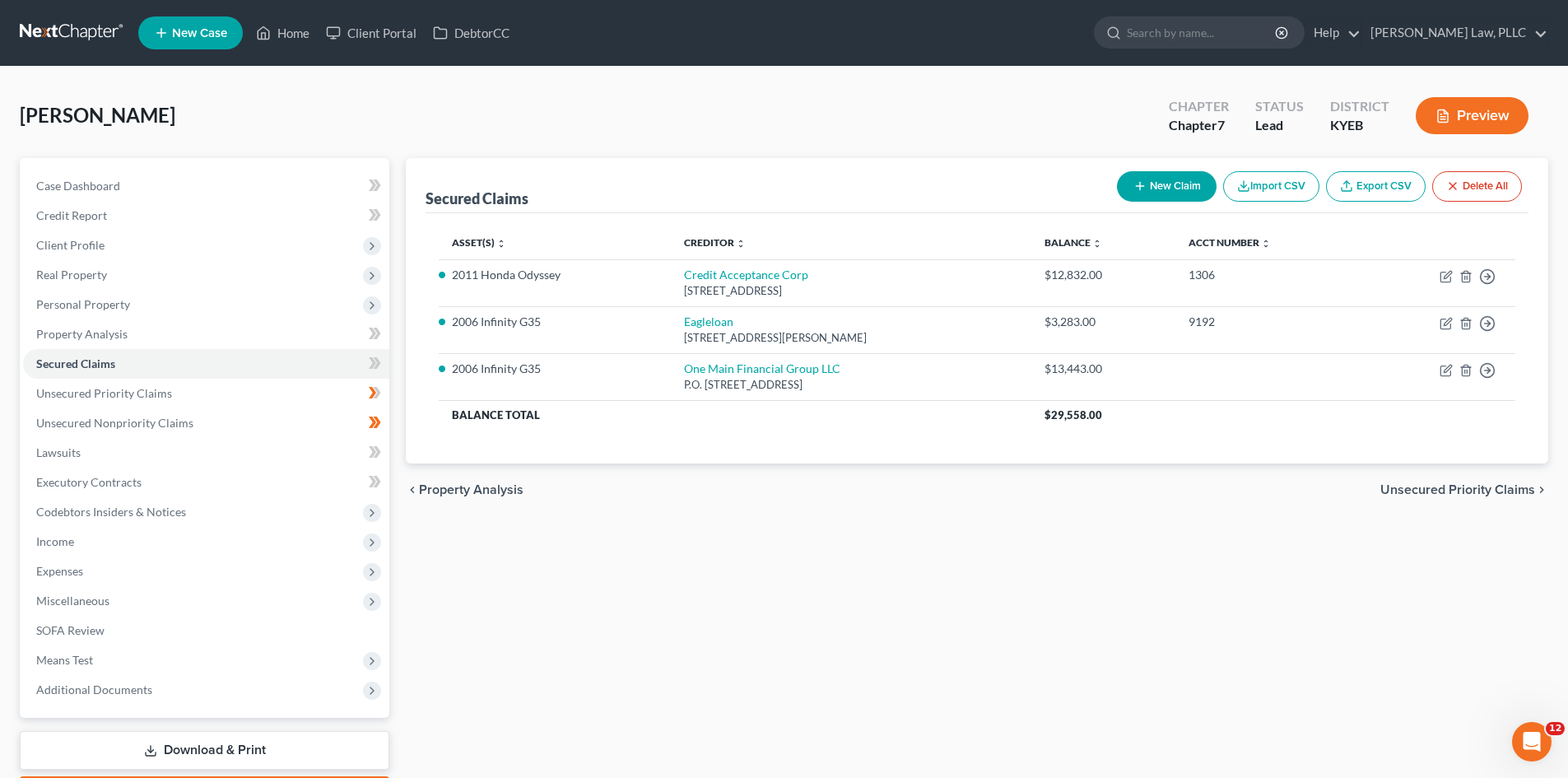
drag, startPoint x: 959, startPoint y: 663, endPoint x: 1156, endPoint y: 567, distance: 219.1
click at [959, 663] on div "Secured Claims New Claim Import CSV Export CSV Delete All Asset(s) expand_more …" at bounding box center [977, 485] width 1158 height 655
click at [1432, 479] on div "chevron_left Property Analysis Unsecured Priority Claims chevron_right" at bounding box center [977, 490] width 1142 height 52
click at [1428, 492] on span "Unsecured Priority Claims" at bounding box center [1457, 490] width 155 height 14
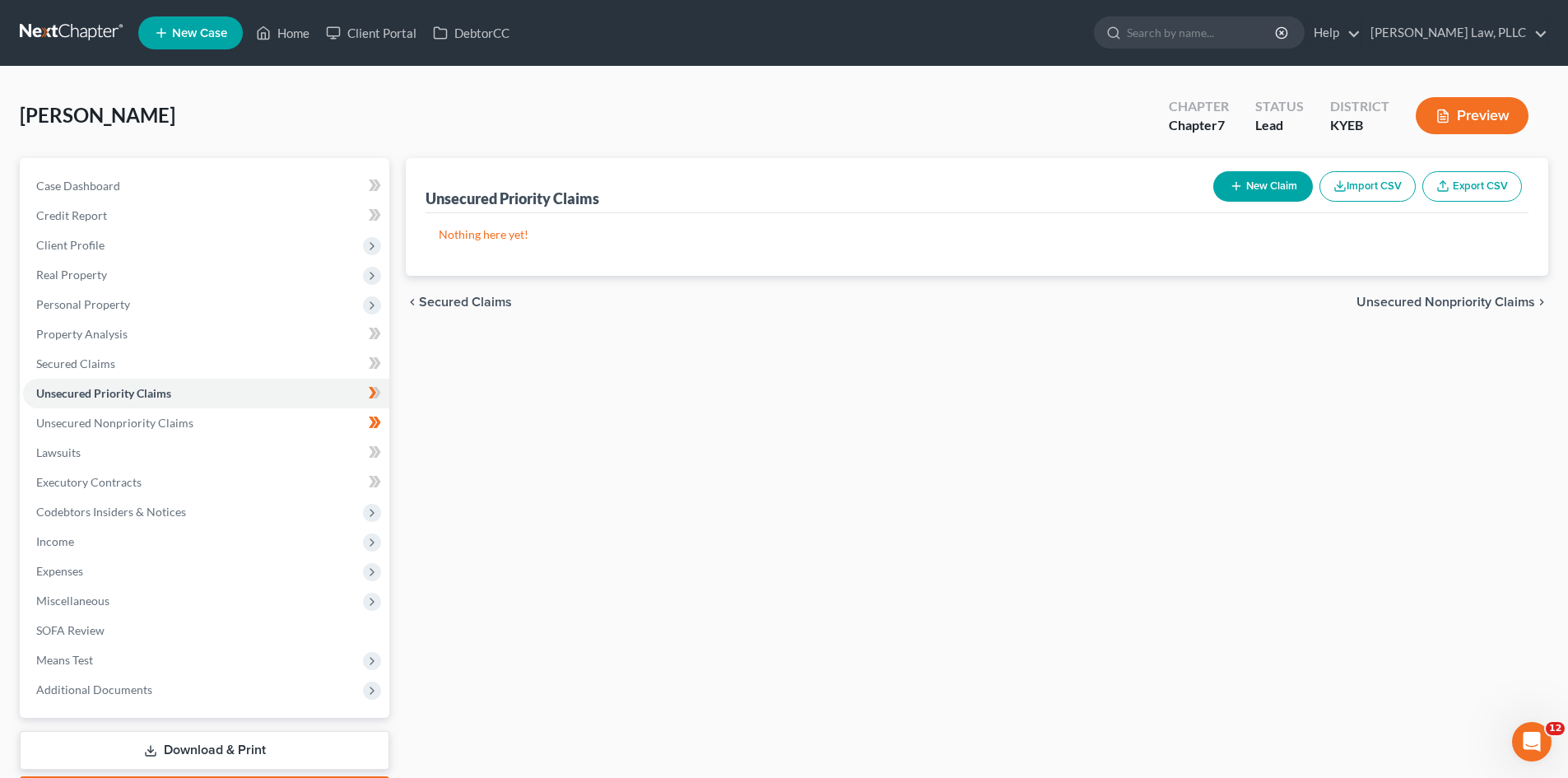
click at [1405, 302] on span "Unsecured Nonpriority Claims" at bounding box center [1446, 302] width 179 height 14
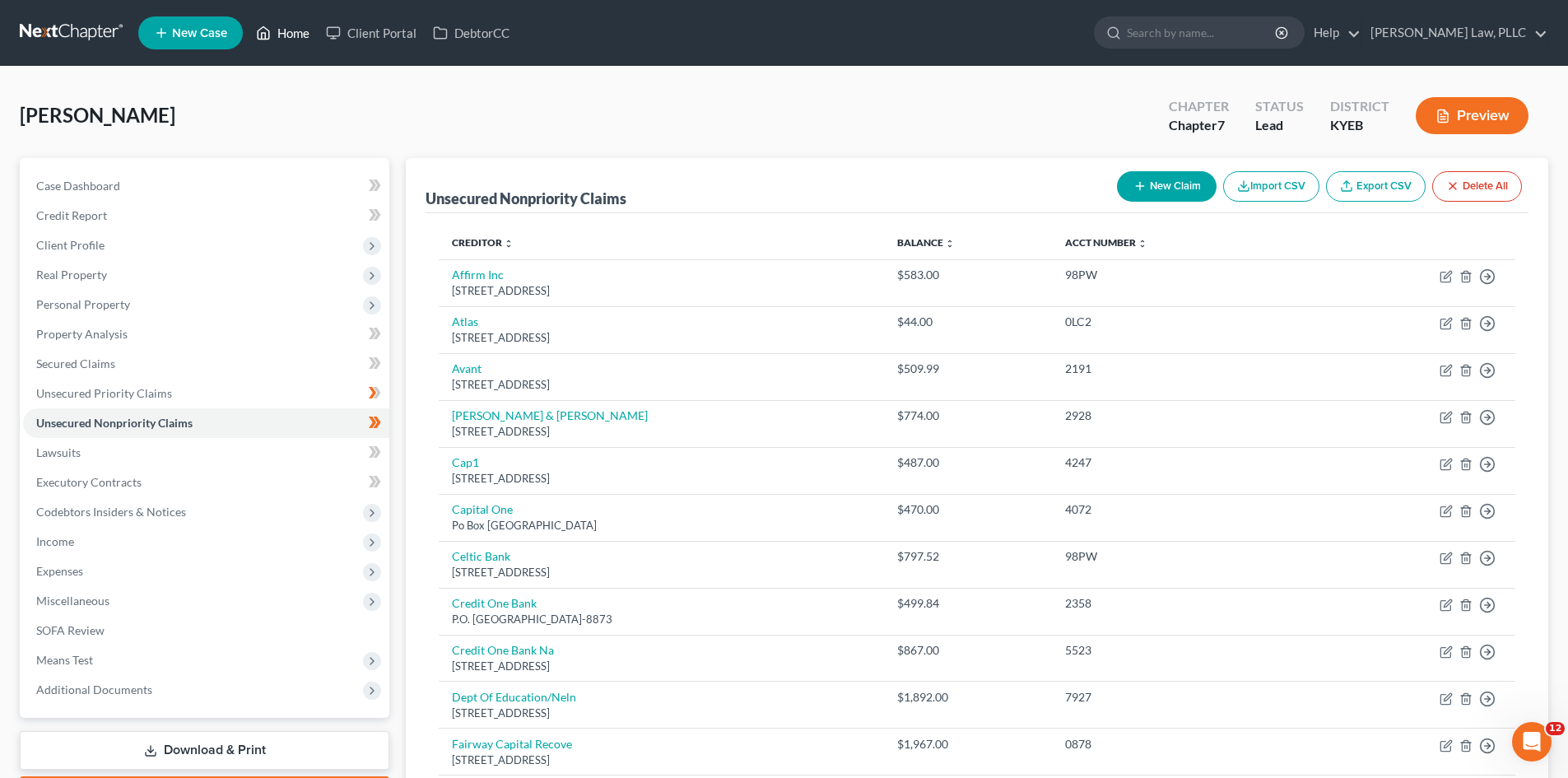
click at [289, 21] on link "Home" at bounding box center [282, 32] width 70 height 30
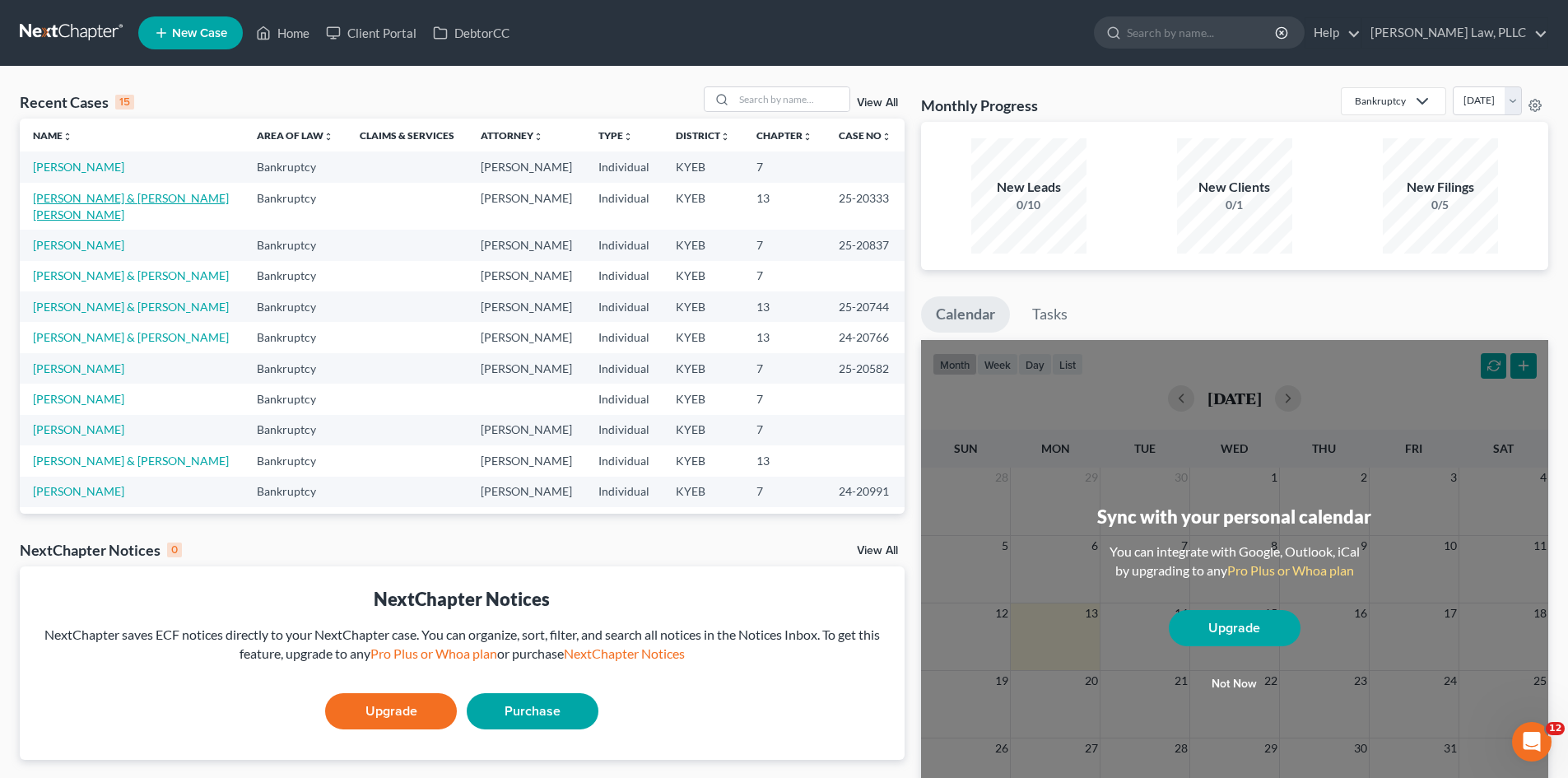
click at [106, 194] on link "[PERSON_NAME] & [PERSON_NAME] [PERSON_NAME]" at bounding box center [131, 206] width 196 height 30
select select "7"
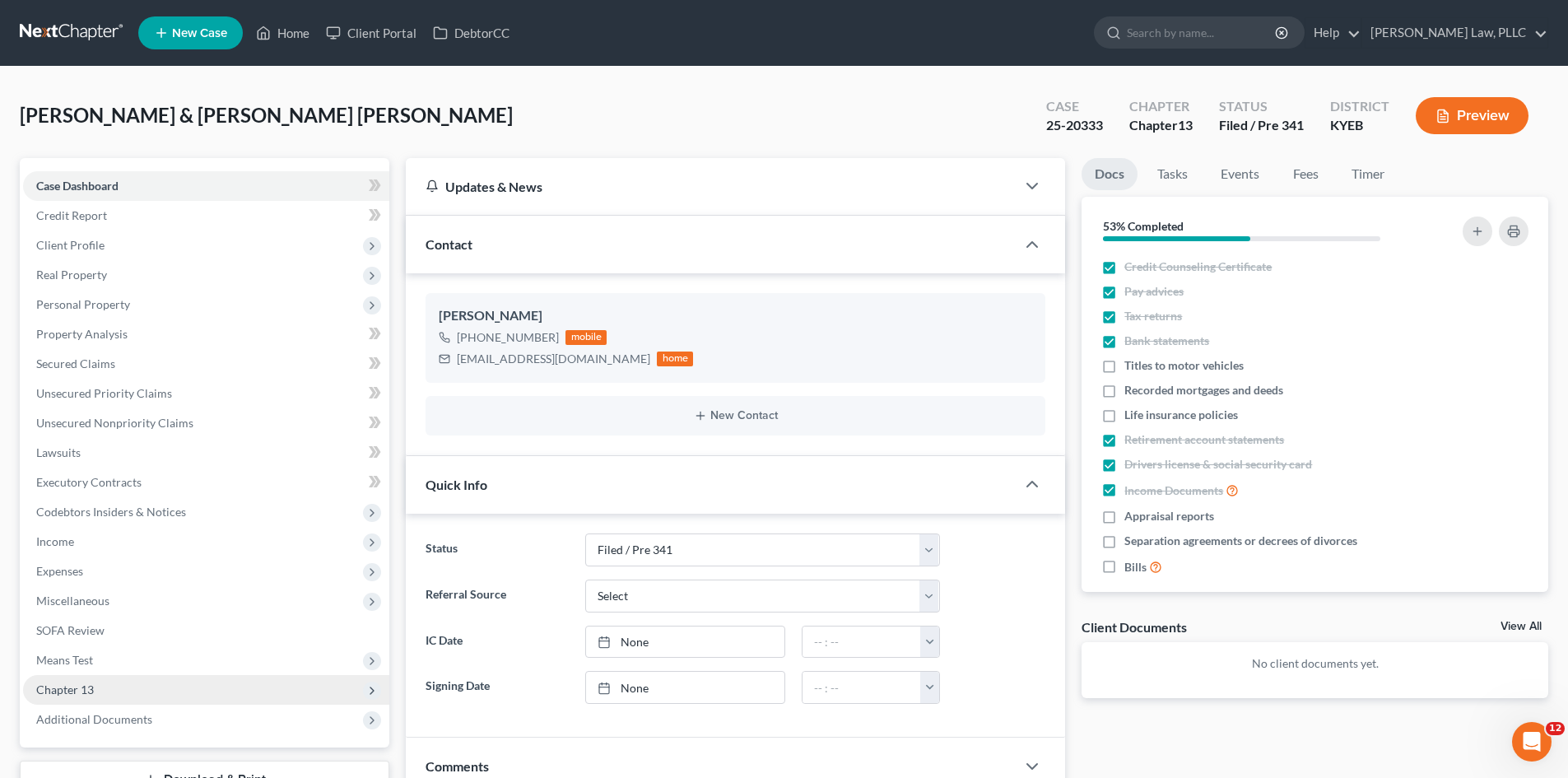
click at [75, 697] on span "Chapter 13" at bounding box center [206, 689] width 366 height 30
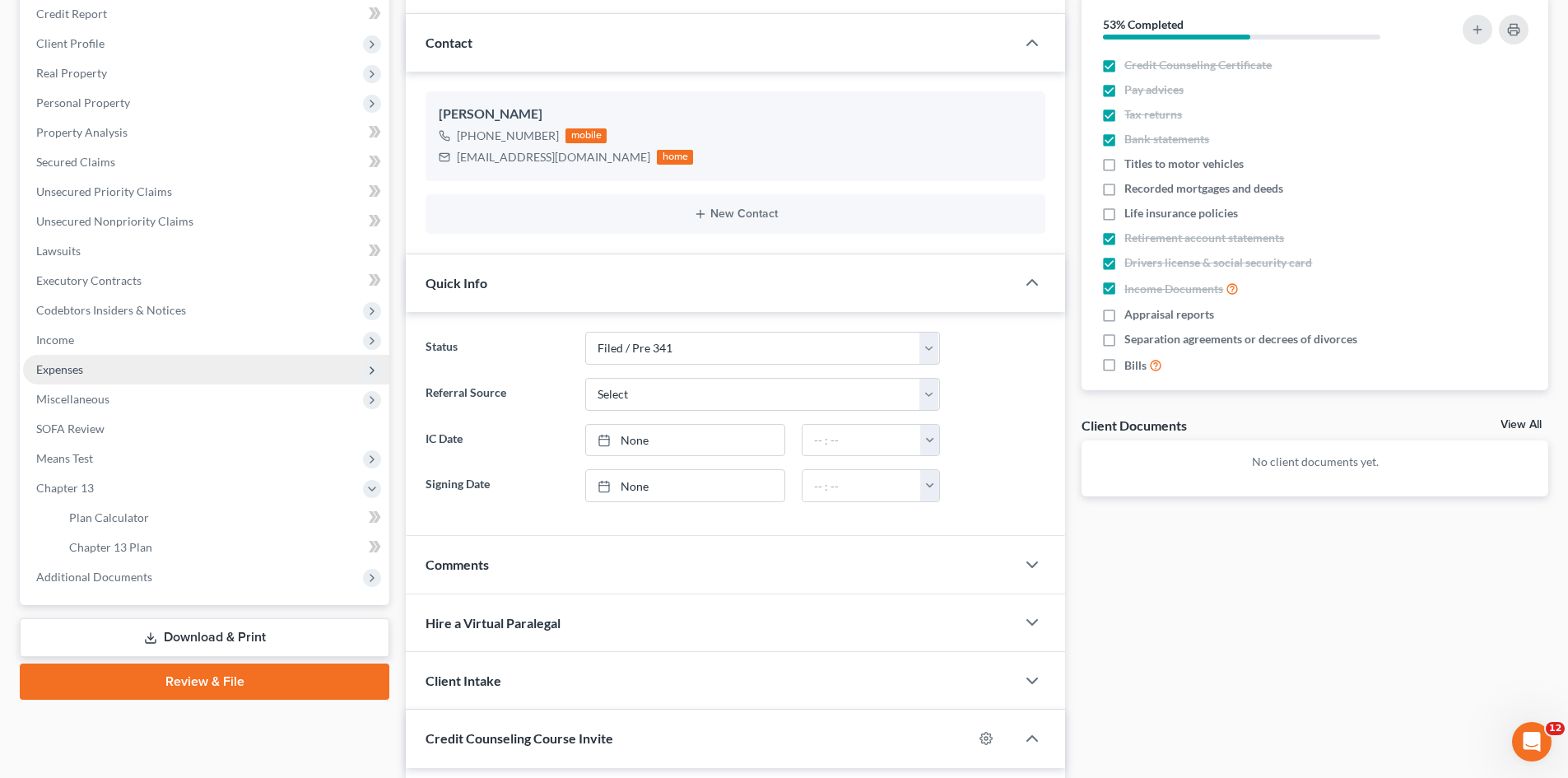
scroll to position [247, 0]
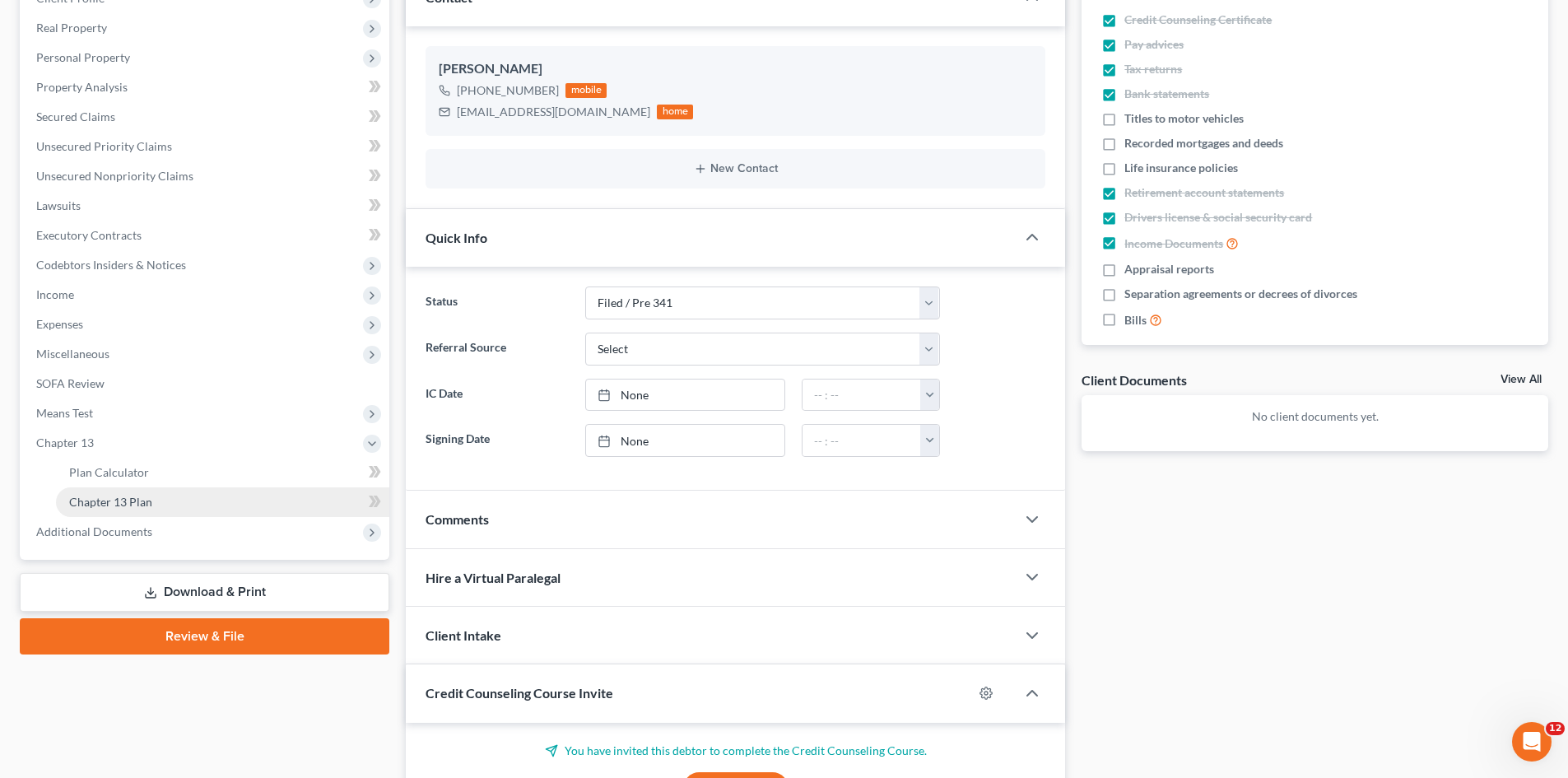
click at [126, 497] on span "Chapter 13 Plan" at bounding box center [111, 502] width 83 height 14
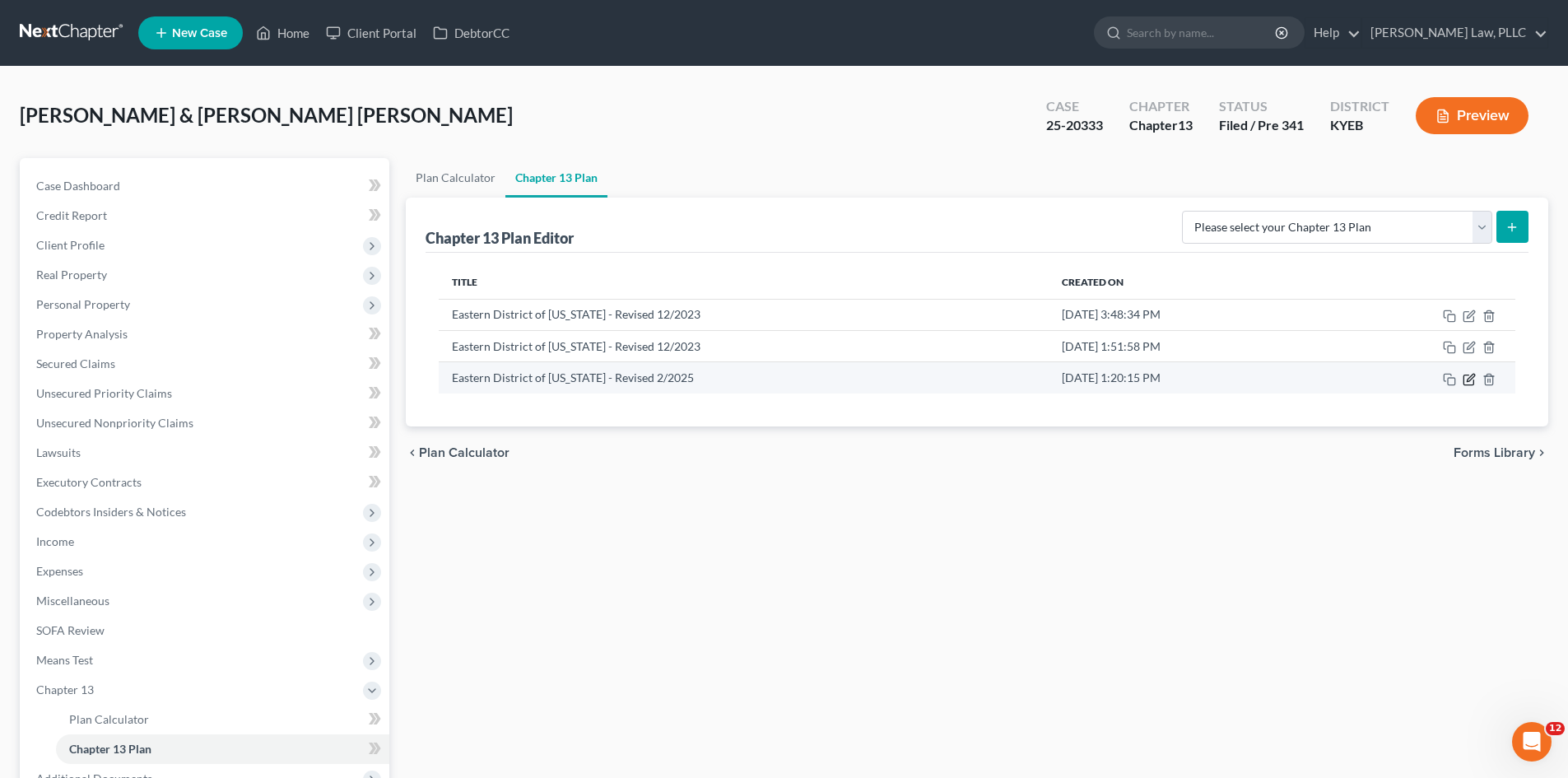
click at [1473, 380] on icon "button" at bounding box center [1469, 380] width 14 height 14
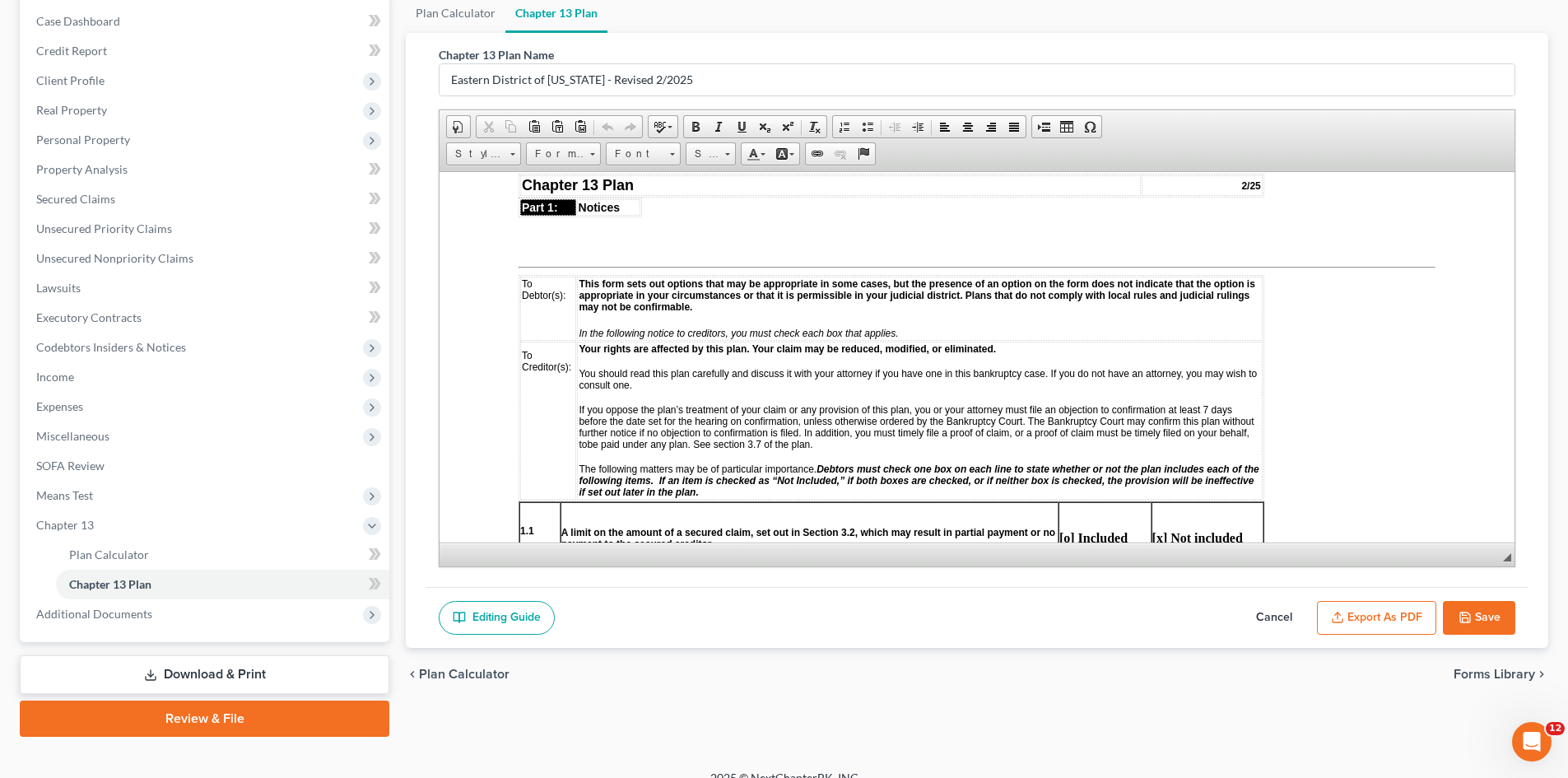
scroll to position [186, 0]
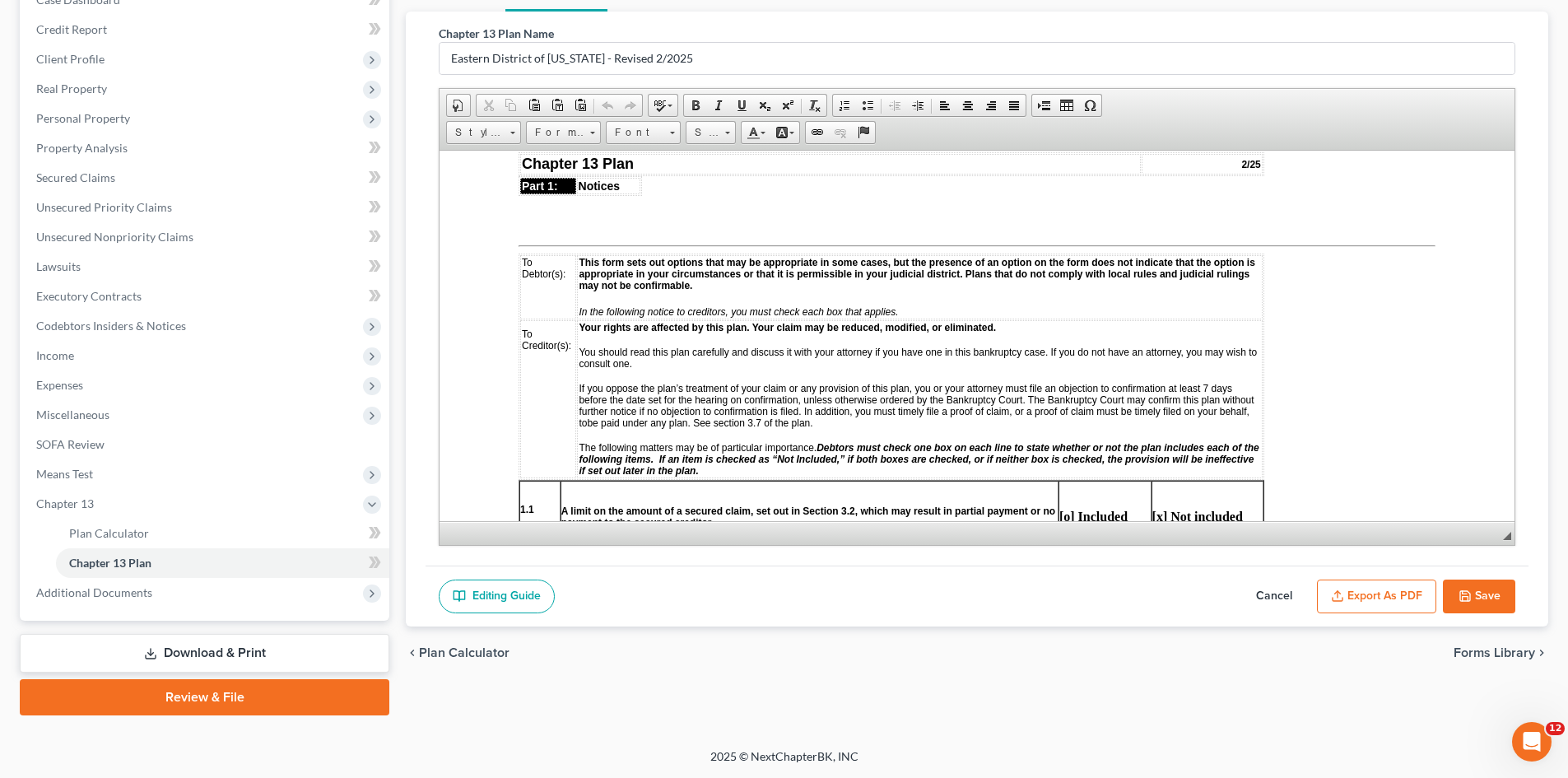
click at [1381, 602] on button "Export as PDF" at bounding box center [1375, 596] width 119 height 35
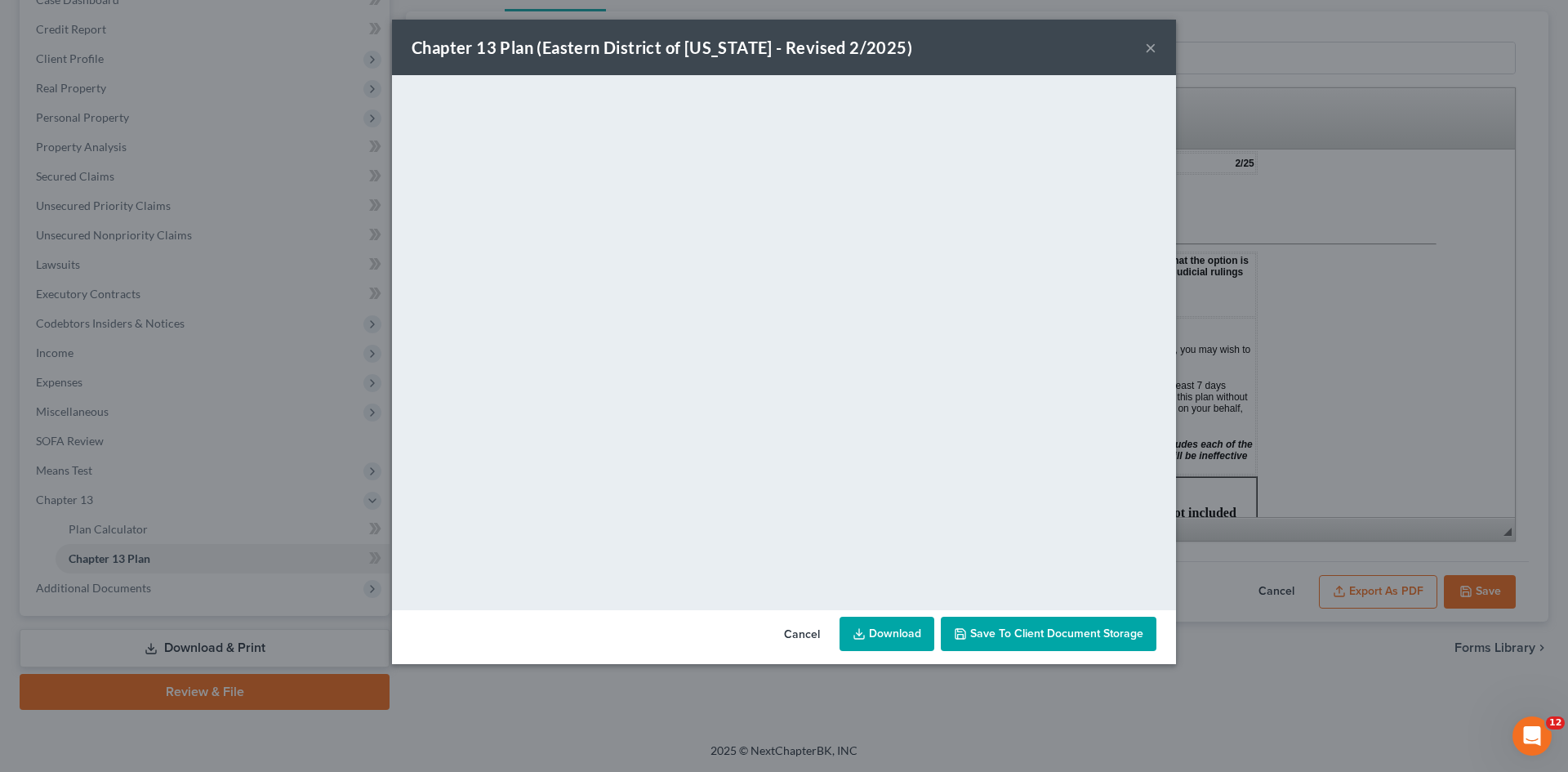
drag, startPoint x: 875, startPoint y: 630, endPoint x: 1320, endPoint y: 296, distance: 556.4
click at [875, 630] on link "Download" at bounding box center [887, 634] width 95 height 34
click at [1151, 49] on button "×" at bounding box center [1151, 47] width 12 height 19
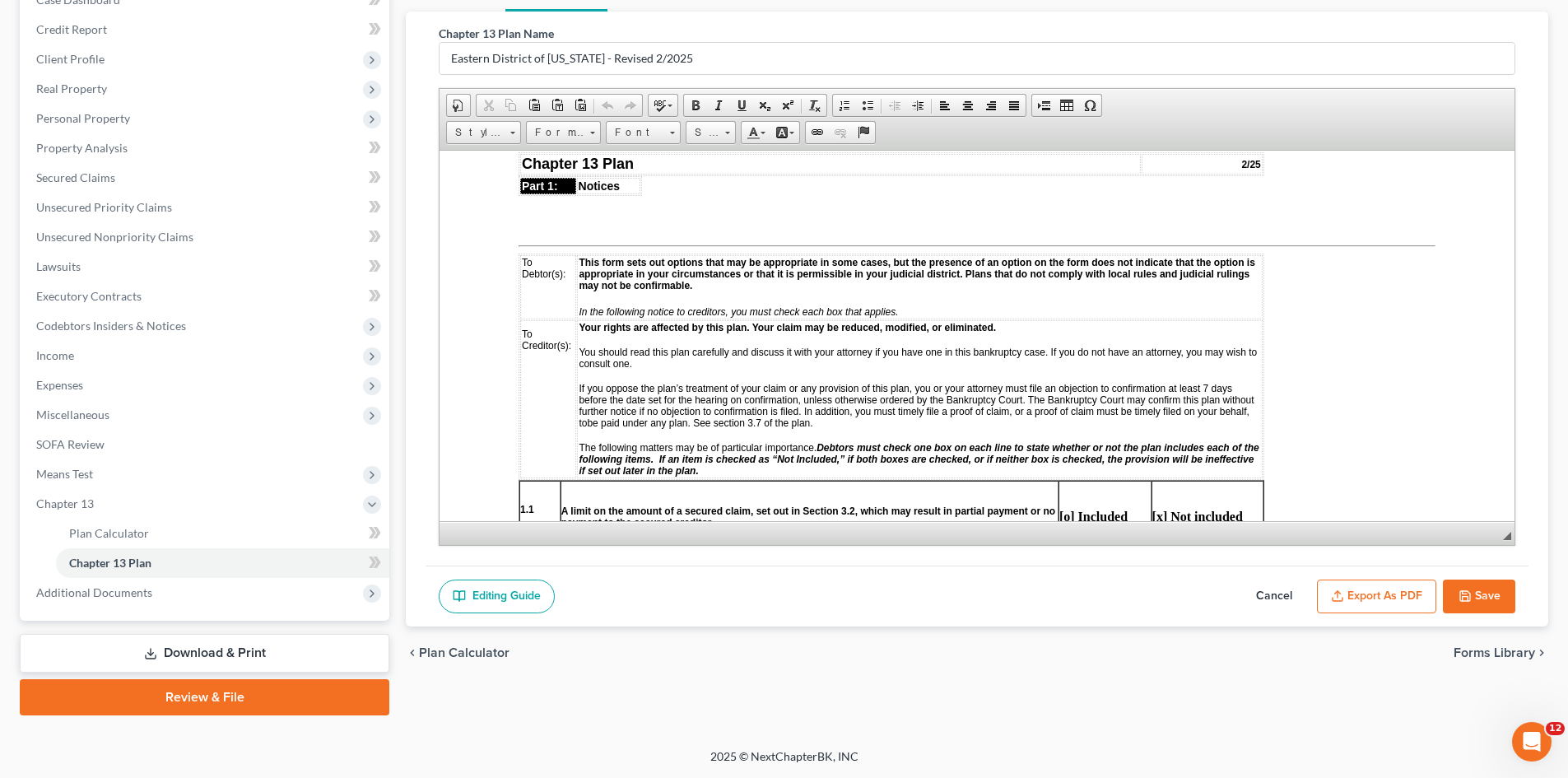
drag, startPoint x: 272, startPoint y: 316, endPoint x: 1491, endPoint y: 596, distance: 1250.7
click at [1491, 596] on button "Save" at bounding box center [1479, 596] width 73 height 35
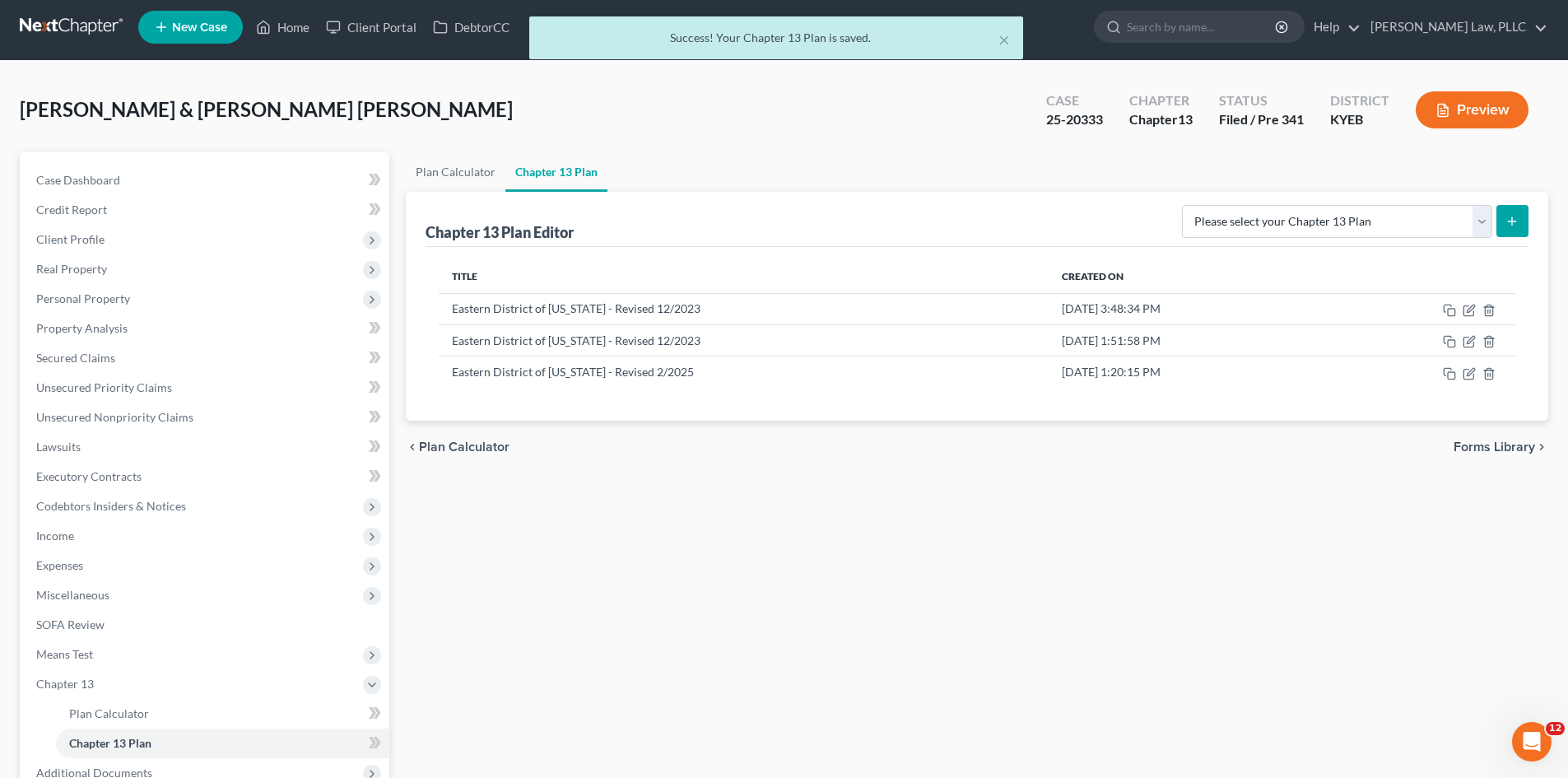
scroll to position [0, 0]
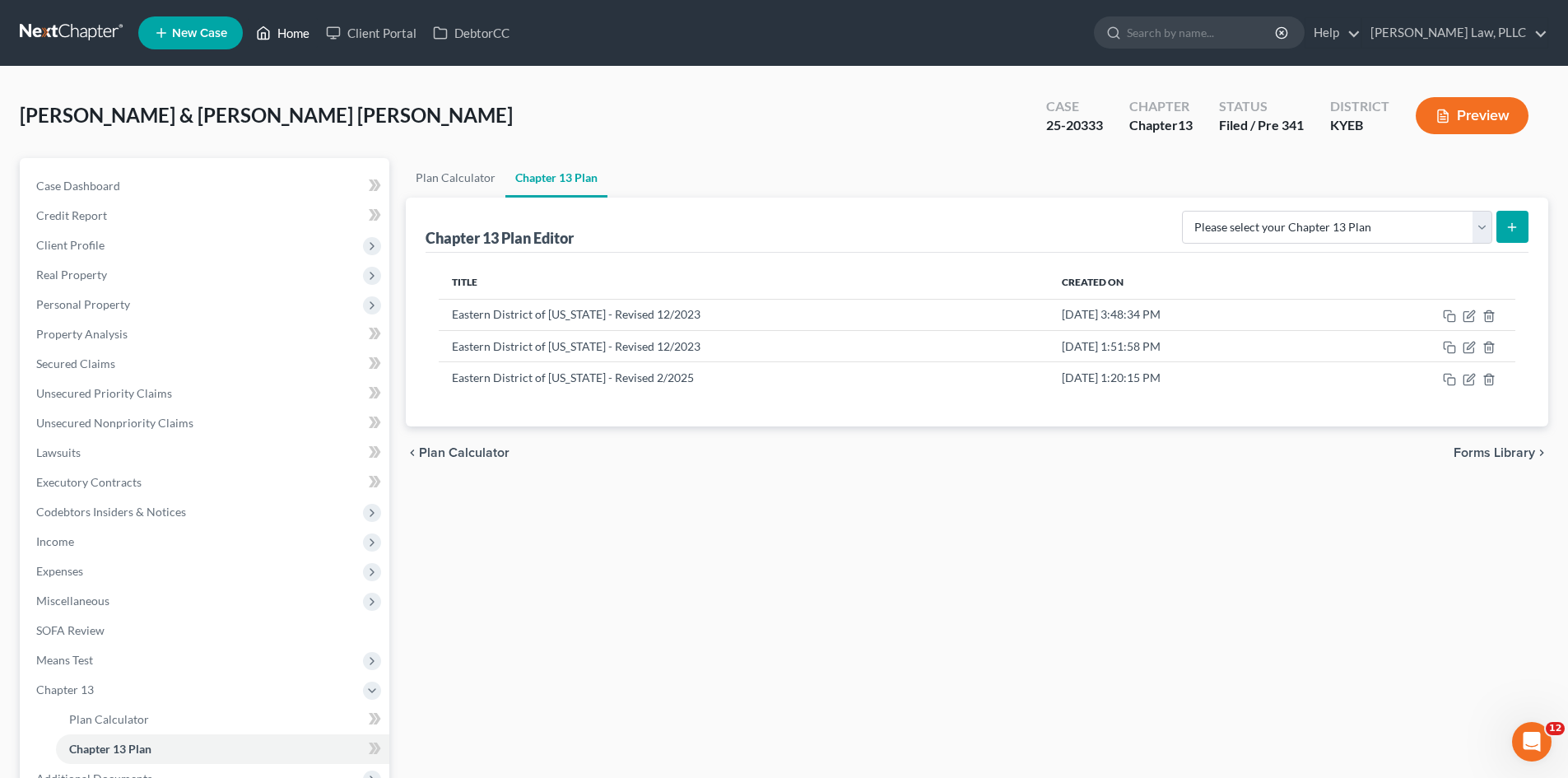
click at [290, 40] on link "Home" at bounding box center [282, 32] width 70 height 30
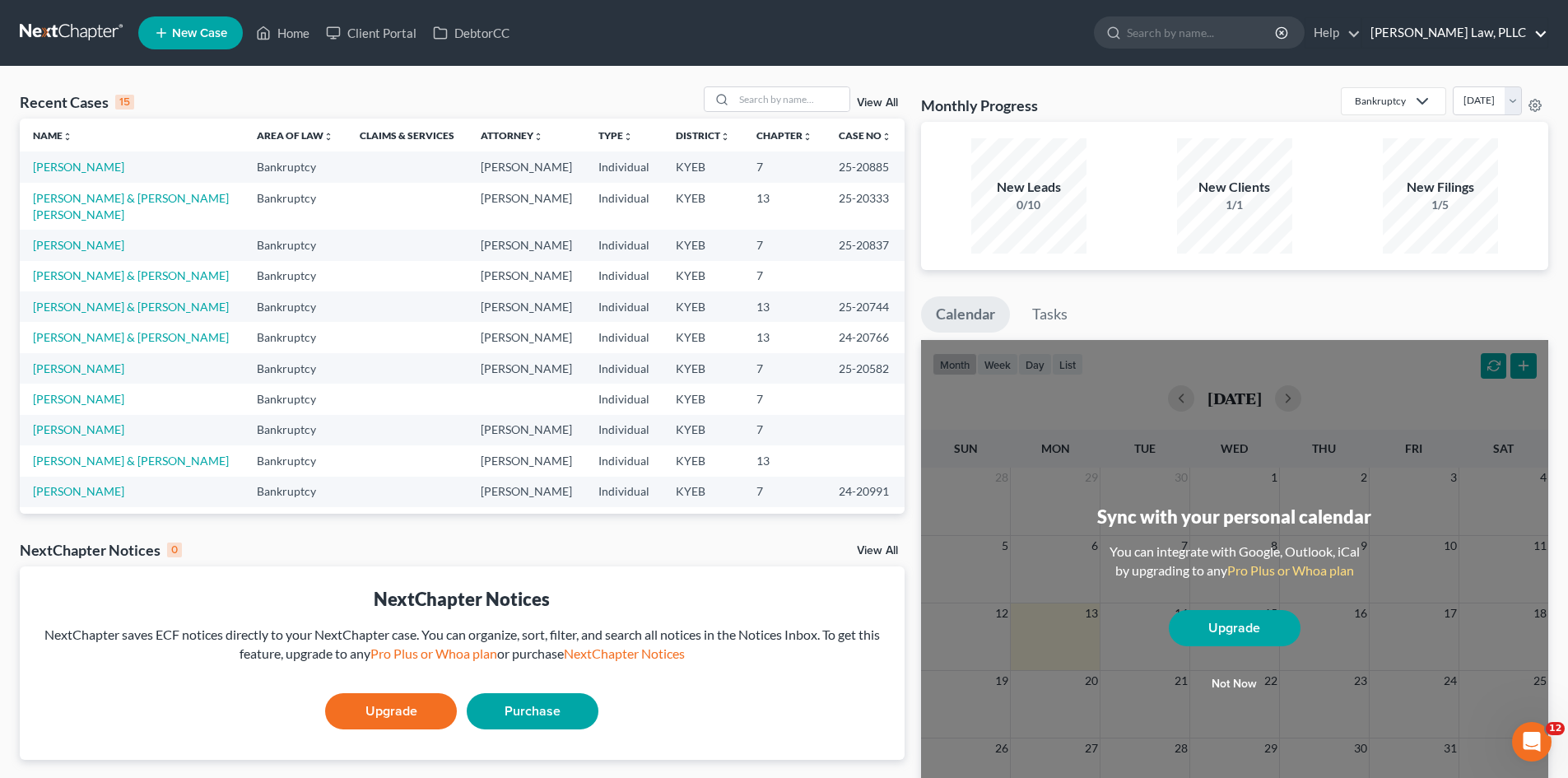
click at [1427, 33] on link "[PERSON_NAME] Law, PLLC" at bounding box center [1454, 32] width 185 height 30
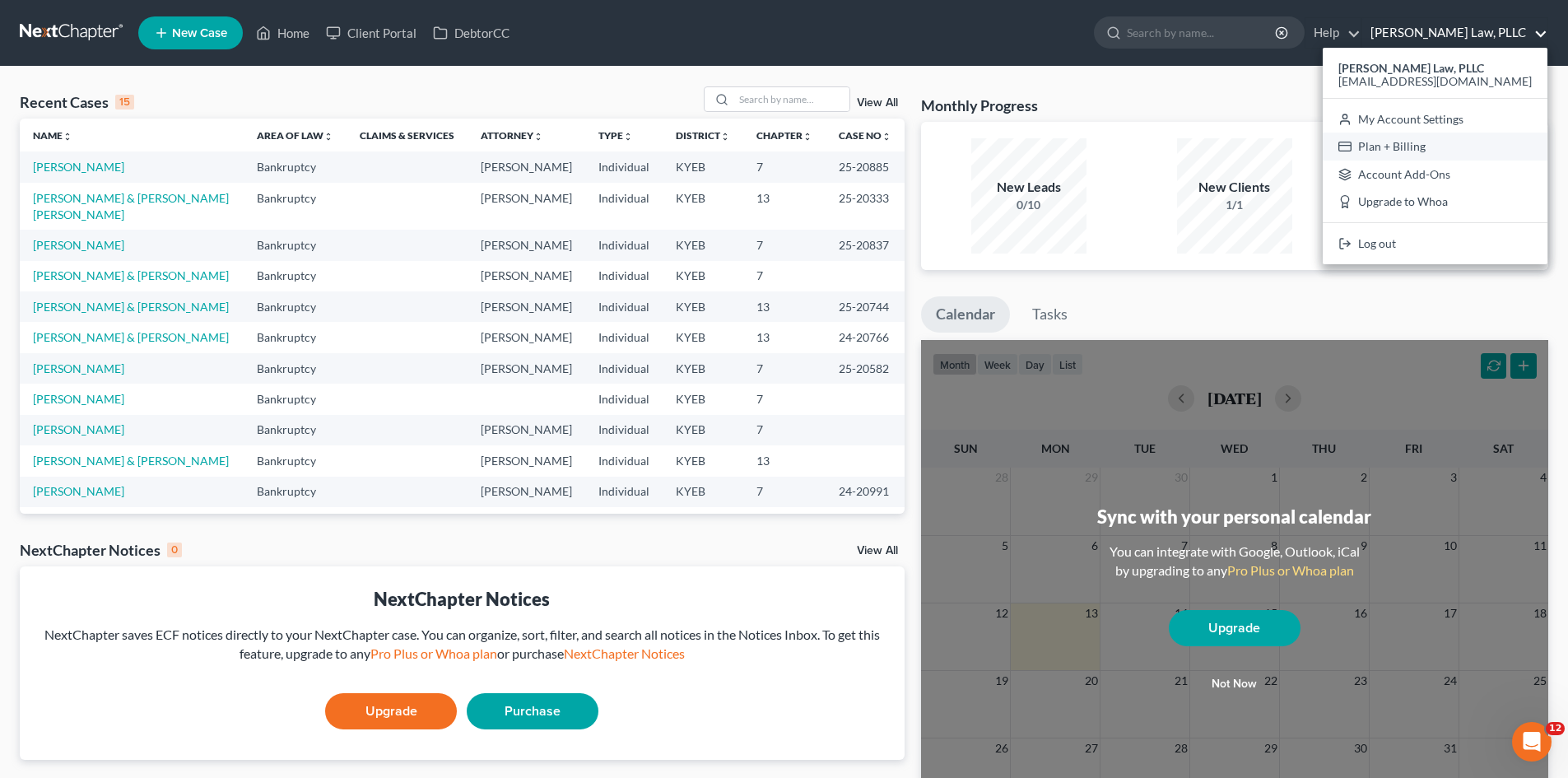
click at [1424, 149] on link "Plan + Billing" at bounding box center [1435, 146] width 225 height 28
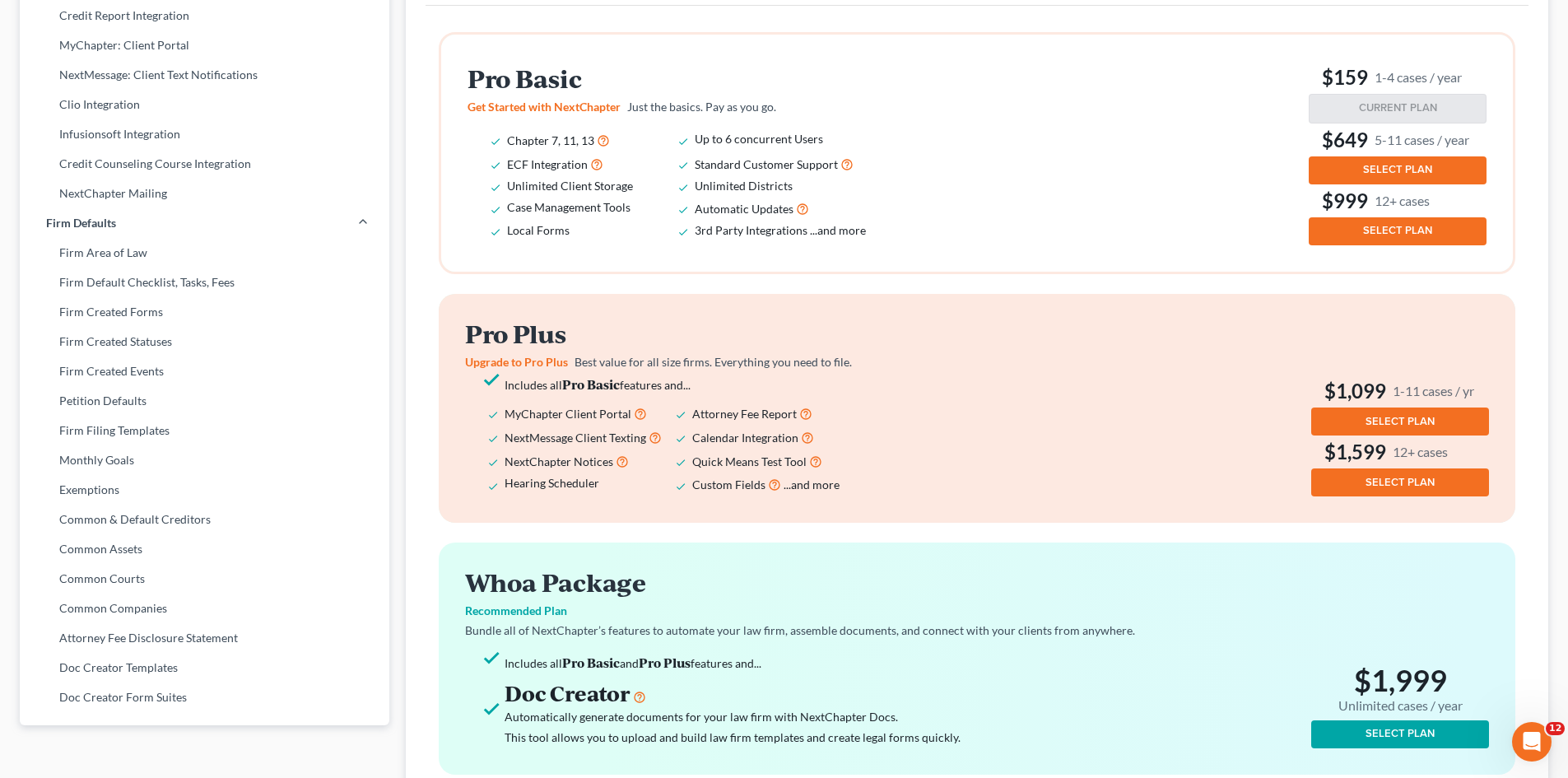
scroll to position [494, 0]
